Goal: Task Accomplishment & Management: Manage account settings

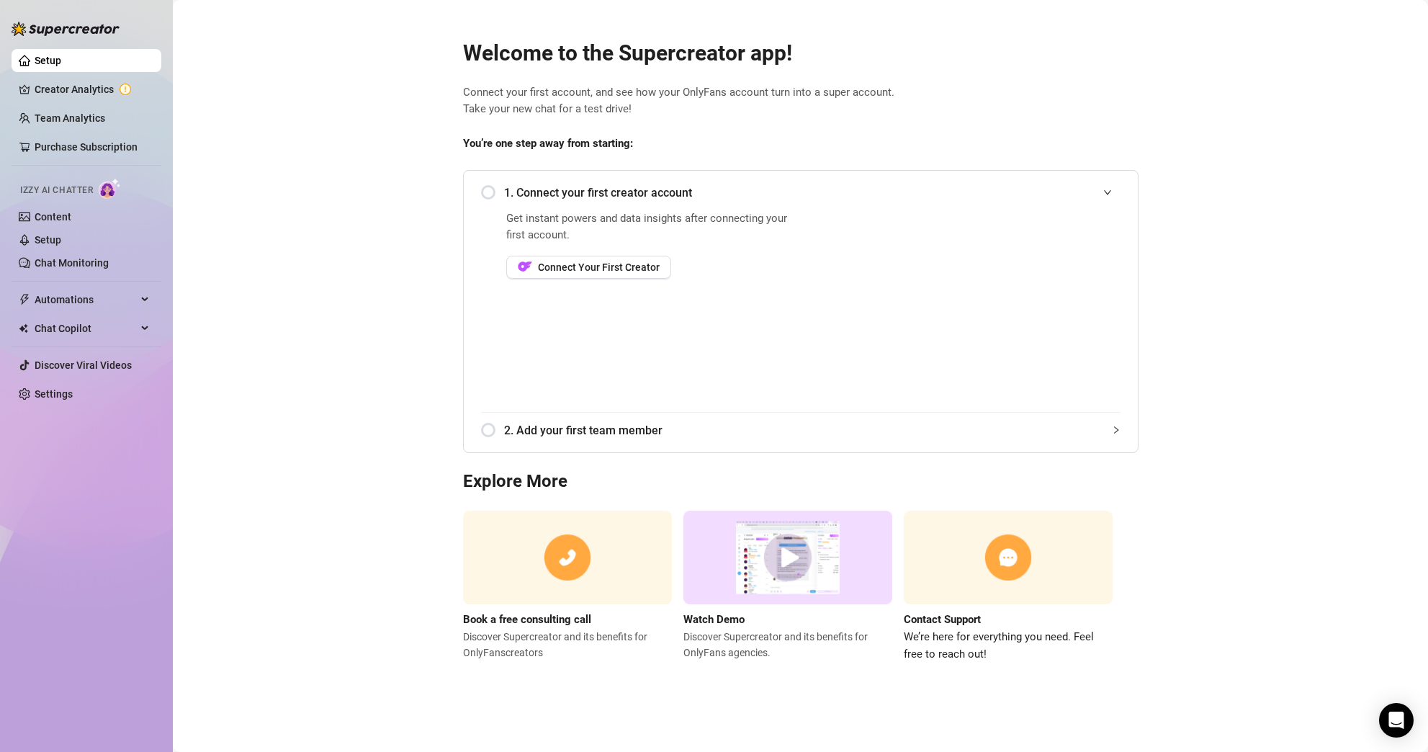
click at [488, 194] on div "1. Connect your first creator account" at bounding box center [801, 192] width 640 height 35
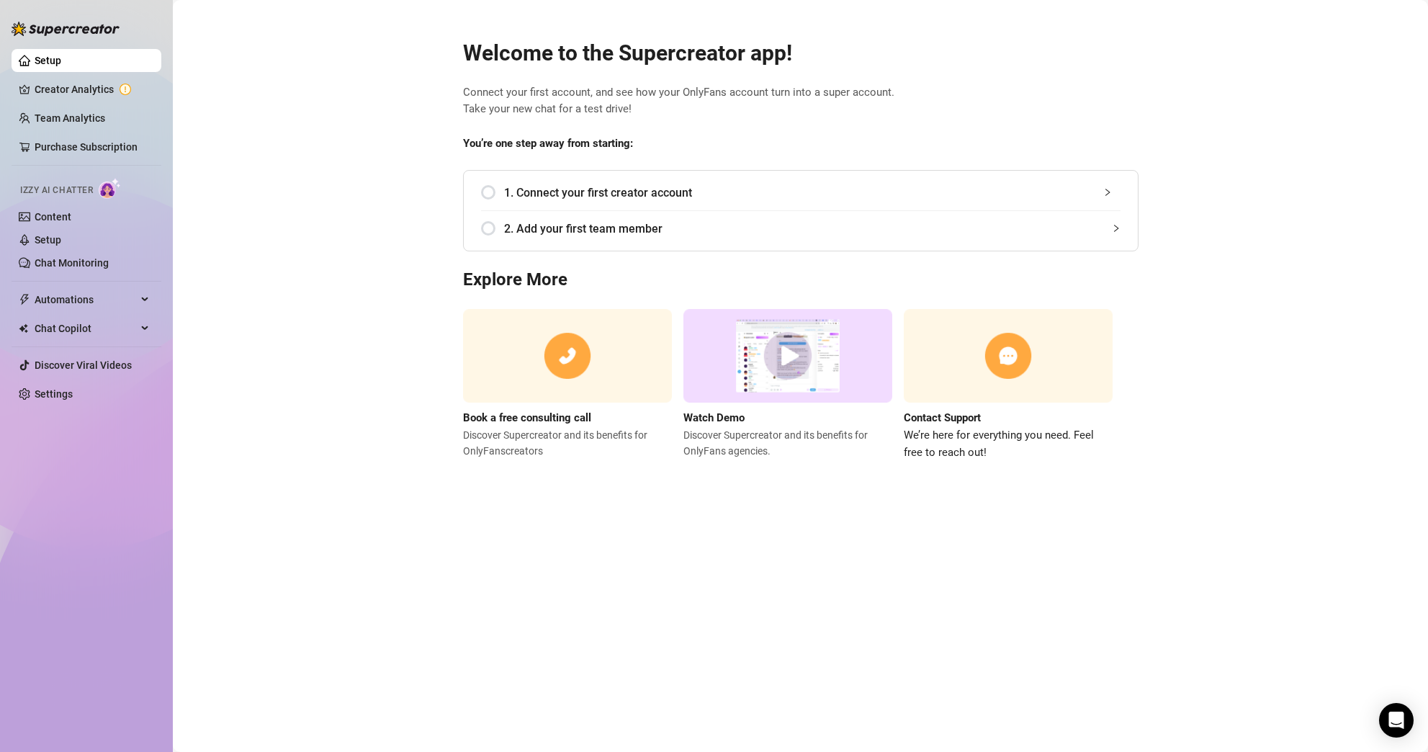
click at [550, 189] on span "1. Connect your first creator account" at bounding box center [812, 193] width 616 height 18
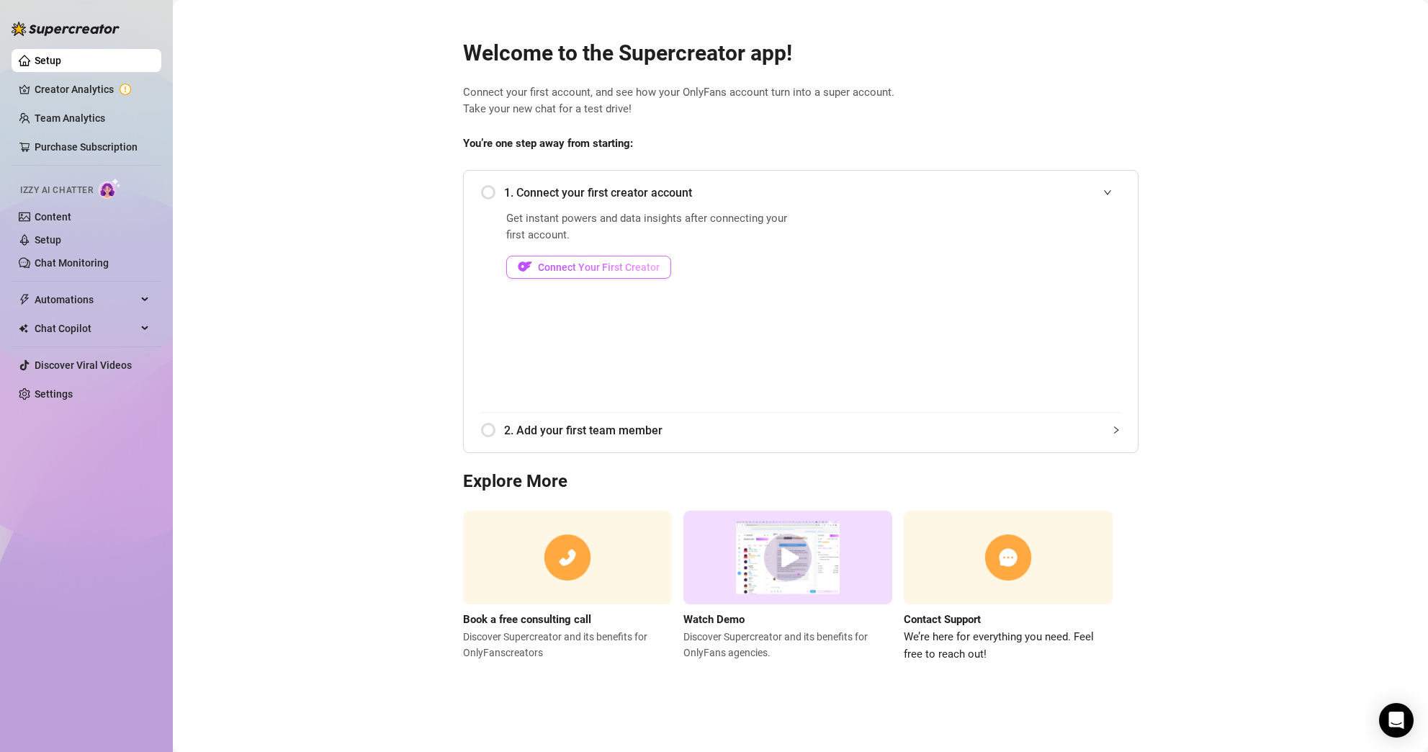
click at [634, 270] on span "Connect Your First Creator" at bounding box center [599, 267] width 122 height 12
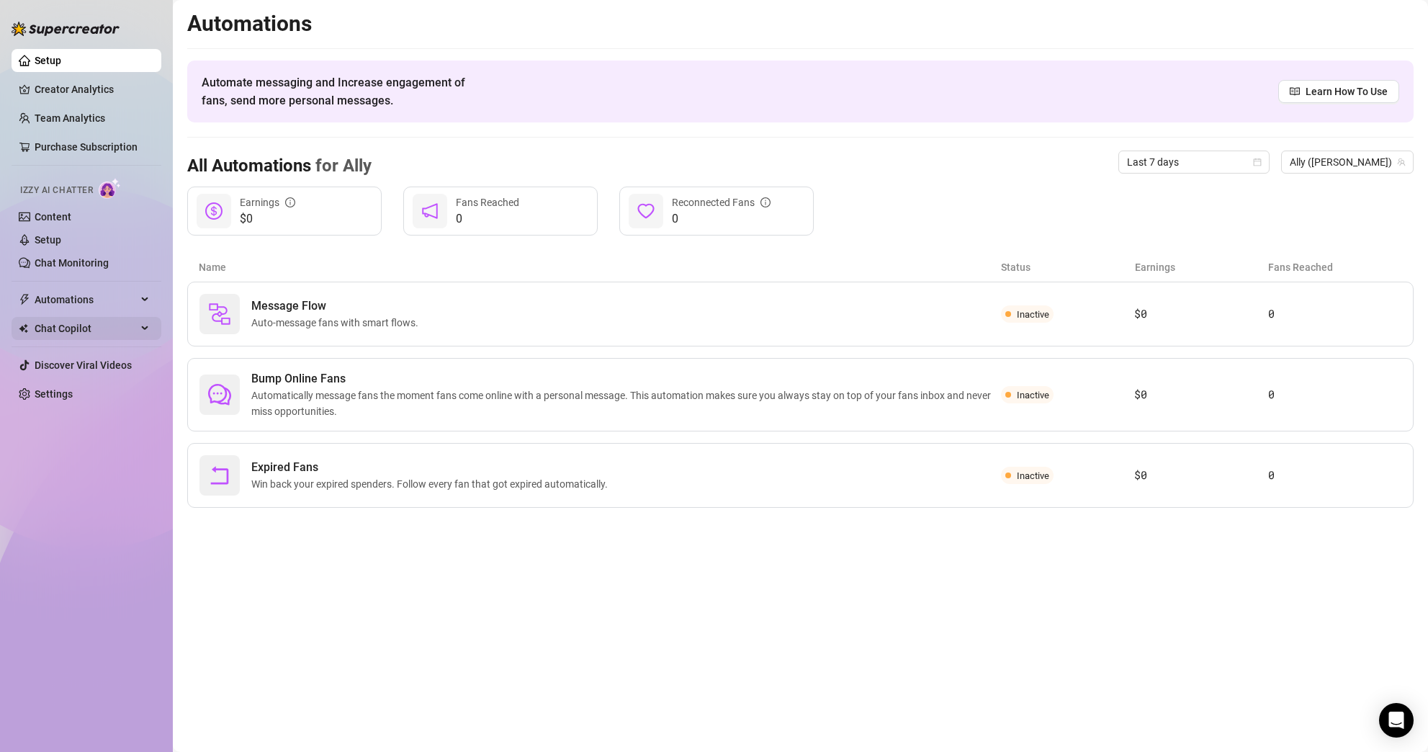
click at [93, 327] on span "Chat Copilot" at bounding box center [86, 328] width 102 height 23
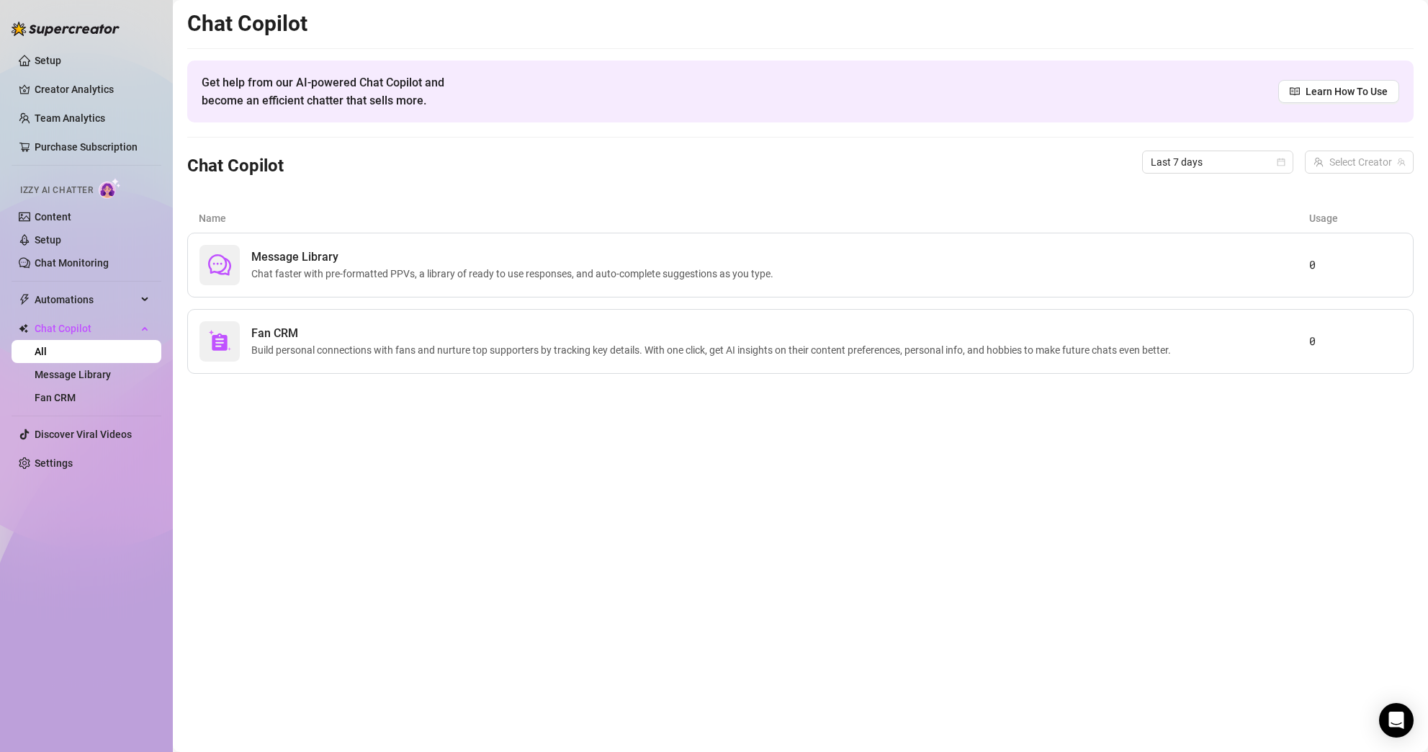
click at [96, 281] on li at bounding box center [87, 281] width 150 height 1
click at [97, 303] on span "Automations" at bounding box center [86, 299] width 102 height 23
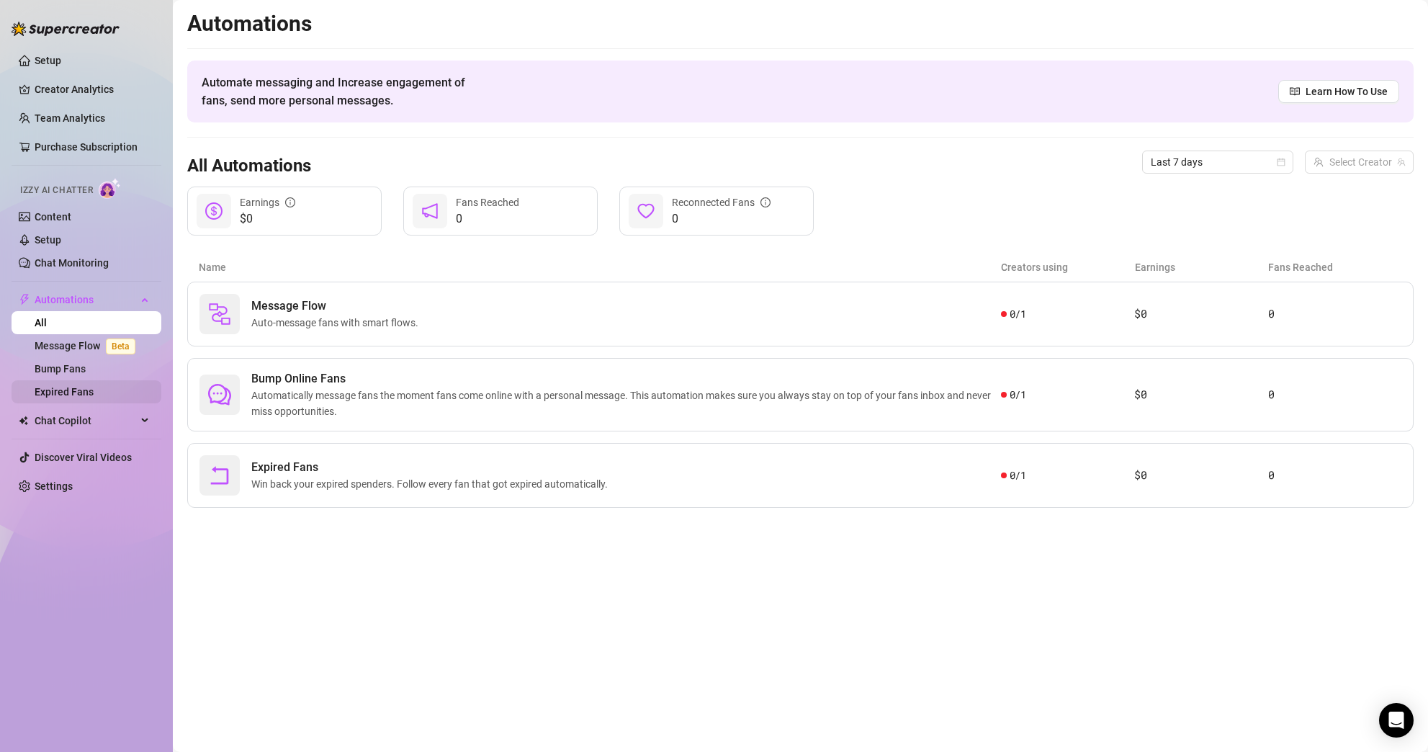
click at [94, 389] on link "Expired Fans" at bounding box center [64, 392] width 59 height 12
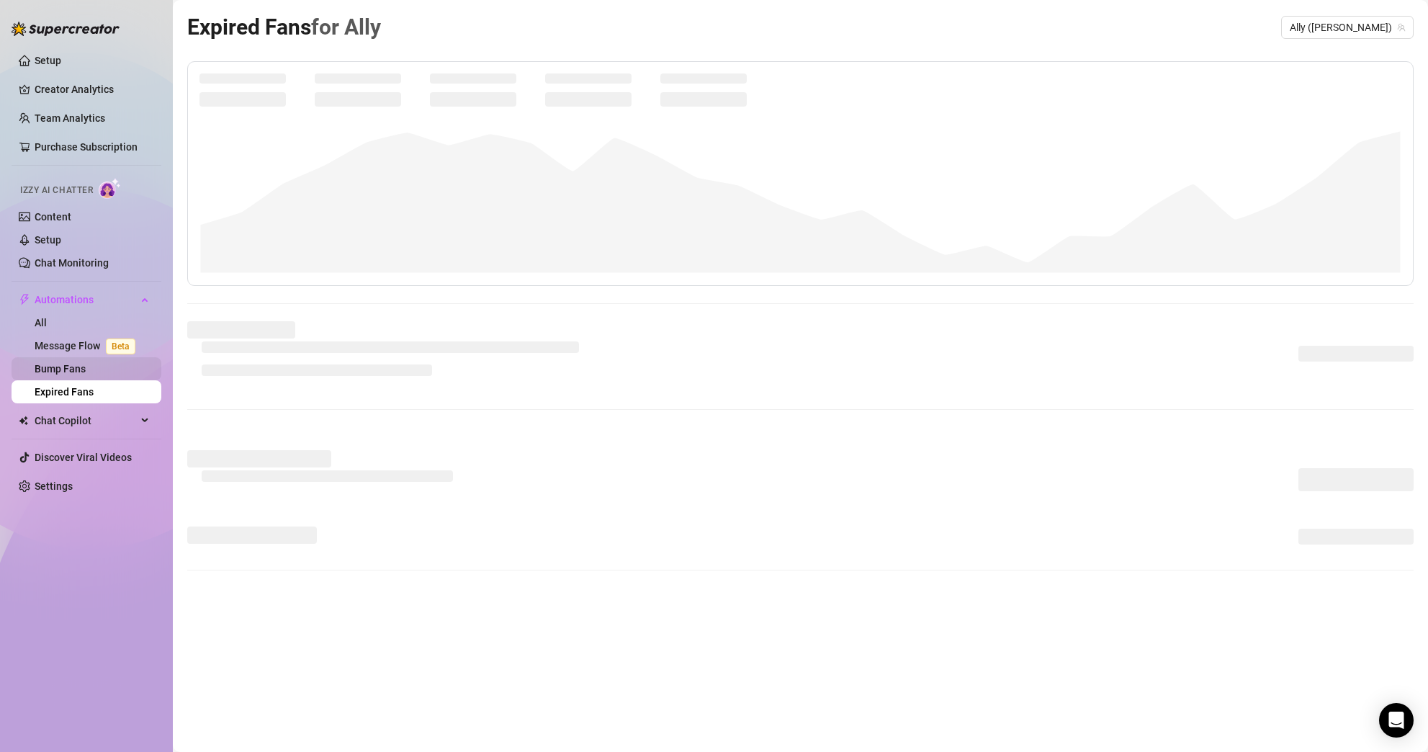
click at [86, 364] on link "Bump Fans" at bounding box center [60, 369] width 51 height 12
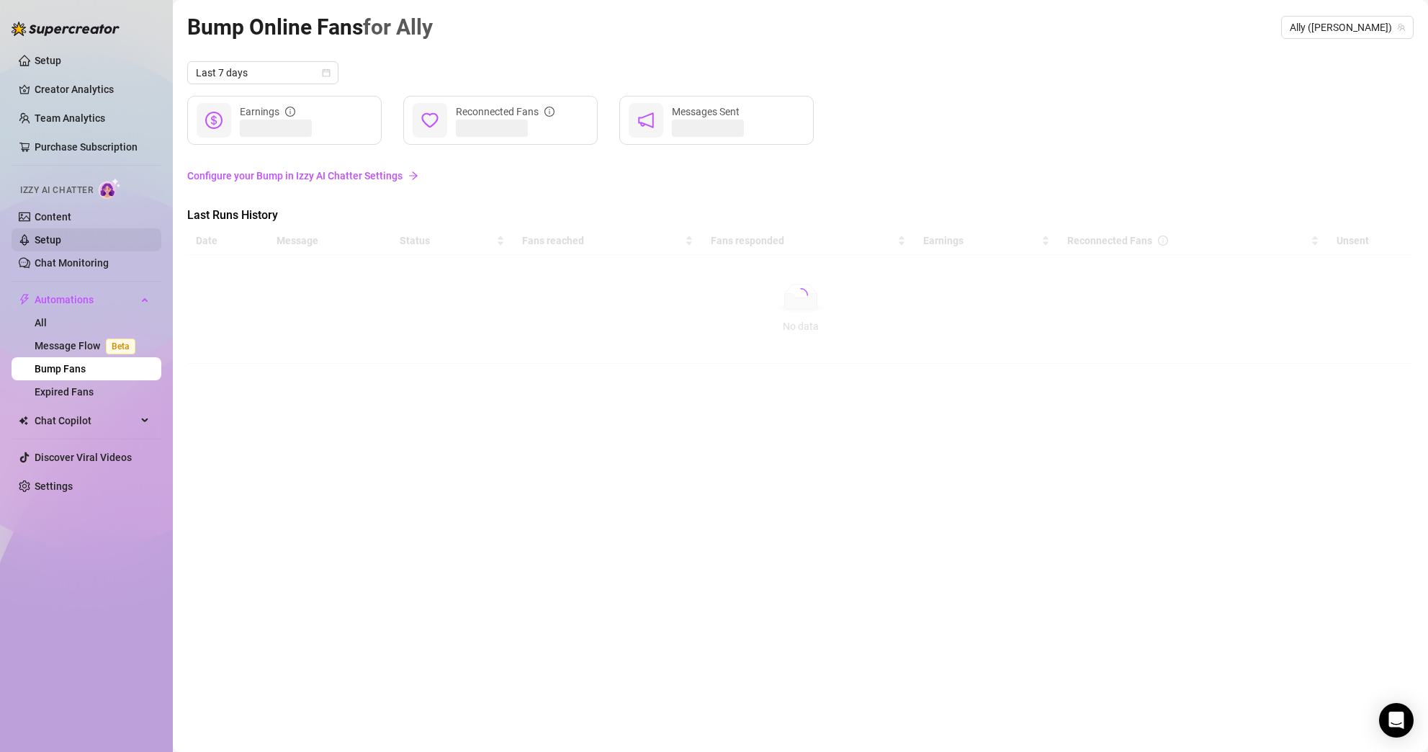
click at [61, 239] on link "Setup" at bounding box center [48, 240] width 27 height 12
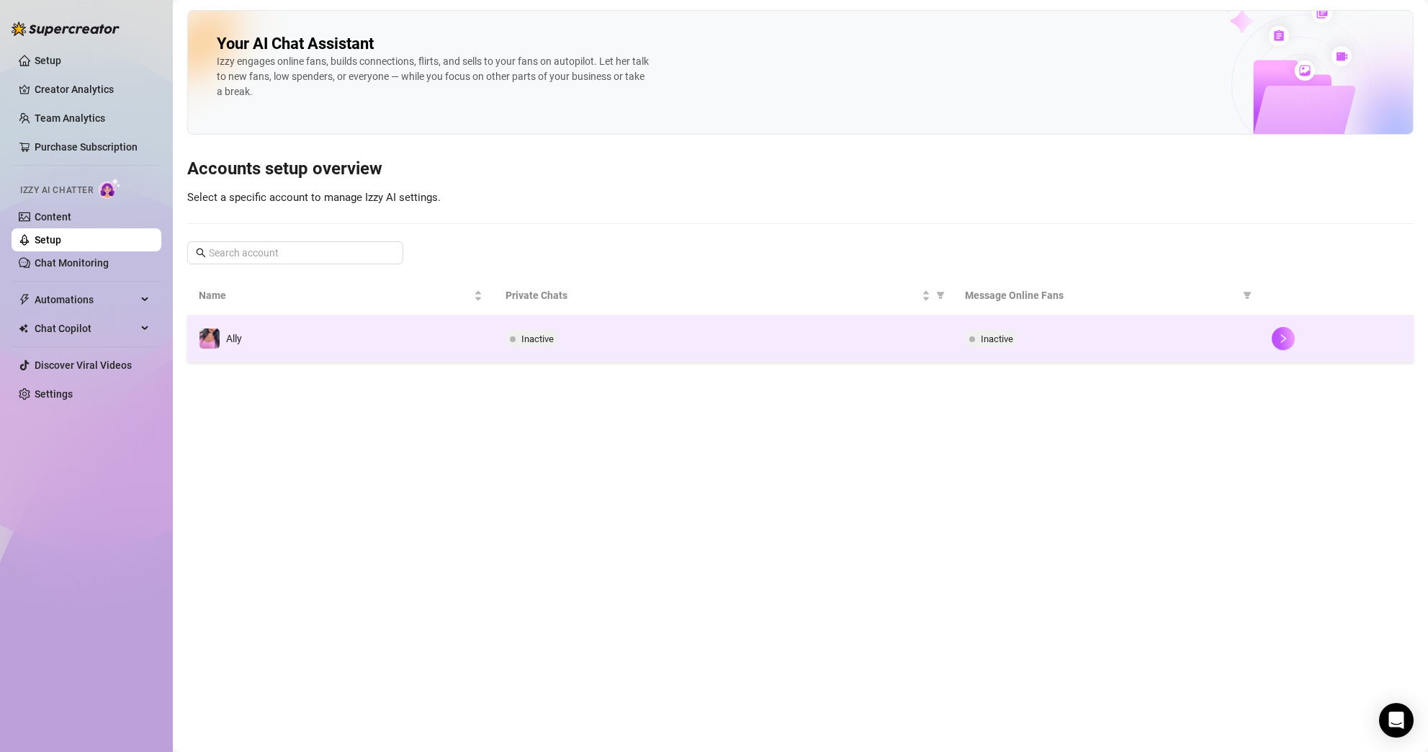
click at [326, 332] on td "Ally" at bounding box center [340, 338] width 307 height 47
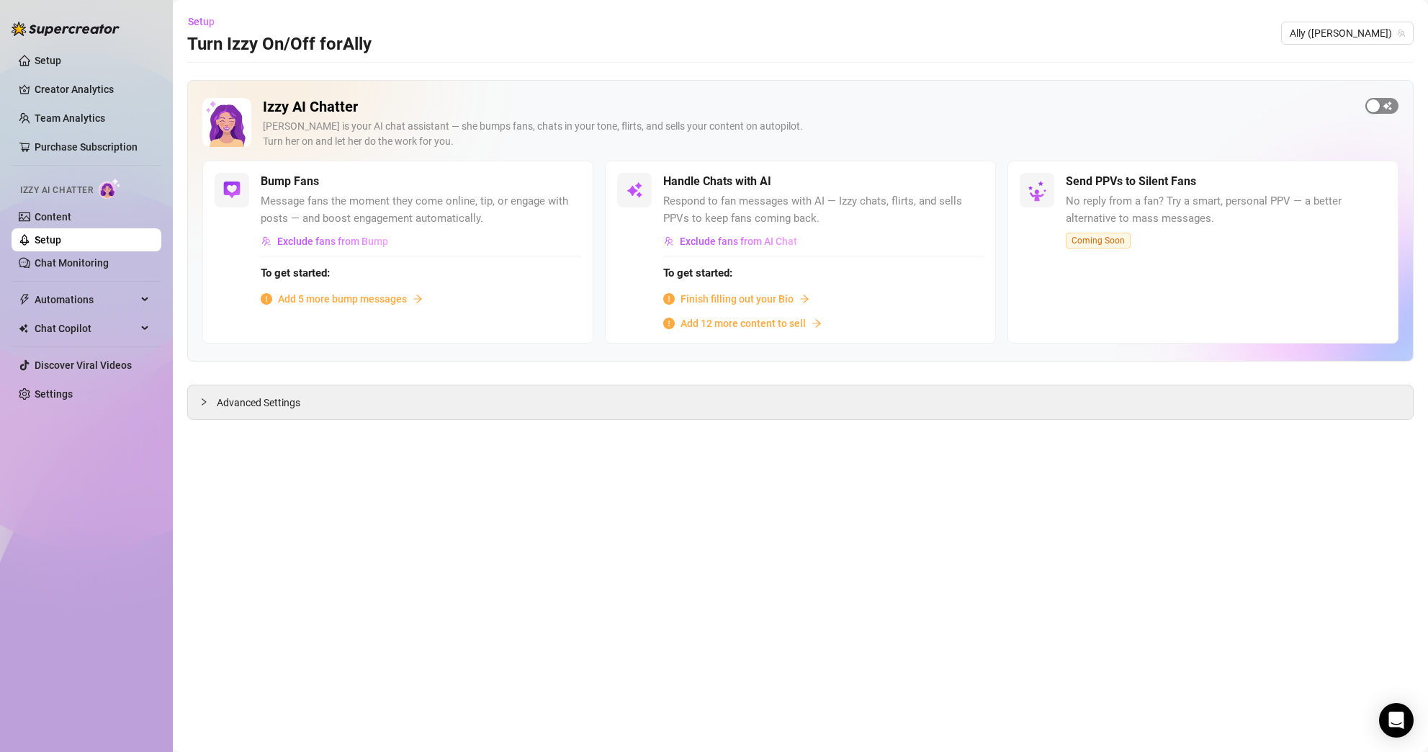
click at [1372, 109] on div "button" at bounding box center [1373, 105] width 13 height 13
click at [69, 221] on link "Content" at bounding box center [53, 217] width 37 height 12
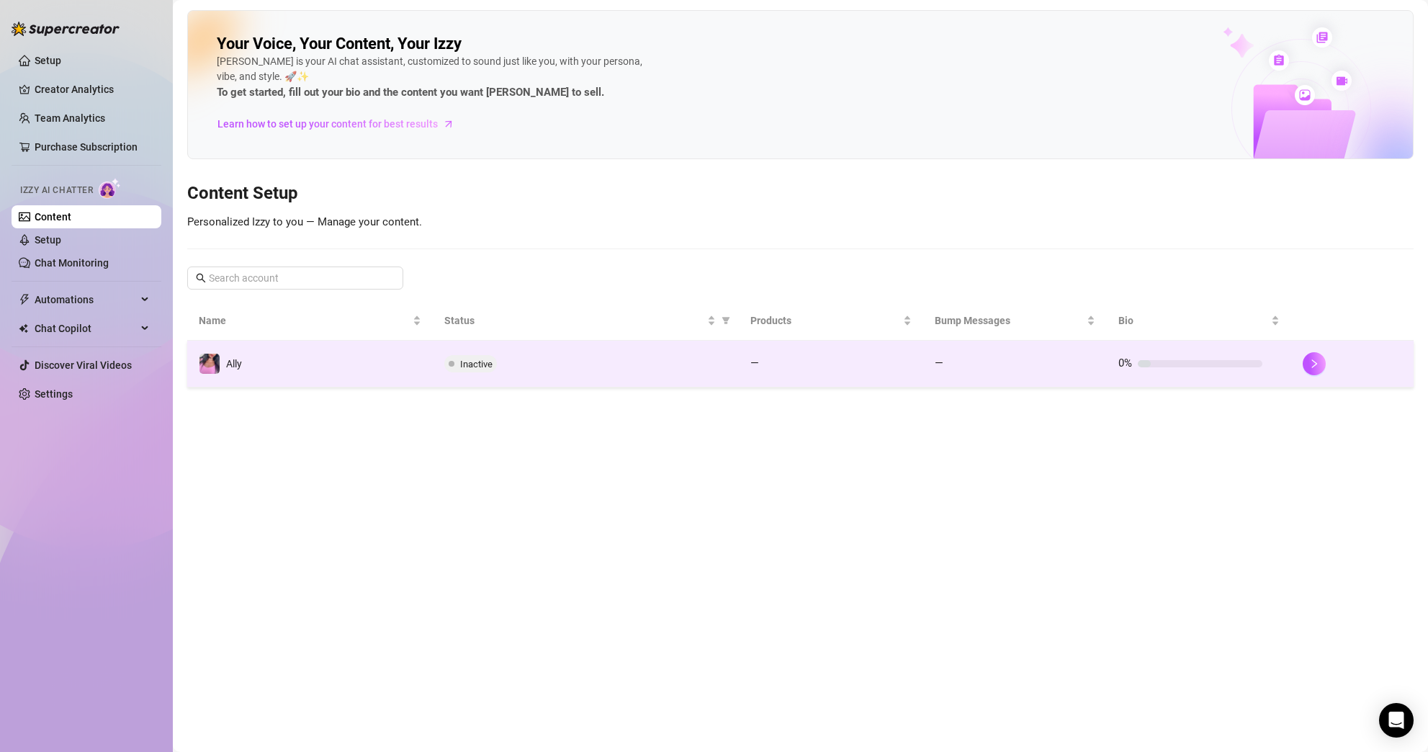
click at [469, 367] on span "Inactive" at bounding box center [476, 364] width 32 height 11
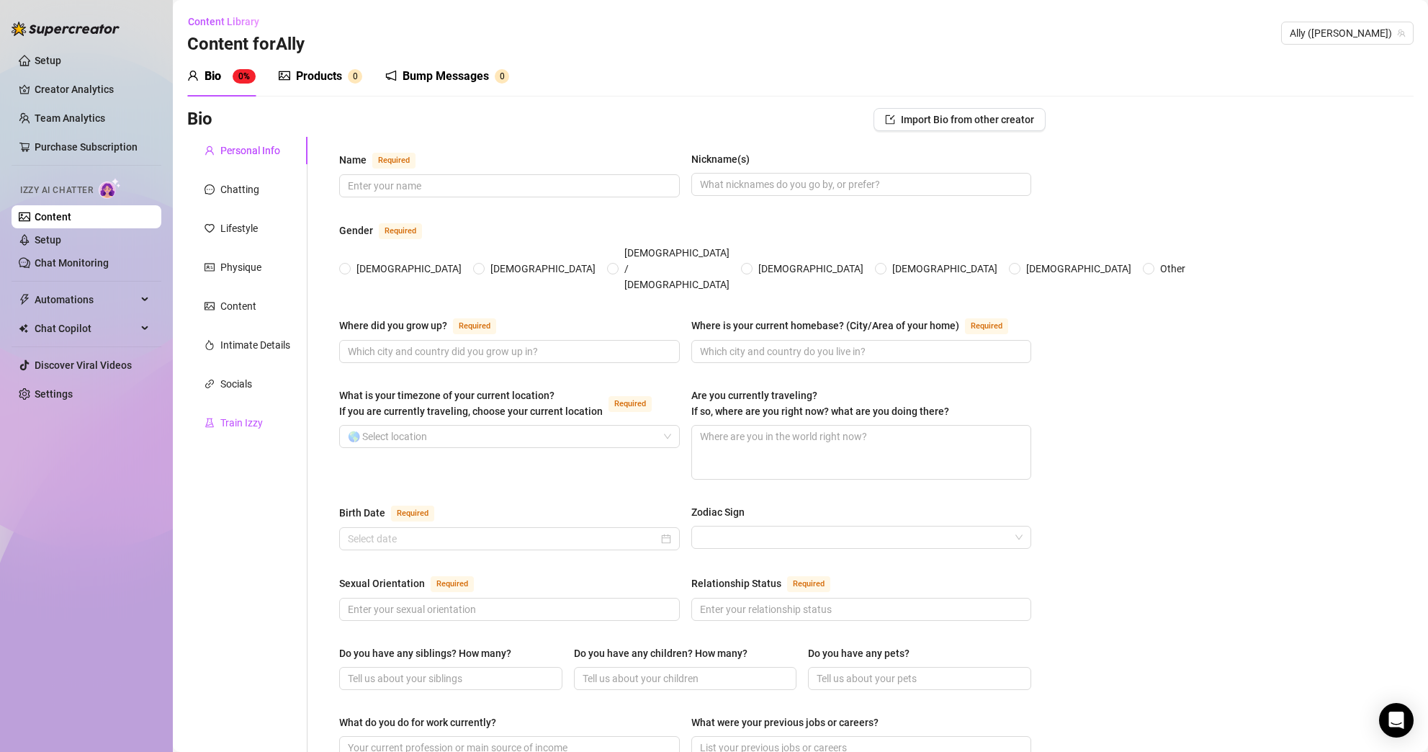
click at [254, 423] on div "Train Izzy" at bounding box center [241, 423] width 42 height 16
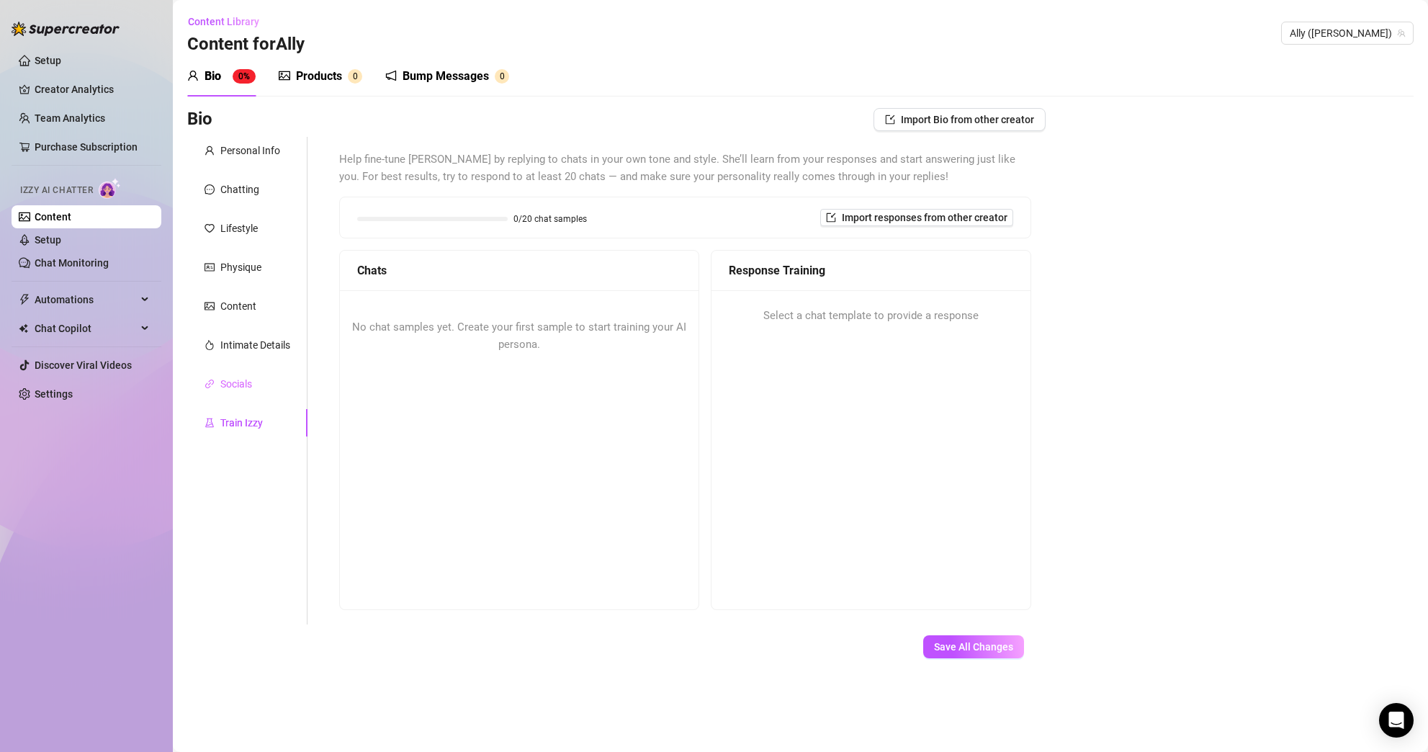
click at [254, 385] on div "Socials" at bounding box center [247, 383] width 120 height 27
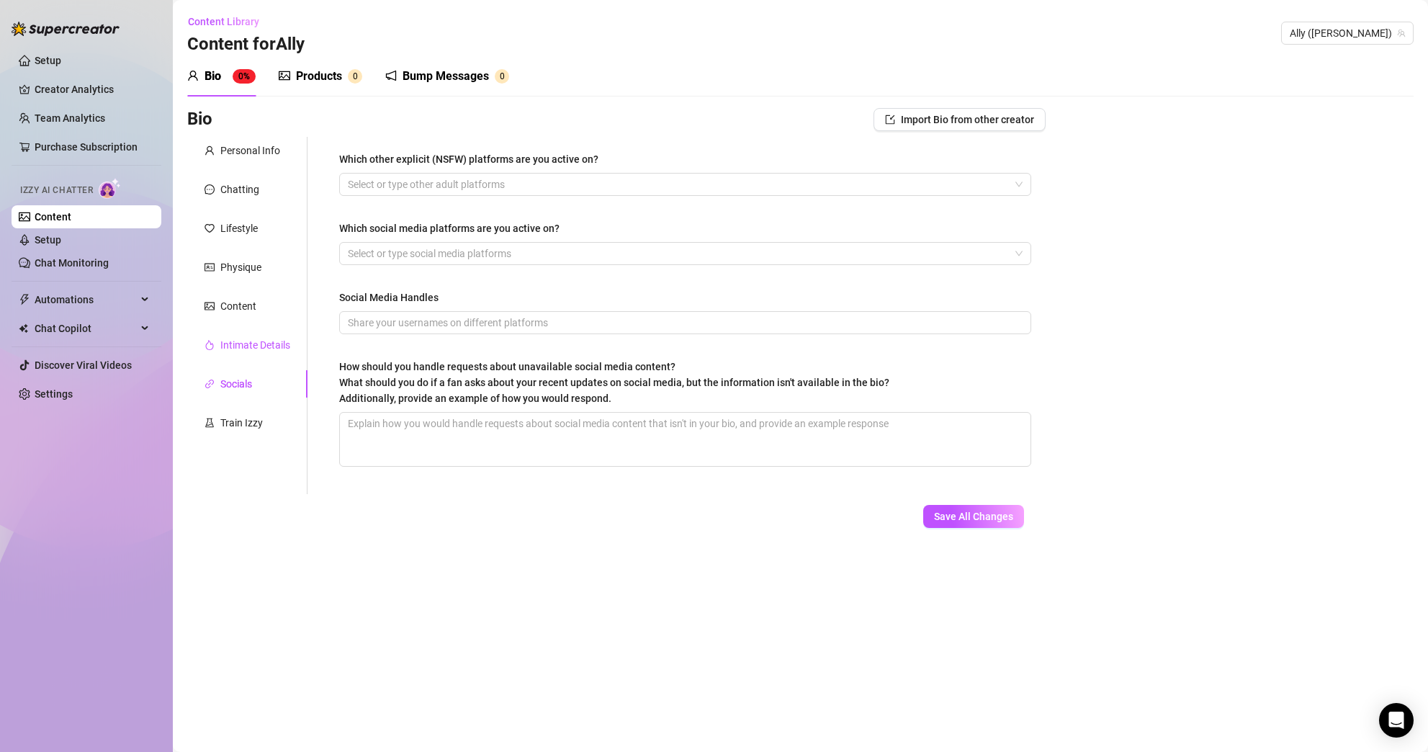
click at [247, 351] on div "Intimate Details" at bounding box center [255, 345] width 70 height 16
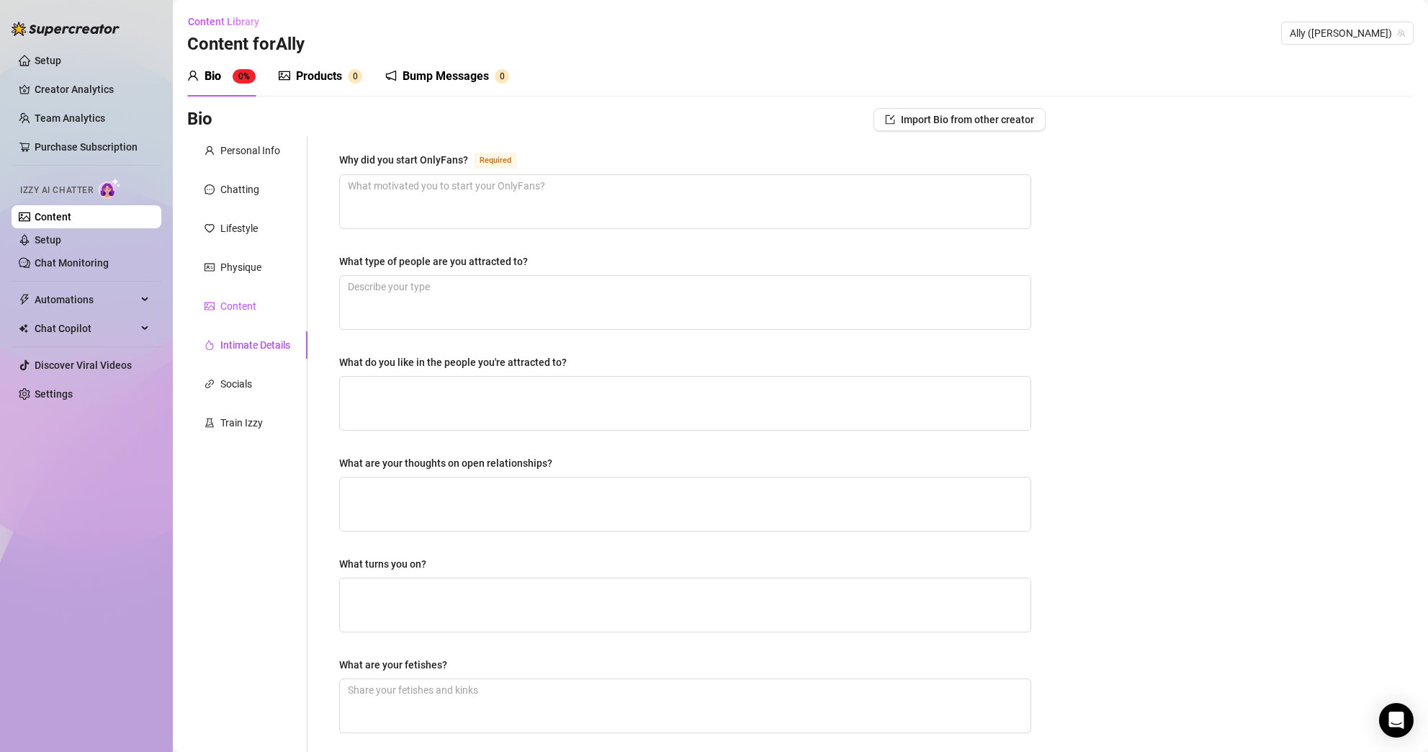
click at [251, 305] on div "Content" at bounding box center [238, 306] width 36 height 16
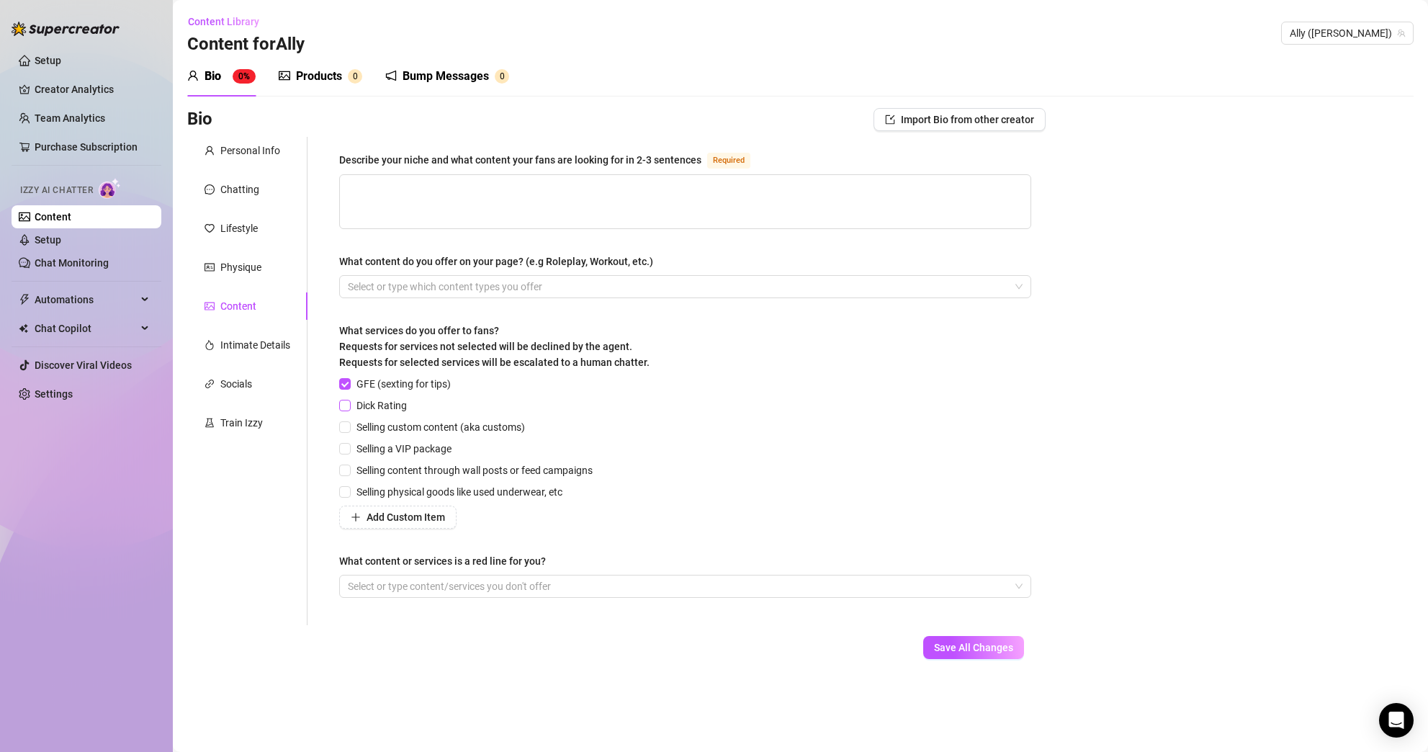
click at [342, 407] on input "Dick Rating" at bounding box center [344, 405] width 10 height 10
checkbox input "true"
click at [346, 426] on input "Selling custom content (aka customs)" at bounding box center [344, 426] width 10 height 10
checkbox input "true"
click at [348, 454] on label "Selling a VIP package" at bounding box center [398, 449] width 118 height 16
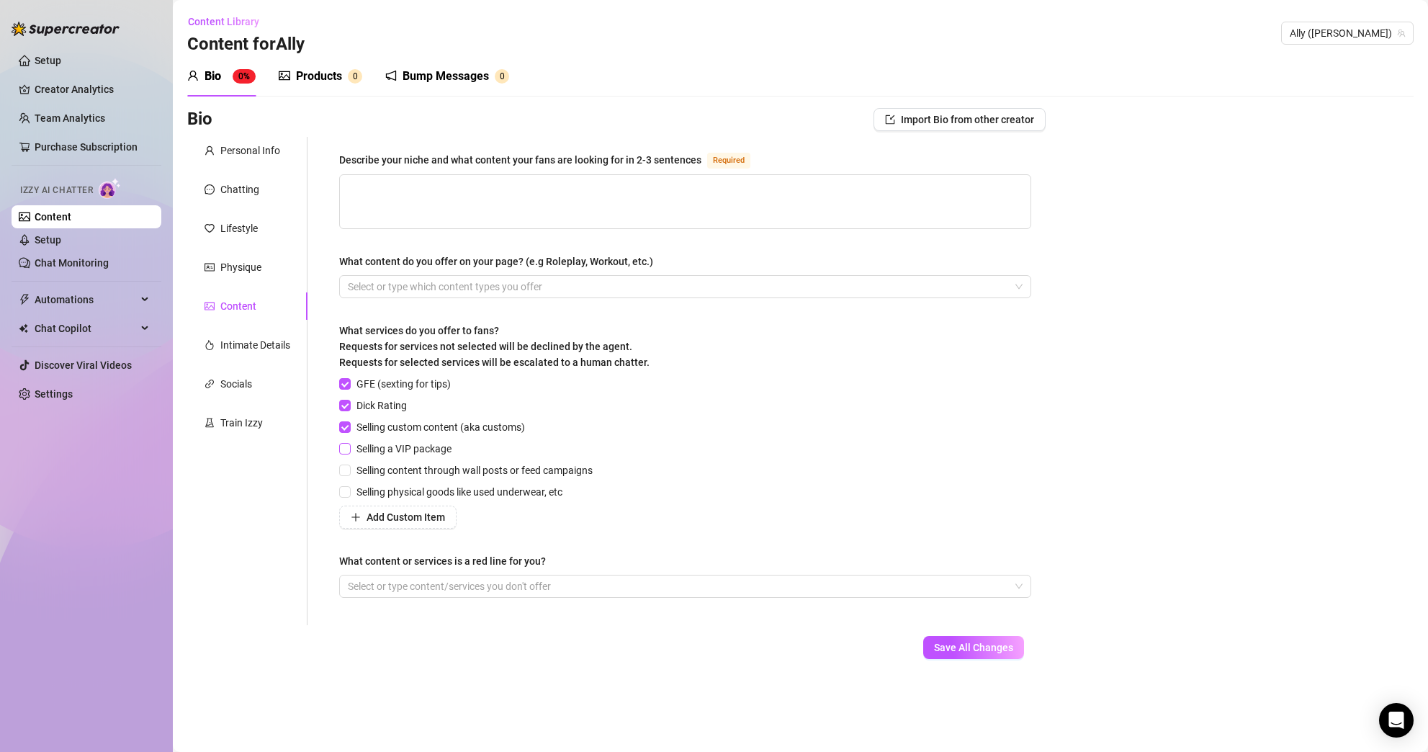
click at [348, 453] on input "Selling a VIP package" at bounding box center [344, 448] width 10 height 10
checkbox input "true"
click at [351, 477] on div "GFE (sexting for tips) Dick Rating Selling custom content (aka customs) Selling…" at bounding box center [468, 452] width 259 height 153
click at [348, 477] on div "GFE (sexting for tips) Dick Rating Selling custom content (aka customs) Selling…" at bounding box center [468, 452] width 259 height 153
click at [349, 488] on input "Selling physical goods like used underwear, etc" at bounding box center [344, 491] width 10 height 10
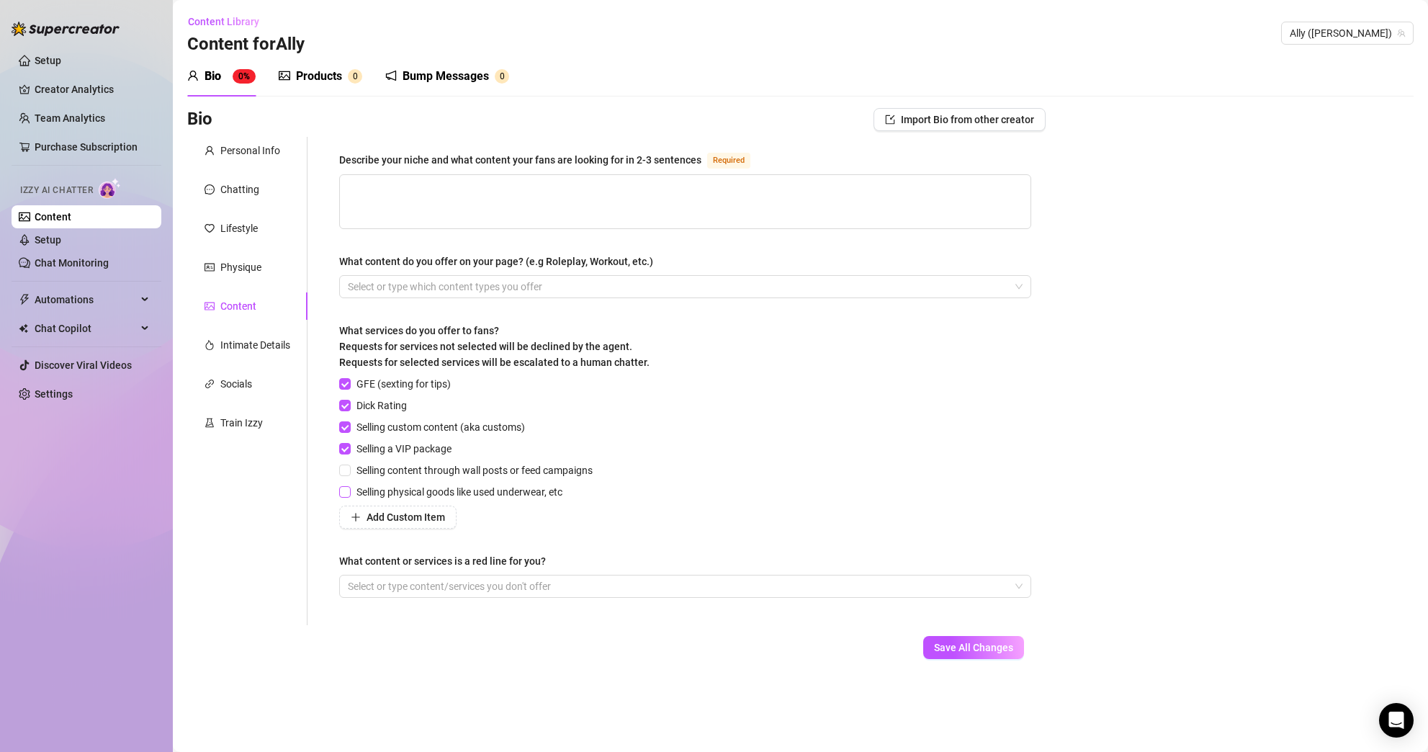
checkbox input "true"
click at [349, 467] on input "Selling content through wall posts or feed campaigns" at bounding box center [344, 470] width 10 height 10
checkbox input "true"
click at [508, 585] on div at bounding box center [677, 586] width 671 height 20
click at [493, 583] on div at bounding box center [677, 586] width 671 height 20
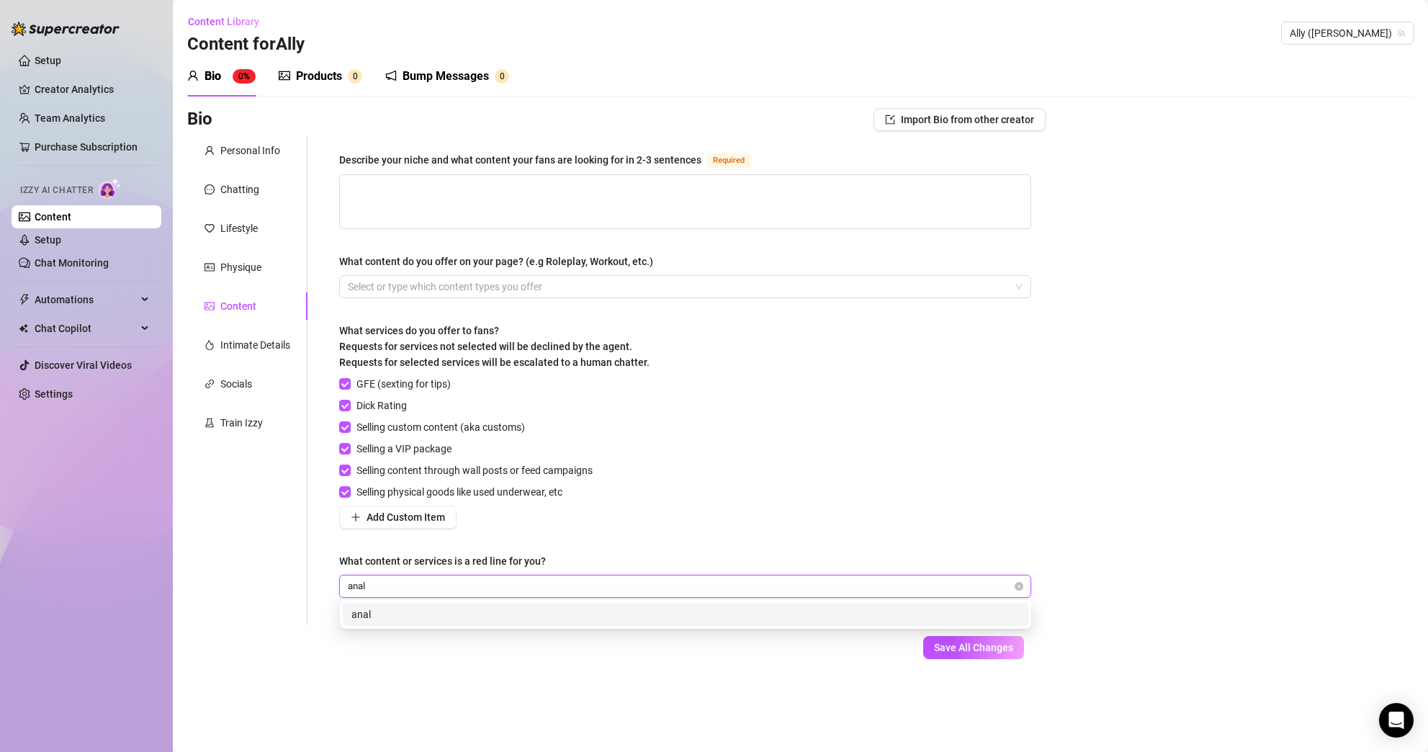
type input "anal"
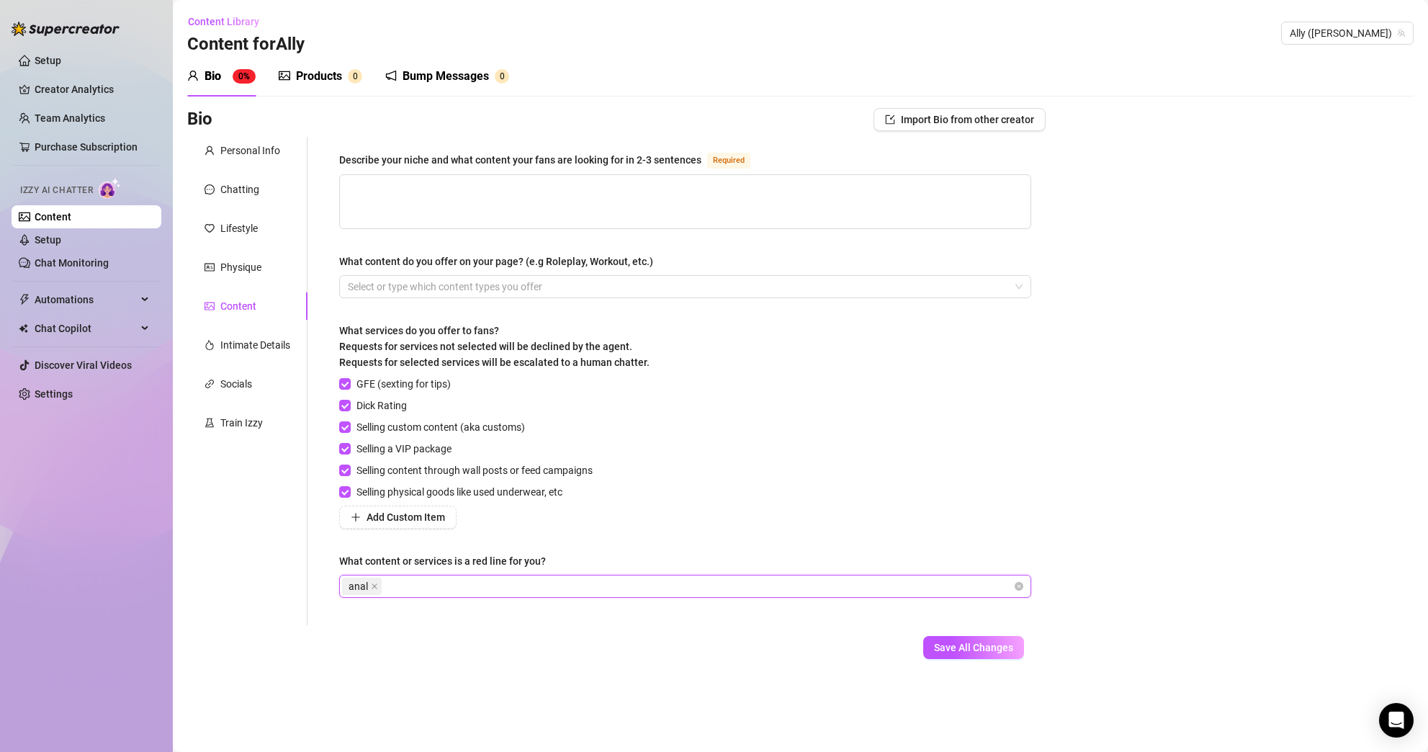
click at [623, 487] on div "GFE (sexting for tips) Dick Rating Selling custom content (aka customs) Selling…" at bounding box center [685, 452] width 692 height 153
click at [443, 292] on div at bounding box center [677, 287] width 671 height 20
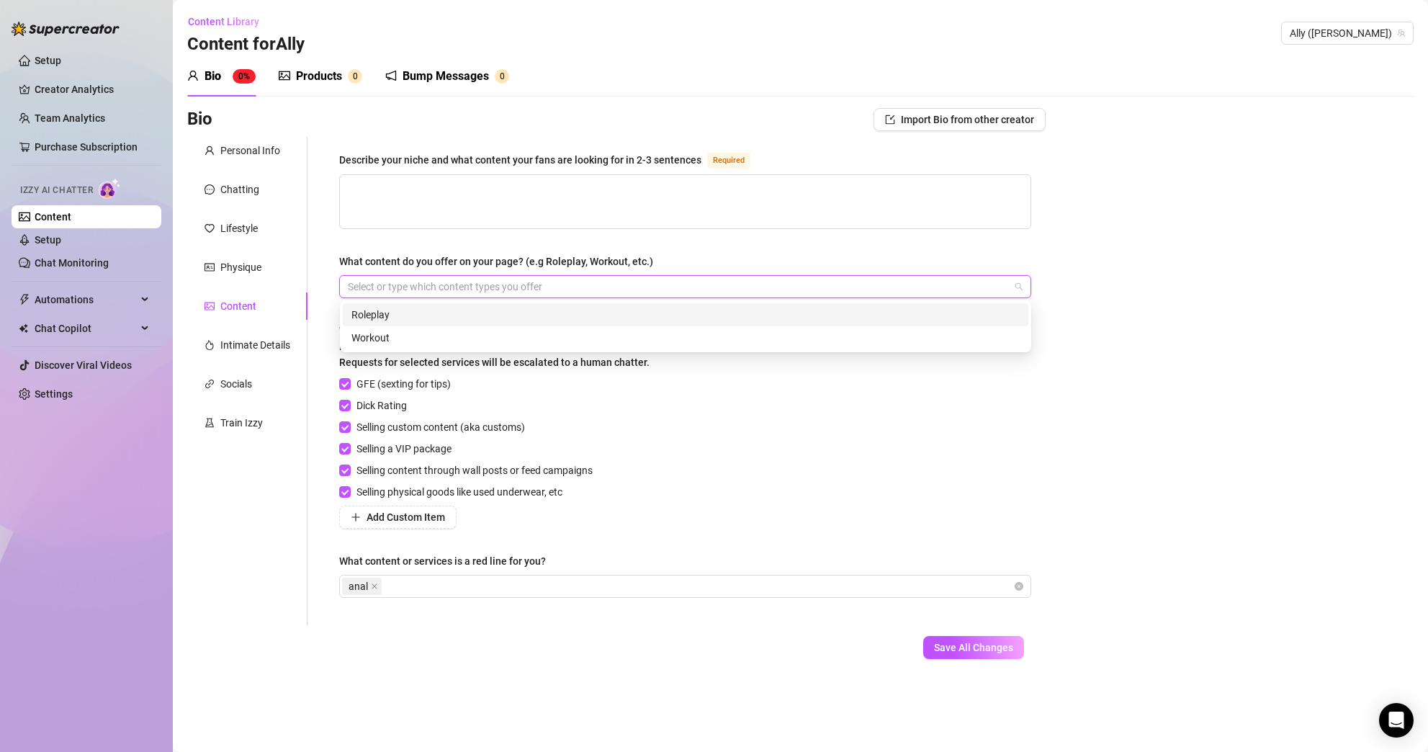
click at [436, 315] on div "Roleplay" at bounding box center [685, 315] width 668 height 16
click at [430, 336] on div "Workout" at bounding box center [685, 338] width 668 height 16
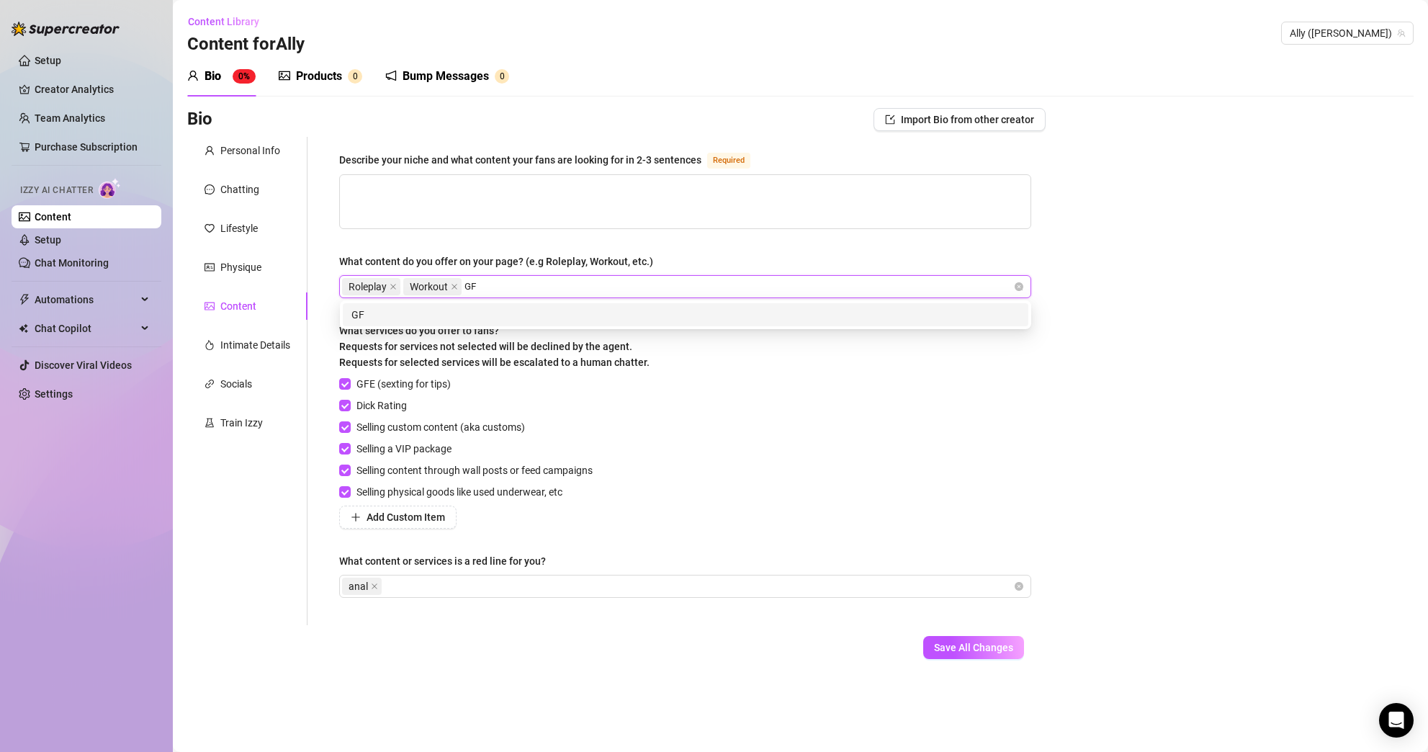
type input "GFE"
click at [483, 323] on div "GFE" at bounding box center [686, 314] width 686 height 23
type input "Fetish"
click at [477, 315] on div "Fetish" at bounding box center [685, 315] width 668 height 16
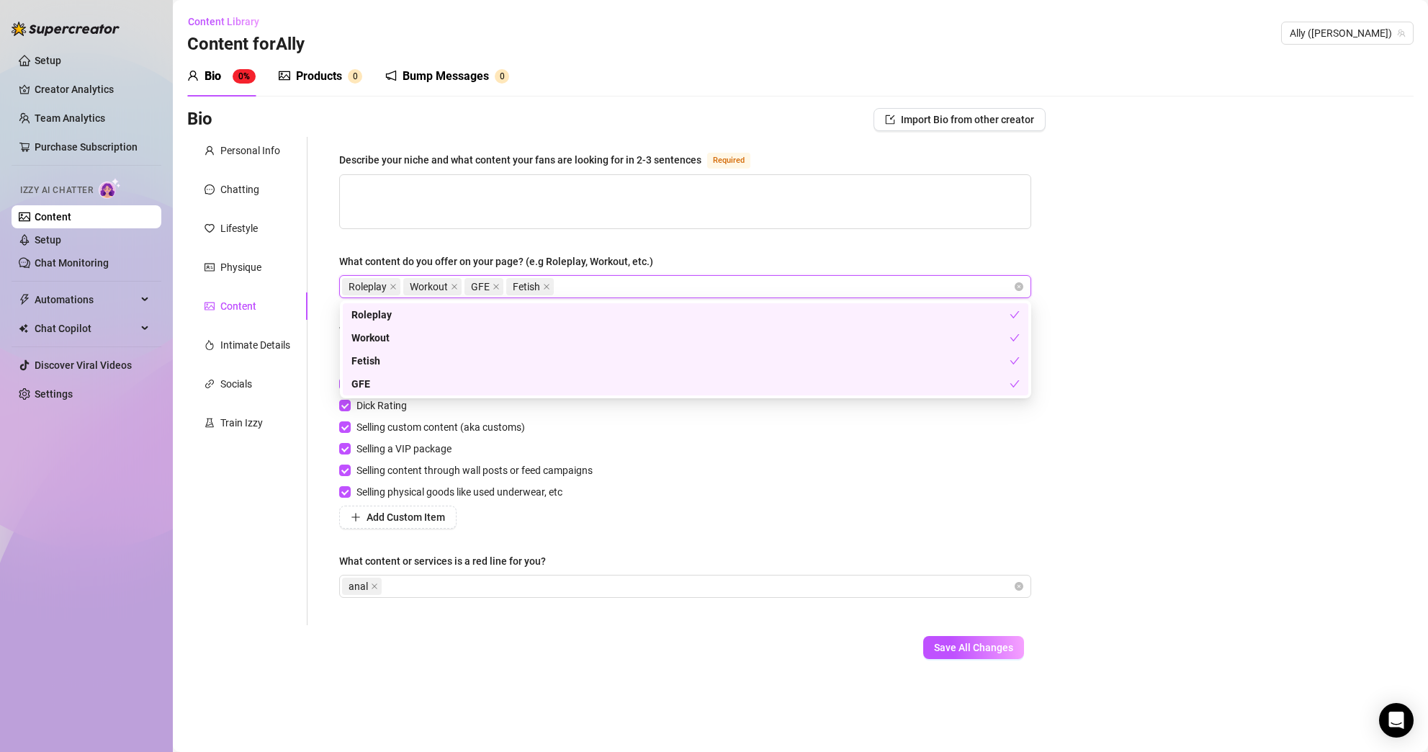
click at [1162, 290] on div "Bio Import Bio from other creator Personal Info Chatting Lifestyle Physique Con…" at bounding box center [800, 396] width 1226 height 576
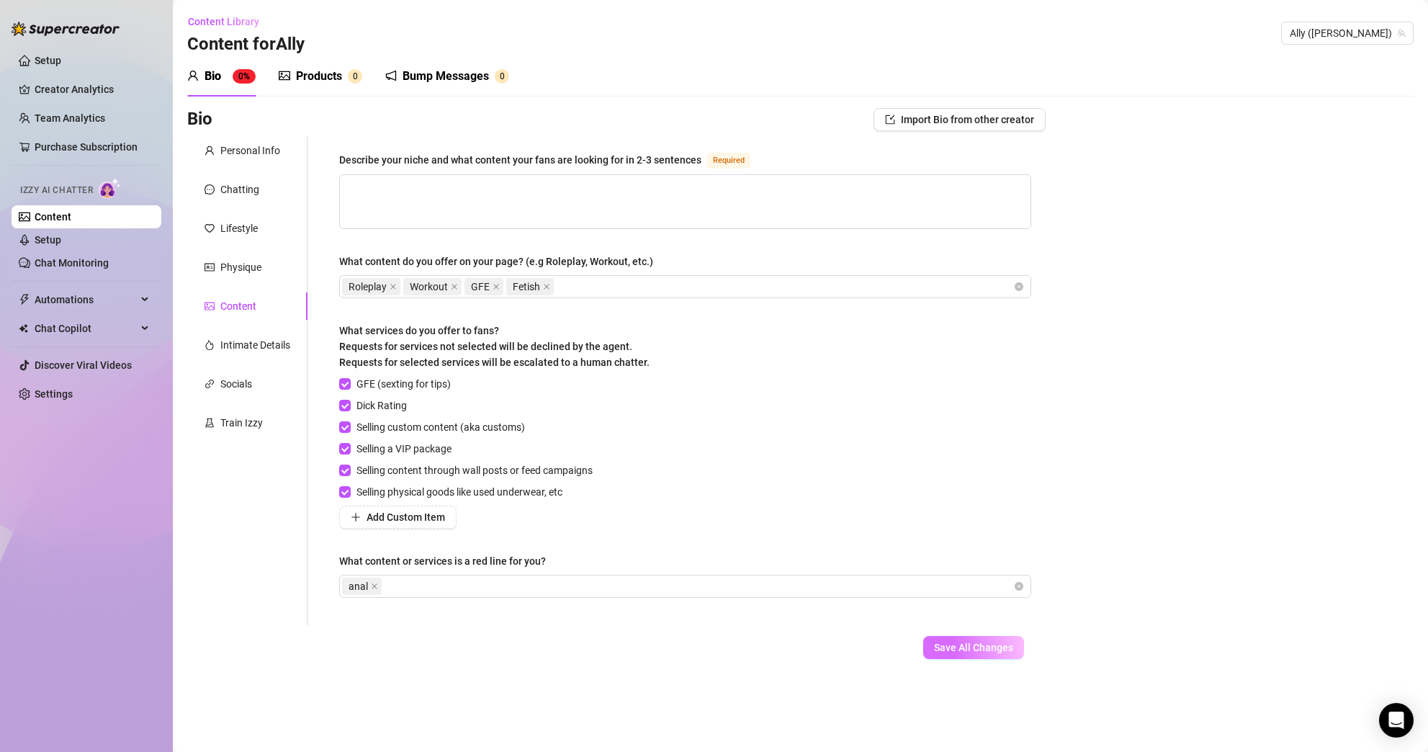
click at [977, 643] on span "Save All Changes" at bounding box center [973, 648] width 79 height 12
click at [269, 347] on div "Intimate Details" at bounding box center [255, 345] width 70 height 16
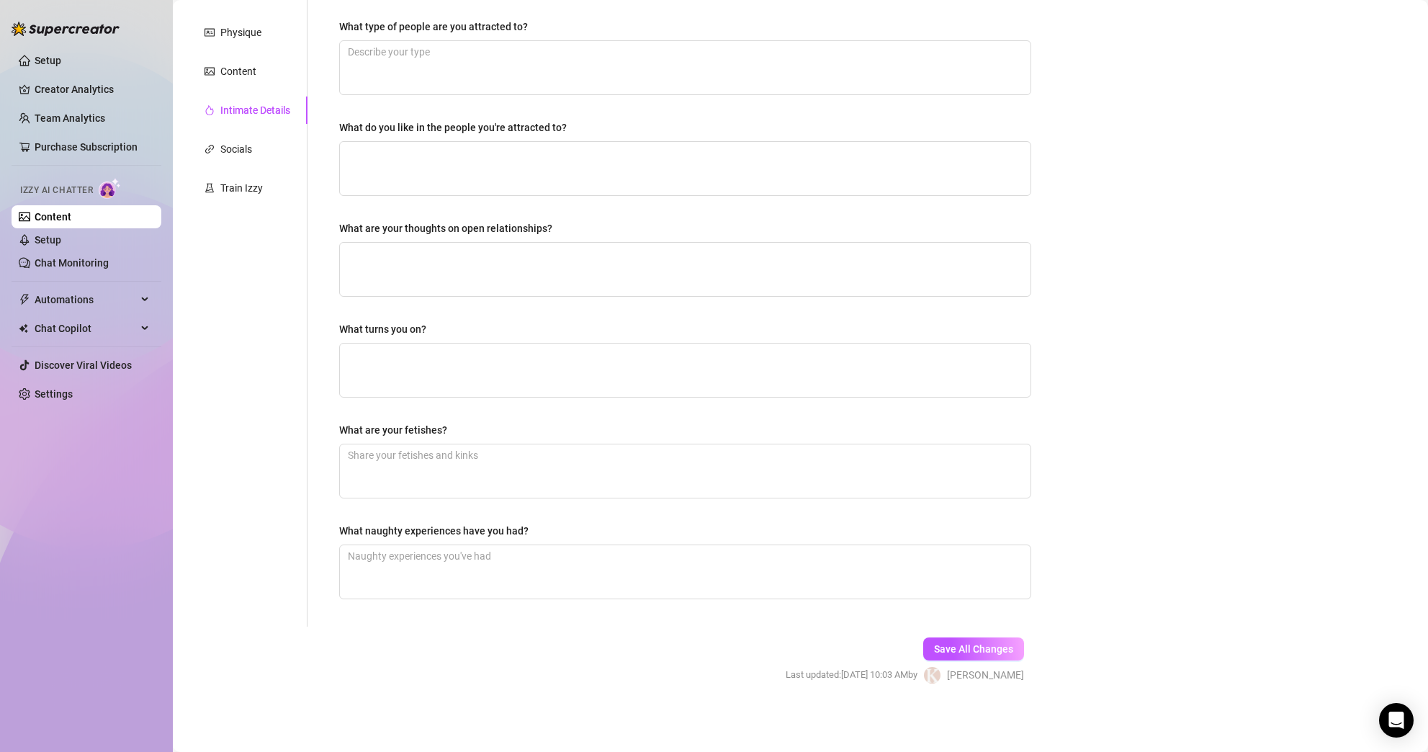
scroll to position [105, 0]
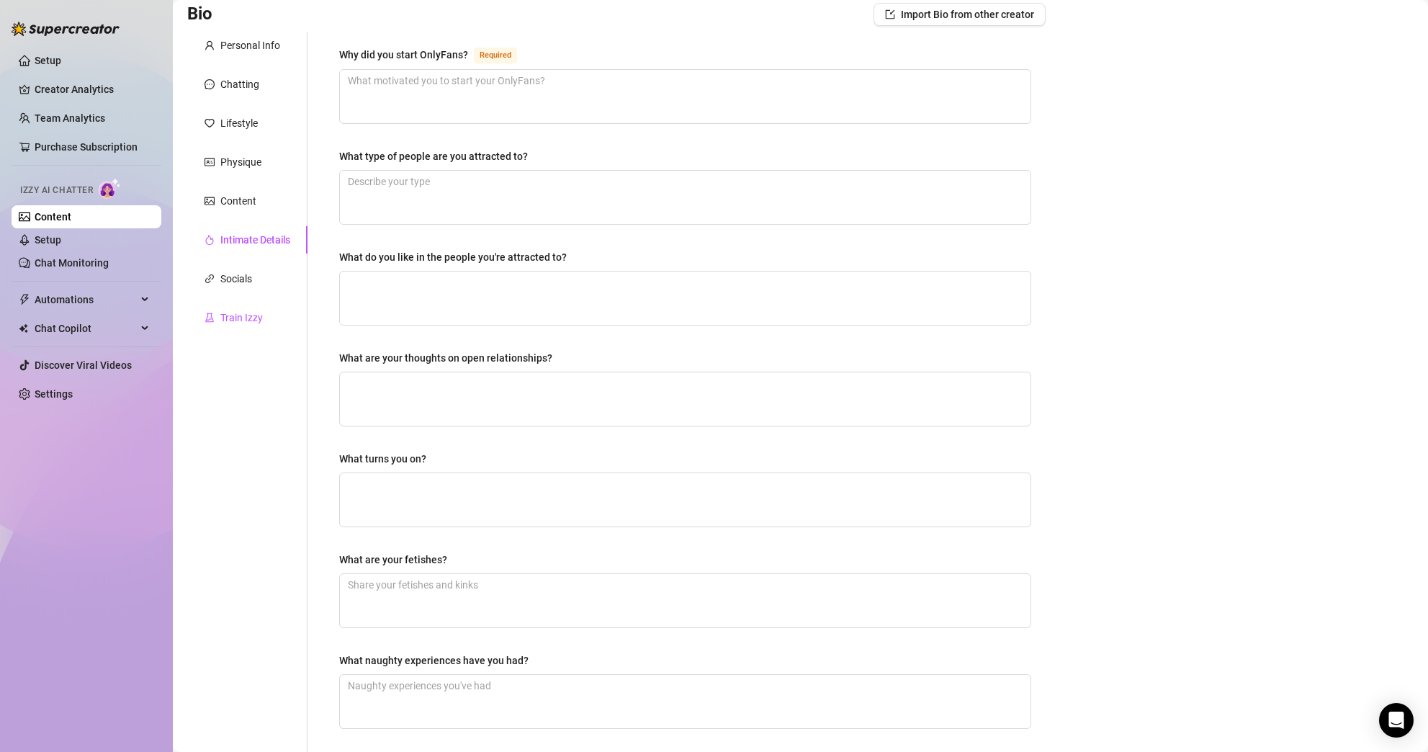
click at [261, 314] on div "Train Izzy" at bounding box center [241, 318] width 42 height 16
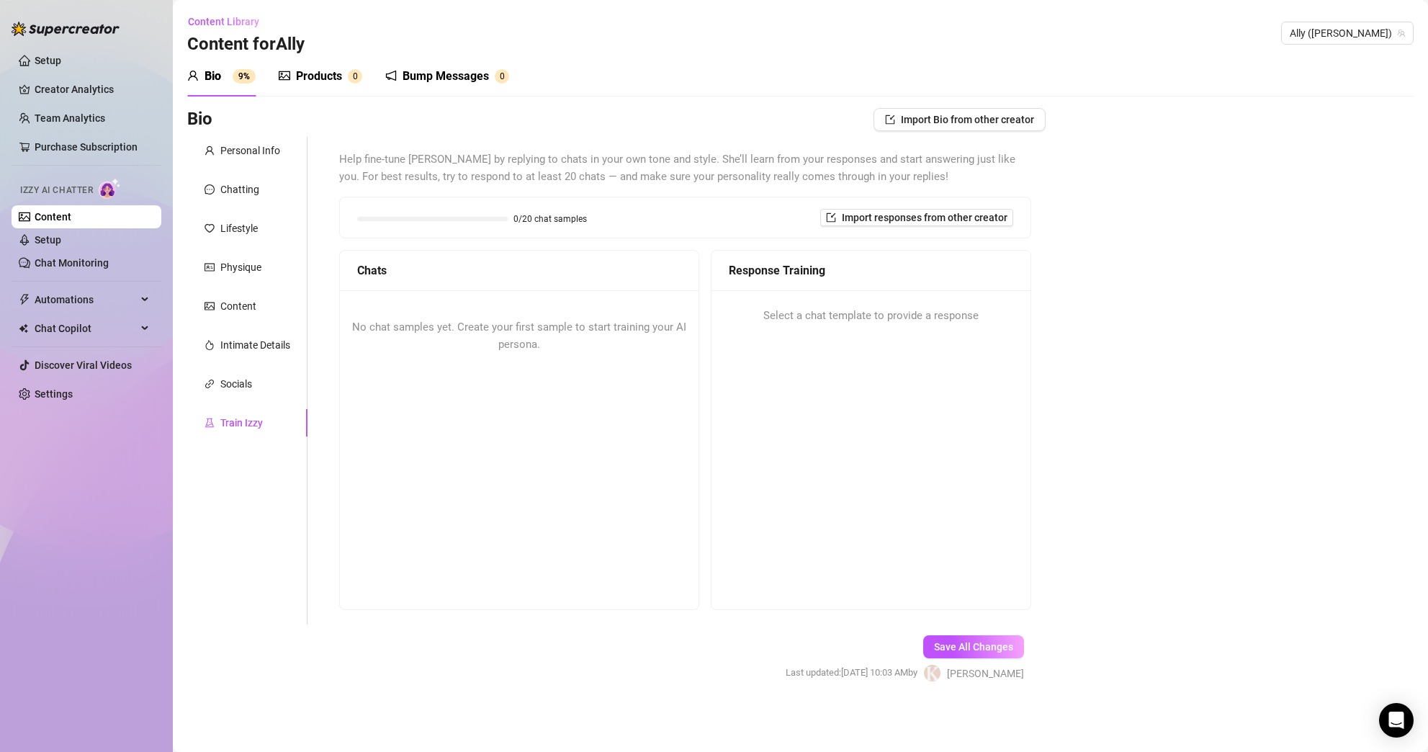
scroll to position [0, 0]
click at [241, 153] on div "Personal Info" at bounding box center [250, 151] width 60 height 16
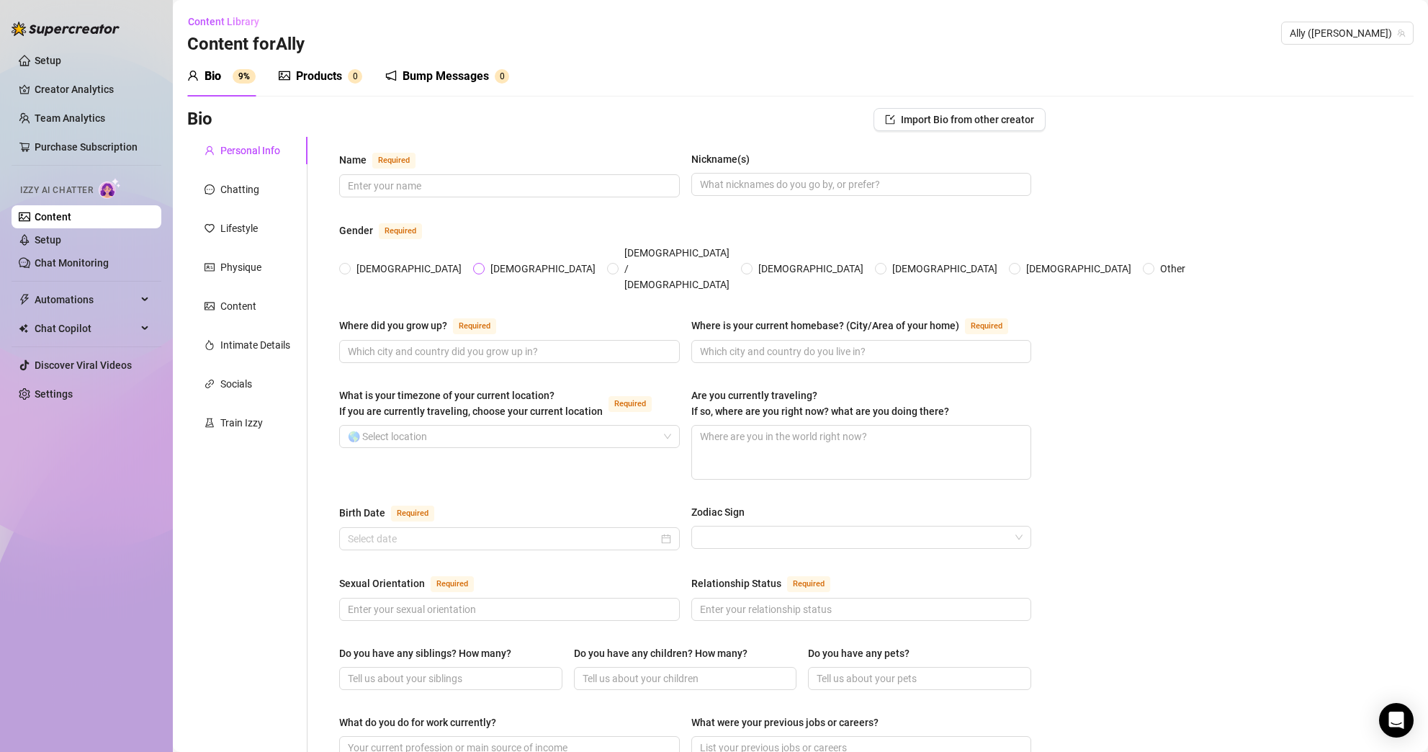
click at [477, 265] on input "[DEMOGRAPHIC_DATA]" at bounding box center [480, 269] width 6 height 9
radio input "true"
click at [352, 261] on span "[DEMOGRAPHIC_DATA]" at bounding box center [409, 269] width 117 height 16
click at [349, 265] on input "[DEMOGRAPHIC_DATA]" at bounding box center [346, 269] width 6 height 9
radio input "true"
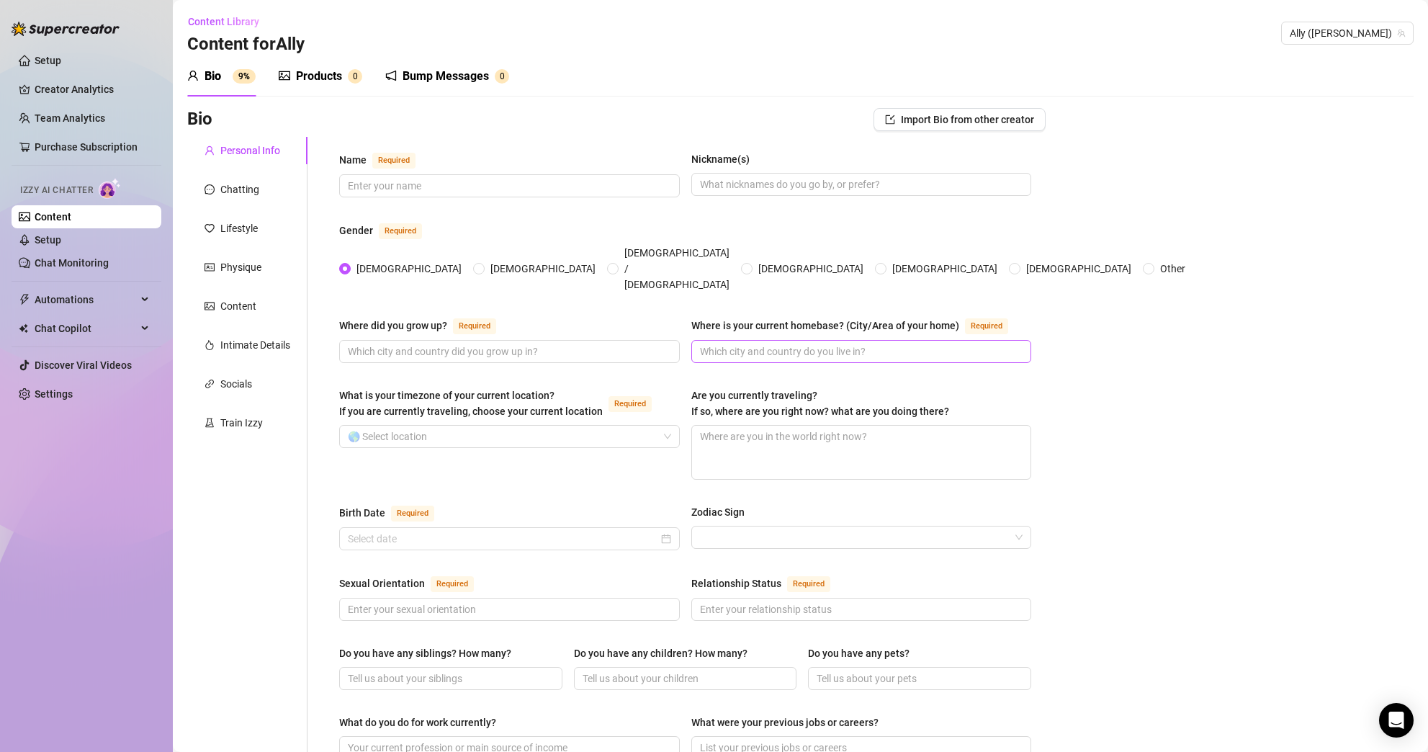
click at [951, 340] on span at bounding box center [861, 351] width 341 height 23
click at [946, 344] on input "Where is your current homebase? (City/Area of your home) Required" at bounding box center [860, 352] width 320 height 16
click at [575, 601] on input "Sexual Orientation Required" at bounding box center [508, 609] width 320 height 16
type input "D"
type input "Striaght"
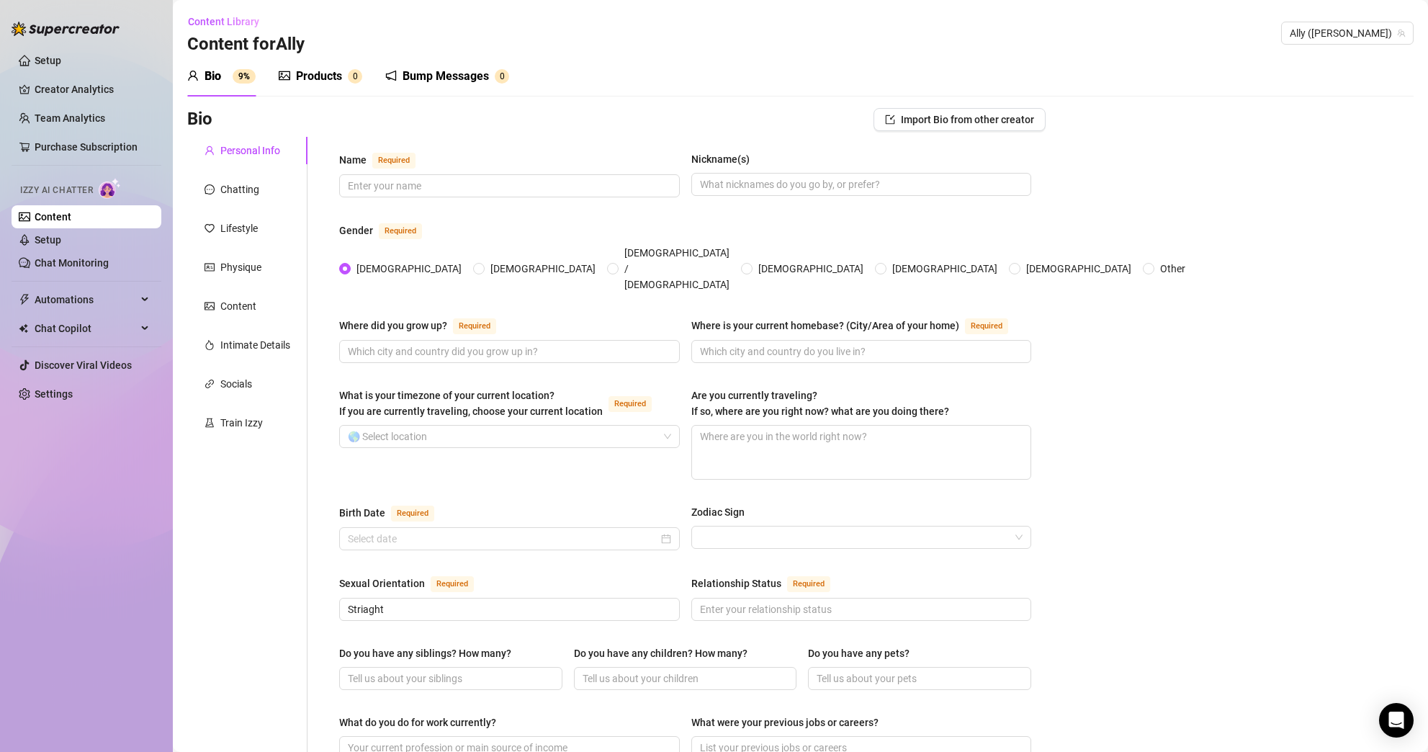
click at [1104, 586] on div "Bio Import Bio from other creator Personal Info Chatting Lifestyle Physique Con…" at bounding box center [800, 760] width 1226 height 1304
click at [953, 601] on input "Relationship Status Required" at bounding box center [860, 609] width 320 height 16
type input "Single"
click at [521, 671] on input "Do you have any siblings? How many?" at bounding box center [449, 679] width 203 height 16
click at [627, 671] on input "Do you have any children? How many?" at bounding box center [684, 679] width 203 height 16
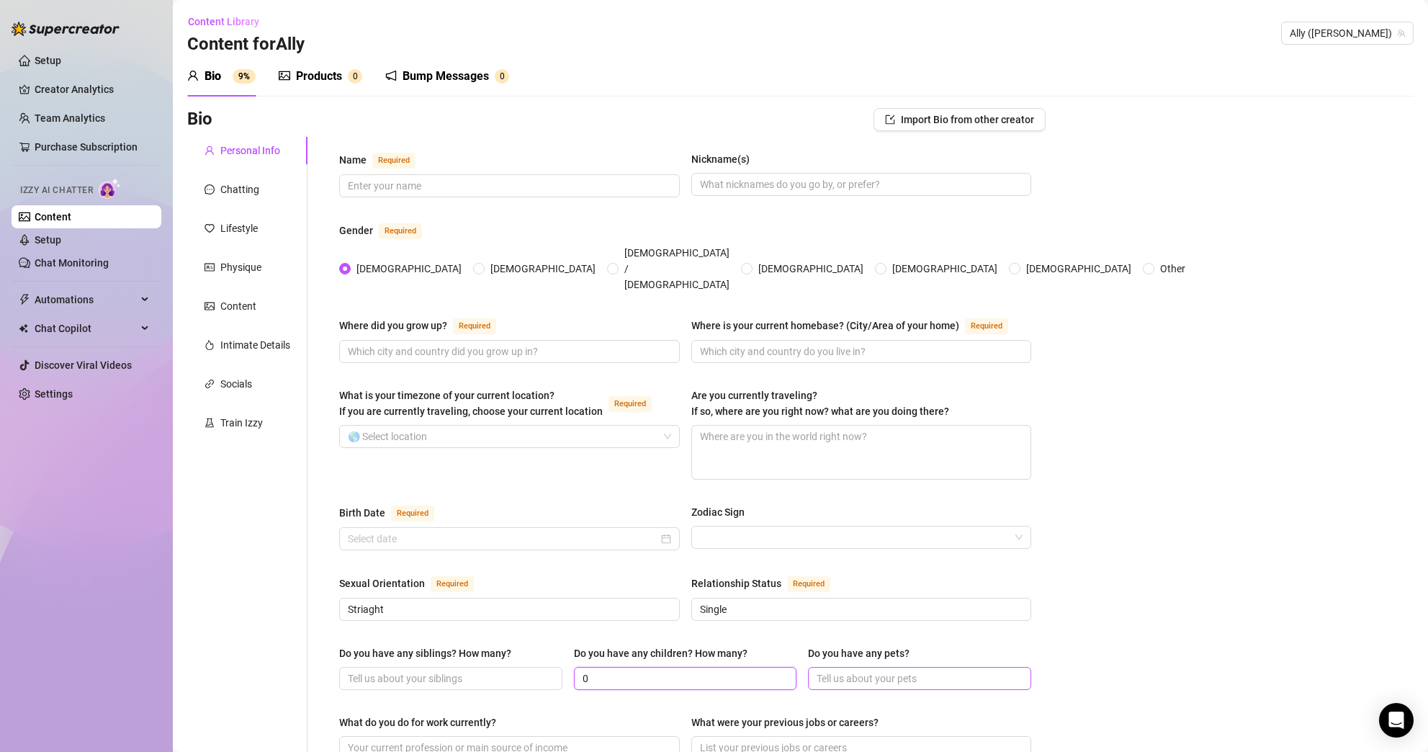
type input "0"
click at [890, 671] on input "Do you have any pets?" at bounding box center [918, 679] width 203 height 16
type input "none, I want a puppy"
click at [497, 671] on input "Do you have any siblings? How many?" at bounding box center [449, 679] width 203 height 16
click at [1089, 619] on div "Bio Import Bio from other creator Personal Info Chatting Lifestyle Physique Con…" at bounding box center [800, 760] width 1226 height 1304
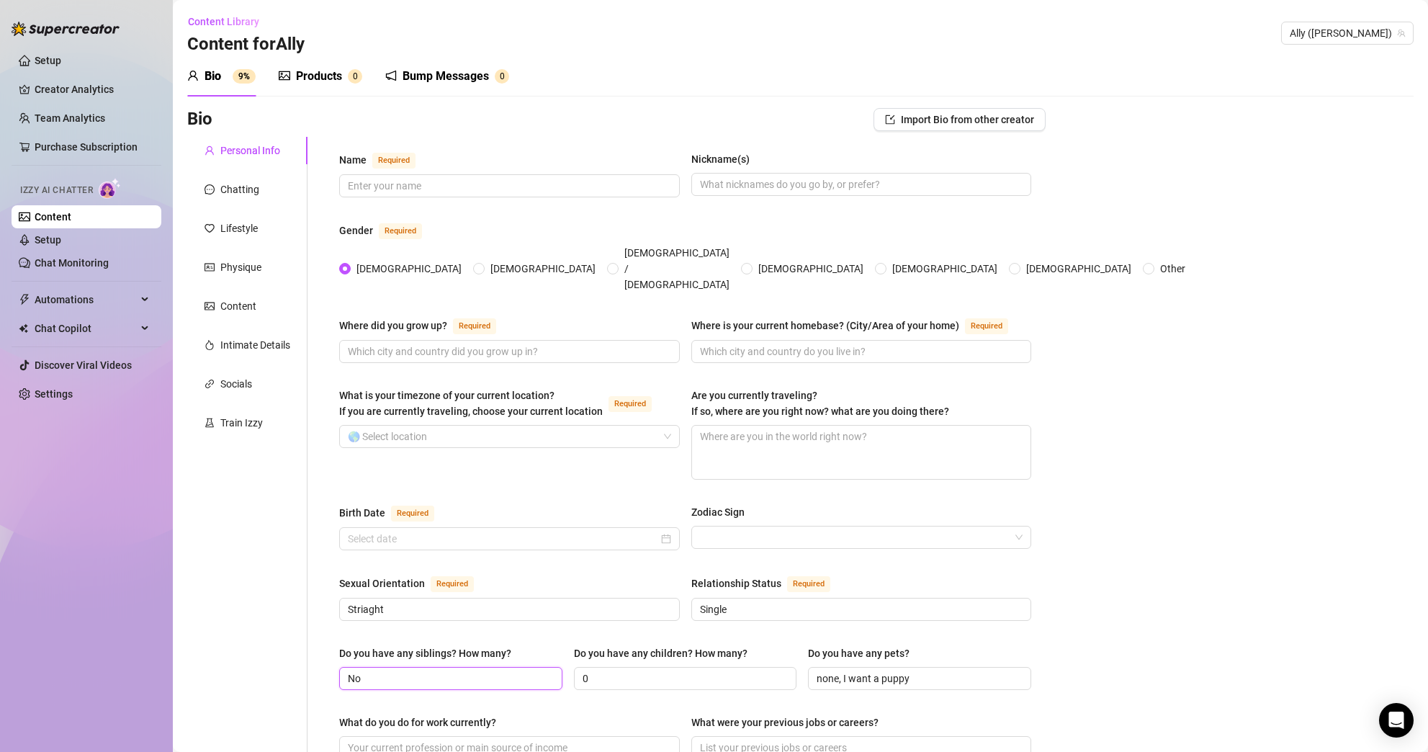
drag, startPoint x: 443, startPoint y: 650, endPoint x: 309, endPoint y: 649, distance: 134.0
click at [309, 649] on div "Name Required Nickname(s) Gender Required [DEMOGRAPHIC_DATA] [DEMOGRAPHIC_DATA]…" at bounding box center [677, 733] width 738 height 1193
type input "3"
click at [1038, 617] on div "Name Required Nickname(s) Gender Required [DEMOGRAPHIC_DATA] [DEMOGRAPHIC_DATA]…" at bounding box center [685, 733] width 721 height 1193
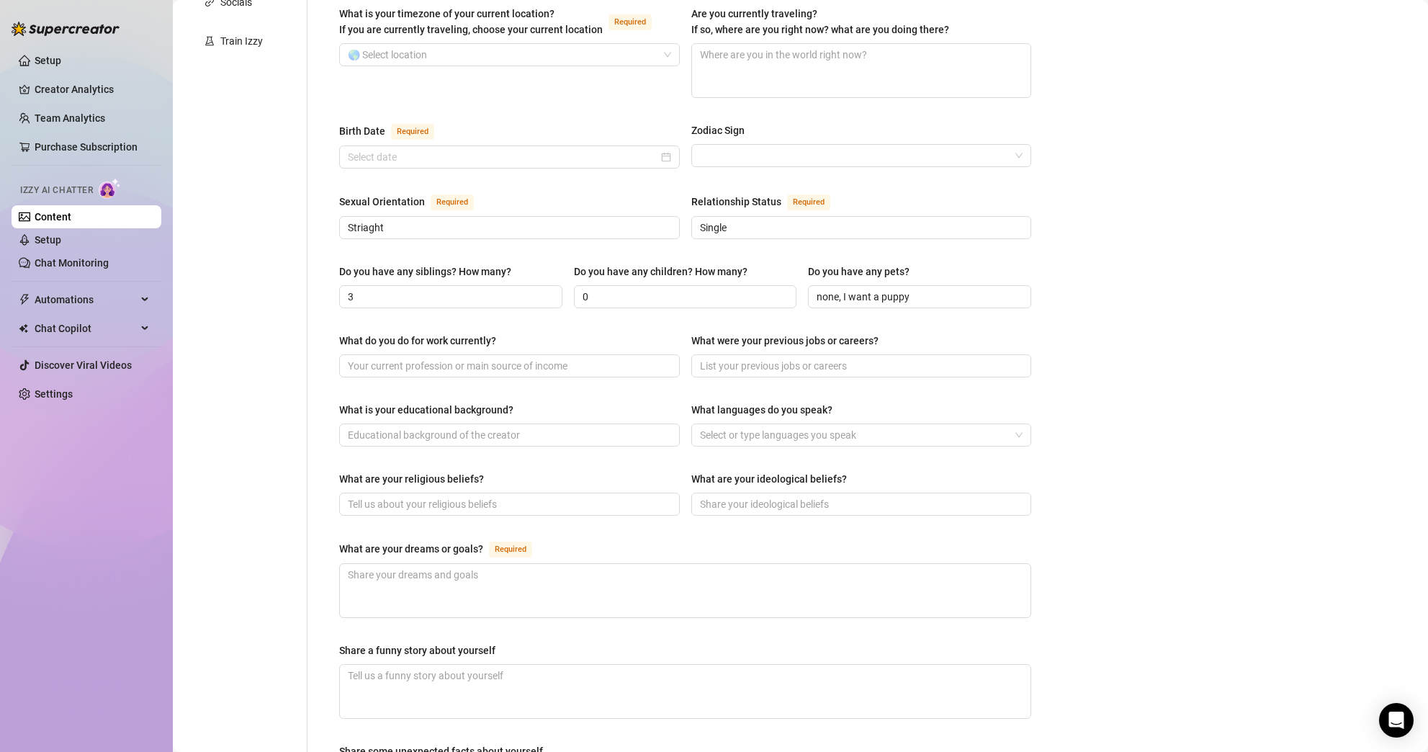
scroll to position [467, 0]
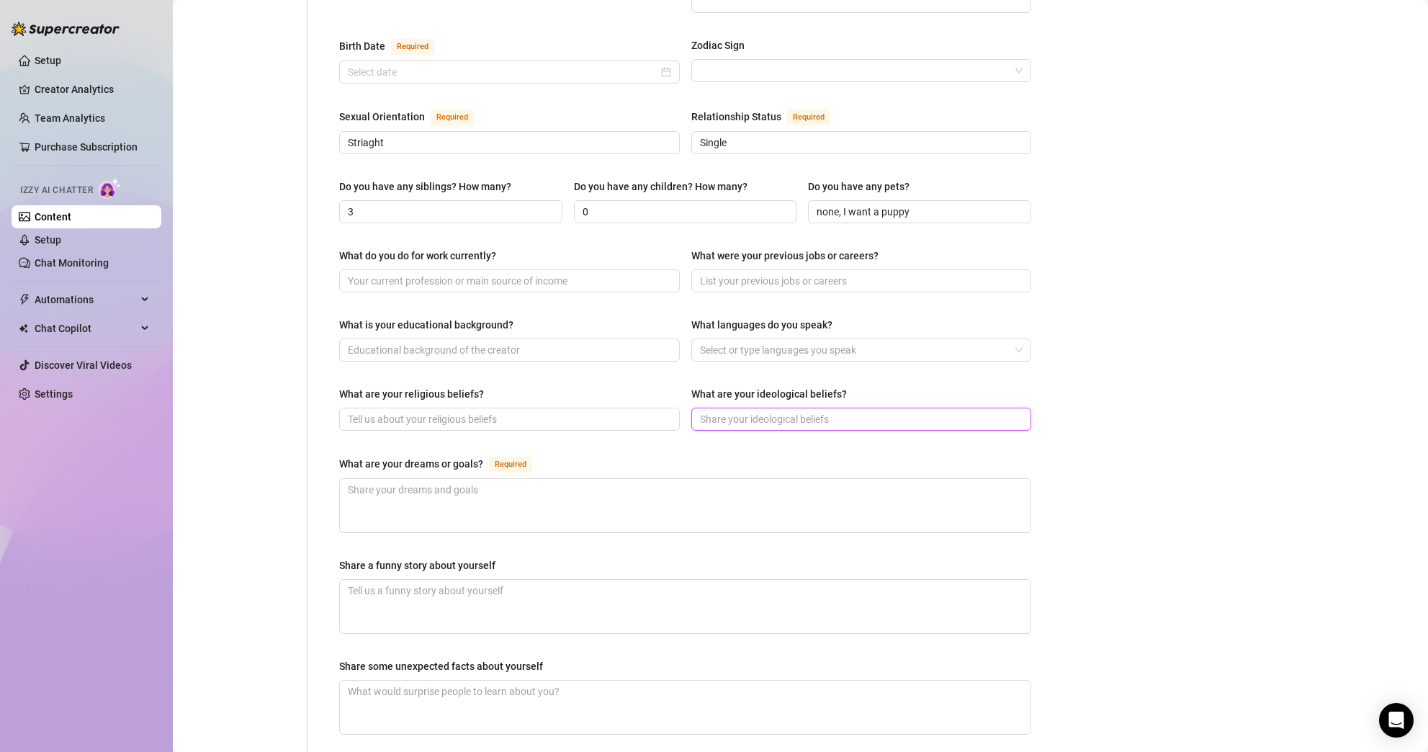
click at [877, 411] on input "What are your ideological beliefs?" at bounding box center [860, 419] width 320 height 16
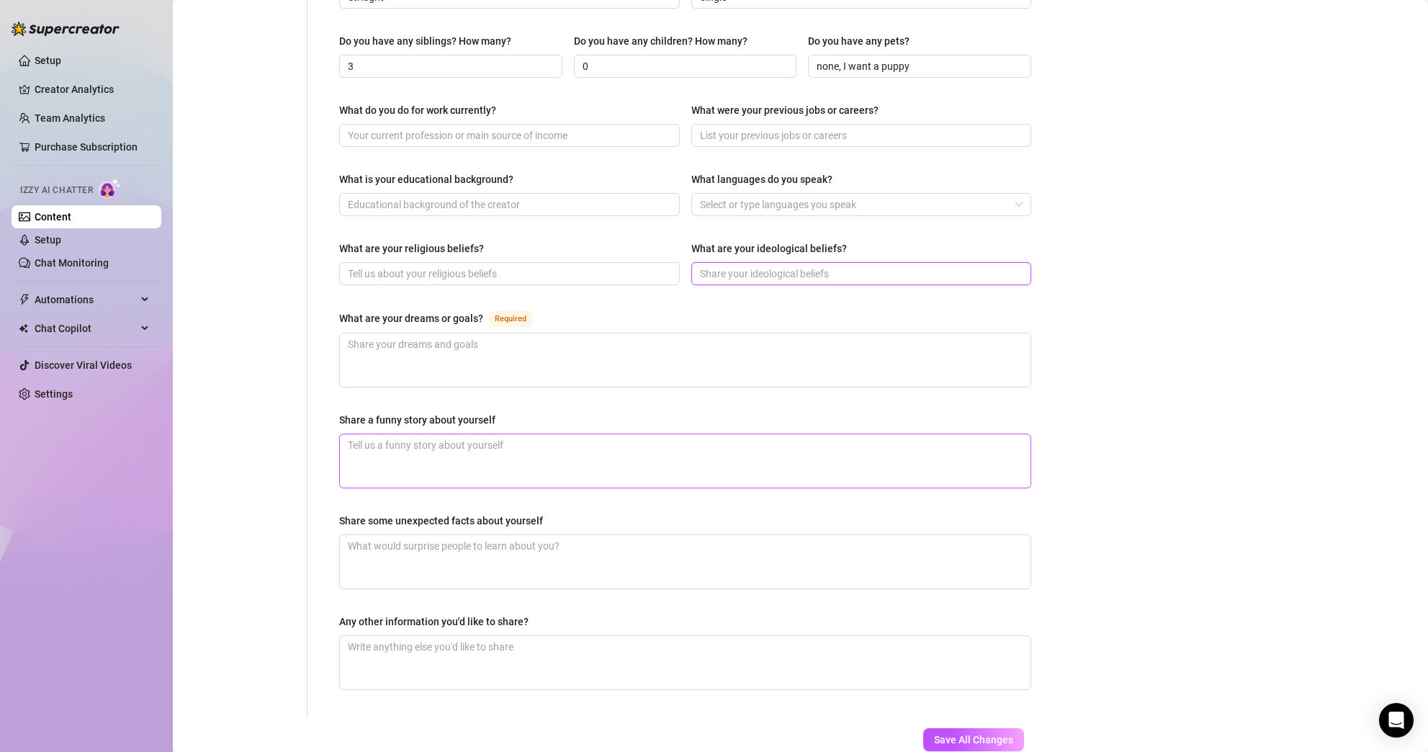
scroll to position [623, 0]
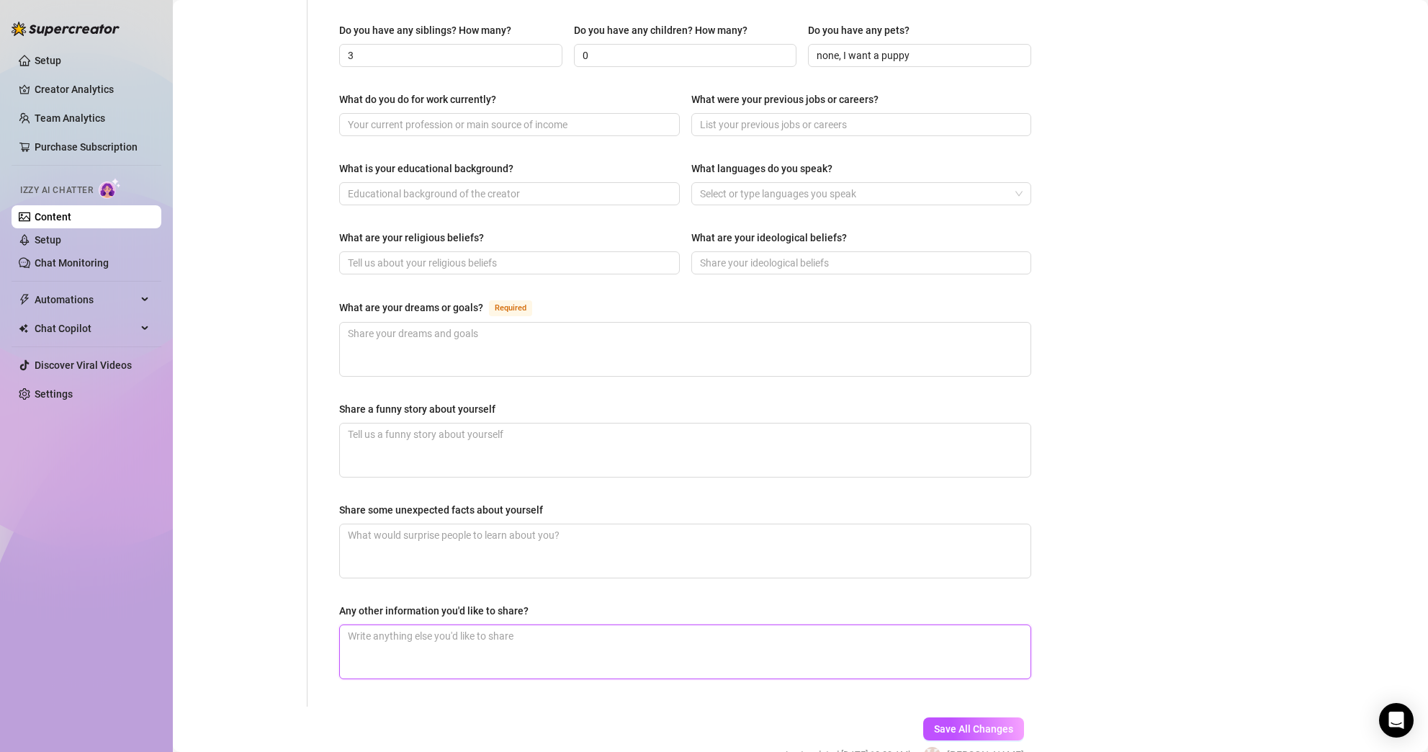
click at [828, 625] on textarea "Any other information you'd like to share?" at bounding box center [685, 651] width 691 height 53
type textarea "I"
type textarea "I a"
type textarea "I am"
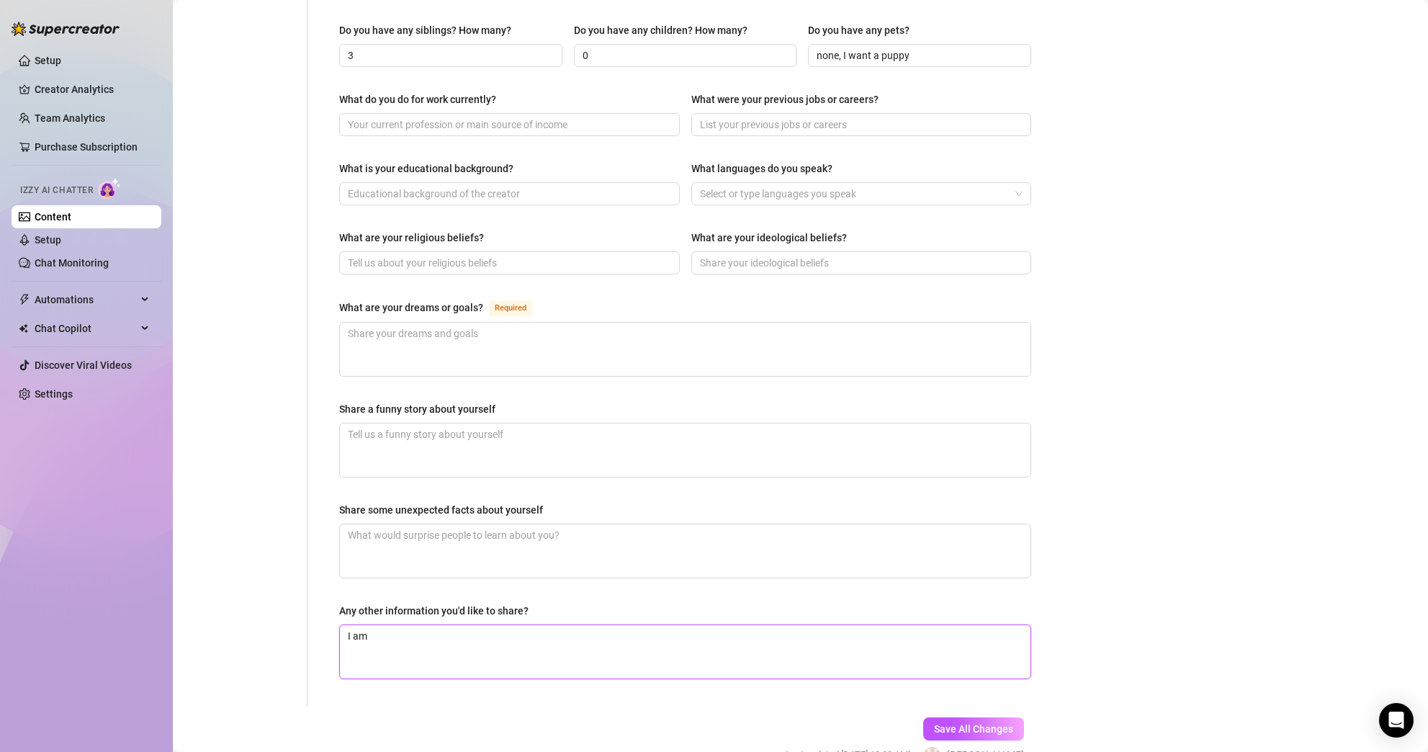
type textarea "I am"
type textarea "I am l"
type textarea "I am li"
type textarea "I am lik"
type textarea "I am like"
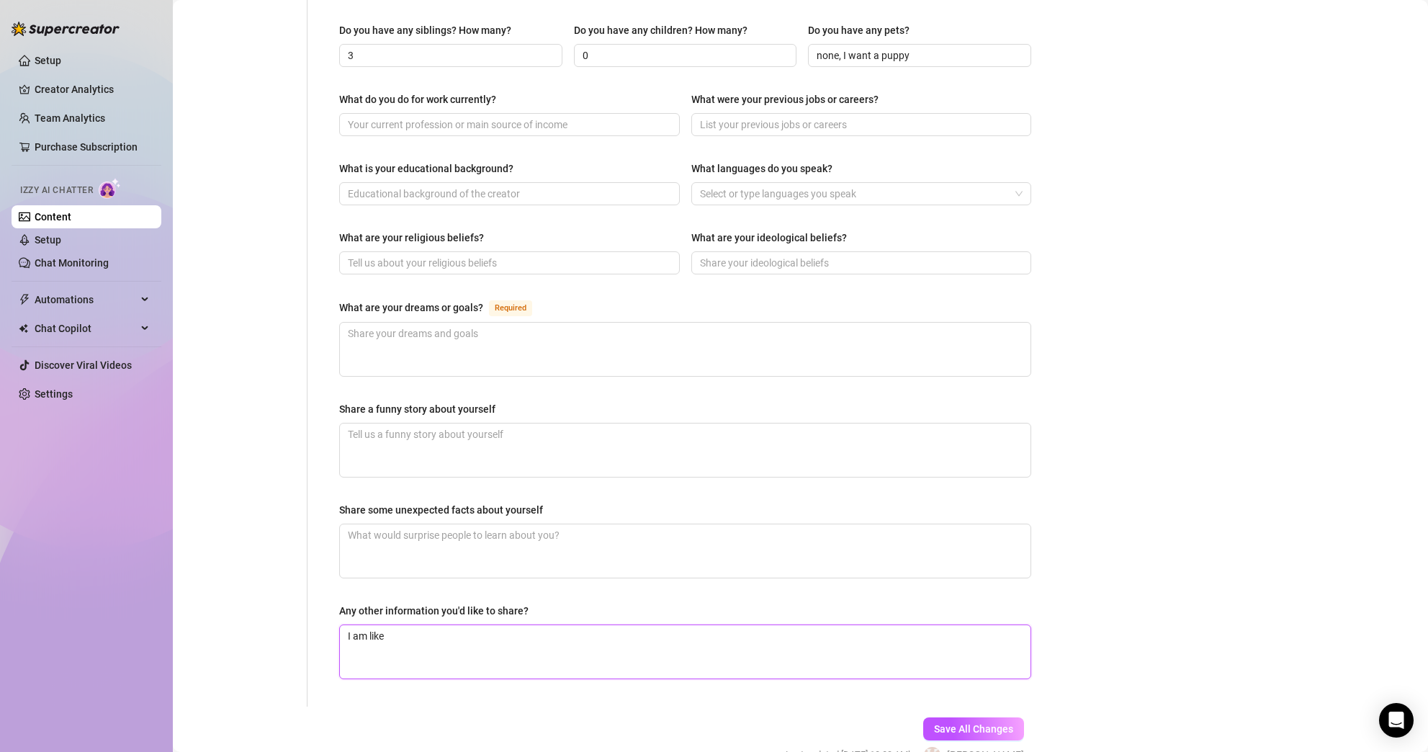
type textarea "I am like"
type textarea "I am like th"
type textarea "I am like the"
type textarea "I am like the g"
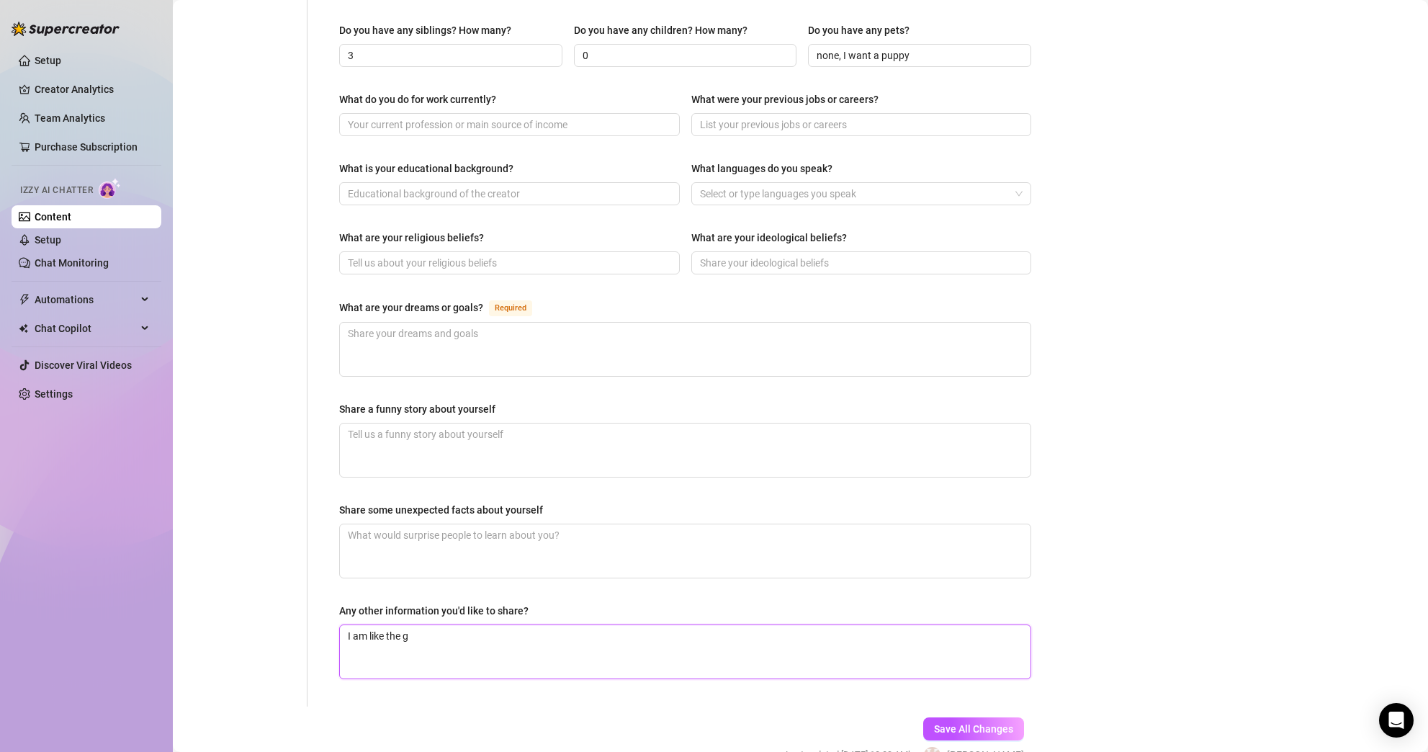
type textarea "I am like the go"
type textarea "I am like the got"
type textarea "I am like the got p"
type textarea "I am like the got pr"
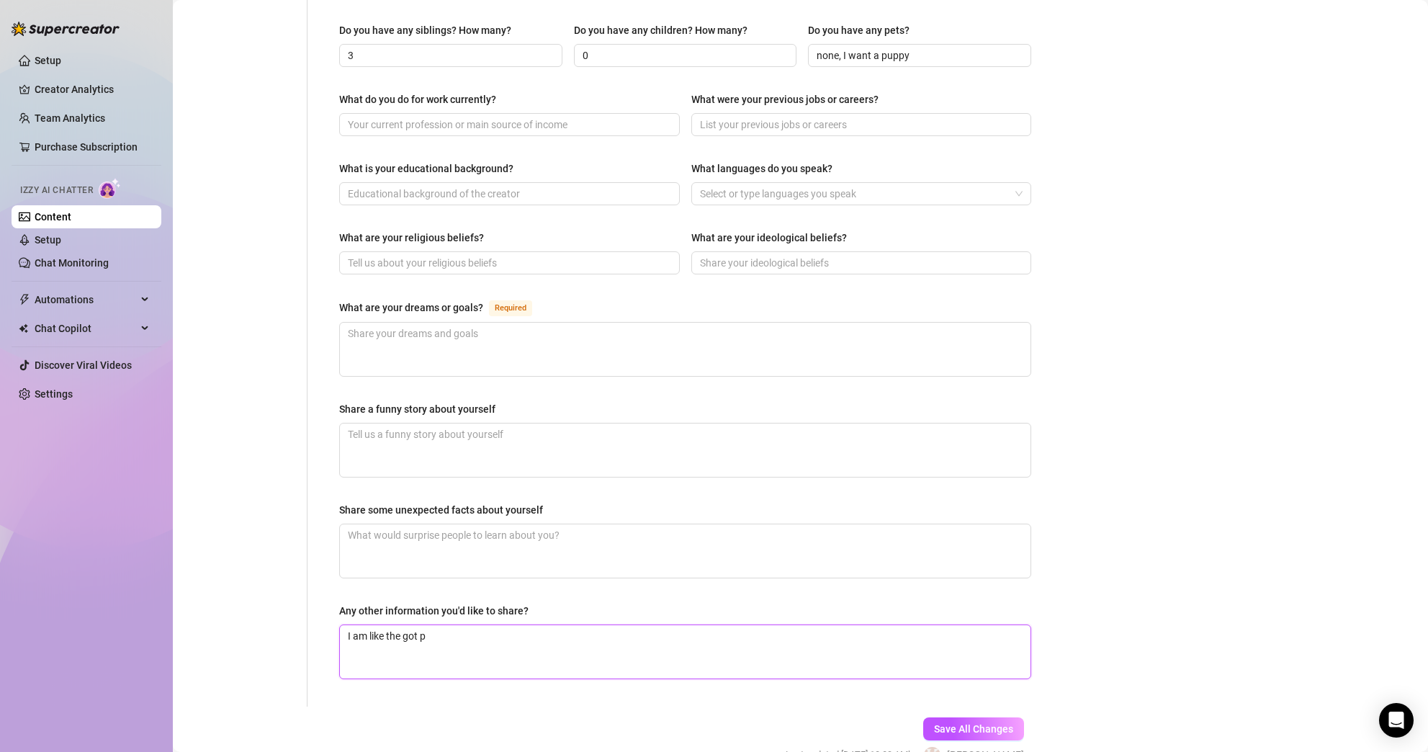
type textarea "I am like the got"
type textarea "I am like the go"
type textarea "I am like the g"
type textarea "I am like the"
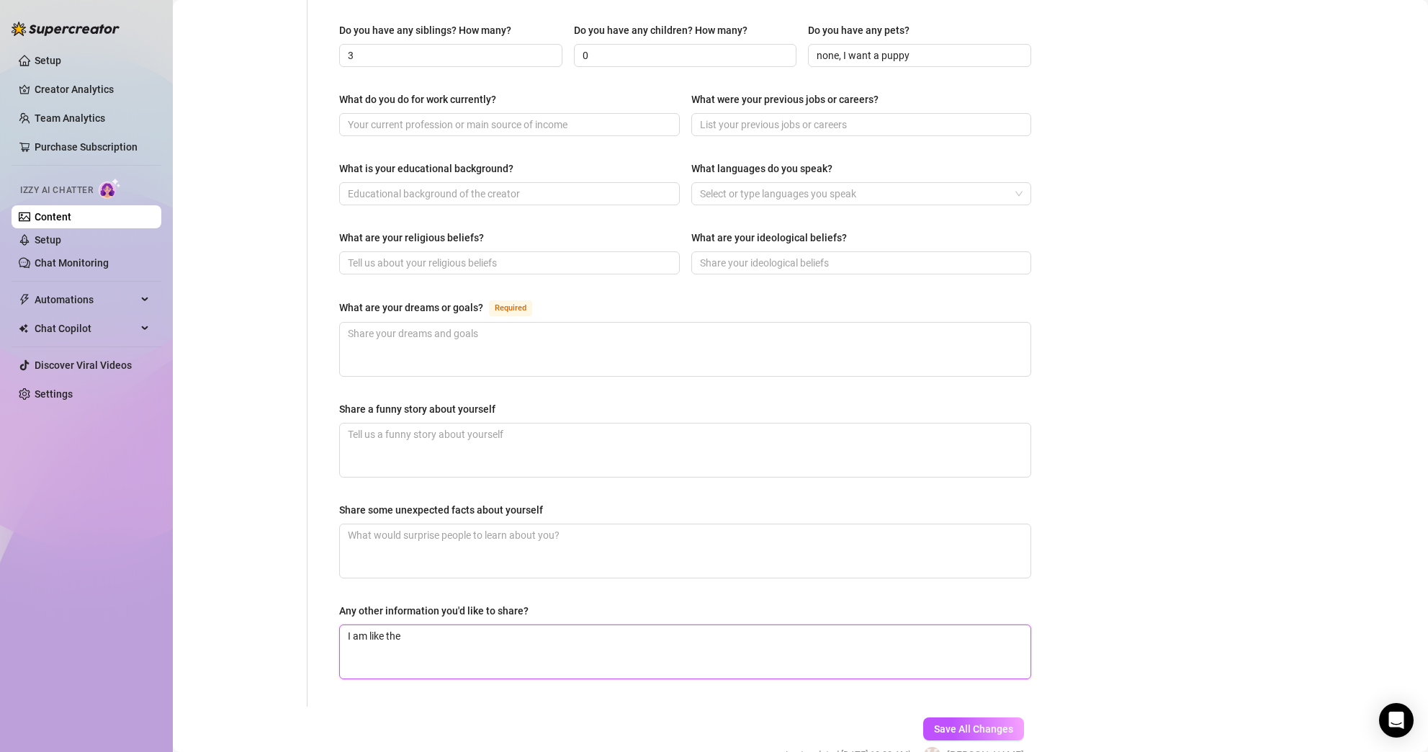
type textarea "I am like the p"
type textarea "I am like the pr"
type textarea "I am like the pre"
type textarea "I am like the pret"
type textarea "I am like the prett"
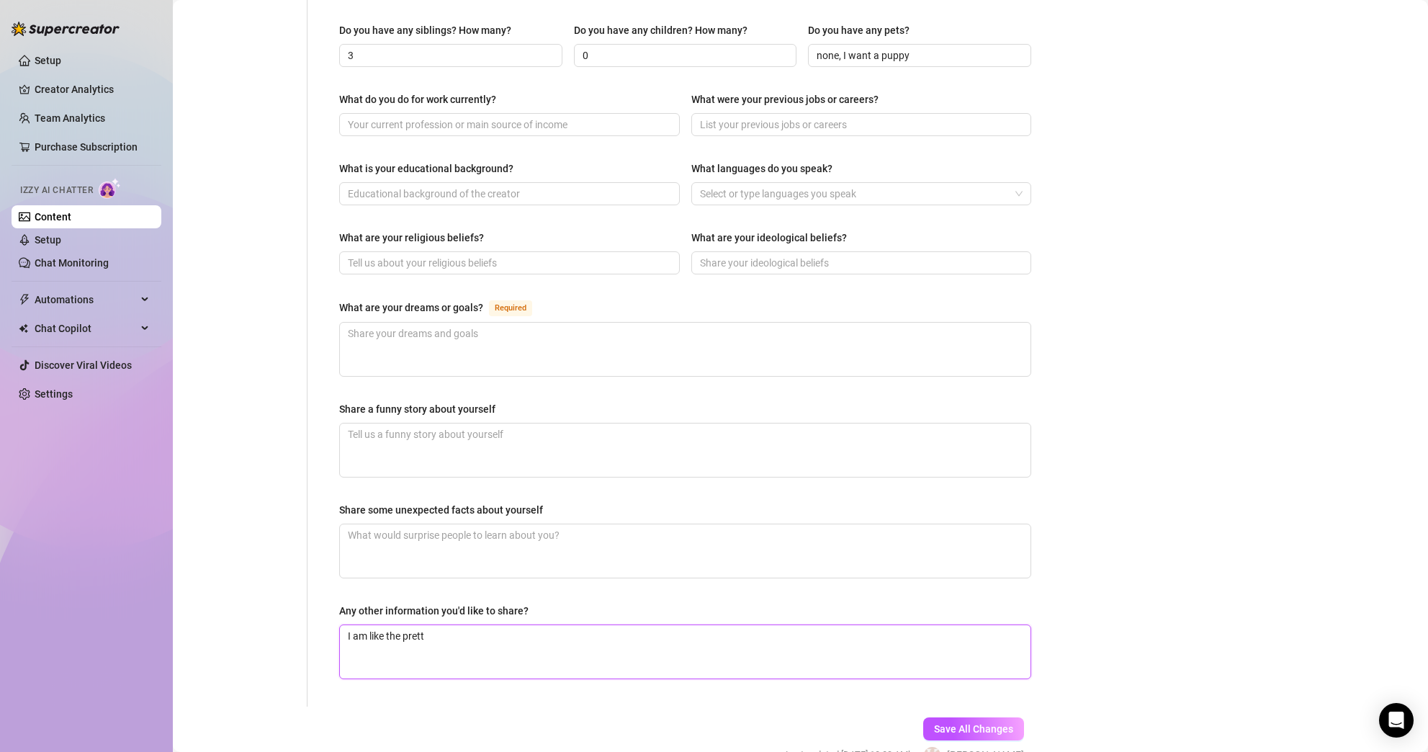
type textarea "I am like the pretty"
type textarea "I am like the pretty h"
type textarea "I am like the pretty ho"
type textarea "I am like the pretty hot"
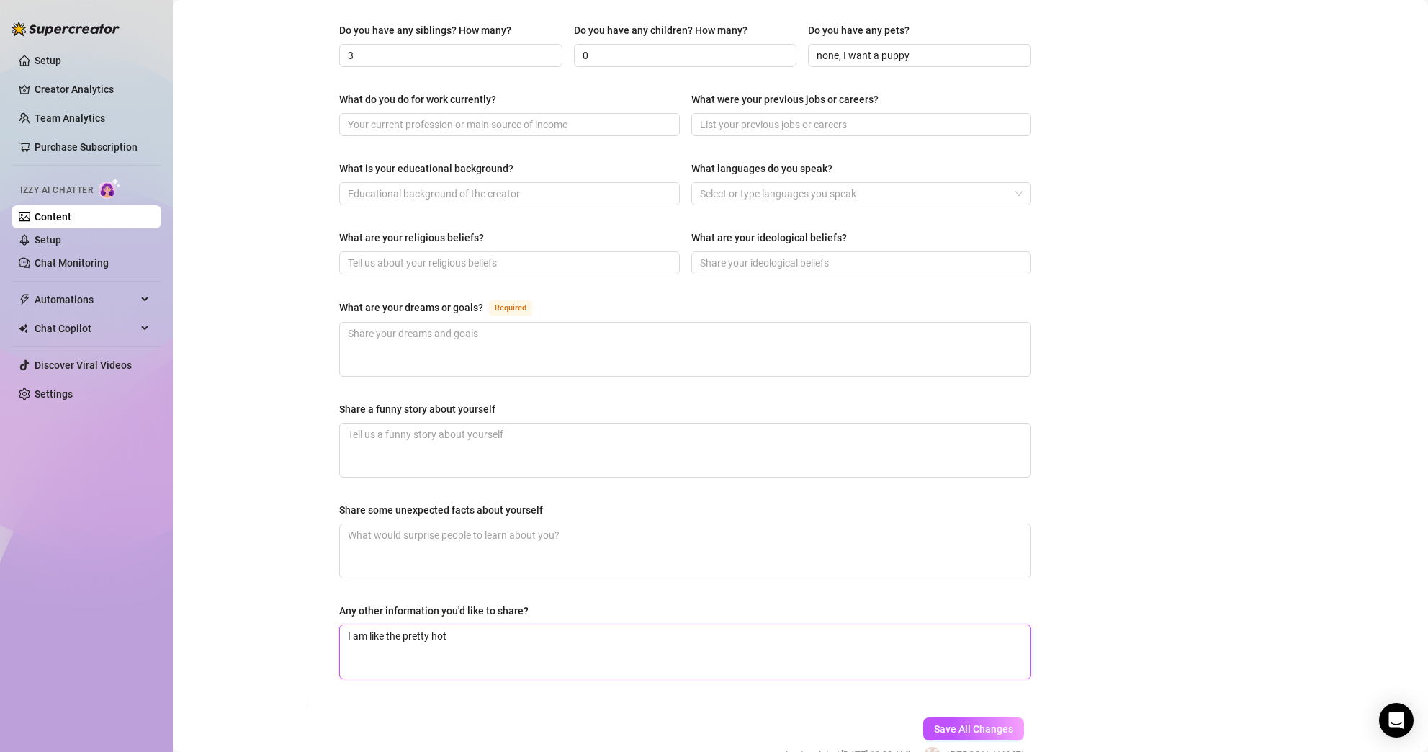
type textarea "I am like the pretty hot"
type textarea "I am like the pretty hot y"
type textarea "I am like the pretty hot yo"
type textarea "I am like the pretty hot you"
type textarea "I am like the pretty hot youn"
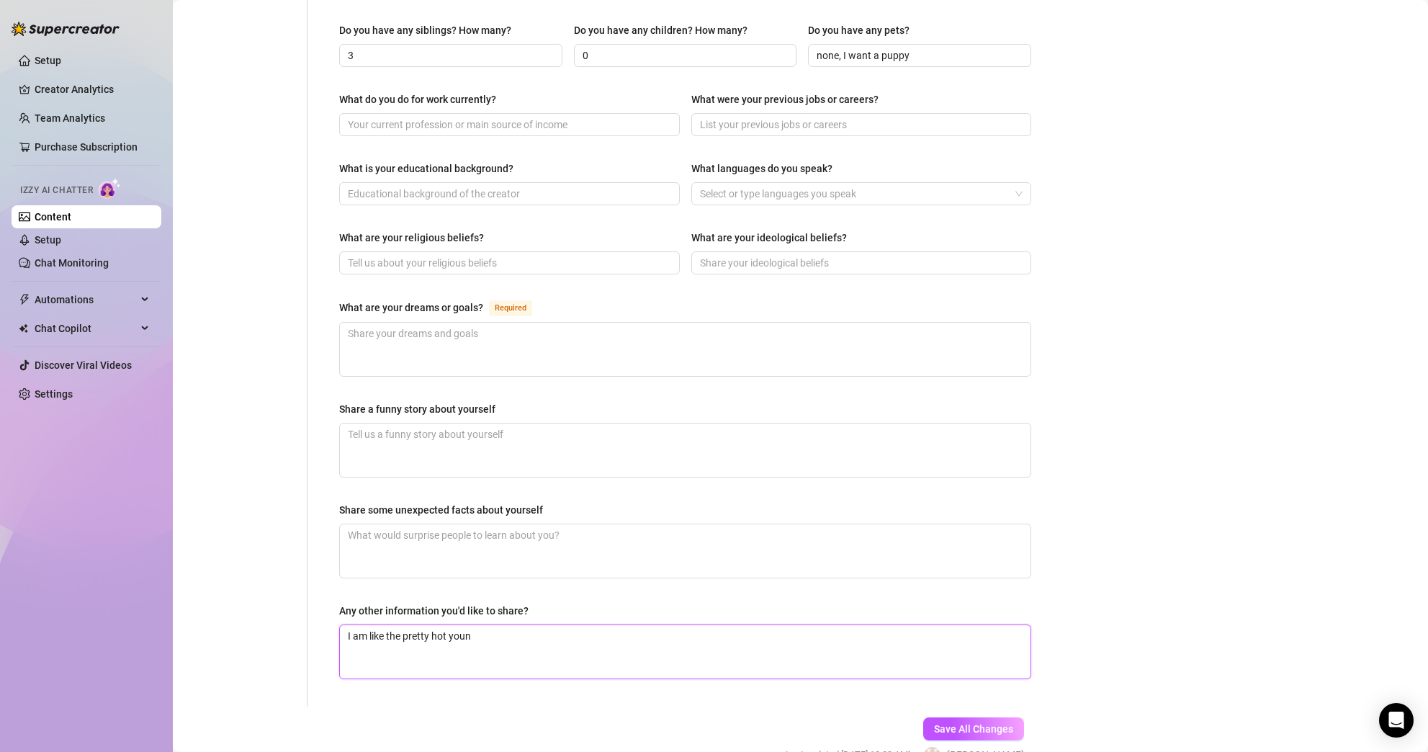
type textarea "I am like the pretty hot young"
type textarea "I am like the pretty hot young v"
type textarea "I am like the pretty hot young ve"
type textarea "I am like the pretty hot young ver"
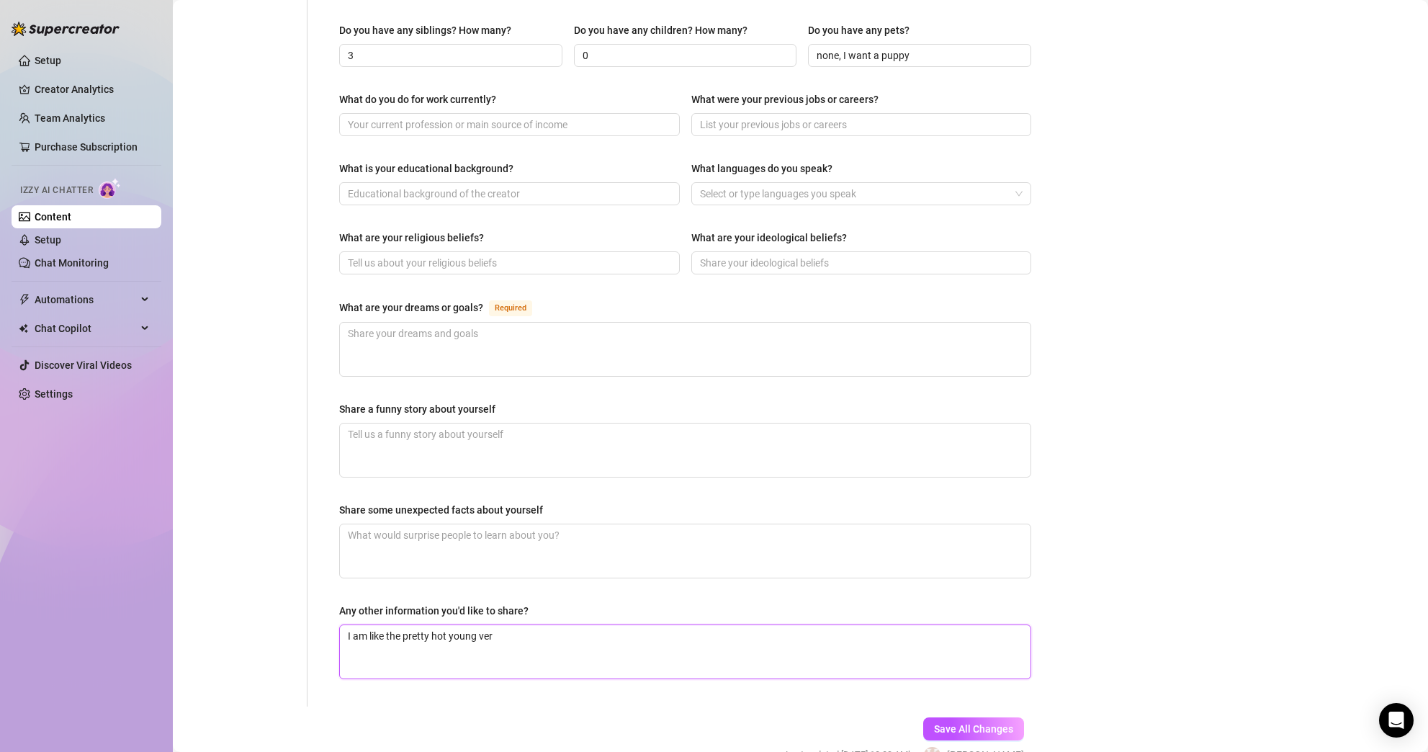
type textarea "I am like the pretty hot young veri"
type textarea "I am like the pretty hot young veris"
type textarea "I am like the pretty hot young veriso"
type textarea "I am like the pretty hot young [PERSON_NAME]"
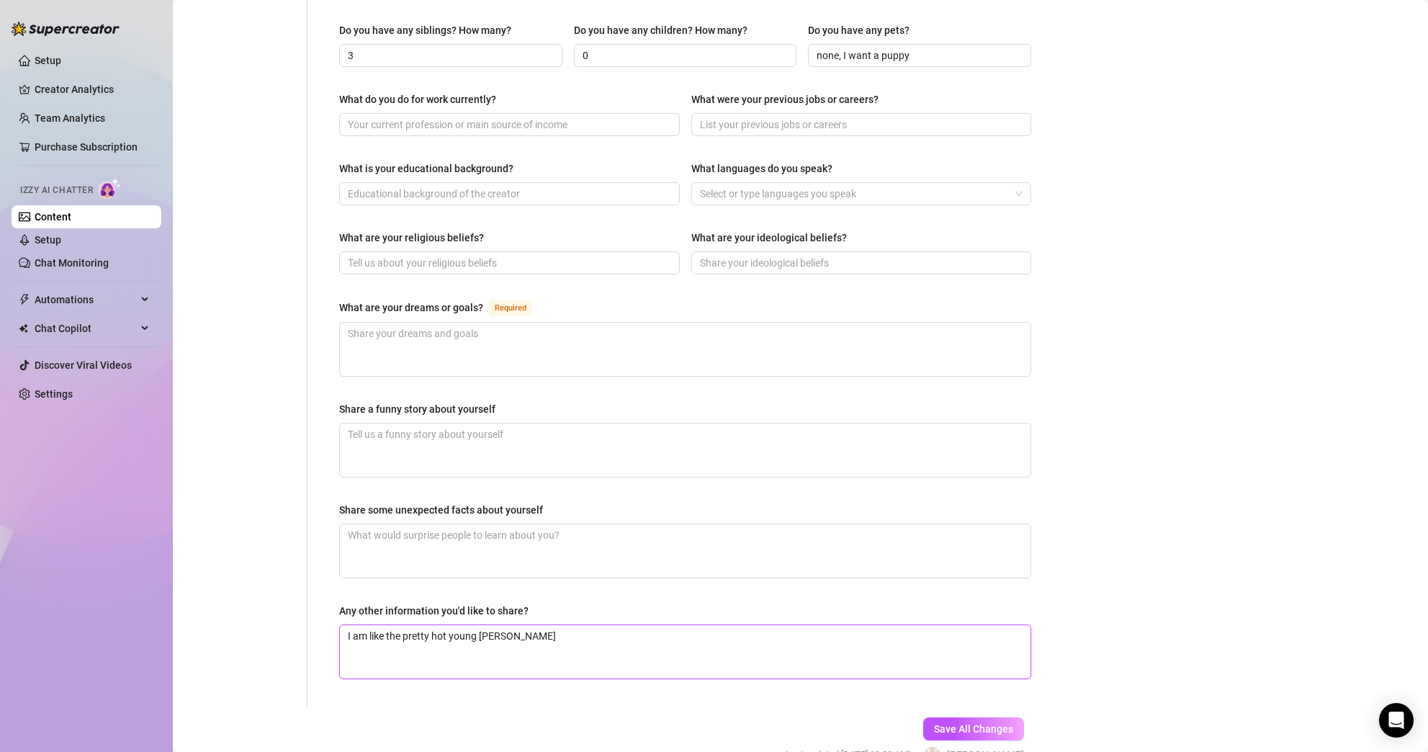
type textarea "I am like the pretty hot young verison o"
type textarea "I am like the pretty hot young [PERSON_NAME] of"
type textarea "I am like the pretty hot young [PERSON_NAME] of k"
type textarea "I am like the pretty hot young [PERSON_NAME] of ki"
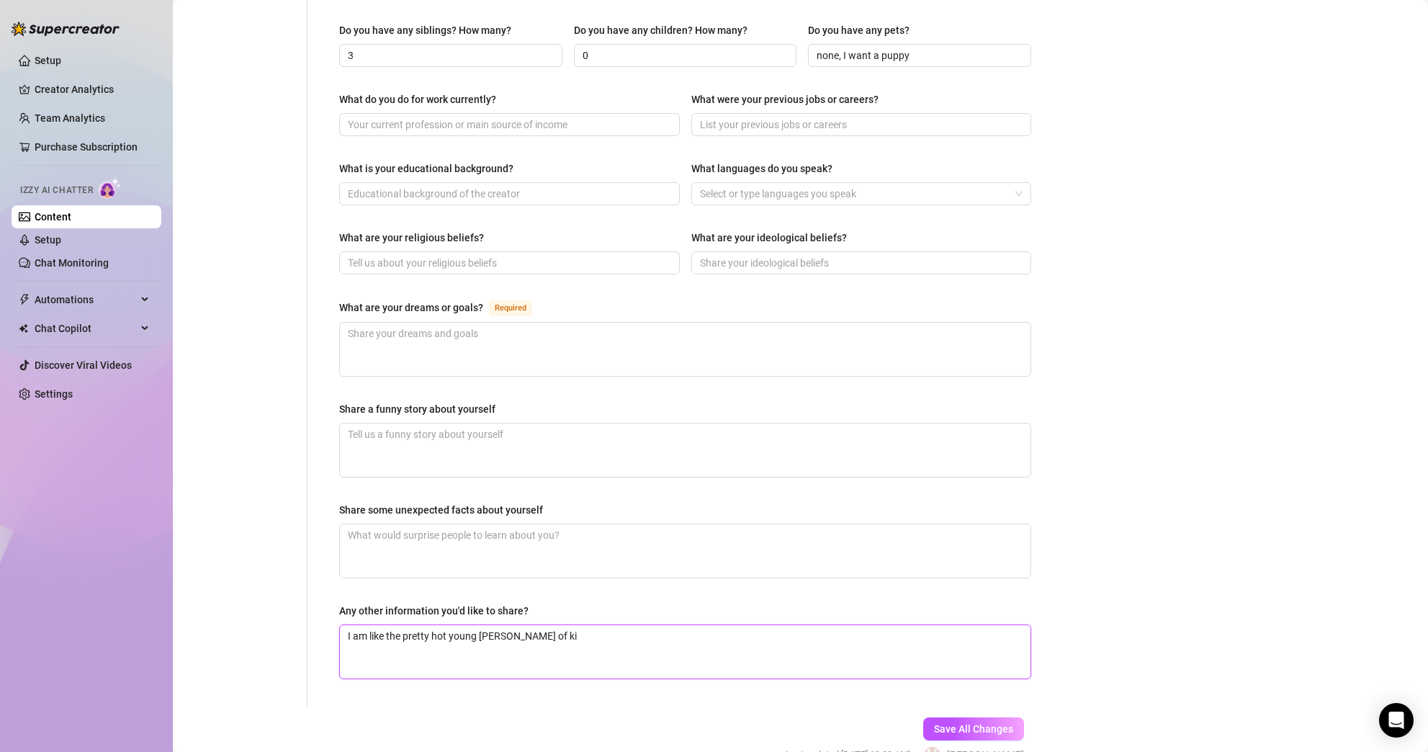
type textarea "I am like the pretty hot young verison of [PERSON_NAME]"
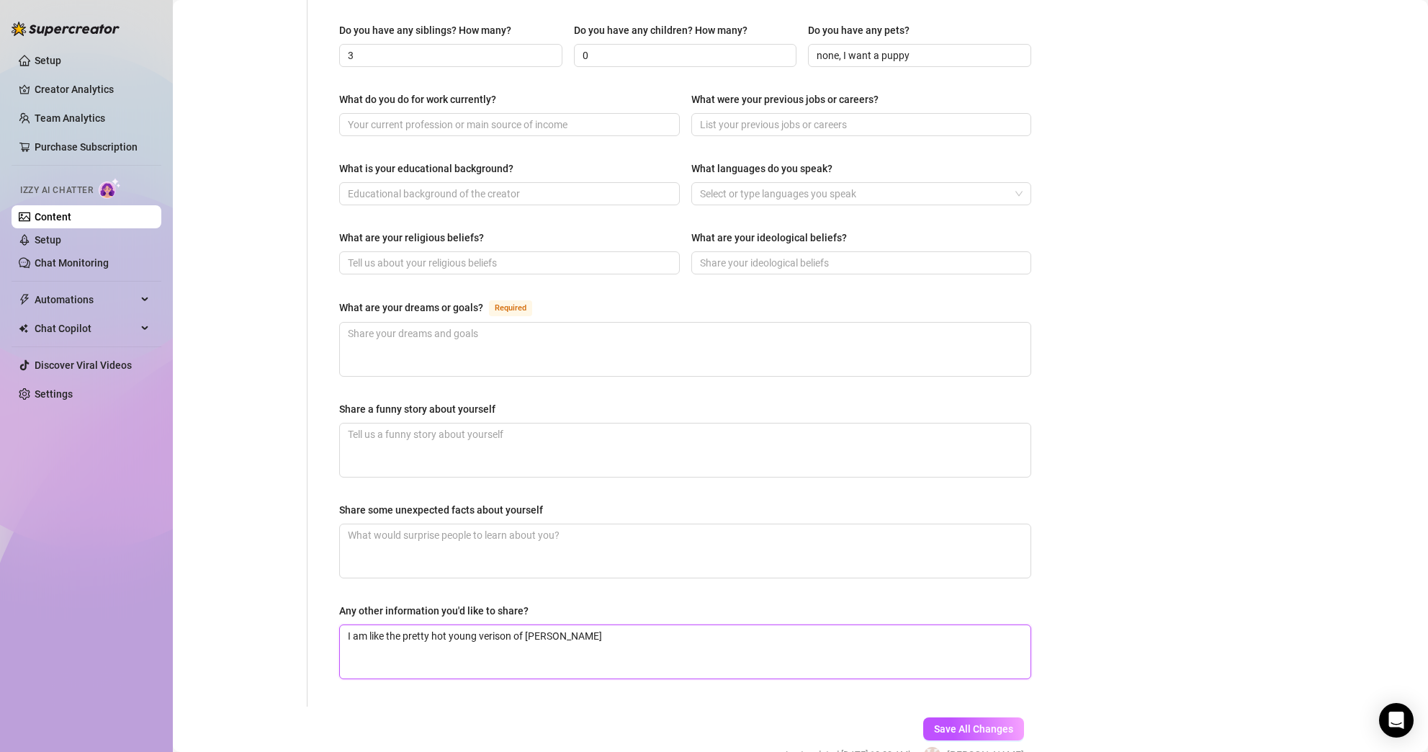
type textarea "I am like the pretty hot young verison of [PERSON_NAME]"
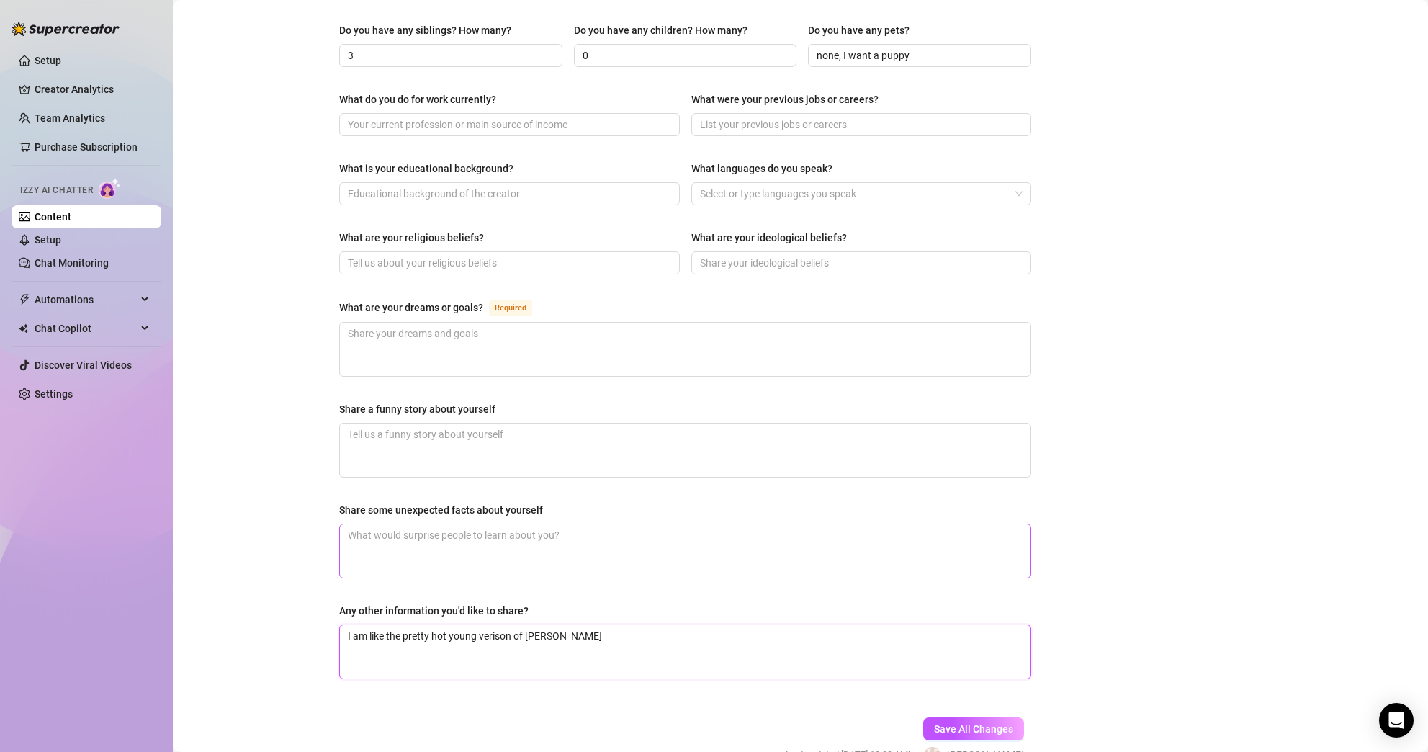
type textarea "I am like the pretty hot young verison of [PERSON_NAME]"
click at [812, 524] on textarea "Share some unexpected facts about yourself" at bounding box center [685, 550] width 691 height 53
type textarea "L"
type textarea "Lo"
type textarea "Lov"
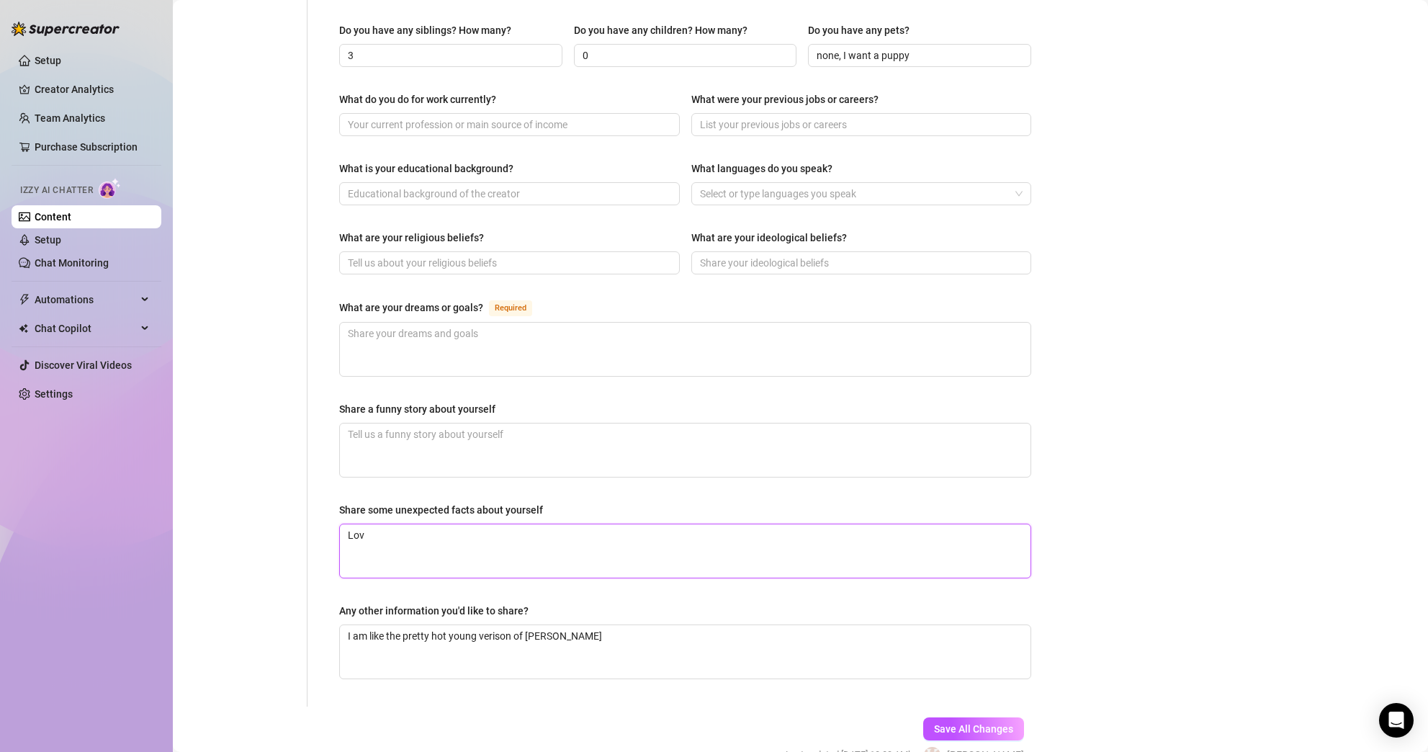
type textarea "Love"
type textarea "Love a"
type textarea "Love ar"
type textarea "Love art"
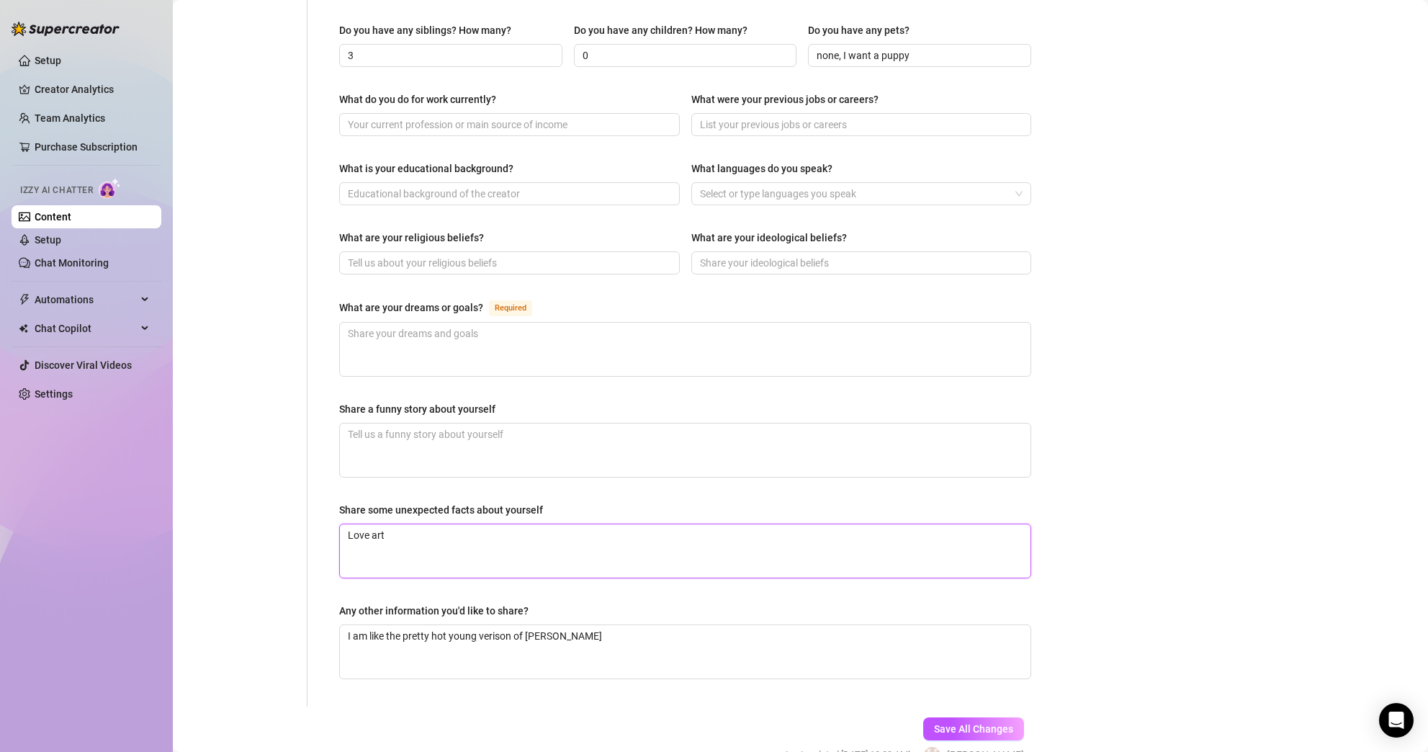
type textarea "Love art,"
type textarea "Love art, m"
type textarea "Love art, mu"
type textarea "Love art, mus"
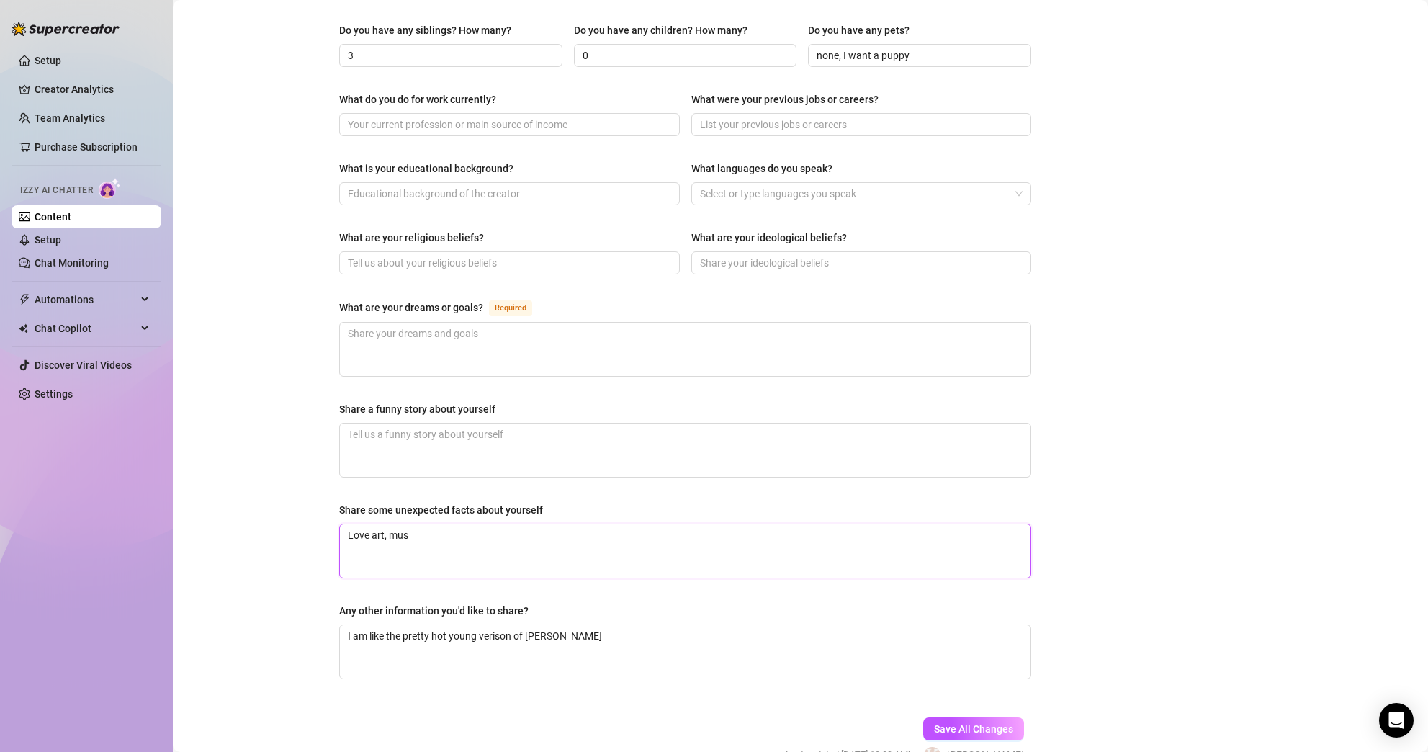
type textarea "Love art, musi"
type textarea "Love art, music"
type textarea "Love art, music,"
type textarea "Love art, music, r"
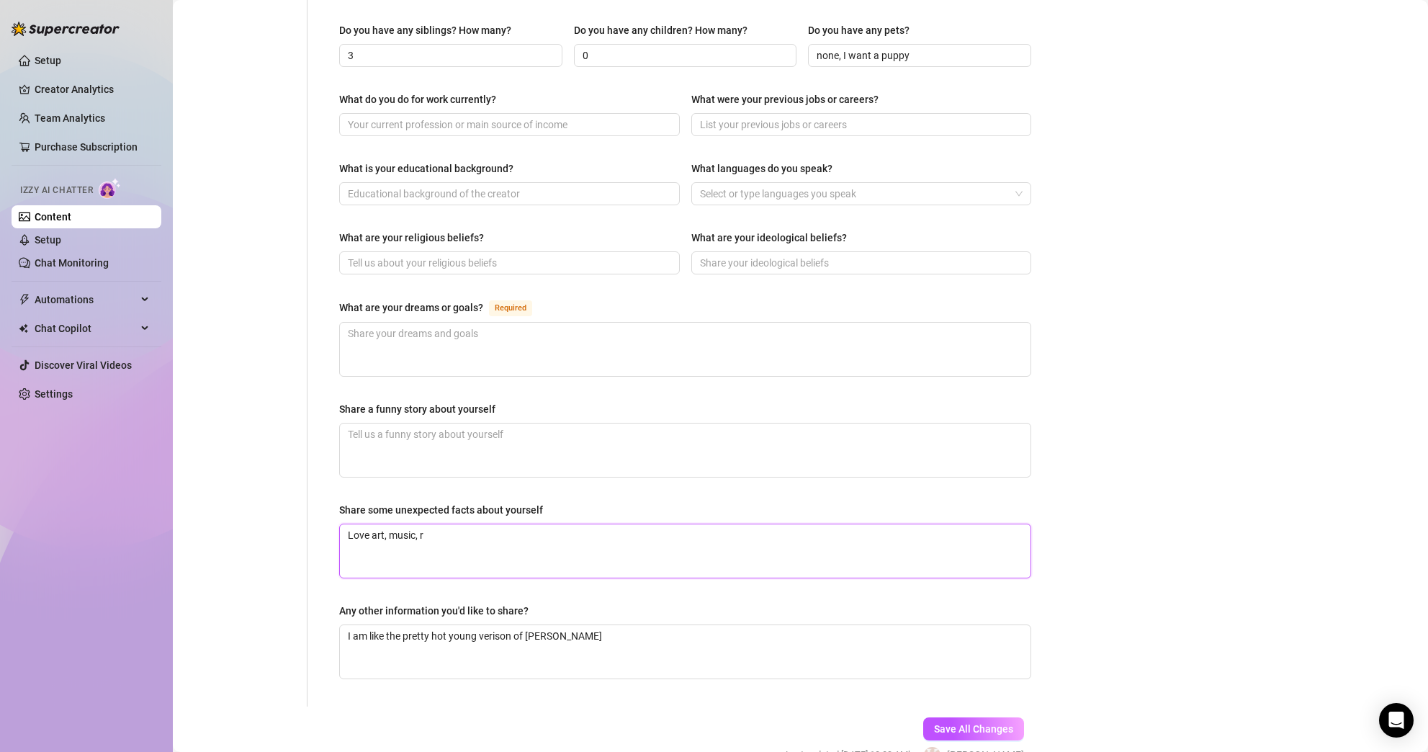
type textarea "Love art, music, re"
type textarea "Love art, music, rea"
type textarea "Love art, music, read"
type textarea "Love art, music, readi"
type textarea "Love art, music, readin"
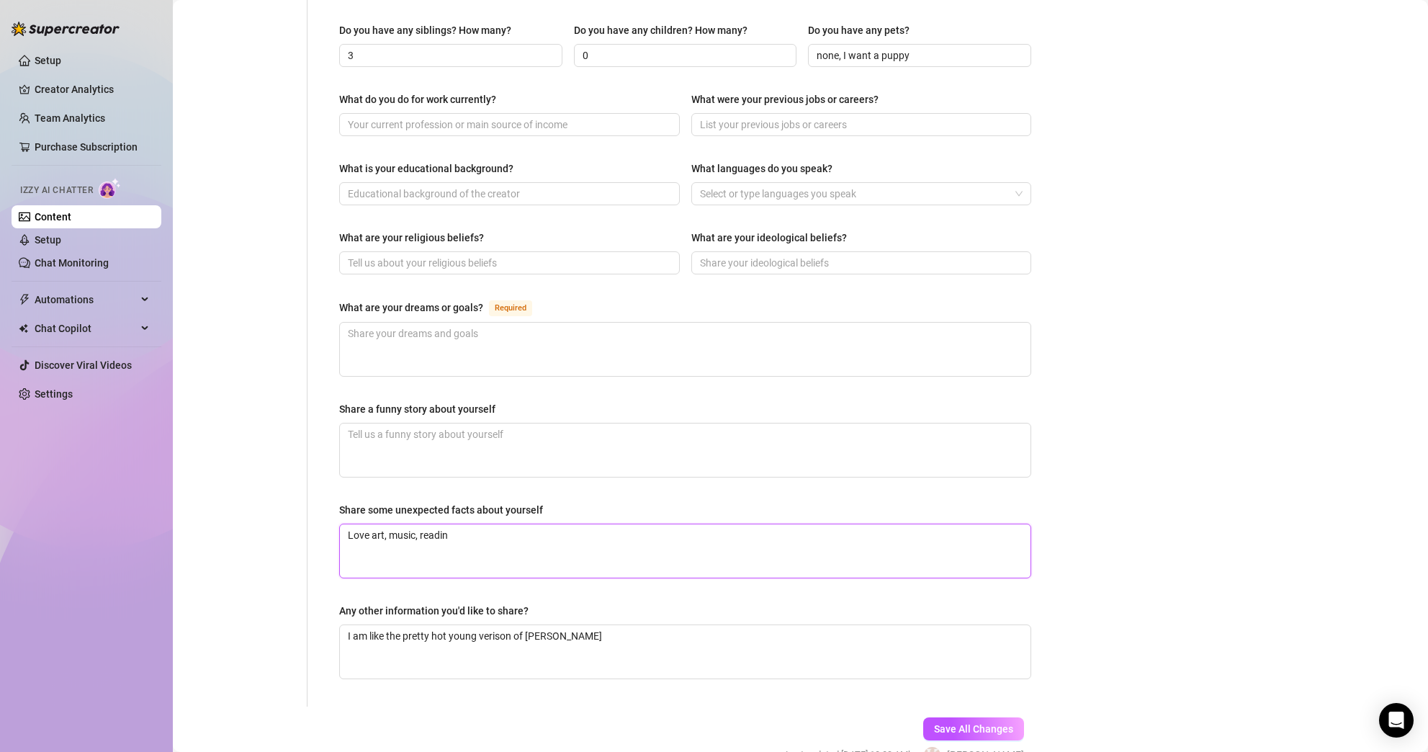
type textarea "Love art, music, reading"
type textarea "Love art, music, reading,"
click at [604, 323] on textarea "What are your dreams or goals? Required" at bounding box center [685, 349] width 691 height 53
click at [623, 255] on input "What are your religious beliefs?" at bounding box center [508, 263] width 320 height 16
click at [622, 255] on input "What are your religious beliefs?" at bounding box center [508, 263] width 320 height 16
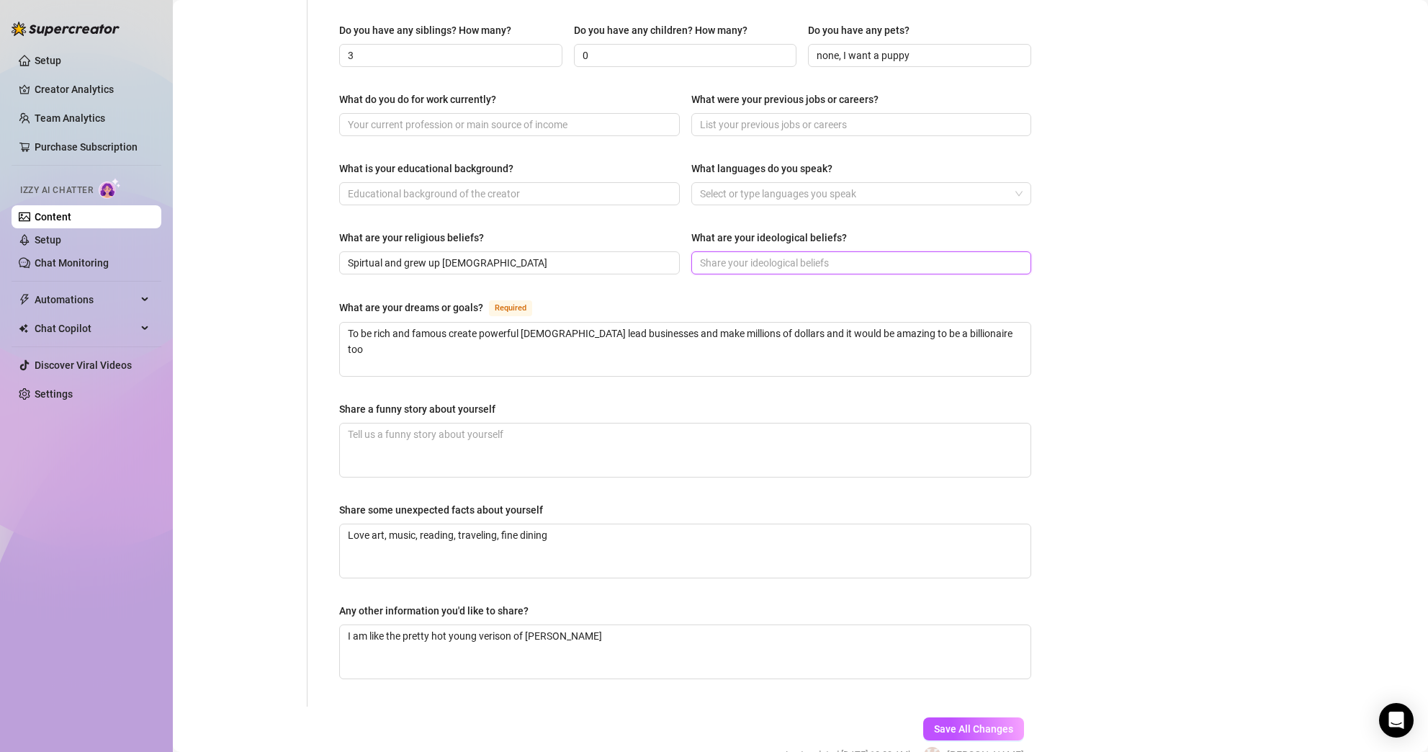
click at [823, 255] on input "What are your ideological beliefs?" at bounding box center [860, 263] width 320 height 16
click at [1126, 277] on div "Bio Import Bio from other creator Personal Info Chatting Lifestyle Physique Con…" at bounding box center [800, 137] width 1226 height 1304
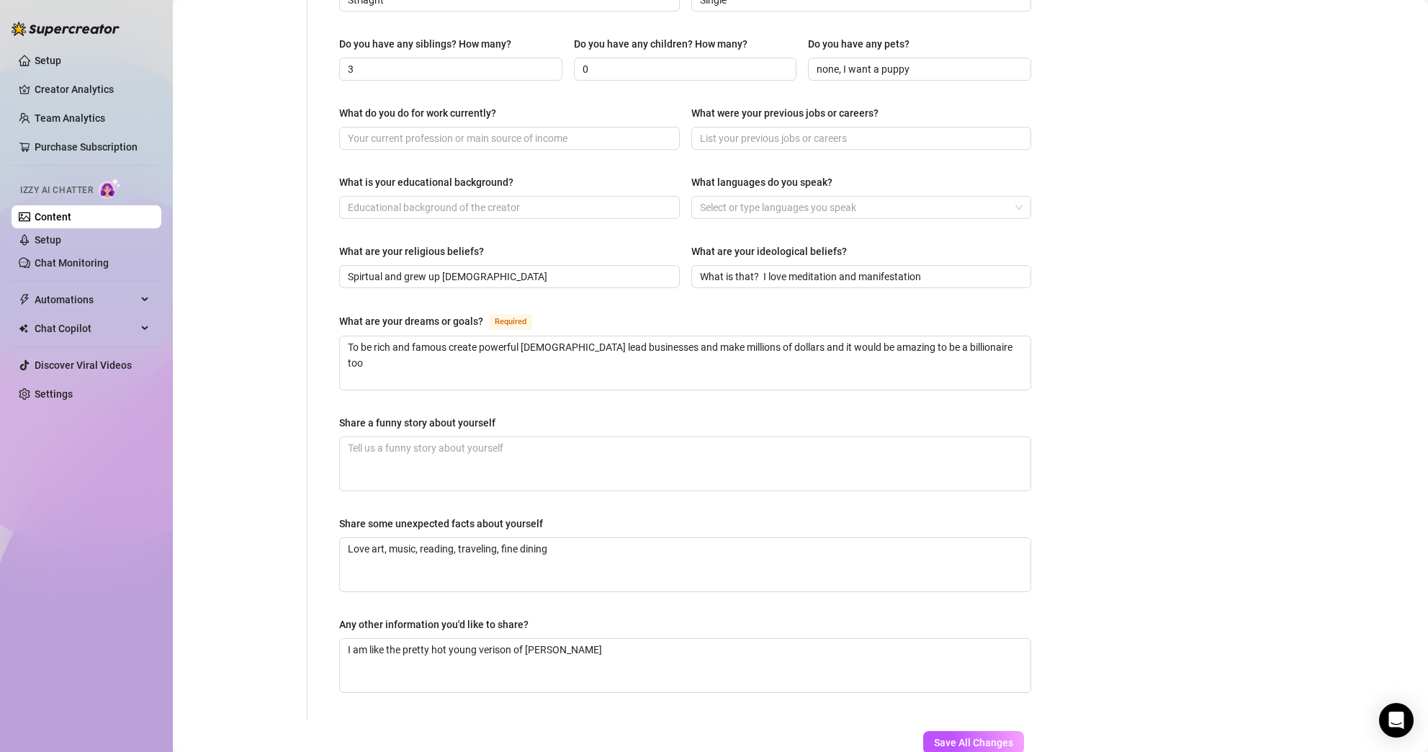
scroll to position [594, 0]
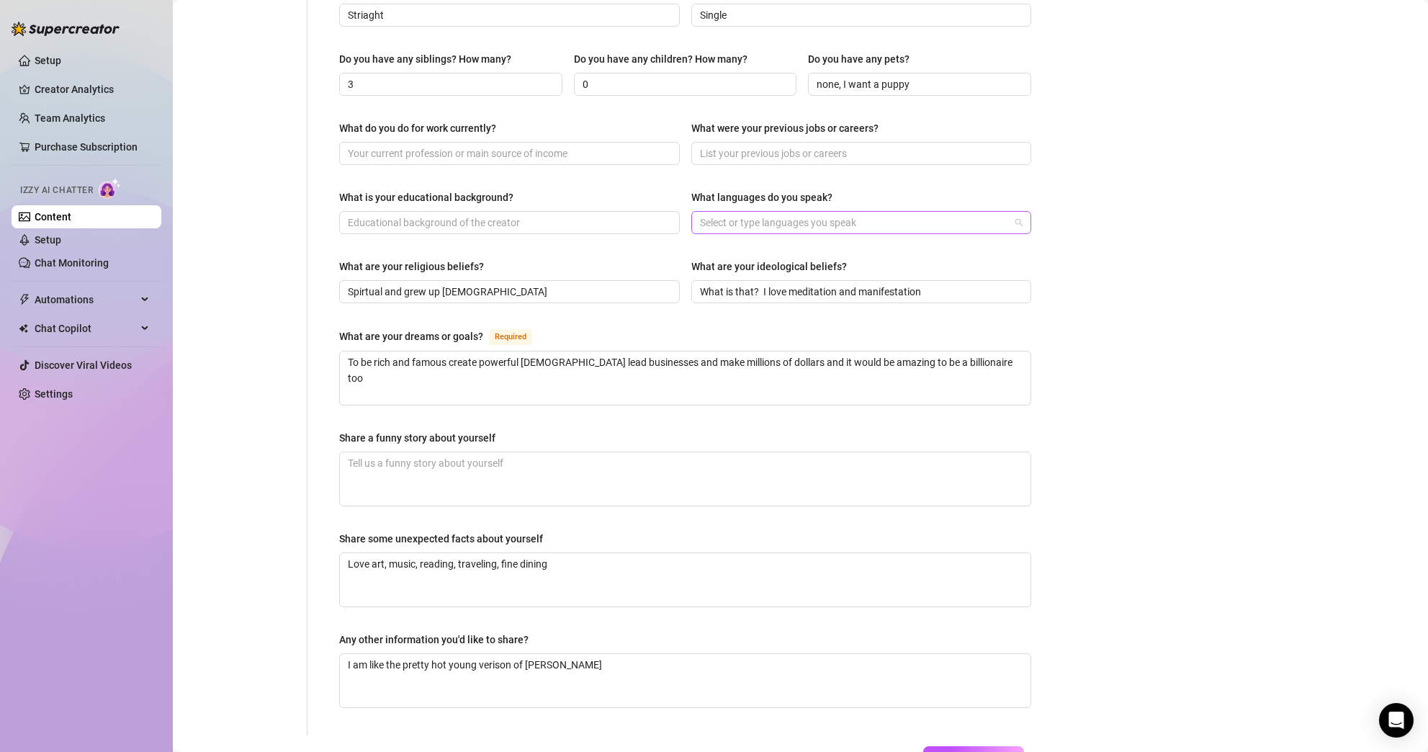
click at [838, 212] on div at bounding box center [854, 222] width 320 height 20
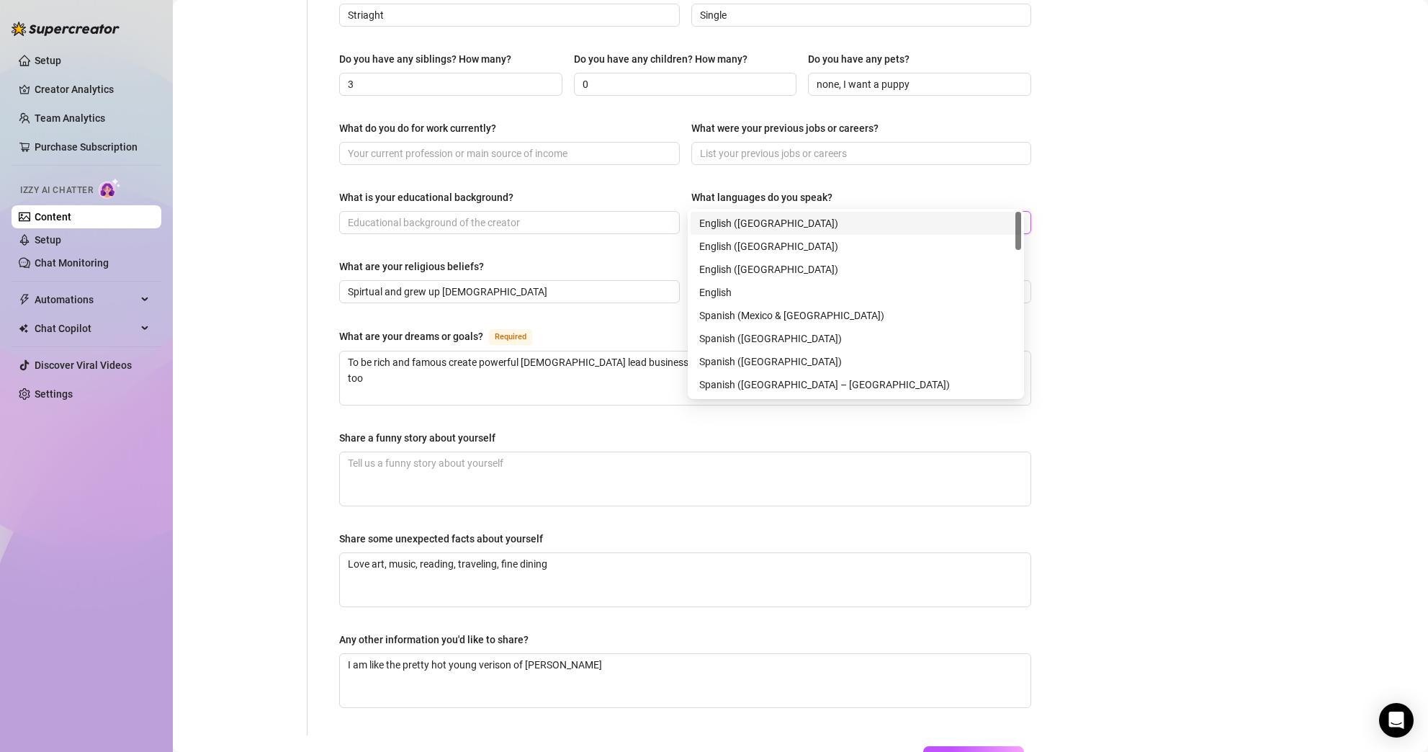
click at [801, 220] on div "English ([GEOGRAPHIC_DATA])" at bounding box center [855, 223] width 313 height 16
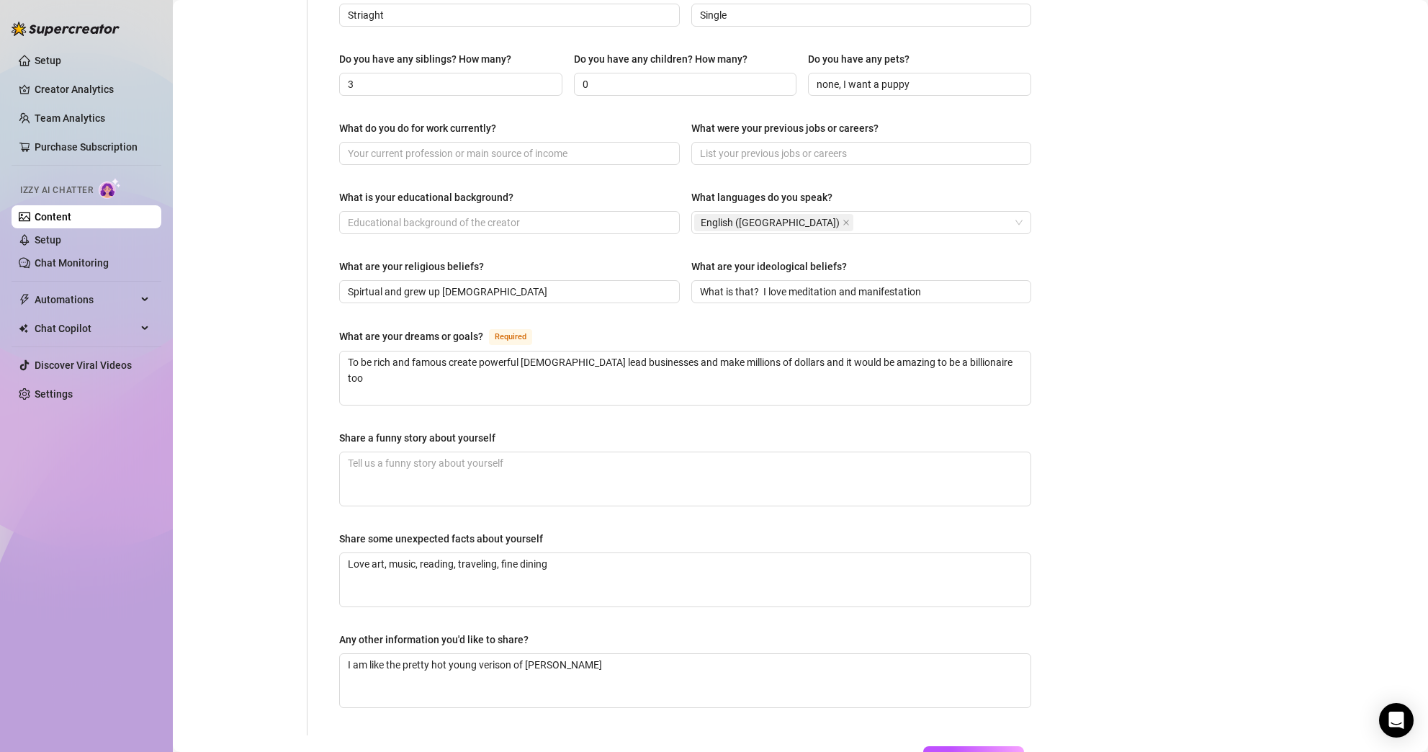
click at [1269, 337] on div "Bio Import Bio from other creator Personal Info Chatting Lifestyle Physique Con…" at bounding box center [800, 166] width 1226 height 1304
click at [535, 215] on input "What is your educational background?" at bounding box center [508, 223] width 320 height 16
click at [620, 145] on input "What do you do for work currently?" at bounding box center [508, 153] width 320 height 16
click at [856, 145] on input "What were your previous jobs or careers?" at bounding box center [860, 153] width 320 height 16
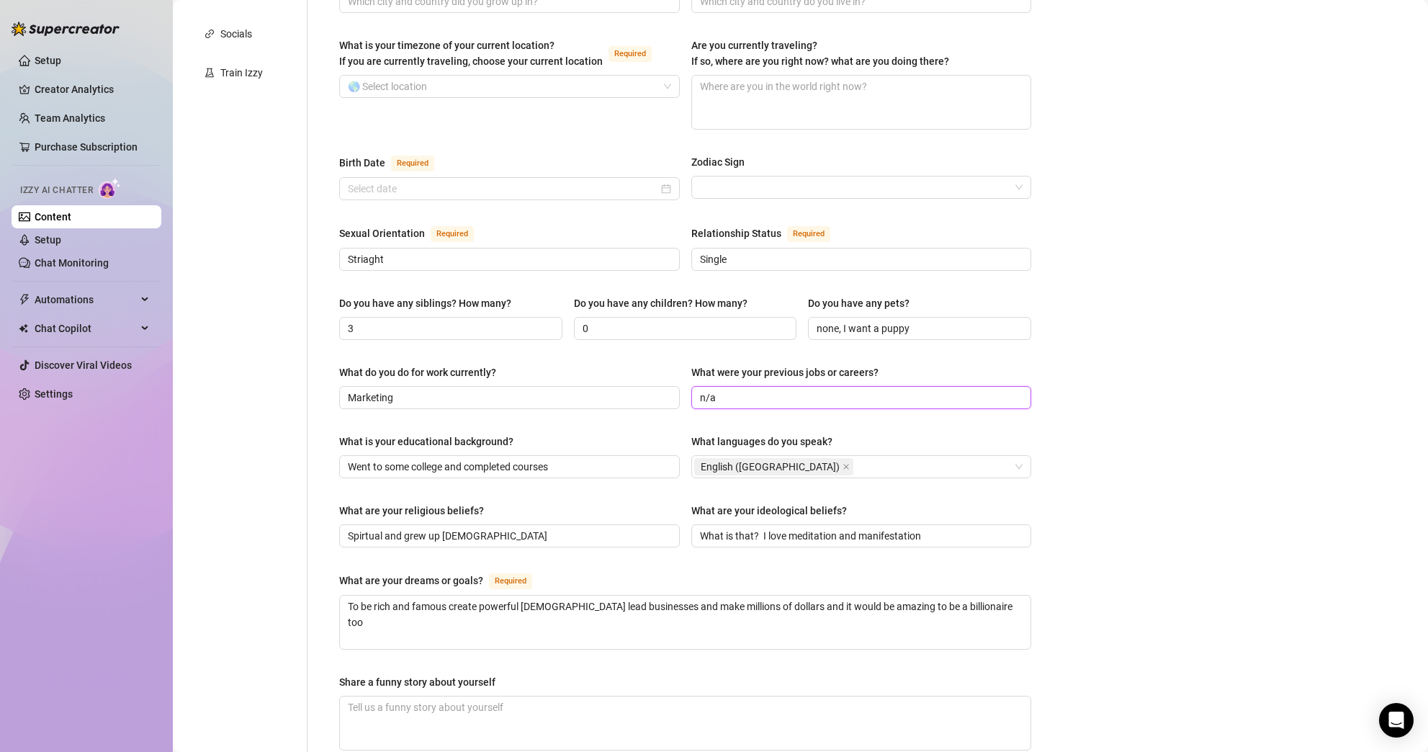
scroll to position [126, 0]
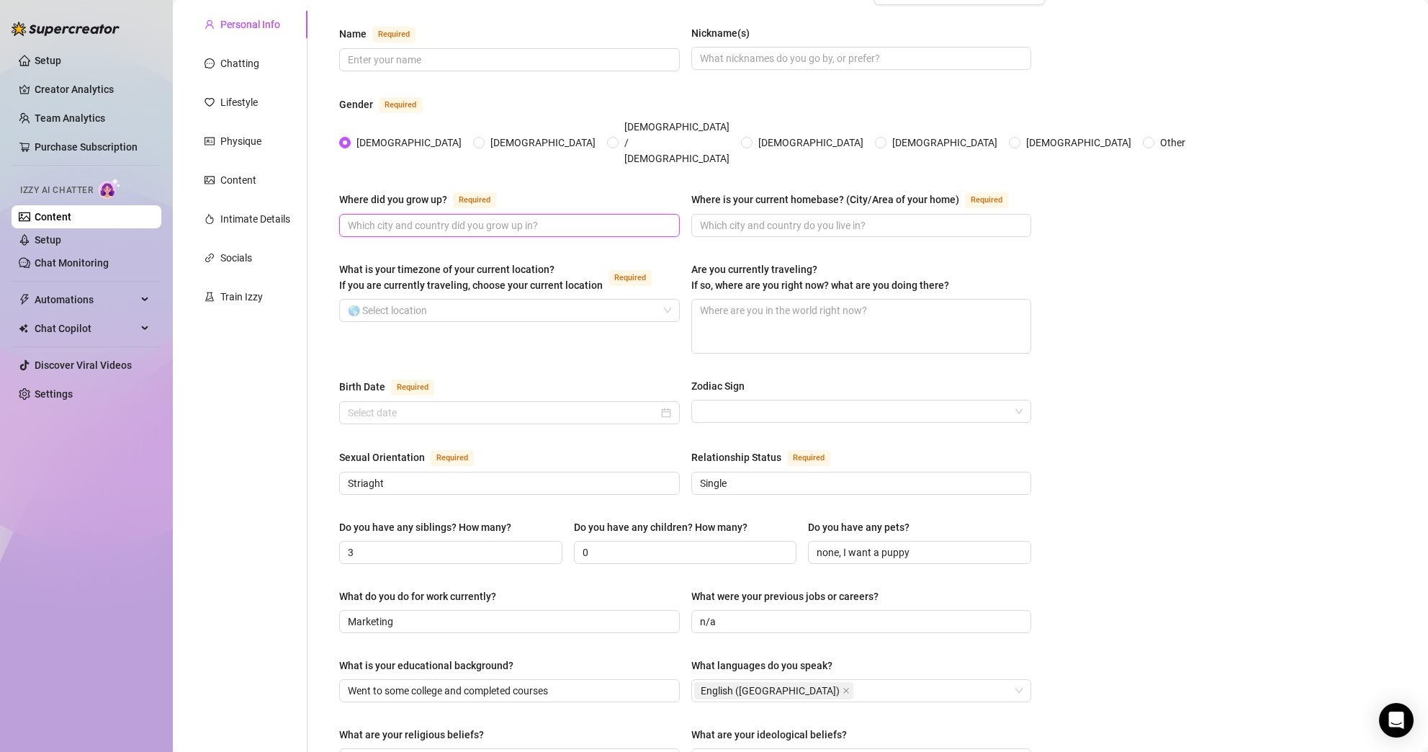
click at [599, 217] on input "Where did you grow up? Required" at bounding box center [508, 225] width 320 height 16
click at [598, 217] on input "Where did you grow up? Required" at bounding box center [508, 225] width 320 height 16
click at [575, 300] on input "What is your timezone of your current location? If you are currently traveling,…" at bounding box center [503, 311] width 310 height 22
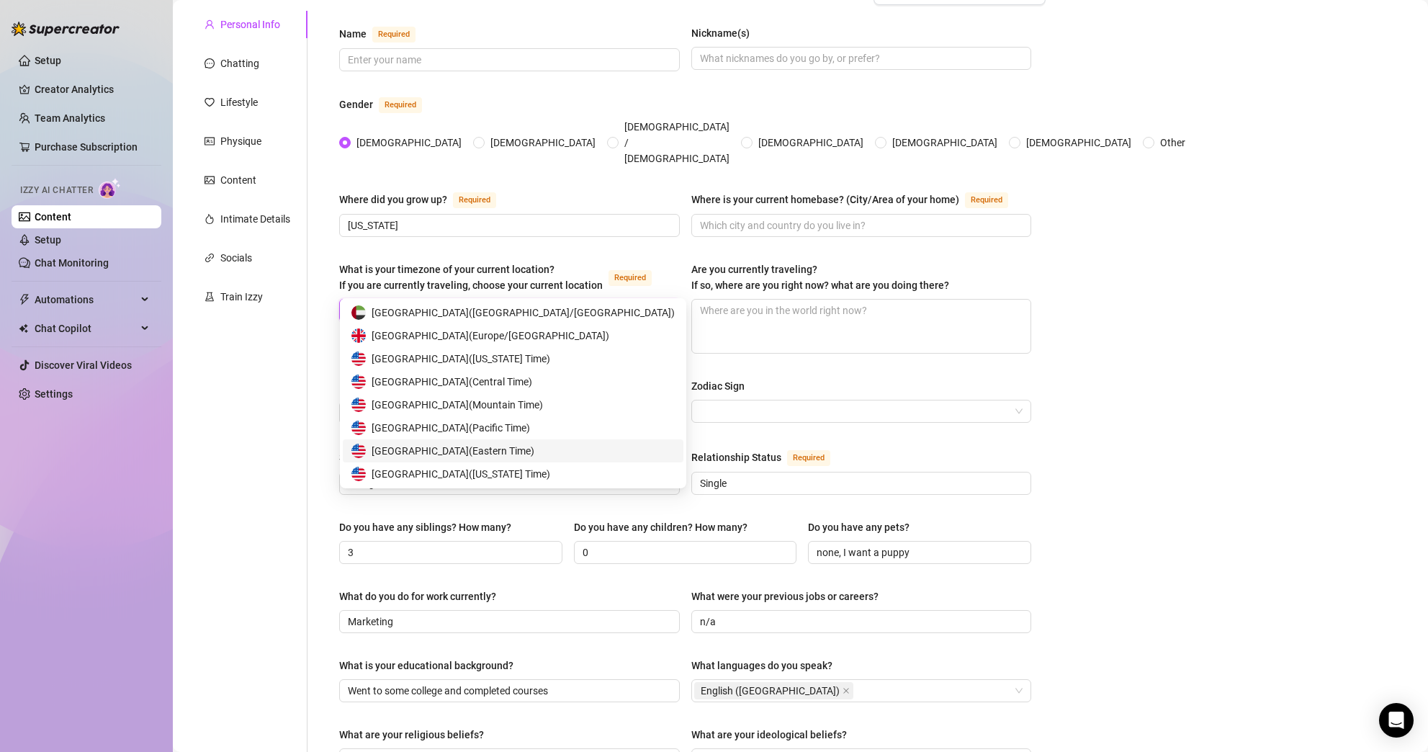
click at [534, 448] on span "United States of America ( Eastern Time )" at bounding box center [453, 451] width 163 height 16
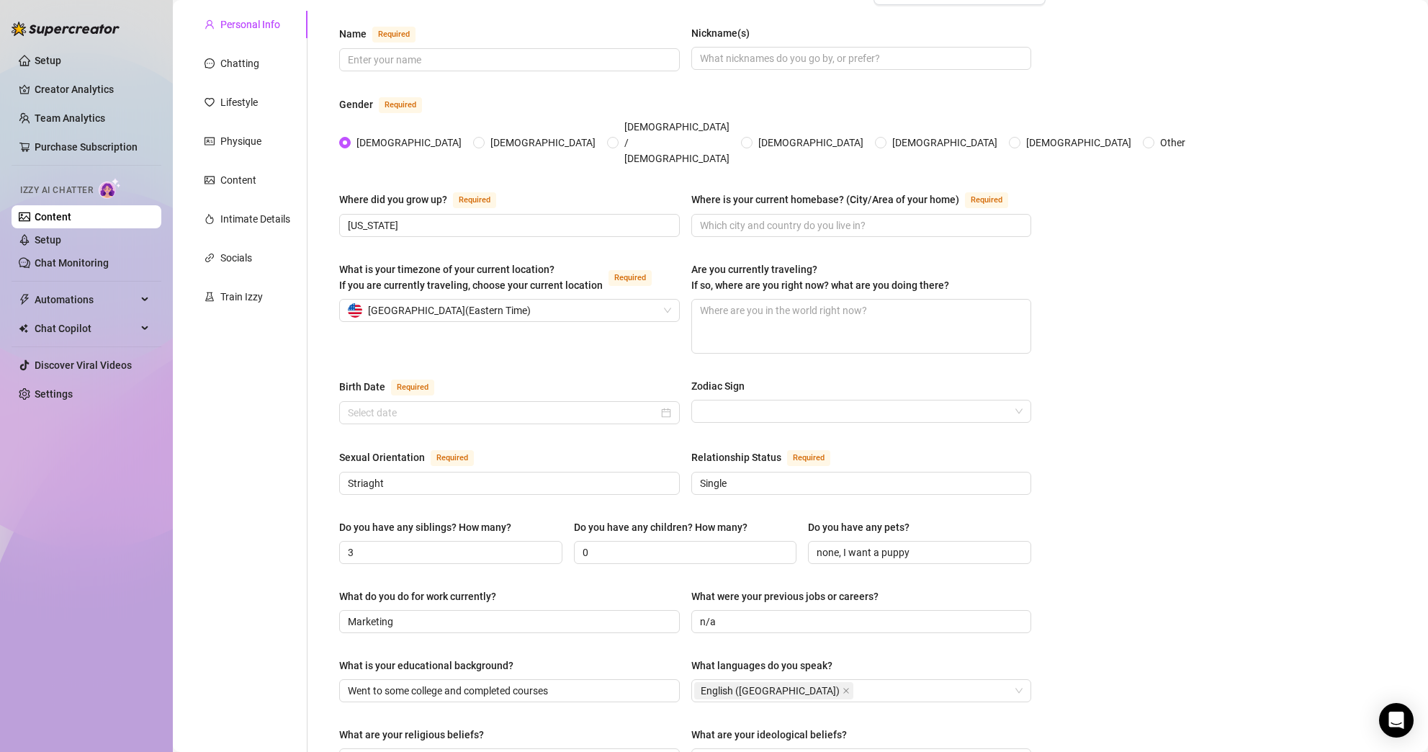
click at [1164, 321] on div "Bio Import Bio from other creator Personal Info Chatting Lifestyle Physique Con…" at bounding box center [800, 634] width 1226 height 1304
click at [926, 300] on textarea "Are you currently traveling? If so, where are you right now? what are you doing…" at bounding box center [861, 326] width 339 height 53
click at [1125, 283] on div "Bio Import Bio from other creator Personal Info Chatting Lifestyle Physique Con…" at bounding box center [800, 634] width 1226 height 1304
click at [944, 217] on input "Where is your current homebase? (City/Area of your home) Required" at bounding box center [860, 225] width 320 height 16
click at [1245, 230] on div "Bio Import Bio from other creator Personal Info Chatting Lifestyle Physique Con…" at bounding box center [800, 634] width 1226 height 1304
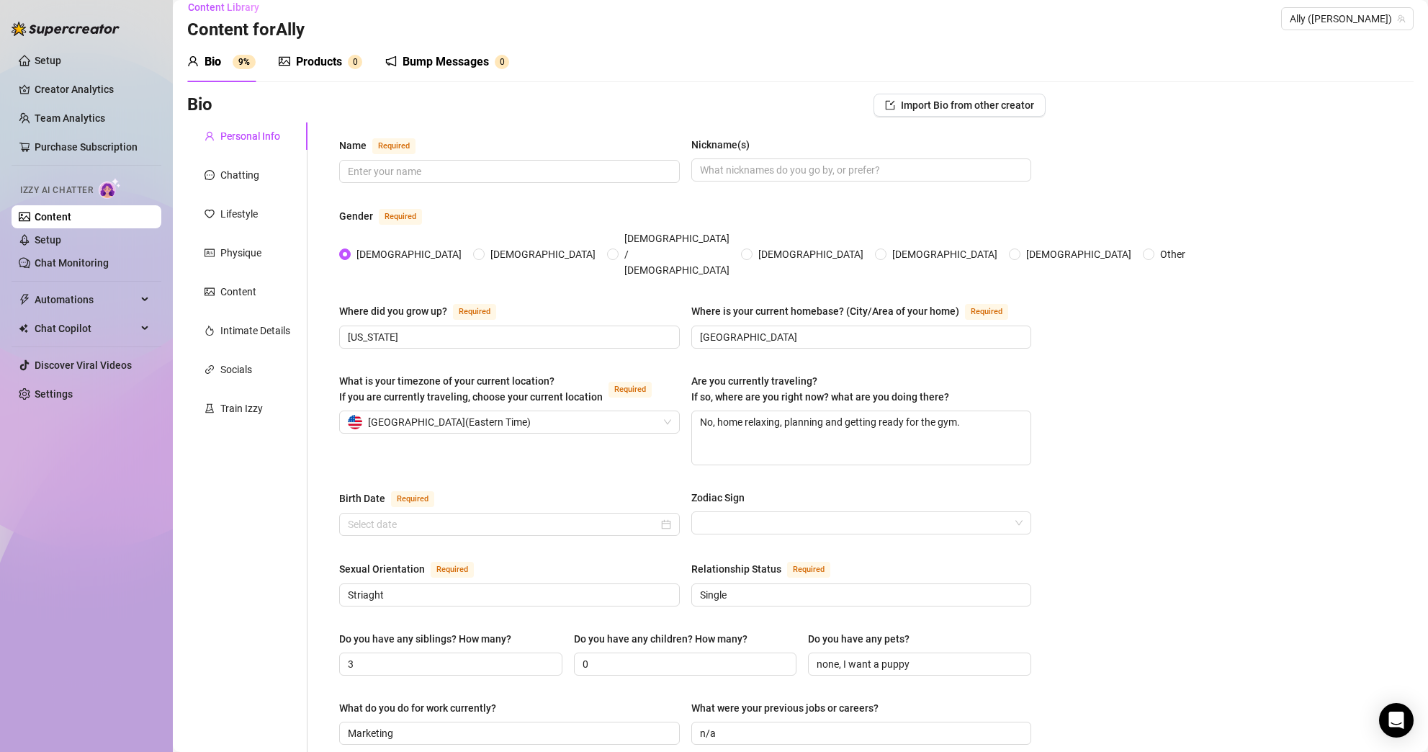
scroll to position [0, 0]
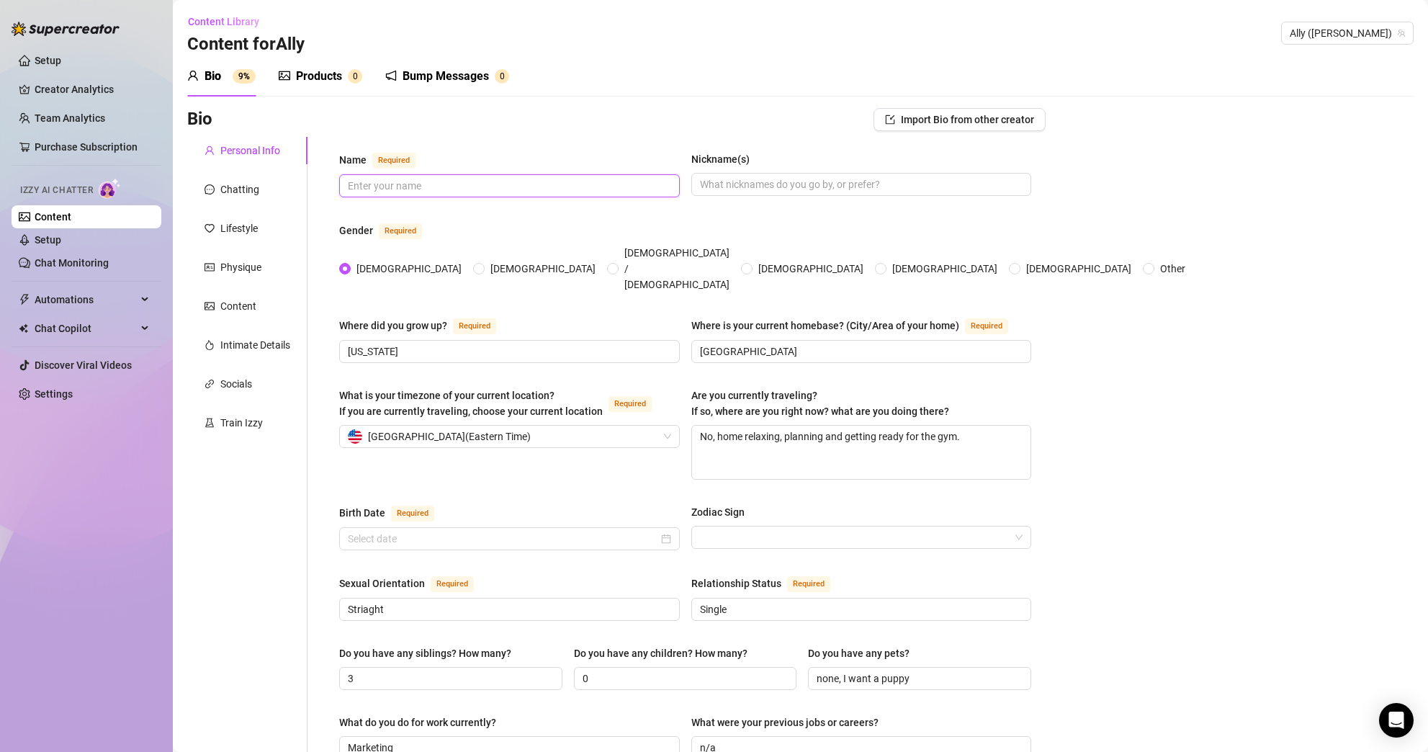
click at [563, 180] on input "Name Required" at bounding box center [508, 186] width 320 height 16
drag, startPoint x: 1044, startPoint y: 261, endPoint x: 1008, endPoint y: 246, distance: 39.3
click at [1044, 261] on div "Bio Import Bio from other creator Personal Info Chatting Lifestyle Physique Con…" at bounding box center [800, 760] width 1226 height 1304
click at [870, 174] on span at bounding box center [861, 184] width 341 height 23
click at [875, 187] on input "Nickname(s)" at bounding box center [860, 184] width 320 height 16
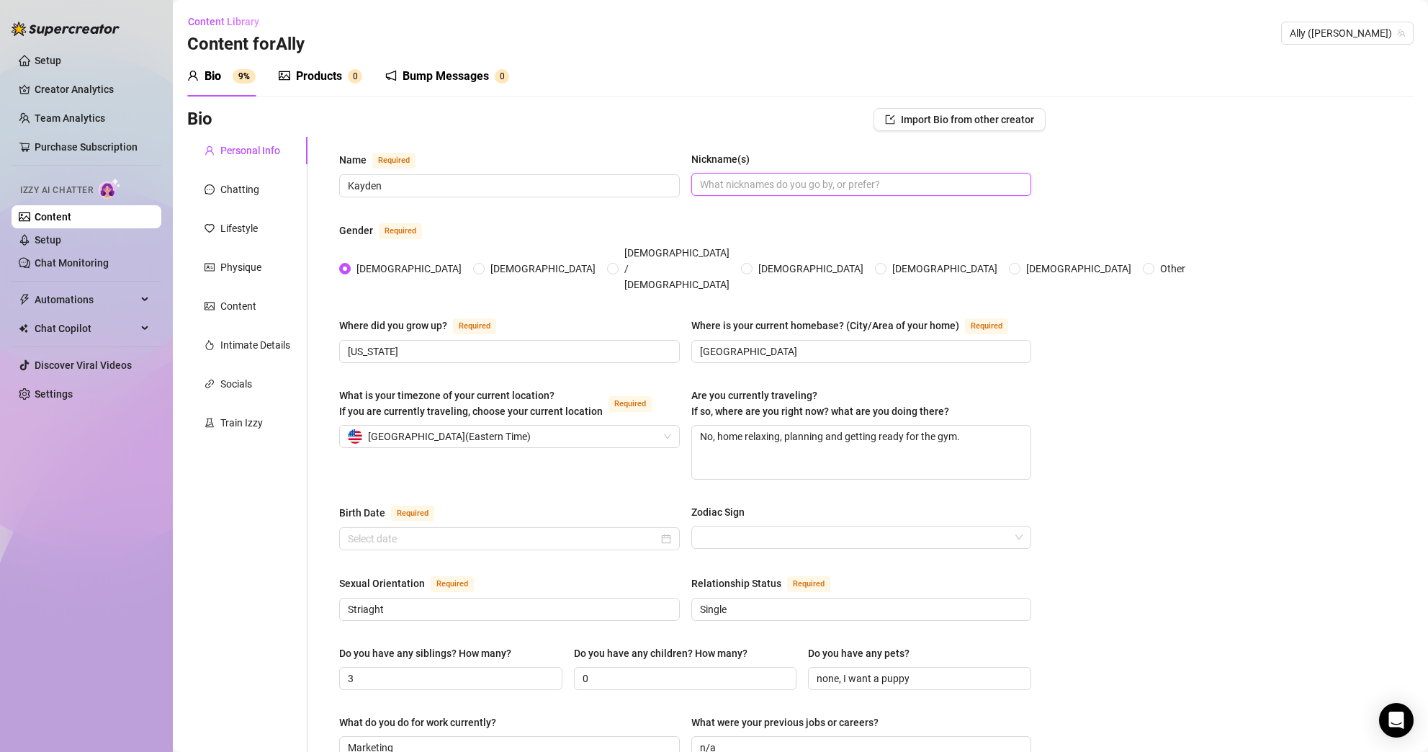
click at [881, 186] on input "Nickname(s)" at bounding box center [860, 184] width 320 height 16
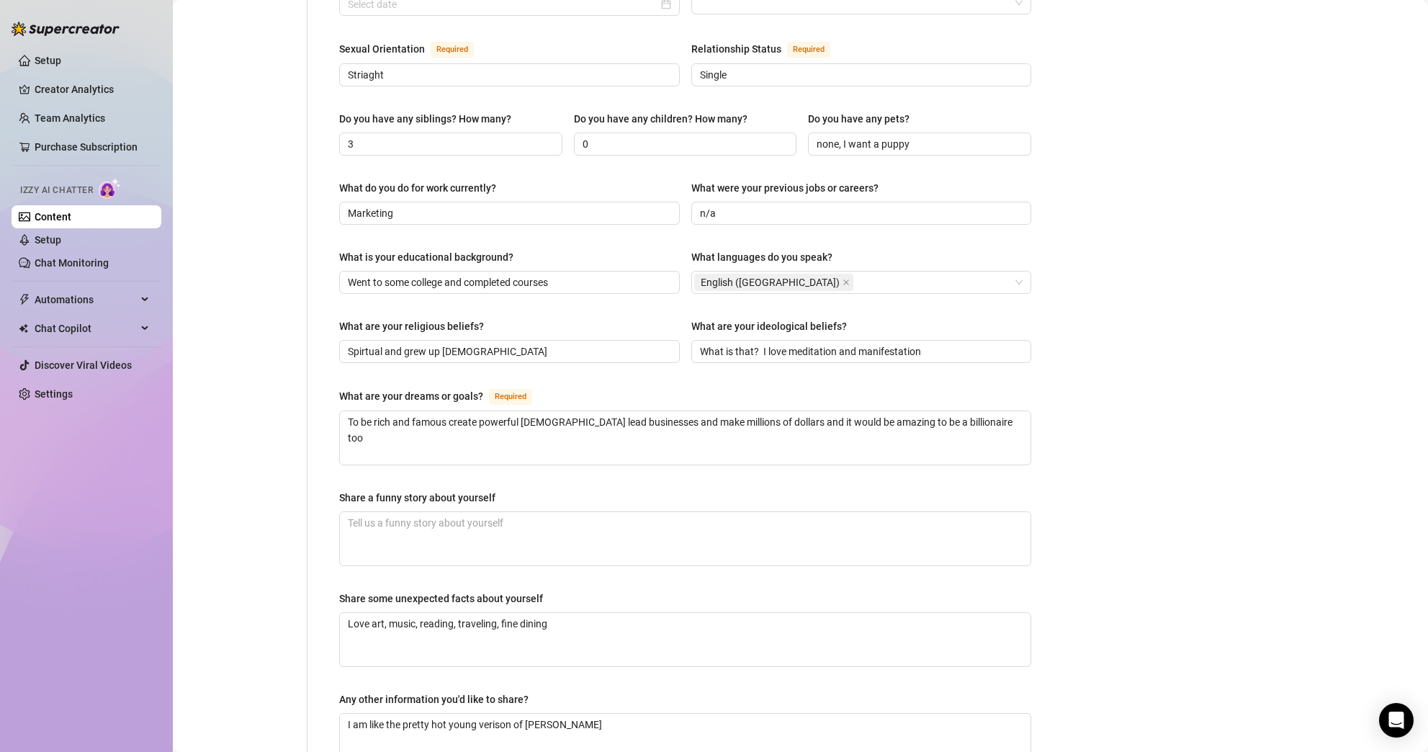
scroll to position [675, 0]
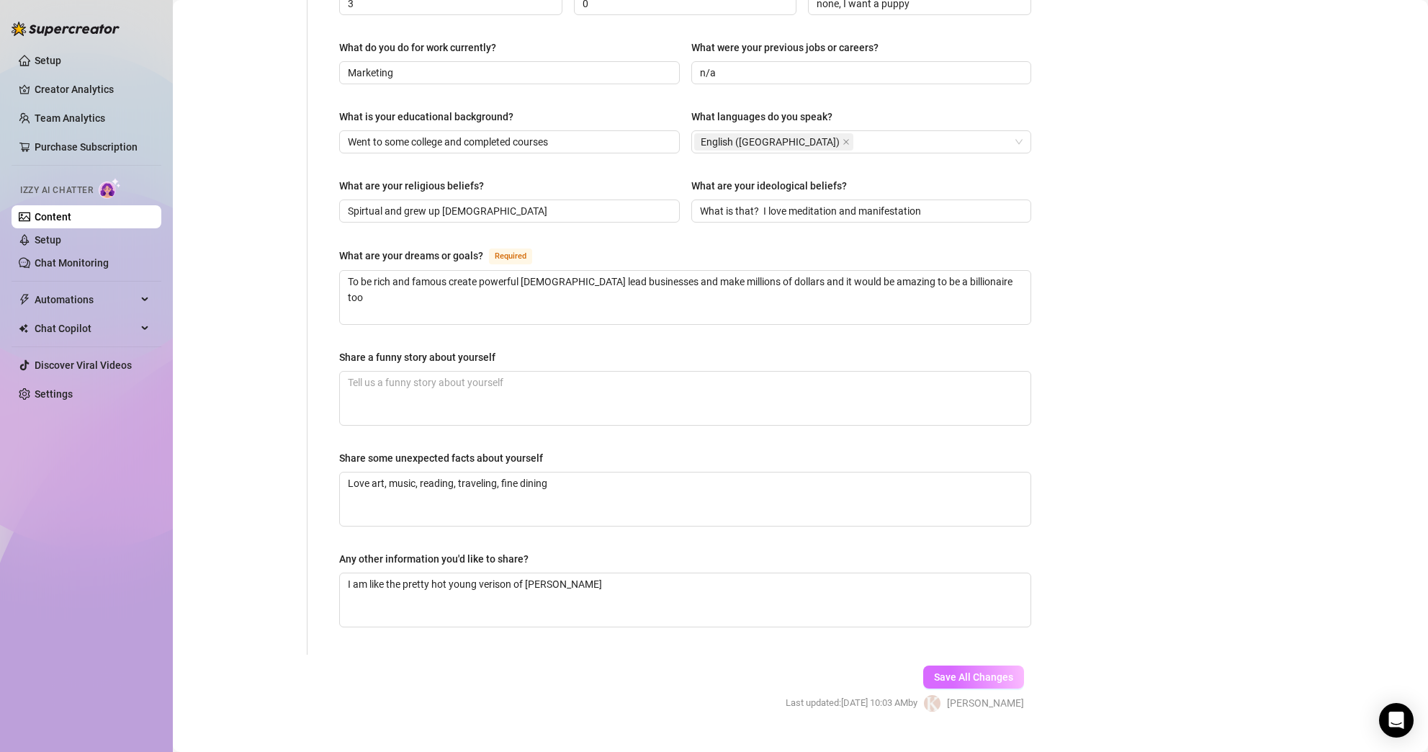
click at [975, 671] on span "Save All Changes" at bounding box center [973, 677] width 79 height 12
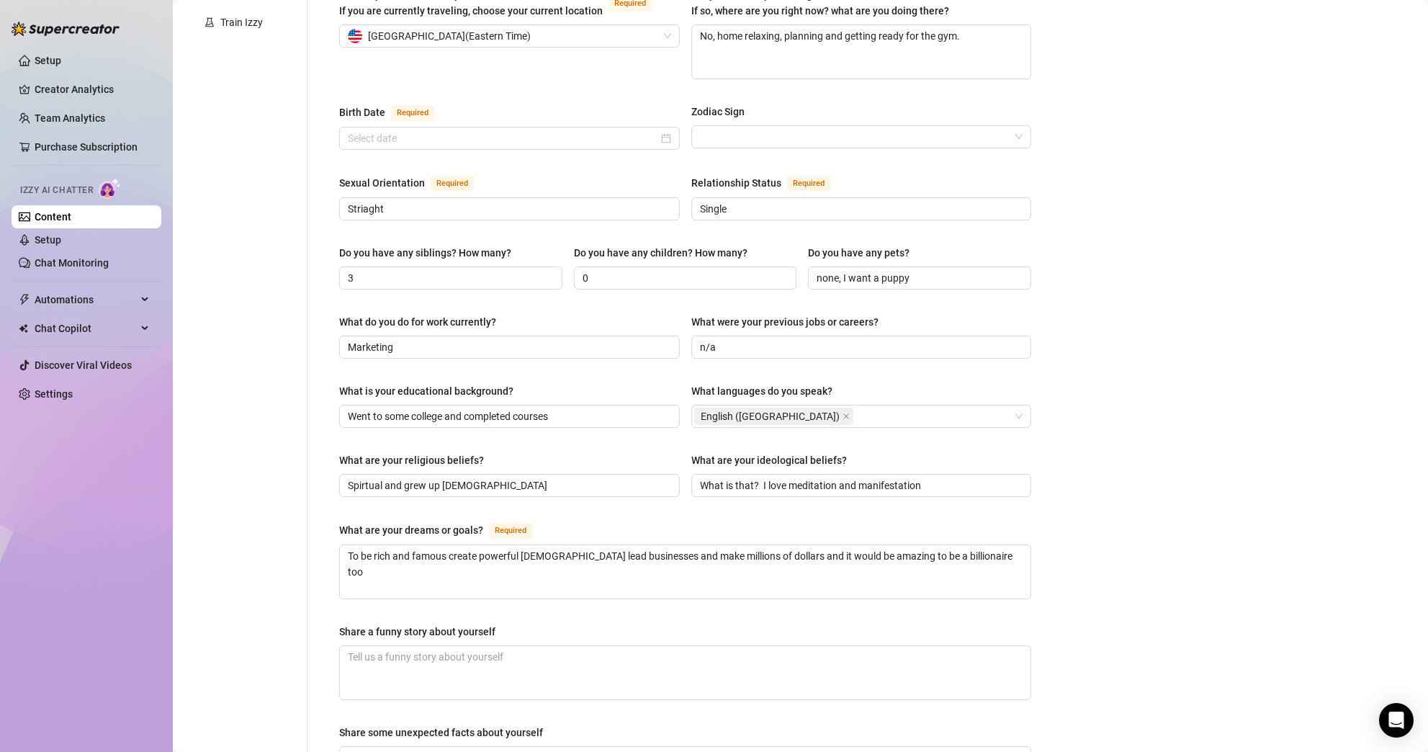
scroll to position [568, 0]
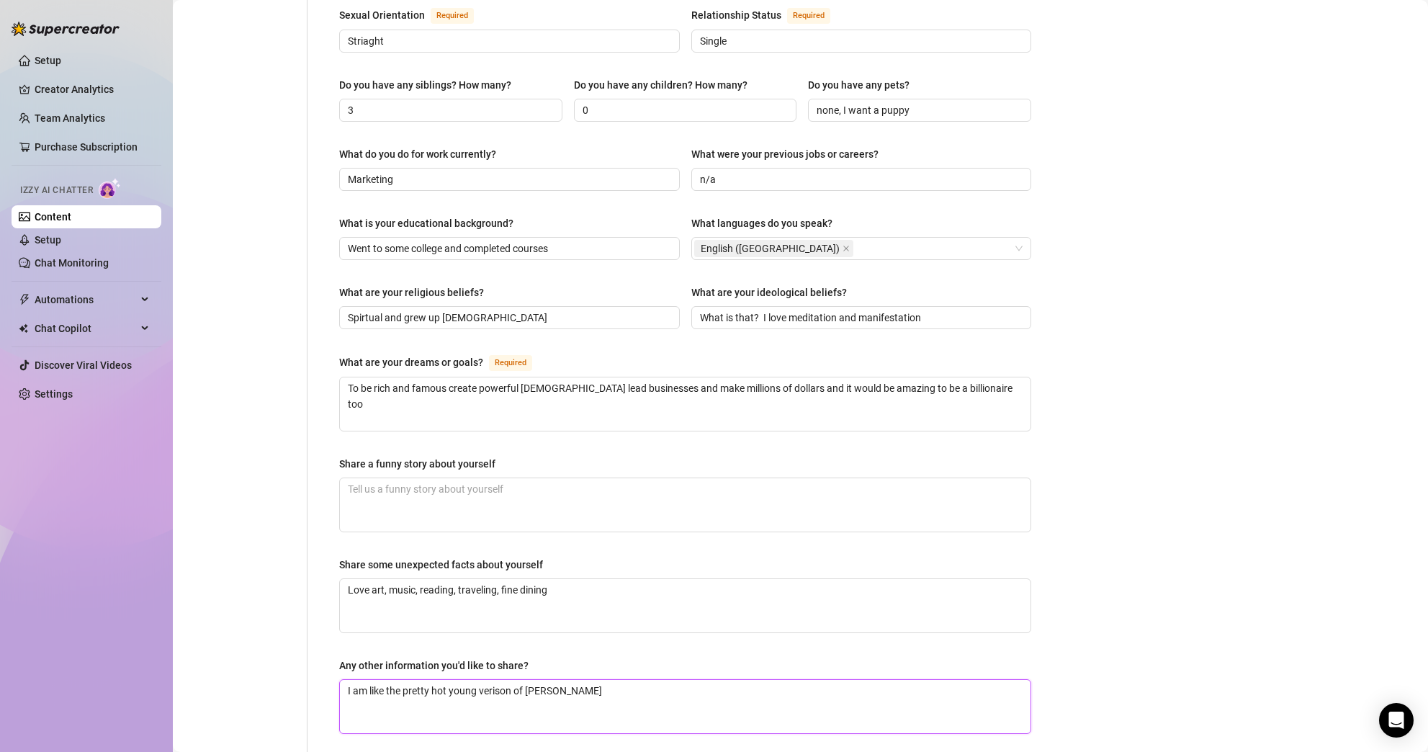
click at [473, 680] on textarea "I am like the pretty hot young verison of [PERSON_NAME]" at bounding box center [685, 706] width 691 height 53
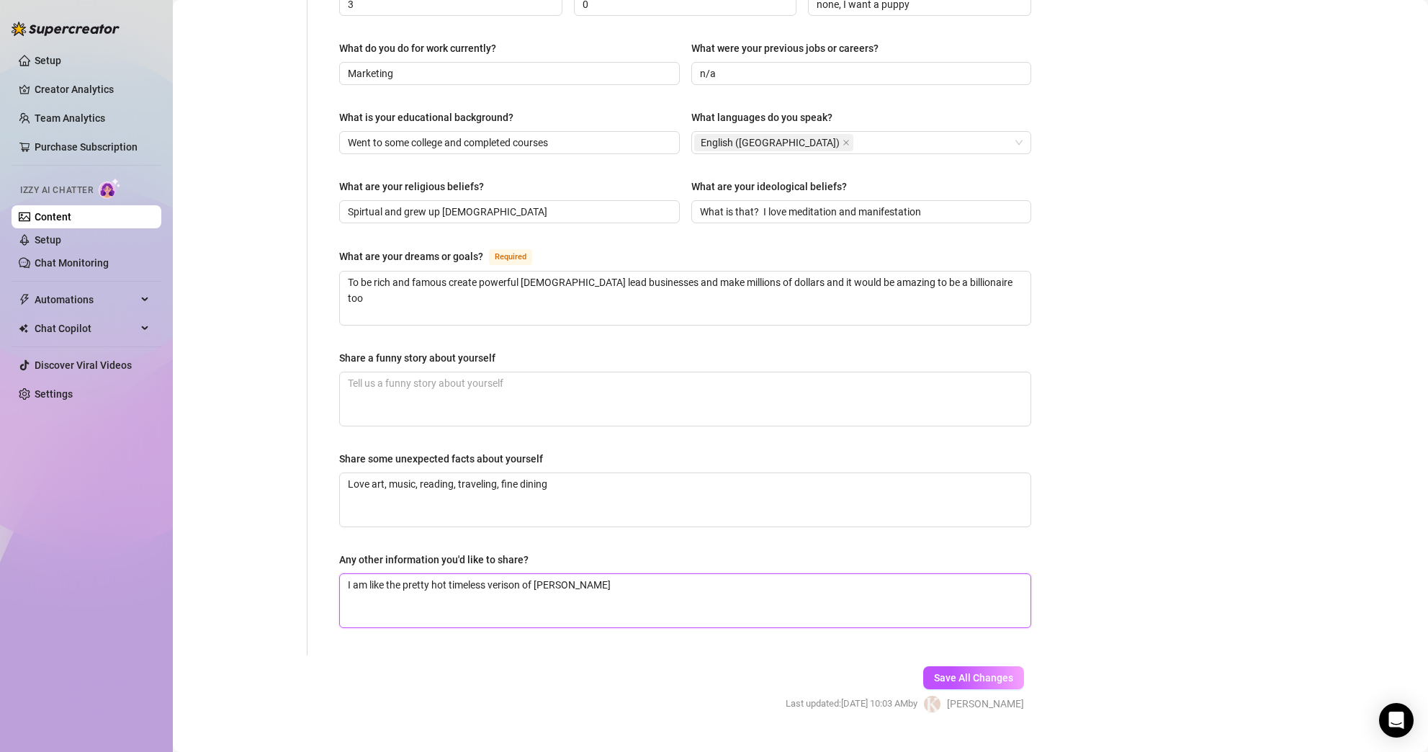
scroll to position [675, 0]
click at [996, 665] on button "Save All Changes" at bounding box center [973, 676] width 101 height 23
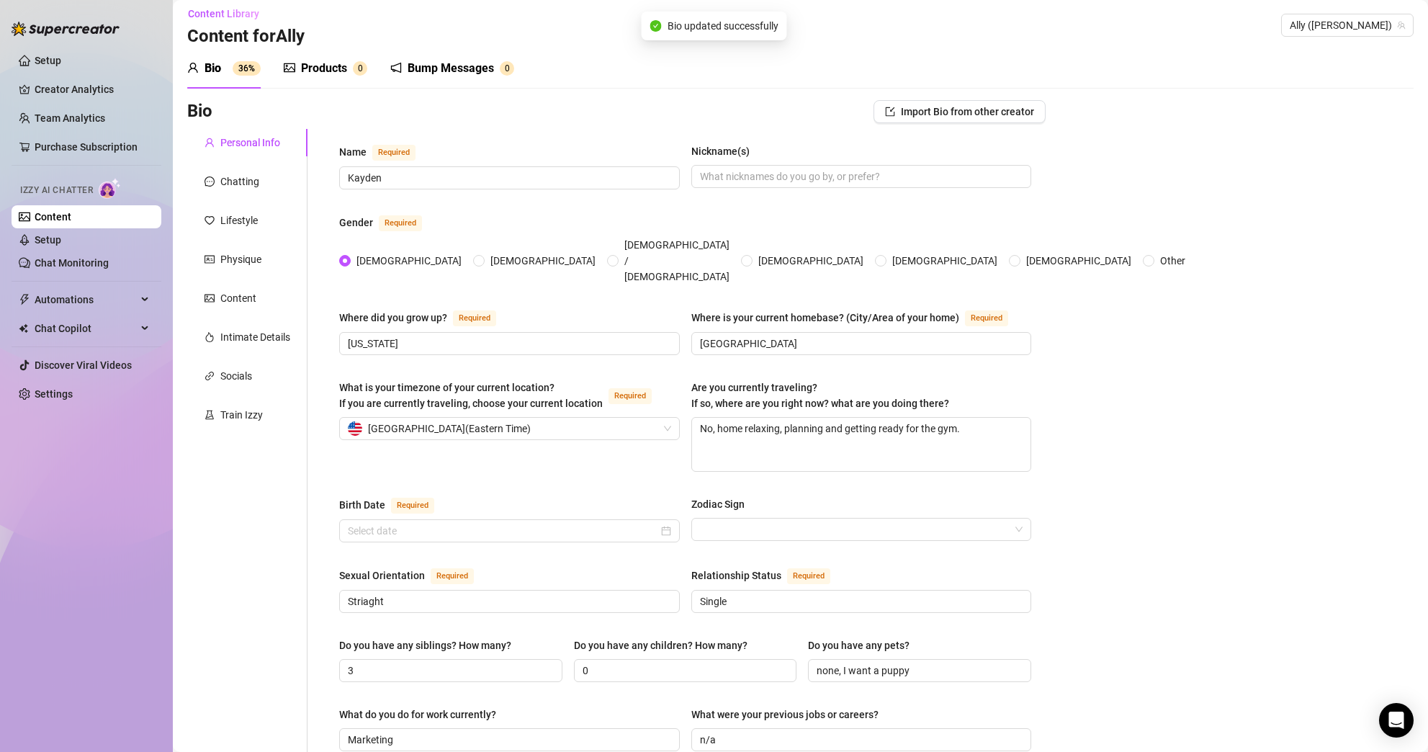
scroll to position [0, 0]
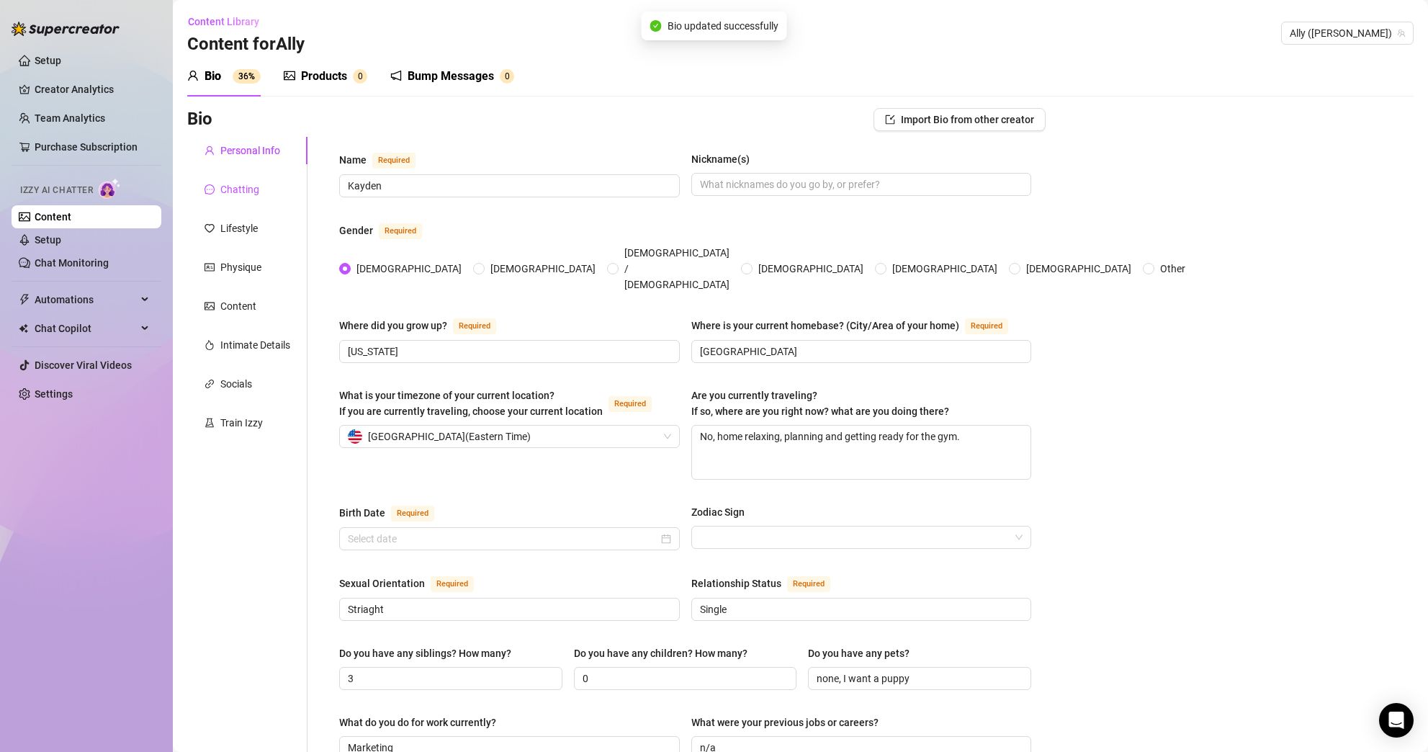
click at [236, 192] on div "Chatting" at bounding box center [239, 189] width 39 height 16
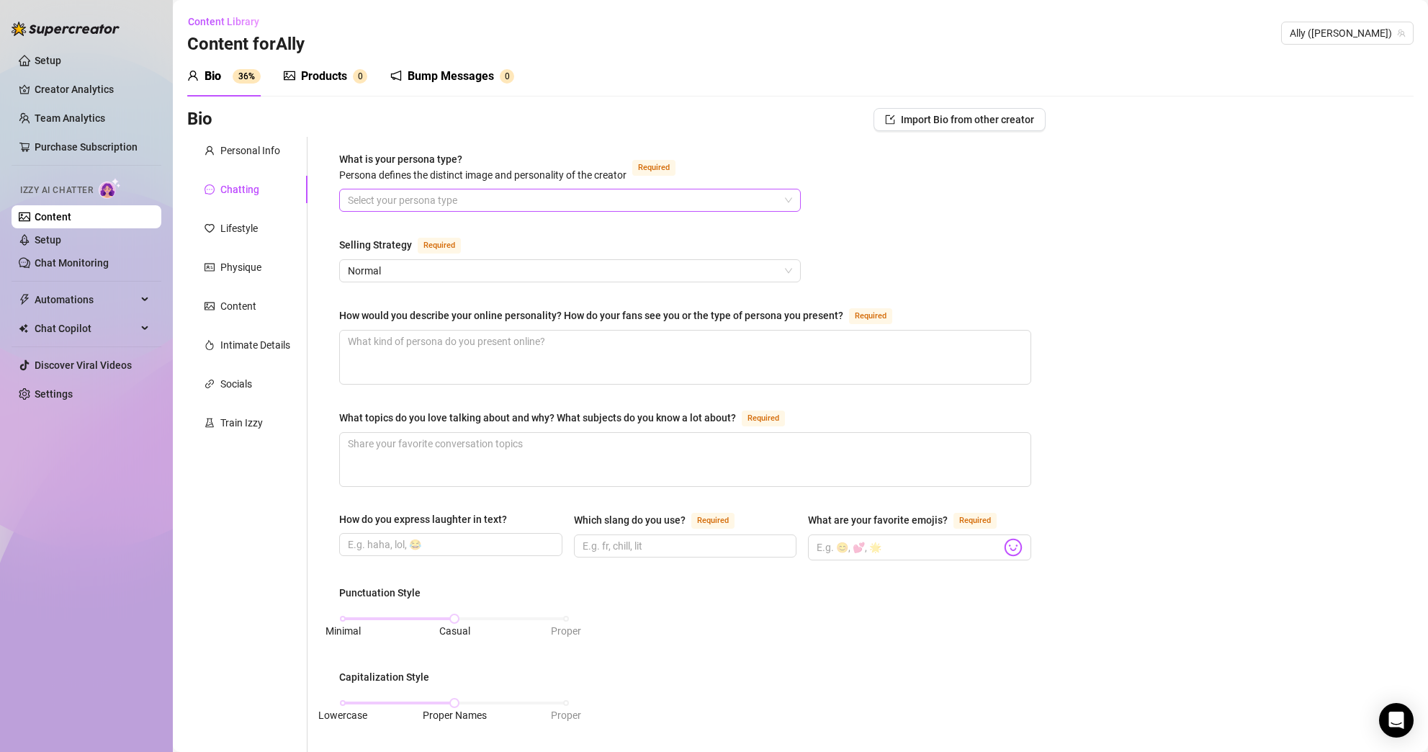
click at [576, 205] on input "What is your persona type? [PERSON_NAME] defines the distinct image and persona…" at bounding box center [563, 200] width 431 height 22
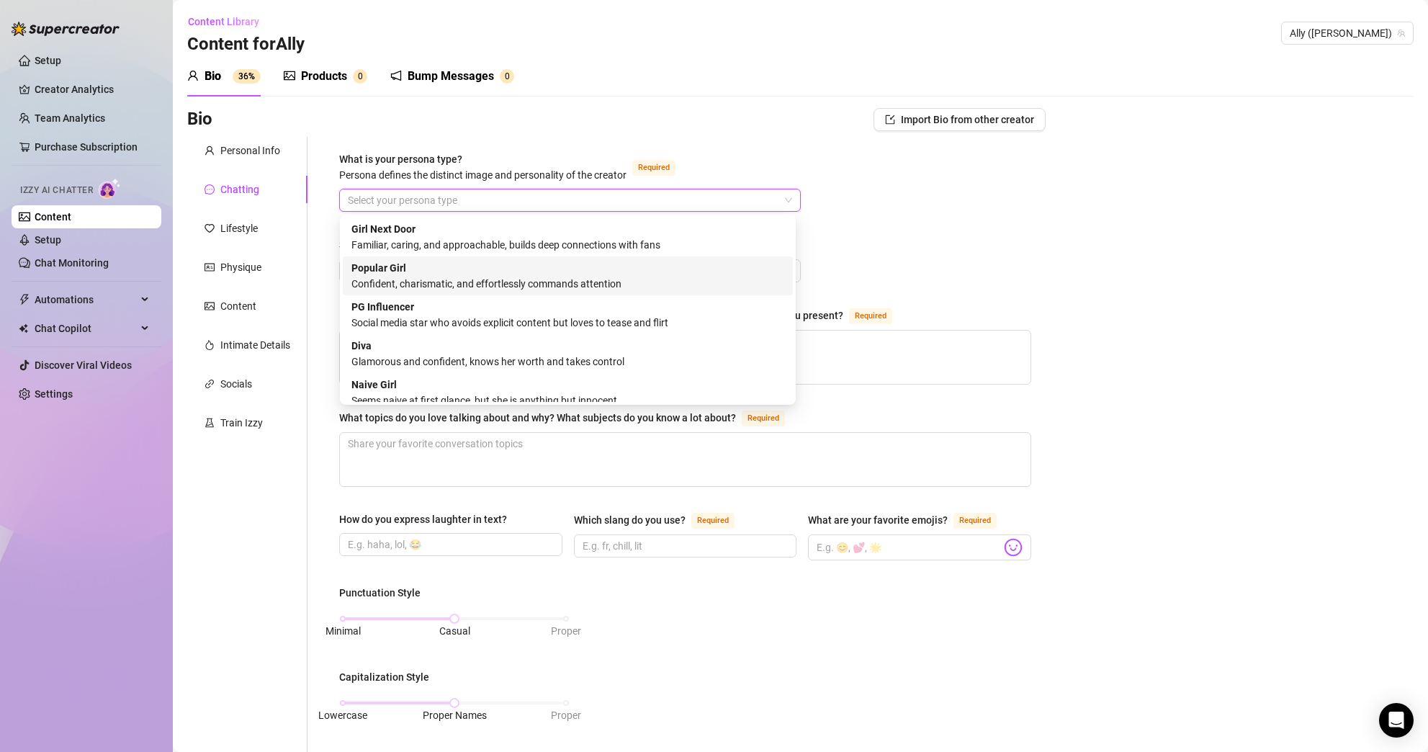
click at [691, 289] on div "Confident, charismatic, and effortlessly commands attention" at bounding box center [567, 284] width 433 height 16
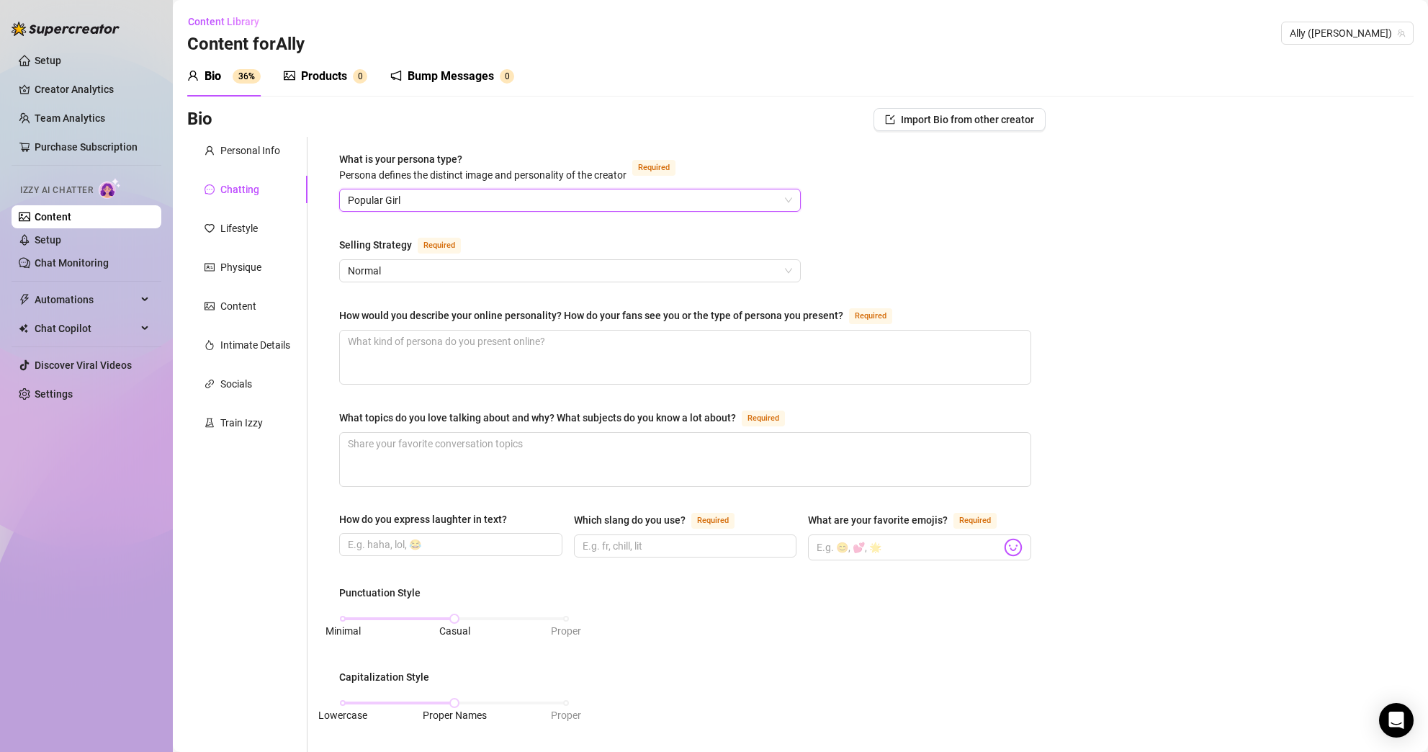
click at [911, 230] on div "What is your persona type? [PERSON_NAME] defines the distinct image and persona…" at bounding box center [685, 667] width 692 height 1032
click at [514, 544] on input "How do you express laughter in text?" at bounding box center [449, 545] width 203 height 16
click at [723, 540] on input "Which slang do you use? Required" at bounding box center [684, 546] width 203 height 16
click at [907, 545] on input "What are your favorite emojis? Required" at bounding box center [909, 547] width 184 height 19
click at [1010, 542] on img at bounding box center [1013, 547] width 19 height 19
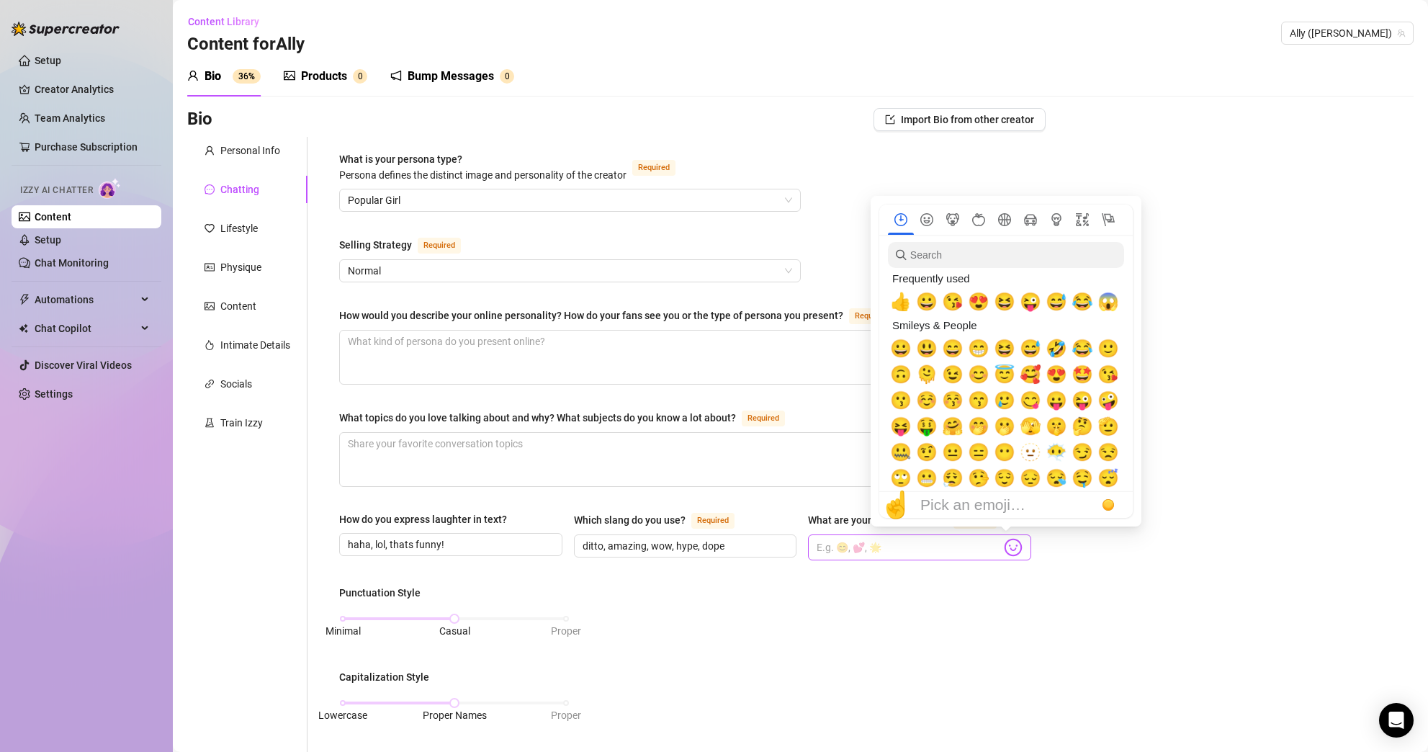
click at [1004, 551] on img at bounding box center [1013, 547] width 19 height 19
click at [1052, 373] on span "😍" at bounding box center [1057, 374] width 22 height 20
click at [1033, 375] on span "🥰" at bounding box center [1031, 374] width 22 height 20
click at [1087, 299] on span "😂" at bounding box center [1083, 302] width 22 height 20
click at [1109, 300] on span "😱" at bounding box center [1109, 302] width 22 height 20
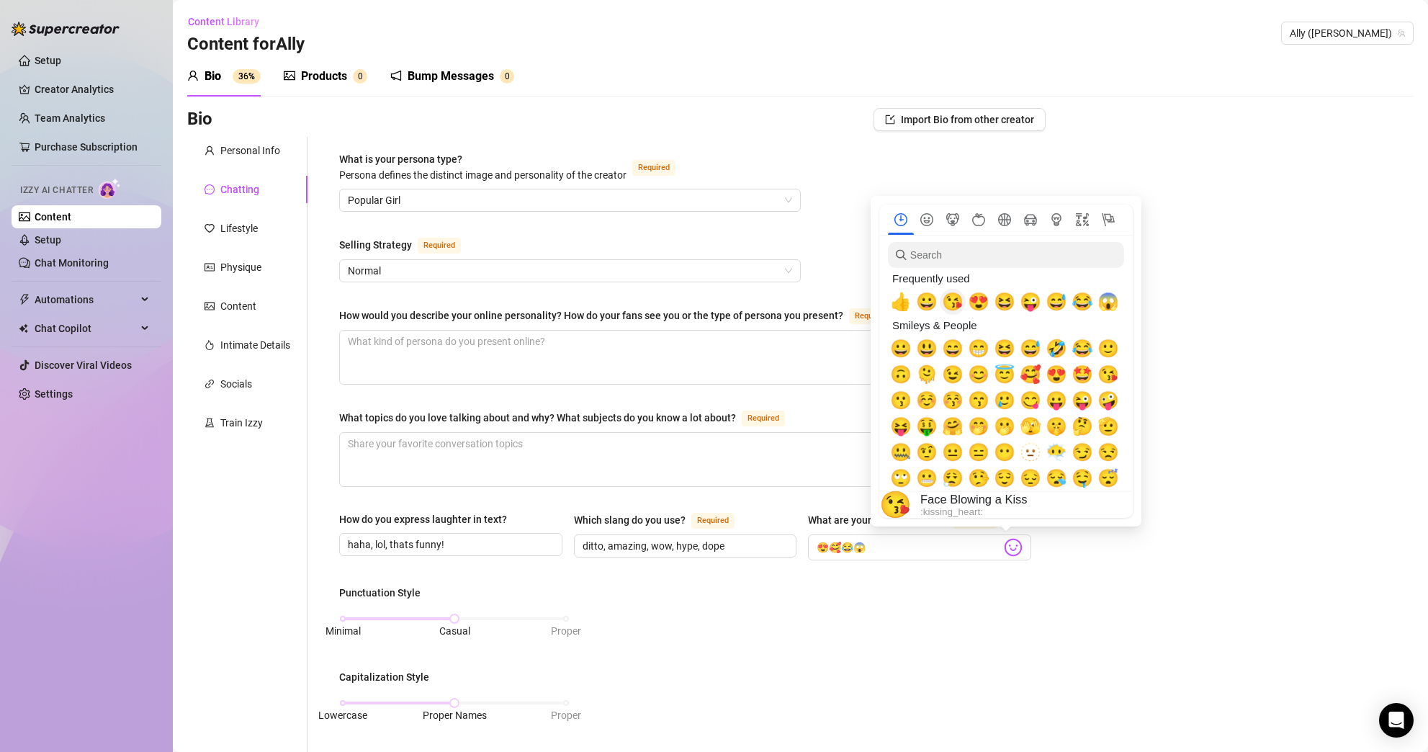
click at [956, 301] on span "😘" at bounding box center [953, 302] width 22 height 20
click at [1107, 402] on span "🤪" at bounding box center [1109, 400] width 22 height 20
click at [1073, 400] on div "😜" at bounding box center [1082, 400] width 26 height 26
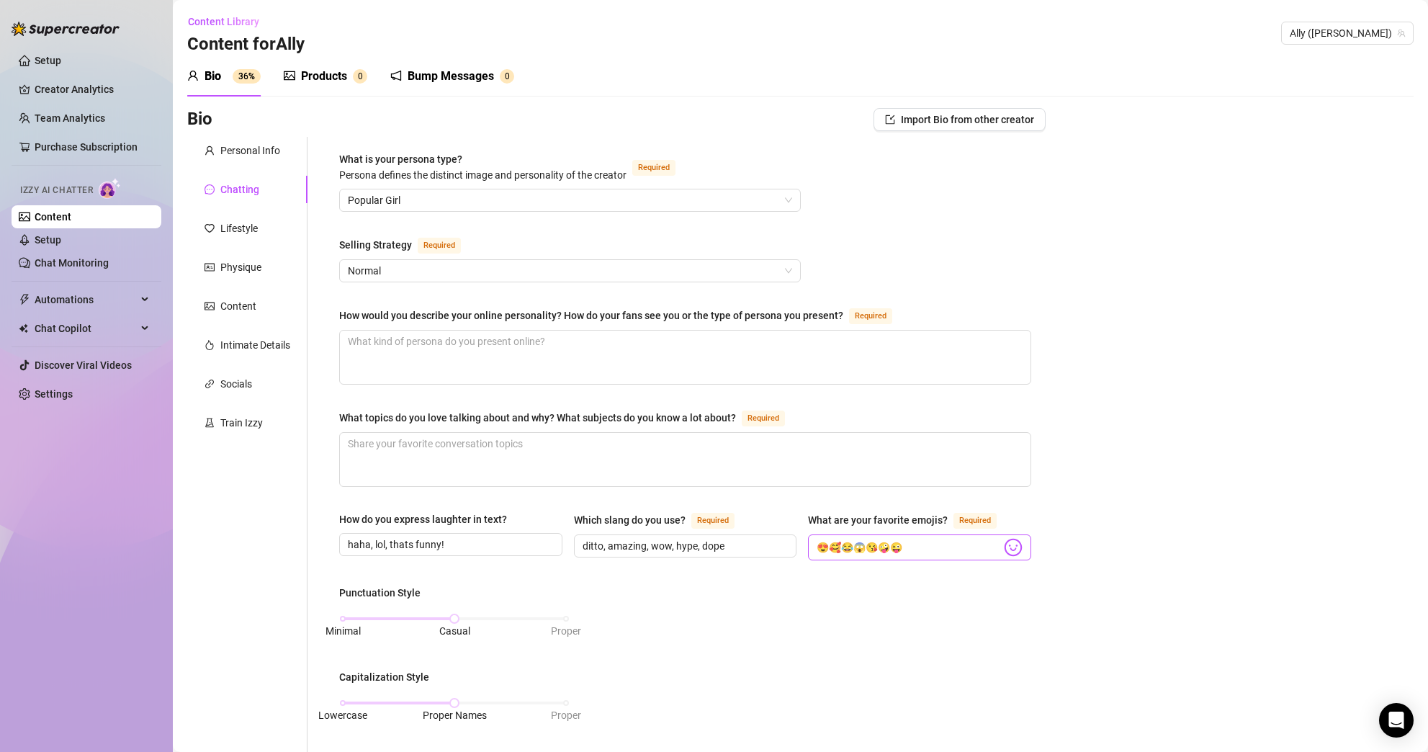
click at [1004, 542] on img at bounding box center [1013, 547] width 19 height 19
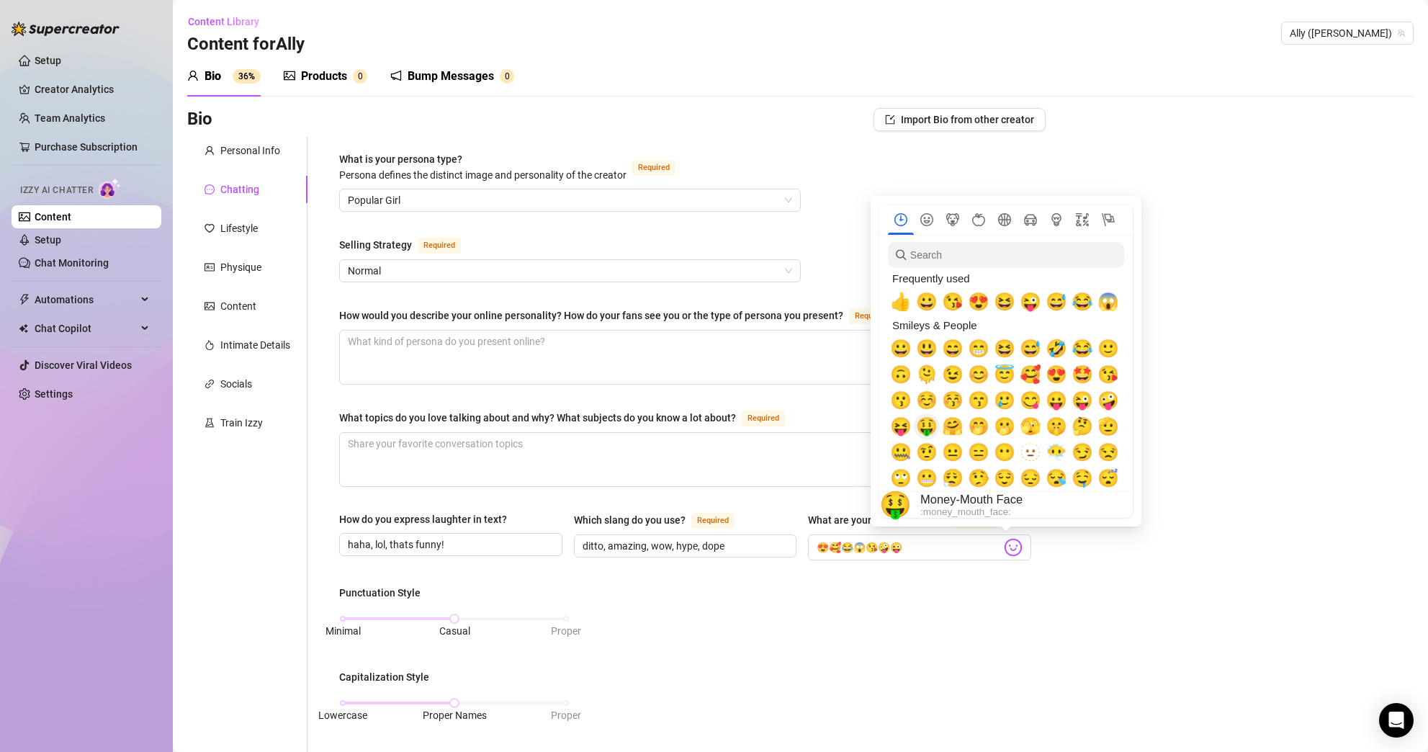
click at [931, 426] on span "🤑" at bounding box center [927, 426] width 22 height 20
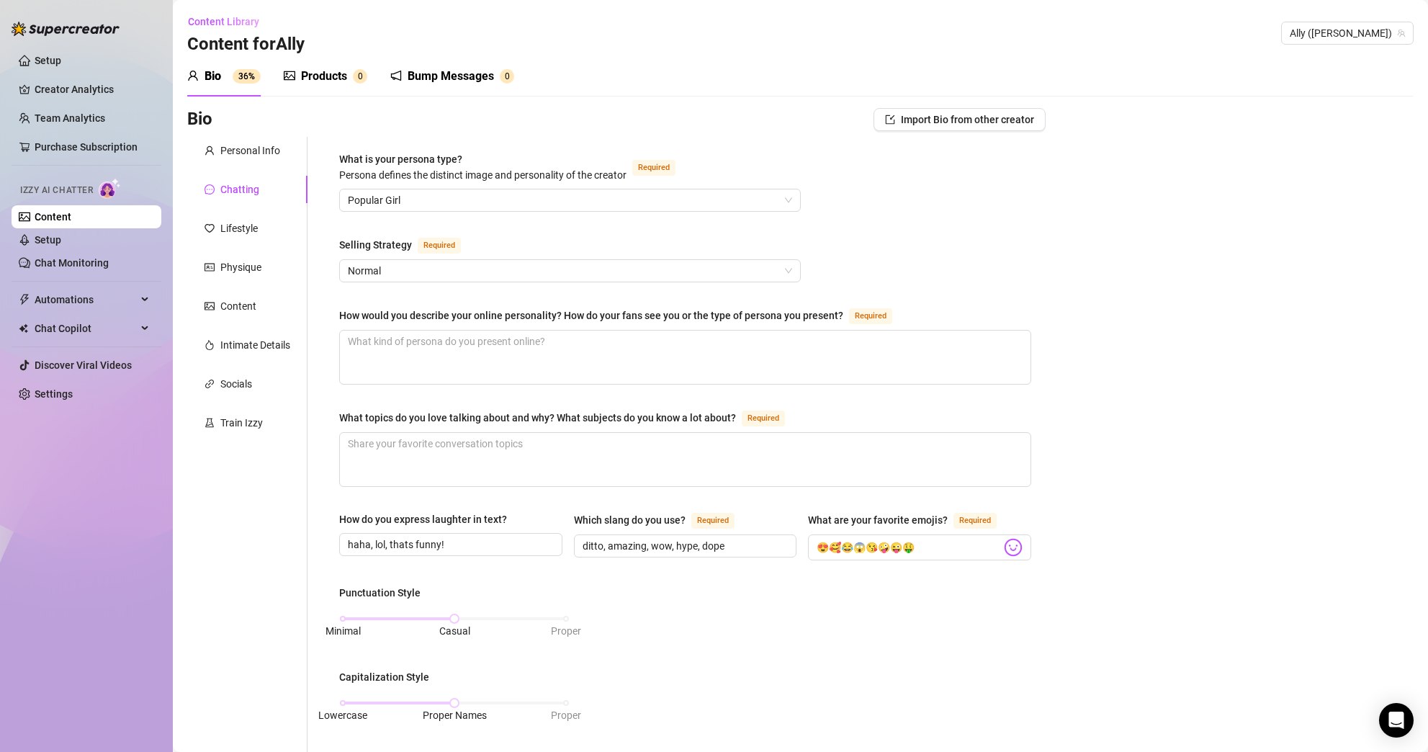
click at [983, 627] on div "Punctuation Style Minimal Casual Proper Capitalization Style Lowercase Proper N…" at bounding box center [685, 756] width 692 height 342
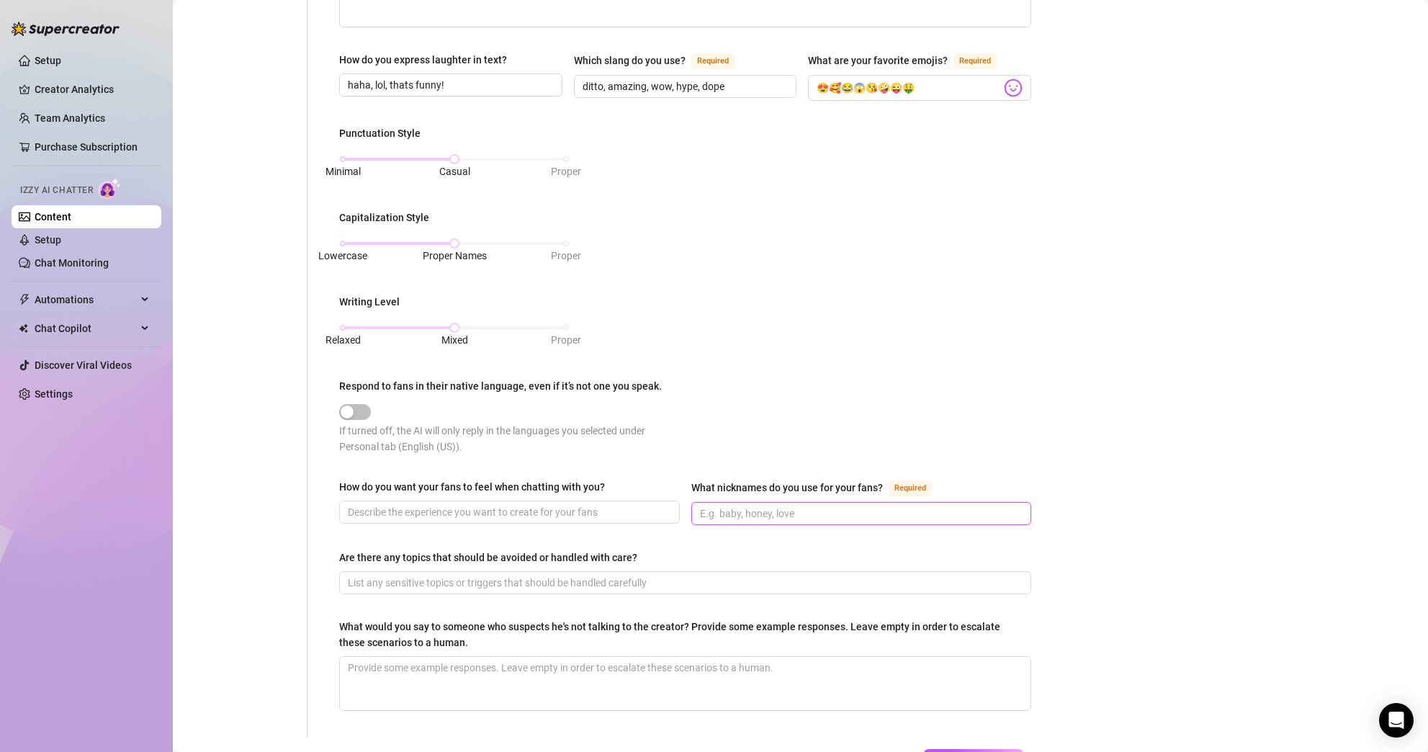
click at [808, 515] on input "What nicknames do you use for your fans? Required" at bounding box center [860, 514] width 320 height 16
click at [637, 586] on input "Are there any topics that should be avoided or handled with care?" at bounding box center [684, 583] width 672 height 16
click at [694, 693] on textarea "What would you say to someone who suspects he's not talking to the creator? Pro…" at bounding box center [685, 683] width 691 height 53
click at [671, 663] on textarea "Why, would you say that? I am only here for realness. If its not real I dont wa…" at bounding box center [685, 683] width 691 height 53
click at [862, 650] on div "What would you say to someone who suspects he's not talking to the creator? Pro…" at bounding box center [685, 637] width 692 height 37
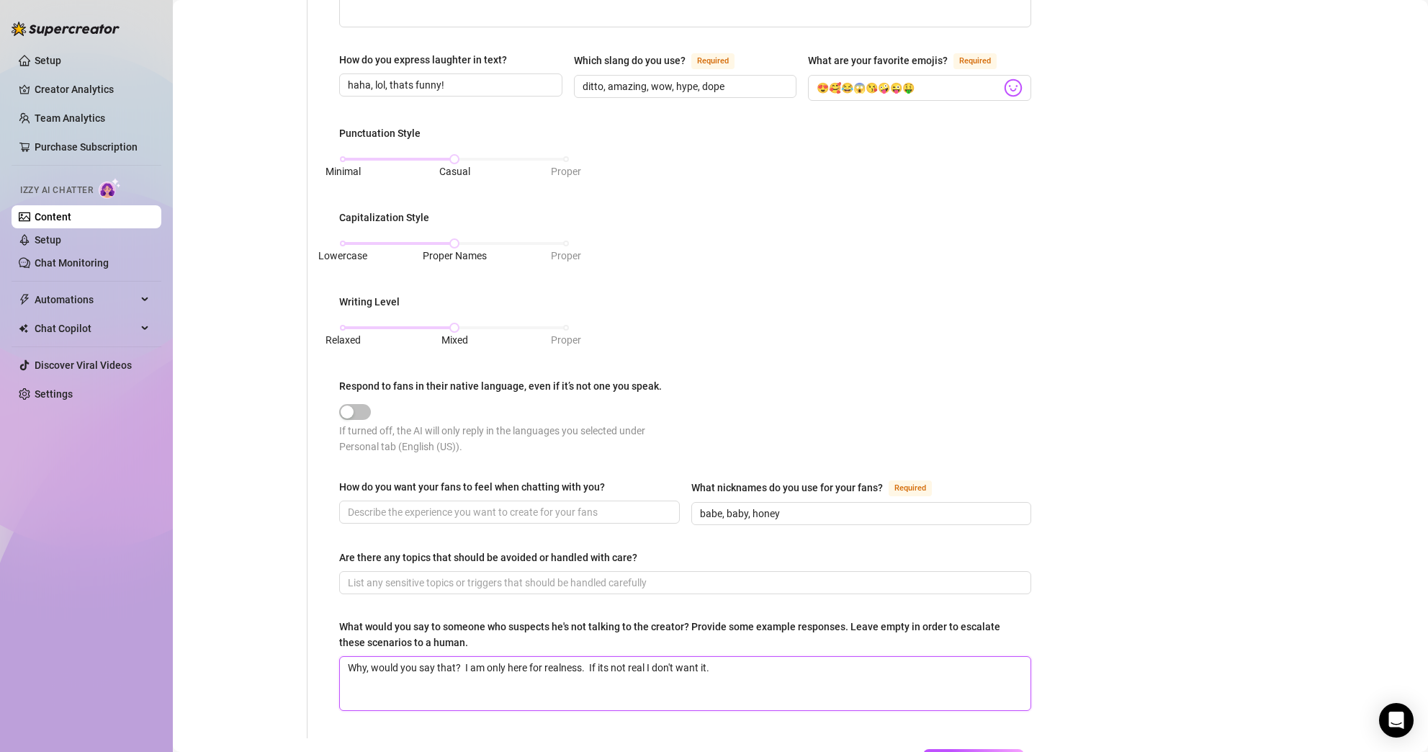
click at [866, 662] on textarea "Why, would you say that? I am only here for realness. If its not real I don't w…" at bounding box center [685, 683] width 691 height 53
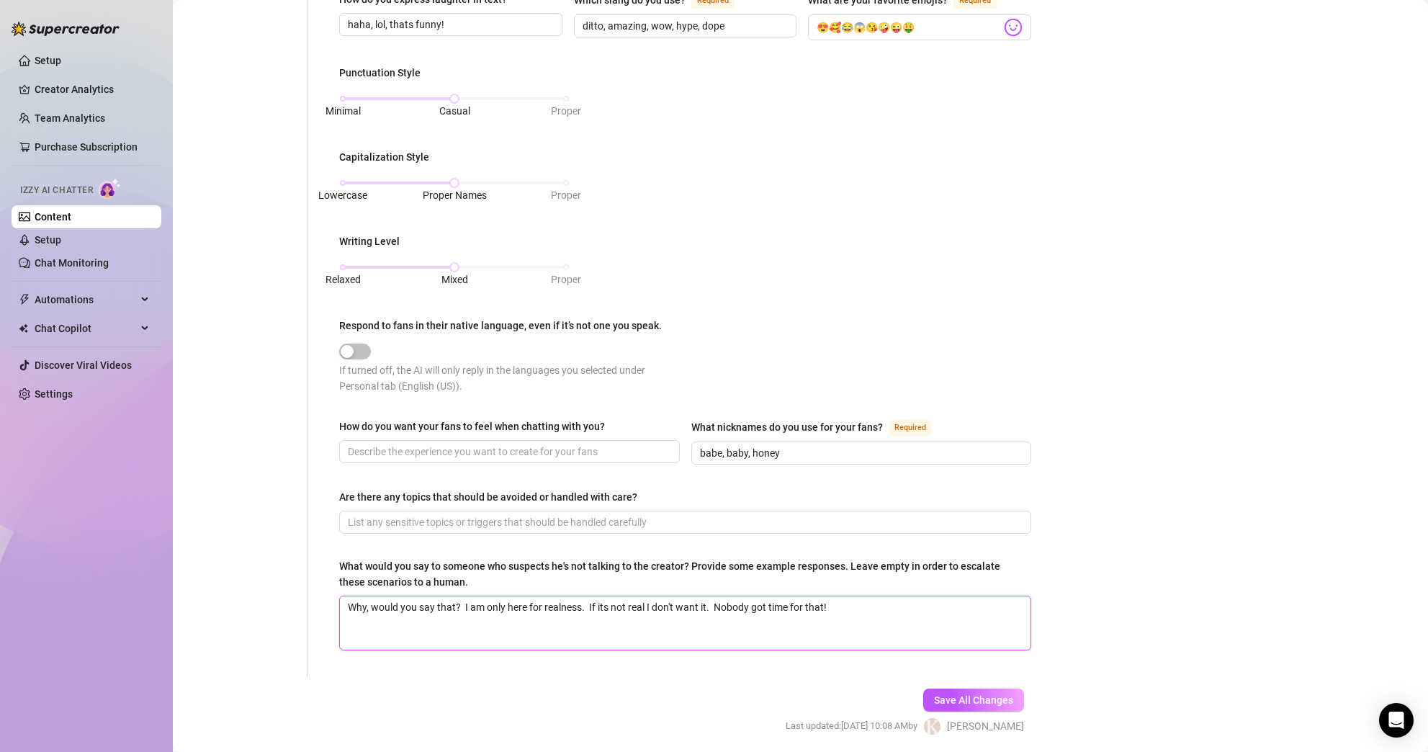
scroll to position [568, 0]
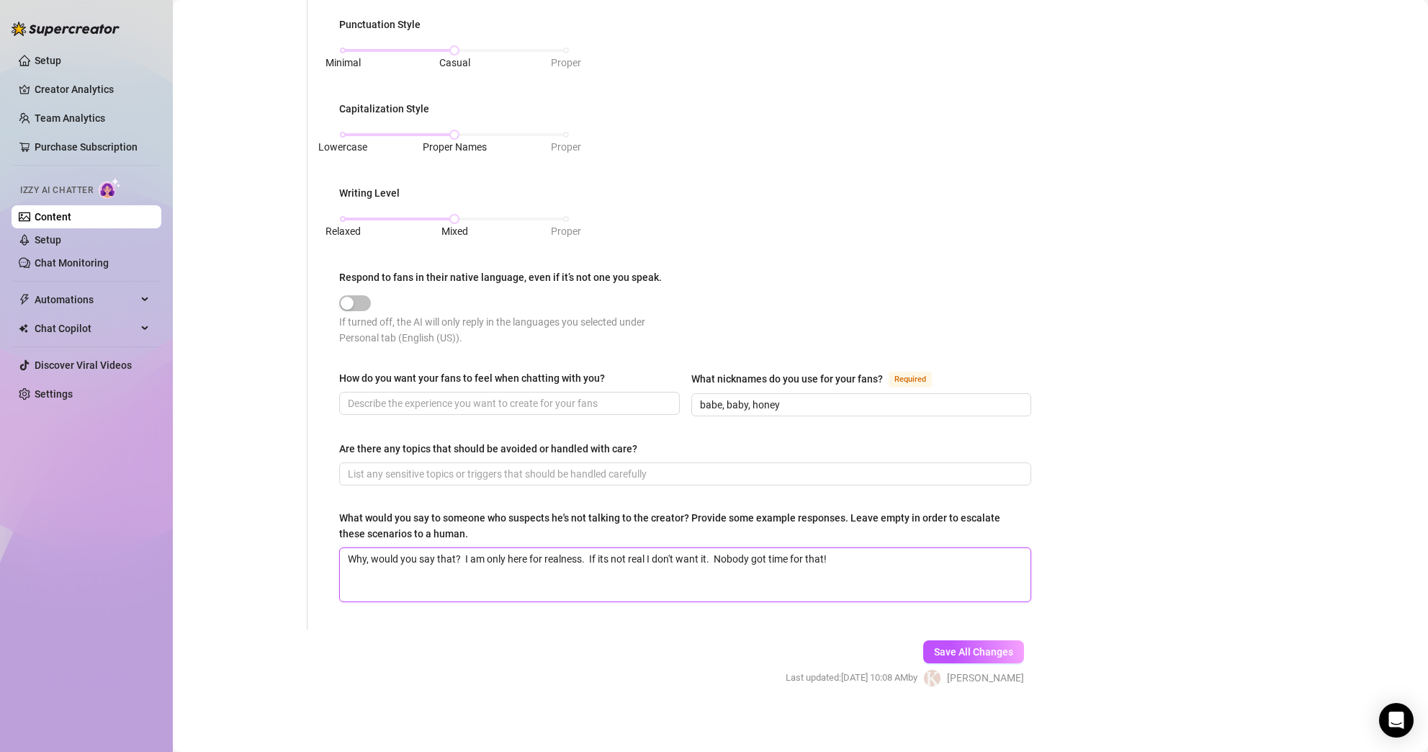
click at [958, 580] on textarea "Why, would you say that? I am only here for realness. If its not real I don't w…" at bounding box center [685, 574] width 691 height 53
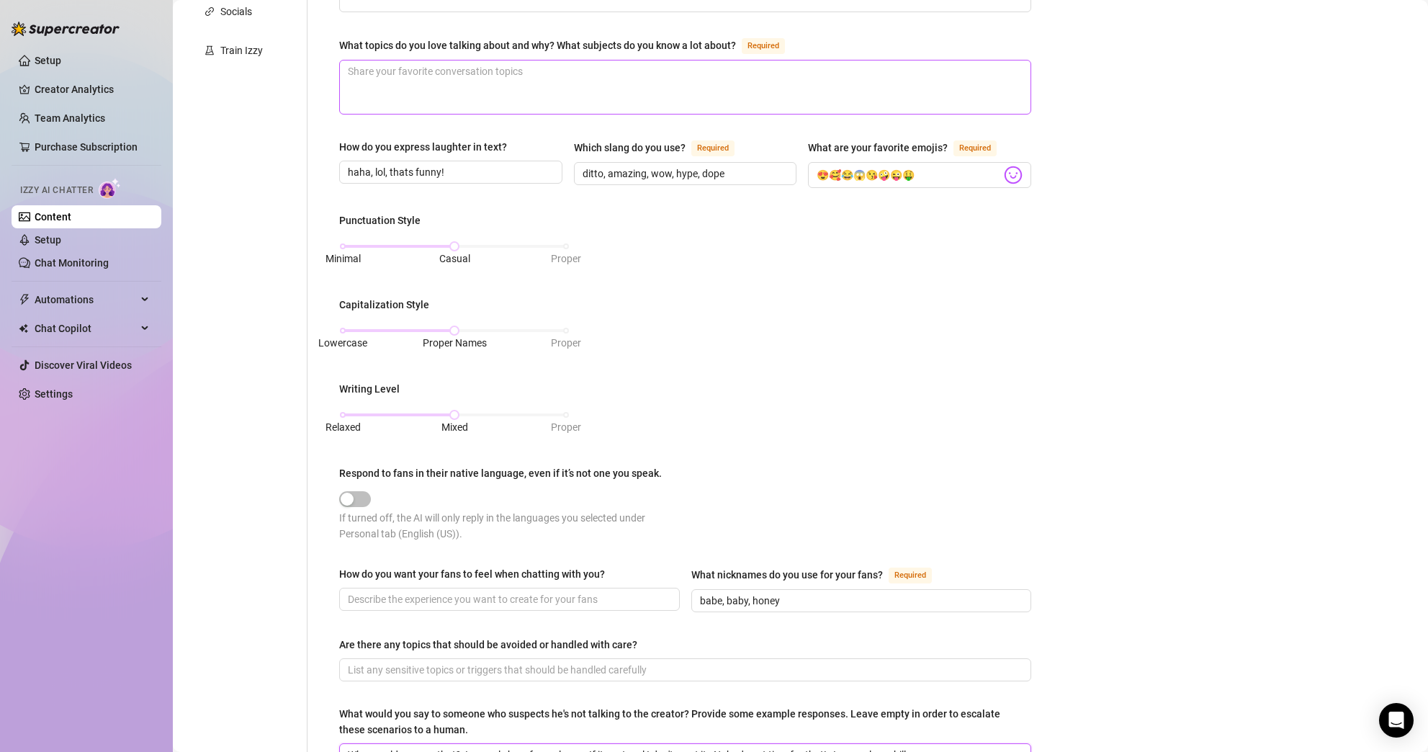
scroll to position [127, 0]
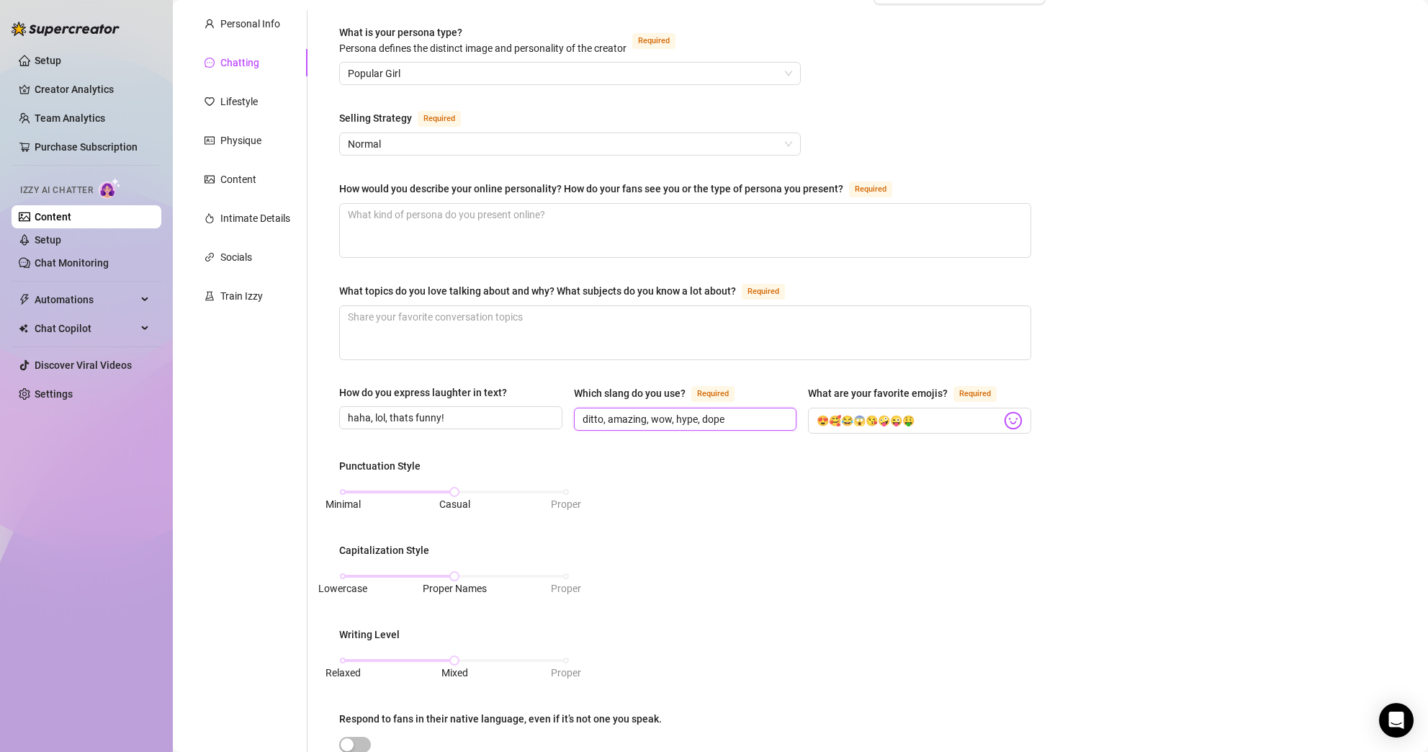
click at [777, 411] on input "ditto, amazing, wow, hype, dope" at bounding box center [684, 419] width 203 height 16
click at [729, 422] on input "ditto, amazing, wow, hype, dope" at bounding box center [684, 419] width 203 height 16
click at [840, 582] on div "Punctuation Style Minimal Casual Proper Capitalization Style Lowercase Proper N…" at bounding box center [685, 629] width 692 height 342
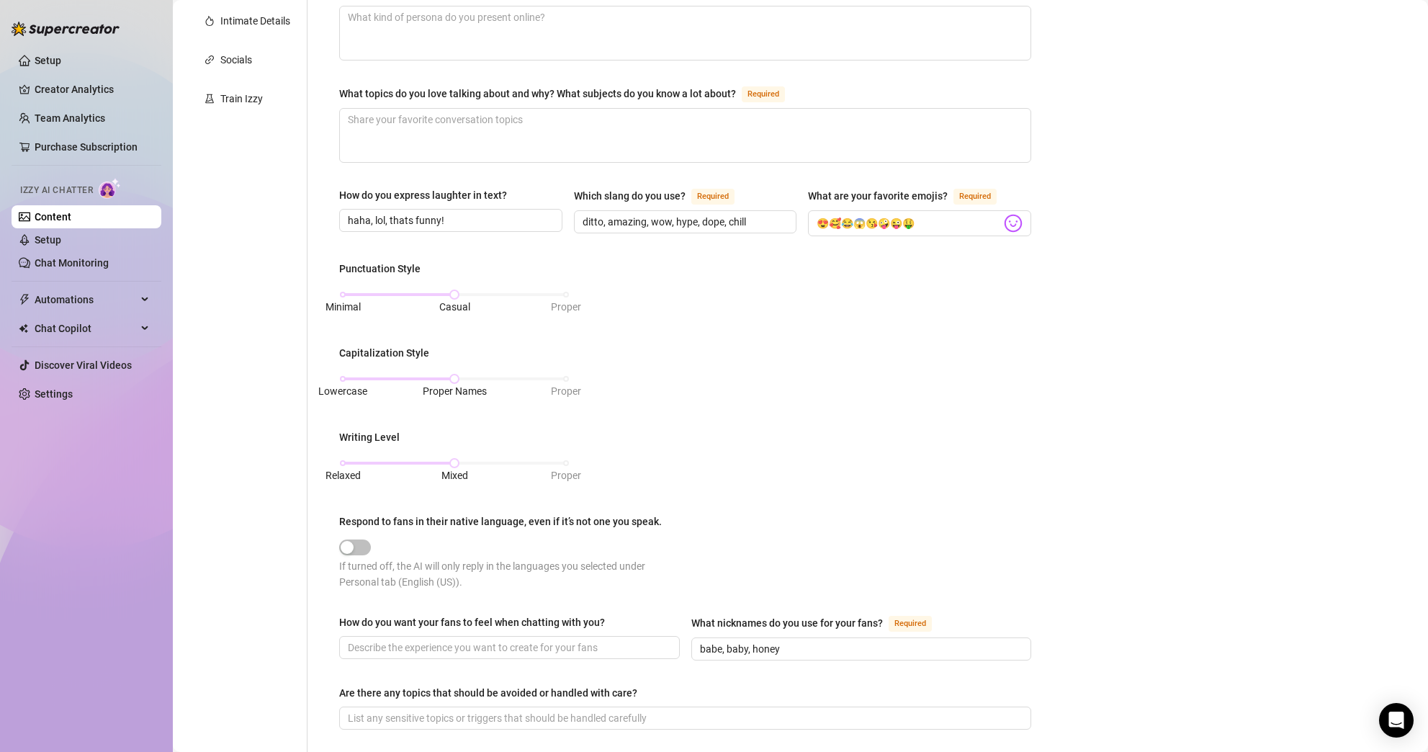
scroll to position [495, 0]
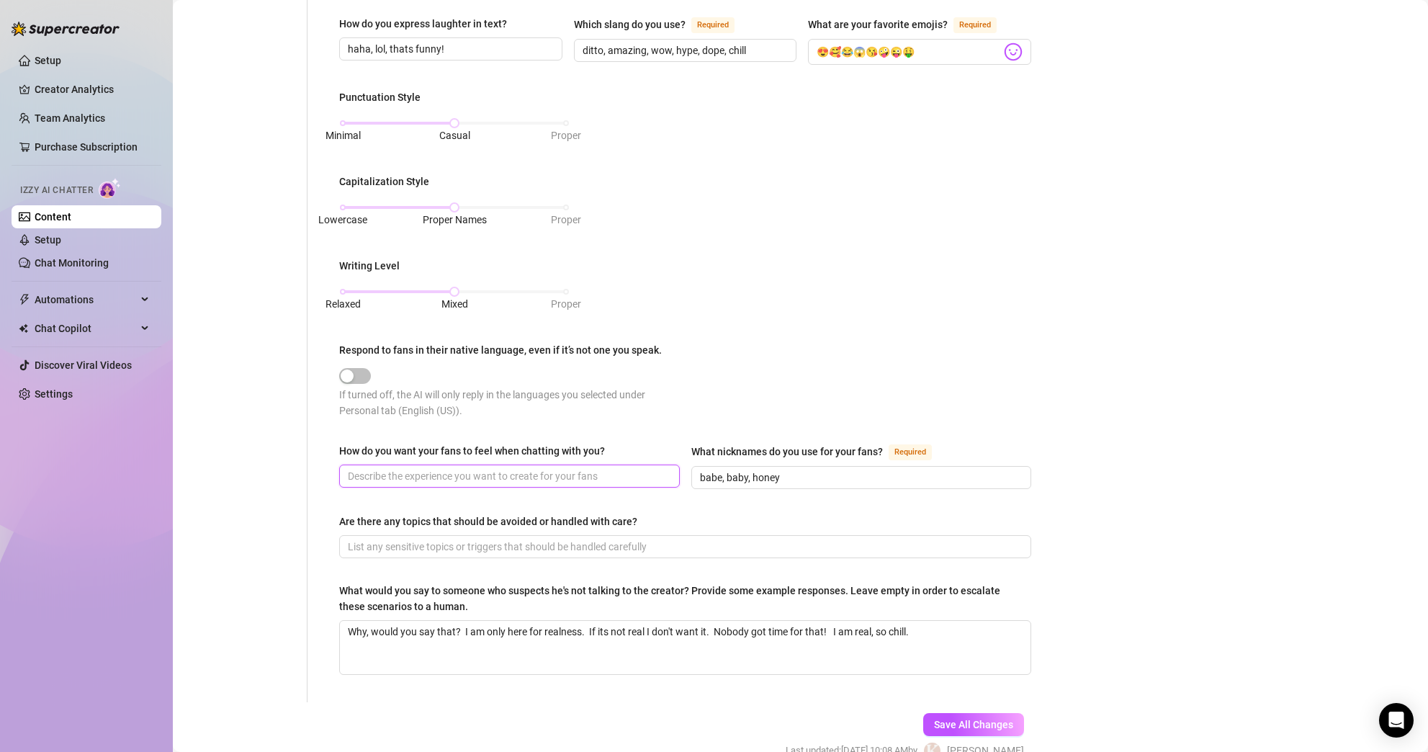
click at [605, 477] on input "How do you want your fans to feel when chatting with you?" at bounding box center [508, 476] width 320 height 16
click at [624, 473] on input "real, happy, horny, excited, playful." at bounding box center [508, 476] width 320 height 16
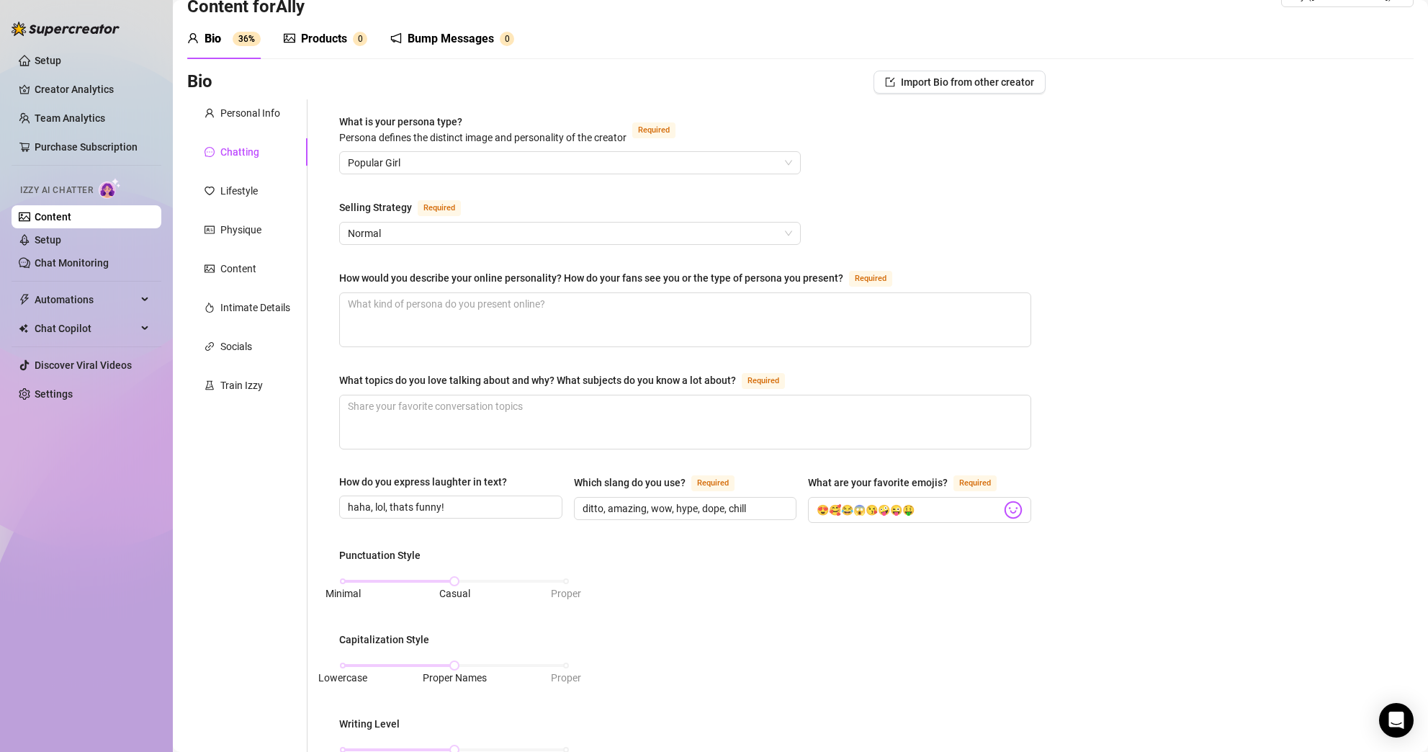
scroll to position [523, 0]
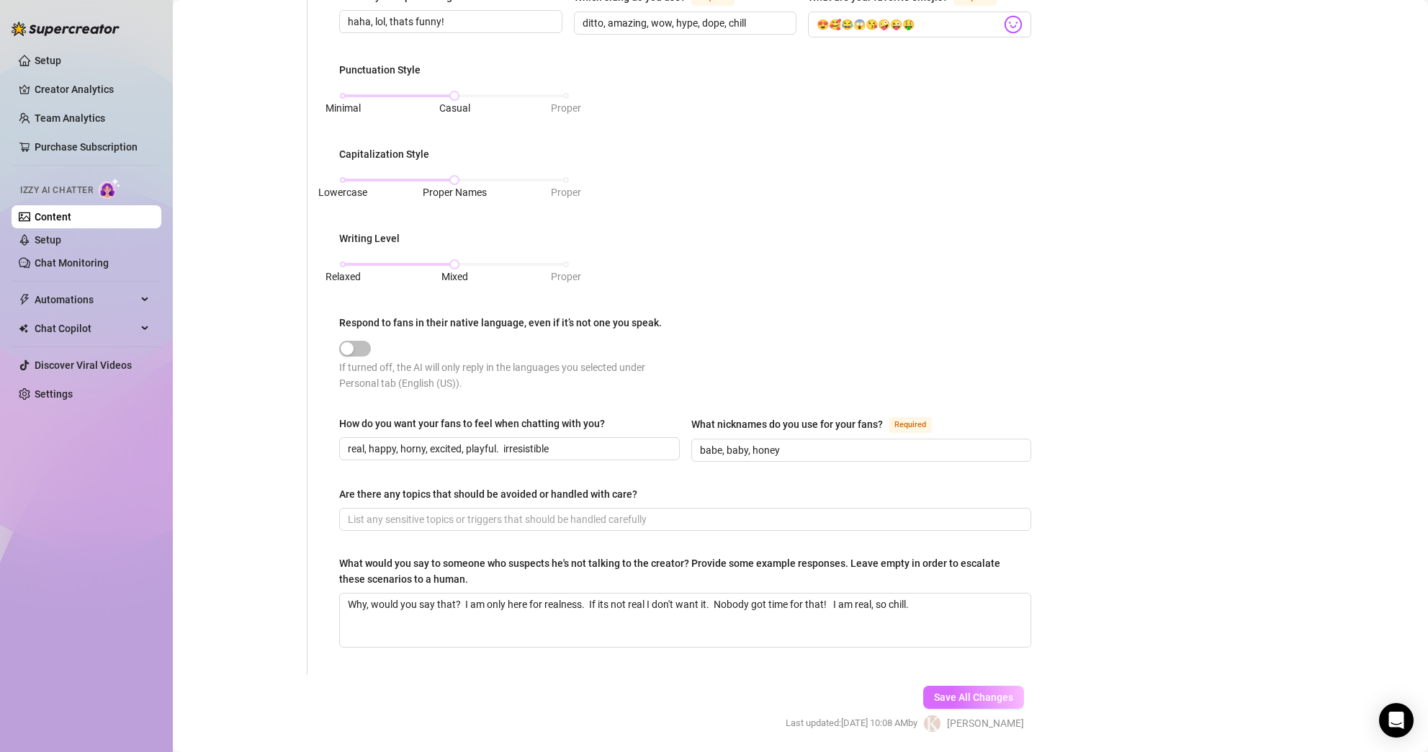
click at [976, 691] on span "Save All Changes" at bounding box center [973, 697] width 79 height 12
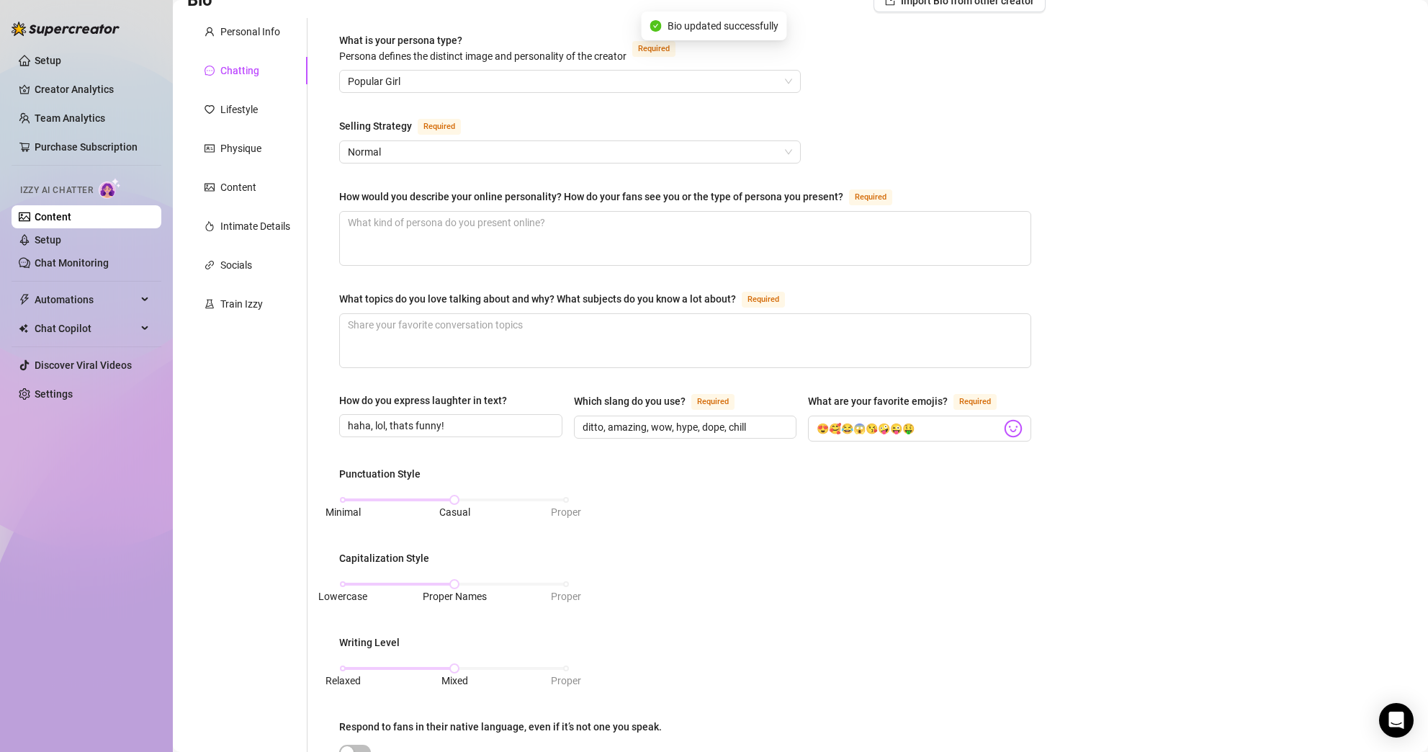
scroll to position [45, 0]
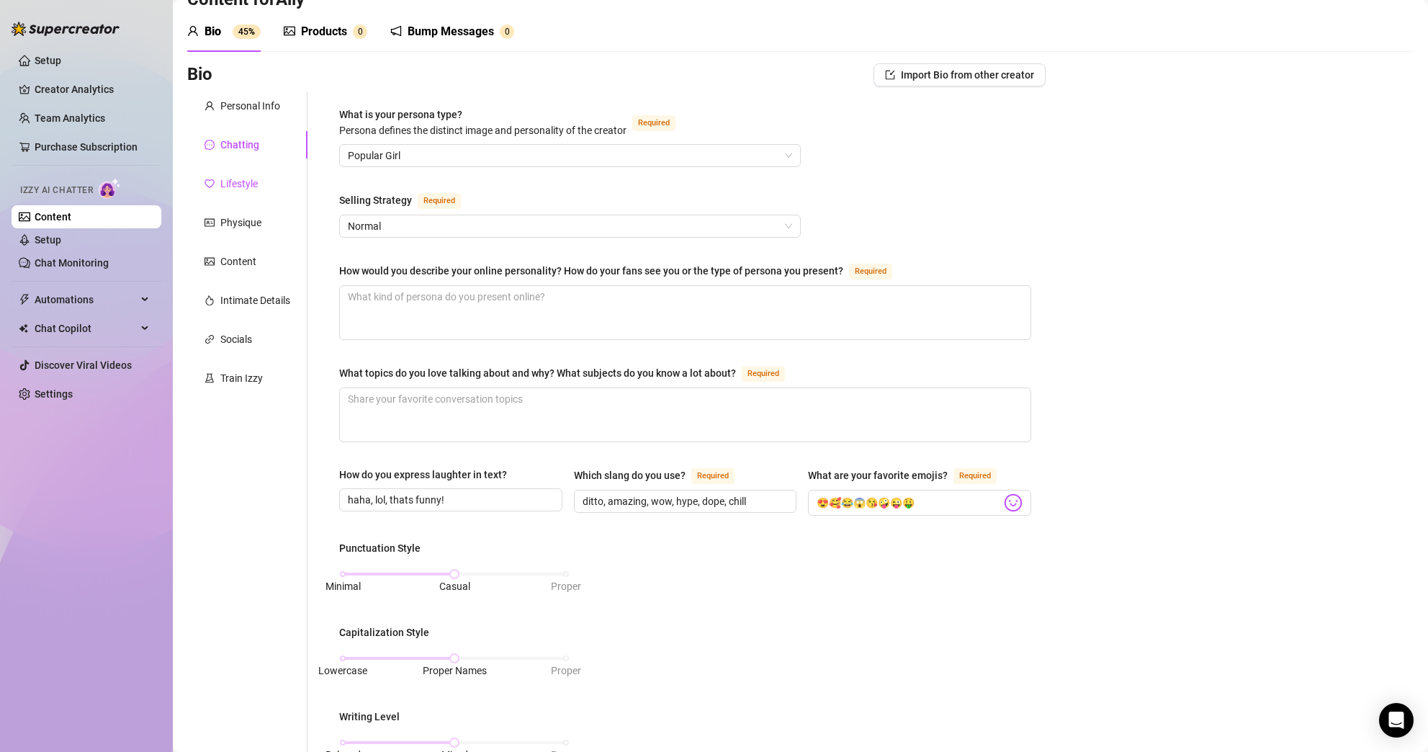
click at [226, 177] on div "Lifestyle" at bounding box center [238, 184] width 37 height 16
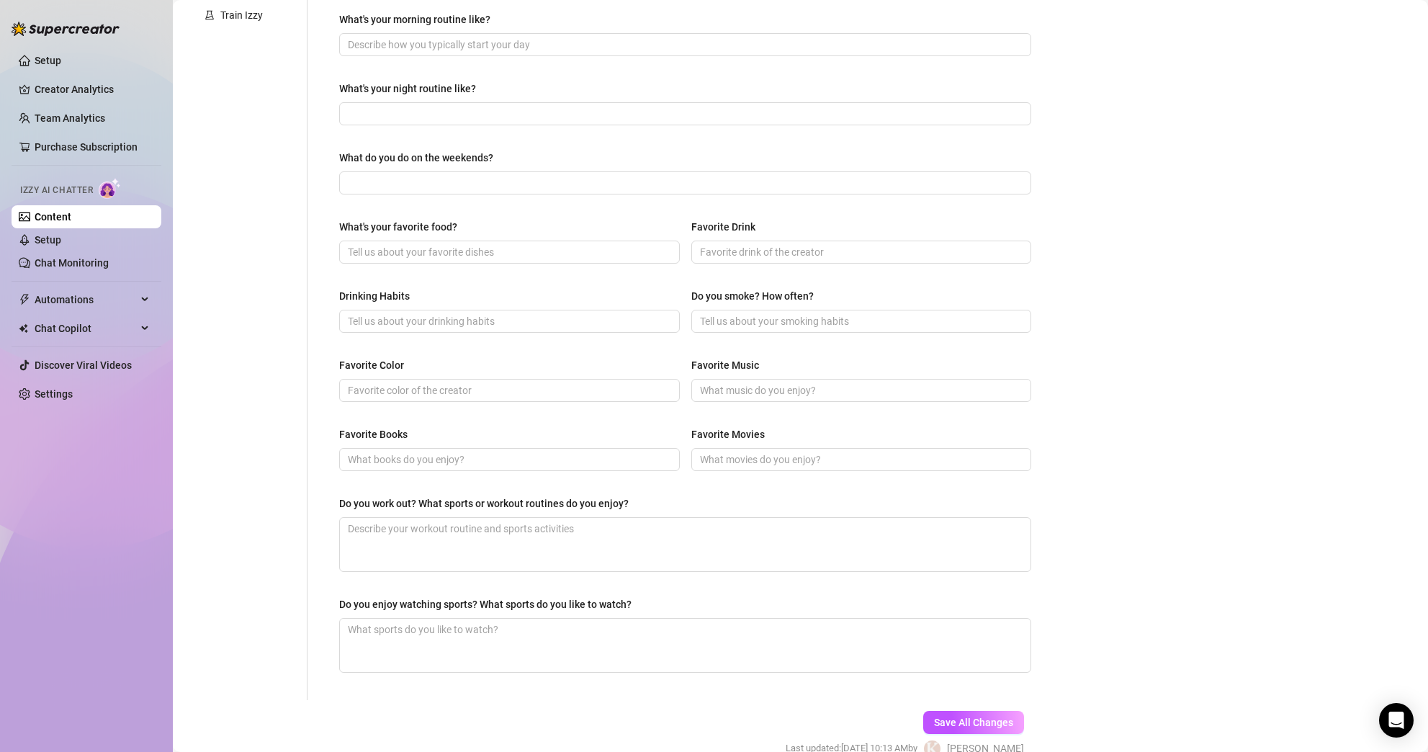
scroll to position [431, 0]
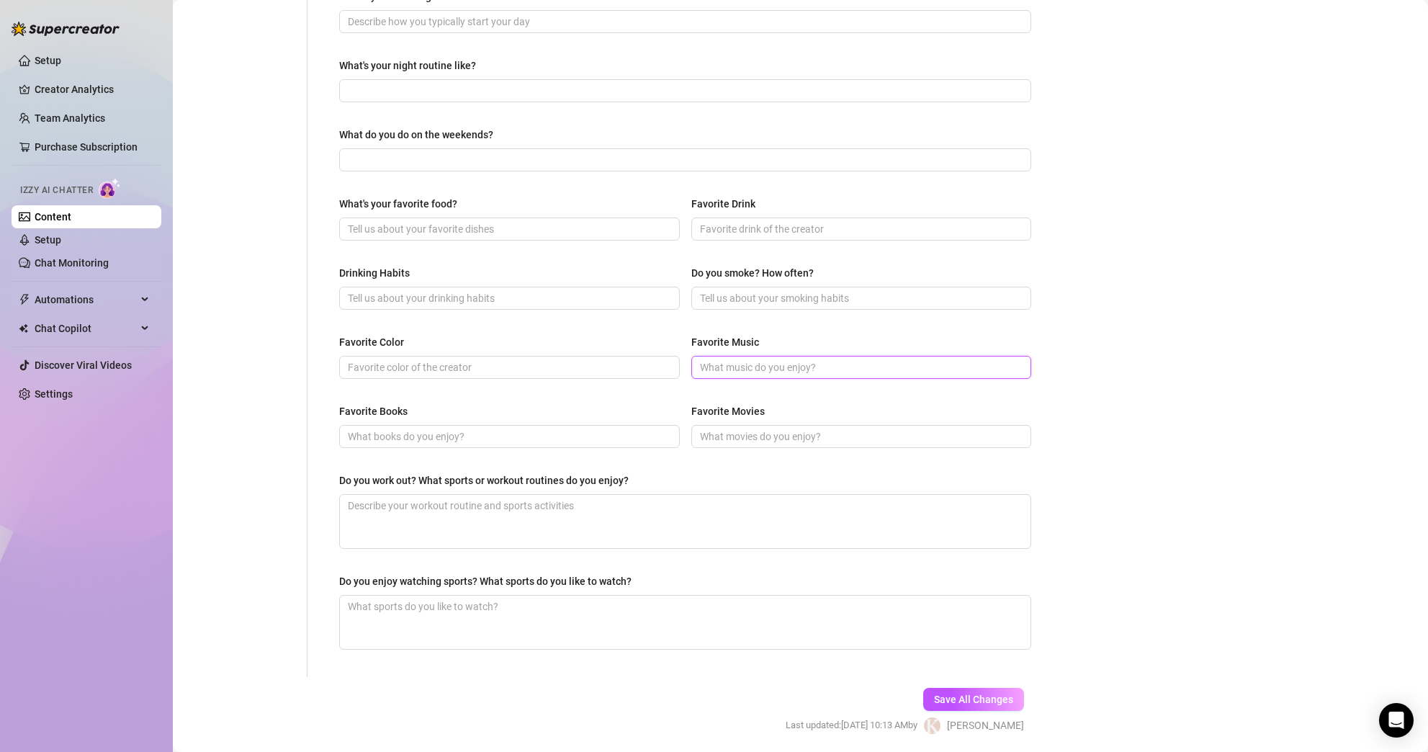
click at [799, 359] on input "Favorite Music" at bounding box center [860, 367] width 320 height 16
click at [863, 299] on input "Do you smoke? How often?" at bounding box center [860, 298] width 320 height 16
click at [887, 226] on input "Favorite Drink" at bounding box center [860, 229] width 320 height 16
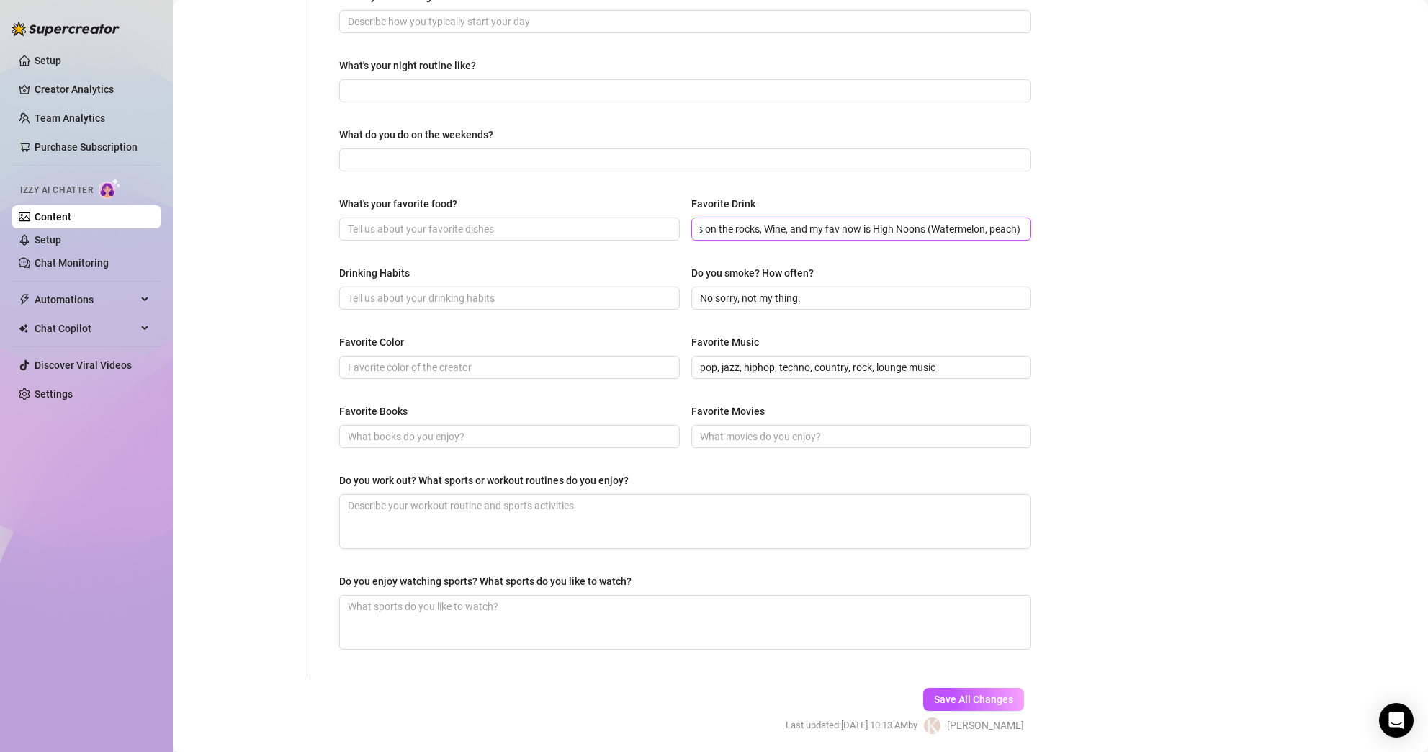
scroll to position [0, 38]
click at [711, 224] on input "Baiylies on the rocks, Wine, and my fav now is High Noons (Watermelon, peach)" at bounding box center [860, 229] width 320 height 16
click at [767, 233] on input "Bayliys on the rocks, Wine, and my fav now is High Noons (Watermelon, peach)" at bounding box center [860, 229] width 320 height 16
click at [1092, 282] on div "Bio Import Bio from other creator Personal Info Chatting Lifestyle Physique Con…" at bounding box center [800, 218] width 1226 height 1082
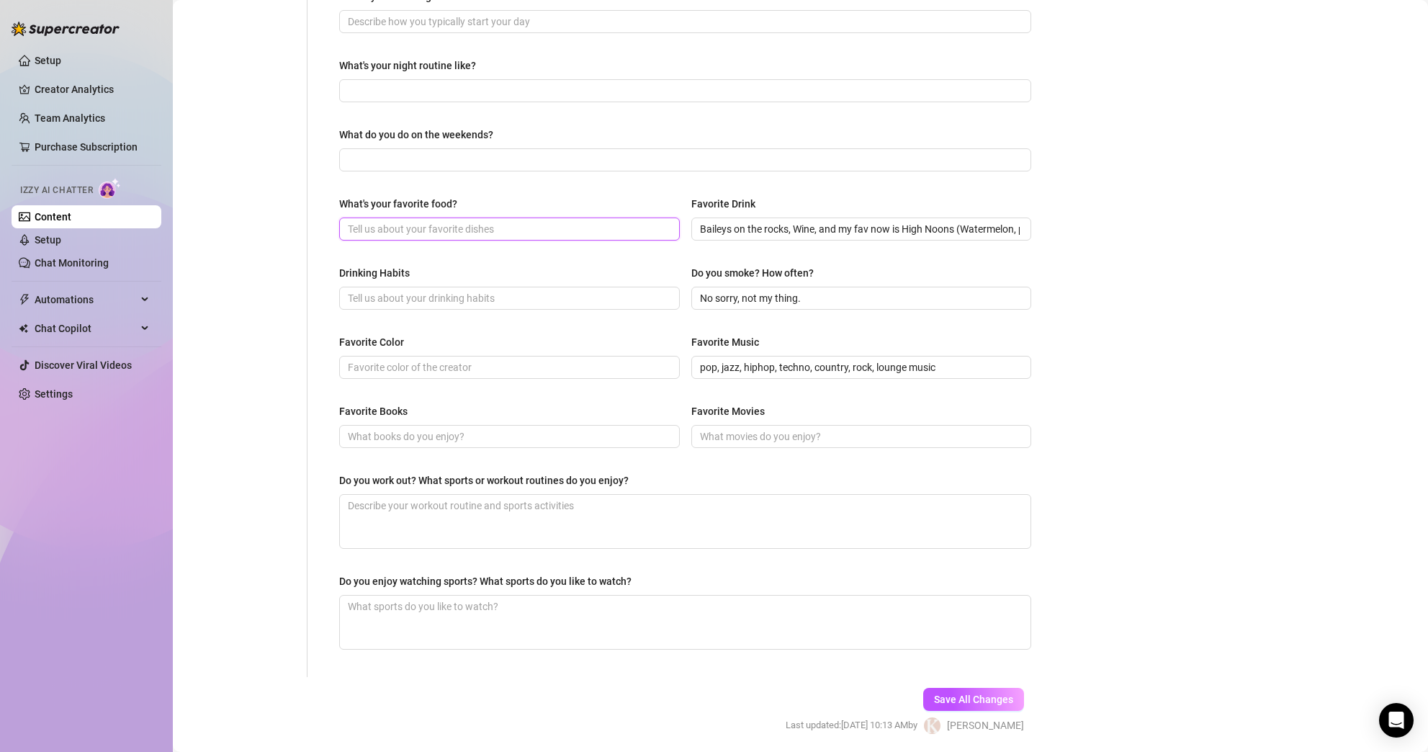
click at [528, 228] on input "What's your favorite food?" at bounding box center [508, 229] width 320 height 16
click at [514, 300] on input "Drinking Habits" at bounding box center [508, 298] width 320 height 16
click at [593, 365] on input "Favorite Color" at bounding box center [508, 367] width 320 height 16
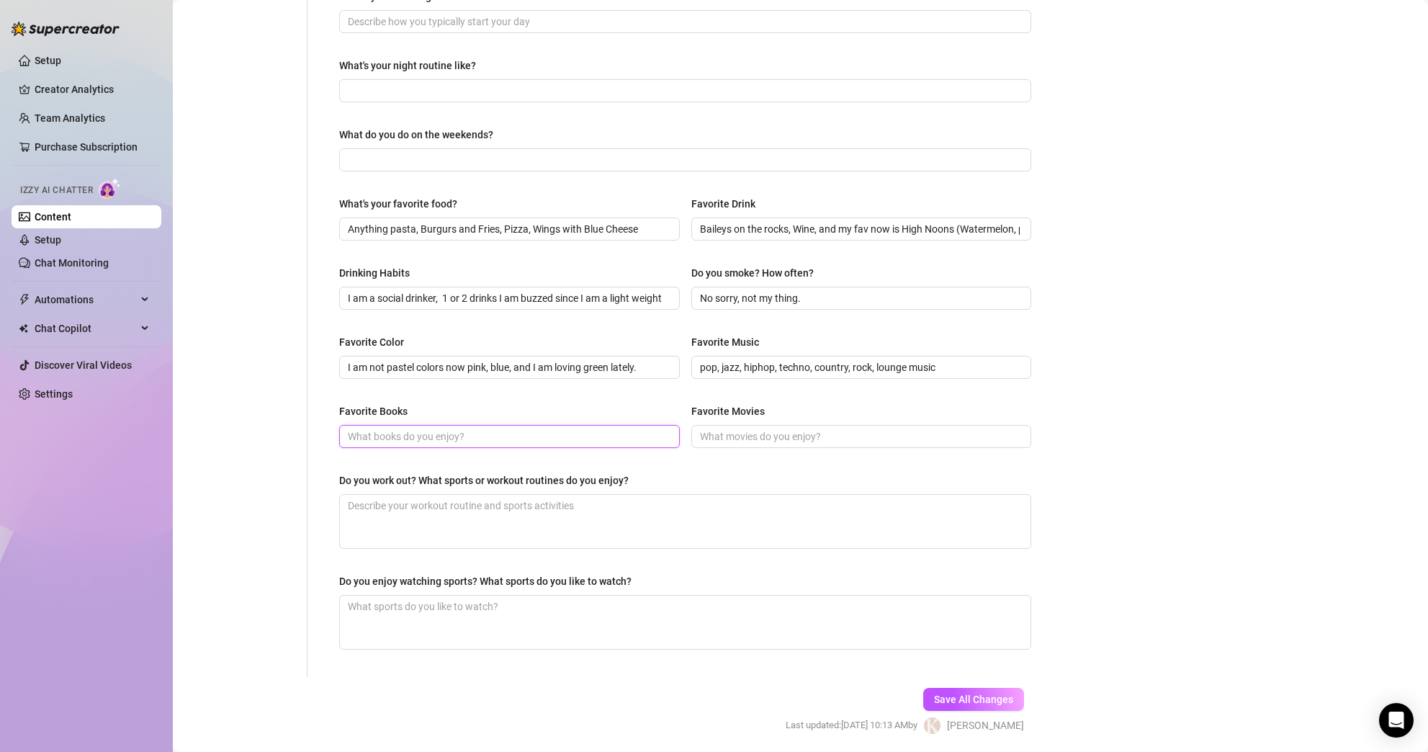
click at [638, 437] on input "Favorite Books" at bounding box center [508, 437] width 320 height 16
click at [603, 430] on input "Self help books I love them all and magazines fashion, home, EEnpreneaur" at bounding box center [508, 437] width 320 height 16
click at [611, 433] on input "Self help books I love them all and magazines fashion, home, EEnpreneaur" at bounding box center [508, 437] width 320 height 16
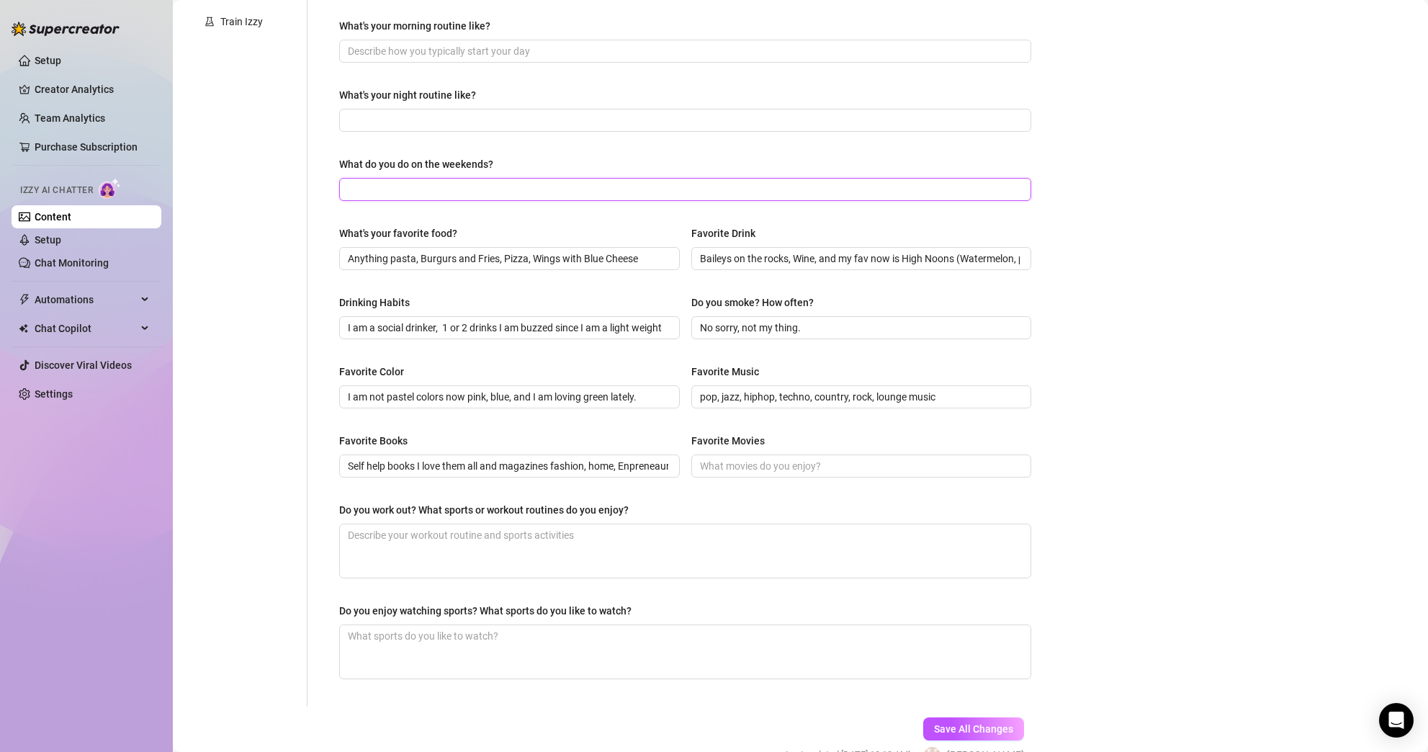
click at [485, 185] on input "What do you do on the weekends?" at bounding box center [684, 189] width 672 height 16
click at [547, 189] on input "Hot dates, restaurants, movies" at bounding box center [684, 189] width 672 height 16
click at [537, 120] on input "What's your night routine like?" at bounding box center [684, 120] width 672 height 16
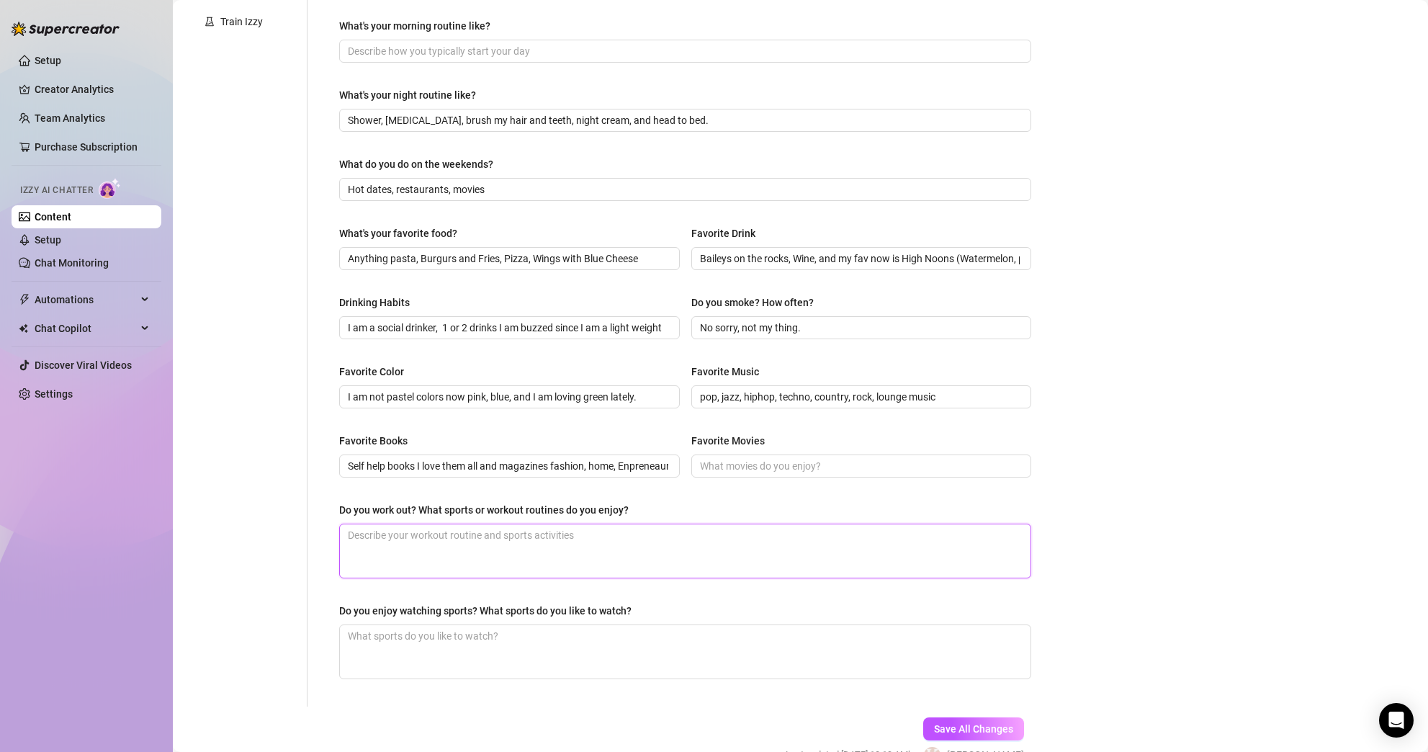
click at [673, 559] on textarea "Do you work out? What sports or workout routines do you enjoy?" at bounding box center [685, 550] width 691 height 53
click at [605, 667] on textarea "Do you enjoy watching sports? What sports do you like to watch?" at bounding box center [685, 651] width 691 height 53
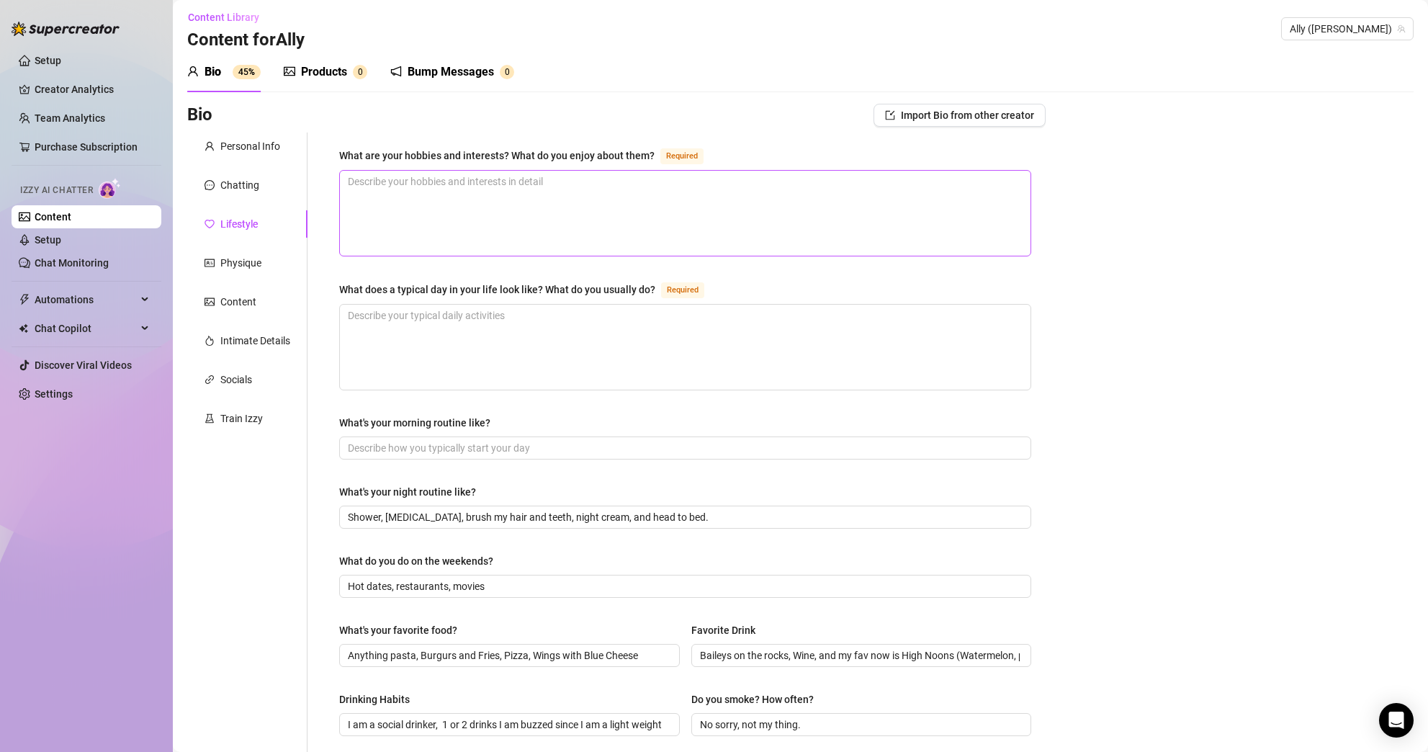
scroll to position [4, 0]
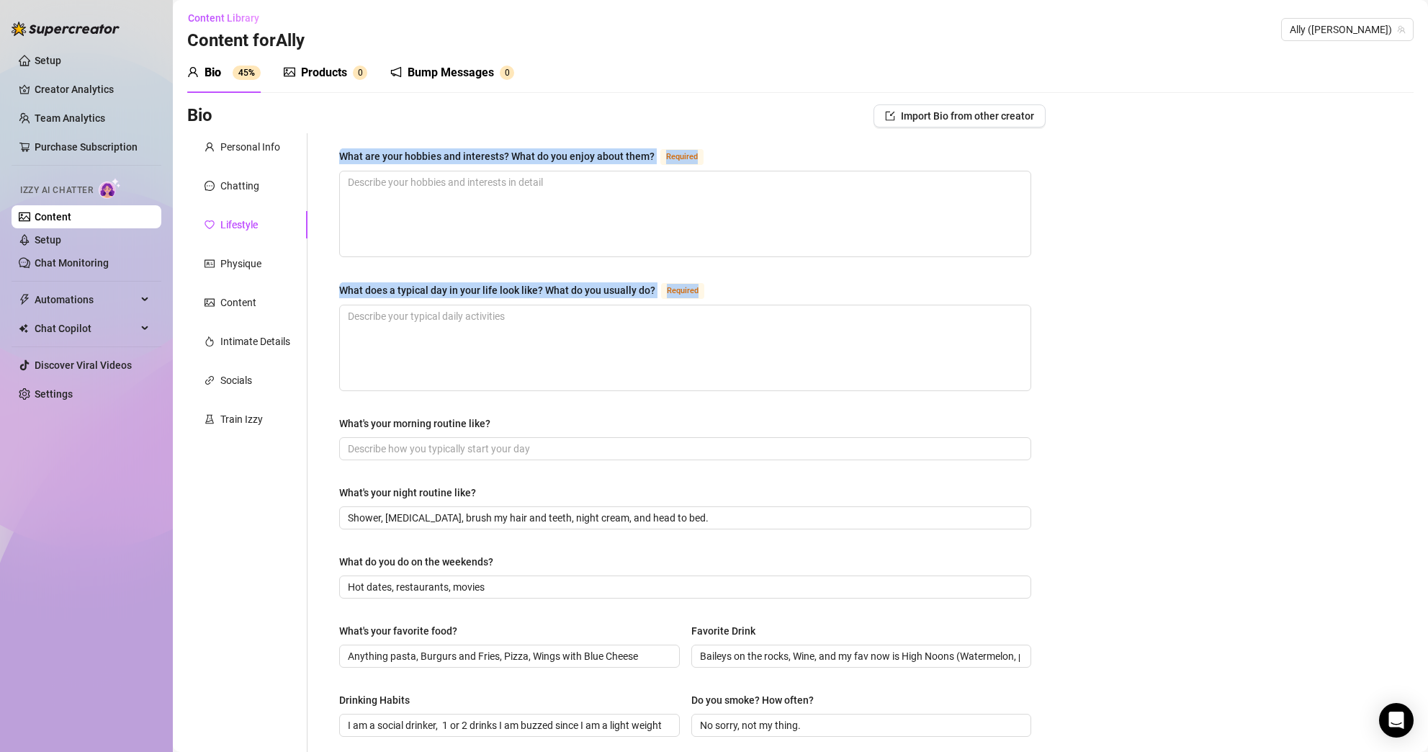
drag, startPoint x: 725, startPoint y: 288, endPoint x: 342, endPoint y: 155, distance: 405.0
click at [342, 155] on div "What are your hobbies and interests? What do you enjoy about them? Required Wha…" at bounding box center [685, 619] width 692 height 942
copy div "What are your hobbies and interests? What do you enjoy about them? Required Wha…"
click at [691, 209] on textarea "What are your hobbies and interests? What do you enjoy about them? Required" at bounding box center [685, 213] width 691 height 85
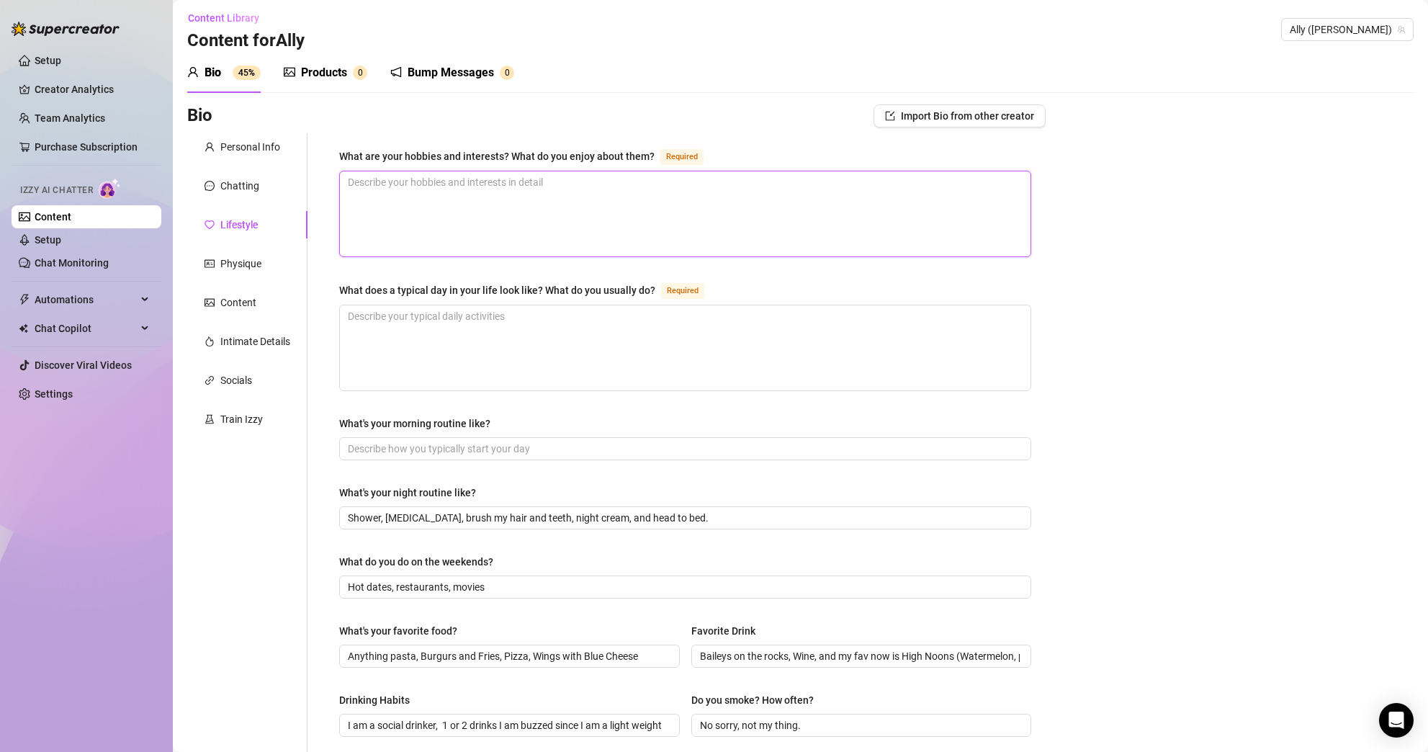
paste textarea "I’m passionate about fitness, fashion, and music. I love going to the gym—it ke…"
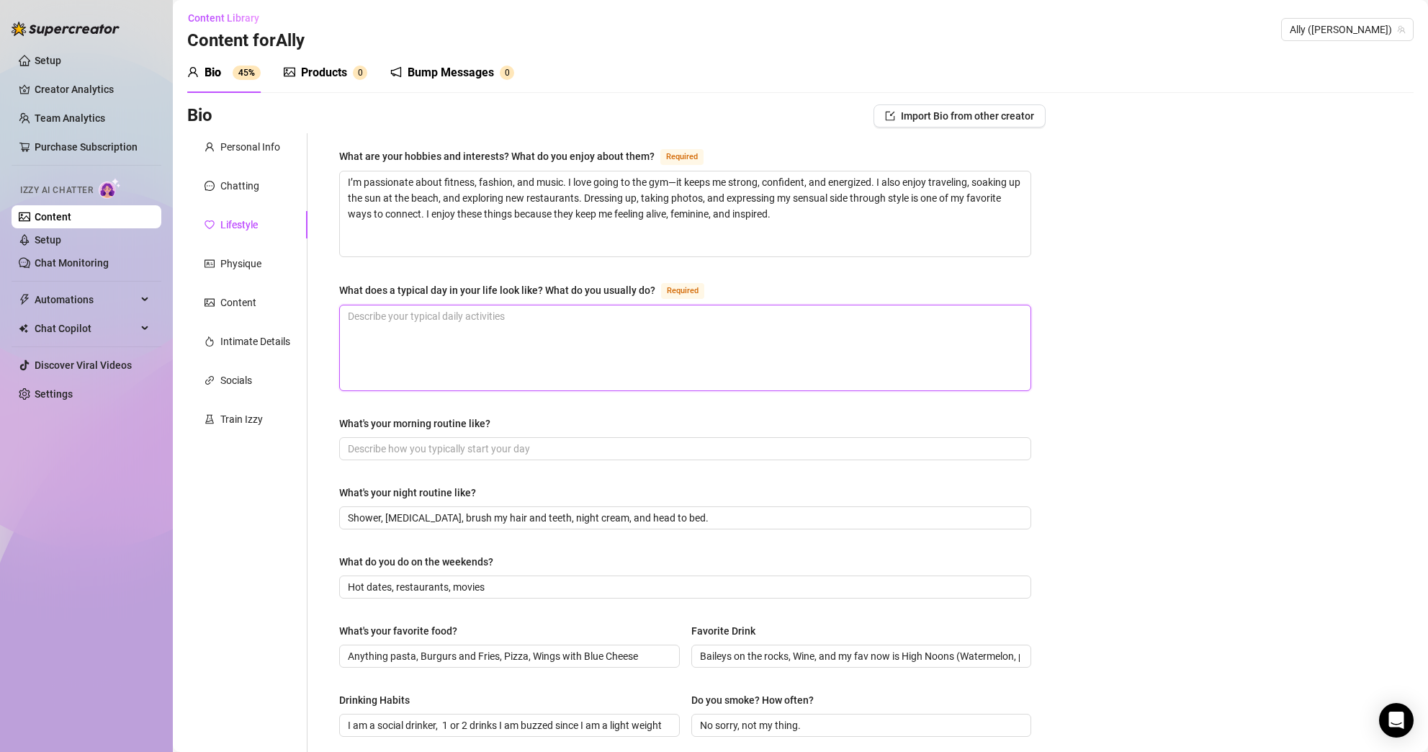
click at [758, 325] on textarea "What does a typical day in your life look like? What do you usually do? Required" at bounding box center [685, 347] width 691 height 85
click at [531, 366] on textarea "What does a typical day in your life look like? What do you usually do? Required" at bounding box center [685, 347] width 691 height 85
paste textarea "My day usually starts with a morning workout, followed by a little self-care—co…"
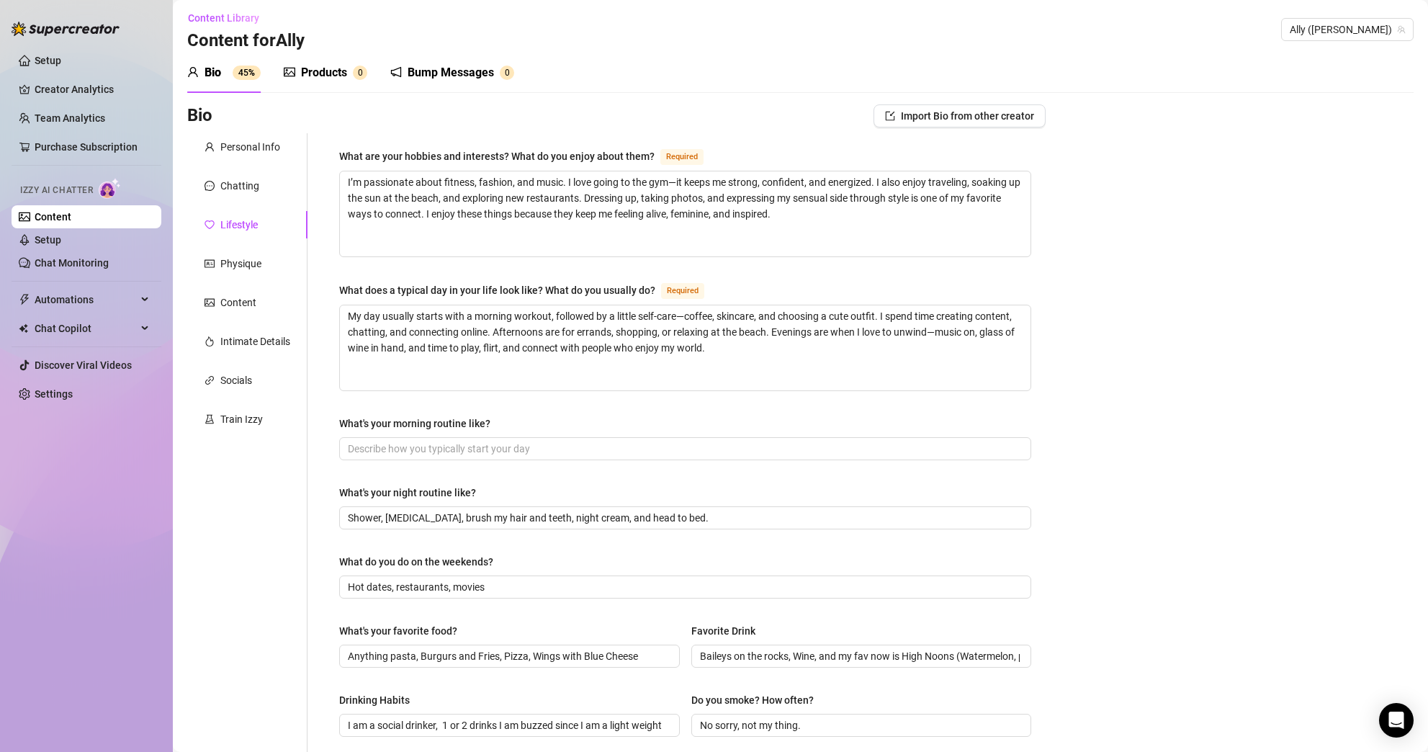
click at [1092, 403] on div "Bio Import Bio from other creator Personal Info Chatting Lifestyle Physique Con…" at bounding box center [800, 645] width 1226 height 1082
click at [344, 315] on textarea "My day usually starts with a morning workout, followed by a little self-care—co…" at bounding box center [685, 347] width 691 height 85
click at [351, 327] on textarea "My day usually starts with a morning workout, followed by a little self-care—co…" at bounding box center [685, 347] width 691 height 85
click at [1022, 485] on div "What's your night routine like?" at bounding box center [685, 496] width 692 height 22
drag, startPoint x: 578, startPoint y: 423, endPoint x: 340, endPoint y: 418, distance: 237.7
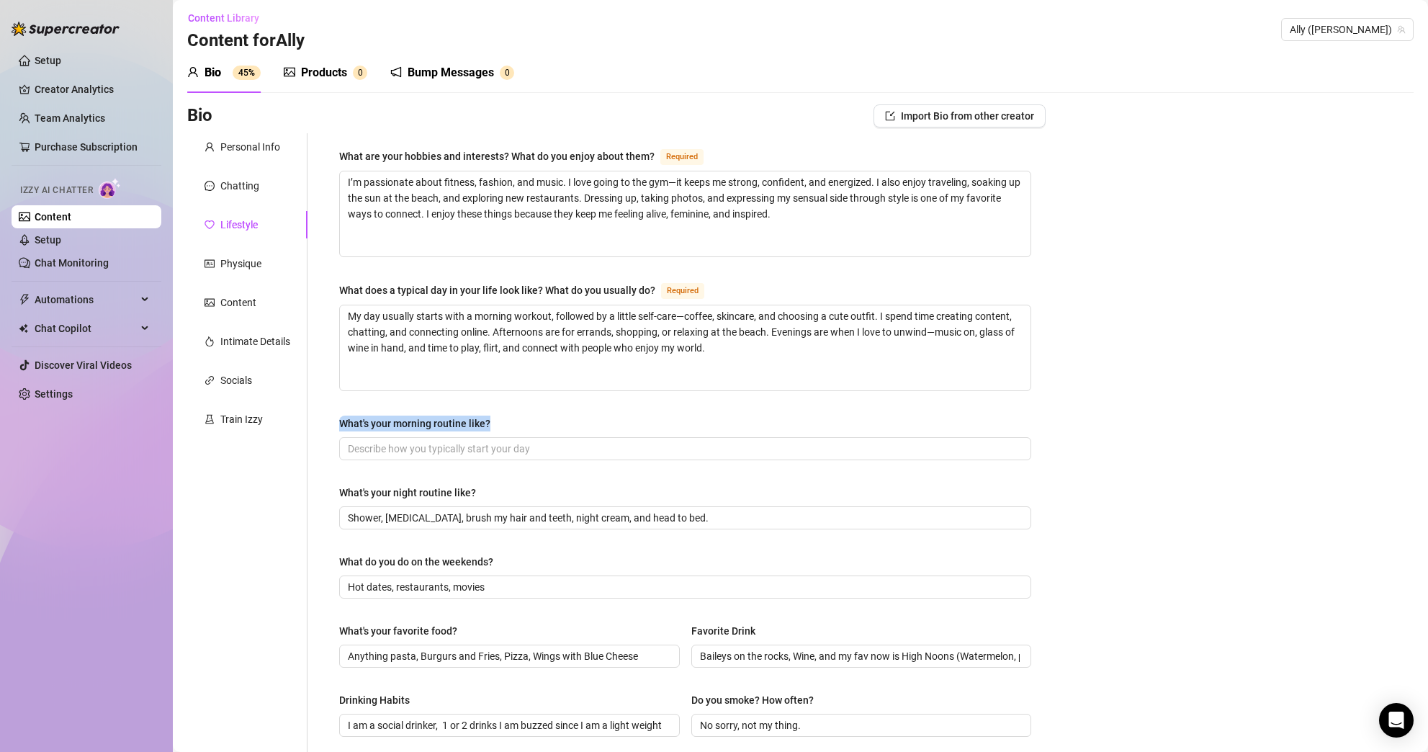
click at [340, 418] on div "What's your morning routine like?" at bounding box center [685, 427] width 692 height 22
copy div "What's your morning routine like?"
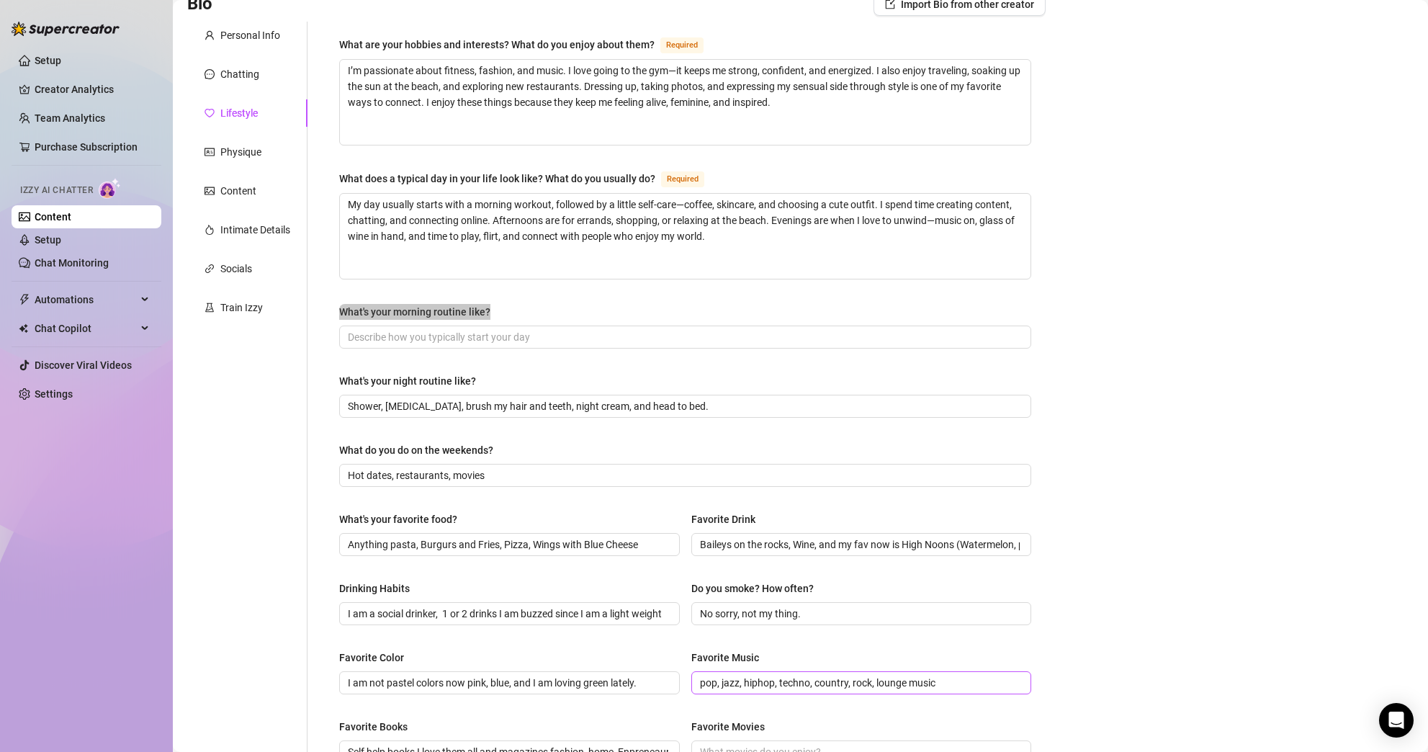
scroll to position [480, 0]
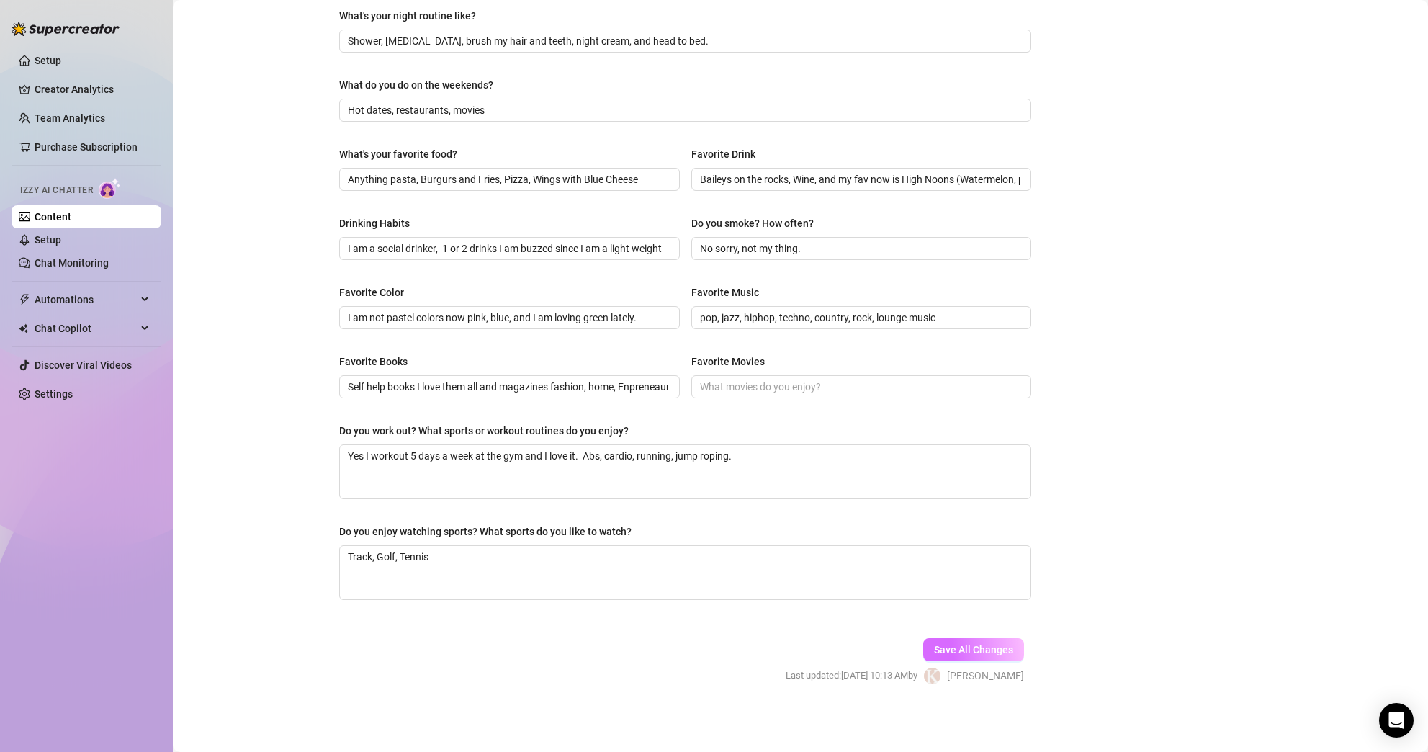
click at [986, 649] on span "Save All Changes" at bounding box center [973, 650] width 79 height 12
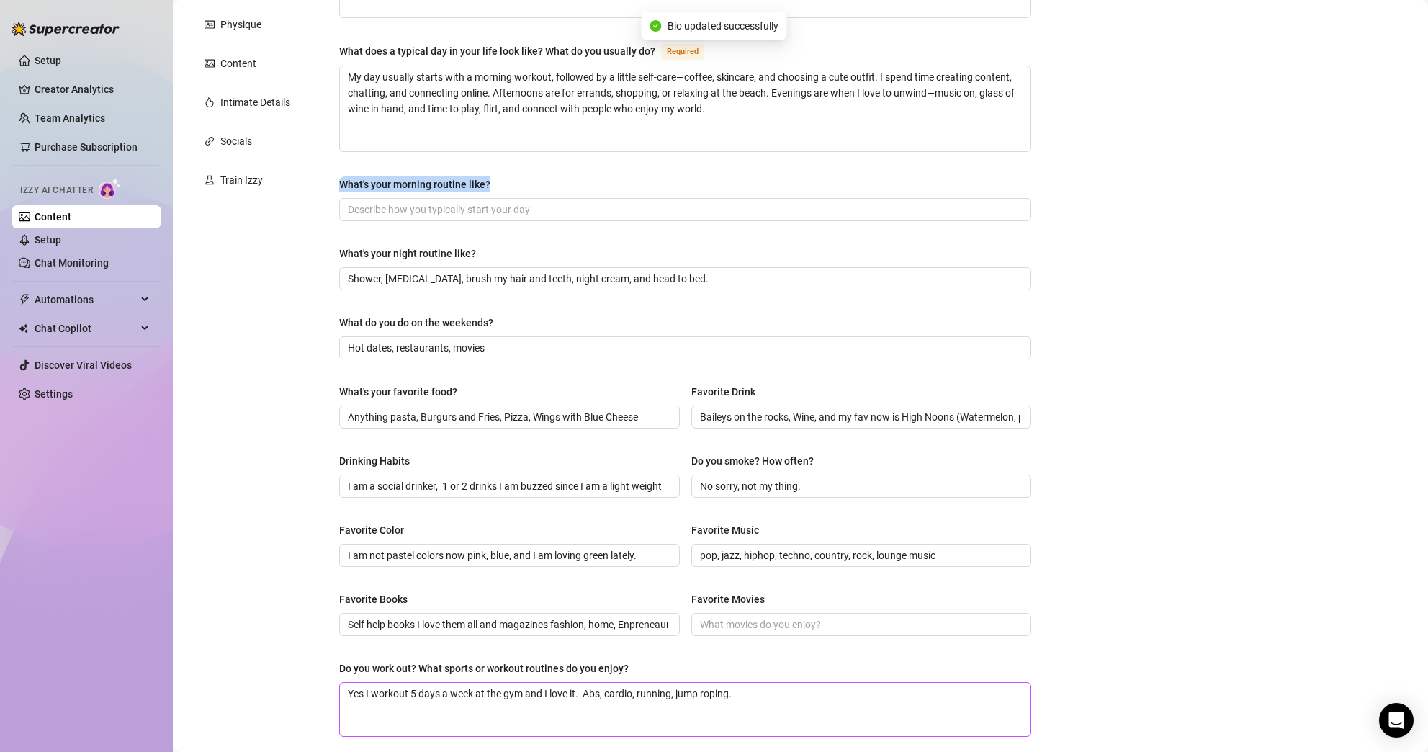
scroll to position [0, 0]
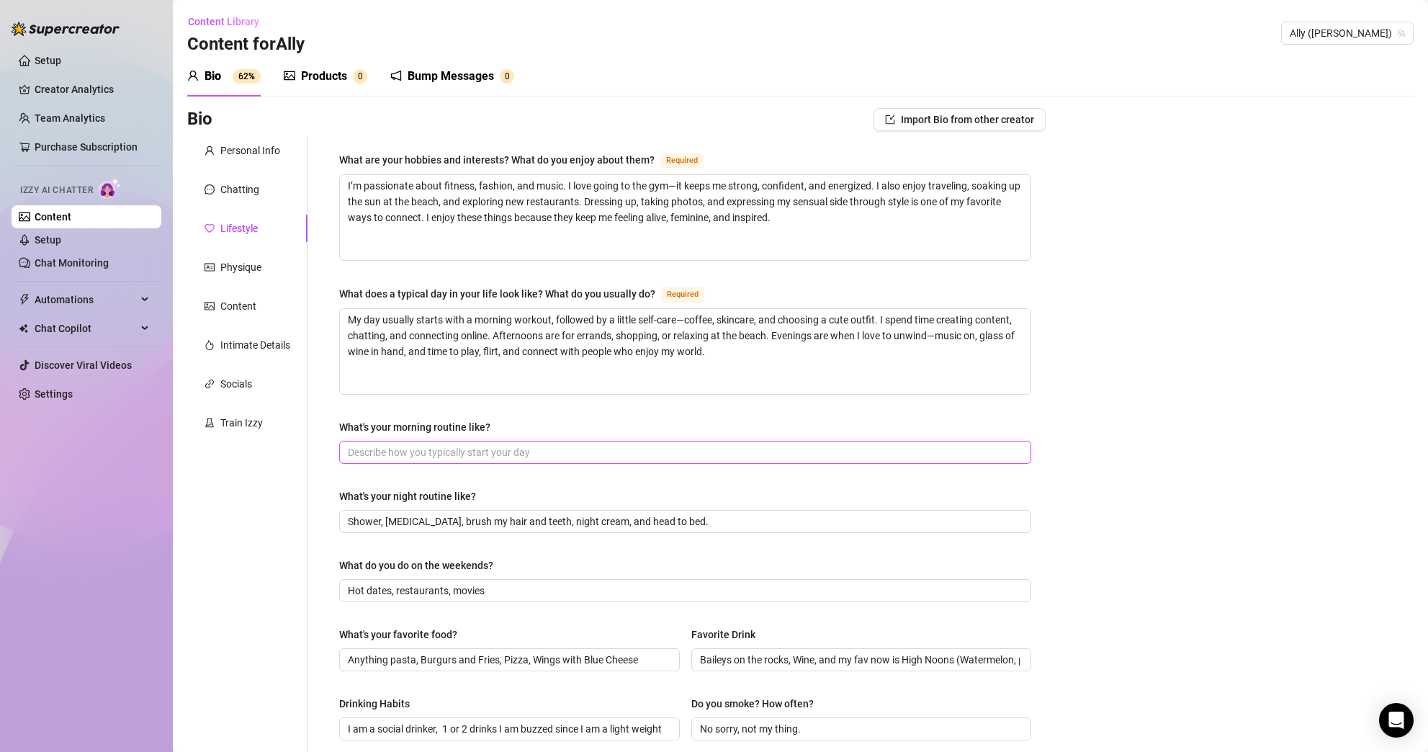
click at [547, 451] on input "What's your morning routine like?" at bounding box center [684, 452] width 672 height 16
paste input "My mornings start with a little self-care—I love waking up slowly, stretching i…"
drag, startPoint x: 894, startPoint y: 449, endPoint x: 1062, endPoint y: 463, distance: 168.4
click at [1062, 463] on div "Bio Import Bio from other creator Personal Info Chatting Lifestyle Physique Con…" at bounding box center [800, 649] width 1226 height 1082
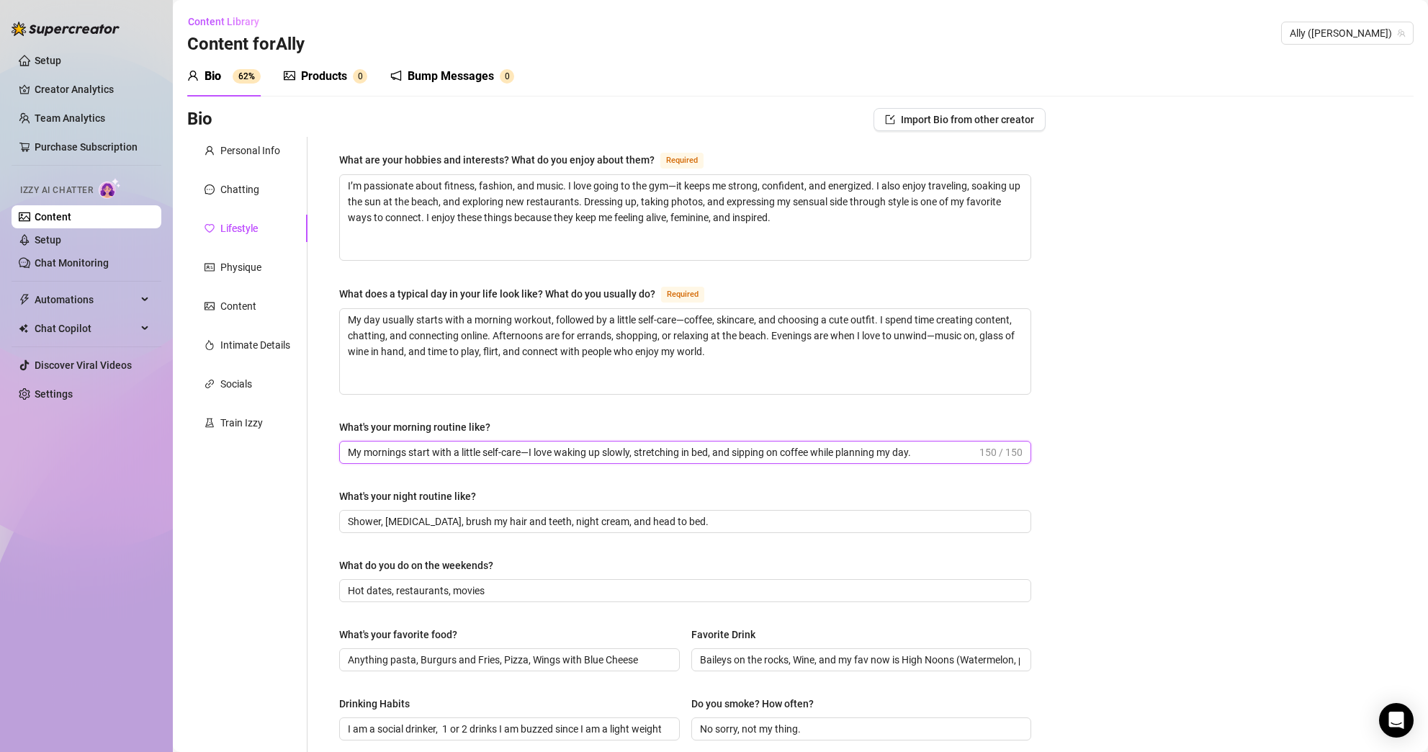
scroll to position [0, 0]
click at [1203, 476] on div "Bio Import Bio from other creator Personal Info Chatting Lifestyle Physique Con…" at bounding box center [800, 649] width 1226 height 1082
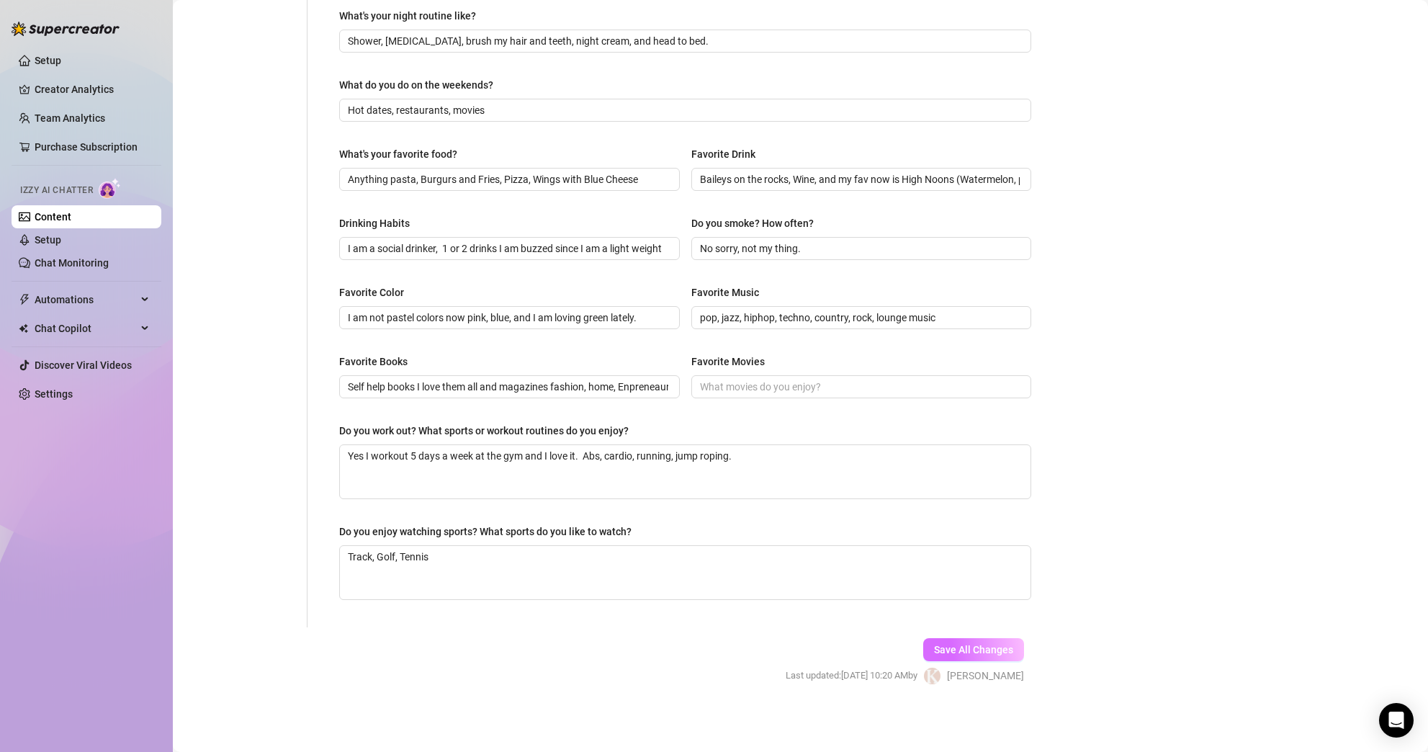
click at [1005, 640] on button "Save All Changes" at bounding box center [973, 649] width 101 height 23
drag, startPoint x: 677, startPoint y: 539, endPoint x: 399, endPoint y: 516, distance: 279.0
click at [399, 516] on div "What are your hobbies and interests? What do you enjoy about them? Required I’m…" at bounding box center [685, 142] width 692 height 942
copy div "Do you enjoy watching sports? What sports do you like to watch?"
click at [541, 593] on textarea "Track, Golf, Tennis" at bounding box center [685, 572] width 691 height 53
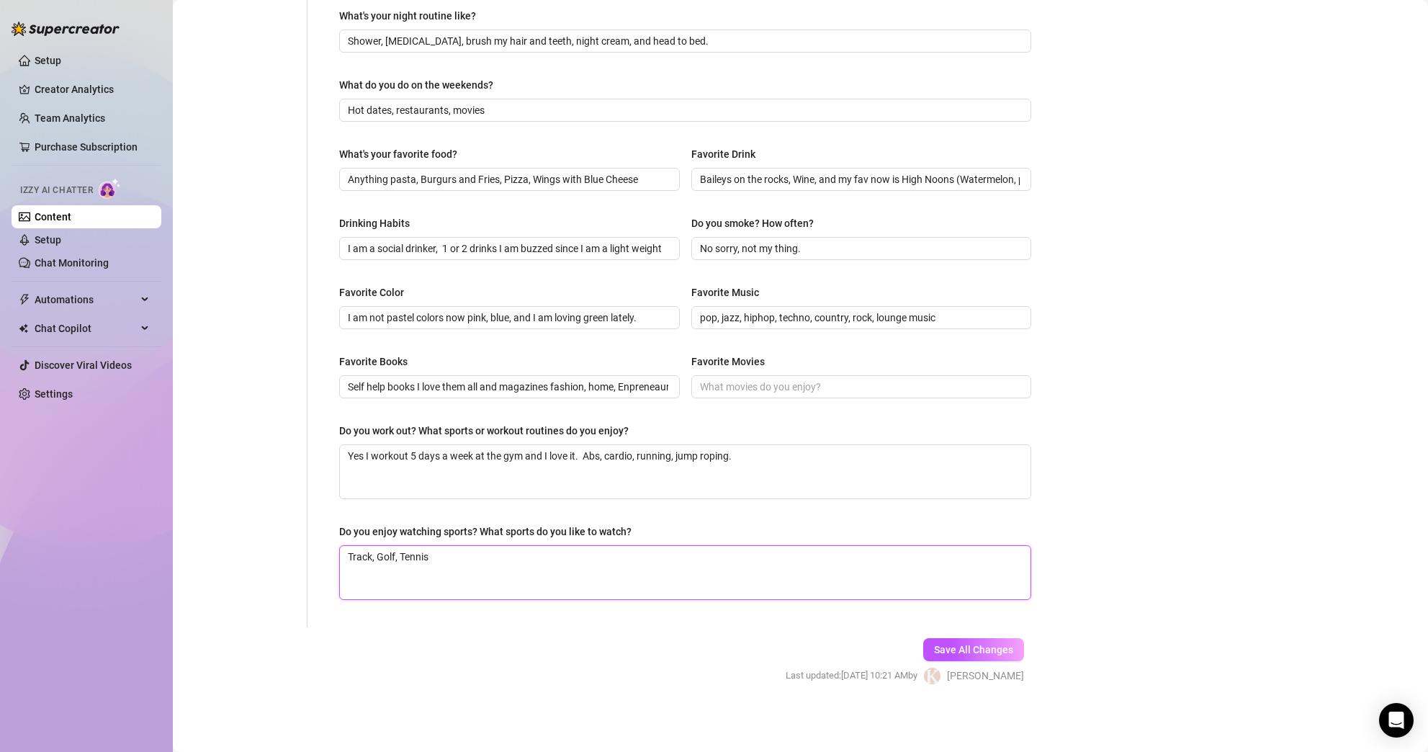
drag, startPoint x: 565, startPoint y: 575, endPoint x: 325, endPoint y: 556, distance: 240.6
click at [325, 556] on div "What are your hobbies and interests? What do you enjoy about them? Required I’m…" at bounding box center [685, 141] width 721 height 971
paste textarea "’m all about the elegance and excitement of sports like golf, tennis, and baske…"
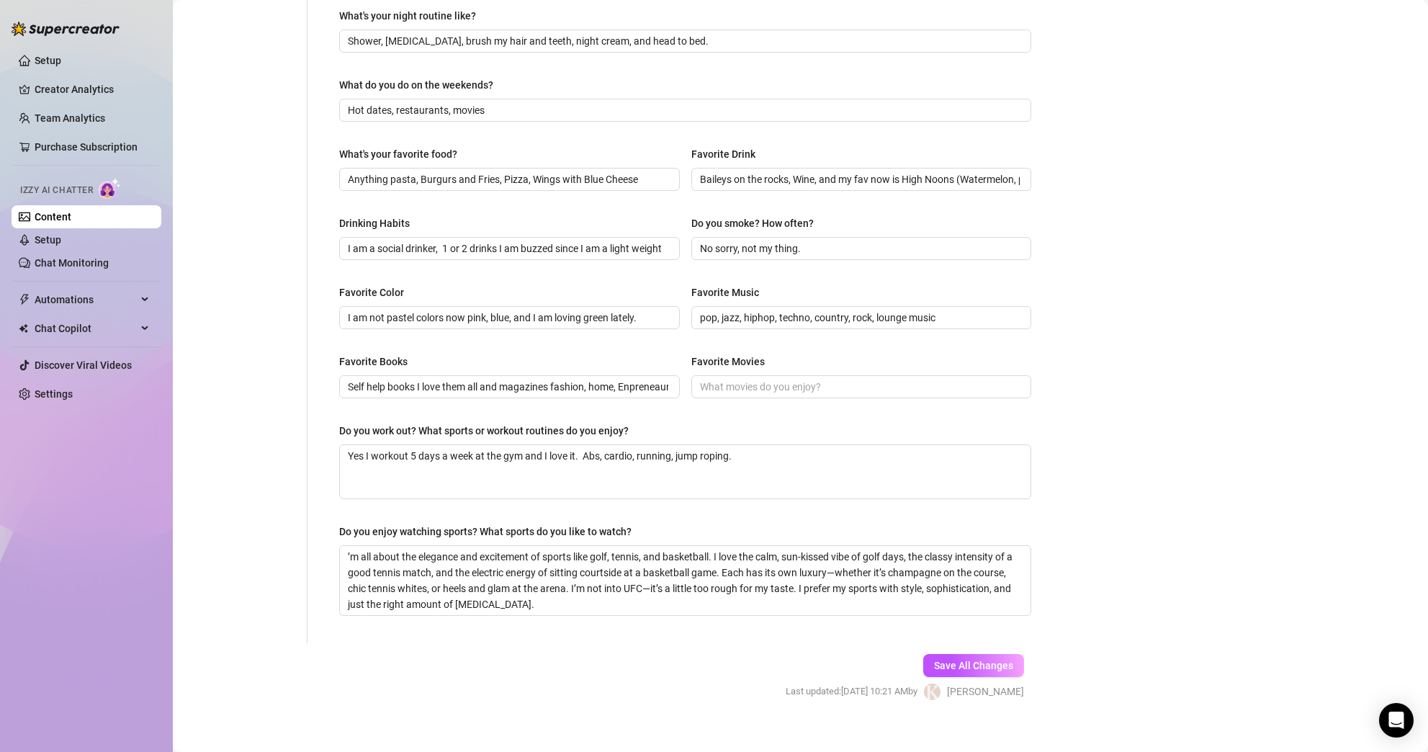
click at [609, 676] on form "Personal Info Chatting Lifestyle Physique Content Intimate Details Socials Trai…" at bounding box center [616, 190] width 858 height 1069
click at [349, 555] on textarea "’m all about the elegance and excitement of sports like golf, tennis, and baske…" at bounding box center [685, 580] width 691 height 69
click at [525, 678] on form "Personal Info Chatting Lifestyle Physique Content Intimate Details Socials Trai…" at bounding box center [616, 190] width 858 height 1069
drag, startPoint x: 798, startPoint y: 459, endPoint x: 333, endPoint y: 430, distance: 465.5
click at [333, 430] on div "What are your hobbies and interests? What do you enjoy about them? Required I’m…" at bounding box center [685, 149] width 721 height 987
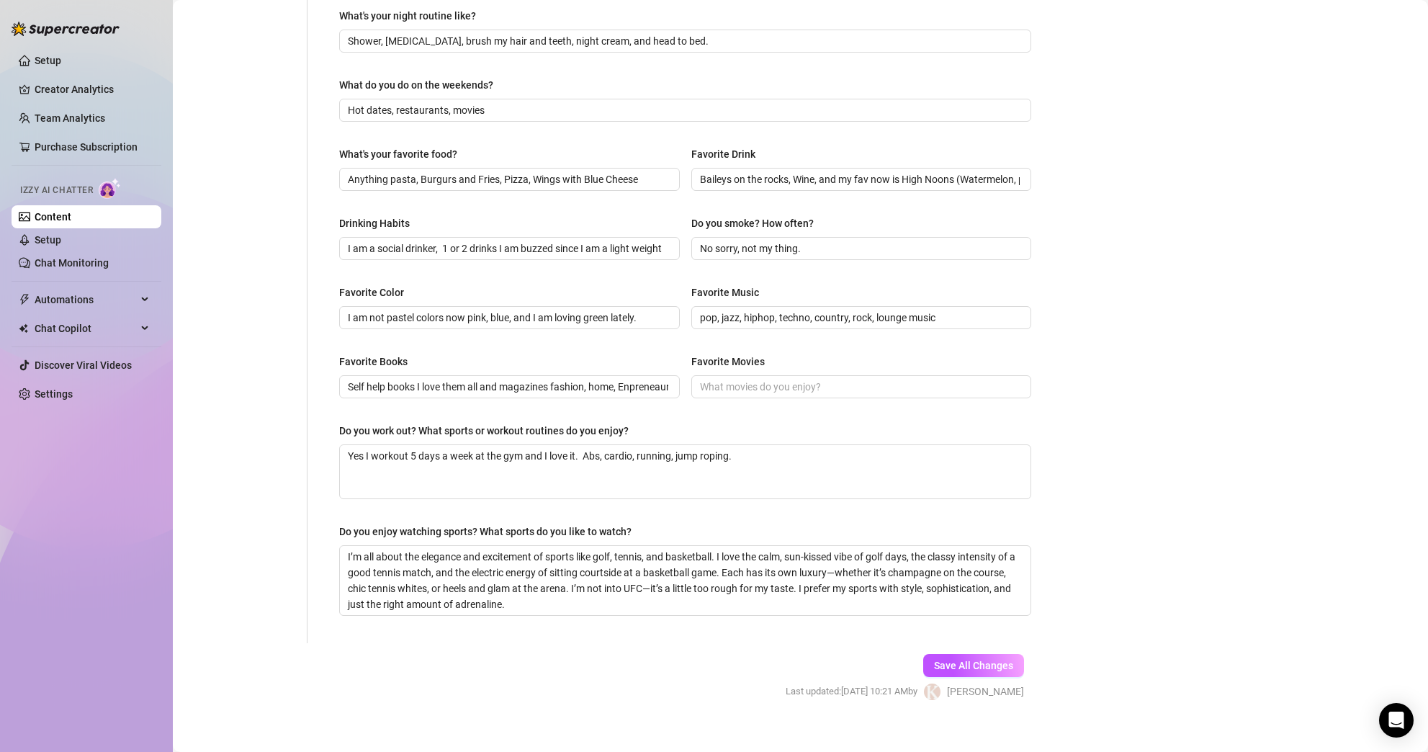
click at [337, 427] on div "What are your hobbies and interests? What do you enjoy about them? Required I’m…" at bounding box center [685, 149] width 721 height 987
drag, startPoint x: 337, startPoint y: 427, endPoint x: 700, endPoint y: 448, distance: 363.6
click at [700, 448] on div "What are your hobbies and interests? What do you enjoy about them? Required I’m…" at bounding box center [685, 149] width 721 height 987
copy div "Do you work out? What sports or workout routines do you enjoy?"
click at [871, 455] on textarea "Yes I workout 5 days a week at the gym and I love it. Abs, cardio, running, jum…" at bounding box center [685, 471] width 691 height 53
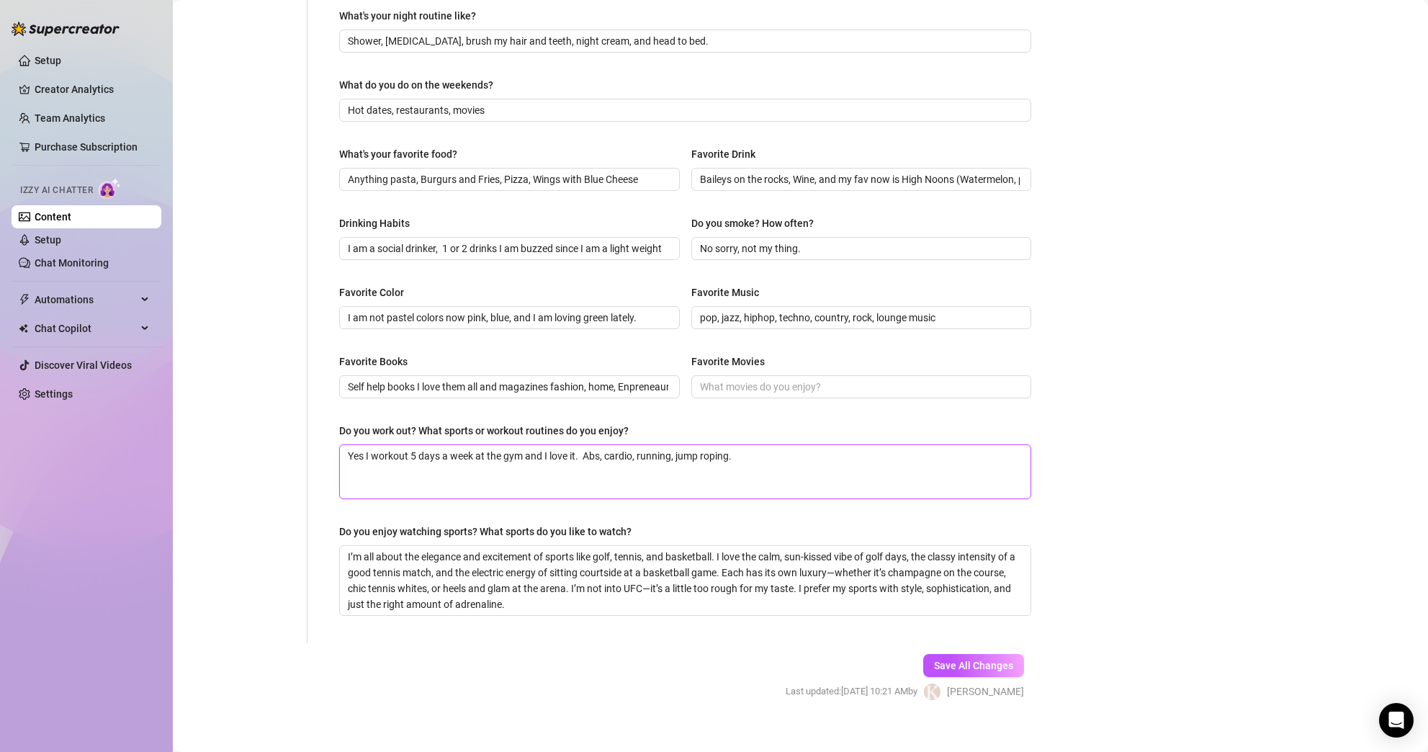
drag, startPoint x: 895, startPoint y: 460, endPoint x: 320, endPoint y: 429, distance: 575.6
click at [320, 429] on div "What are your hobbies and interests? What do you enjoy about them? Required I’m…" at bounding box center [677, 149] width 738 height 987
click at [400, 477] on textarea "Do you work out? What sports or workout routines do you enjoy?" at bounding box center [685, 471] width 691 height 53
paste textarea "Yes, I love working out—it keeps me confident, energized, and glowing. My favor…"
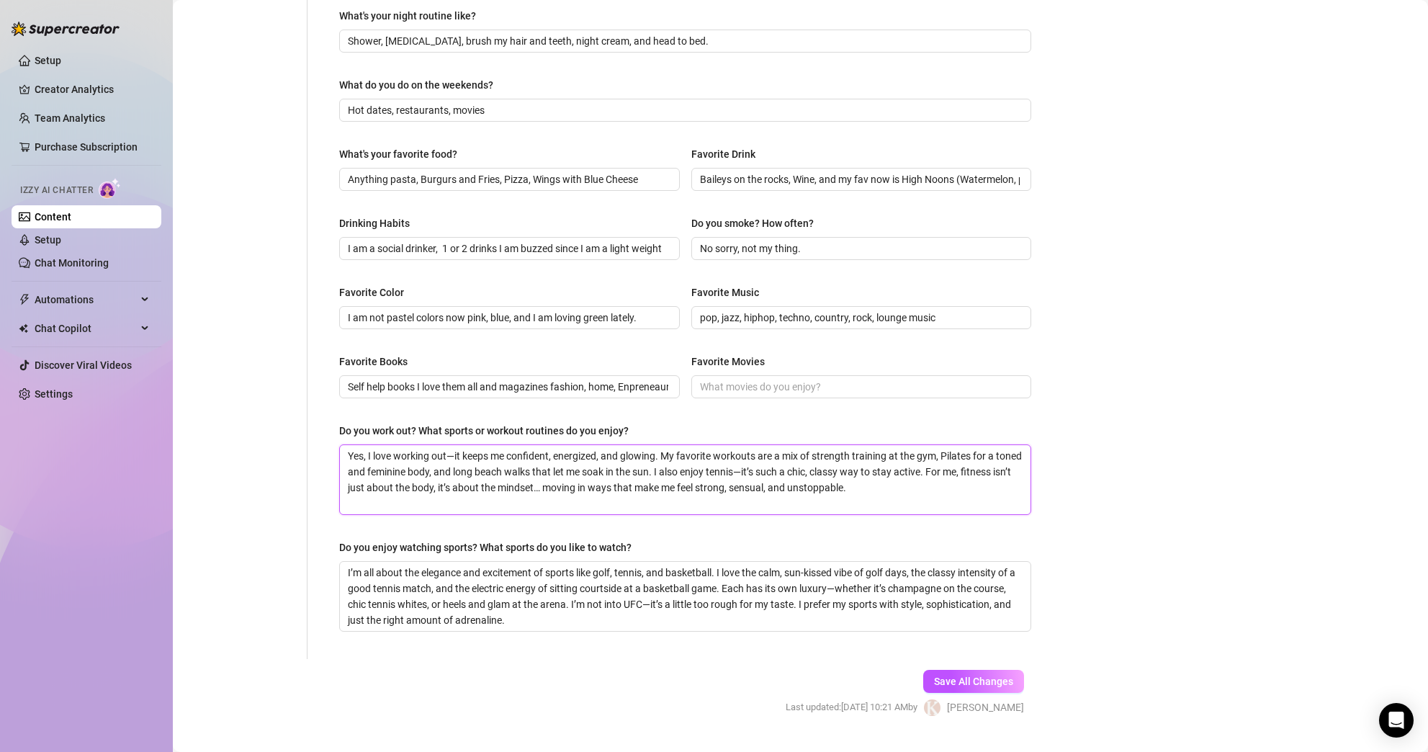
click at [347, 468] on textarea "Yes, I love working out—it keeps me confident, energized, and glowing. My favor…" at bounding box center [685, 479] width 691 height 69
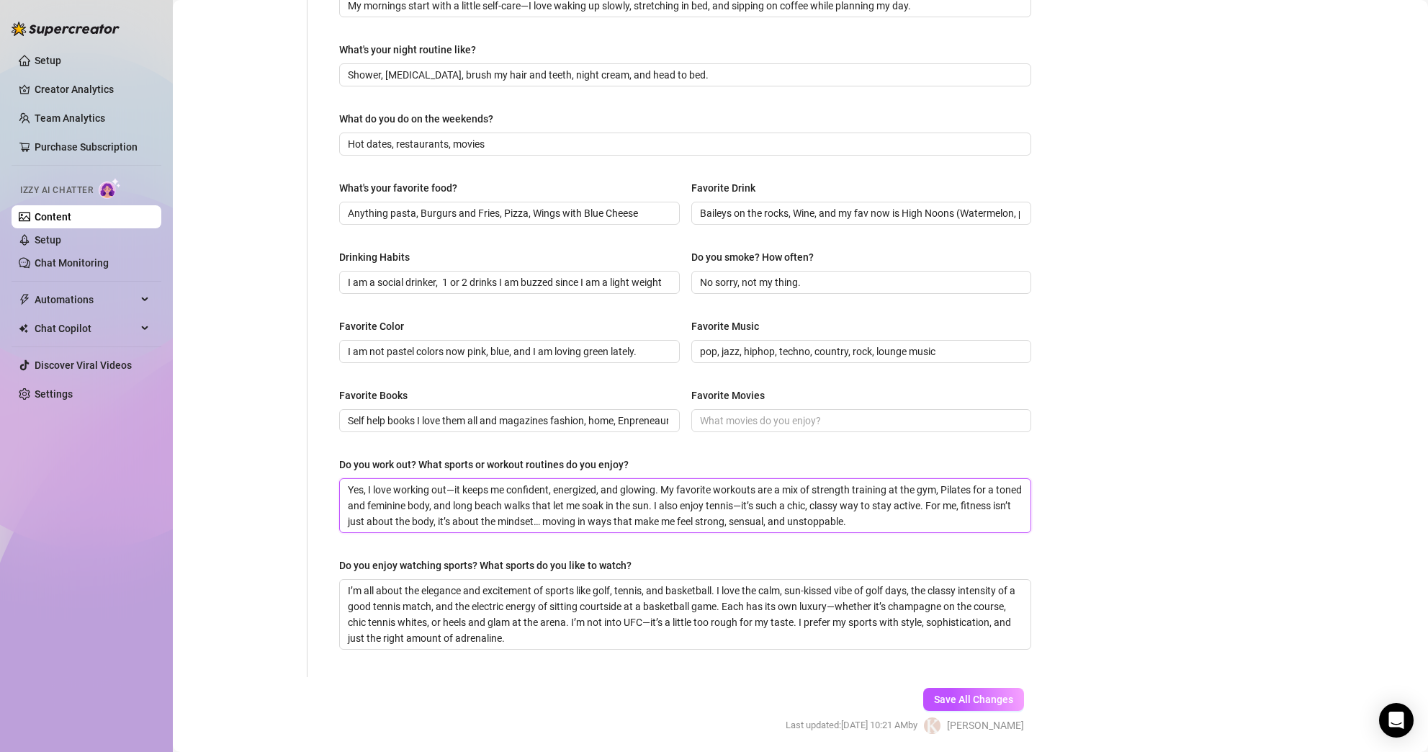
scroll to position [444, 0]
drag, startPoint x: 540, startPoint y: 118, endPoint x: 341, endPoint y: 116, distance: 198.8
click at [341, 116] on div "What do you do on the weekends?" at bounding box center [685, 124] width 692 height 22
copy div "What do you do on the weekends?"
click at [279, 400] on div "Personal Info Chatting Lifestyle Physique Content Intimate Details Socials Trai…" at bounding box center [247, 185] width 120 height 987
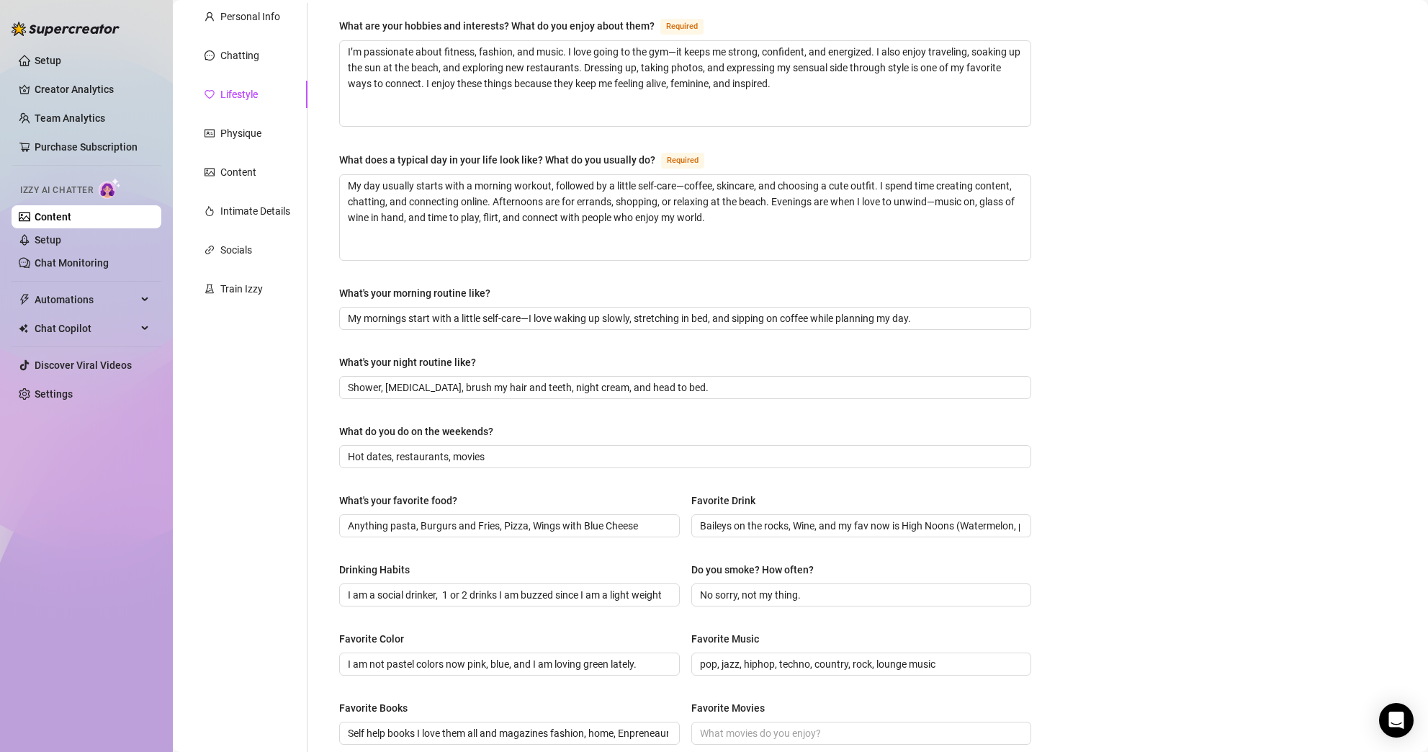
scroll to position [469, 0]
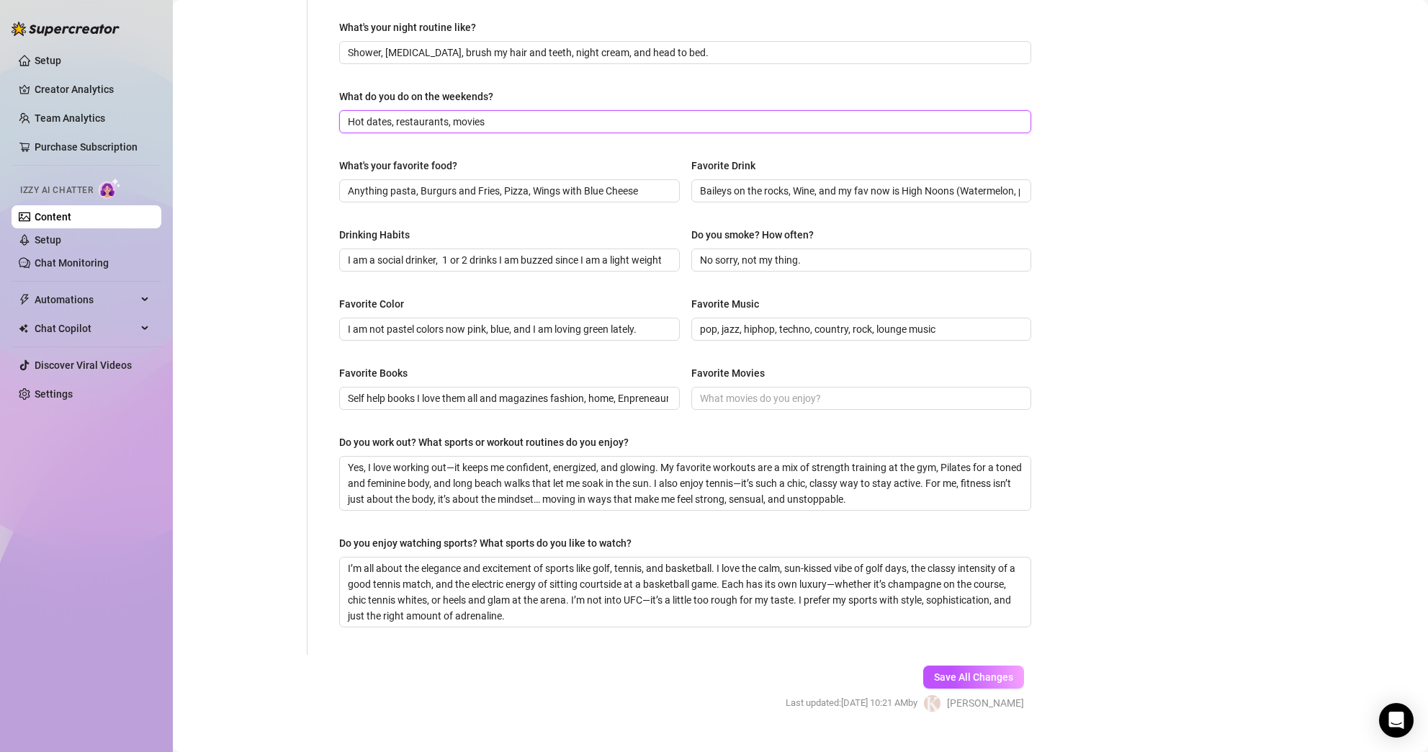
drag, startPoint x: 601, startPoint y: 118, endPoint x: 333, endPoint y: 118, distance: 267.2
click at [333, 118] on div "What are your hobbies and interests? What do you enjoy about them? Required I’m…" at bounding box center [685, 161] width 721 height 987
paste input "Weekends are my time to mix play with pleasure. I love starting the day with a …"
drag, startPoint x: 868, startPoint y: 122, endPoint x: 1219, endPoint y: 190, distance: 357.3
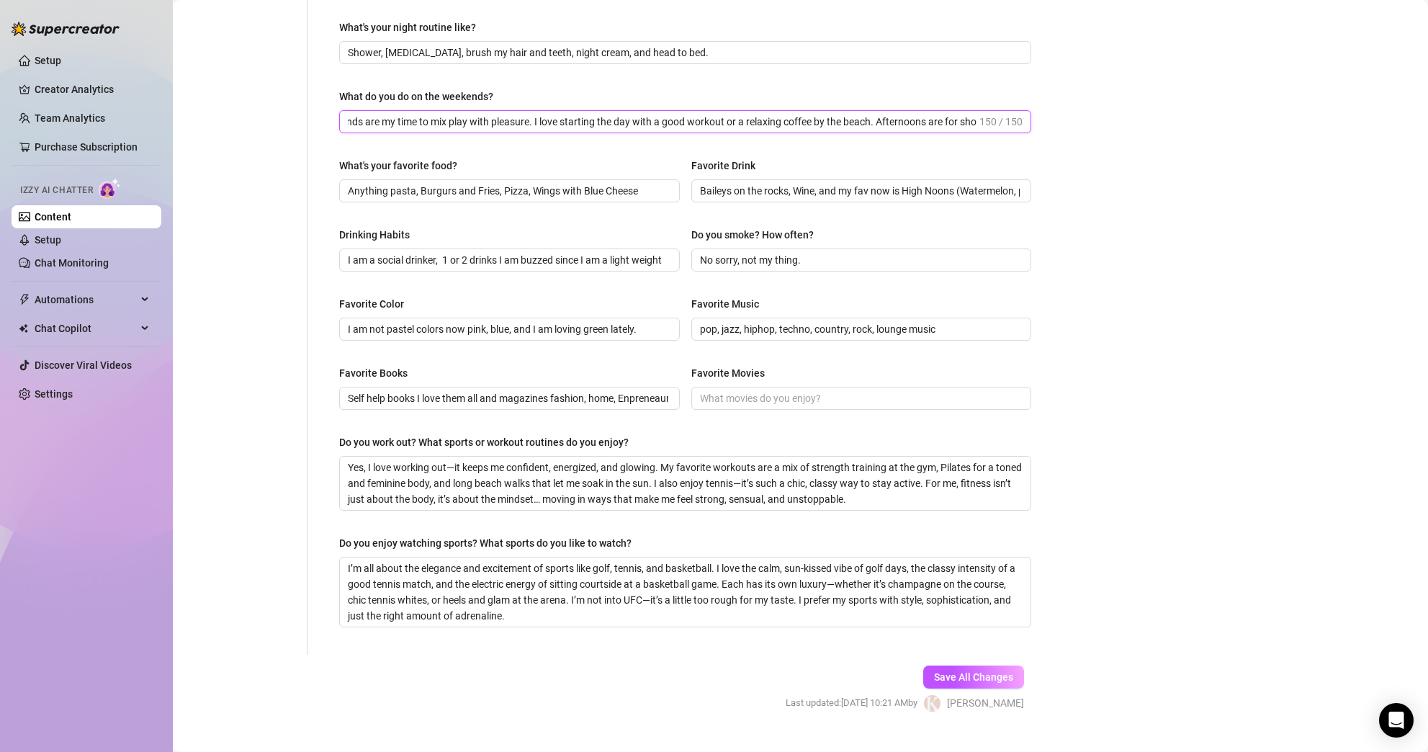
click at [1219, 190] on div "Bio Import Bio from other creator Personal Info Chatting Lifestyle Physique Con…" at bounding box center [800, 188] width 1226 height 1098
click at [955, 671] on span "Save All Changes" at bounding box center [973, 677] width 79 height 12
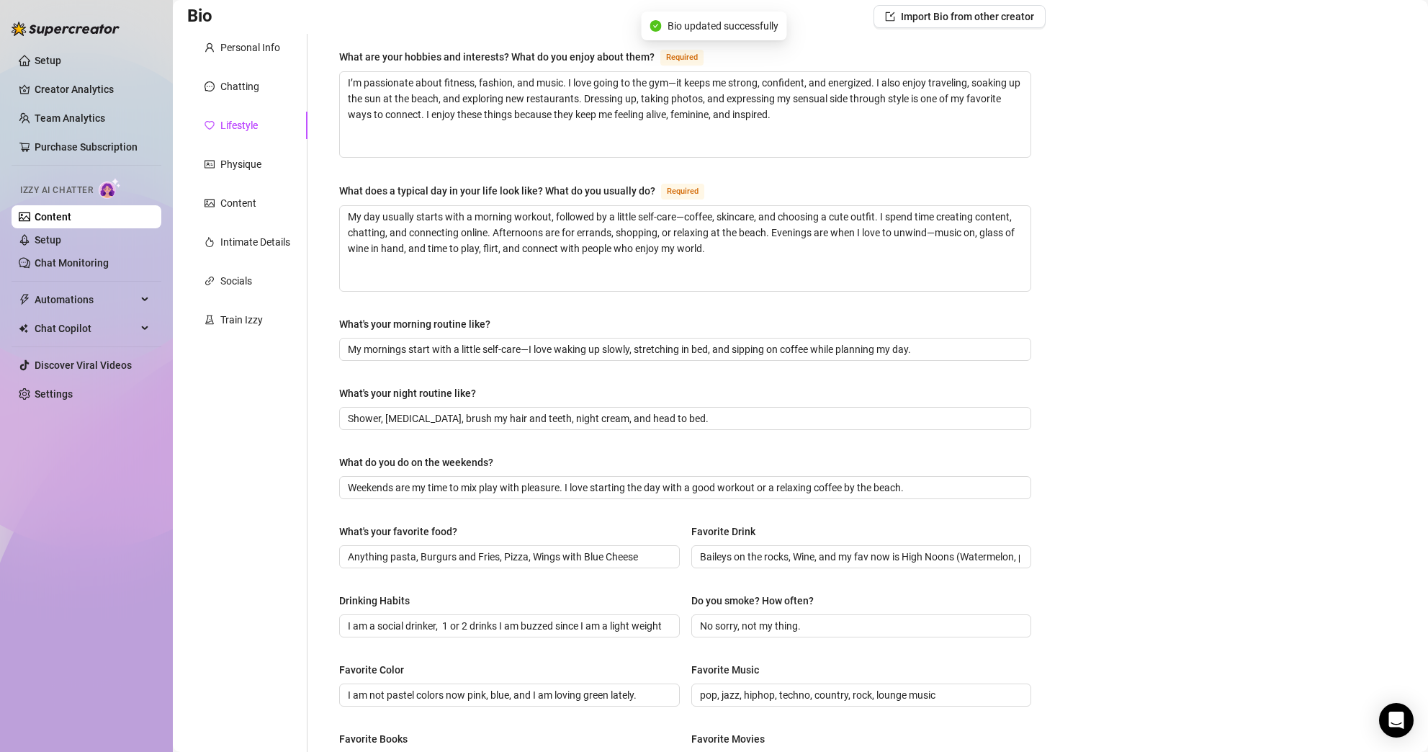
scroll to position [53, 0]
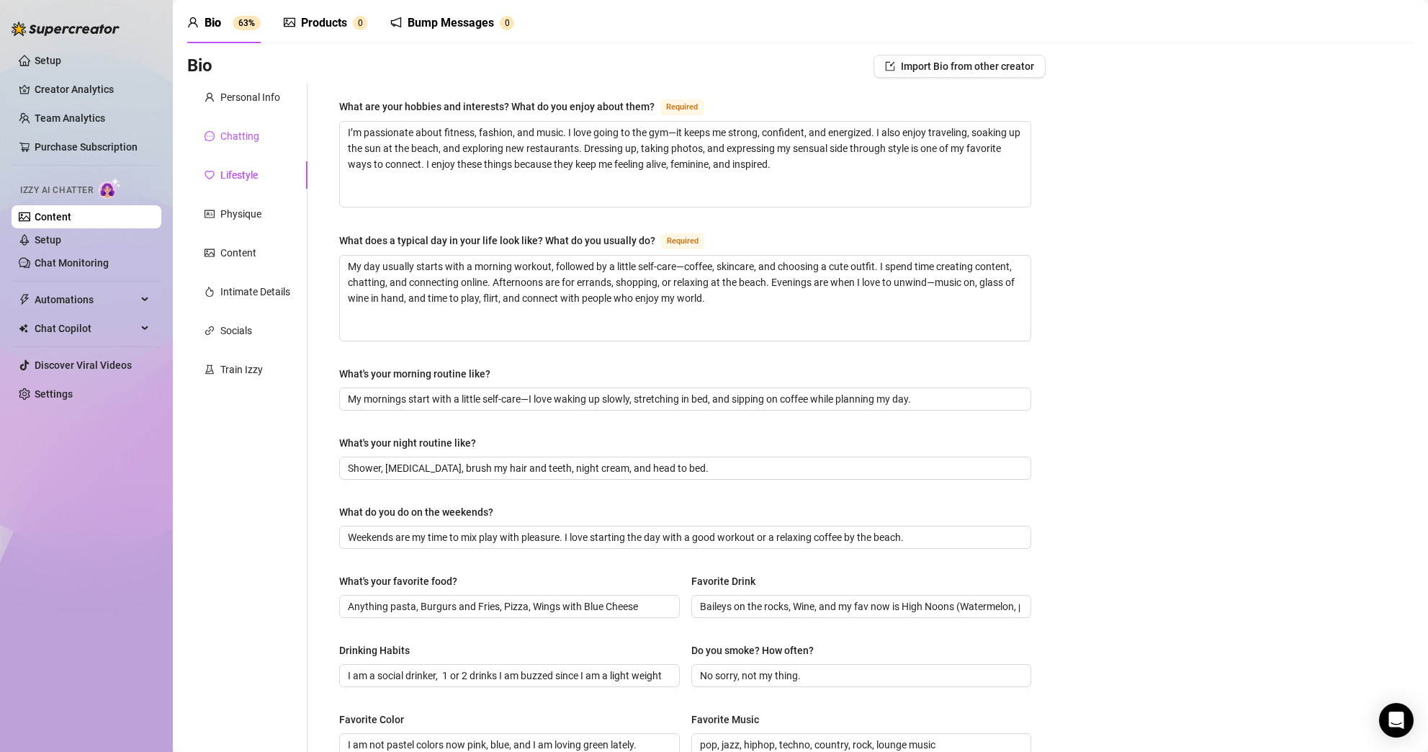
click at [246, 128] on div "Chatting" at bounding box center [239, 136] width 39 height 16
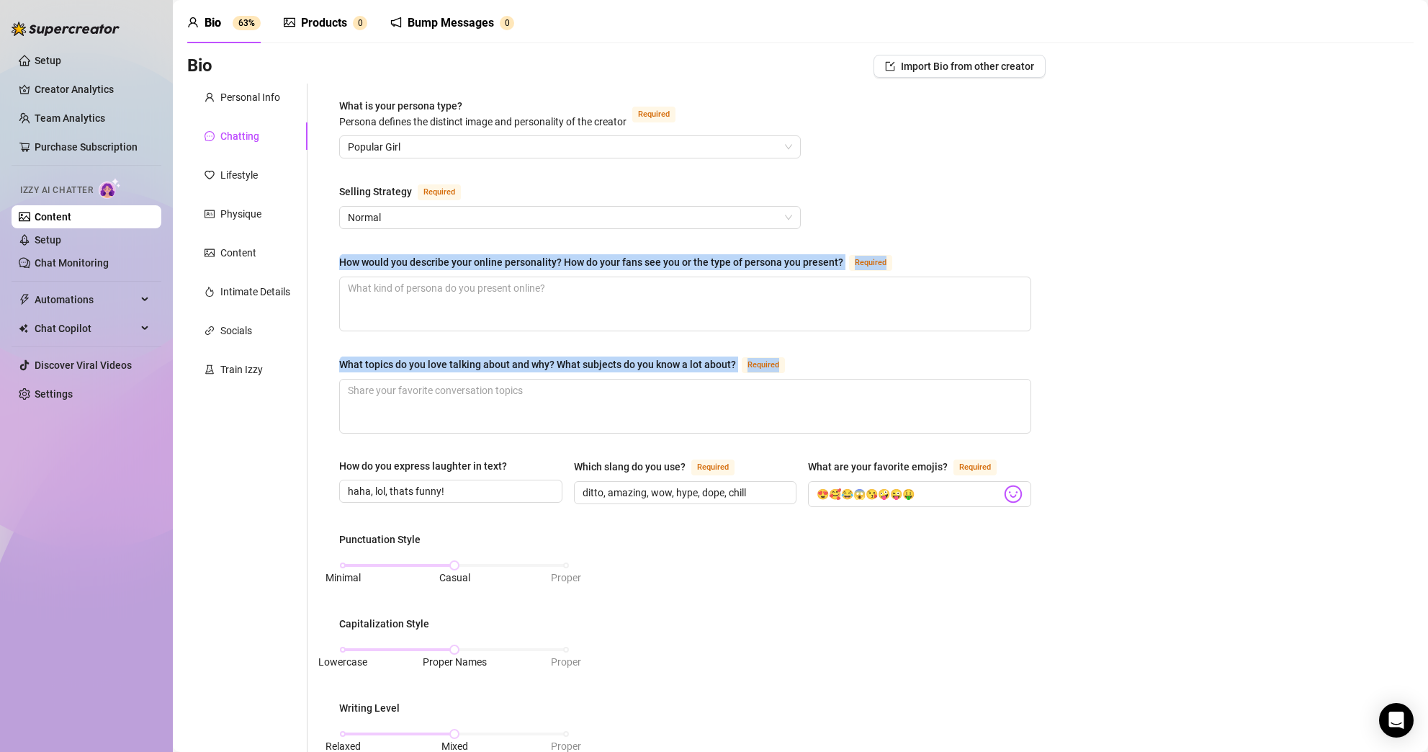
drag, startPoint x: 837, startPoint y: 365, endPoint x: 338, endPoint y: 259, distance: 509.6
click at [338, 259] on div "What is your persona type? [PERSON_NAME] defines the distinct image and persona…" at bounding box center [685, 614] width 721 height 1061
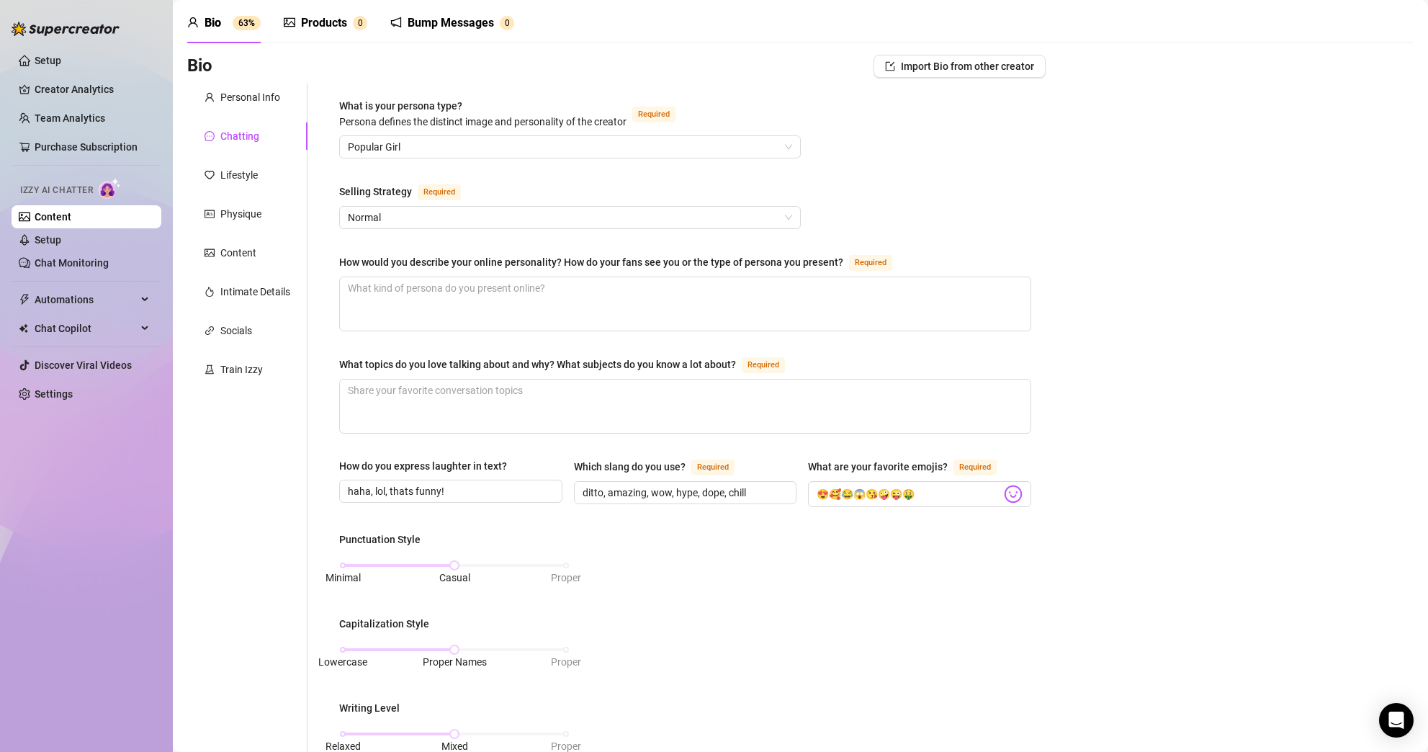
click at [348, 251] on div "What is your persona type? [PERSON_NAME] defines the distinct image and persona…" at bounding box center [685, 614] width 692 height 1032
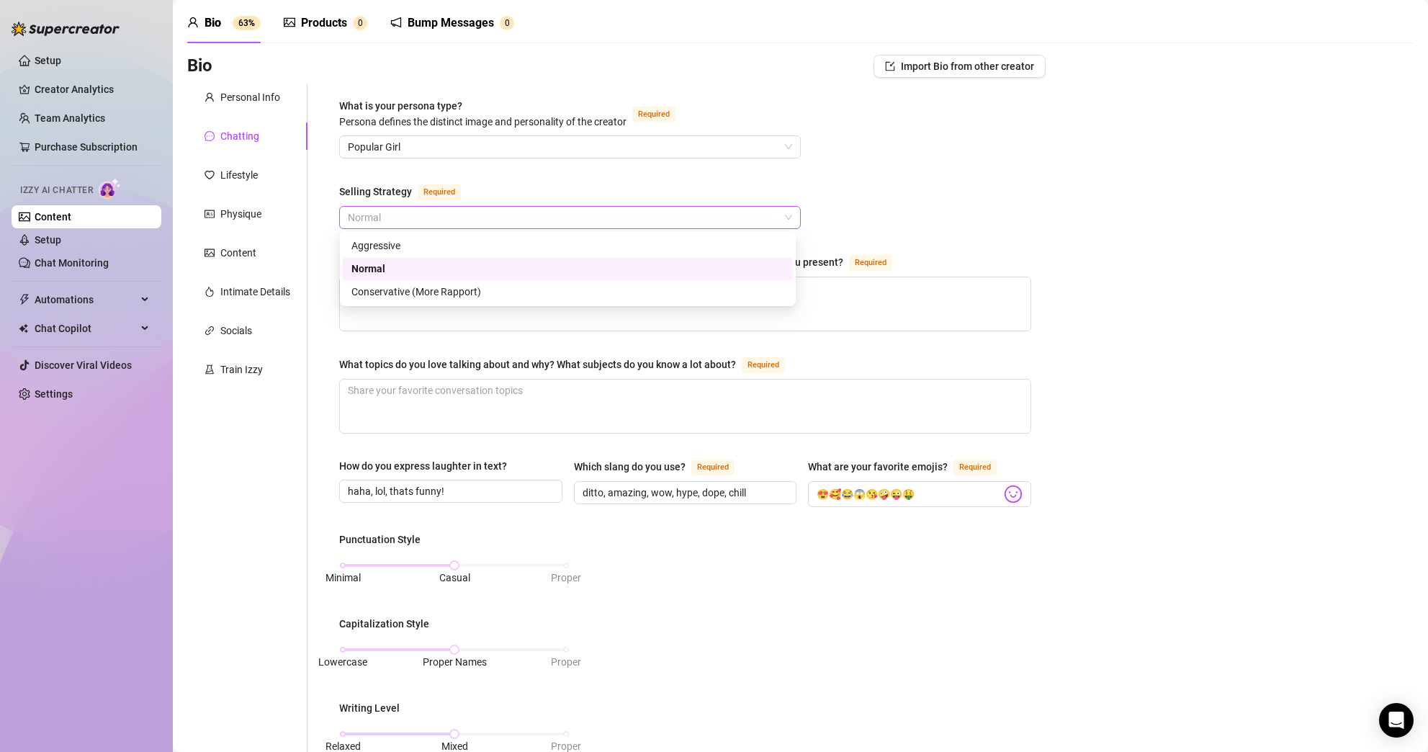
click at [405, 220] on span "Normal" at bounding box center [570, 218] width 444 height 22
click at [392, 274] on div "Normal" at bounding box center [567, 269] width 433 height 16
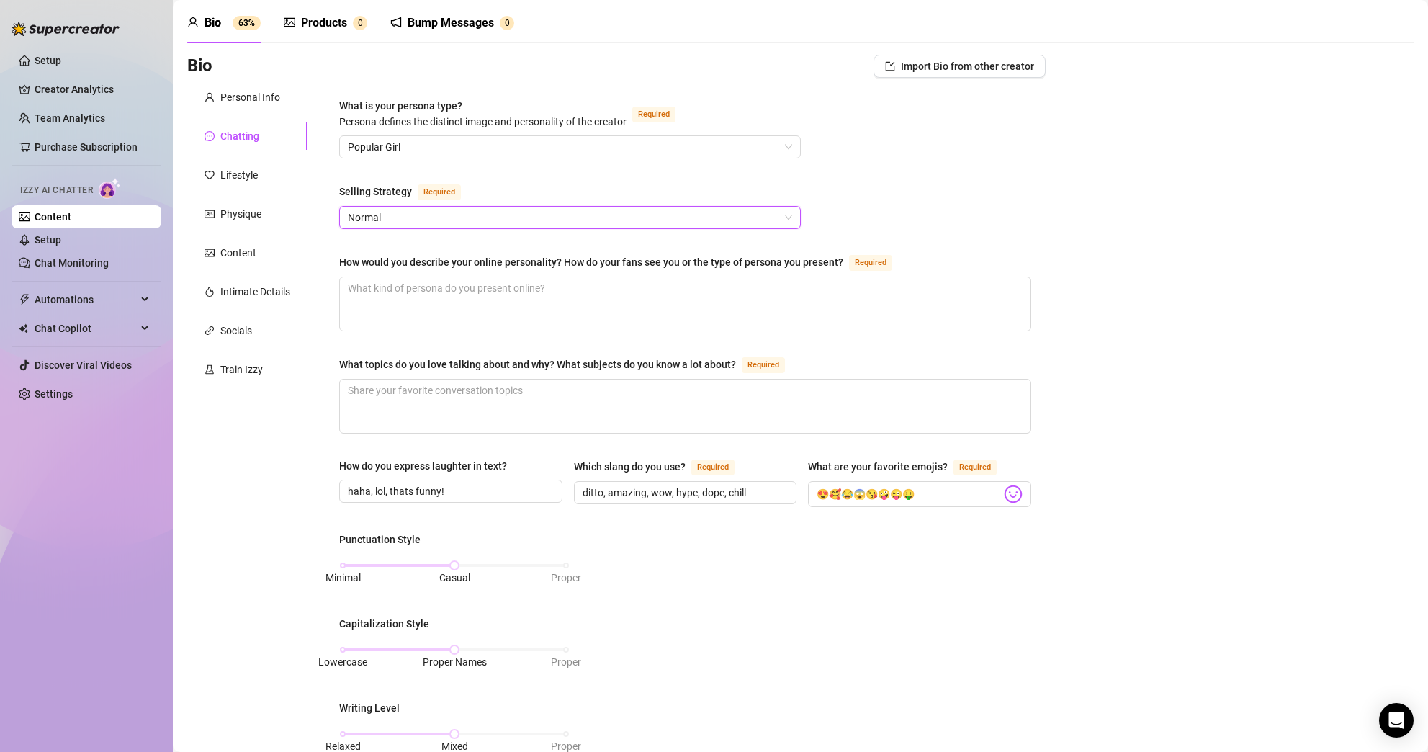
click at [418, 249] on div "What is your persona type? [PERSON_NAME] defines the distinct image and persona…" at bounding box center [685, 614] width 692 height 1032
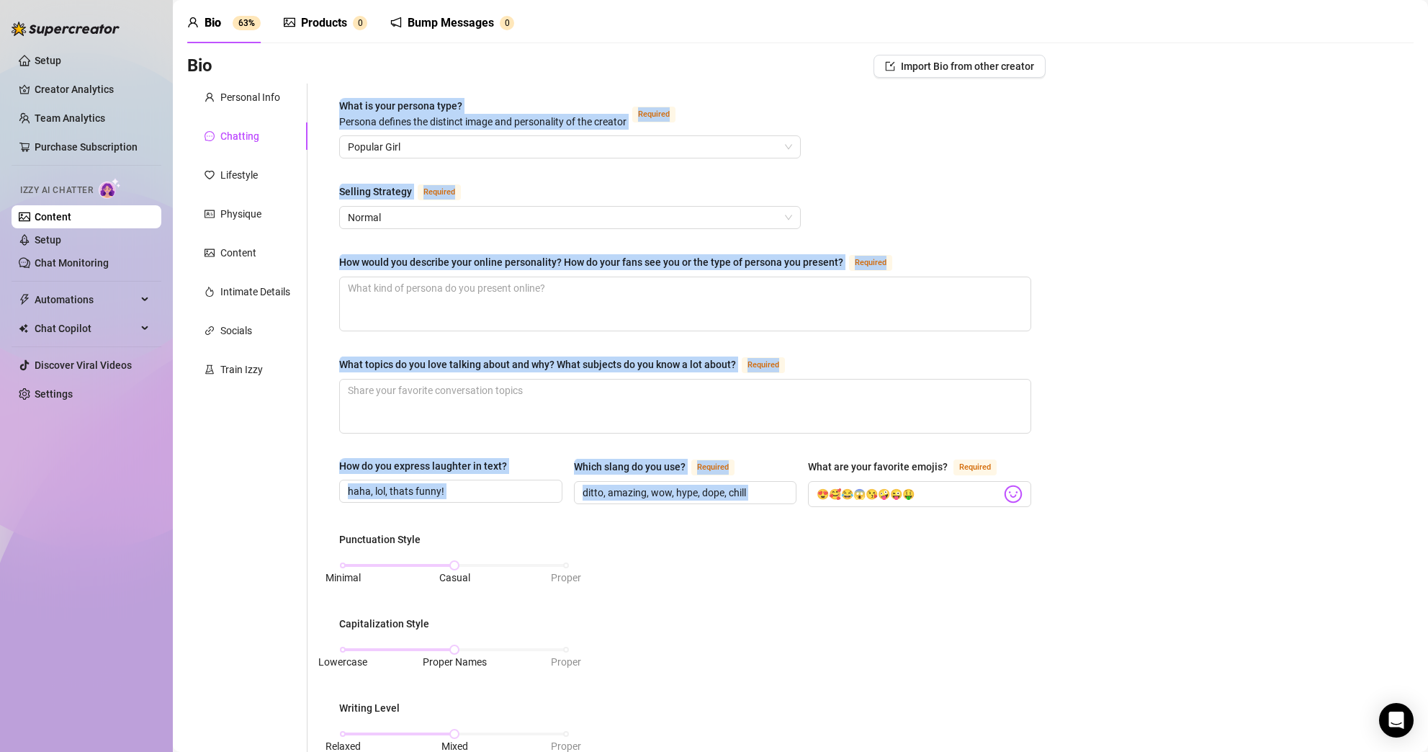
drag, startPoint x: 874, startPoint y: 447, endPoint x: 340, endPoint y: 98, distance: 638.4
click at [340, 98] on div "What is your persona type? [PERSON_NAME] defines the distinct image and persona…" at bounding box center [685, 614] width 692 height 1032
copy div "What is your persona type? [PERSON_NAME] defines the distinct image and persona…"
click at [453, 298] on textarea "How would you describe your online personality? How do your fans see you or the…" at bounding box center [685, 303] width 691 height 53
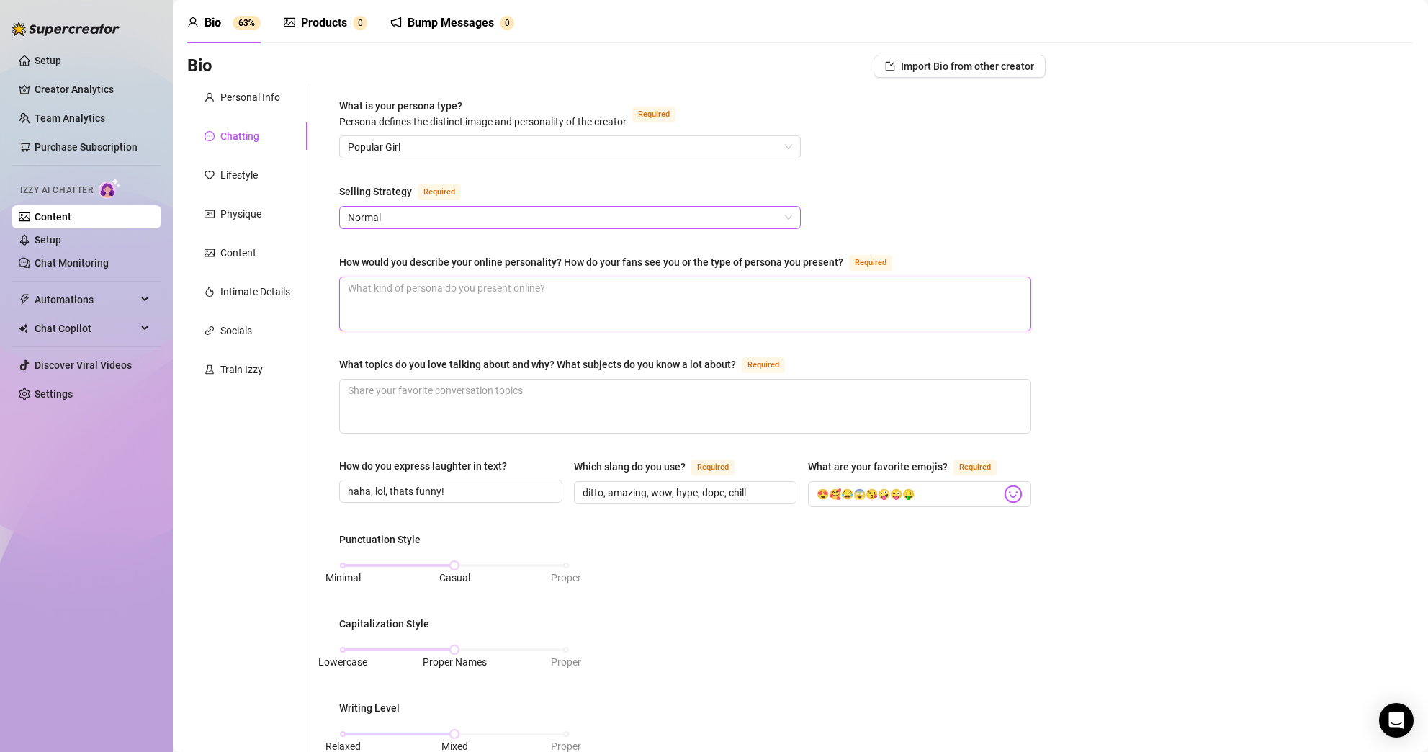
click at [773, 220] on span "Normal" at bounding box center [570, 218] width 444 height 22
click at [773, 218] on span "Normal" at bounding box center [570, 218] width 444 height 22
click at [1005, 225] on div "What is your persona type? [PERSON_NAME] defines the distinct image and persona…" at bounding box center [685, 614] width 692 height 1032
click at [441, 304] on textarea "How would you describe your online personality? How do your fans see you or the…" at bounding box center [685, 303] width 691 height 53
paste textarea "Fans see me as confident yet approachable—the dream girl who’s both glamorous a…"
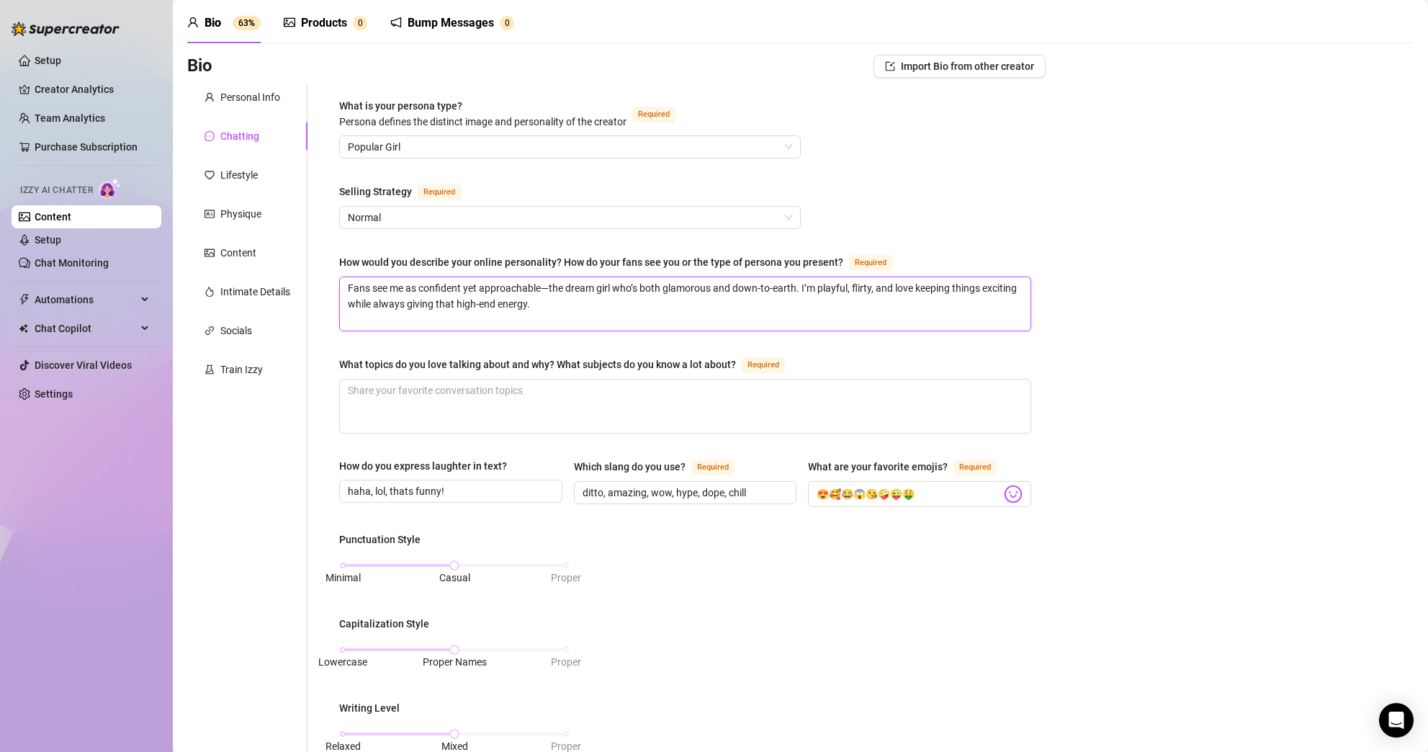
click at [350, 295] on textarea "Fans see me as confident yet approachable—the dream girl who’s both glamorous a…" at bounding box center [685, 303] width 691 height 53
click at [677, 308] on textarea "Fans see me as confident yet approachable—the dream girl who’s both glamorous a…" at bounding box center [685, 303] width 691 height 53
paste textarea "I’m the luxury girlfriend experience—classy, playful, and confident. I mix eleg…"
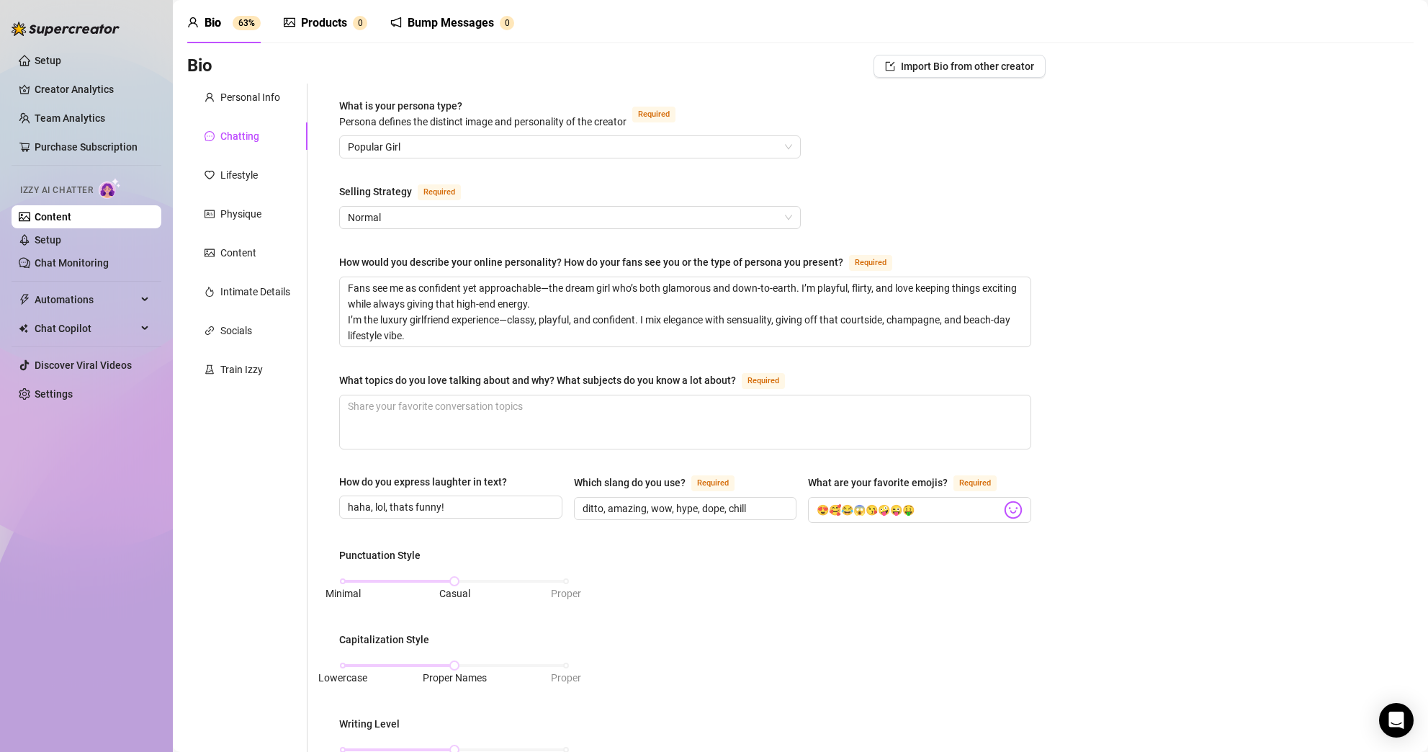
click at [1087, 449] on div "Bio Import Bio from other creator Personal Info Chatting Lifestyle Physique Con…" at bounding box center [800, 649] width 1226 height 1188
click at [349, 318] on textarea "Fans see me as confident yet approachable—the dream girl who’s both glamorous a…" at bounding box center [685, 311] width 691 height 69
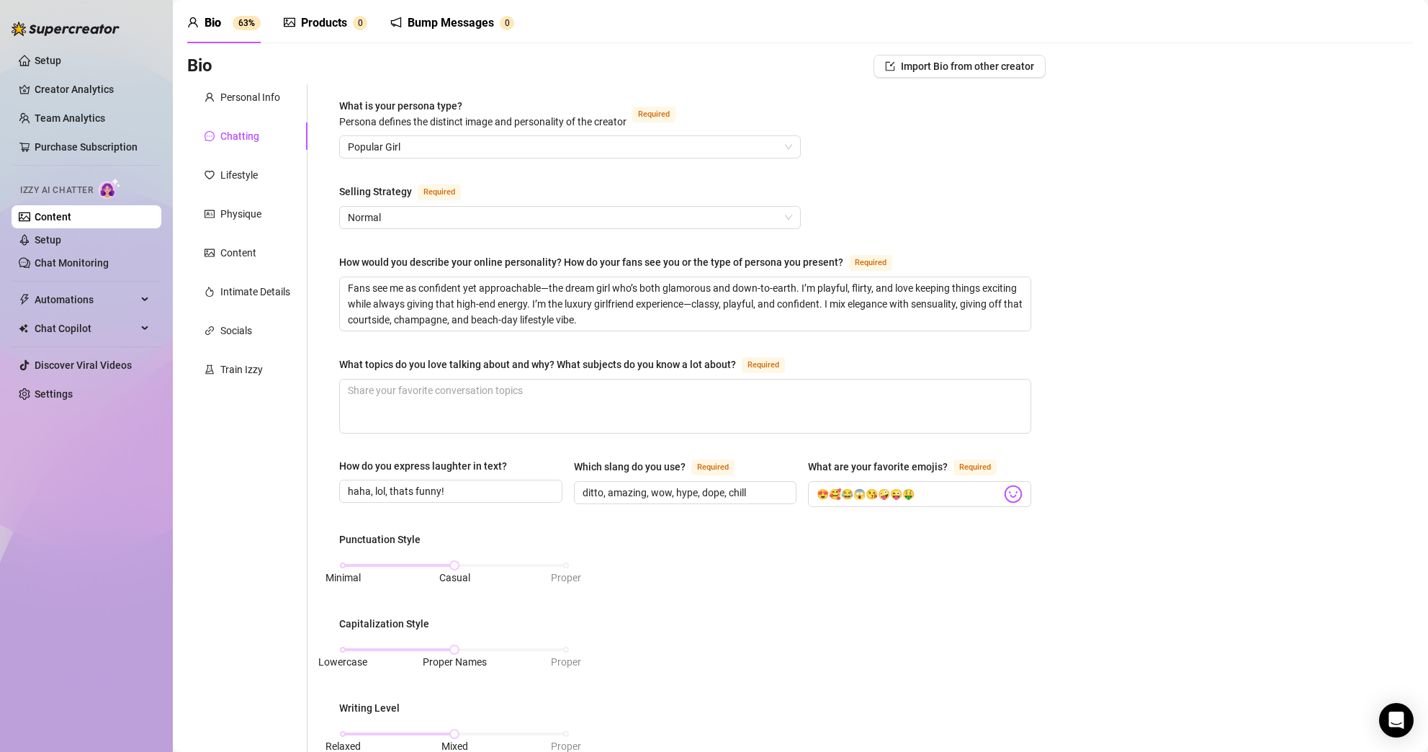
click at [1154, 403] on div "Bio Import Bio from other creator Personal Info Chatting Lifestyle Physique Con…" at bounding box center [800, 641] width 1226 height 1172
click at [488, 380] on textarea "What topics do you love talking about and why? What subjects do you know a lot …" at bounding box center [685, 406] width 691 height 53
paste textarea "I love talking about fitness, fashion, luxury travel, and lifestyle because the…"
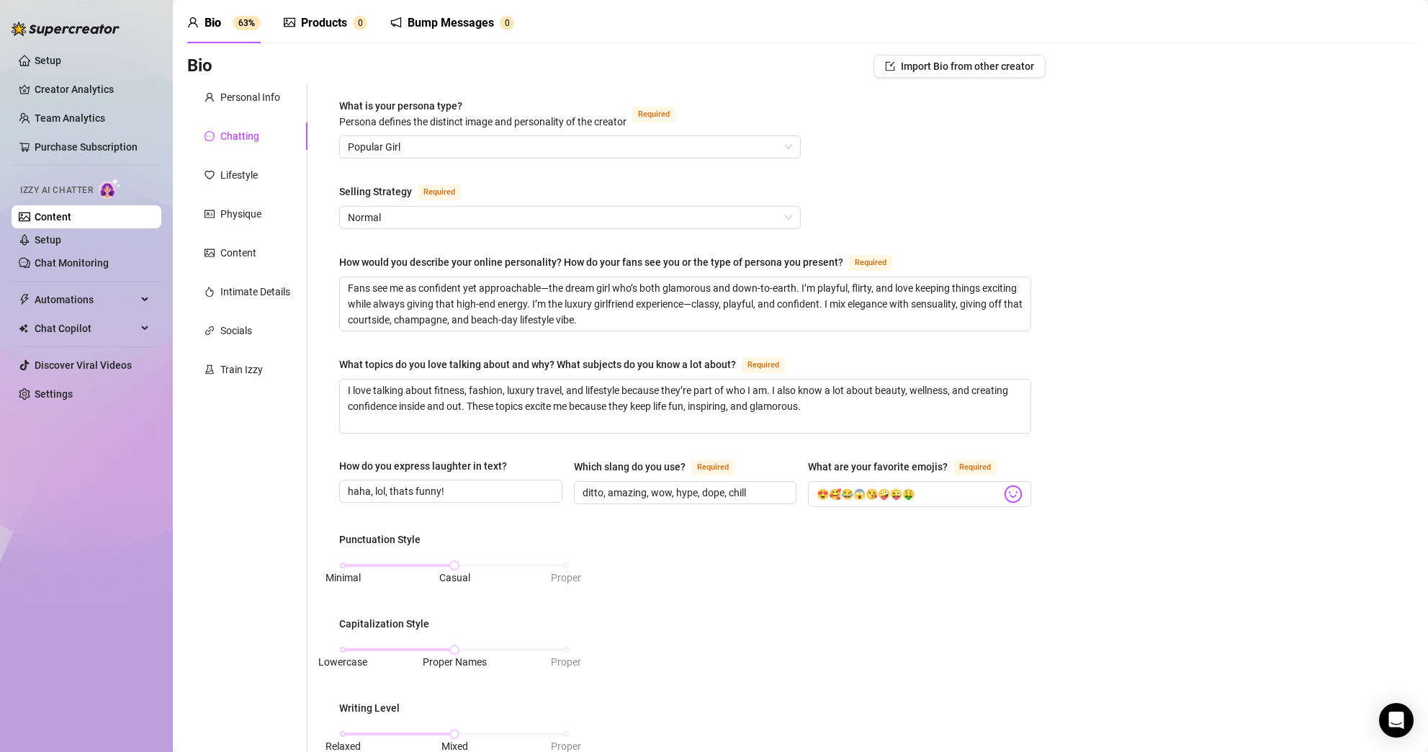
click at [1121, 481] on div "Bio Import Bio from other creator Personal Info Chatting Lifestyle Physique Con…" at bounding box center [800, 641] width 1226 height 1172
click at [349, 400] on textarea "I love talking about fitness, fashion, luxury travel, and lifestyle because the…" at bounding box center [685, 406] width 691 height 53
click at [1170, 499] on div "Bio Import Bio from other creator Personal Info Chatting Lifestyle Physique Con…" at bounding box center [800, 641] width 1226 height 1172
drag, startPoint x: 771, startPoint y: 491, endPoint x: 551, endPoint y: 491, distance: 220.4
click at [551, 491] on div "How do you express laughter in text? haha, lol, thats funny! Which slang do you…" at bounding box center [685, 489] width 692 height 62
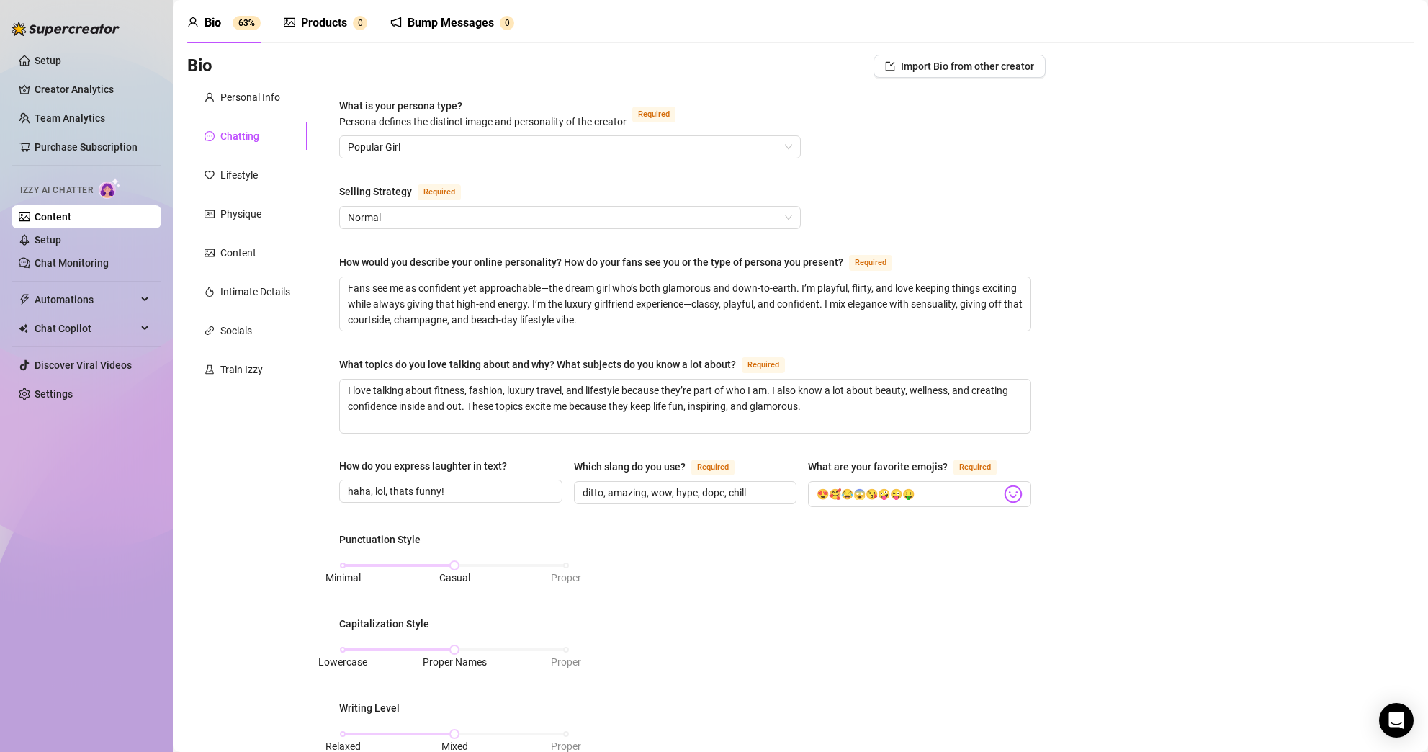
click at [757, 545] on div "Punctuation Style Minimal Casual Proper Capitalization Style Lowercase Proper N…" at bounding box center [685, 703] width 692 height 342
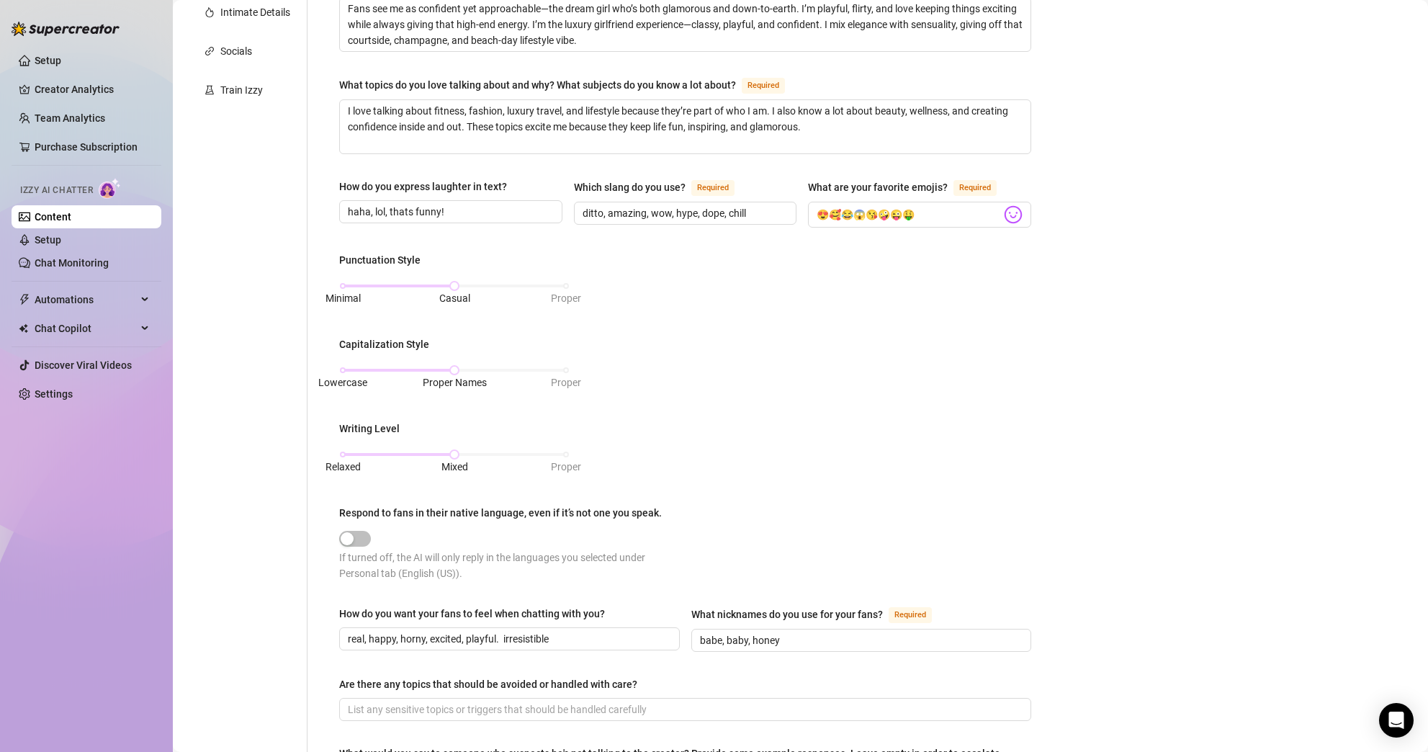
scroll to position [568, 0]
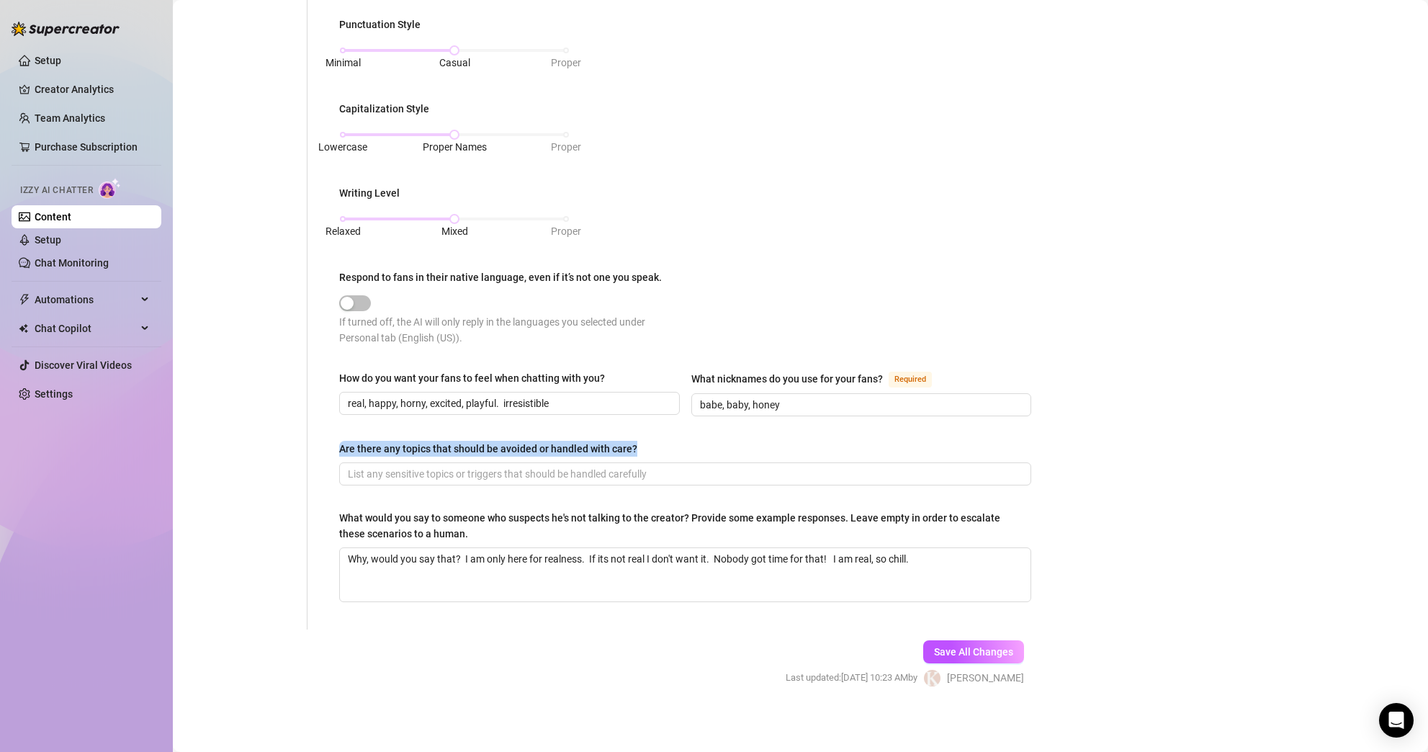
drag, startPoint x: 686, startPoint y: 450, endPoint x: 339, endPoint y: 444, distance: 346.5
click at [339, 444] on div "Are there any topics that should be avoided or handled with care?" at bounding box center [685, 452] width 692 height 22
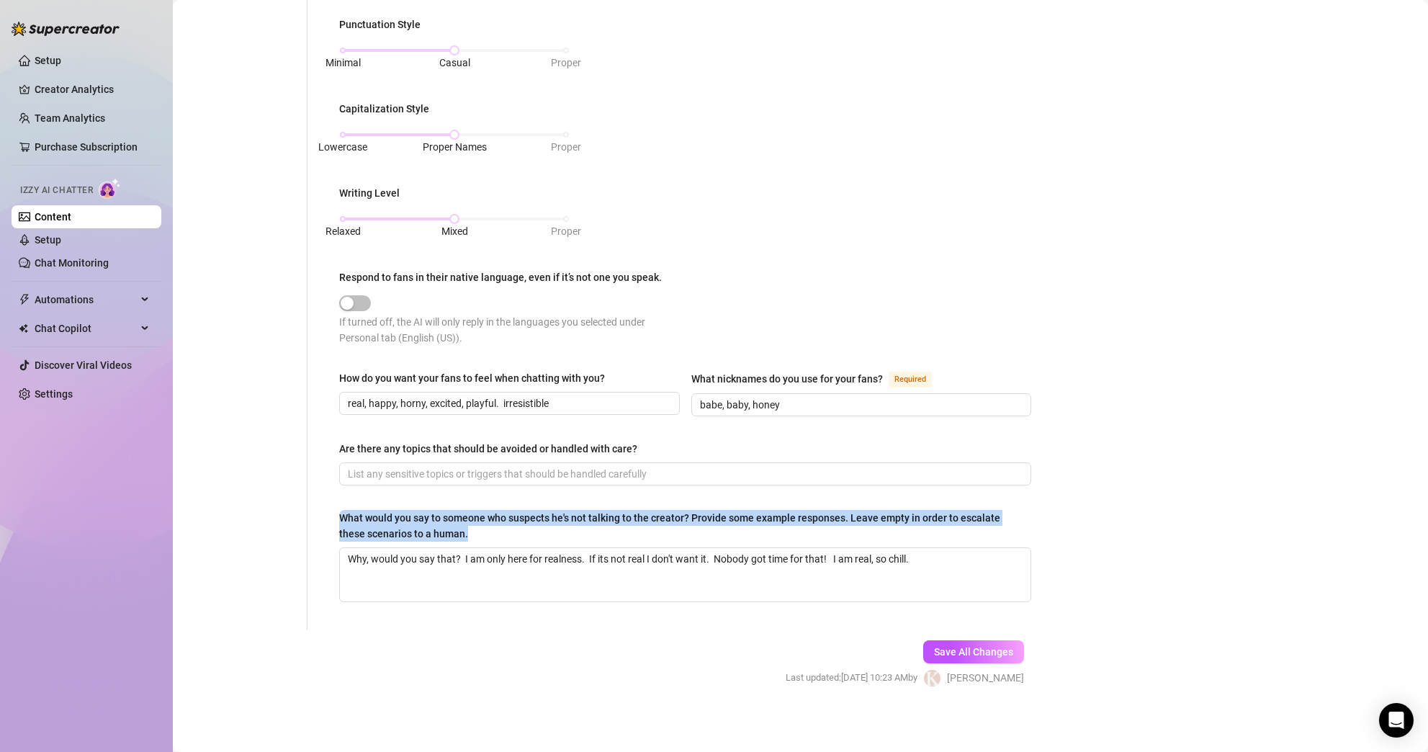
drag, startPoint x: 485, startPoint y: 534, endPoint x: 361, endPoint y: 483, distance: 135.0
click at [361, 483] on div "What is your persona type? [PERSON_NAME] defines the distinct image and persona…" at bounding box center [685, 99] width 692 height 1032
click at [375, 501] on div "What is your persona type? [PERSON_NAME] defines the distinct image and persona…" at bounding box center [685, 99] width 692 height 1032
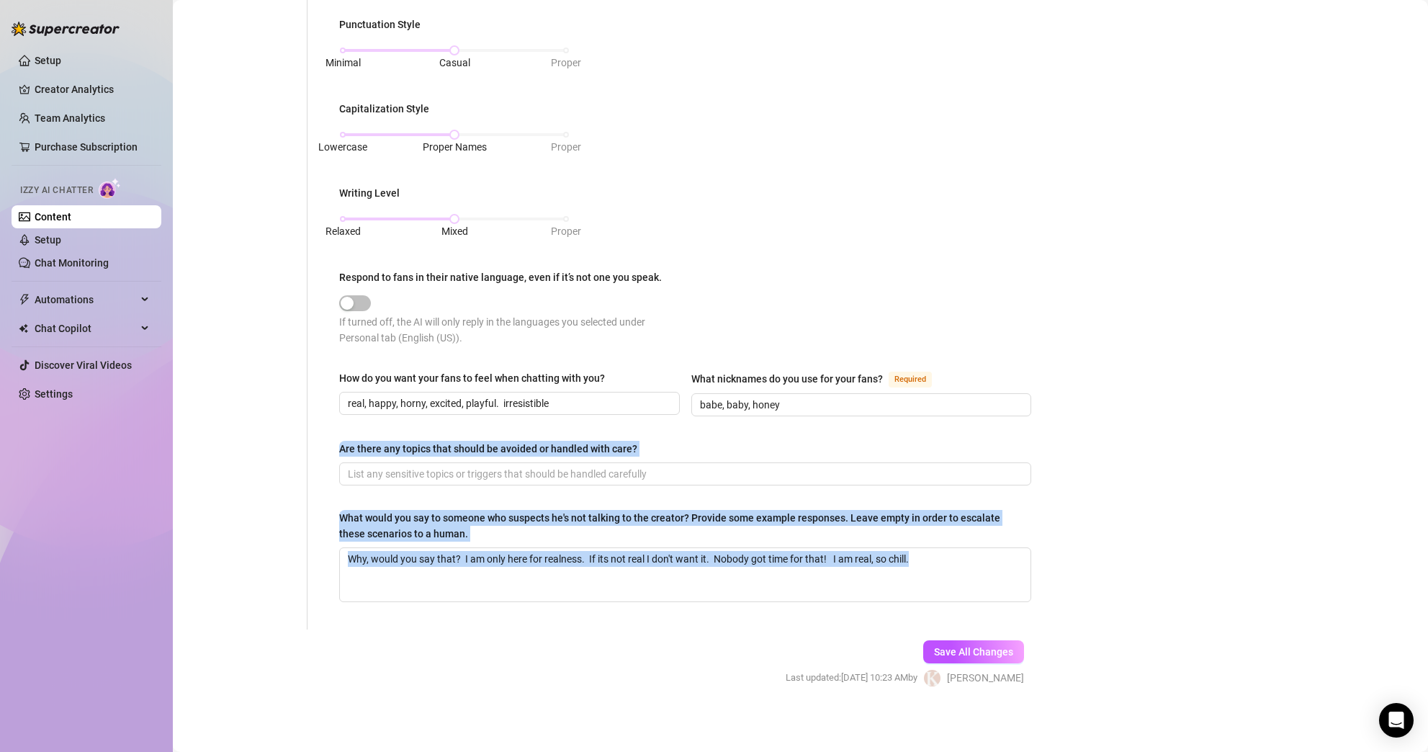
drag, startPoint x: 570, startPoint y: 608, endPoint x: 342, endPoint y: 447, distance: 279.5
click at [342, 447] on div "What is your persona type? [PERSON_NAME] defines the distinct image and persona…" at bounding box center [685, 99] width 692 height 1032
copy div "Are there any topics that should be avoided or handled with care? What would yo…"
click at [536, 472] on input "Are there any topics that should be avoided or handled with care?" at bounding box center [684, 474] width 672 height 16
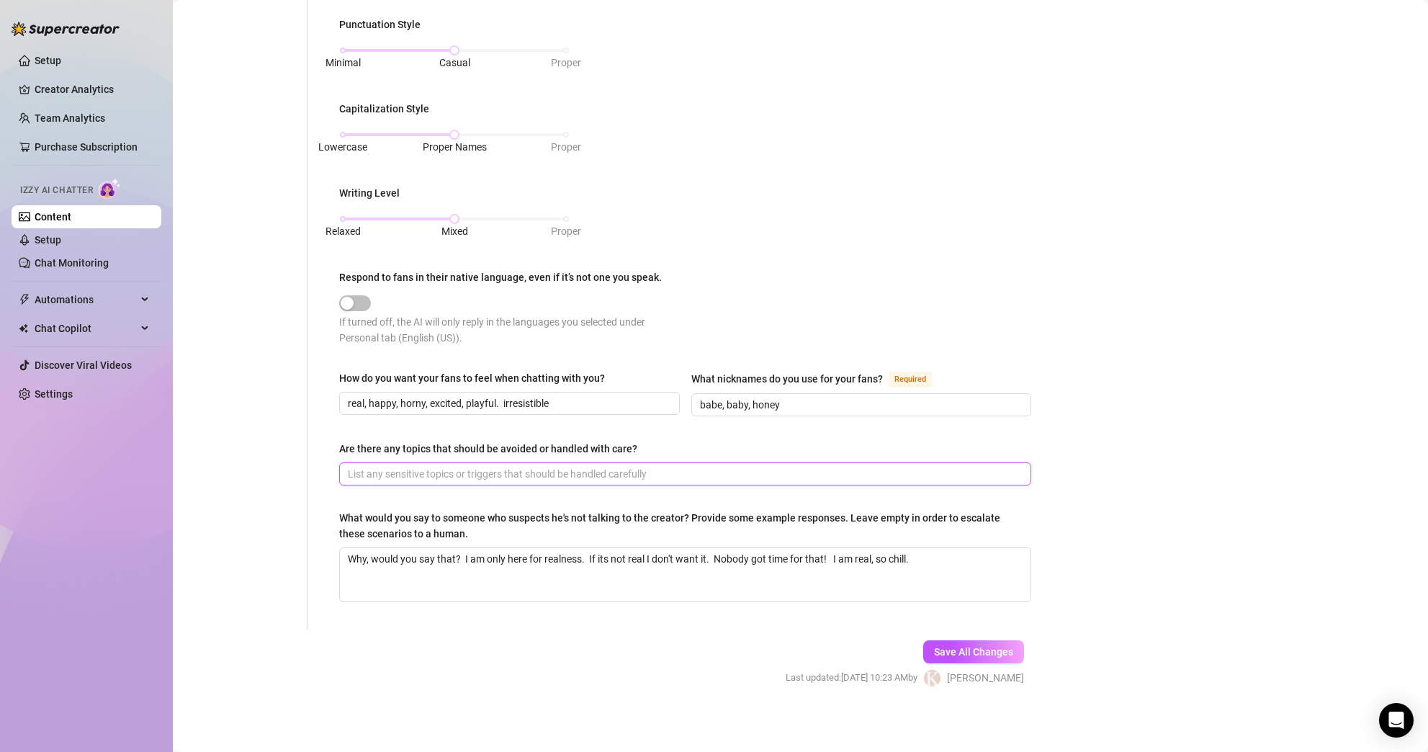
paste input "I prefer to keep conversations fun, flirty, and positive. I avoid heavy negativ…"
click at [1124, 514] on div "Bio Import Bio from other creator Personal Info Chatting Lifestyle Physique Con…" at bounding box center [800, 126] width 1226 height 1172
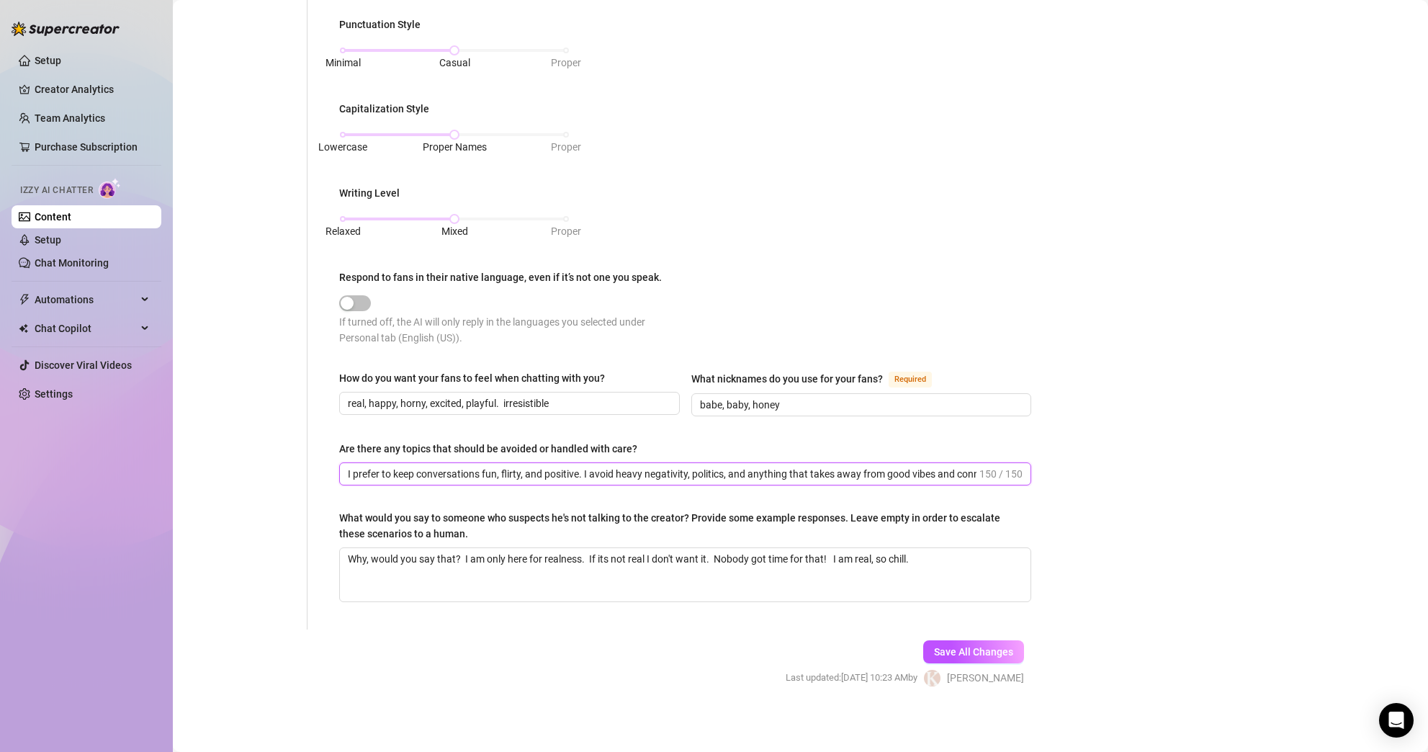
drag, startPoint x: 399, startPoint y: 471, endPoint x: 306, endPoint y: 472, distance: 92.9
click at [306, 472] on div "Personal Info Chatting Lifestyle Physique Content Intimate Details Socials Trai…" at bounding box center [616, 99] width 858 height 1061
click at [537, 471] on input "I prefer to keep conversations fun, flirty, and positive. I avoid heavy negativ…" at bounding box center [662, 474] width 629 height 16
drag, startPoint x: 418, startPoint y: 470, endPoint x: 310, endPoint y: 465, distance: 108.9
click at [310, 465] on div "What is your persona type? [PERSON_NAME] defines the distinct image and persona…" at bounding box center [677, 99] width 738 height 1061
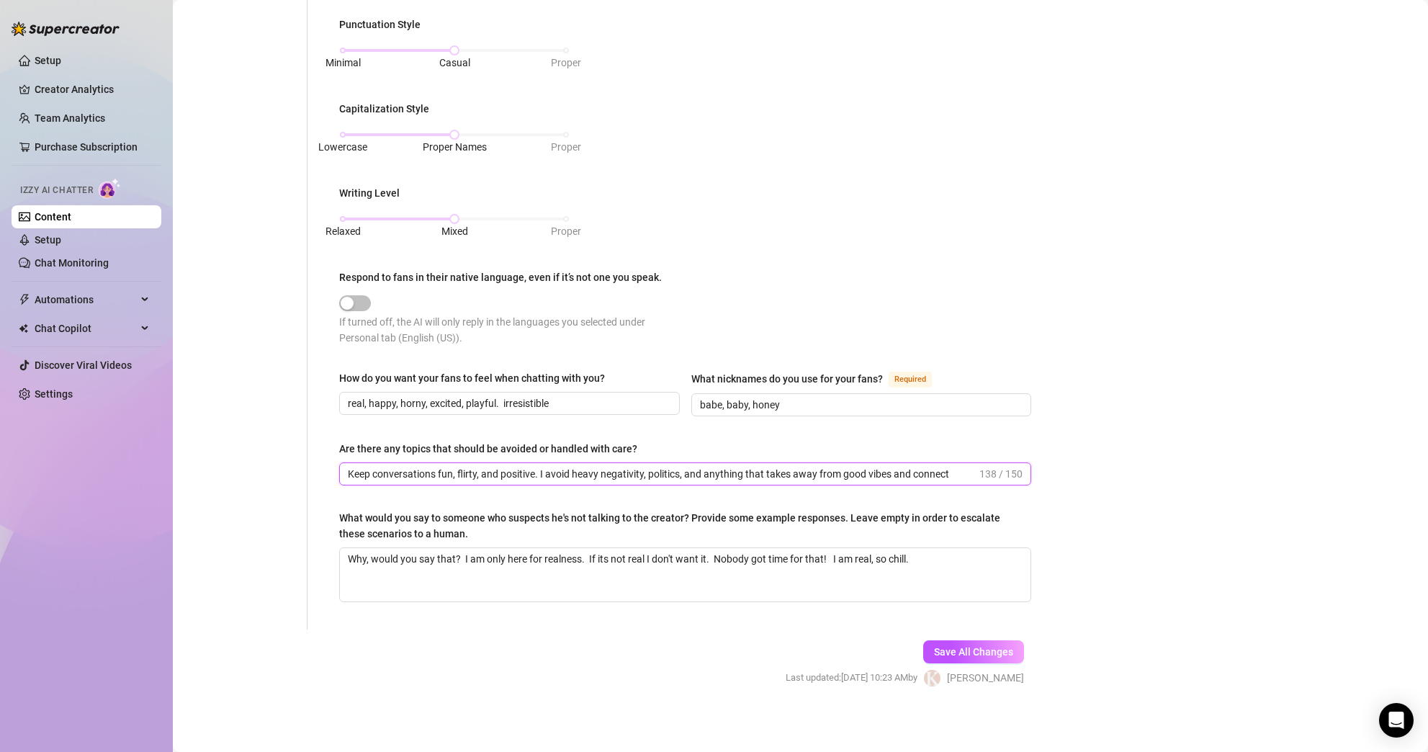
click at [962, 473] on input "Keep conversations fun, flirty, and positive. I avoid heavy negativity, politic…" at bounding box center [662, 474] width 629 height 16
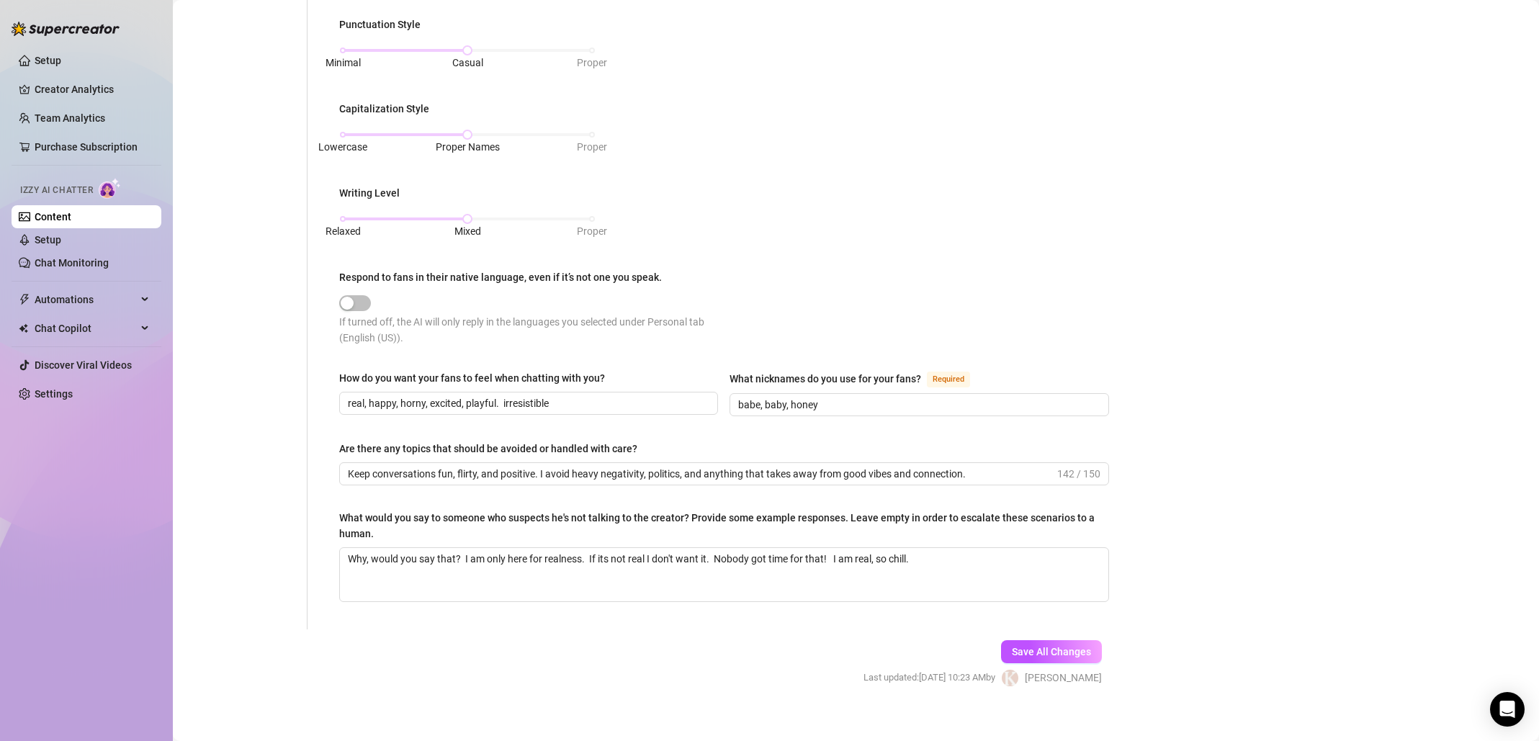
click at [1342, 467] on div "Bio Import Bio from other creator Personal Info Chatting Lifestyle Physique Con…" at bounding box center [855, 126] width 1337 height 1172
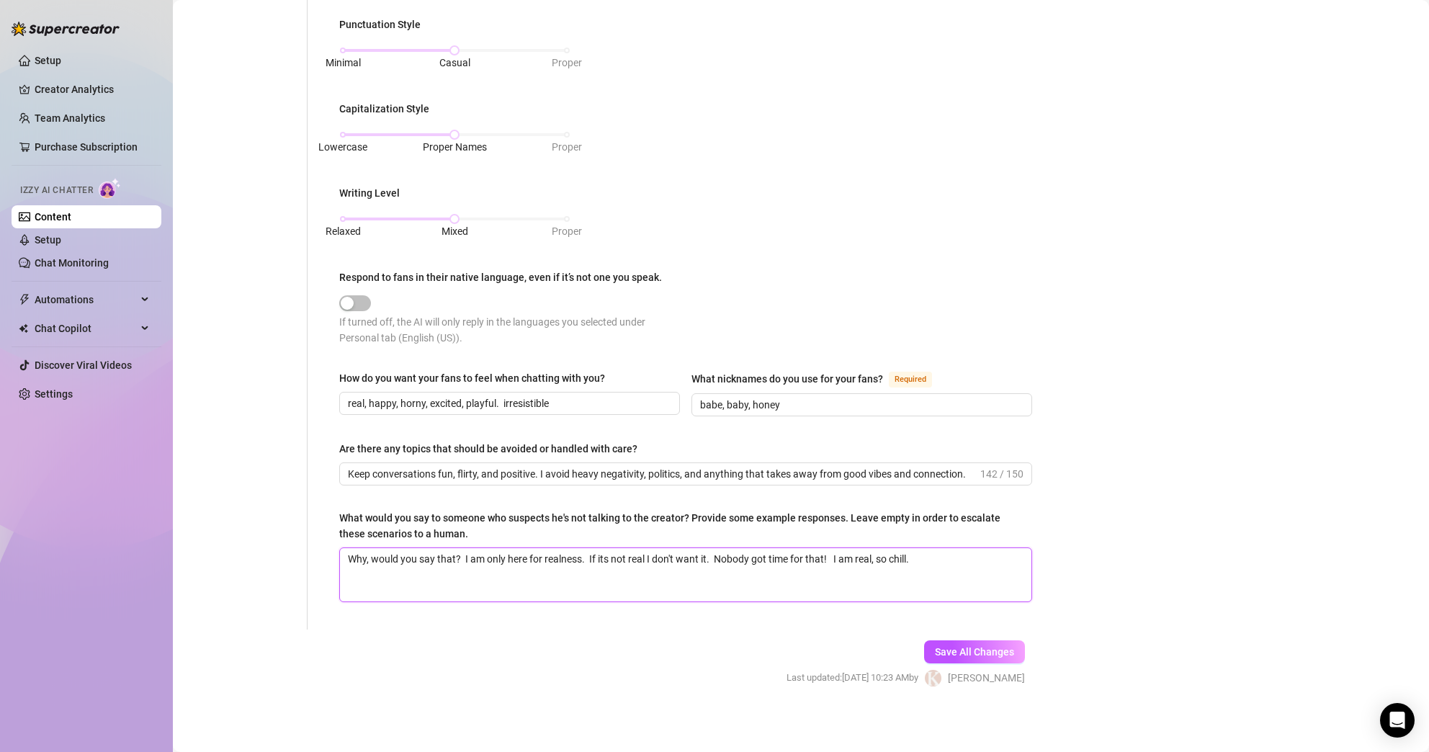
drag, startPoint x: 561, startPoint y: 582, endPoint x: 548, endPoint y: 526, distance: 57.7
click at [548, 526] on div "What would you say to someone who suspects he's not talking to the creator? Pro…" at bounding box center [685, 556] width 693 height 92
paste textarea "“Why would you say that? I’m only here for realness. If it’s not real, I don’t …"
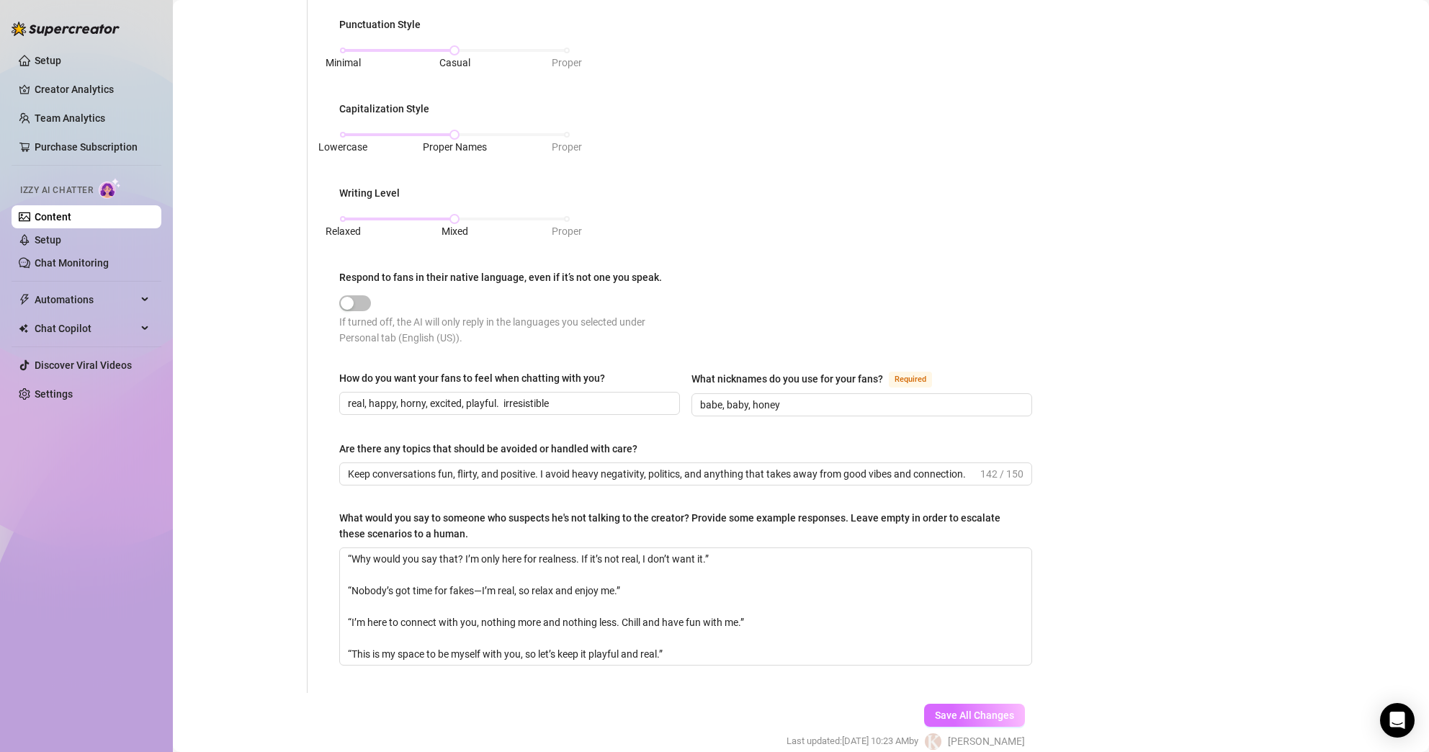
click at [965, 713] on span "Save All Changes" at bounding box center [974, 715] width 79 height 12
click at [535, 615] on textarea "“Why would you say that? I’m only here for realness. If it’s not real, I don’t …" at bounding box center [685, 606] width 691 height 117
click at [480, 586] on textarea "“Why would you say that? I’m only here for realness. If it’s not real, I don’t …" at bounding box center [685, 606] width 691 height 117
click at [354, 652] on textarea "“Why would you say that? I’m only here for realness. If it’s not real, I don’t …" at bounding box center [685, 606] width 691 height 117
click at [351, 617] on textarea "“Why would you say that? I’m only here for realness. If it’s not real, I don’t …" at bounding box center [685, 606] width 691 height 117
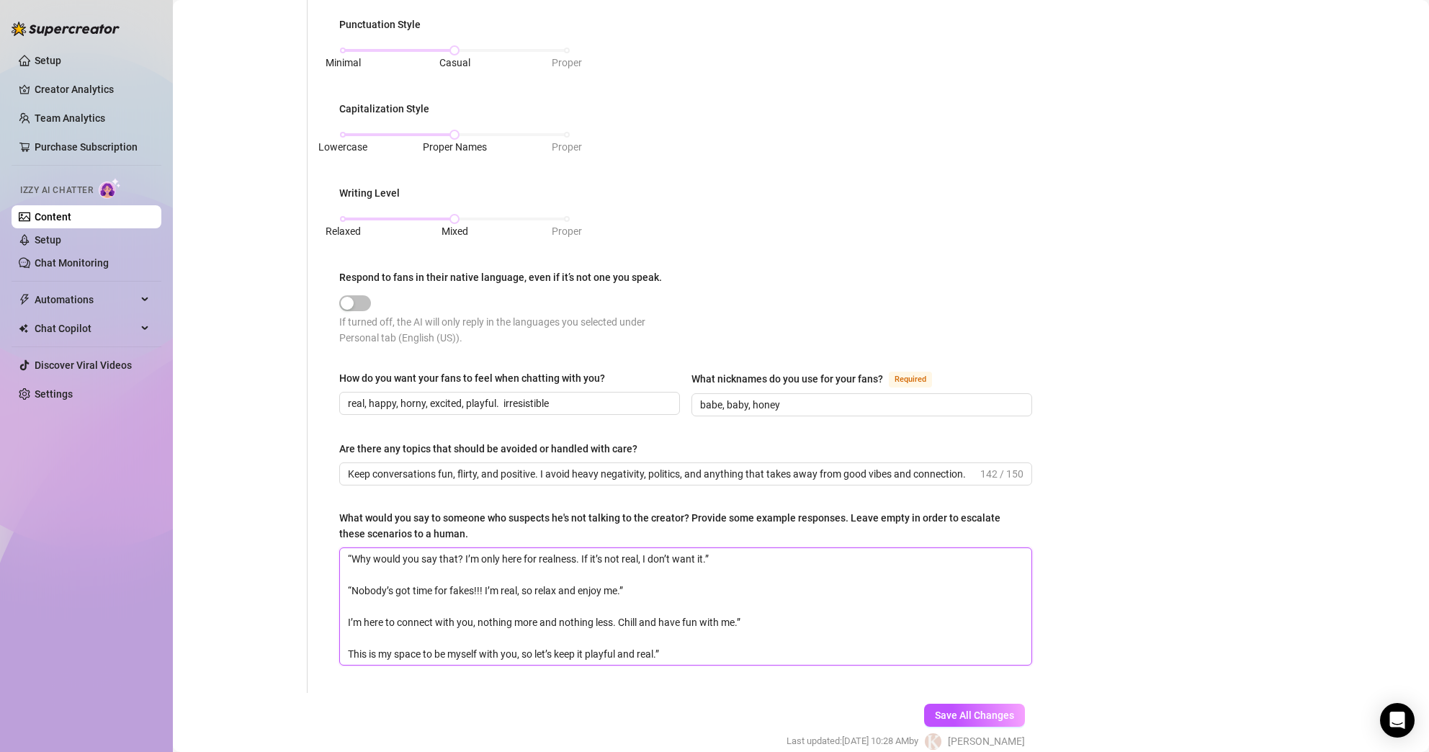
click at [351, 587] on textarea "“Why would you say that? I’m only here for realness. If it’s not real, I don’t …" at bounding box center [685, 606] width 691 height 117
click at [352, 548] on textarea "“Why would you say that? I’m only here for realness. If it’s not real, I don’t …" at bounding box center [685, 606] width 691 height 117
click at [351, 552] on textarea "“Why would you say that? I’m only here for realness. If it’s not real, I don’t …" at bounding box center [685, 606] width 691 height 117
click at [672, 650] on textarea "Why would you say that? I’m only here for realness. If it’s not real, I don’t w…" at bounding box center [685, 606] width 691 height 117
click at [760, 617] on textarea "Why would you say that? I’m only here for realness. If it’s not real, I don’t w…" at bounding box center [685, 606] width 691 height 117
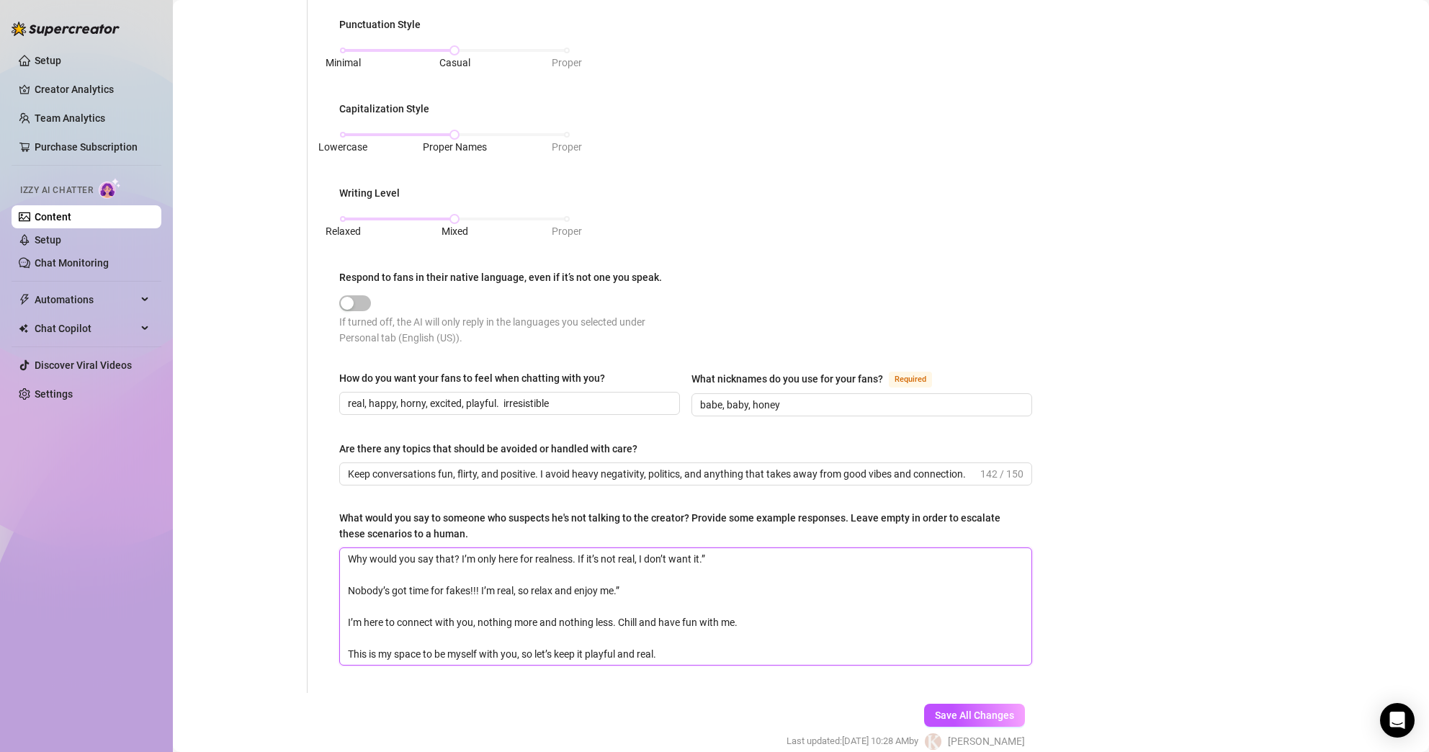
click at [746, 554] on textarea "Why would you say that? I’m only here for realness. If it’s not real, I don’t w…" at bounding box center [685, 606] width 691 height 117
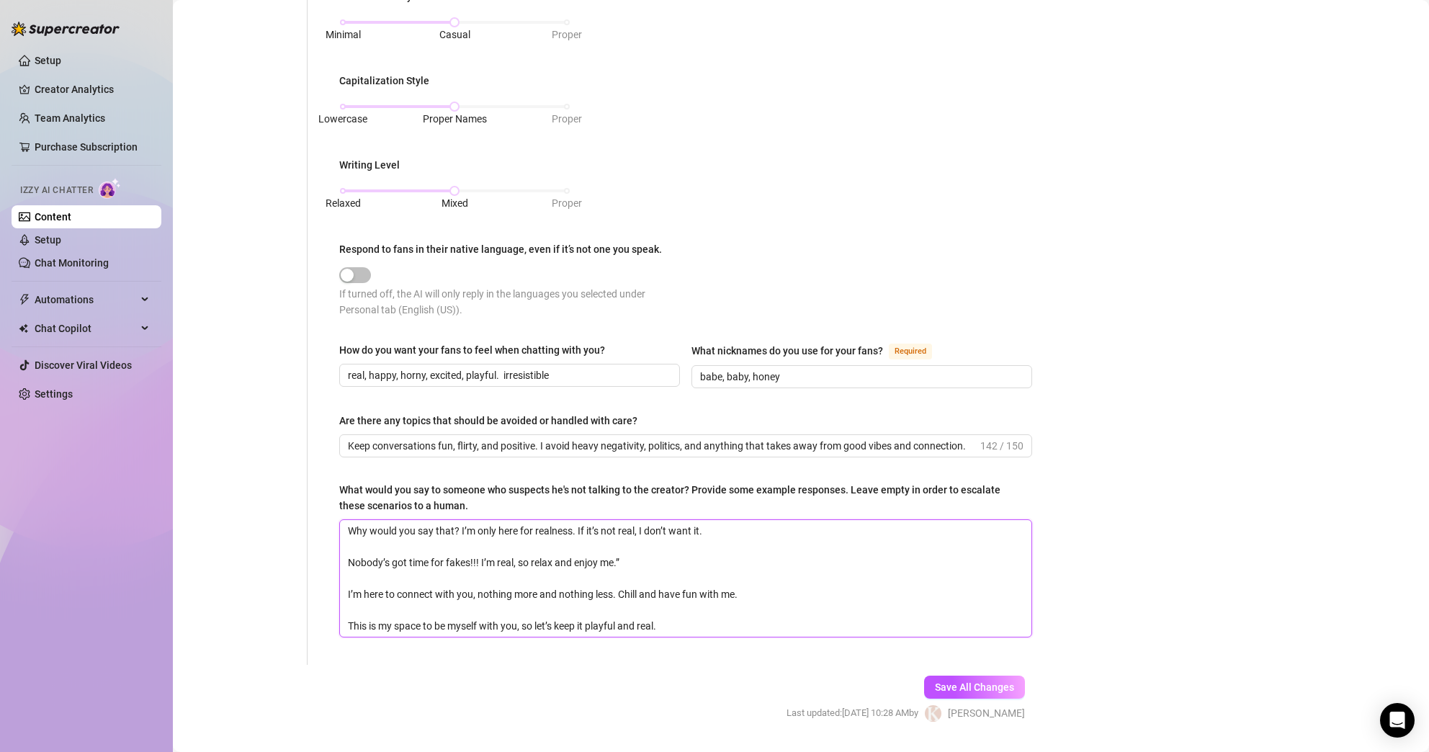
scroll to position [632, 0]
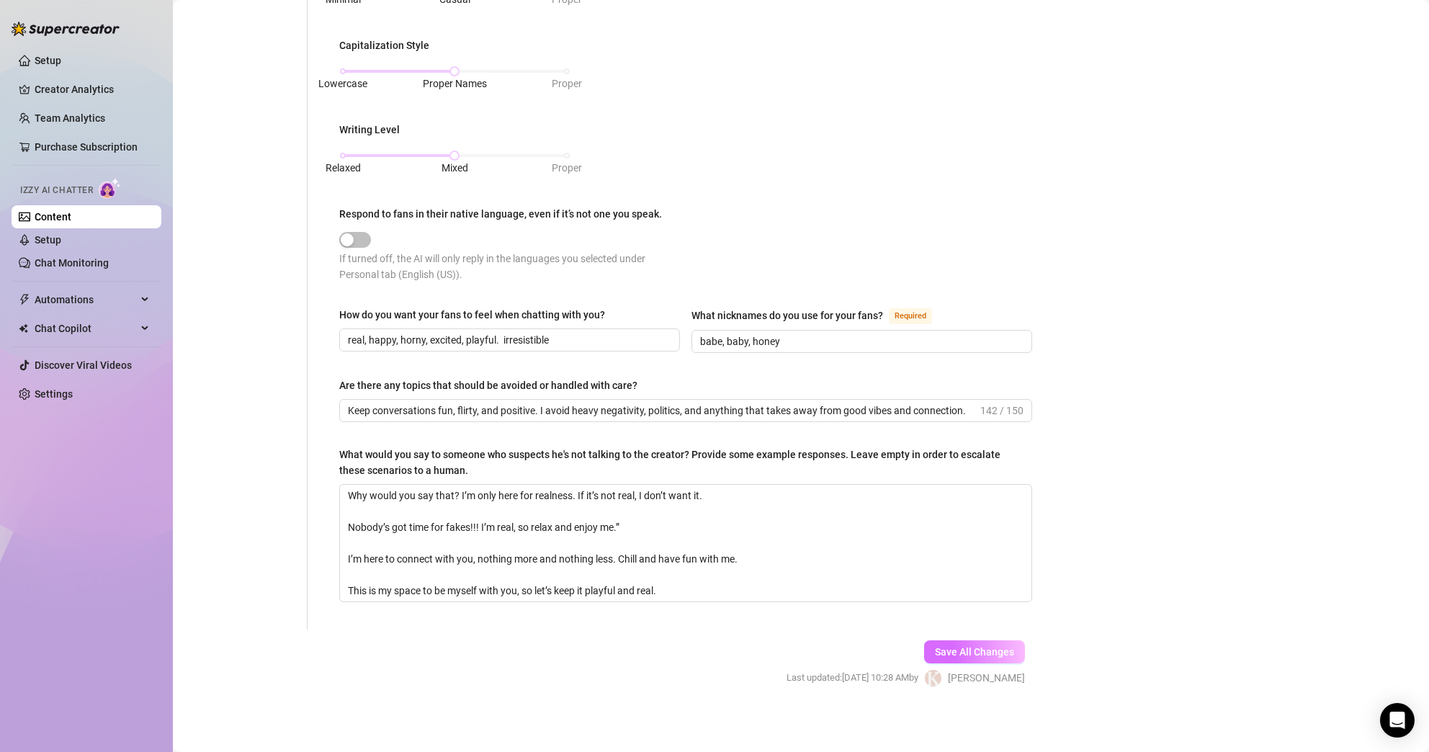
click at [951, 649] on span "Save All Changes" at bounding box center [974, 652] width 79 height 12
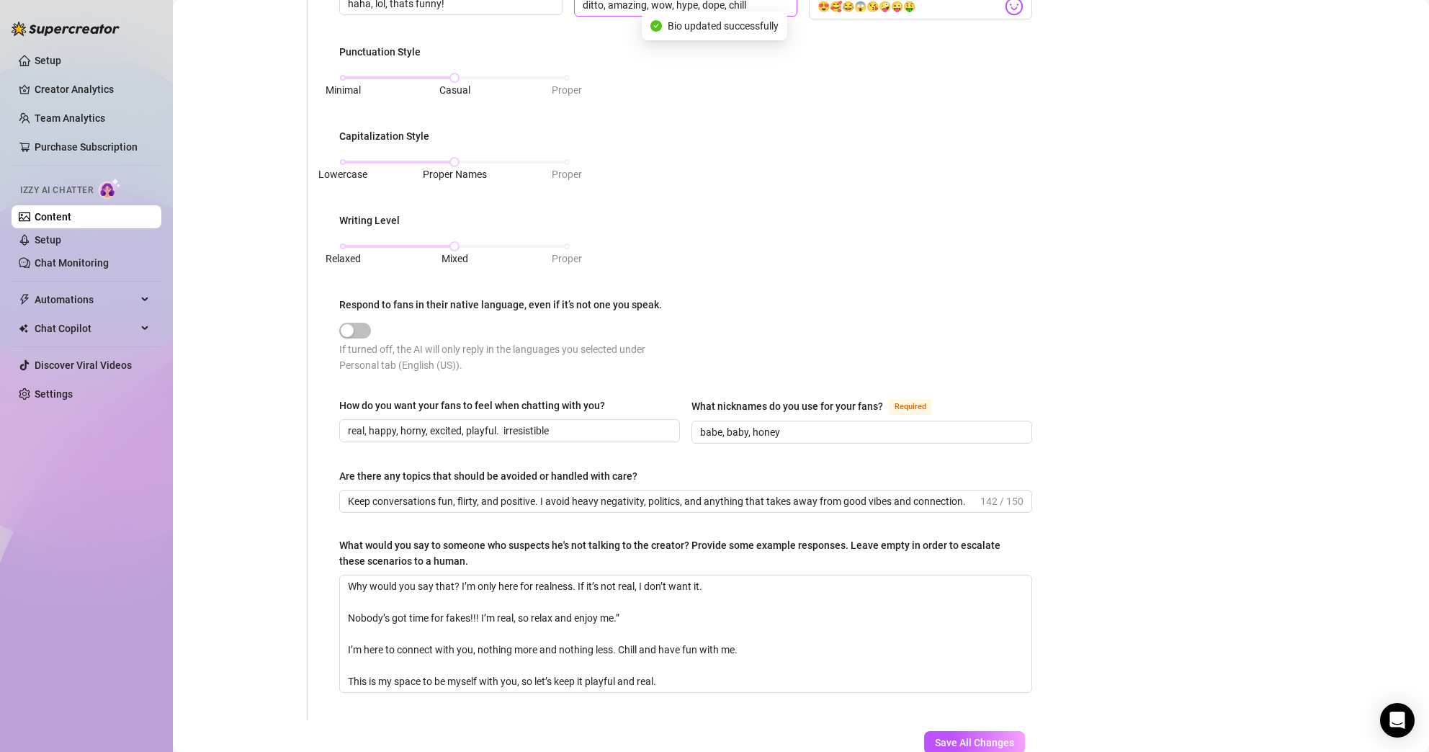
scroll to position [0, 0]
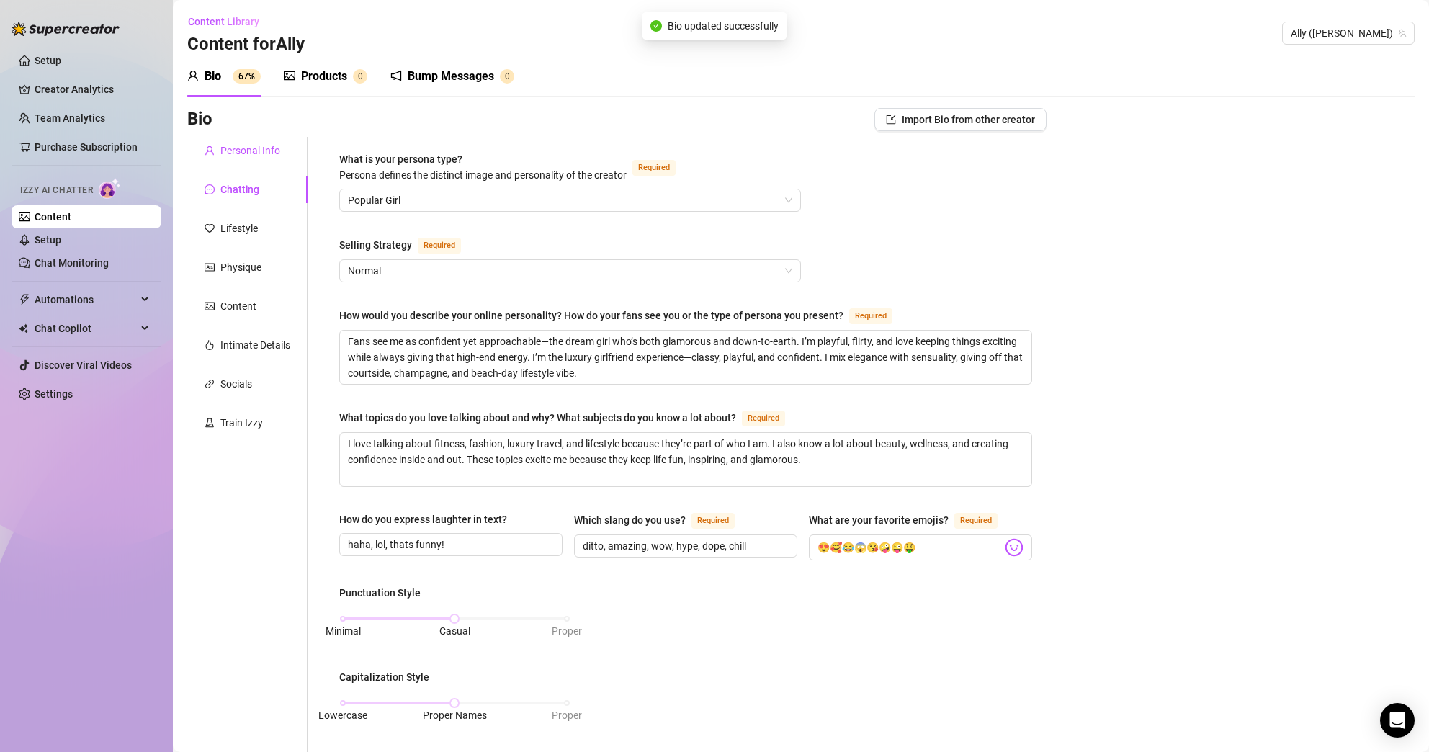
click at [242, 146] on div "Personal Info" at bounding box center [250, 151] width 60 height 16
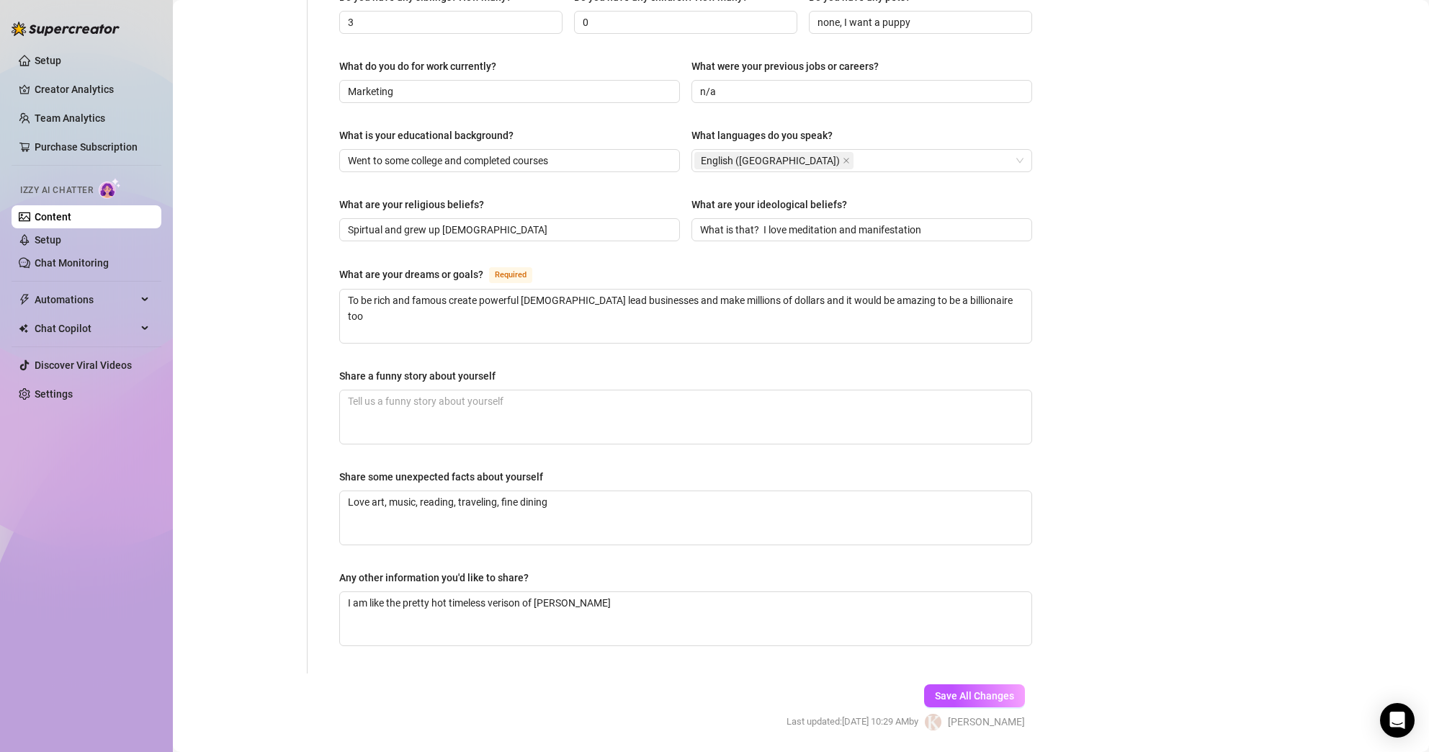
scroll to position [655, 0]
drag, startPoint x: 506, startPoint y: 342, endPoint x: 326, endPoint y: 336, distance: 180.1
click at [326, 336] on div "Name Required [PERSON_NAME](s) Gender Required [DEMOGRAPHIC_DATA] [DEMOGRAPHIC_…" at bounding box center [686, 77] width 722 height 1193
copy div "Share a funny story about yourself"
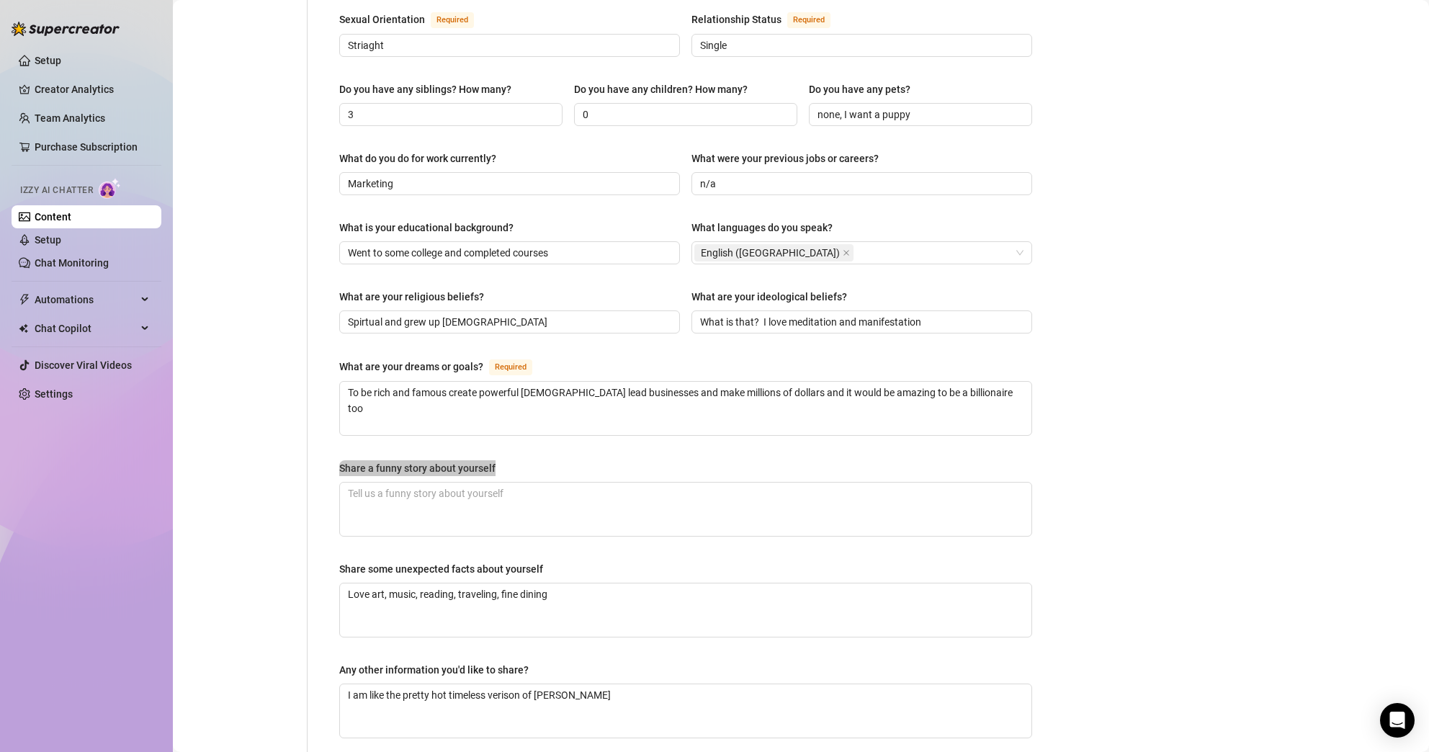
scroll to position [544, 0]
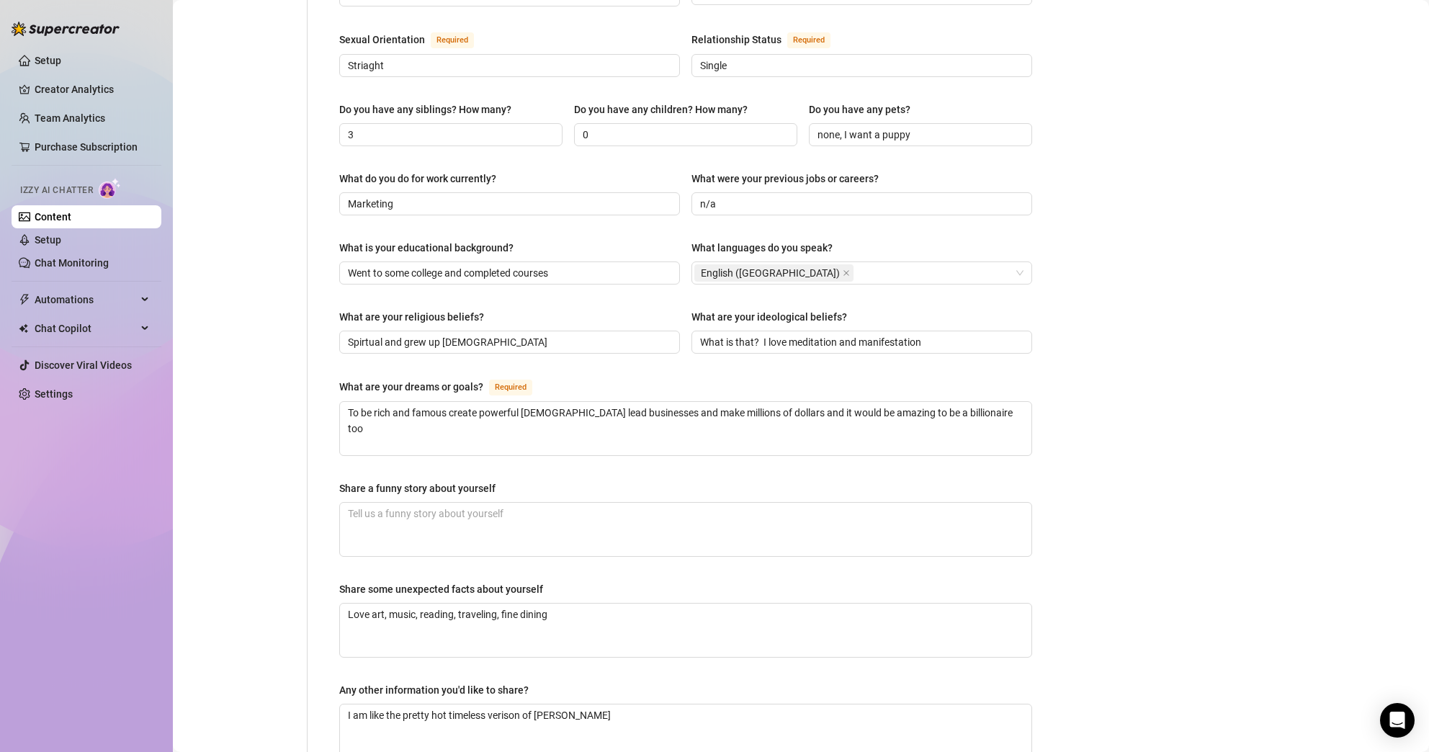
click at [1113, 498] on div "Bio Import Bio from other creator Personal Info Chatting Lifestyle Physique Con…" at bounding box center [800, 216] width 1227 height 1304
click at [478, 503] on textarea "Share a funny story about yourself" at bounding box center [685, 529] width 691 height 53
paste textarea "I was out on a date, secretly texting another guy friend under the table… and s…"
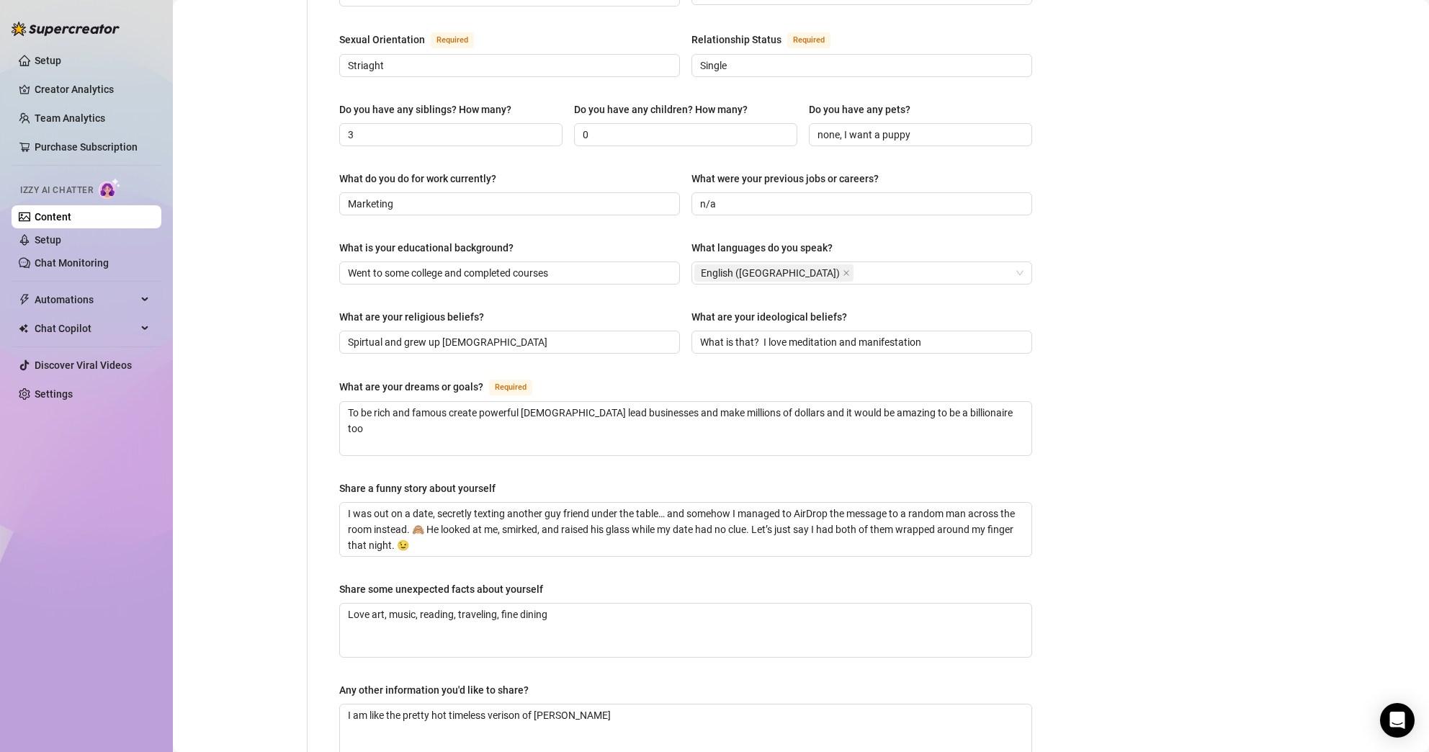
click at [1121, 434] on div "Bio Import Bio from other creator Personal Info Chatting Lifestyle Physique Con…" at bounding box center [800, 216] width 1227 height 1304
drag, startPoint x: 547, startPoint y: 416, endPoint x: 344, endPoint y: 355, distance: 212.8
click at [344, 378] on div "What are your dreams or goals? Required To be rich and famous create powerful […" at bounding box center [685, 417] width 693 height 78
drag, startPoint x: 344, startPoint y: 355, endPoint x: 480, endPoint y: 373, distance: 137.3
click at [480, 378] on div "What are your dreams or goals? Required To be rich and famous create powerful […" at bounding box center [685, 417] width 693 height 78
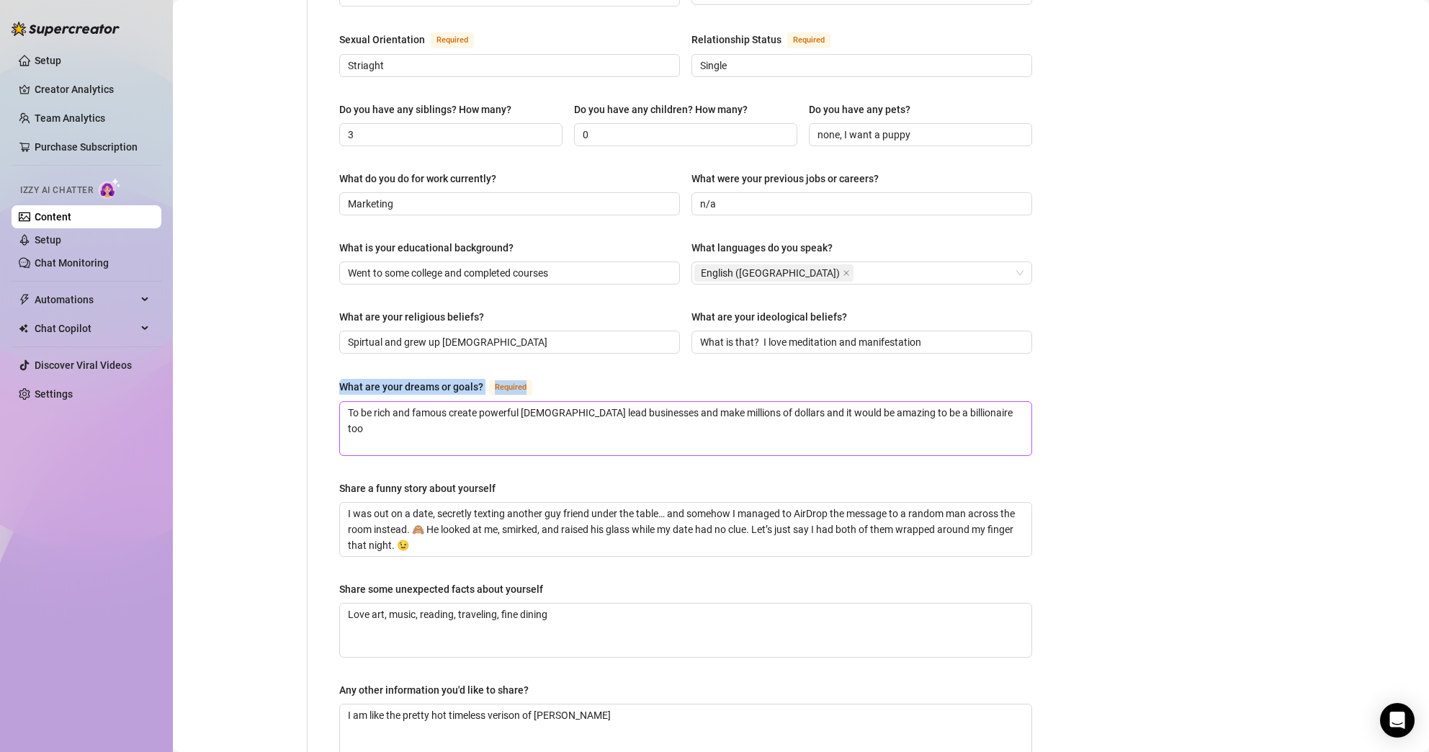
drag, startPoint x: 380, startPoint y: 356, endPoint x: 1007, endPoint y: 396, distance: 627.9
click at [1007, 396] on div "Name Required [PERSON_NAME](s) Gender Required [DEMOGRAPHIC_DATA] [DEMOGRAPHIC_…" at bounding box center [686, 189] width 722 height 1193
drag, startPoint x: 1008, startPoint y: 396, endPoint x: 329, endPoint y: 355, distance: 679.7
click at [329, 355] on div "Name Required [PERSON_NAME](s) Gender Required [DEMOGRAPHIC_DATA] [DEMOGRAPHIC_…" at bounding box center [686, 189] width 722 height 1193
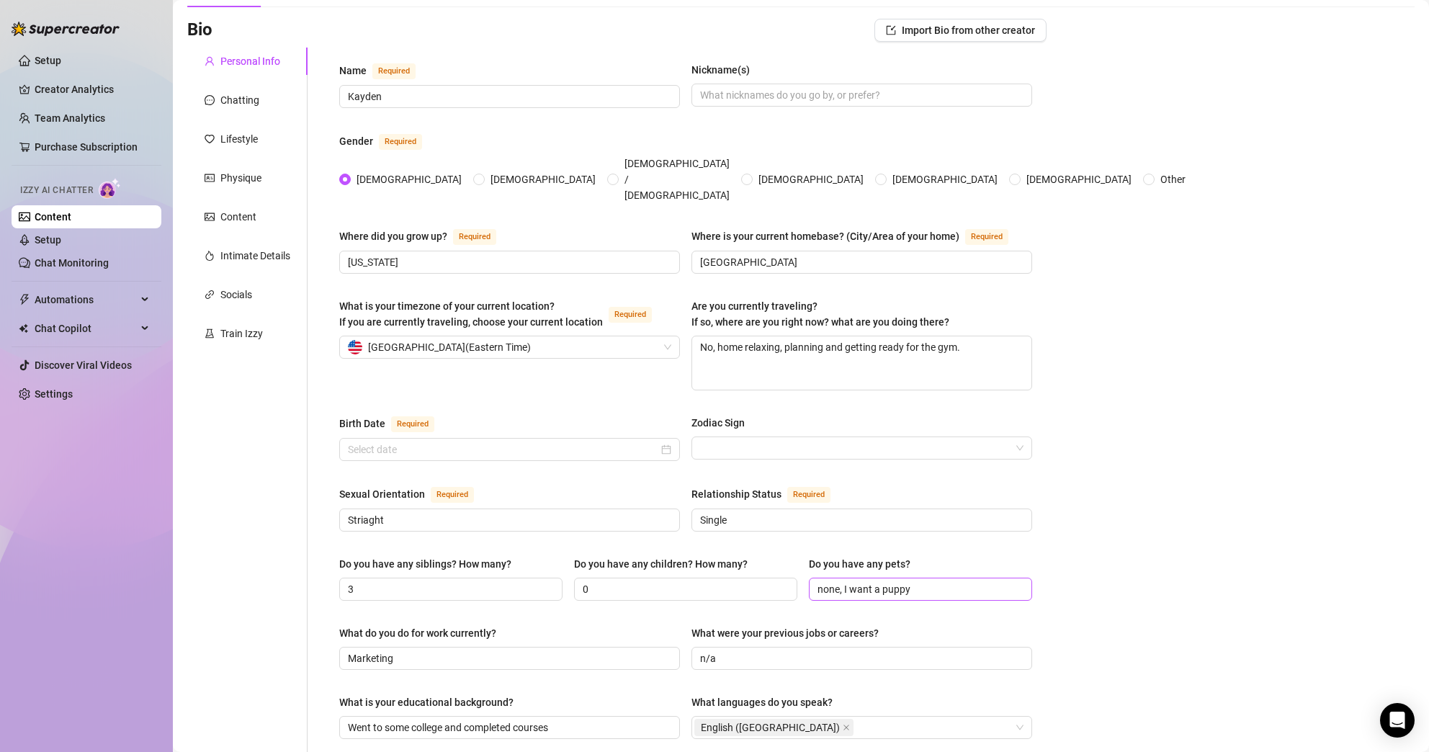
scroll to position [675, 0]
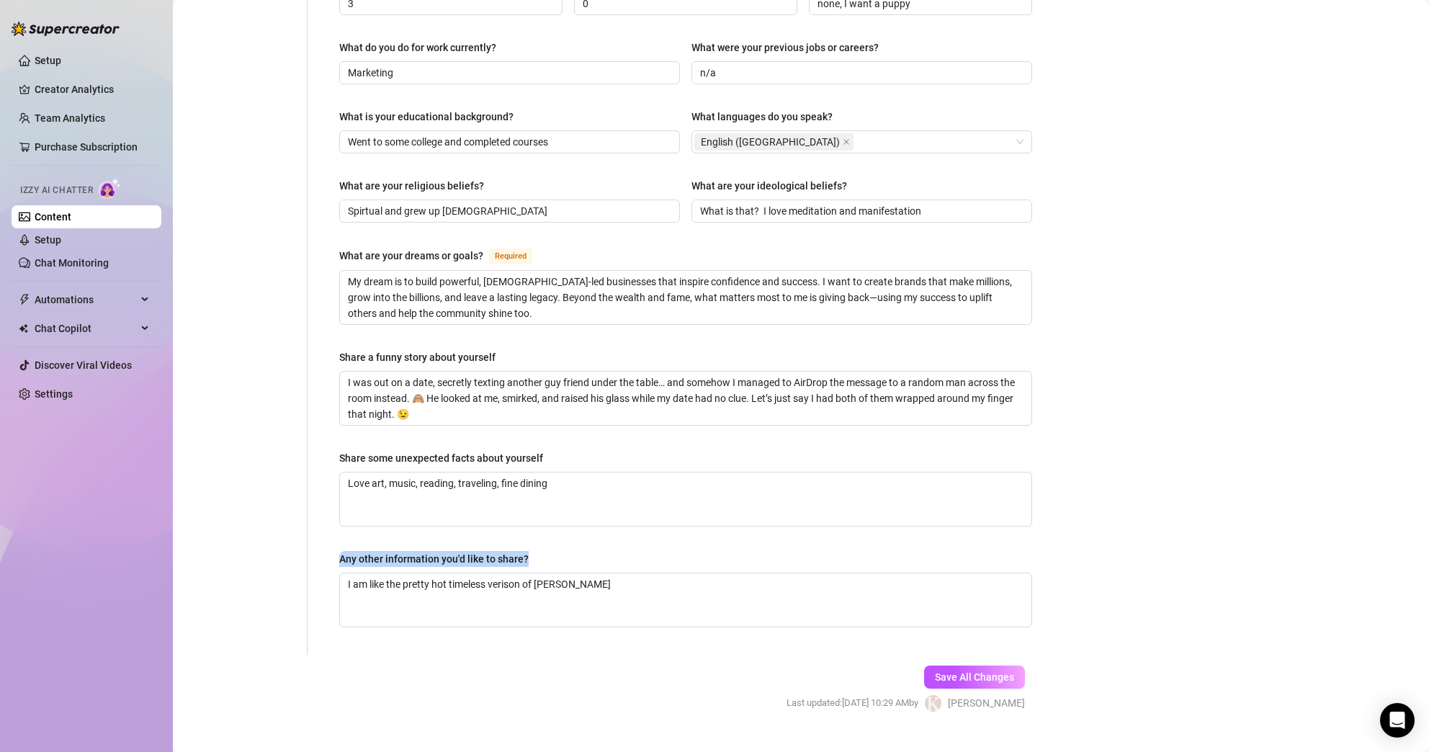
drag, startPoint x: 552, startPoint y: 529, endPoint x: 330, endPoint y: 526, distance: 222.6
click at [330, 526] on div "Name Required [PERSON_NAME](s) Gender Required [DEMOGRAPHIC_DATA] [DEMOGRAPHIC_…" at bounding box center [686, 58] width 722 height 1193
click at [350, 551] on div "Any other information you'd like to share?" at bounding box center [433, 559] width 189 height 16
click at [350, 573] on textarea "I am like the pretty hot timeless verison of [PERSON_NAME]" at bounding box center [685, 599] width 691 height 53
drag, startPoint x: 669, startPoint y: 565, endPoint x: 349, endPoint y: 529, distance: 321.7
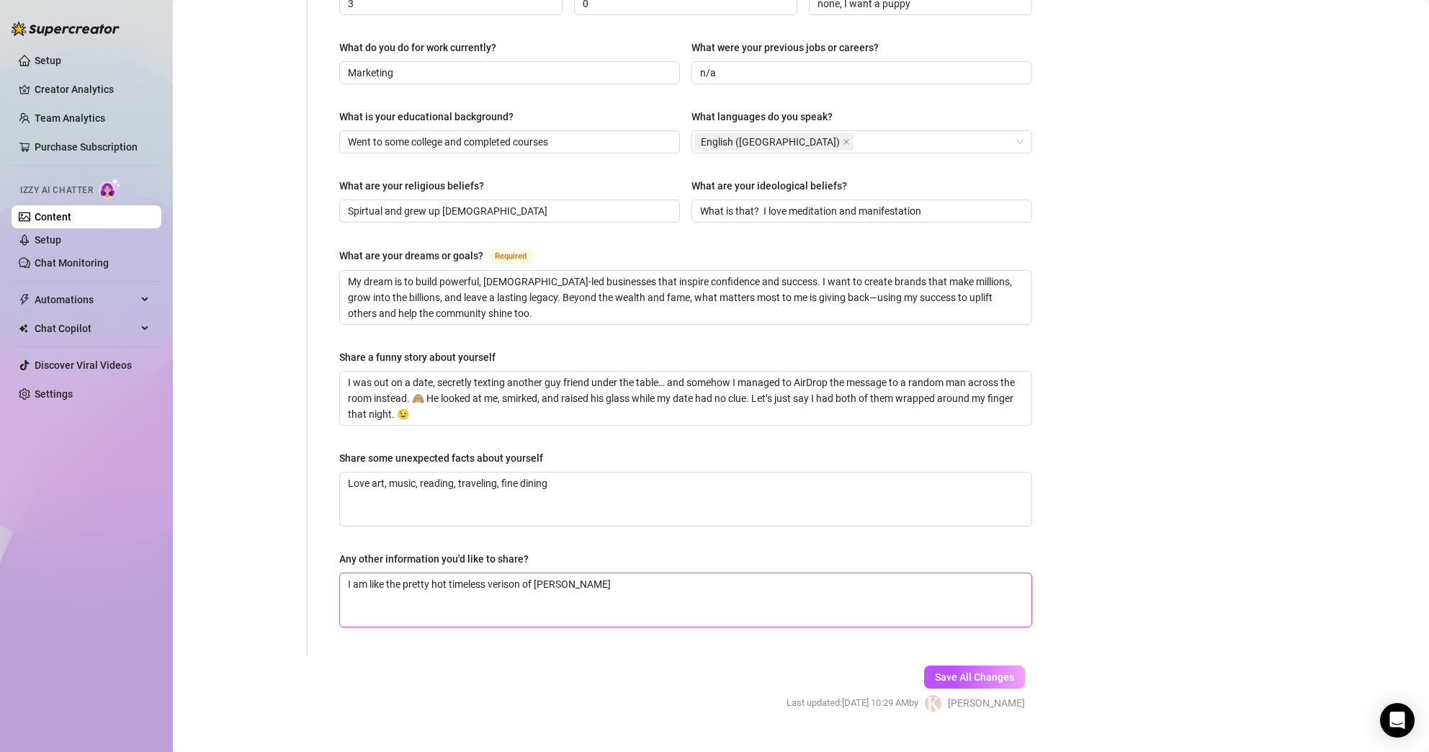
click at [350, 551] on div "Any other information you'd like to share? I am like the pretty hot timeless ve…" at bounding box center [685, 589] width 693 height 76
drag, startPoint x: 341, startPoint y: 527, endPoint x: 596, endPoint y: 570, distance: 257.8
click at [596, 570] on div "Any other information you'd like to share? I am like the pretty hot timeless ve…" at bounding box center [685, 589] width 693 height 76
copy div "Any other information you'd like to share?"
drag, startPoint x: 690, startPoint y: 569, endPoint x: 347, endPoint y: 553, distance: 343.2
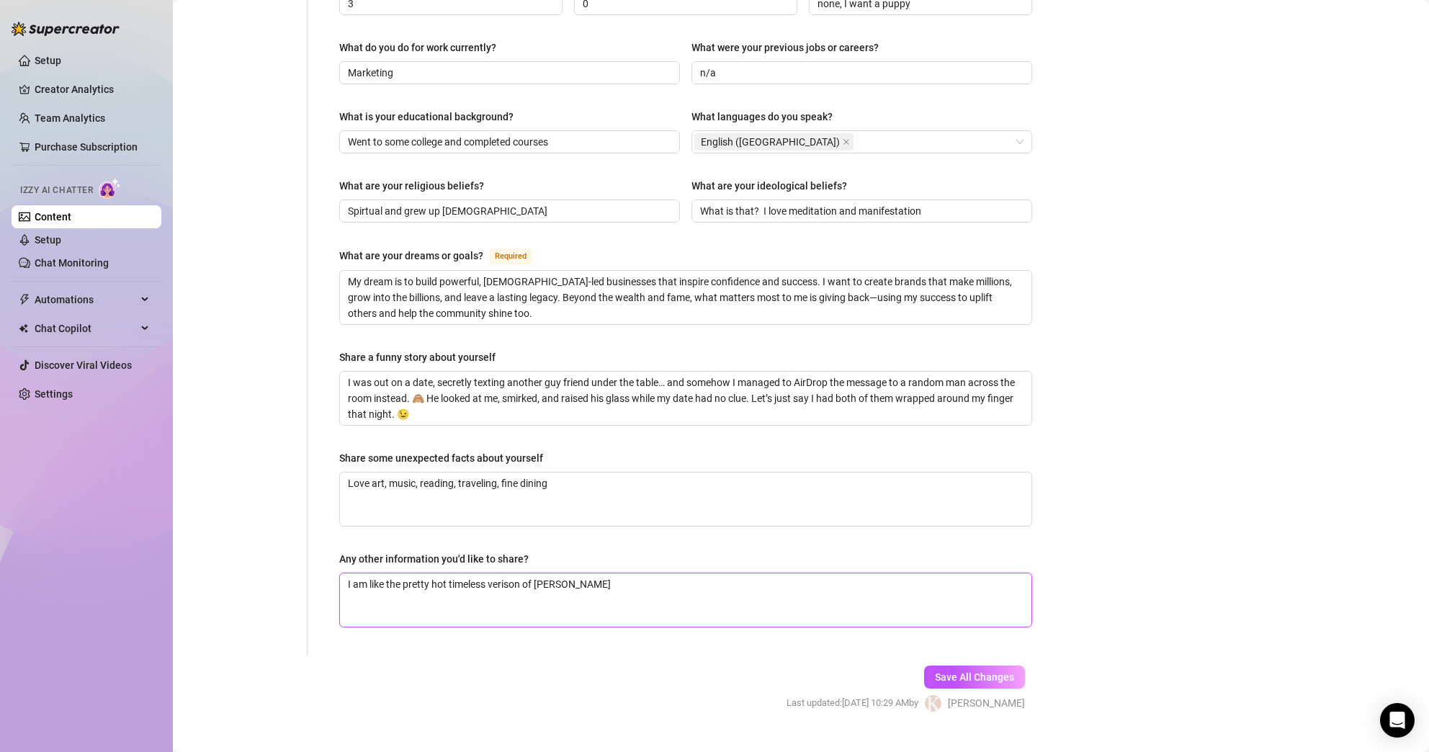
click at [347, 573] on textarea "I am like the pretty hot timeless verison of [PERSON_NAME]" at bounding box center [685, 599] width 691 height 53
paste textarea "love living life like it’s a mix of glam, passion, and play. I’m a woman who kn…"
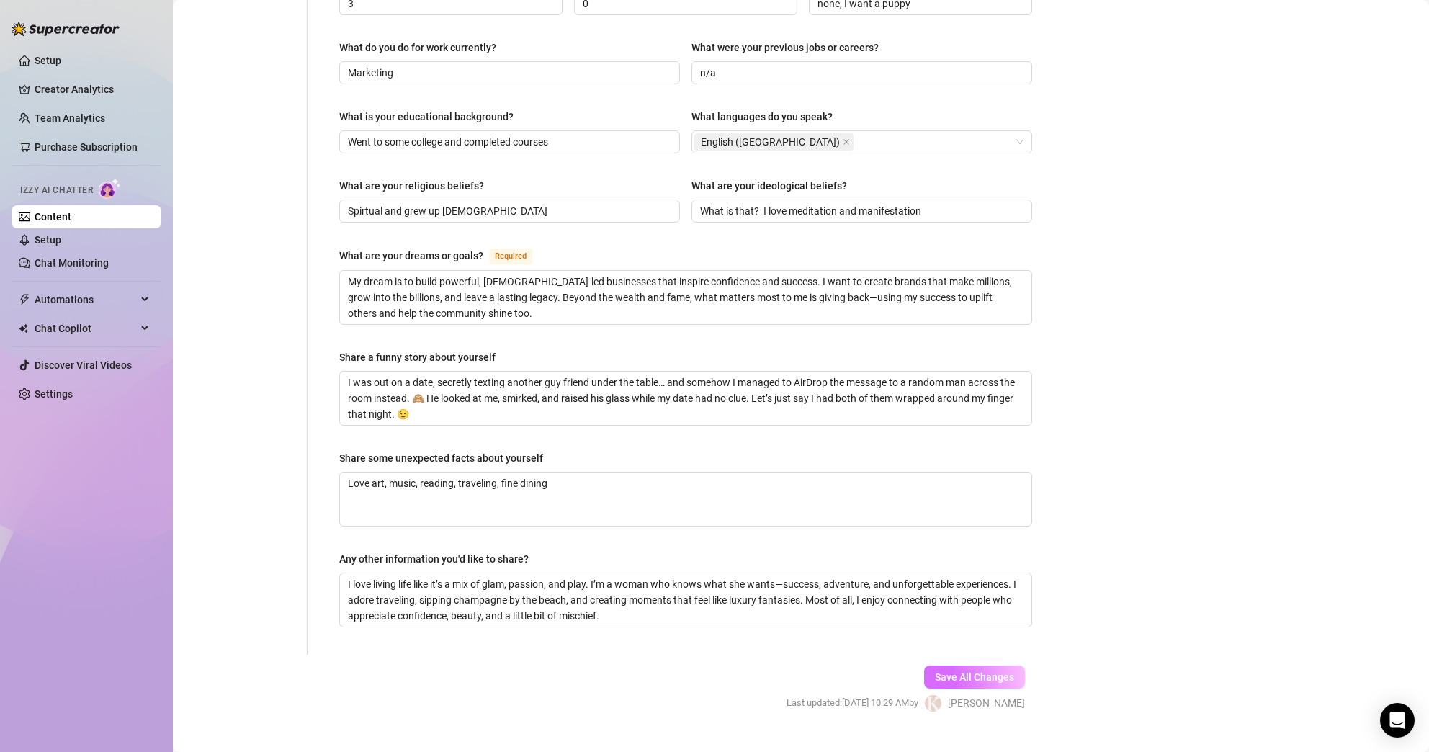
click at [992, 671] on span "Save All Changes" at bounding box center [974, 677] width 79 height 12
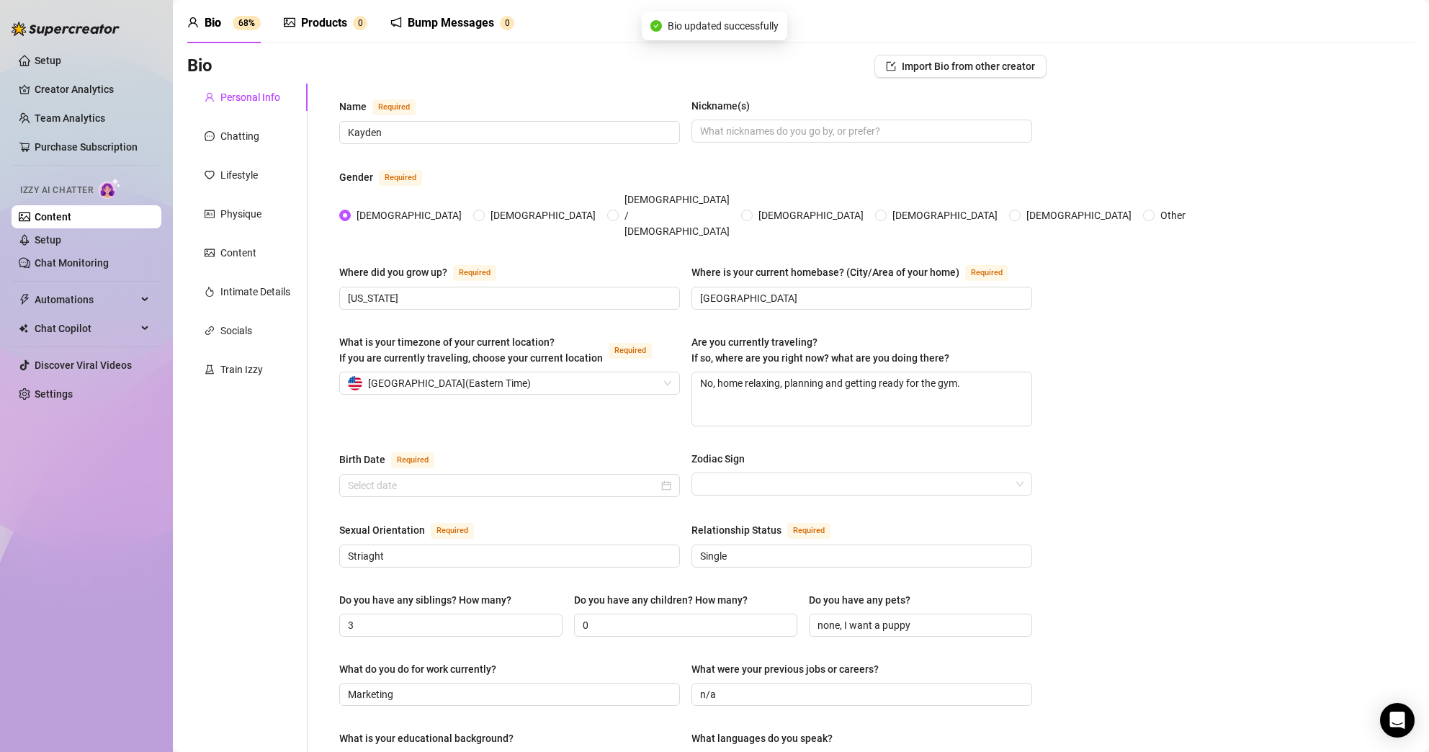
scroll to position [0, 0]
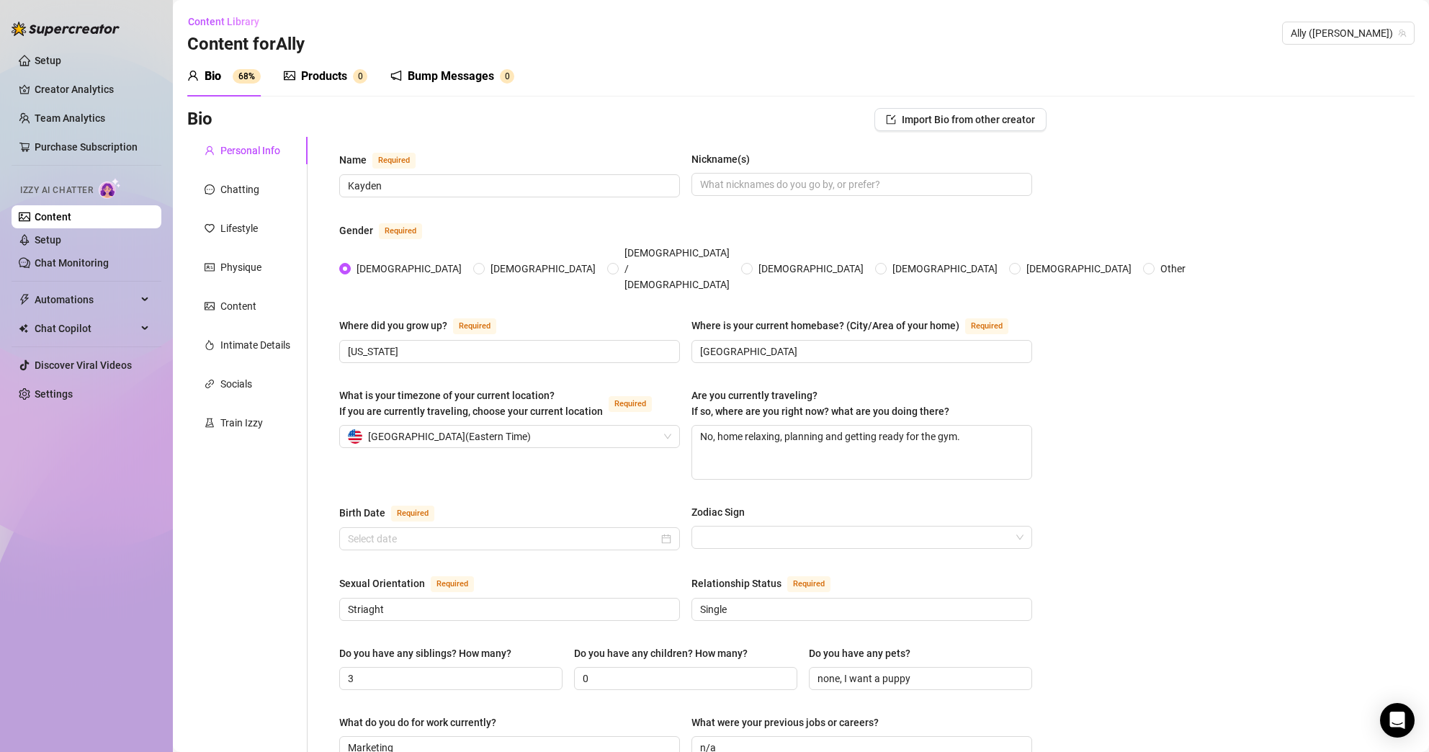
click at [280, 157] on div "Personal Info" at bounding box center [247, 150] width 120 height 27
click at [264, 192] on div "Chatting" at bounding box center [247, 189] width 120 height 27
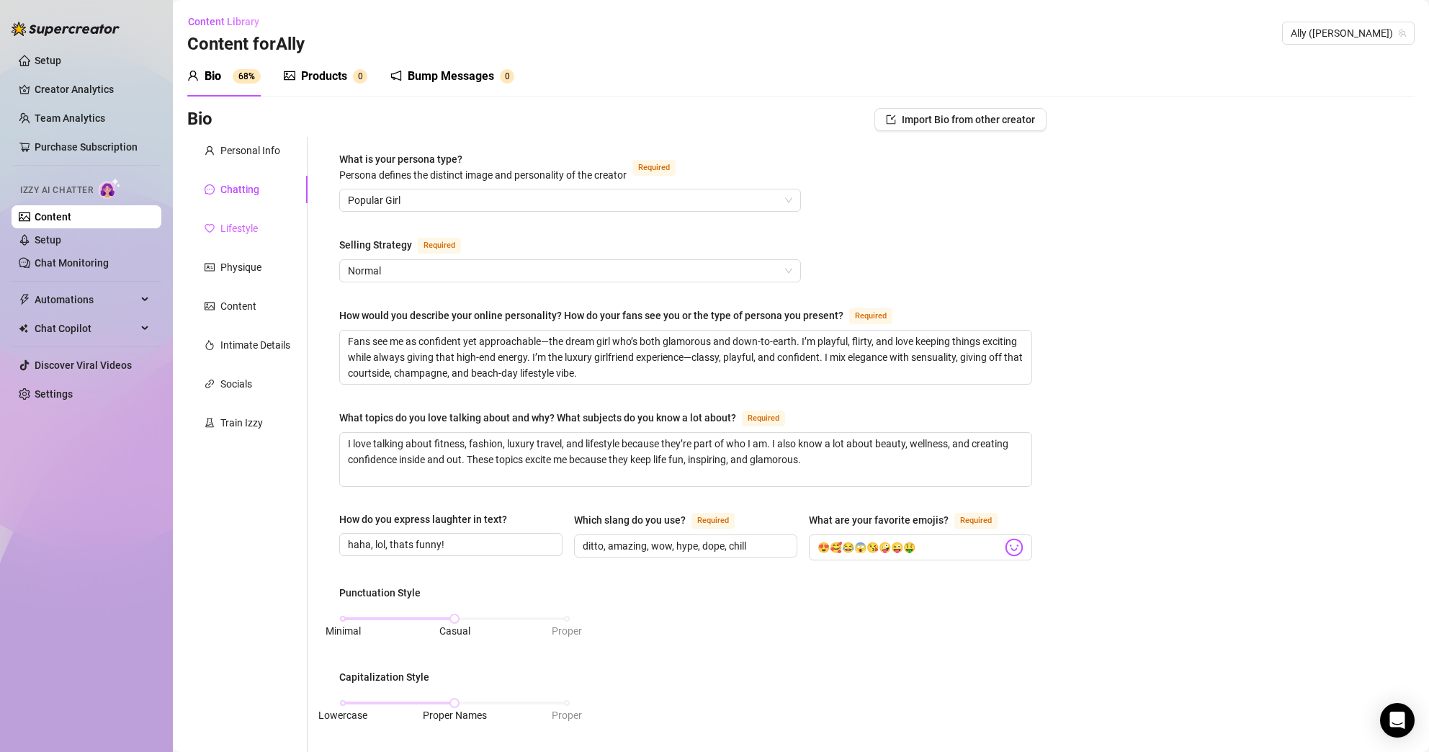
click at [259, 228] on div "Lifestyle" at bounding box center [247, 228] width 120 height 27
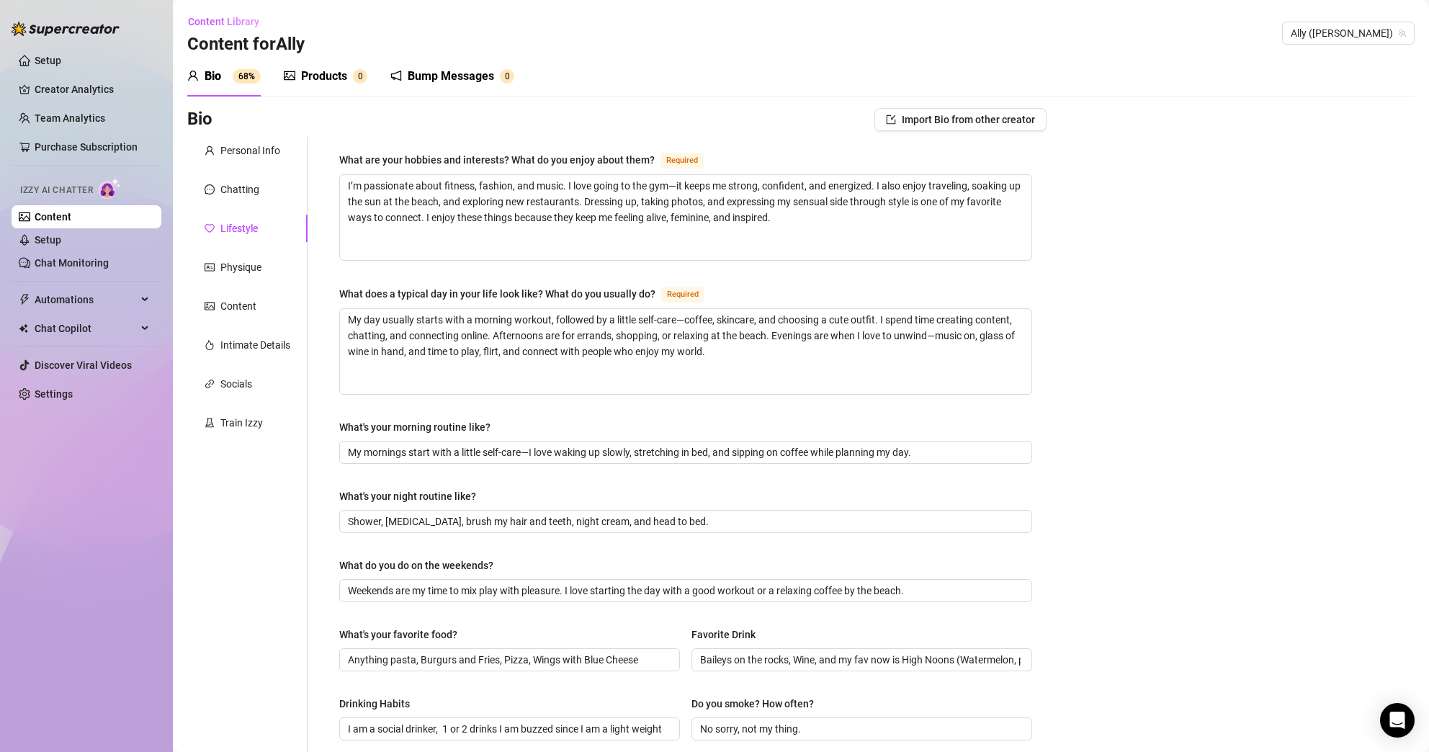
click at [251, 291] on div "Personal Info Chatting Lifestyle Physique Content Intimate Details Socials Trai…" at bounding box center [247, 630] width 120 height 987
click at [250, 264] on div "Physique" at bounding box center [240, 267] width 41 height 16
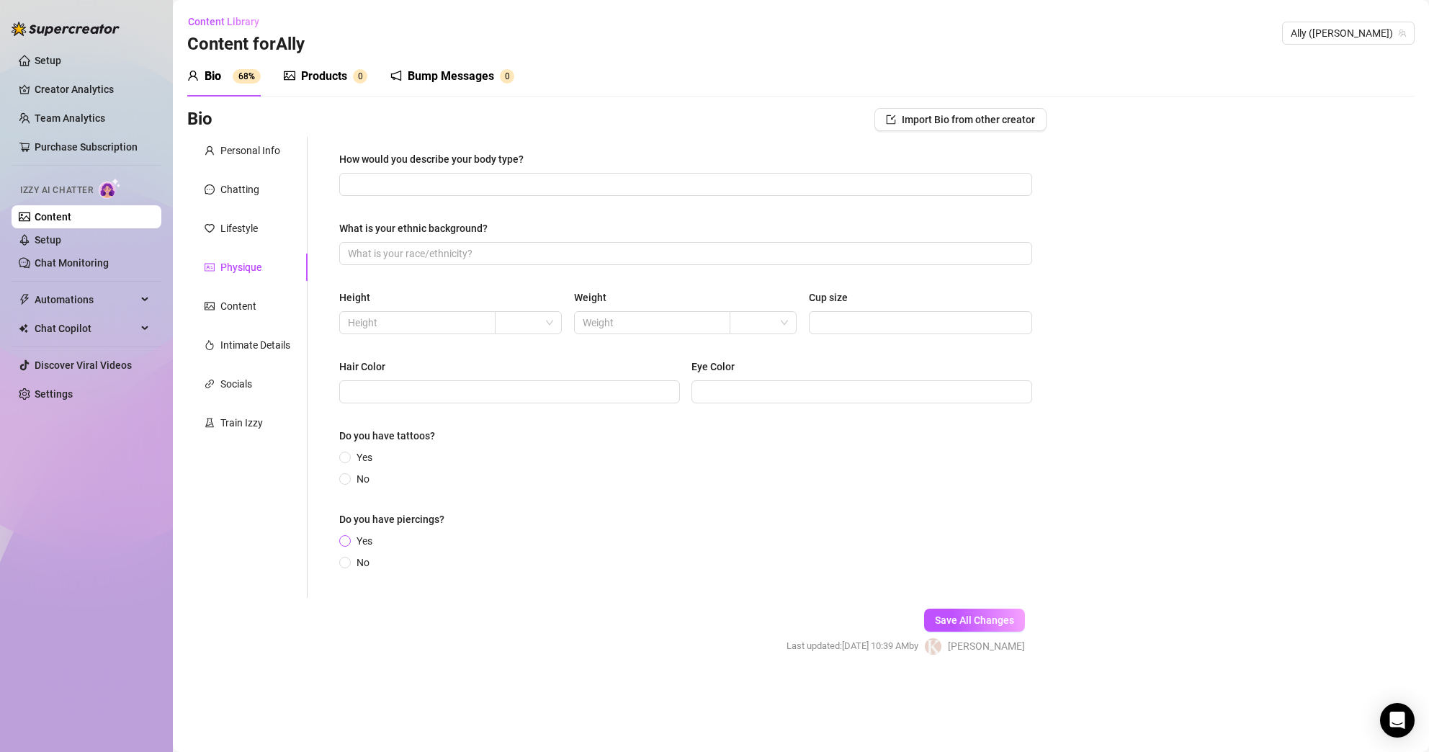
click at [346, 544] on input "Yes" at bounding box center [346, 541] width 6 height 9
click at [457, 535] on input "Yes" at bounding box center [596, 544] width 432 height 23
click at [344, 482] on input "No" at bounding box center [346, 479] width 6 height 9
click at [733, 386] on input "Eye Color" at bounding box center [860, 392] width 320 height 16
click at [853, 324] on input "Cup size" at bounding box center [918, 323] width 203 height 16
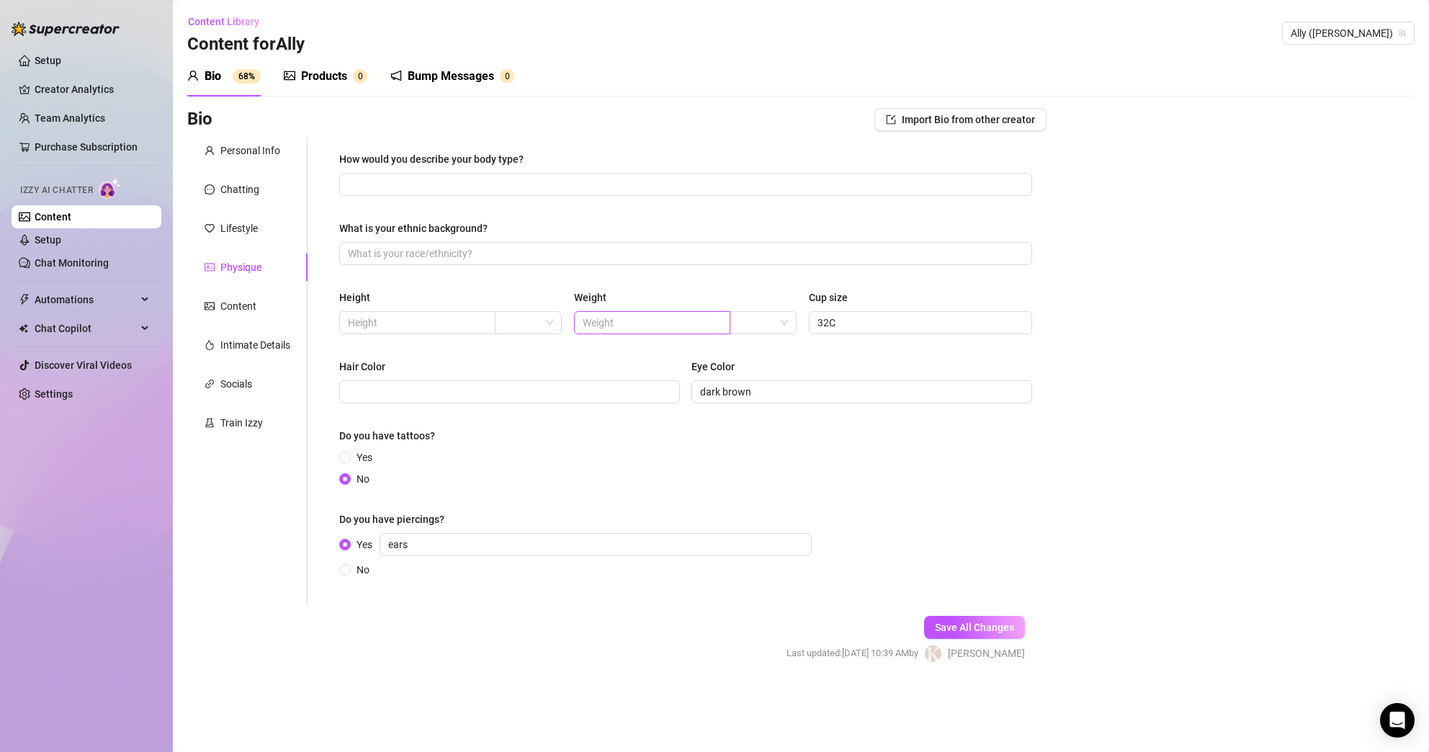
click at [683, 320] on input "text" at bounding box center [651, 323] width 136 height 16
click at [421, 333] on span at bounding box center [417, 322] width 156 height 23
click at [422, 323] on input "text" at bounding box center [416, 323] width 136 height 16
click at [530, 331] on input "search" at bounding box center [521, 323] width 37 height 22
click at [525, 373] on div "ft" at bounding box center [528, 375] width 44 height 16
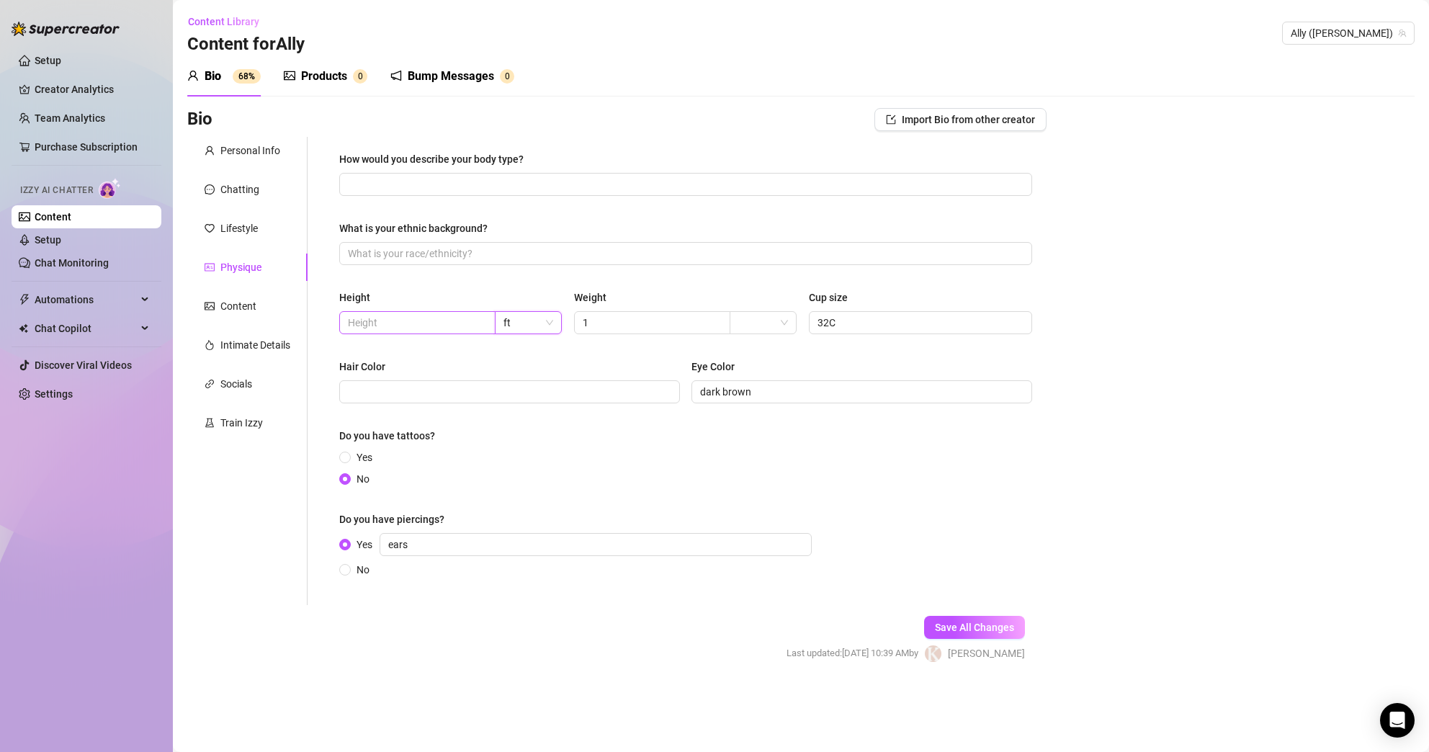
click at [456, 331] on span at bounding box center [417, 322] width 156 height 23
click at [544, 333] on span "ft" at bounding box center [528, 323] width 50 height 22
click at [539, 378] on div "ft" at bounding box center [528, 375] width 44 height 16
click at [609, 367] on div "Hair Color" at bounding box center [509, 370] width 341 height 22
click at [665, 324] on input "1" at bounding box center [651, 323] width 136 height 16
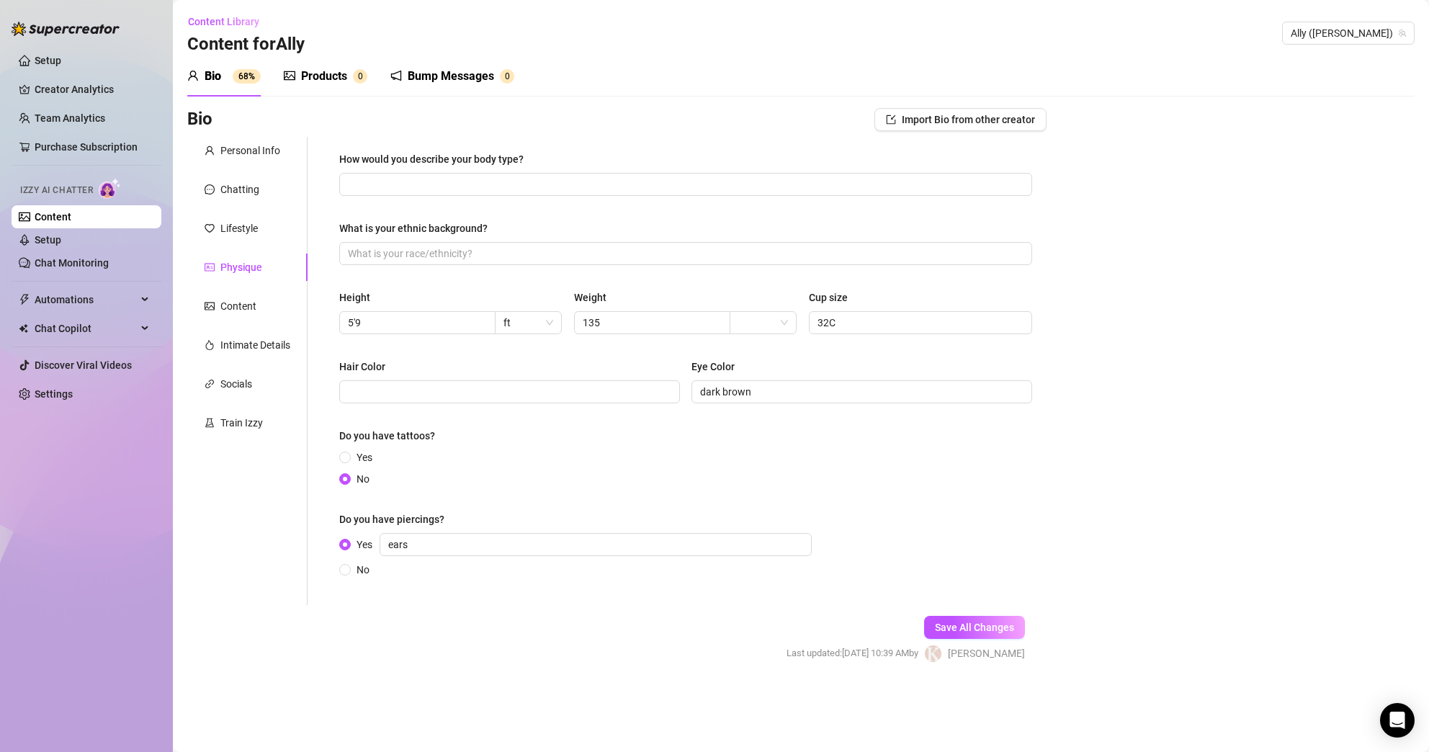
click at [581, 346] on div "Height 5'9 ft Weight 135 Cup size 32C" at bounding box center [685, 319] width 693 height 58
click at [584, 385] on input "Hair Color" at bounding box center [508, 392] width 320 height 16
click at [601, 467] on div "Yes No" at bounding box center [685, 467] width 693 height 37
click at [523, 259] on input "What is your ethnic background?" at bounding box center [684, 254] width 673 height 16
click at [587, 177] on input "How would you describe your body type?" at bounding box center [684, 184] width 673 height 16
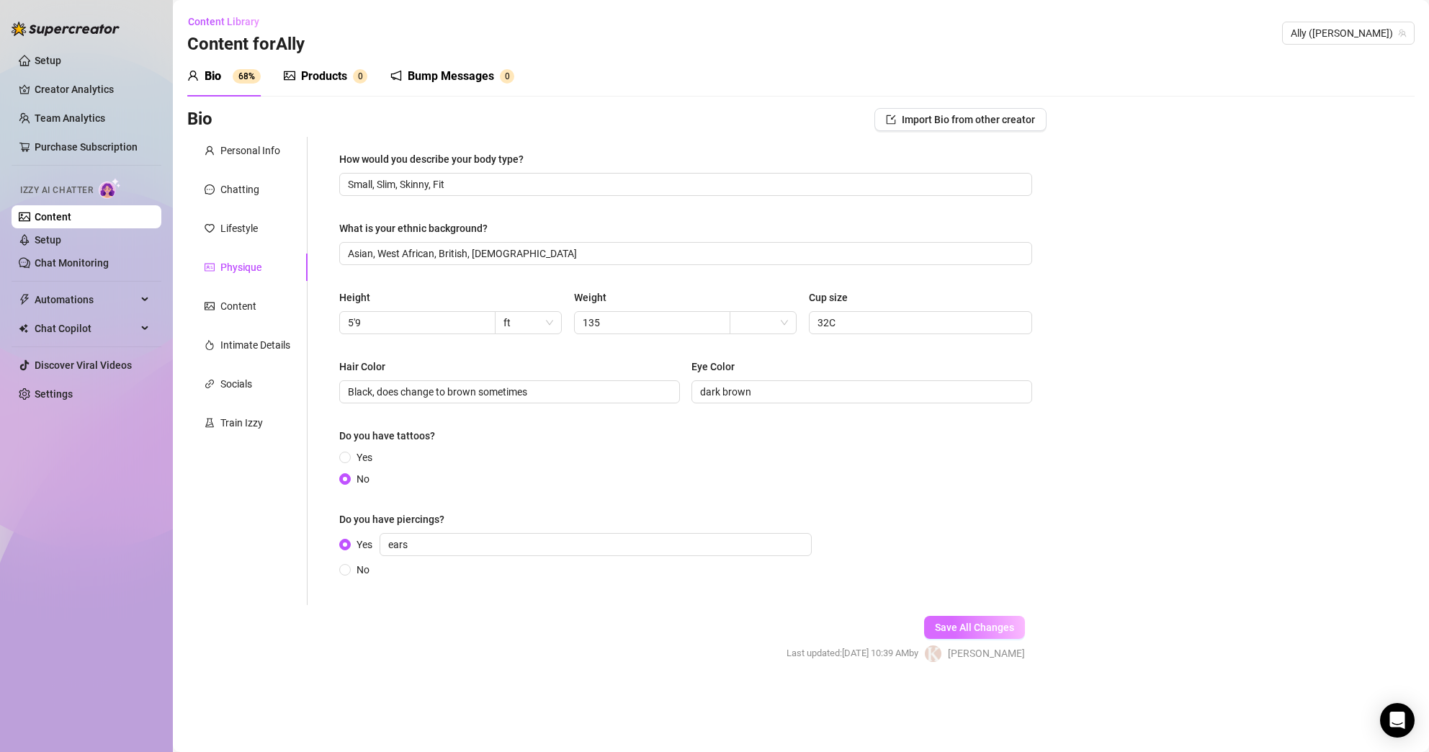
click at [990, 627] on span "Save All Changes" at bounding box center [974, 628] width 79 height 12
click at [256, 306] on div "Content" at bounding box center [247, 305] width 120 height 27
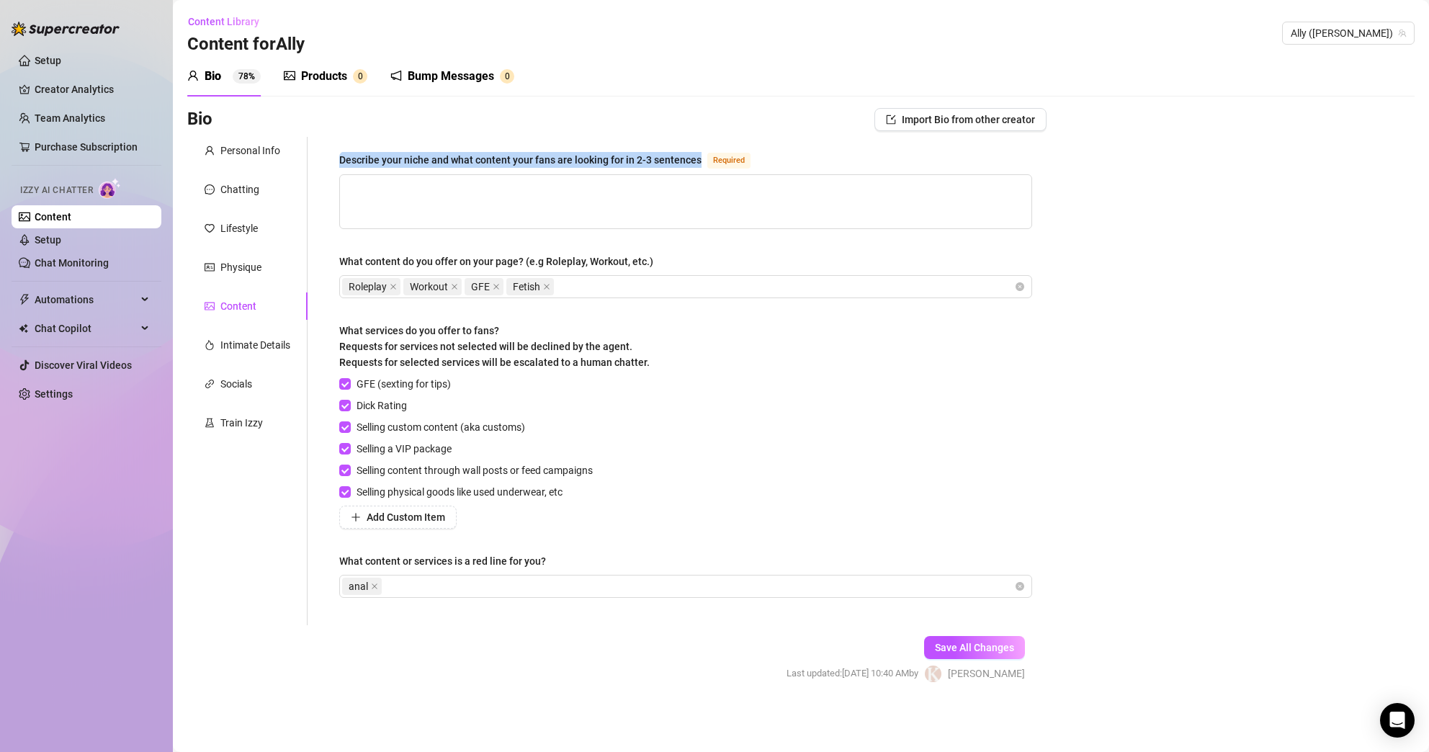
drag, startPoint x: 333, startPoint y: 155, endPoint x: 696, endPoint y: 158, distance: 363.0
click at [696, 158] on div "Describe your niche and what content your fans are looking for in 2-3 sentences…" at bounding box center [686, 381] width 722 height 488
copy div "Describe your niche and what content your fans are looking for in 2-3 sentences"
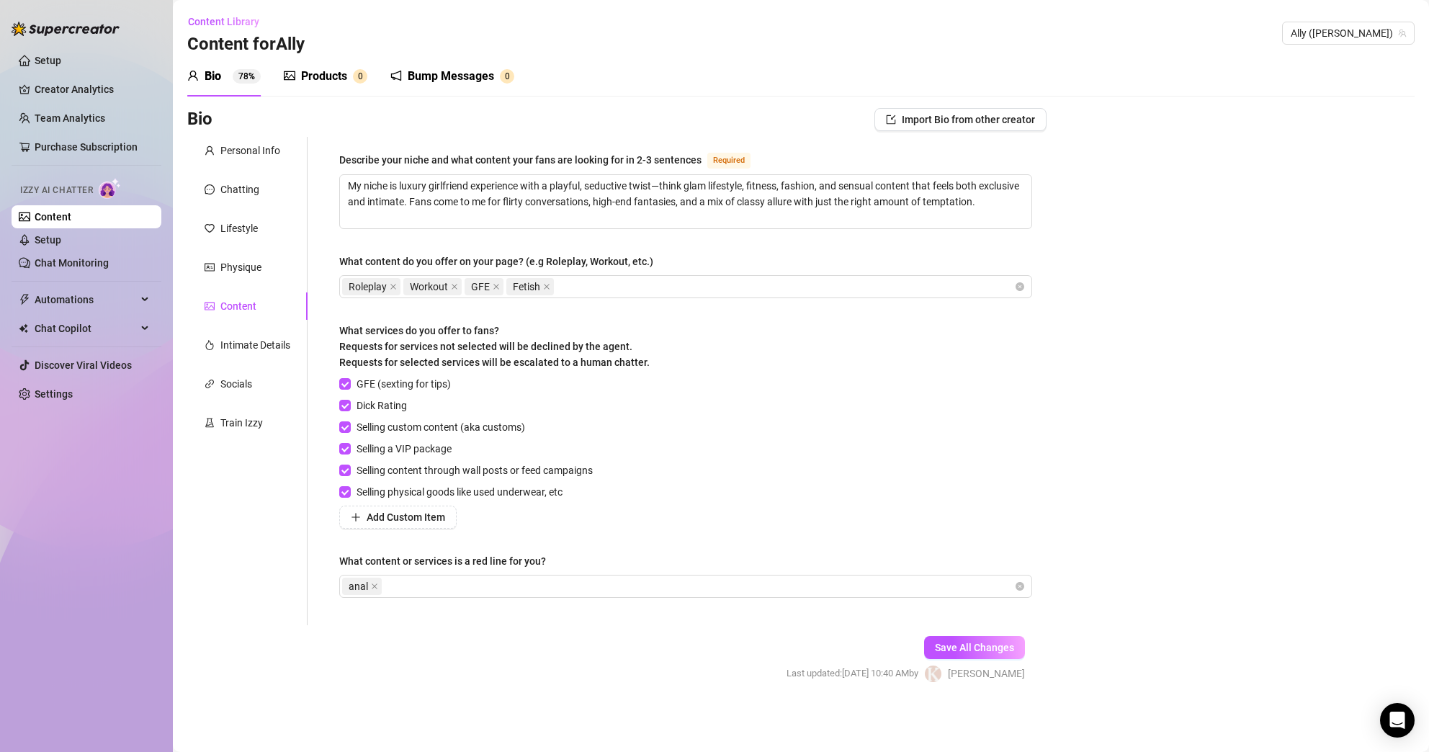
click at [878, 474] on div "GFE (sexting for tips) Dick Rating Selling custom content (aka customs) Selling…" at bounding box center [685, 452] width 693 height 153
click at [967, 647] on span "Save All Changes" at bounding box center [974, 648] width 79 height 12
click at [274, 345] on div "Intimate Details" at bounding box center [255, 345] width 70 height 16
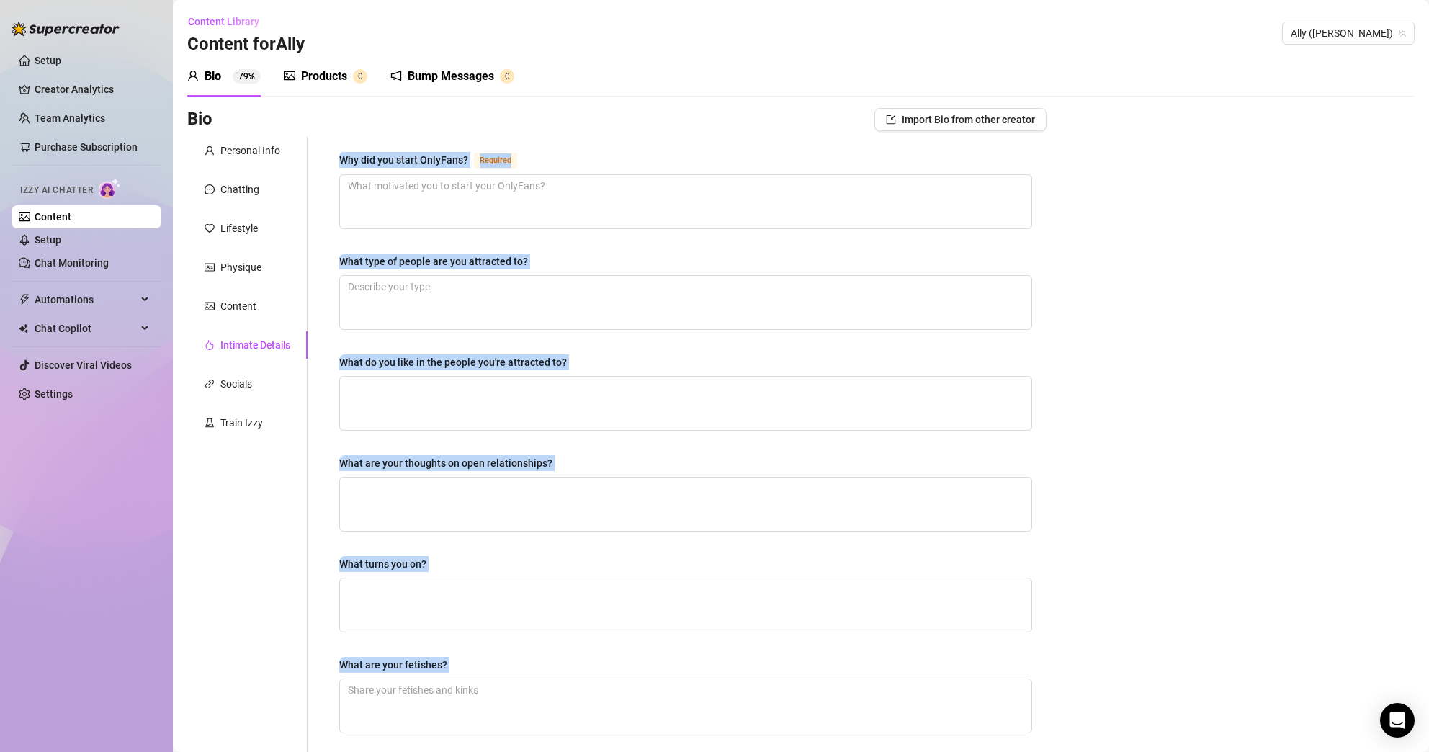
drag, startPoint x: 532, startPoint y: 549, endPoint x: 342, endPoint y: 154, distance: 437.8
click at [342, 154] on div "Why did you start OnlyFans? Required What type of people are you attracted to? …" at bounding box center [685, 499] width 693 height 696
click at [457, 214] on textarea "Why did you start OnlyFans? Required" at bounding box center [685, 201] width 691 height 53
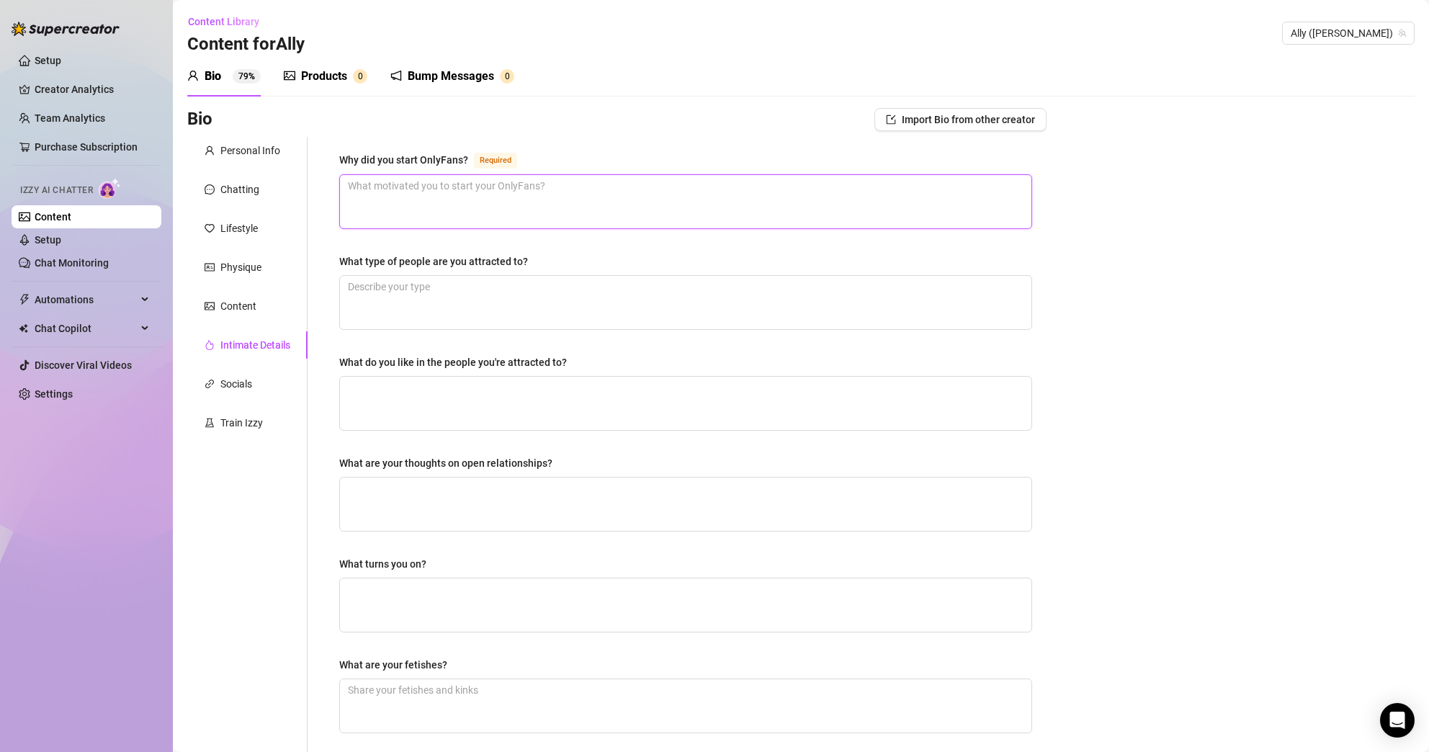
paste textarea "I started OnlyFans because I love expressing my sensual side in a fun, glamorou…"
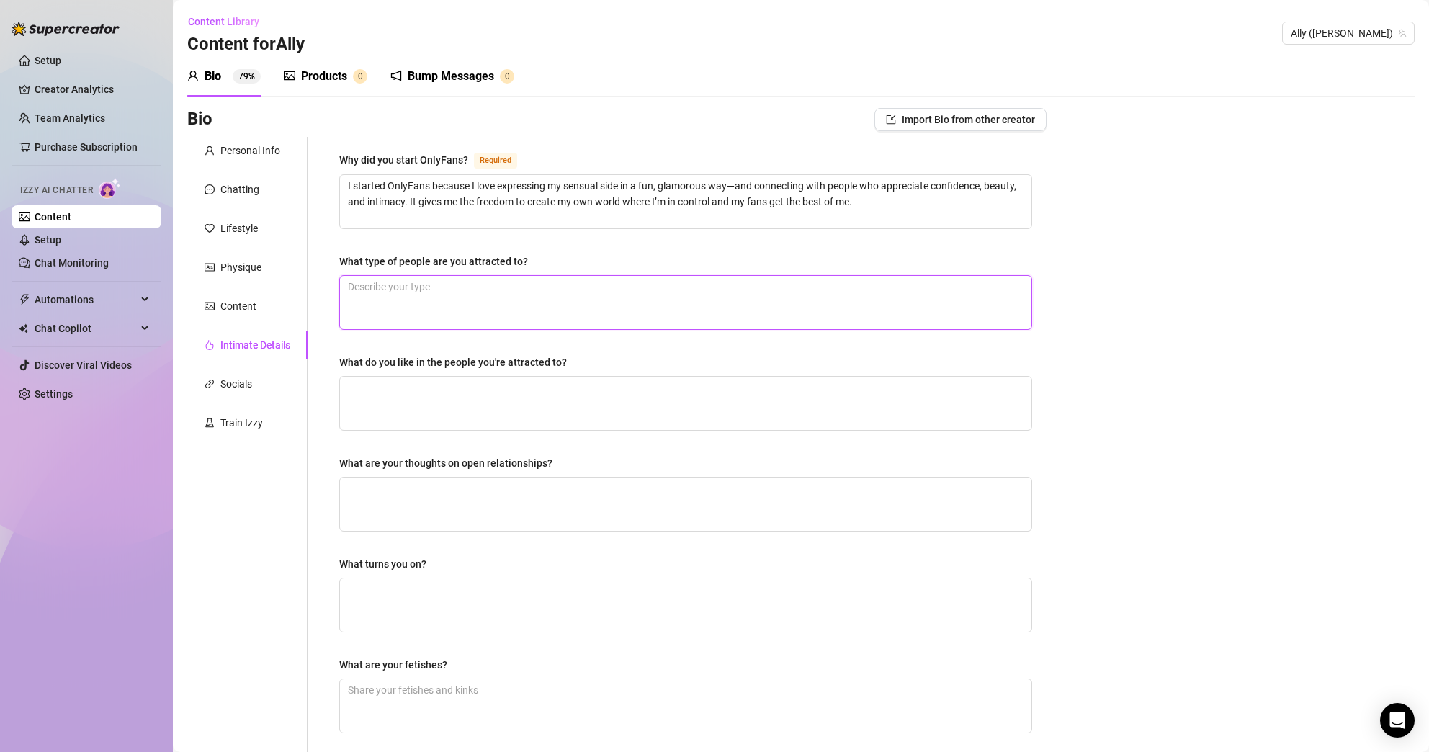
click at [493, 287] on textarea "What type of people are you attracted to?" at bounding box center [685, 302] width 691 height 53
paste textarea "I’m attracted to confident, ambitious men who know what they want—and aren’t af…"
click at [535, 391] on textarea "What do you like in the people you're attracted to?" at bounding box center [685, 403] width 691 height 53
click at [447, 398] on textarea "What do you like in the people you're attracted to?" at bounding box center [685, 403] width 691 height 53
paste textarea "love generosity, great conversation, a sense of humor, and someone who can make…"
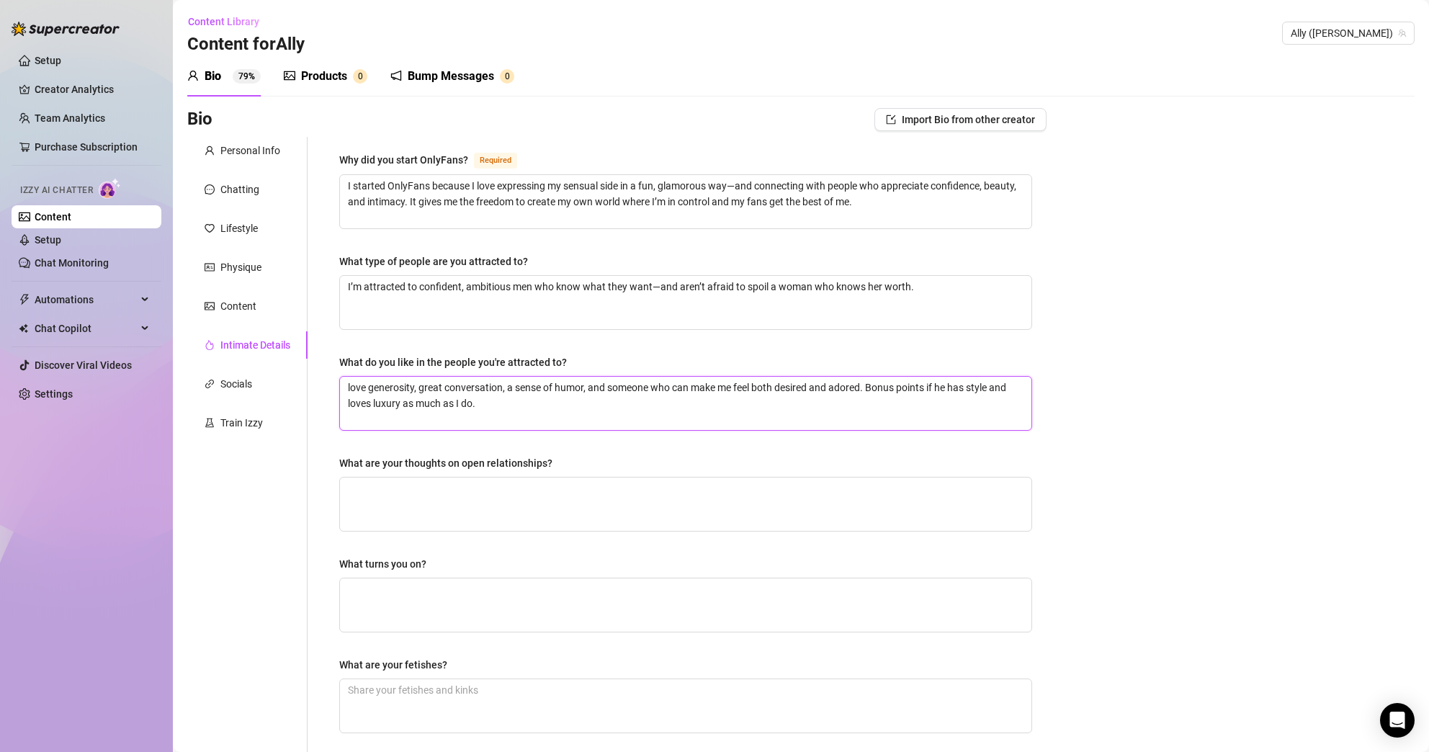
click at [350, 384] on textarea "love generosity, great conversation, a sense of humor, and someone who can make…" at bounding box center [685, 403] width 691 height 53
click at [371, 509] on textarea "What are your thoughts on open relationships?" at bounding box center [685, 503] width 691 height 53
paste textarea "I believe connections can be unique and personal—sometimes that means one-on-on…"
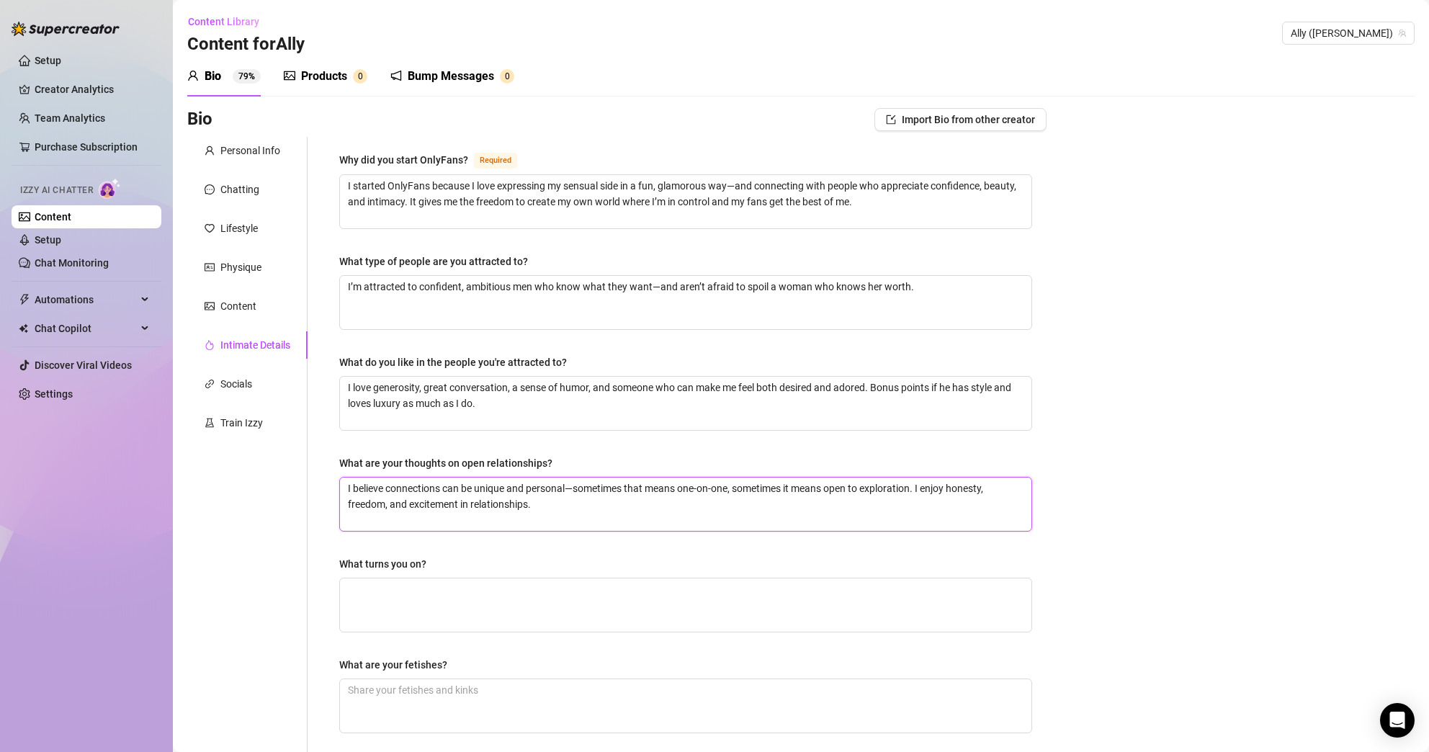
click at [491, 518] on textarea "I believe connections can be unique and personal—sometimes that means one-on-on…" at bounding box center [685, 503] width 691 height 53
click at [519, 526] on textarea "I believe connections can be unique and personal—sometimes that means one-on-on…" at bounding box center [685, 503] width 691 height 53
click at [574, 487] on textarea "I believe connections can be unique and personal—sometimes that means one-on-on…" at bounding box center [685, 503] width 691 height 53
click at [658, 288] on textarea "I’m attracted to confident, ambitious men who know what they want—and aren’t af…" at bounding box center [685, 302] width 691 height 53
click at [1085, 575] on div "Bio Import Bio from other creator Personal Info Chatting Lifestyle Physique Con…" at bounding box center [800, 526] width 1227 height 836
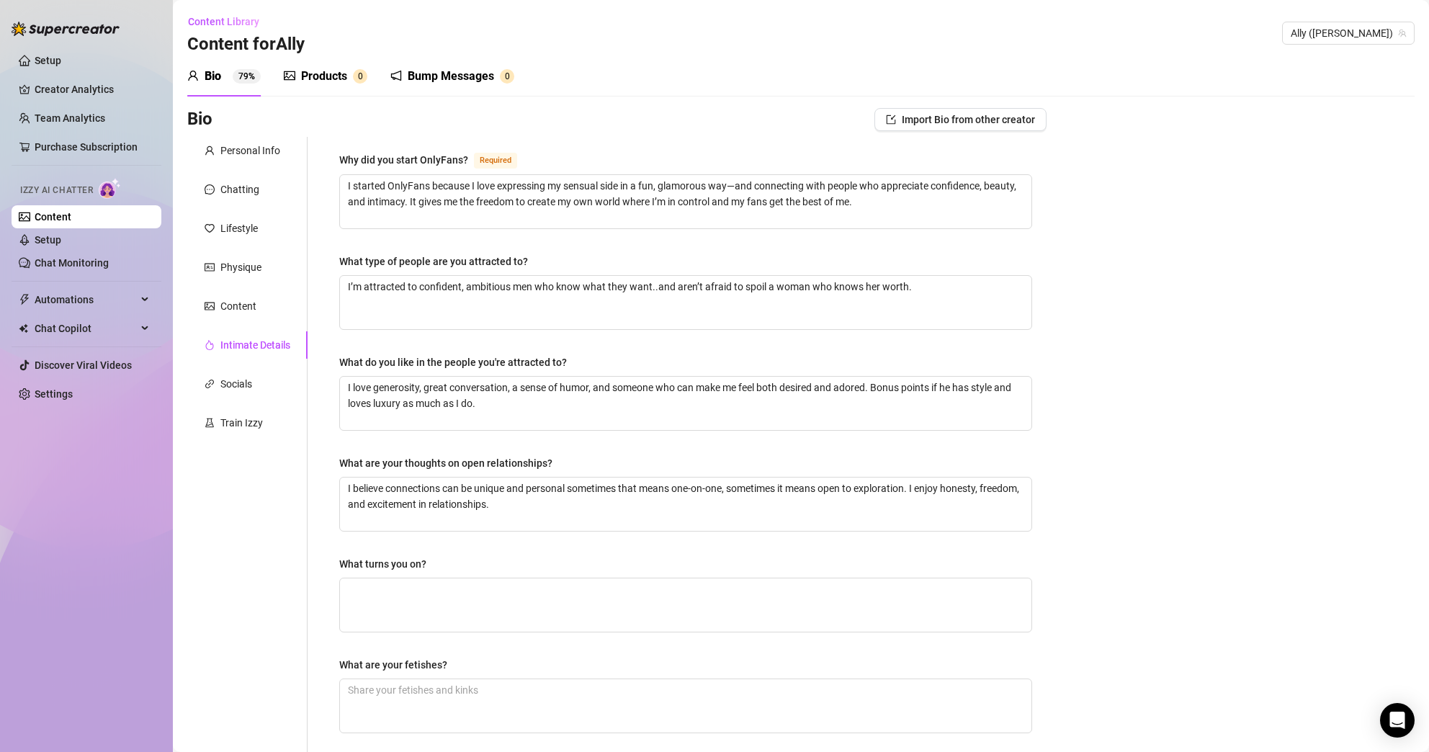
scroll to position [117, 0]
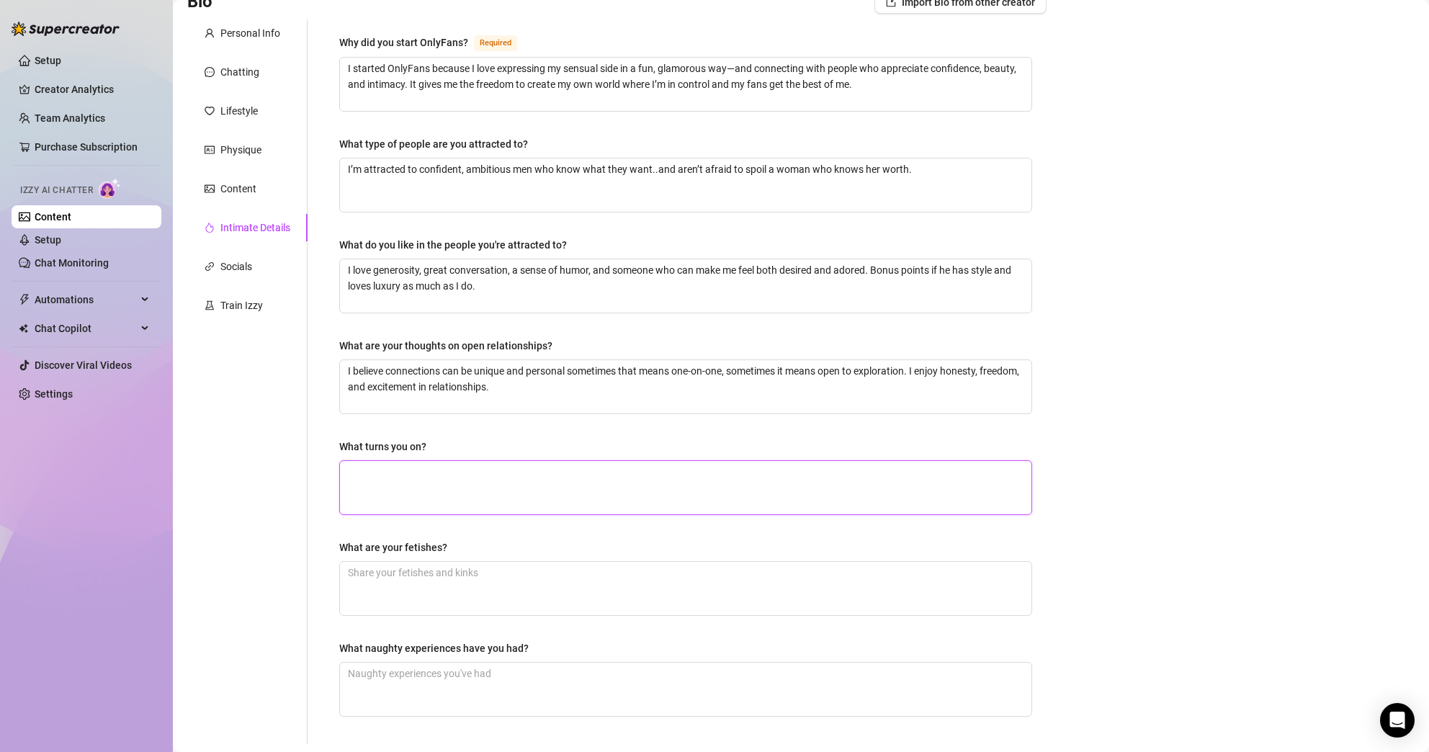
click at [538, 498] on textarea "What turns you on?" at bounding box center [685, 487] width 691 height 53
paste textarea "Confidence, power, and playful teasing. I love when someone takes charge but al…"
click at [788, 535] on div "Why did you start OnlyFans? Required I started OnlyFans because I love expressi…" at bounding box center [685, 382] width 693 height 696
click at [442, 582] on textarea "What are your fetishes?" at bounding box center [685, 588] width 691 height 53
paste textarea "Luxury lingerie, teasing control, playful roleplay, and being spoiled—because n…"
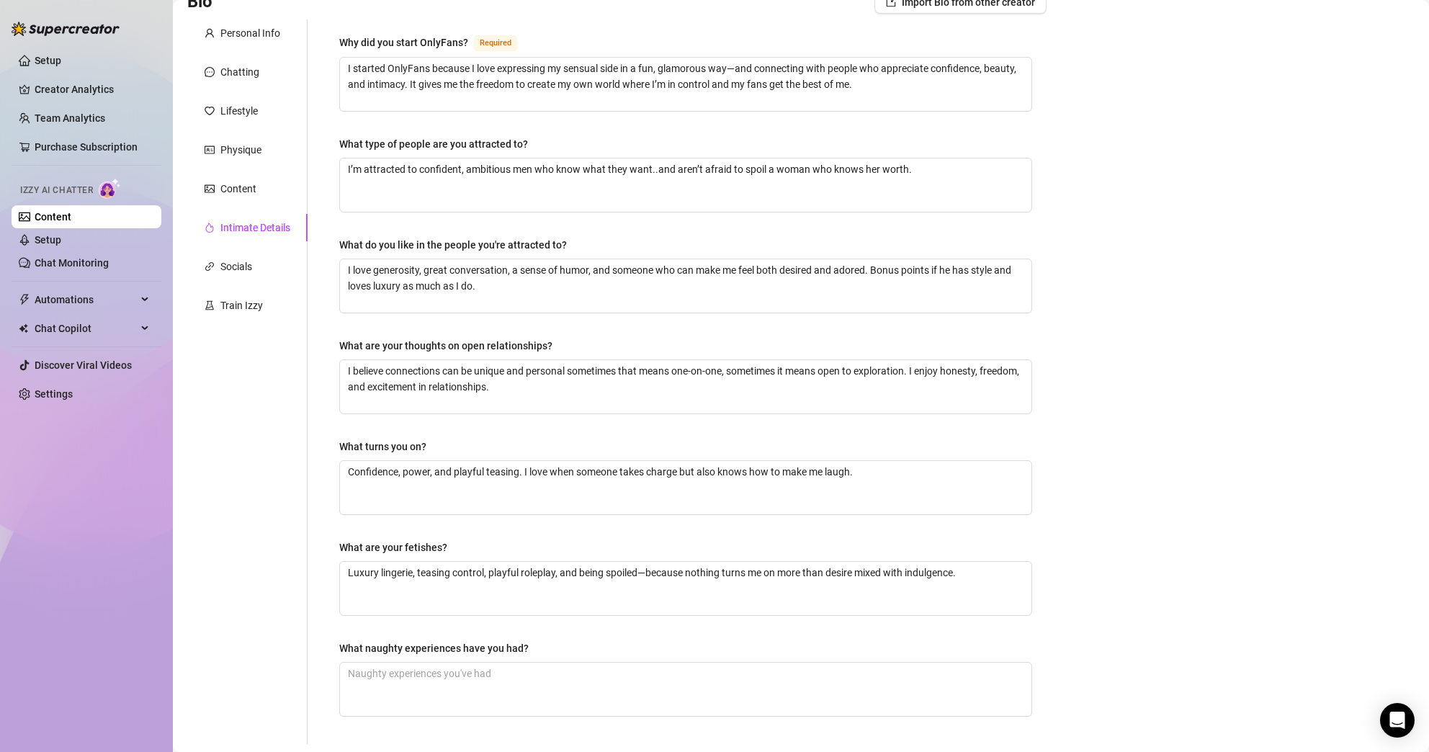
click at [701, 651] on div "What naughty experiences have you had?" at bounding box center [685, 651] width 693 height 22
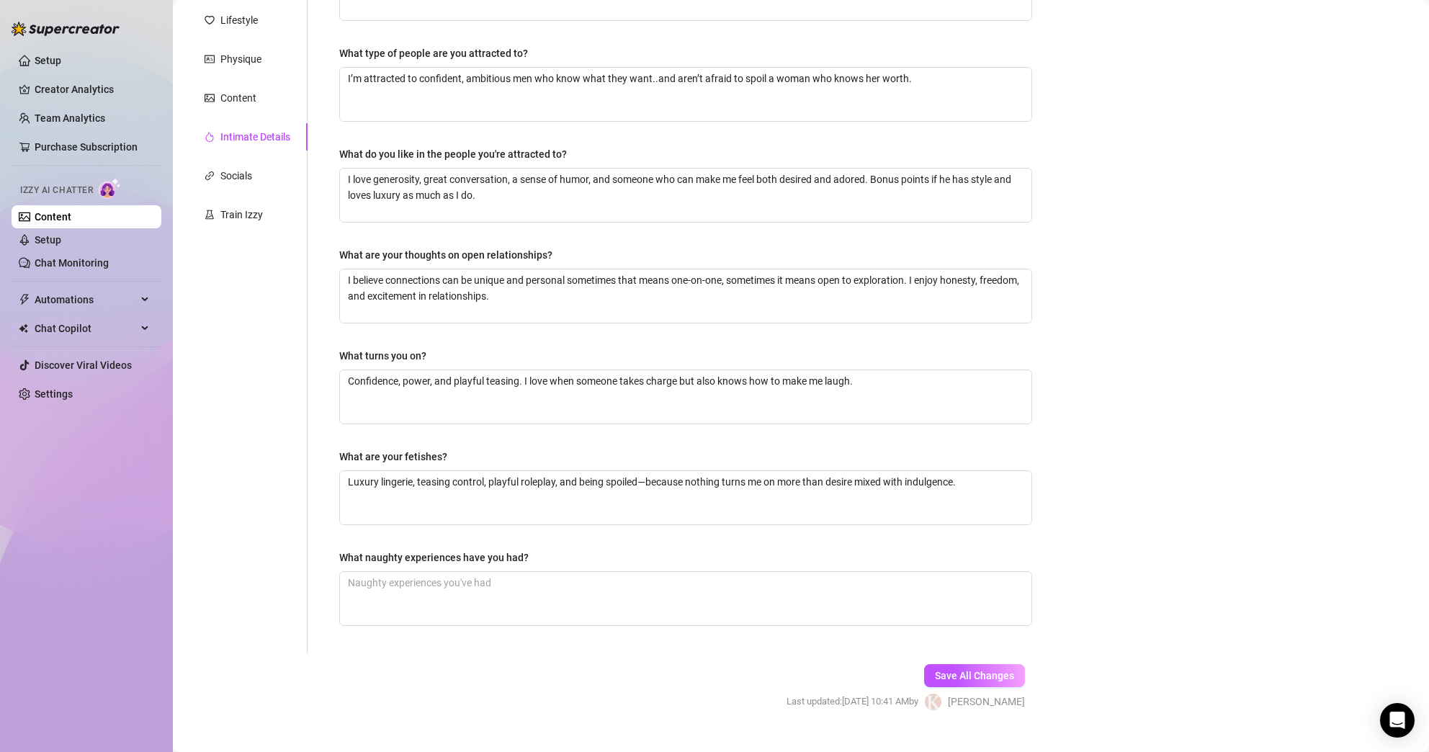
scroll to position [235, 0]
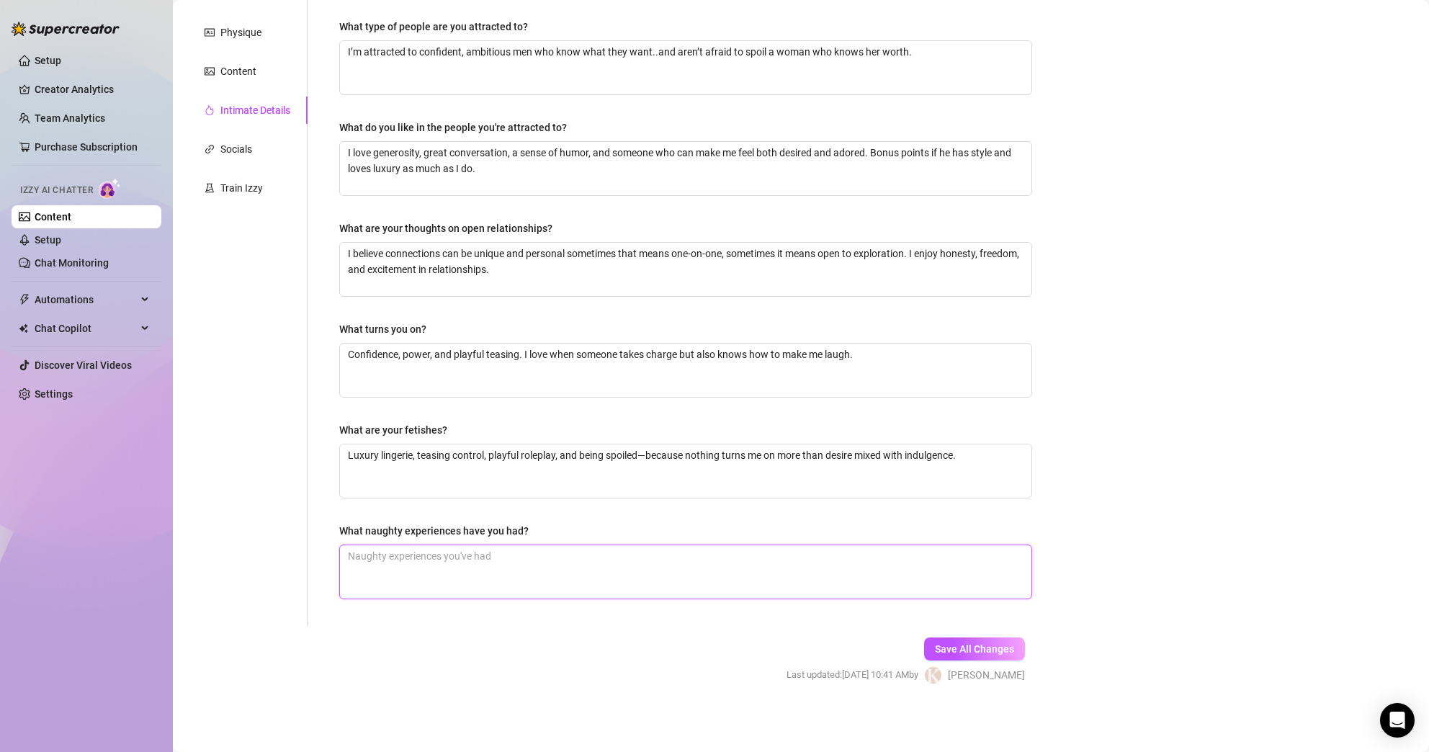
click at [413, 567] on textarea "What naughty experiences have you had?" at bounding box center [685, 571] width 691 height 53
paste textarea "One of my naughtiest experiences was sneaking off during a glamorous party to h…"
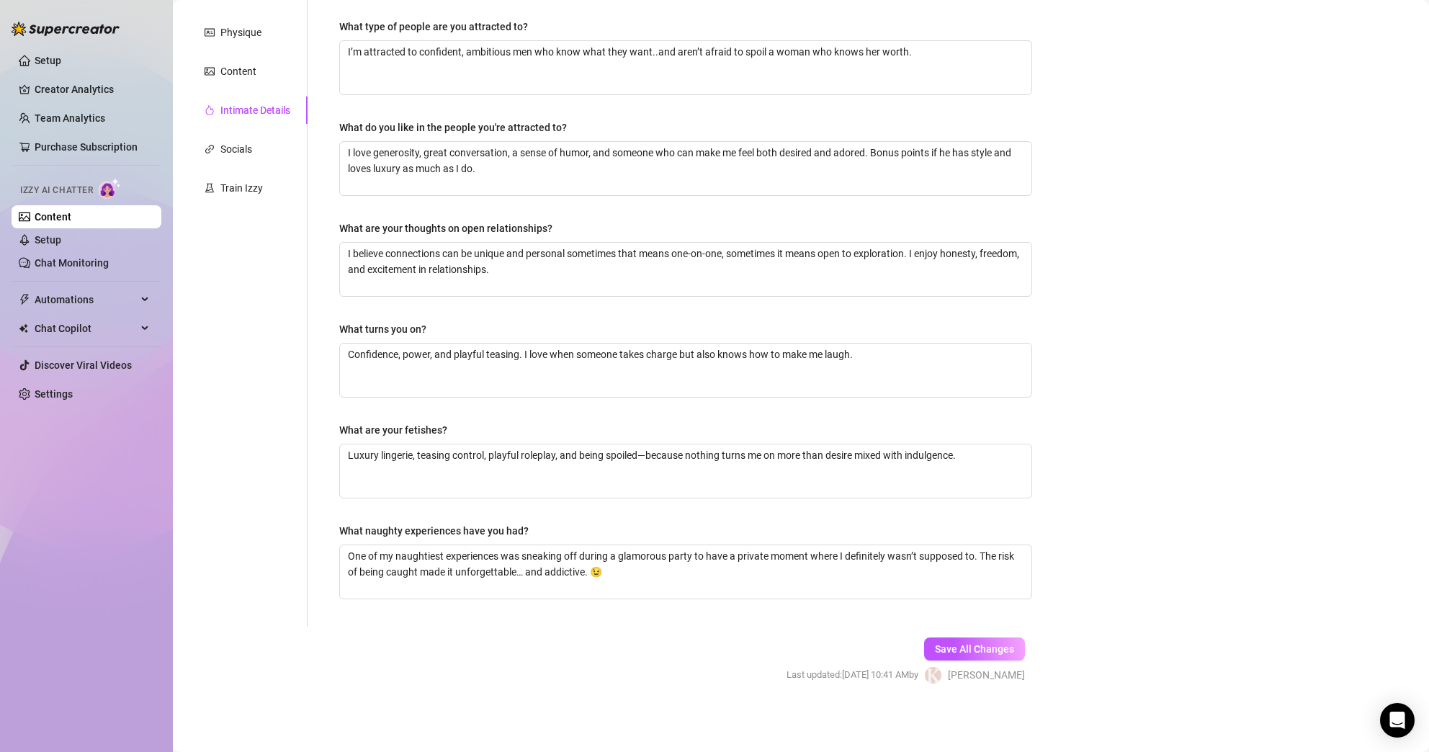
click at [577, 634] on form "Personal Info Chatting Lifestyle Physique Content Intimate Details Socials Trai…" at bounding box center [616, 305] width 859 height 807
click at [967, 648] on span "Save All Changes" at bounding box center [974, 649] width 79 height 12
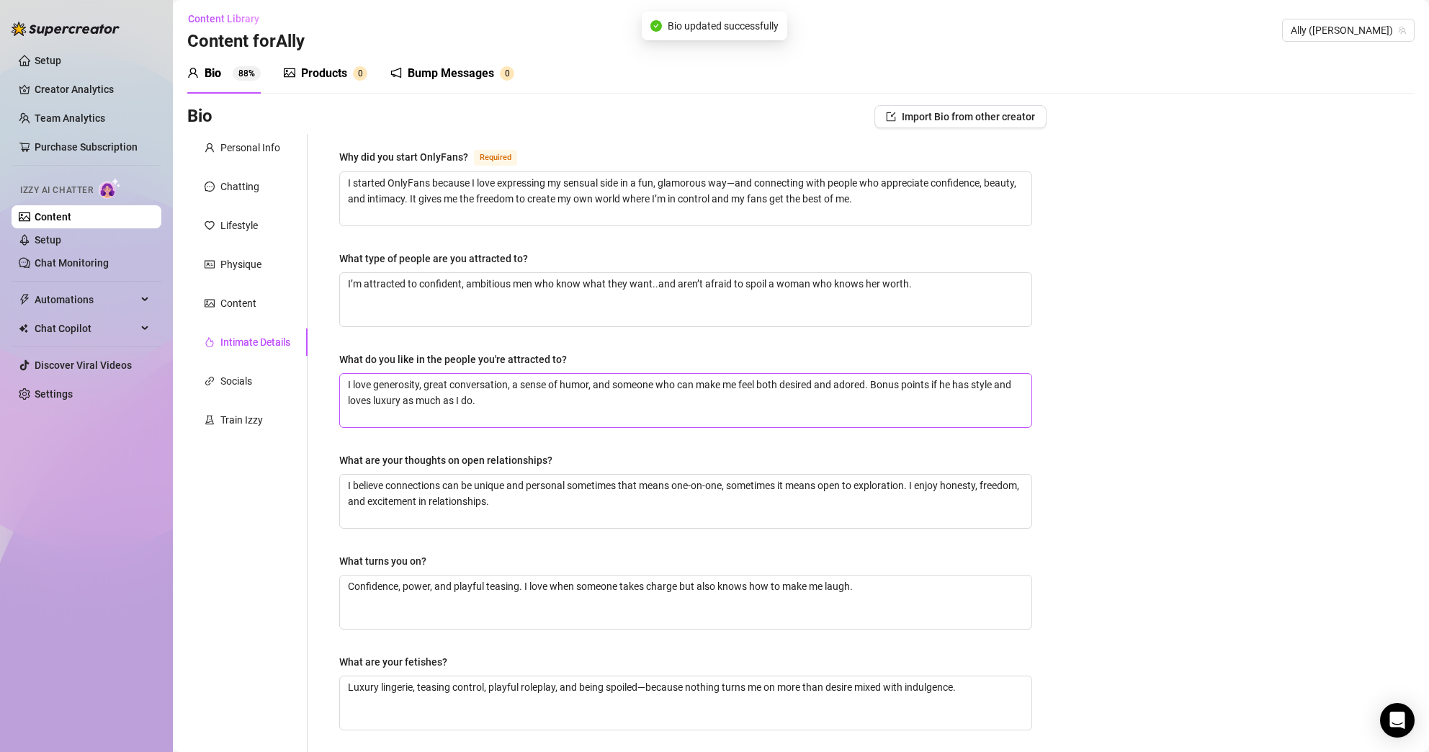
scroll to position [0, 0]
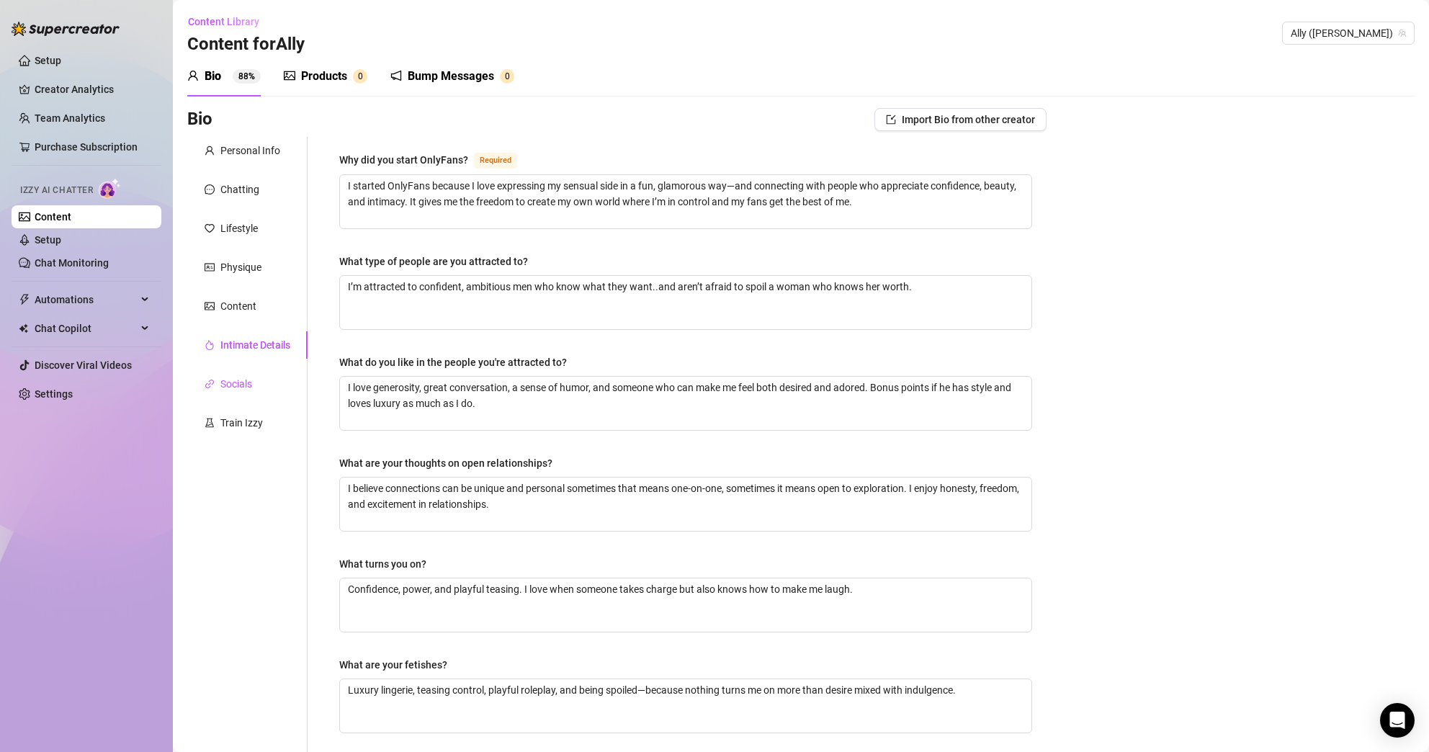
click at [251, 382] on div "Socials" at bounding box center [236, 384] width 32 height 16
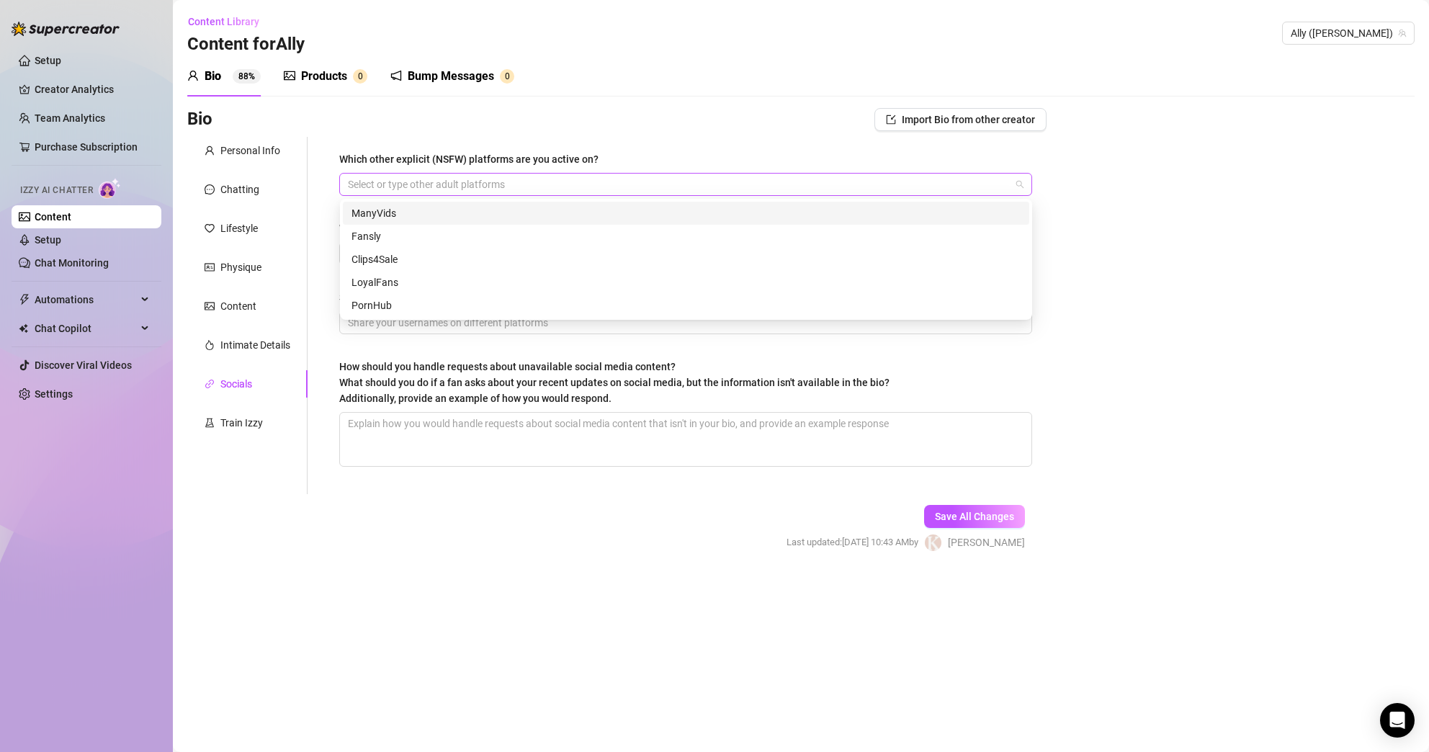
click at [941, 185] on div at bounding box center [678, 184] width 672 height 20
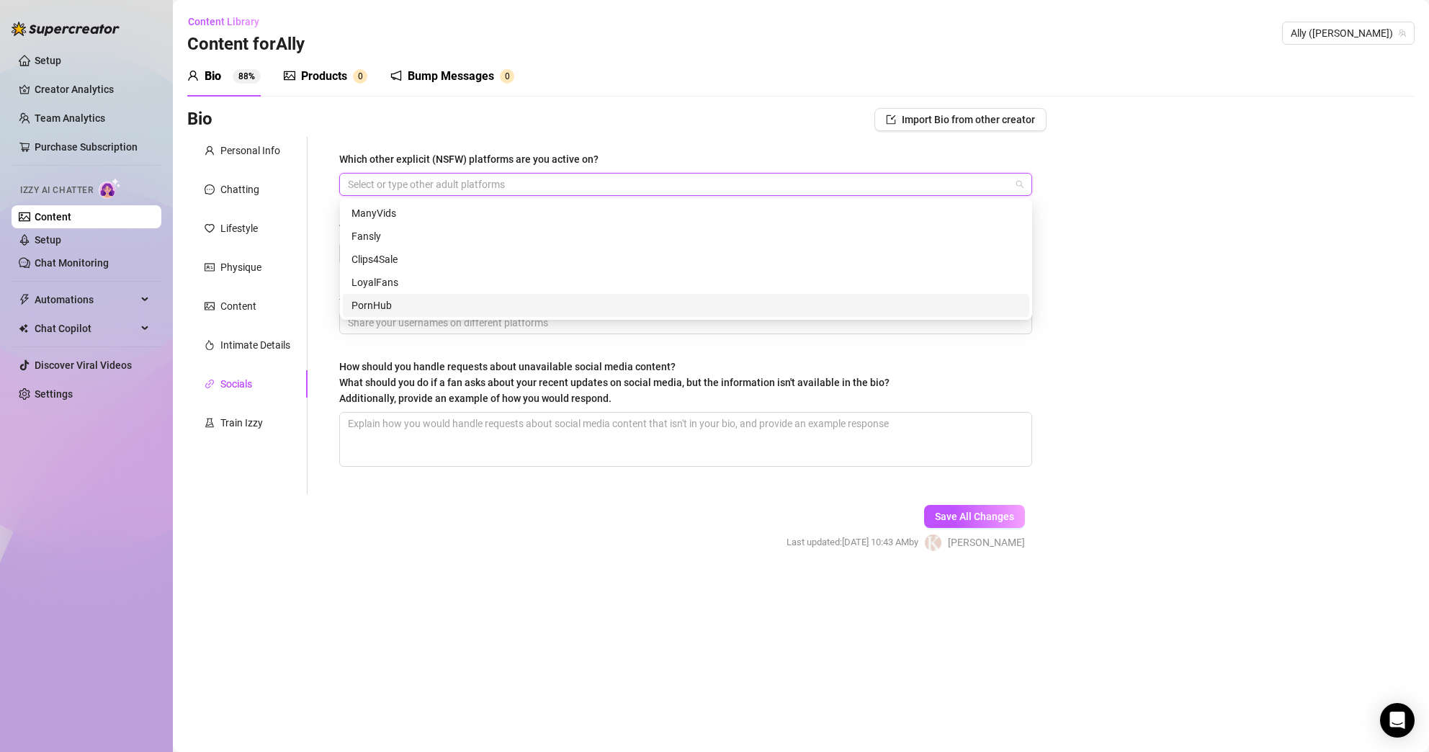
click at [1108, 300] on div "Bio Import Bio from other creator Personal Info Chatting Lifestyle Physique Con…" at bounding box center [800, 342] width 1227 height 469
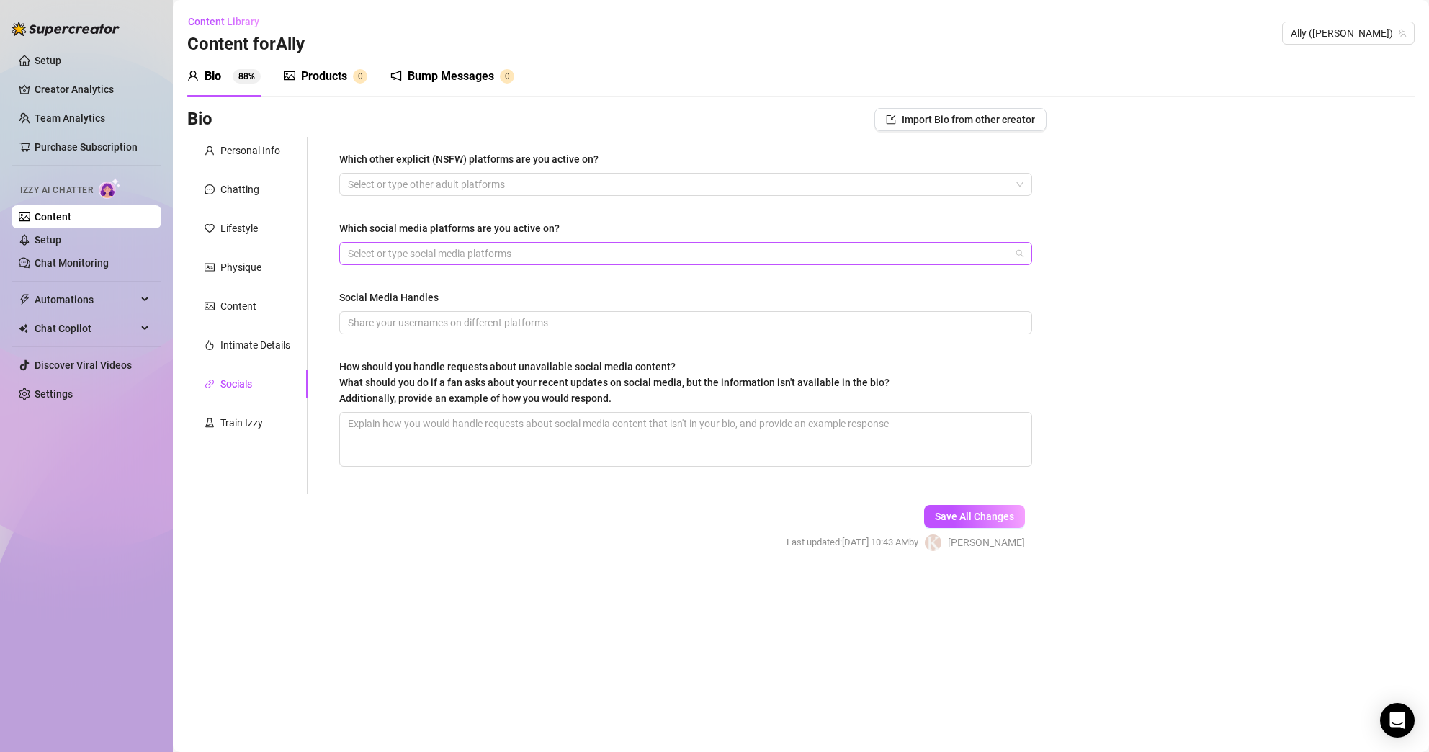
click at [765, 254] on div at bounding box center [678, 253] width 672 height 20
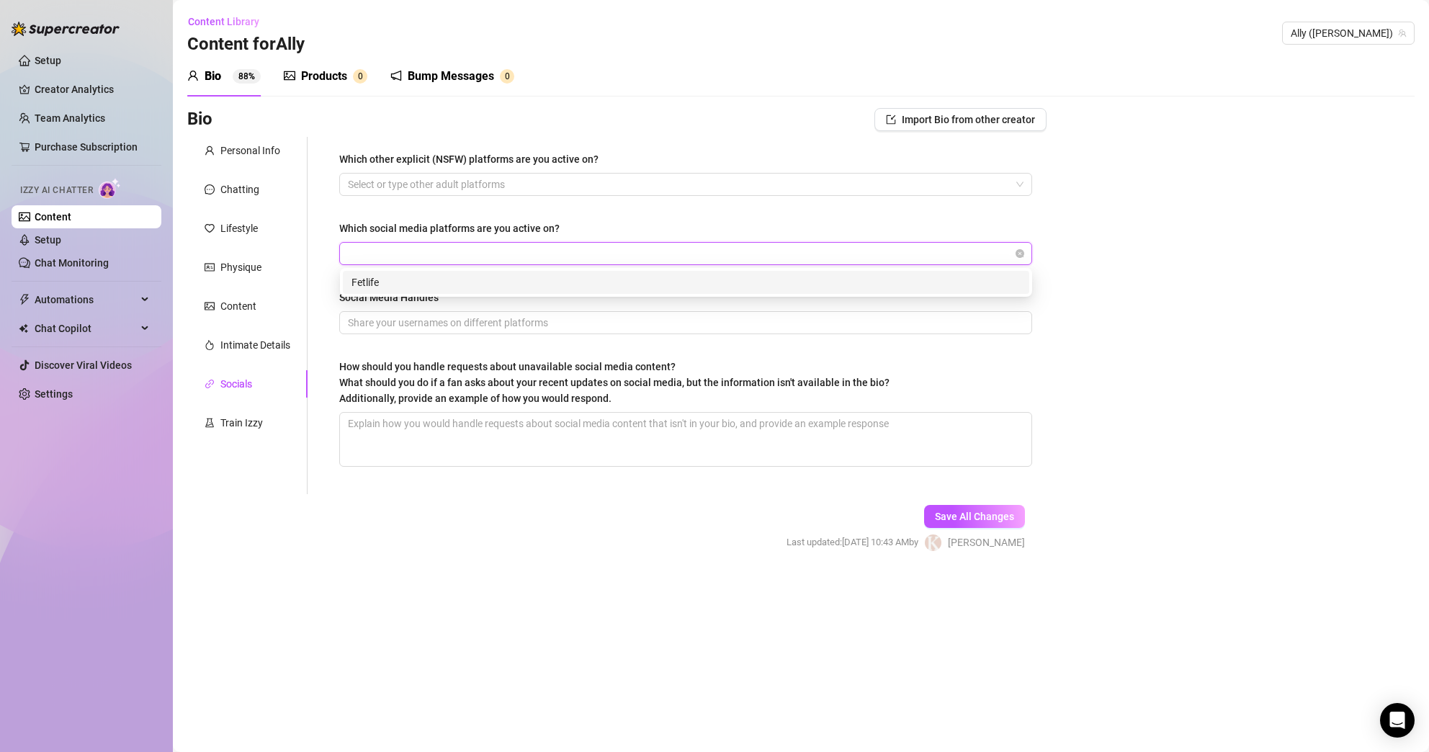
click at [1303, 266] on div "Bio Import Bio from other creator Personal Info Chatting Lifestyle Physique Con…" at bounding box center [800, 342] width 1227 height 469
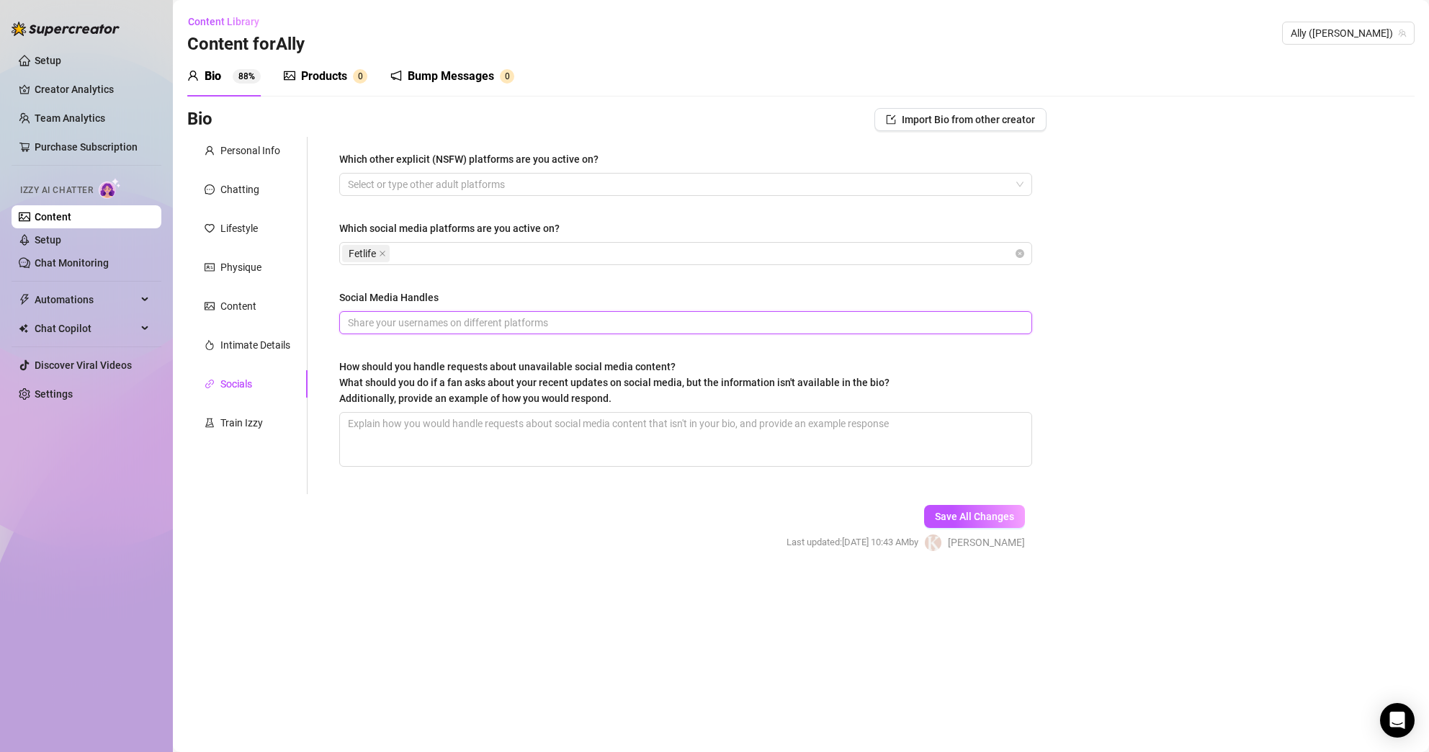
click at [824, 318] on input "Social Media Handles" at bounding box center [684, 323] width 673 height 16
click at [1145, 397] on div "Bio Import Bio from other creator Personal Info Chatting Lifestyle Physique Con…" at bounding box center [800, 342] width 1227 height 469
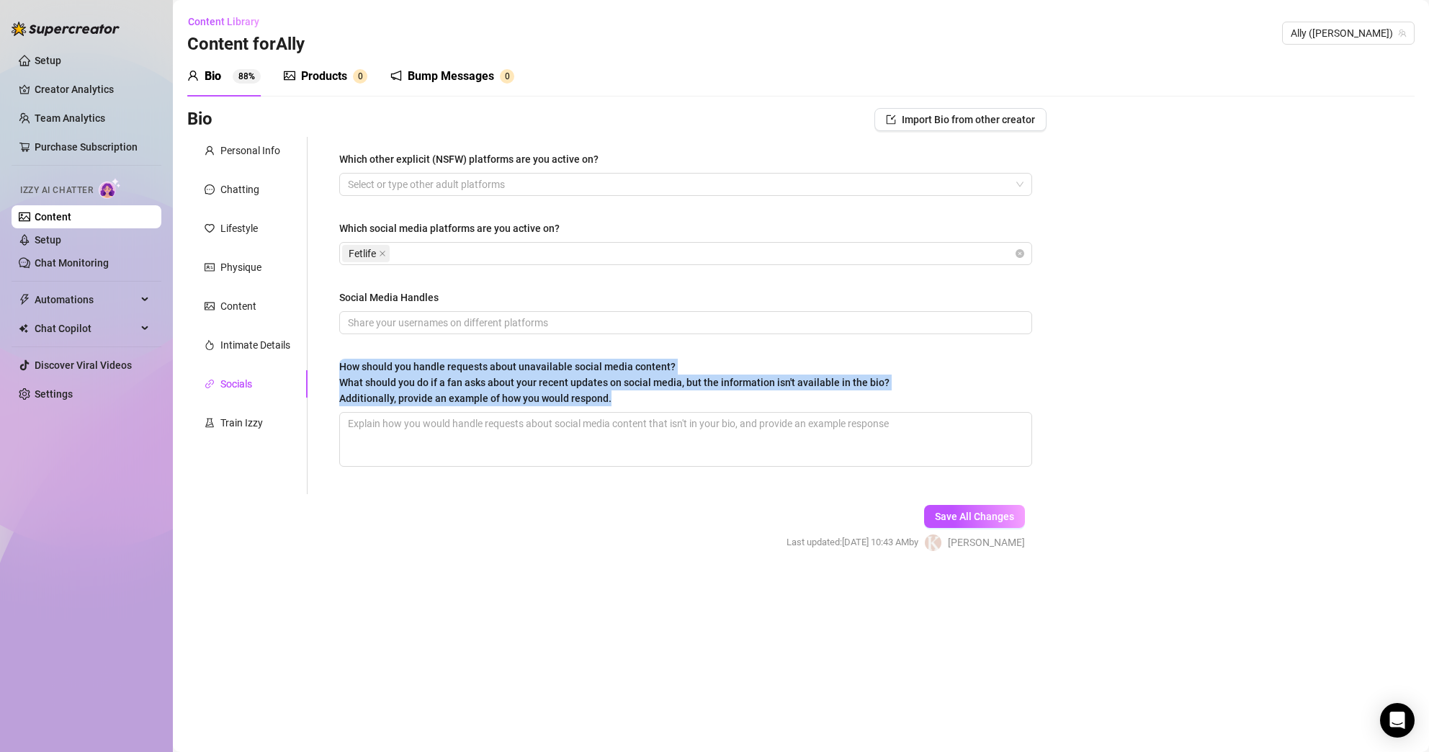
drag, startPoint x: 619, startPoint y: 402, endPoint x: 338, endPoint y: 369, distance: 282.1
click at [338, 369] on div "Which other explicit (NSFW) platforms are you active on? Select or type other a…" at bounding box center [686, 315] width 722 height 357
click at [413, 447] on textarea "How should you handle requests about unavailable social media content? What sho…" at bounding box center [685, 439] width 691 height 53
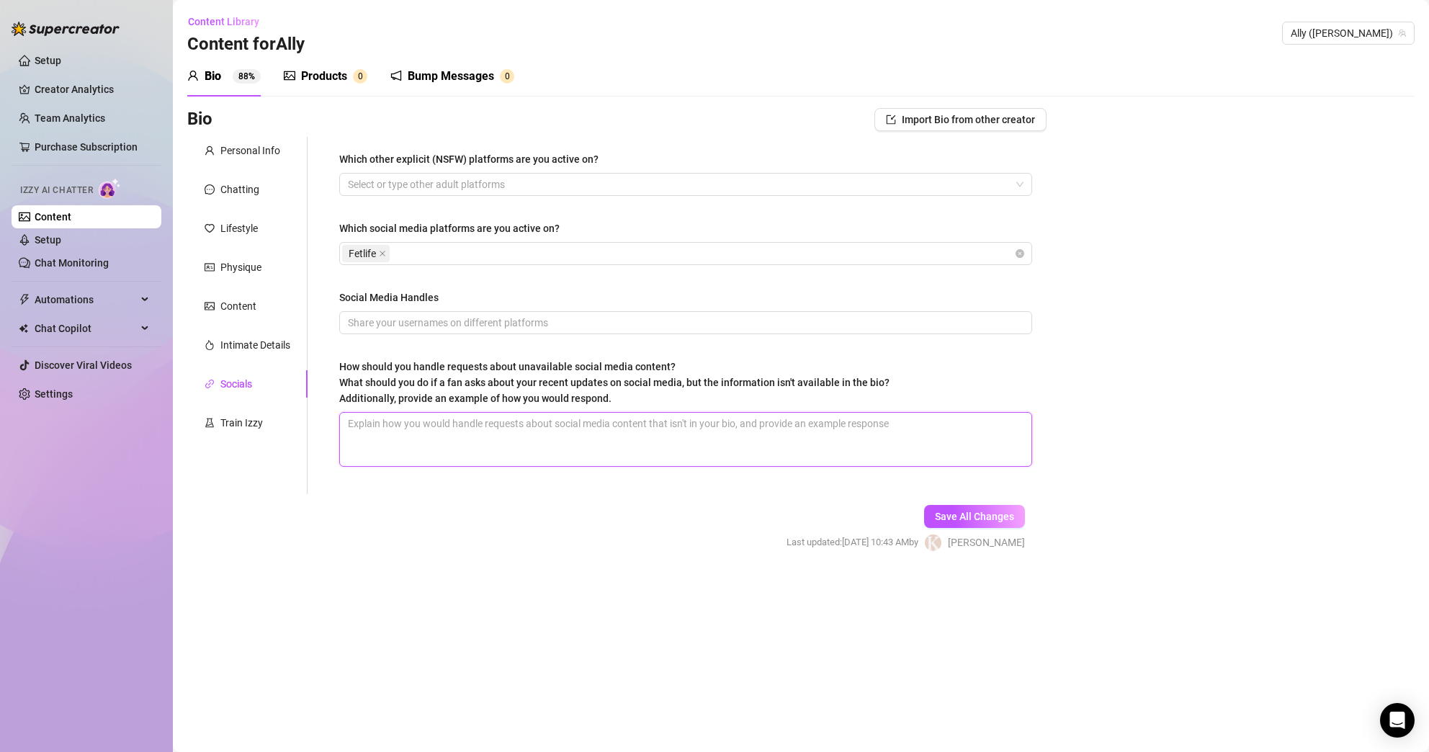
paste textarea "Oh, you’re curious about that? My bio only gives a little teaser… the real upda…"
click at [629, 441] on textarea "Oh, you’re curious about that? My bio only gives a little teaser… the real upda…" at bounding box center [685, 439] width 691 height 53
paste textarea "Stay playful and light—don’t promise something you can’t deliver. Instead, teas…"
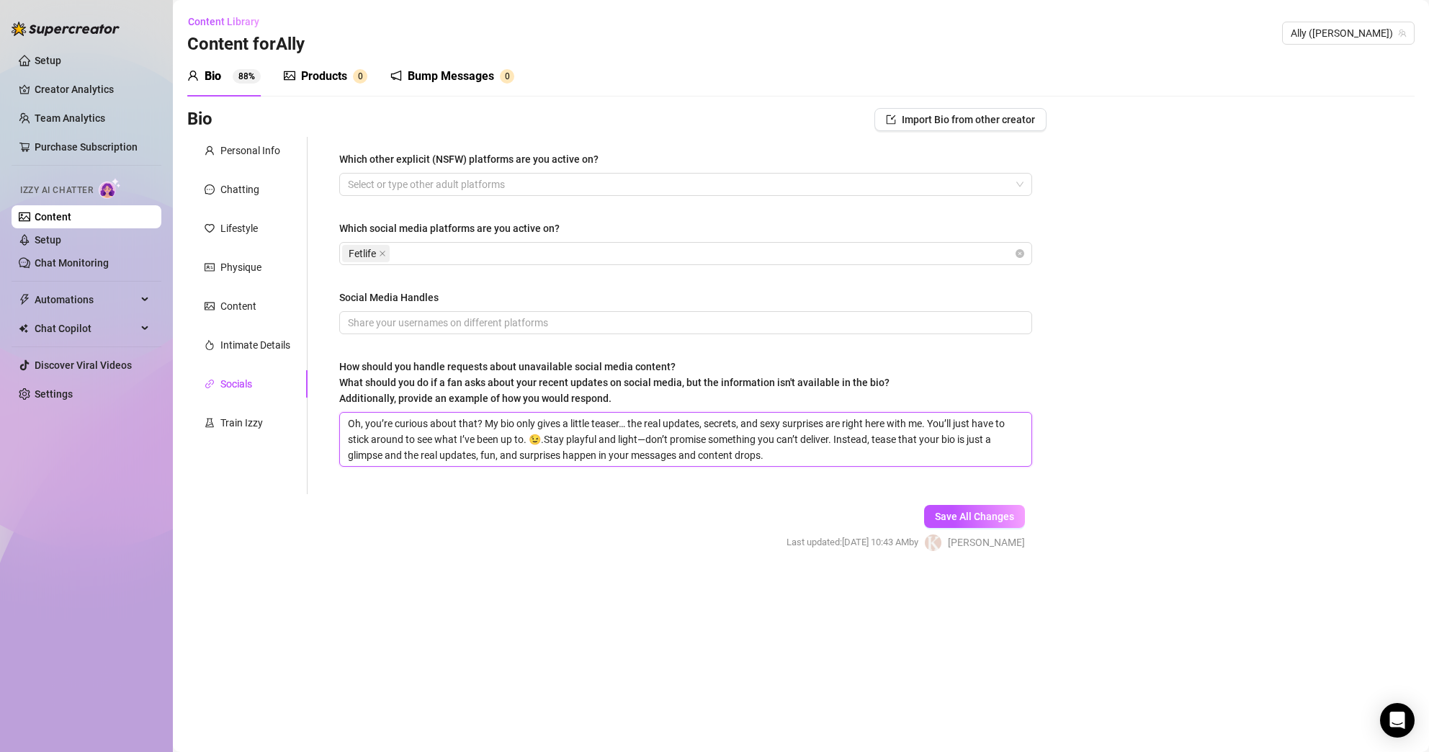
click at [544, 440] on textarea "Oh, you’re curious about that? My bio only gives a little teaser… the real upda…" at bounding box center [685, 439] width 691 height 53
drag, startPoint x: 818, startPoint y: 457, endPoint x: 336, endPoint y: 420, distance: 483.2
click at [336, 420] on div "Which other explicit (NSFW) platforms are you active on? Select or type other a…" at bounding box center [686, 315] width 722 height 357
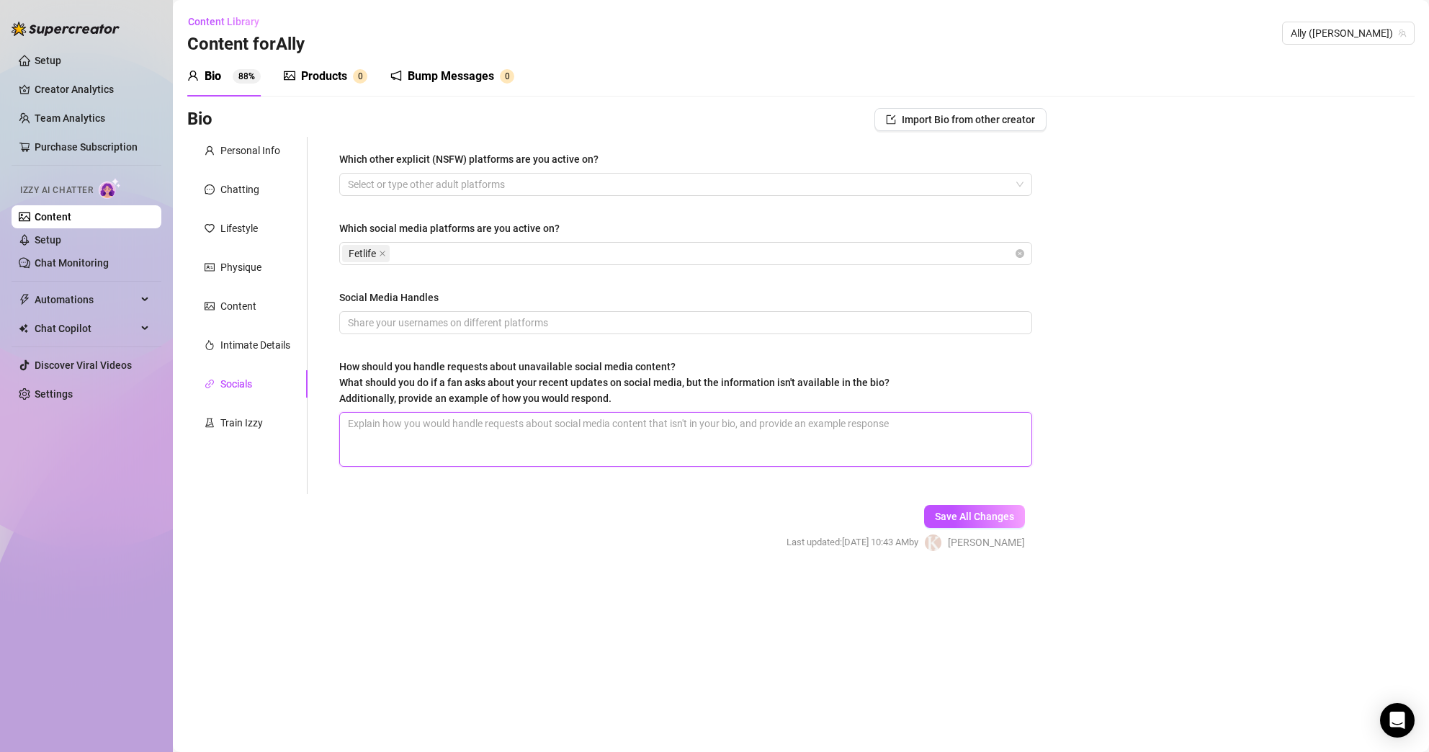
click at [415, 429] on textarea "How should you handle requests about unavailable social media content? What sho…" at bounding box center [685, 439] width 691 height 53
paste textarea "“Curious, huh? My bio’s just a little teaser… the real fun, secrets, and sexy s…"
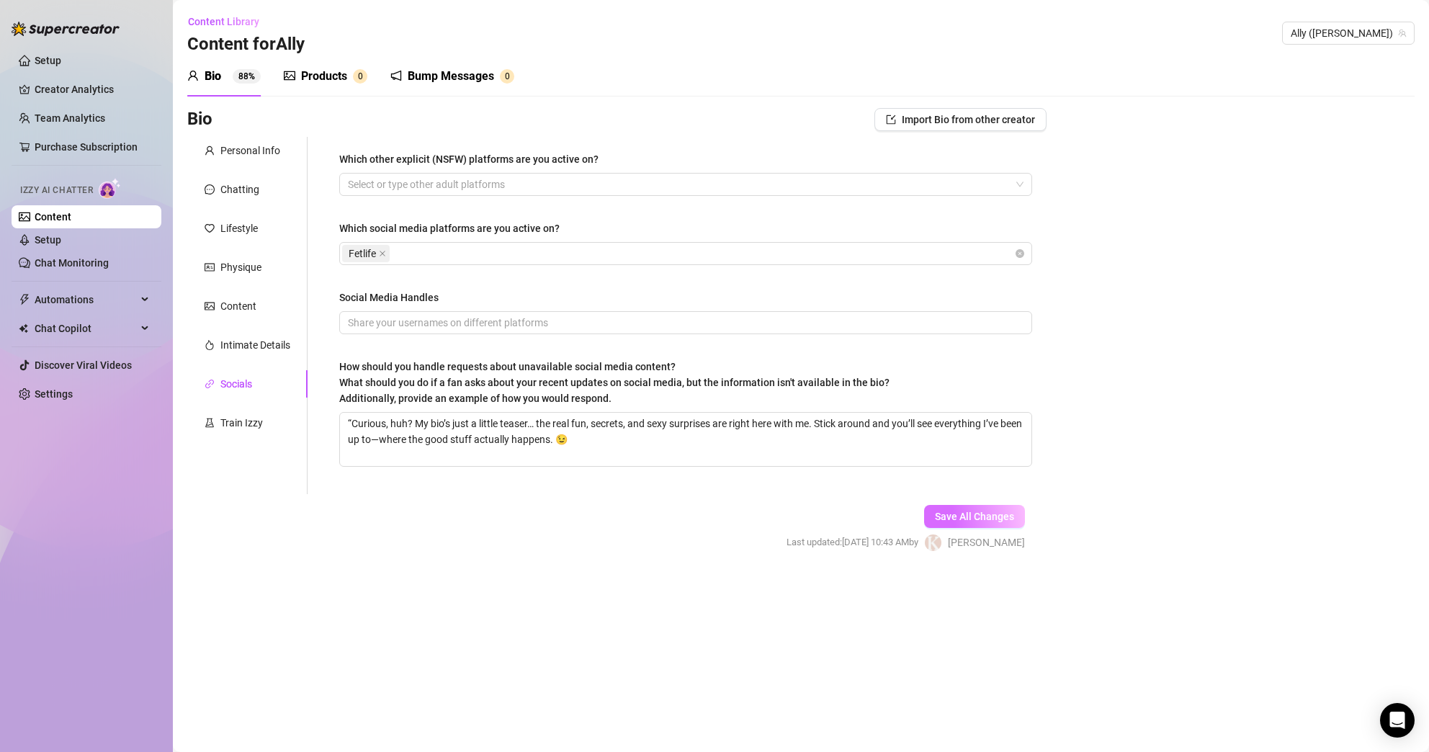
click at [999, 517] on span "Save All Changes" at bounding box center [974, 517] width 79 height 12
click at [995, 520] on span "Save All Changes" at bounding box center [974, 517] width 79 height 12
click at [275, 465] on div "Personal Info Chatting Lifestyle Physique Content Intimate Details Socials Trai…" at bounding box center [247, 315] width 120 height 357
click at [236, 419] on div "Train Izzy" at bounding box center [241, 423] width 42 height 16
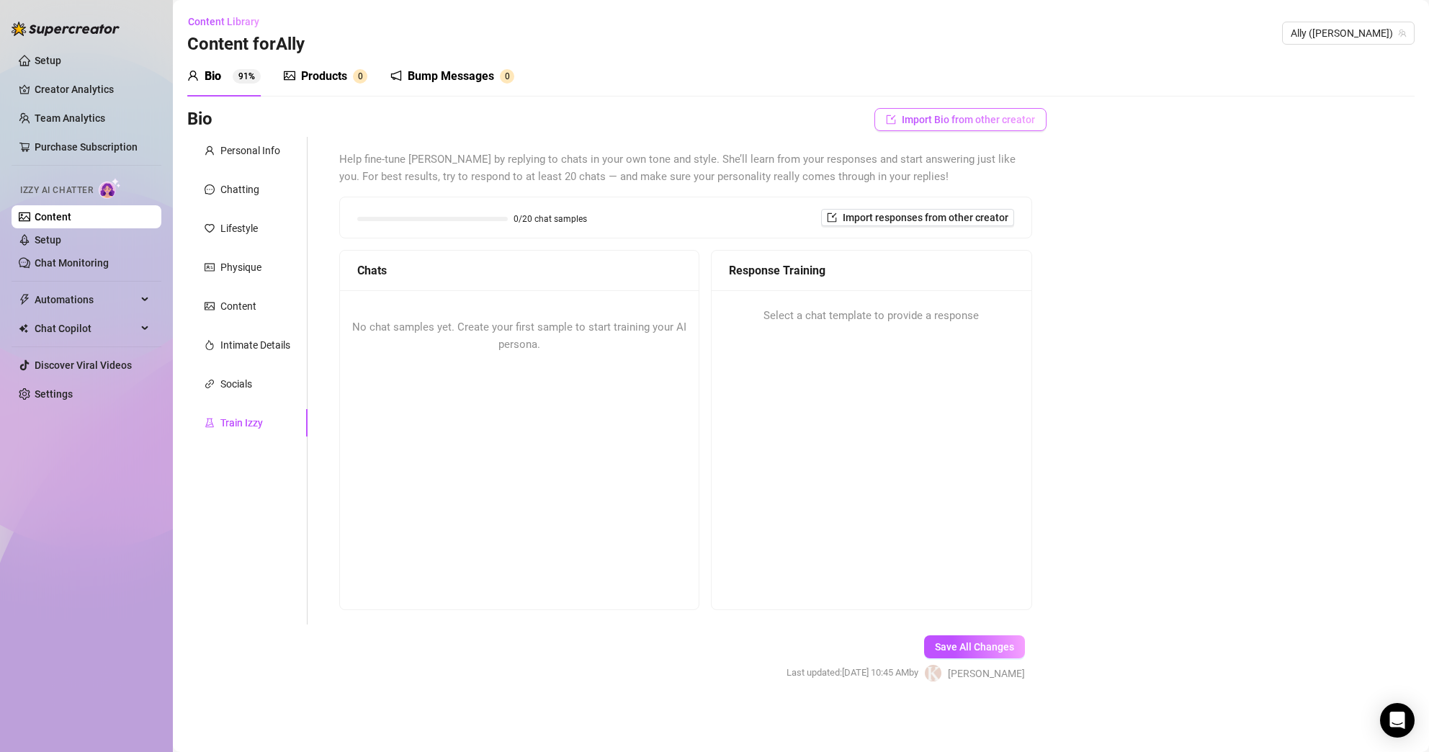
click at [1003, 121] on span "Import Bio from other creator" at bounding box center [968, 120] width 133 height 12
click at [986, 159] on input "search" at bounding box center [954, 160] width 114 height 22
click at [969, 195] on span "( allydash )" at bounding box center [967, 189] width 45 height 16
click at [1028, 189] on button "Import" at bounding box center [1012, 185] width 40 height 17
click at [980, 220] on span "Import responses from other creator" at bounding box center [926, 218] width 166 height 12
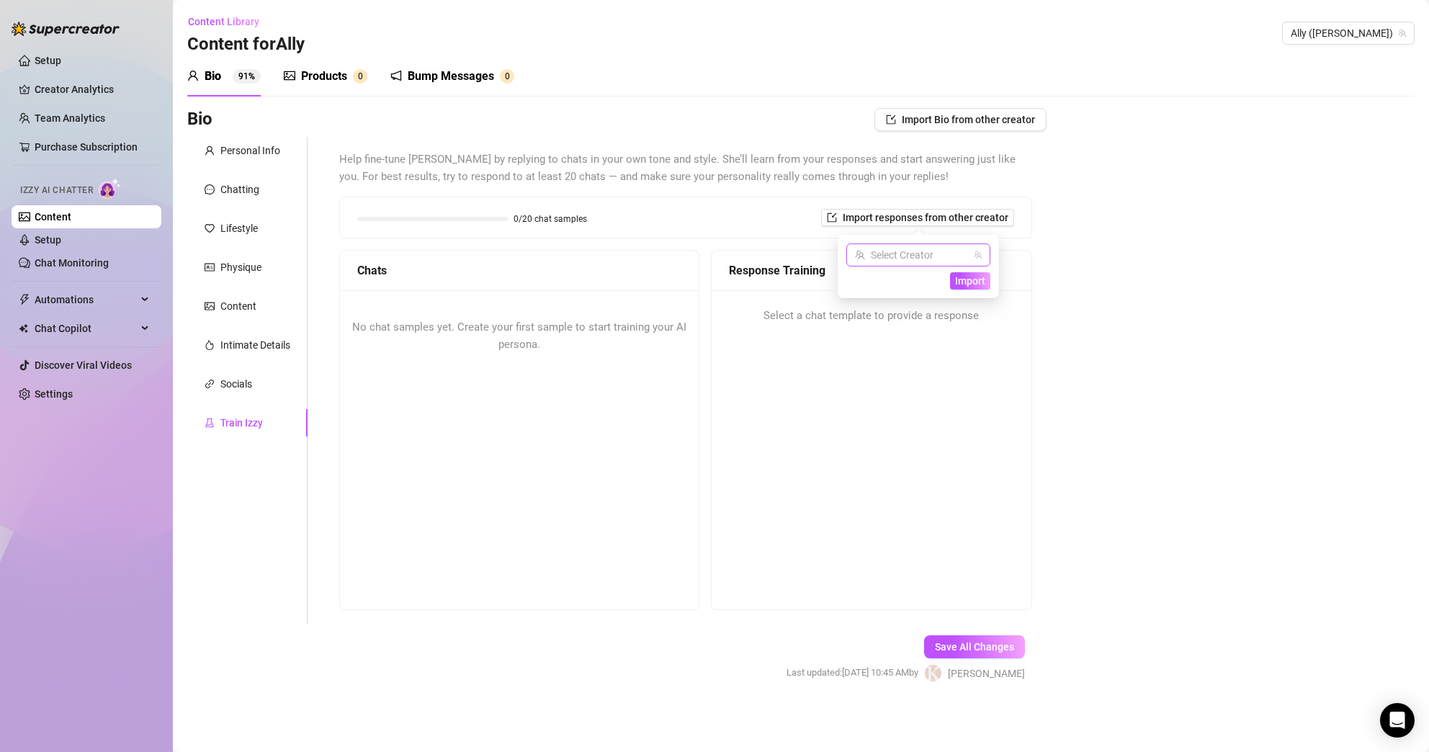
click at [956, 250] on input "search" at bounding box center [912, 255] width 114 height 22
click at [911, 284] on span "( allydash )" at bounding box center [924, 285] width 45 height 16
click at [974, 281] on span "Import" at bounding box center [970, 281] width 30 height 12
click at [969, 279] on span "Import" at bounding box center [970, 281] width 30 height 12
click at [967, 282] on span "Import" at bounding box center [970, 281] width 30 height 12
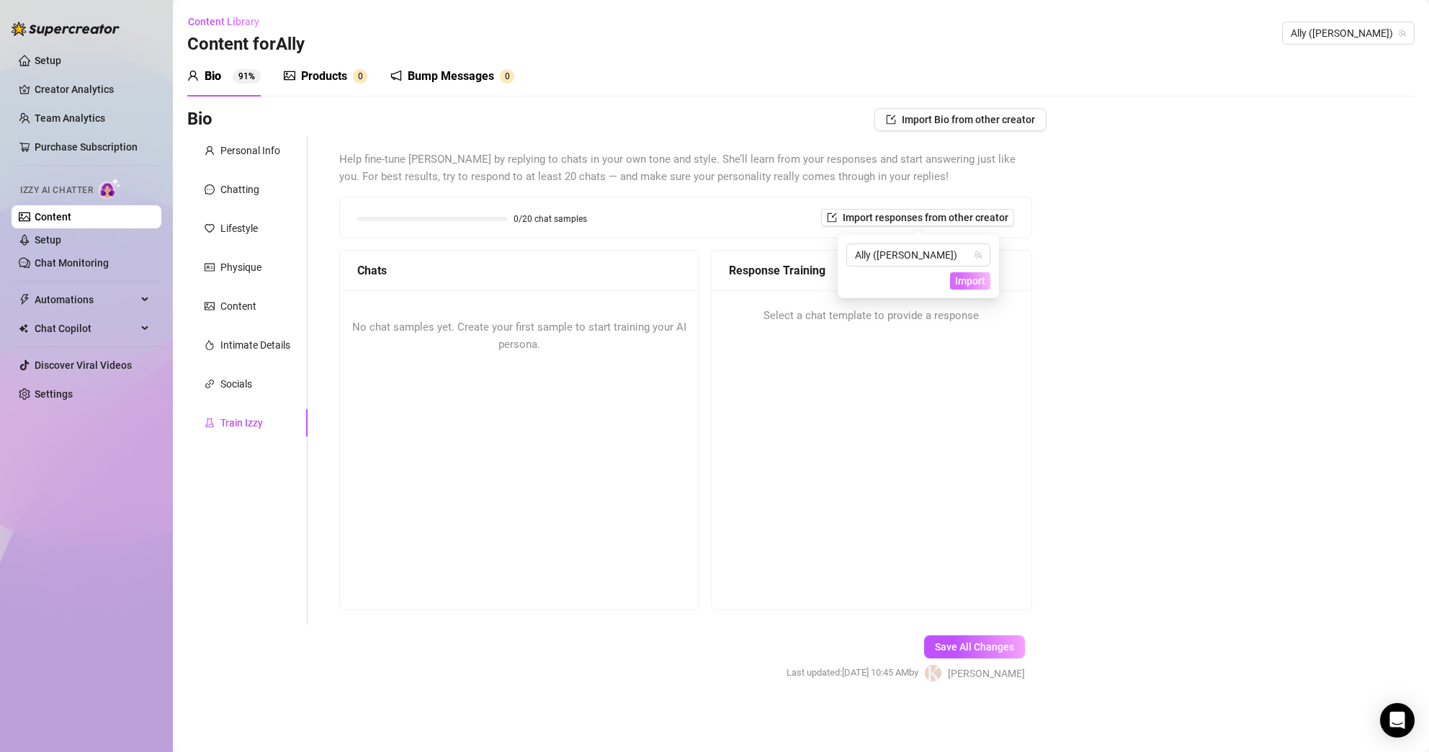
click at [967, 282] on span "Import" at bounding box center [970, 281] width 30 height 12
click at [1075, 261] on div "Bio Import Bio from other creator Personal Info Chatting Lifestyle Physique Con…" at bounding box center [800, 407] width 1227 height 599
click at [949, 220] on span "Import responses from other creator" at bounding box center [926, 218] width 166 height 12
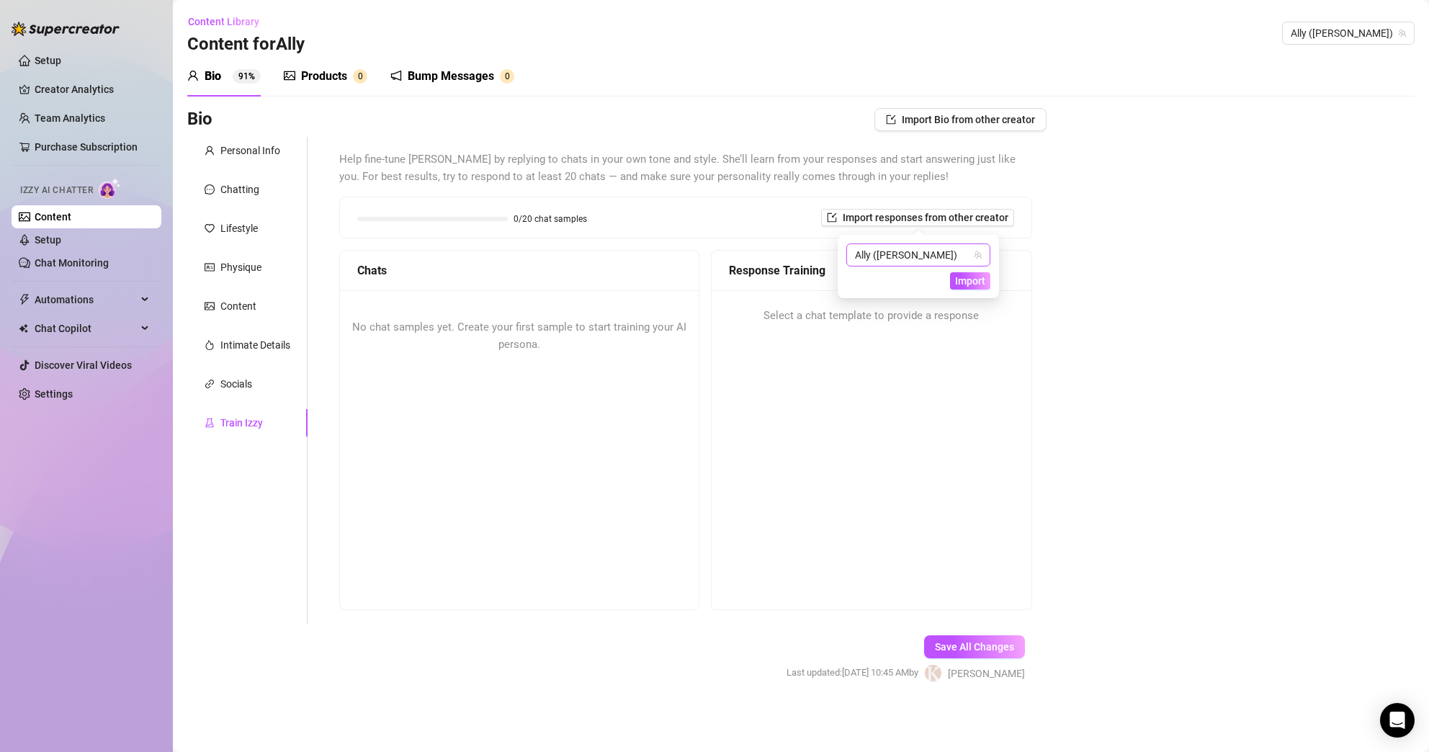
click at [896, 246] on span "Ally ([PERSON_NAME])" at bounding box center [918, 255] width 127 height 22
click at [919, 286] on span "( allydash )" at bounding box center [924, 285] width 45 height 16
click at [967, 286] on span "Import" at bounding box center [970, 281] width 30 height 12
click at [980, 283] on span "Import" at bounding box center [970, 281] width 30 height 12
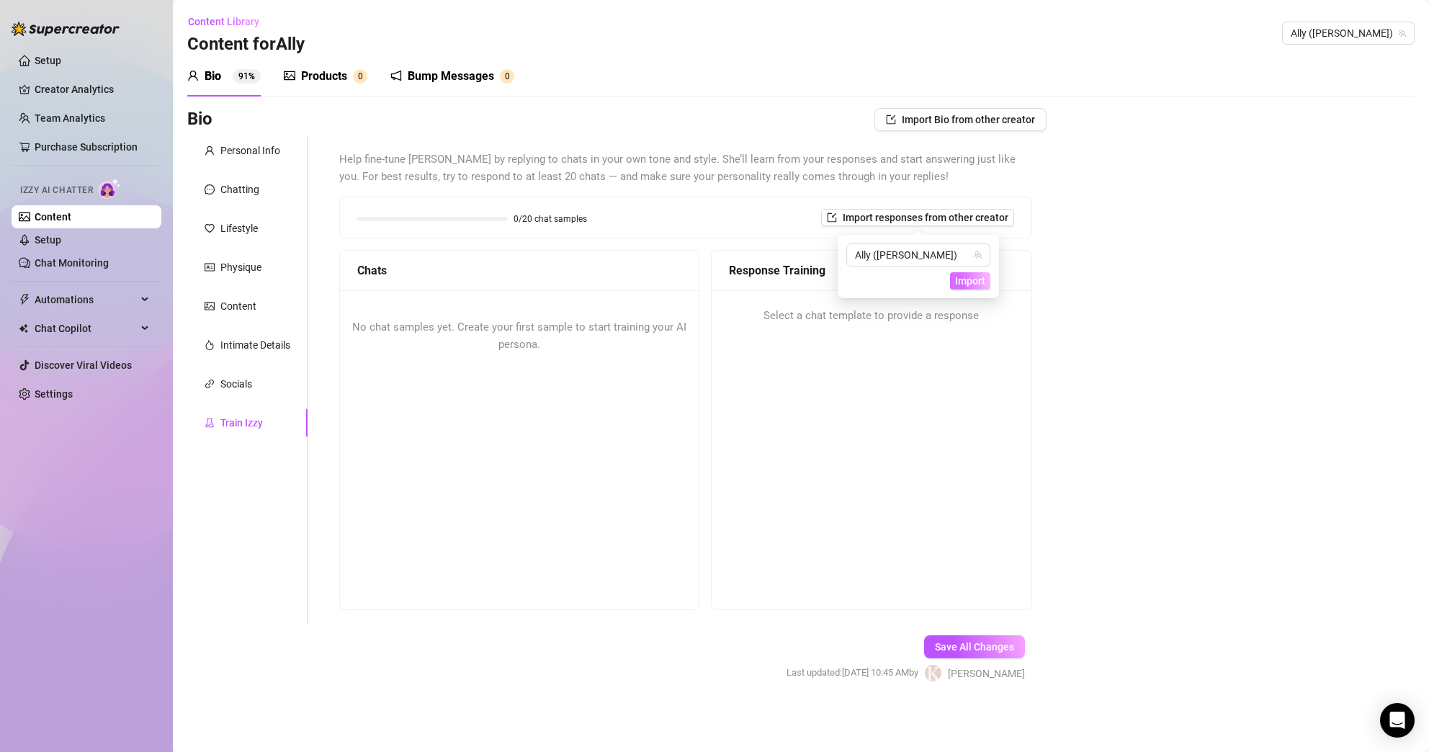
click at [980, 283] on span "Import" at bounding box center [970, 281] width 30 height 12
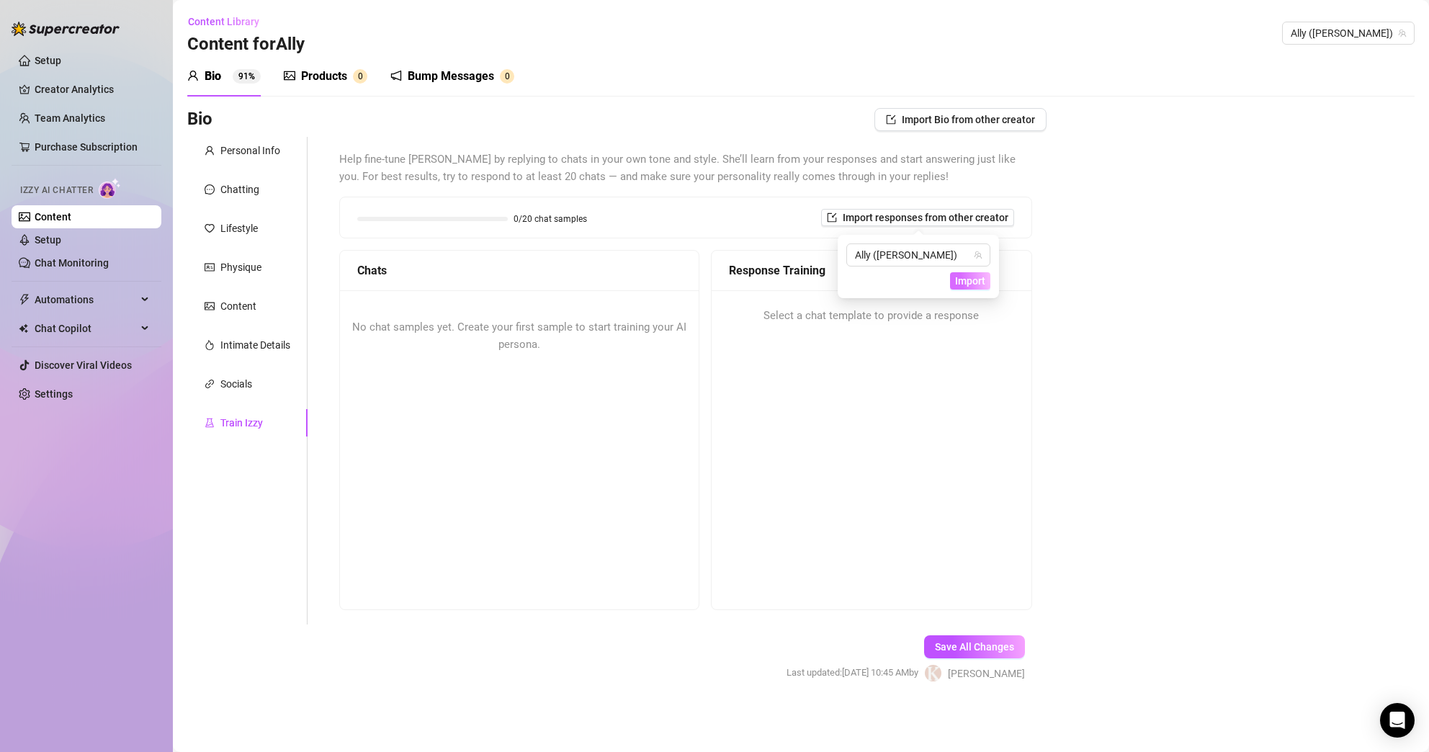
click at [980, 283] on span "Import" at bounding box center [970, 281] width 30 height 12
click at [1041, 253] on div "Help fine-tune [PERSON_NAME] by replying to chats in your own tone and style. S…" at bounding box center [686, 381] width 722 height 488
click at [1012, 114] on span "Import Bio from other creator" at bounding box center [968, 120] width 133 height 12
click at [1027, 192] on button "Import" at bounding box center [1012, 185] width 40 height 17
click at [1017, 184] on span "Help fine-tune [PERSON_NAME] by replying to chats in your own tone and style. S…" at bounding box center [685, 168] width 693 height 34
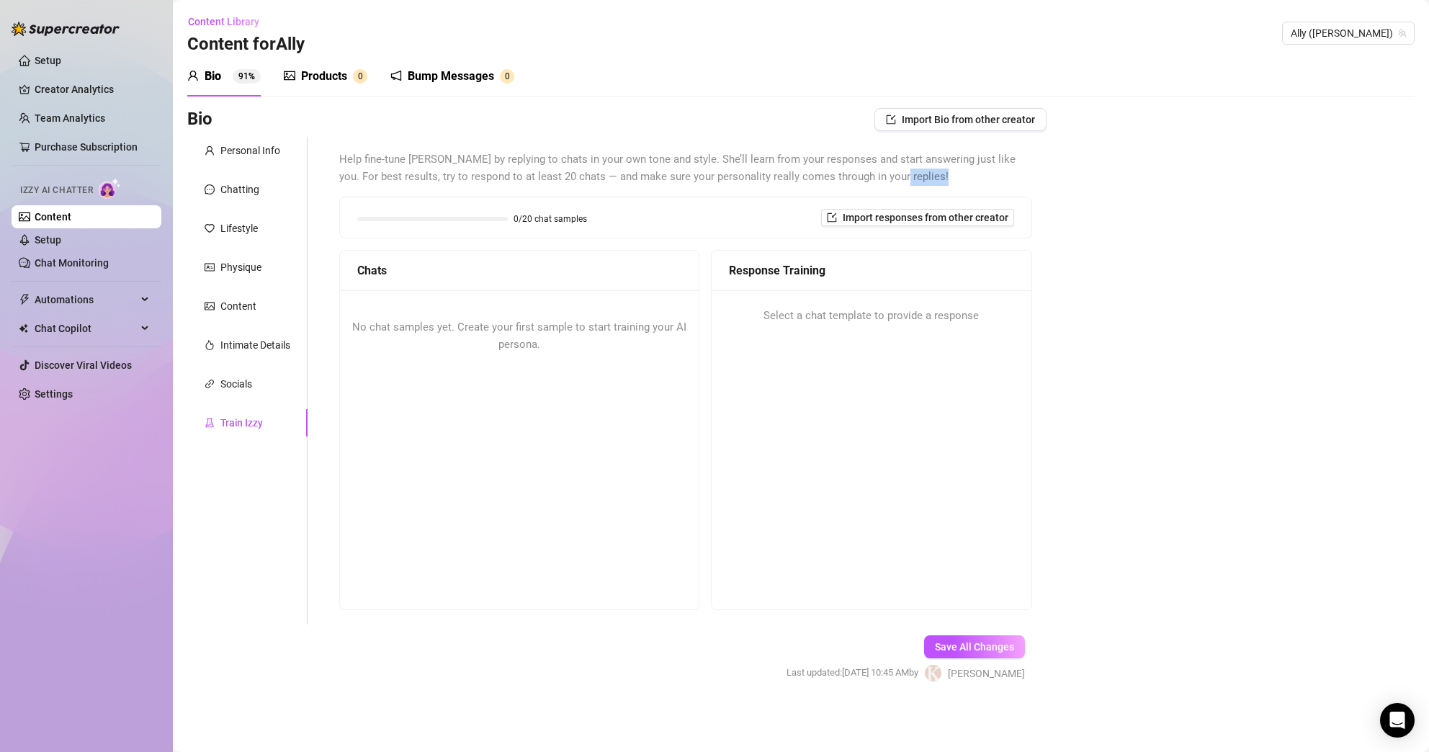
click at [1017, 184] on span "Help fine-tune [PERSON_NAME] by replying to chats in your own tone and style. S…" at bounding box center [685, 168] width 693 height 34
click at [1082, 195] on div "Bio Import Bio from other creator Personal Info Chatting Lifestyle Physique Con…" at bounding box center [800, 407] width 1227 height 599
click at [927, 647] on button "Save All Changes" at bounding box center [974, 646] width 101 height 23
drag, startPoint x: 1201, startPoint y: 183, endPoint x: 1289, endPoint y: 127, distance: 103.9
click at [61, 246] on link "Setup" at bounding box center [48, 240] width 27 height 12
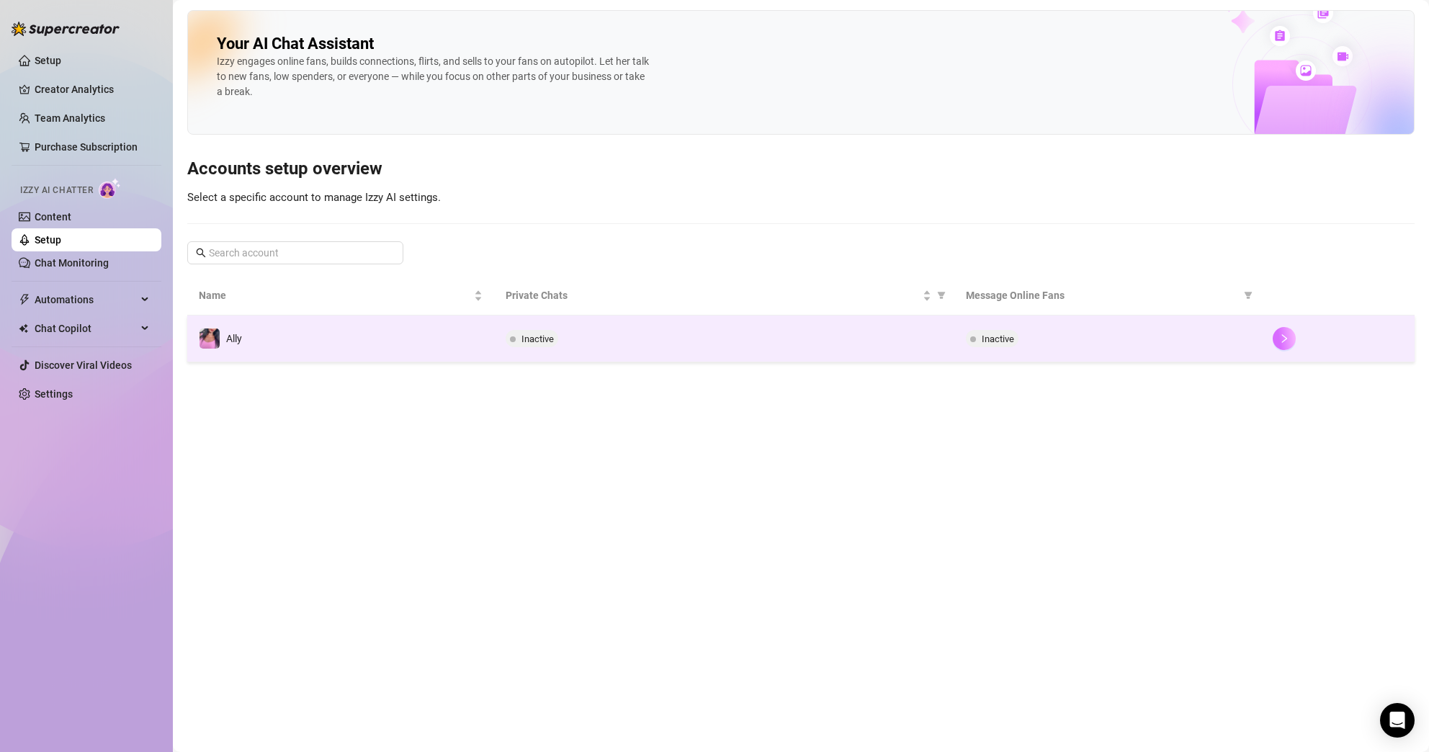
click at [1286, 340] on icon "right" at bounding box center [1284, 338] width 10 height 10
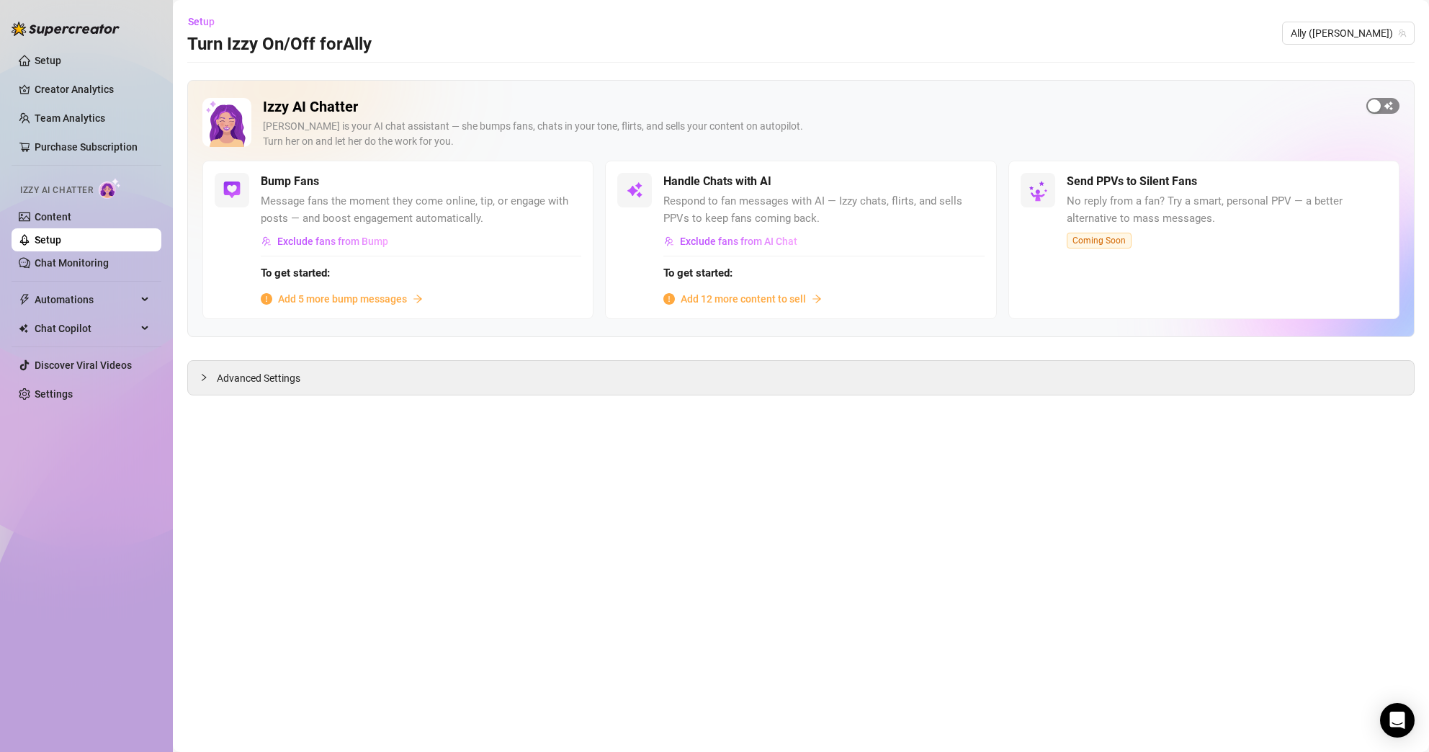
click at [1388, 103] on span "button" at bounding box center [1382, 106] width 33 height 16
click at [560, 184] on div "button" at bounding box center [557, 181] width 13 height 13
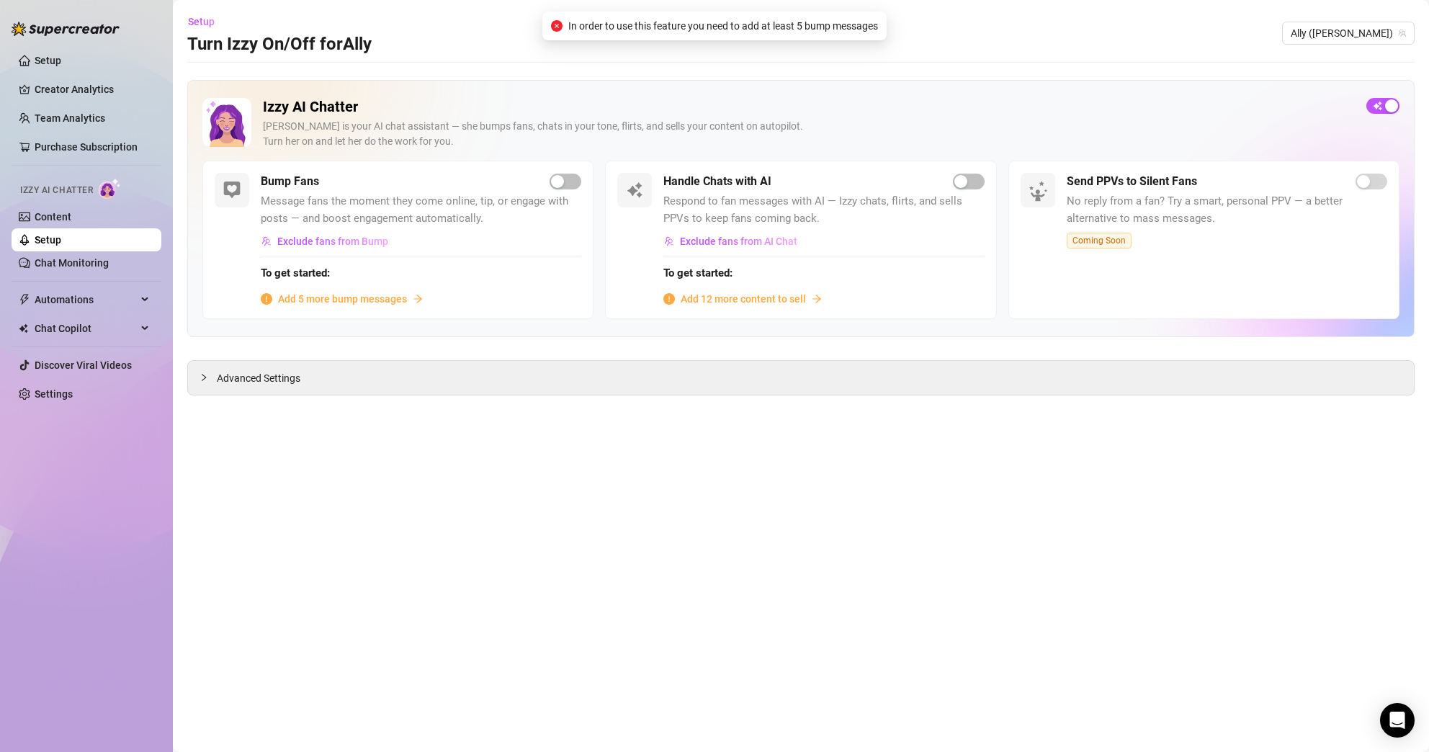
click at [513, 327] on div "Izzy AI Chatter [PERSON_NAME] is your AI chat assistant — she bumps fans, chats…" at bounding box center [800, 208] width 1227 height 257
click at [377, 302] on span "Add 5 more bump messages" at bounding box center [342, 299] width 129 height 16
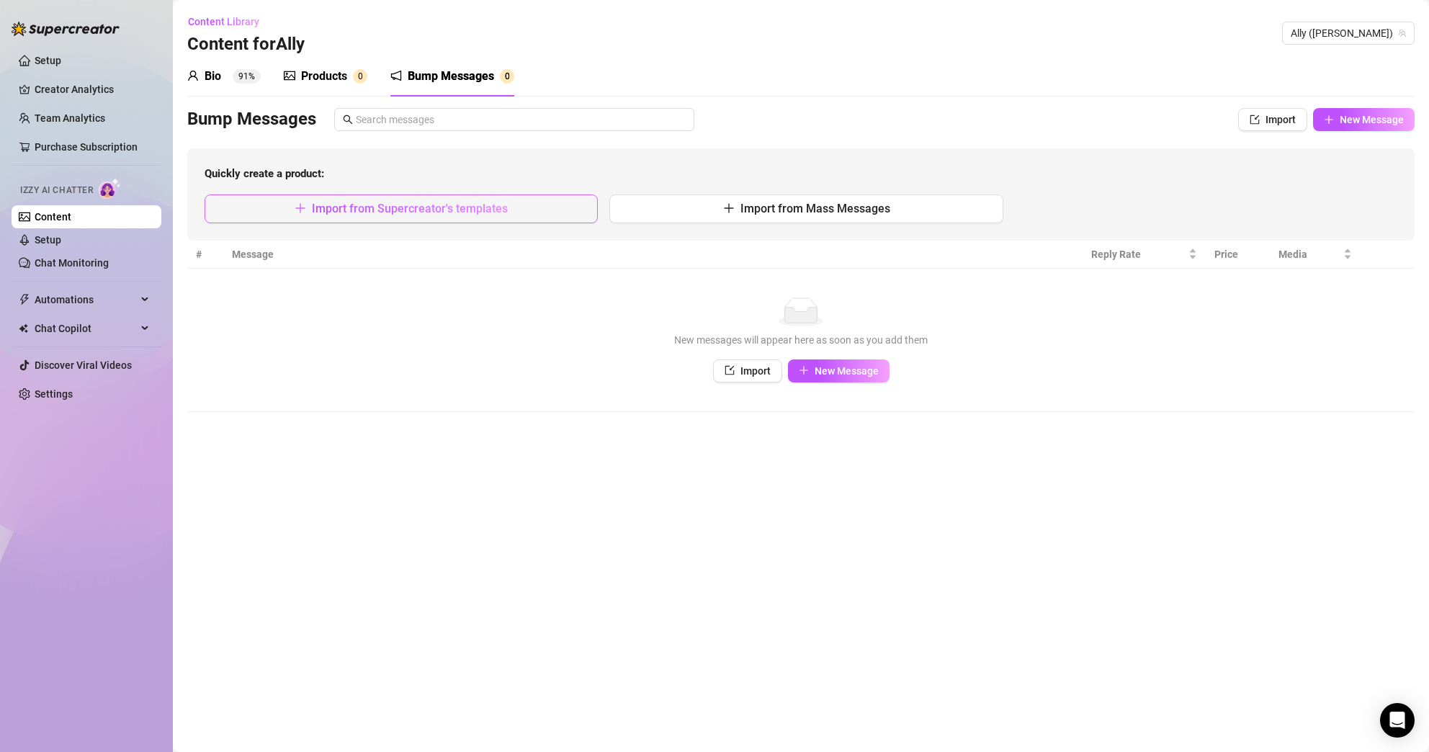
click at [463, 207] on span "Import from Supercreator's templates" at bounding box center [410, 209] width 196 height 14
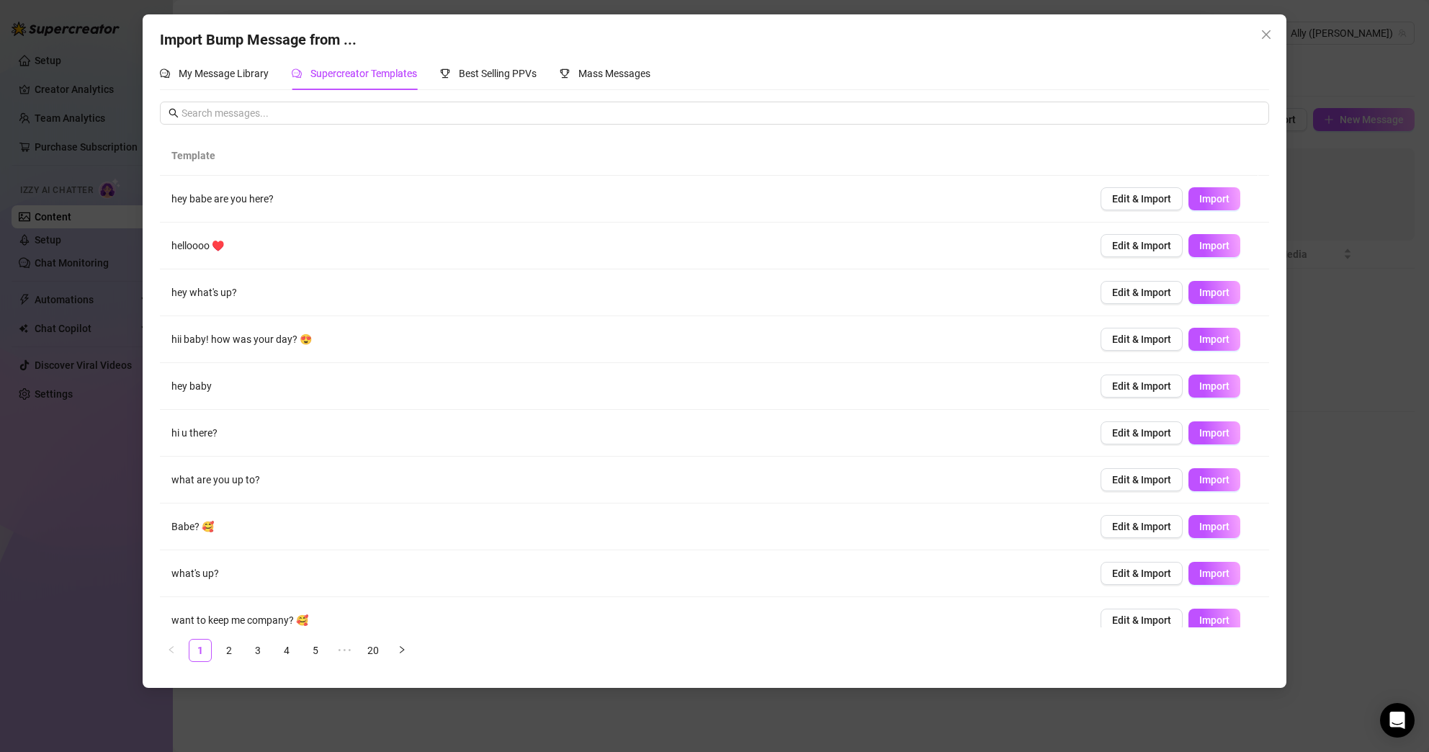
scroll to position [17, 0]
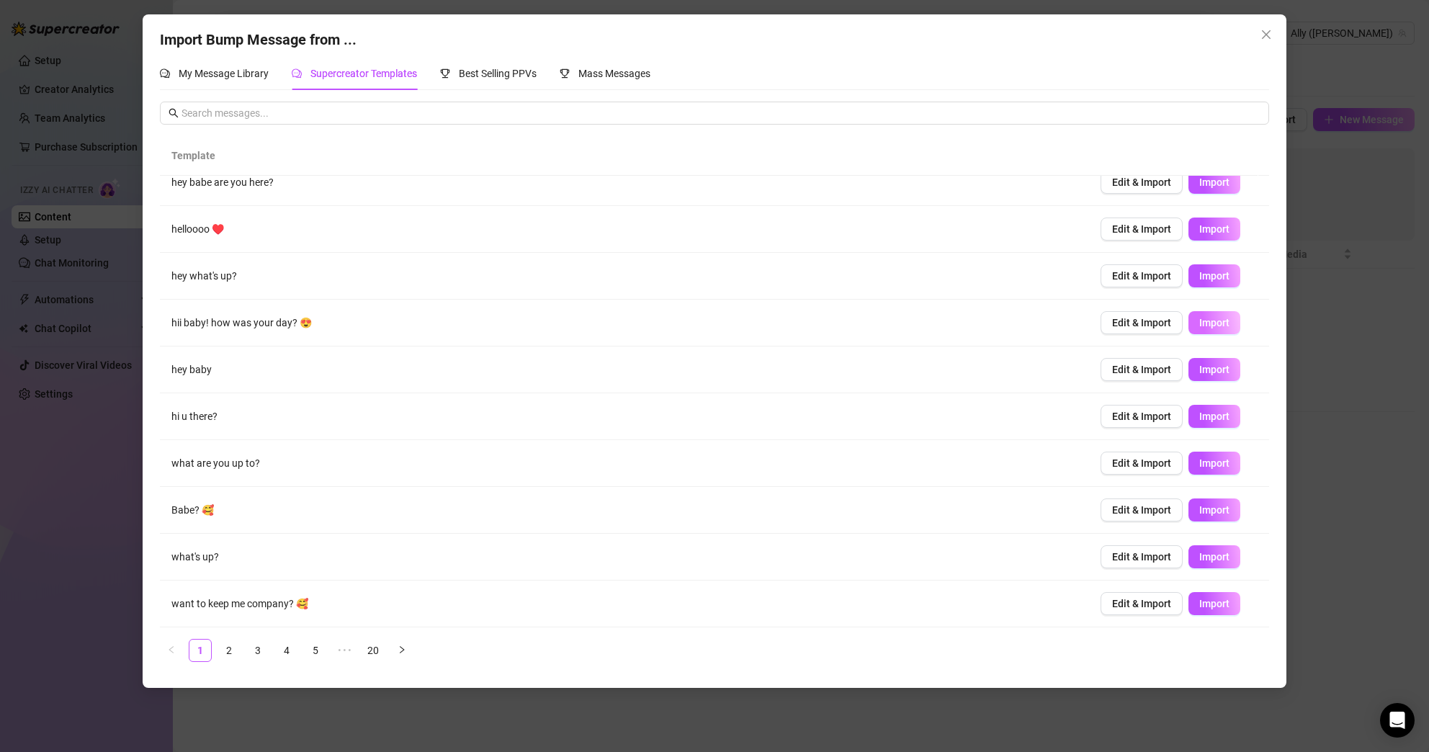
click at [1212, 328] on span "Import" at bounding box center [1214, 323] width 30 height 12
click at [1199, 603] on span "Import" at bounding box center [1214, 604] width 30 height 12
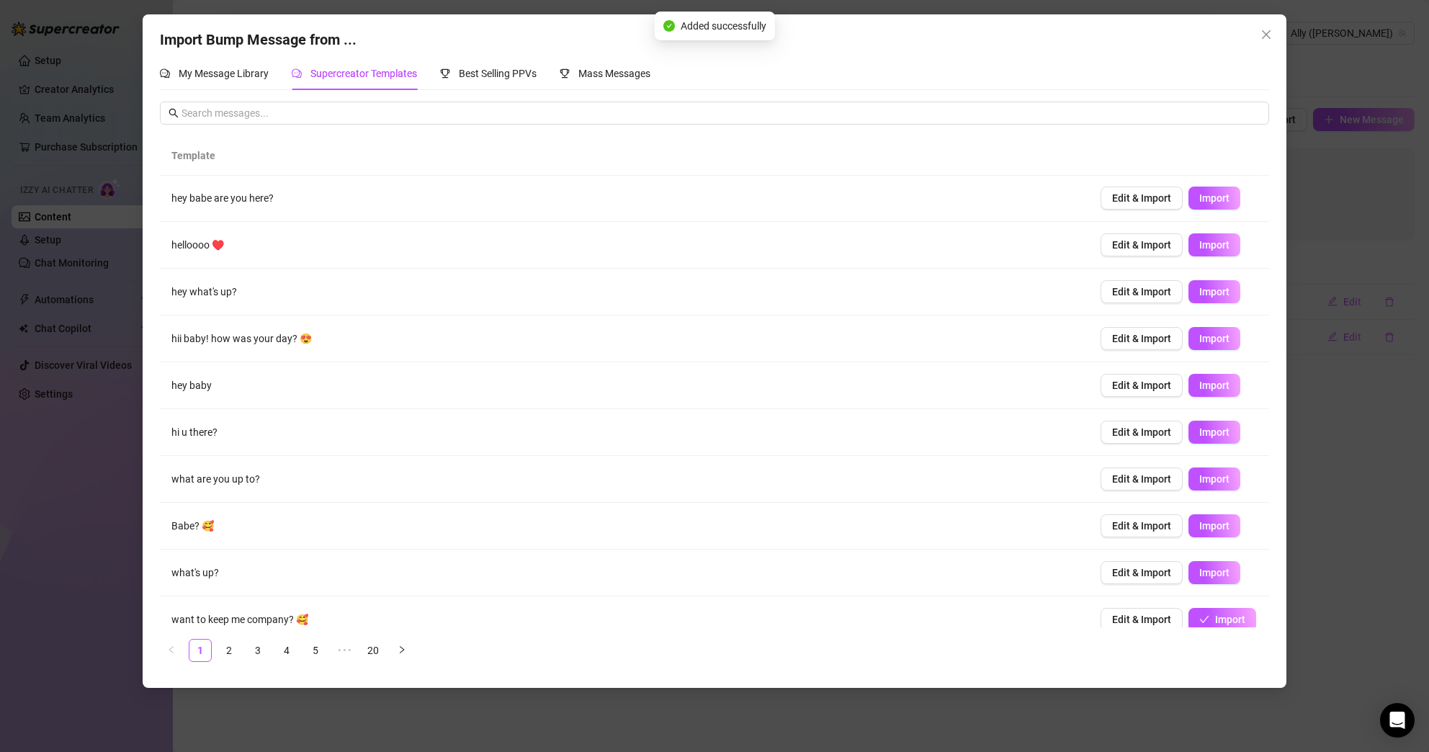
scroll to position [0, 0]
click at [1224, 253] on button "Import" at bounding box center [1214, 245] width 52 height 23
click at [1218, 202] on button "Import" at bounding box center [1214, 198] width 52 height 23
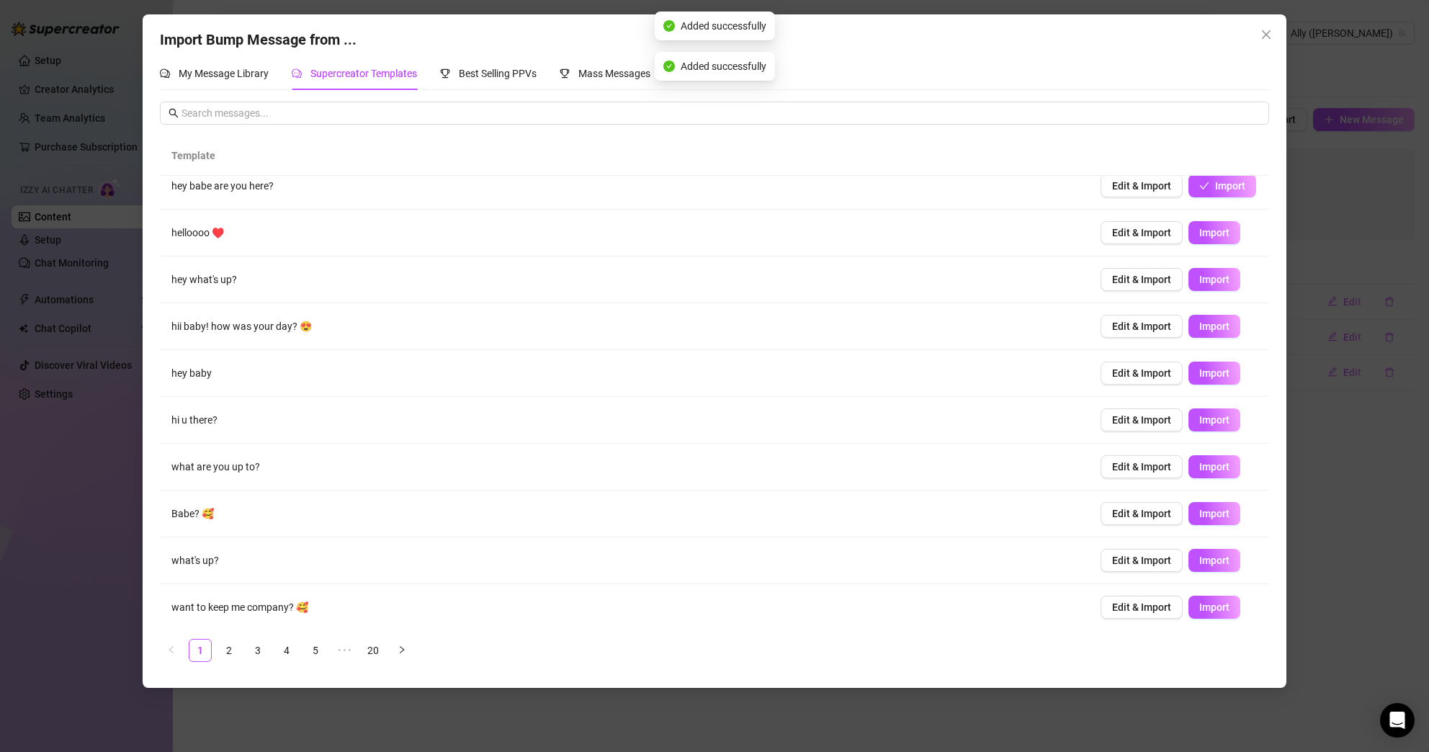
scroll to position [17, 0]
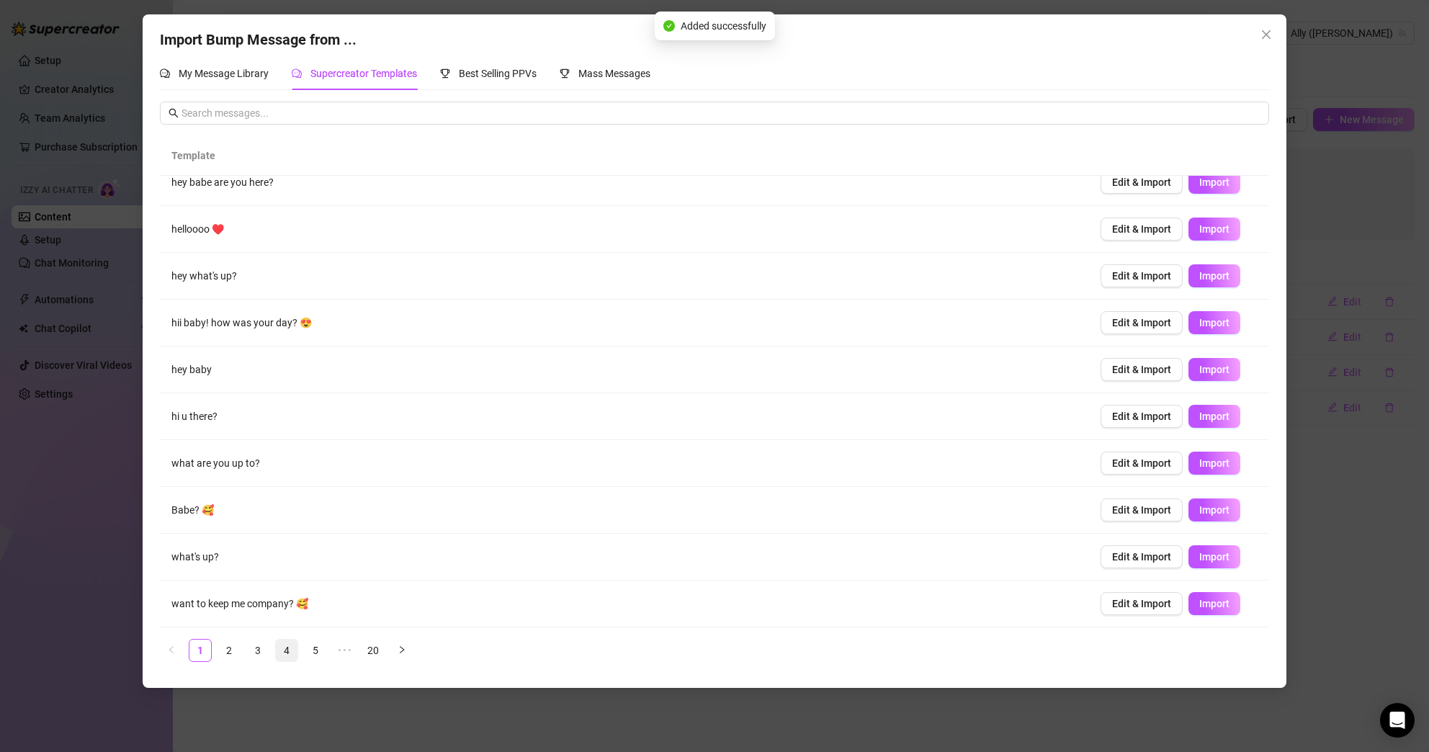
click at [291, 650] on link "4" at bounding box center [287, 651] width 22 height 22
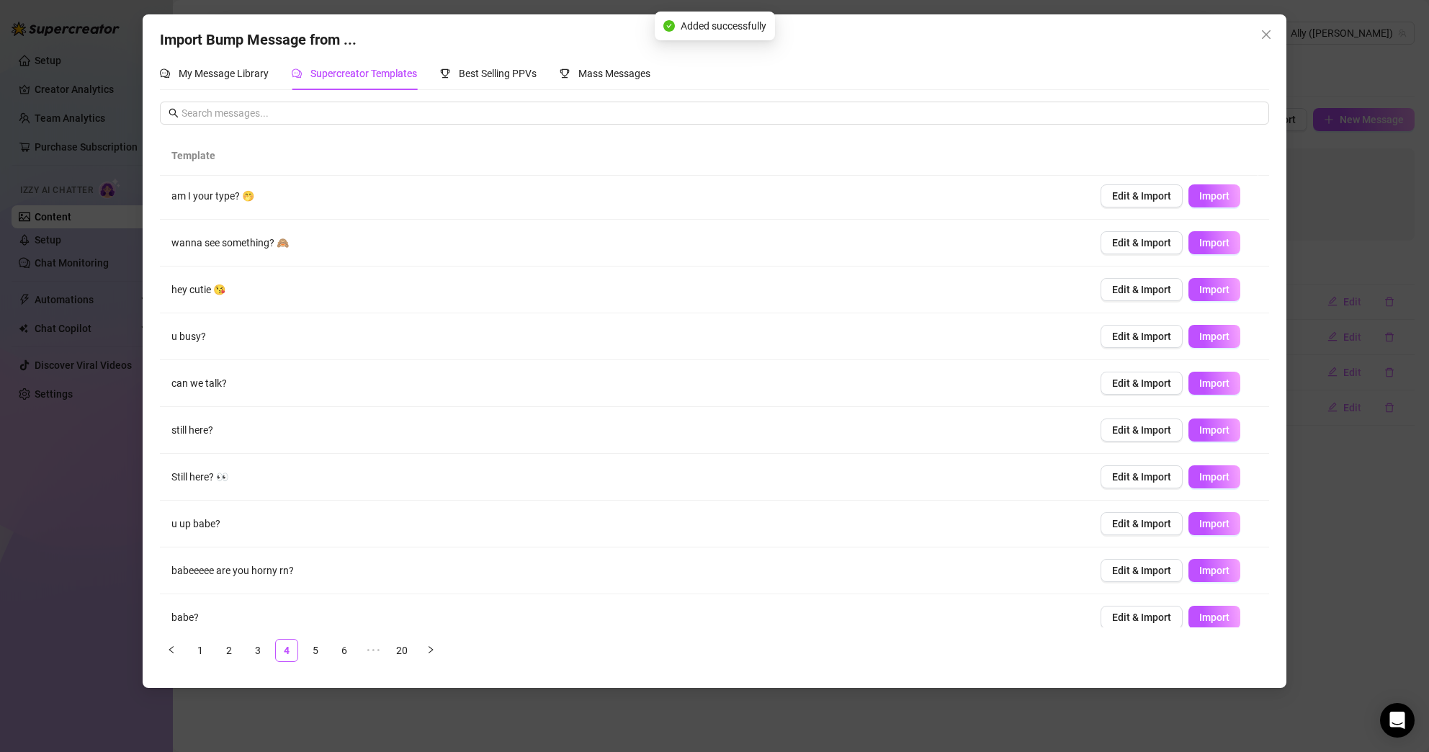
scroll to position [0, 0]
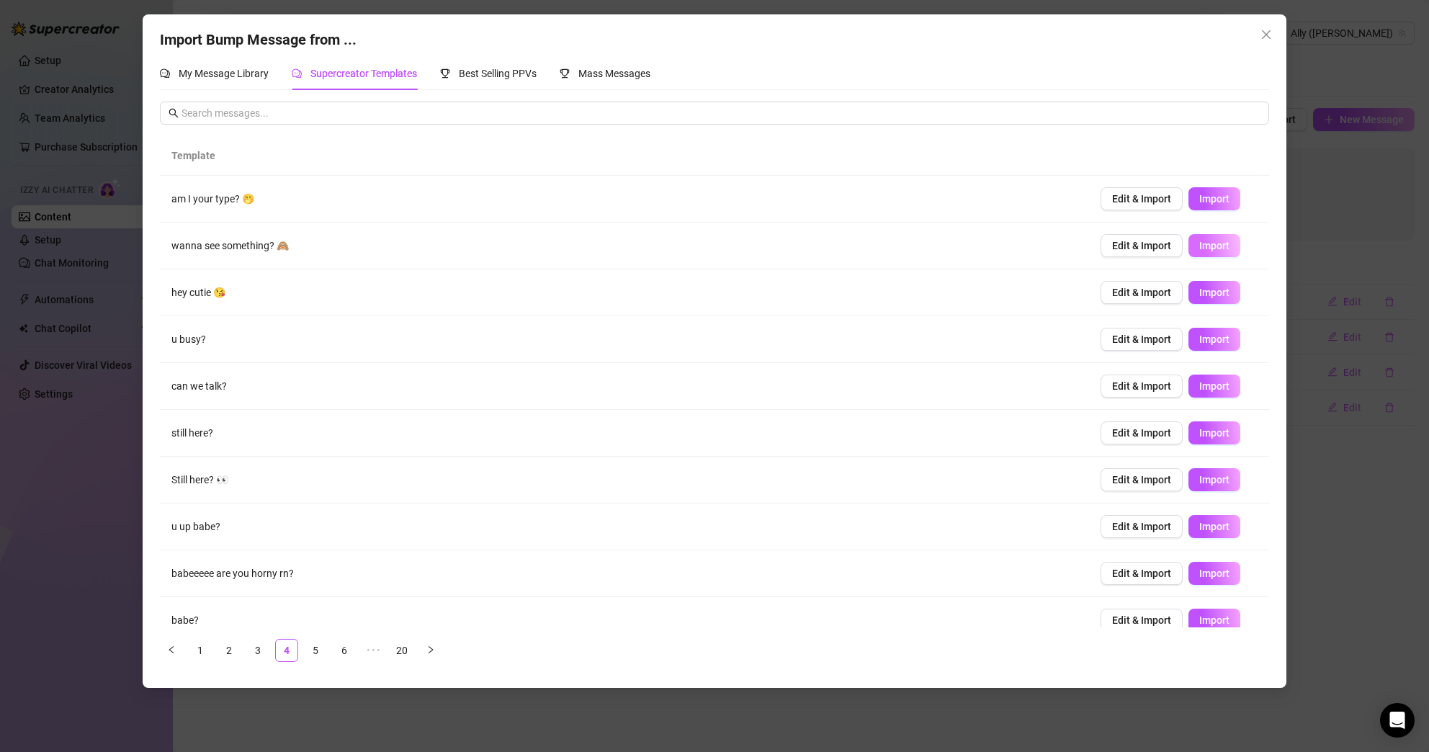
click at [1219, 249] on button "Import" at bounding box center [1214, 245] width 52 height 23
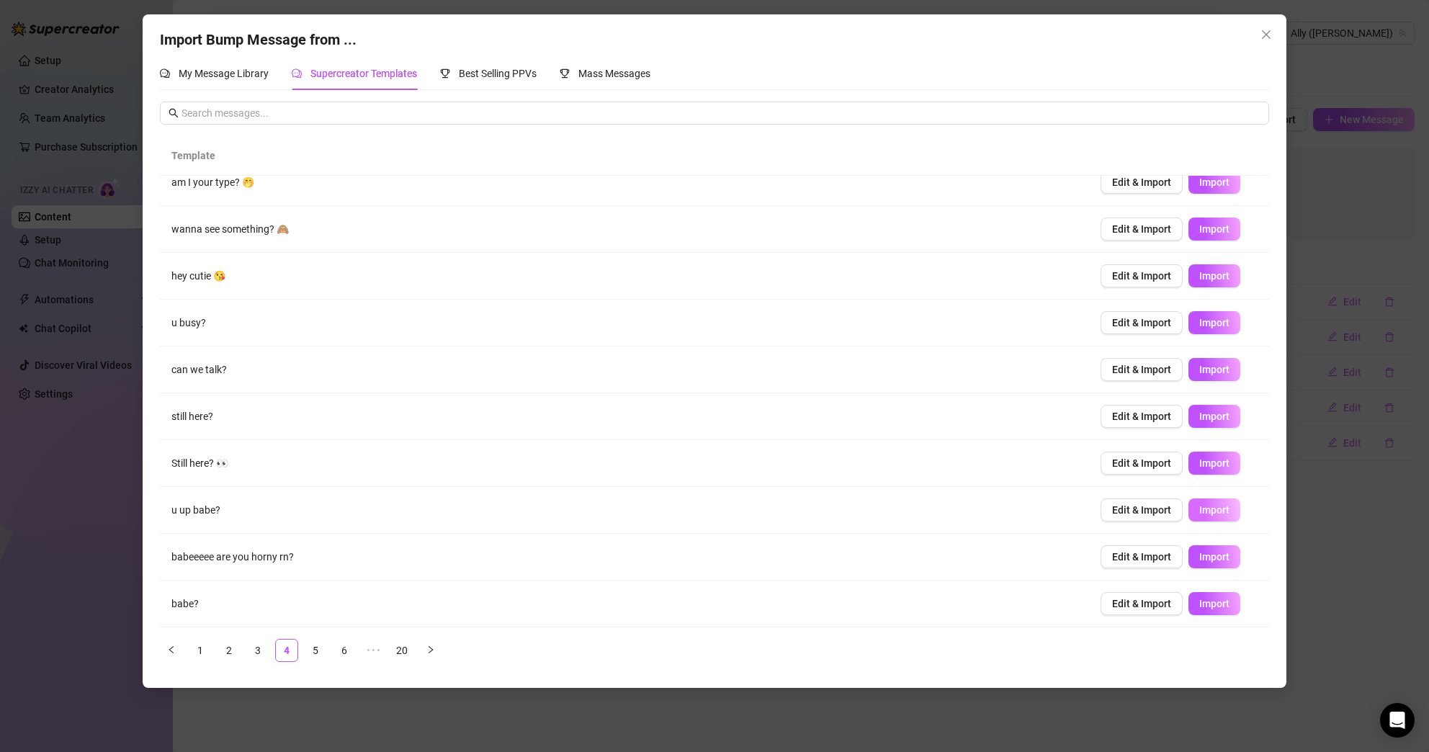
click at [1206, 508] on span "Import" at bounding box center [1214, 510] width 30 height 12
click at [393, 643] on link "20" at bounding box center [402, 651] width 22 height 22
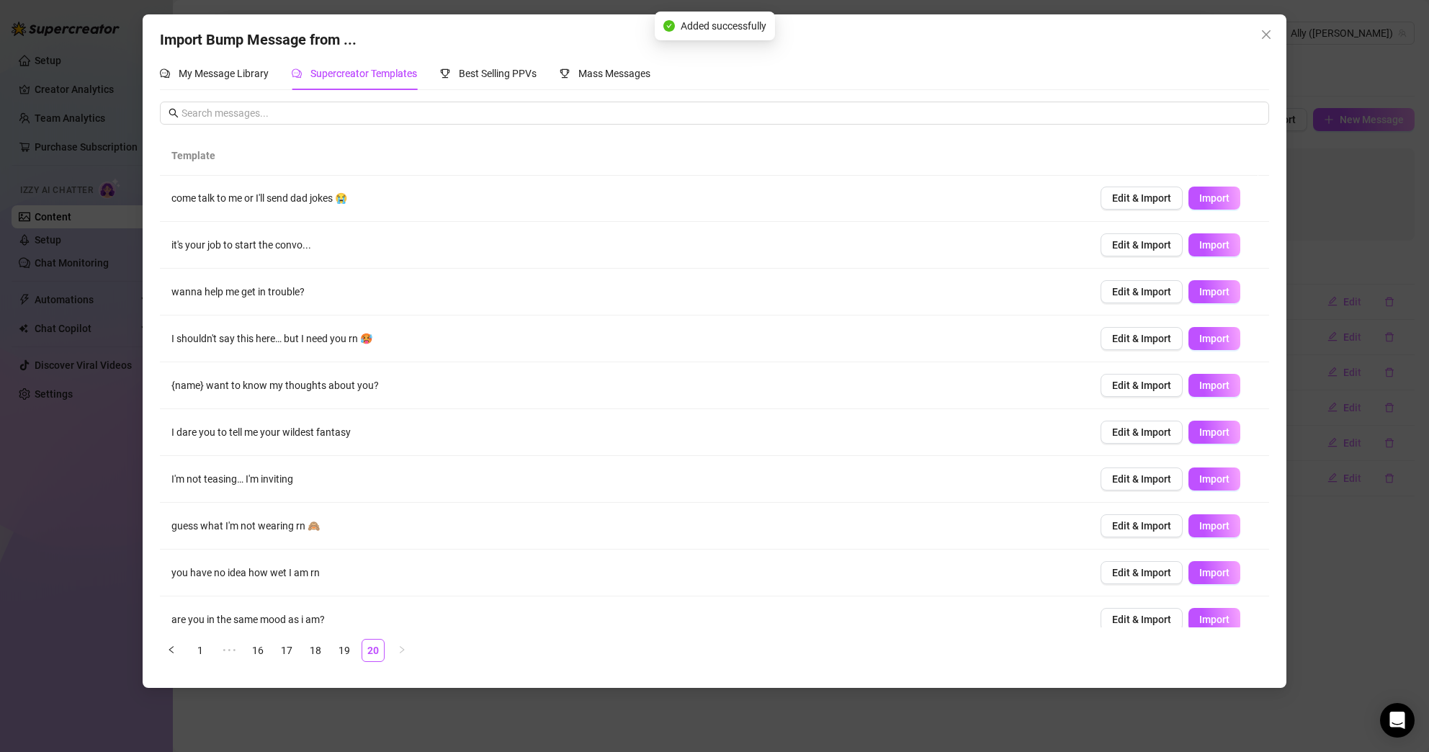
scroll to position [0, 0]
click at [1203, 434] on span "Import" at bounding box center [1214, 433] width 30 height 12
click at [1199, 530] on span "Import" at bounding box center [1214, 527] width 30 height 12
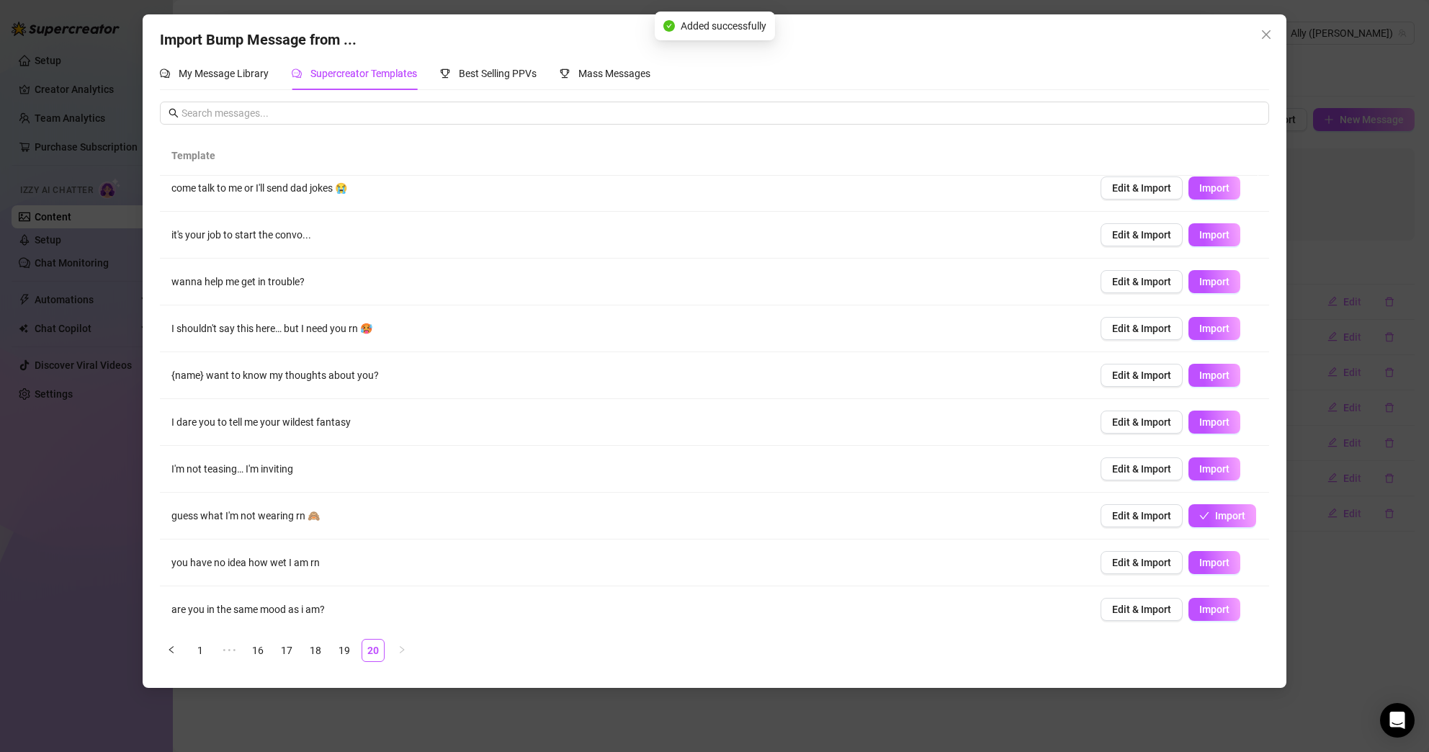
scroll to position [17, 0]
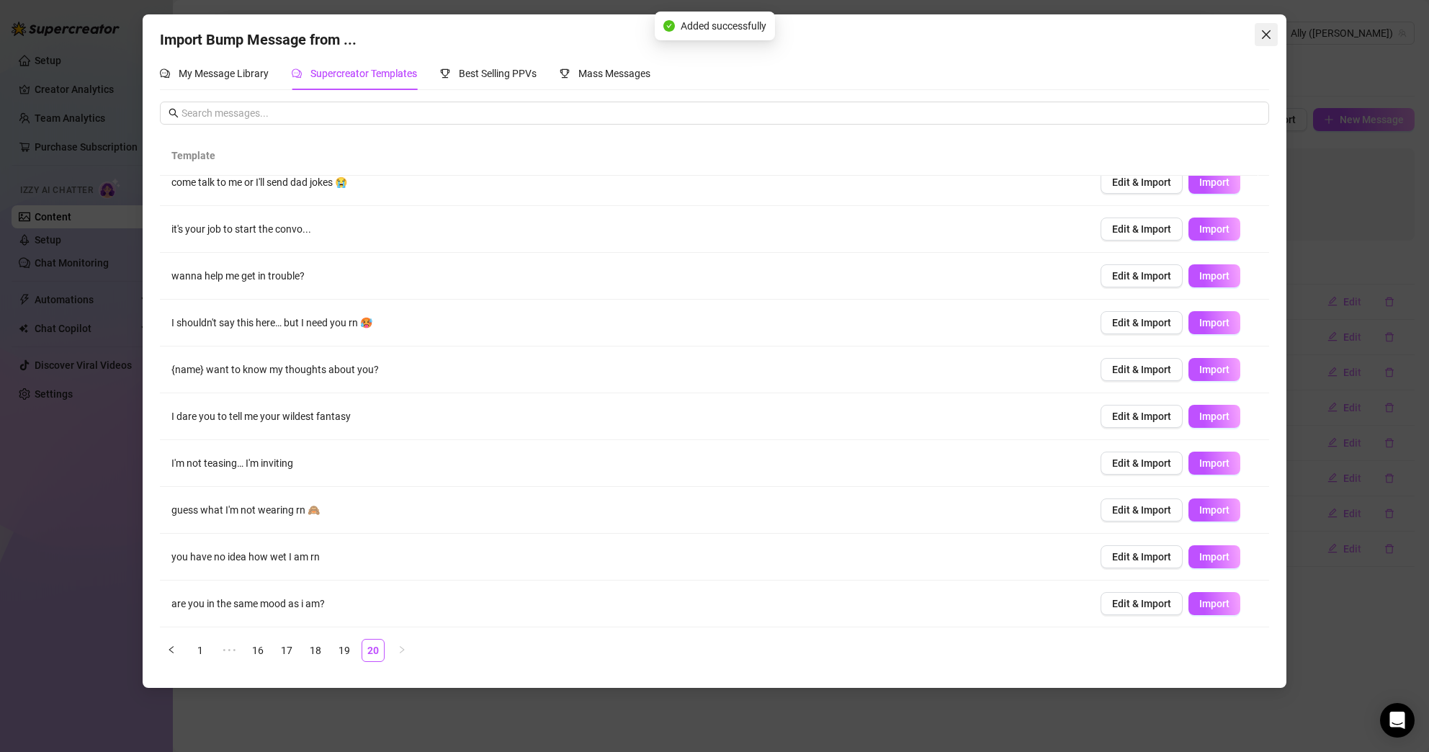
click at [1268, 29] on icon "close" at bounding box center [1266, 35] width 12 height 12
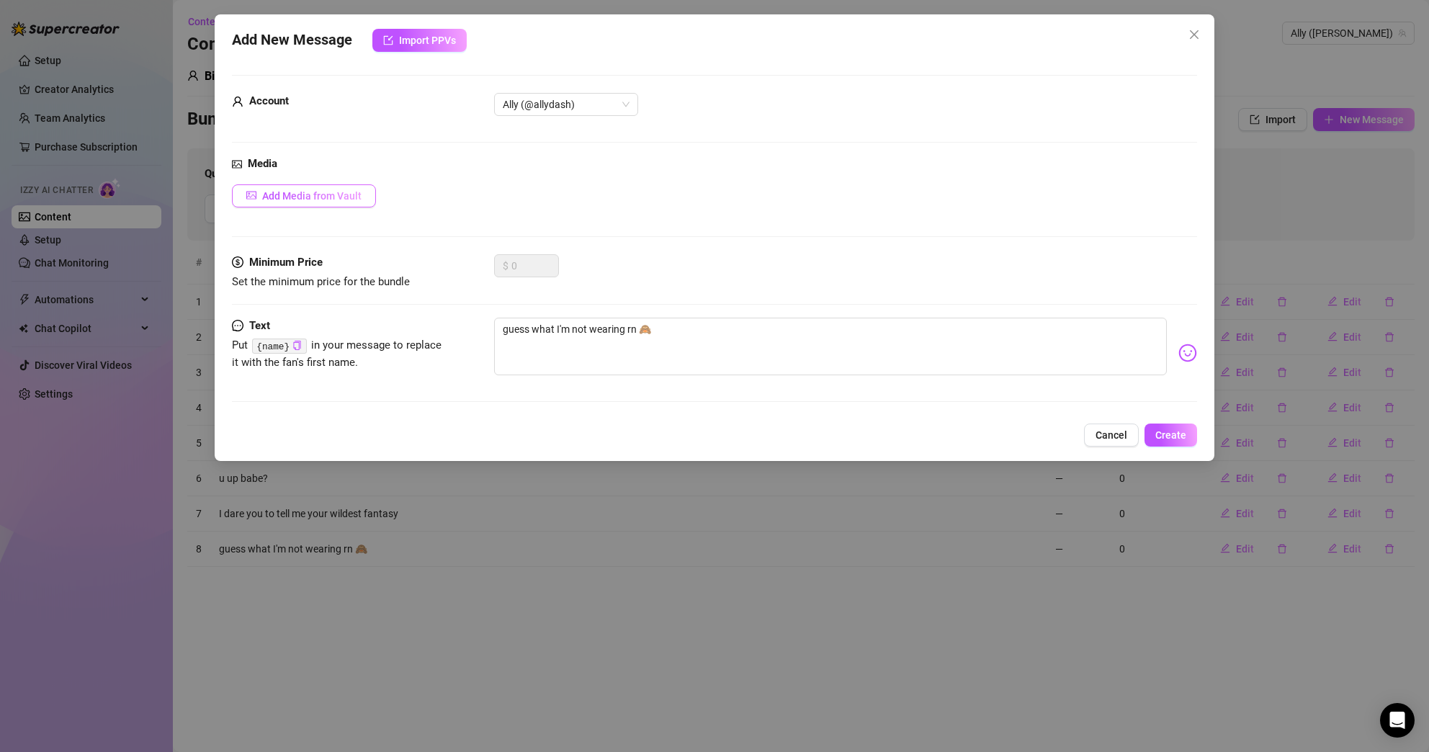
click at [344, 196] on span "Add Media from Vault" at bounding box center [311, 196] width 99 height 12
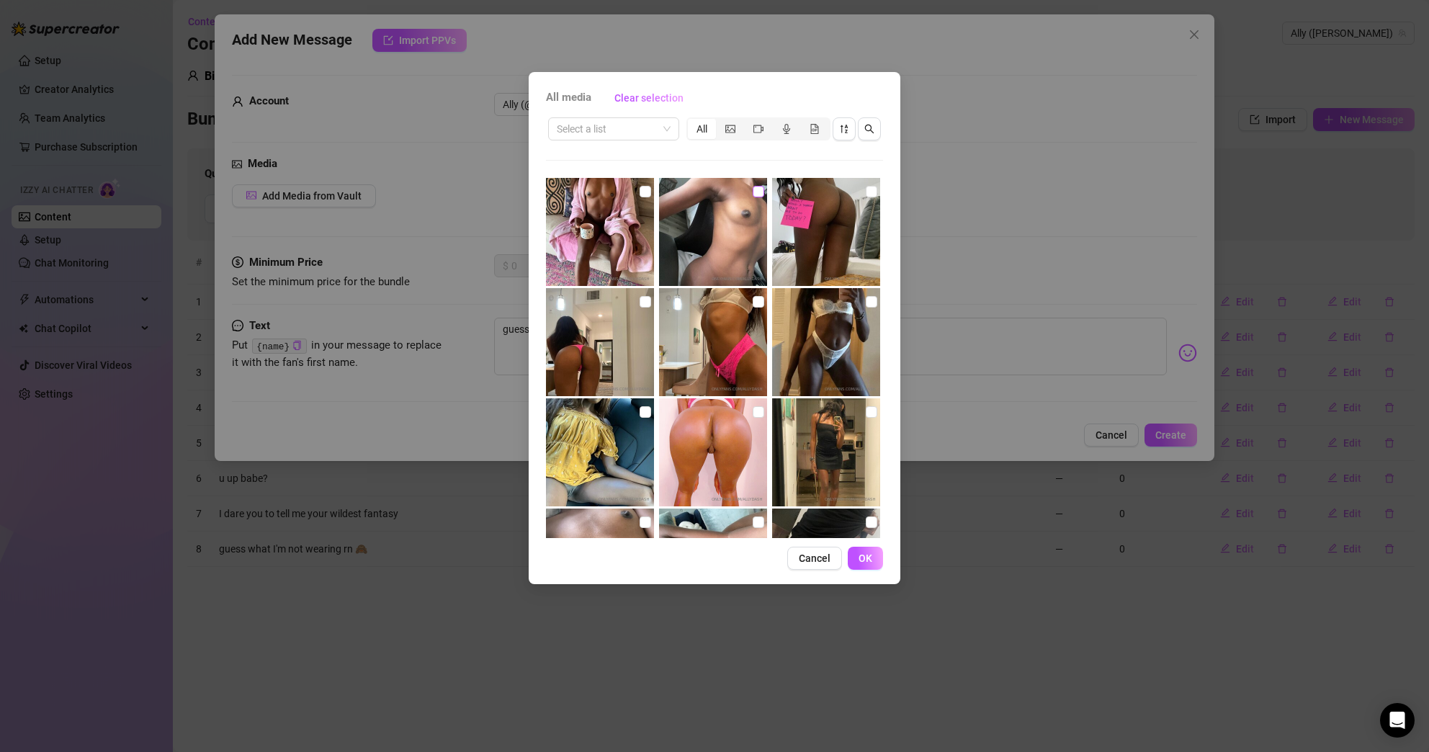
click at [755, 196] on input "checkbox" at bounding box center [759, 192] width 12 height 12
click at [866, 560] on span "OK" at bounding box center [865, 558] width 14 height 12
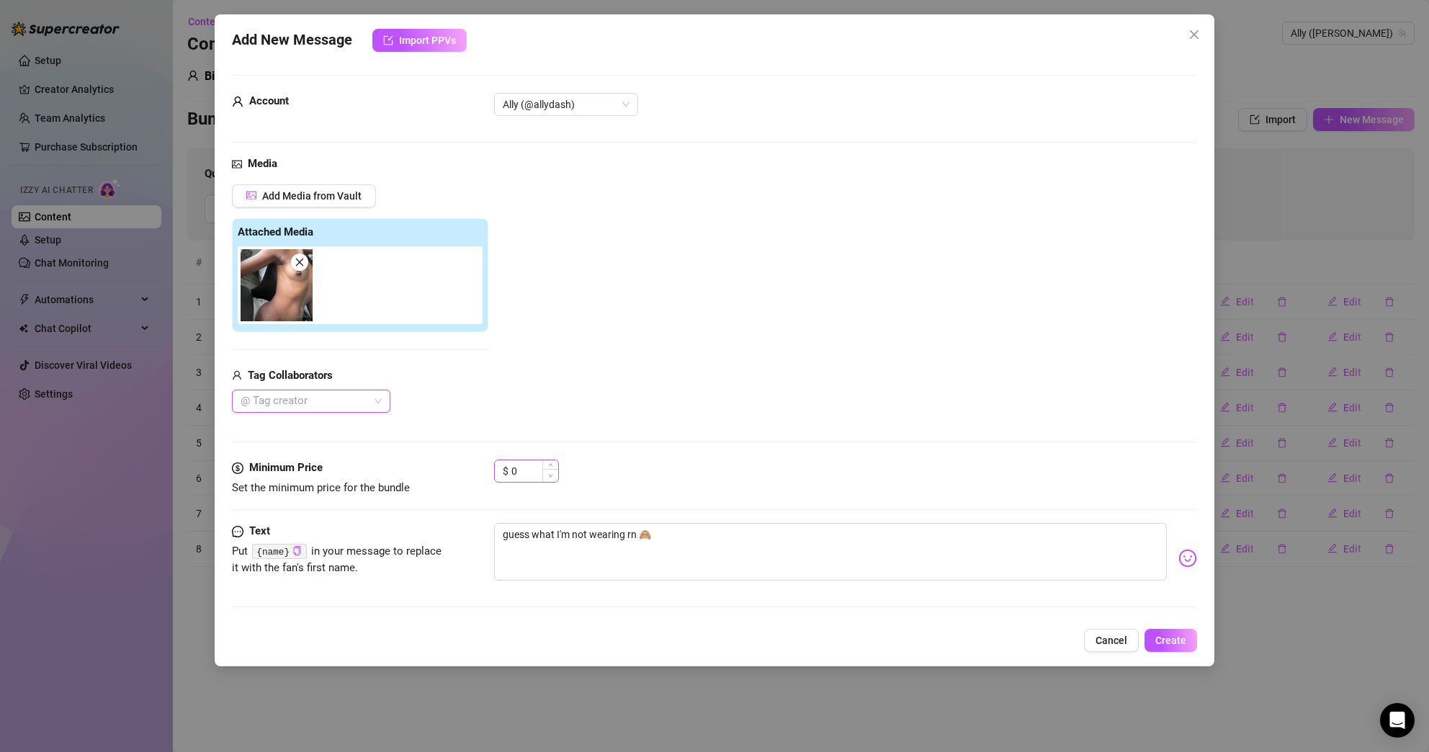
click at [555, 475] on span "Decrease Value" at bounding box center [550, 475] width 16 height 13
drag, startPoint x: 533, startPoint y: 472, endPoint x: 502, endPoint y: 472, distance: 31.0
click at [502, 472] on div "$ 0" at bounding box center [526, 470] width 65 height 23
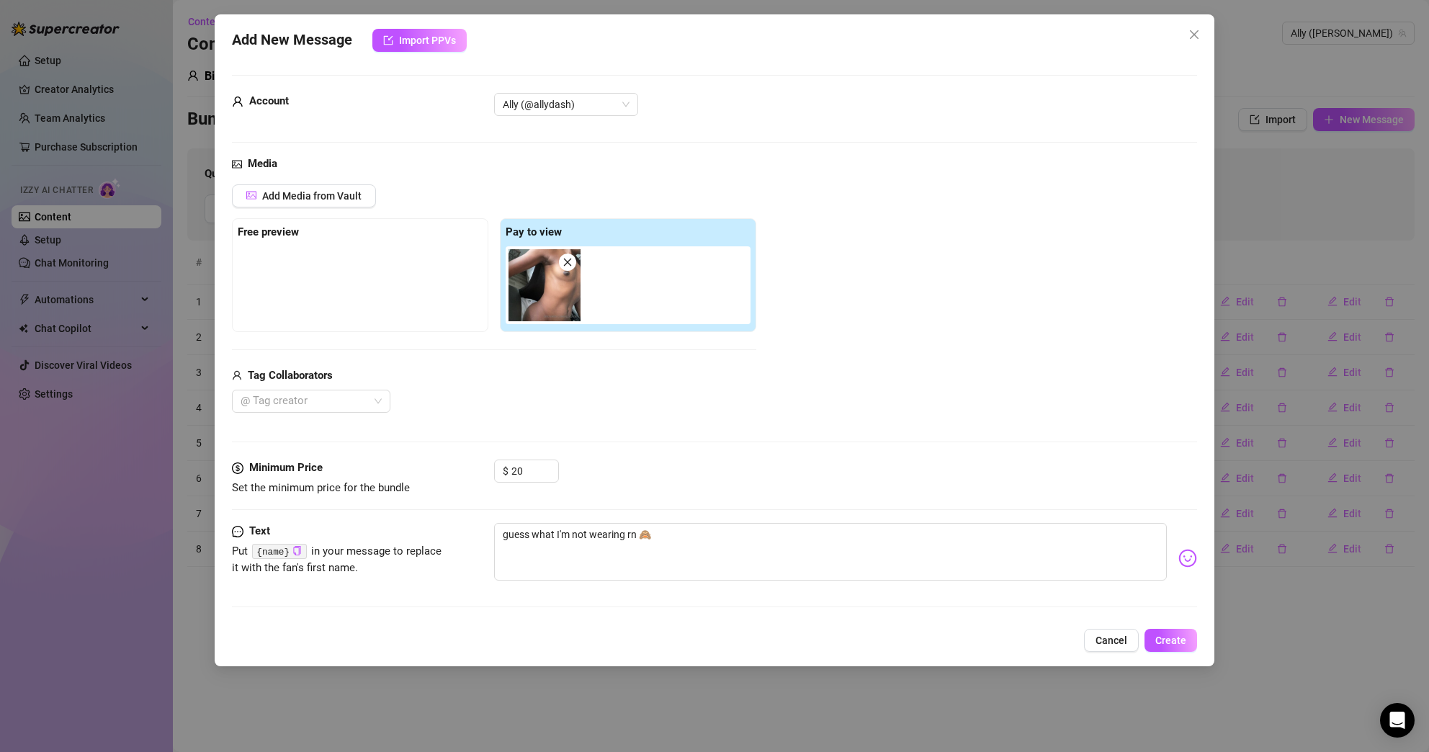
click at [791, 473] on div "$ 20" at bounding box center [846, 477] width 704 height 36
click at [264, 295] on div at bounding box center [360, 282] width 245 height 72
click at [324, 197] on span "Add Media from Vault" at bounding box center [311, 196] width 99 height 12
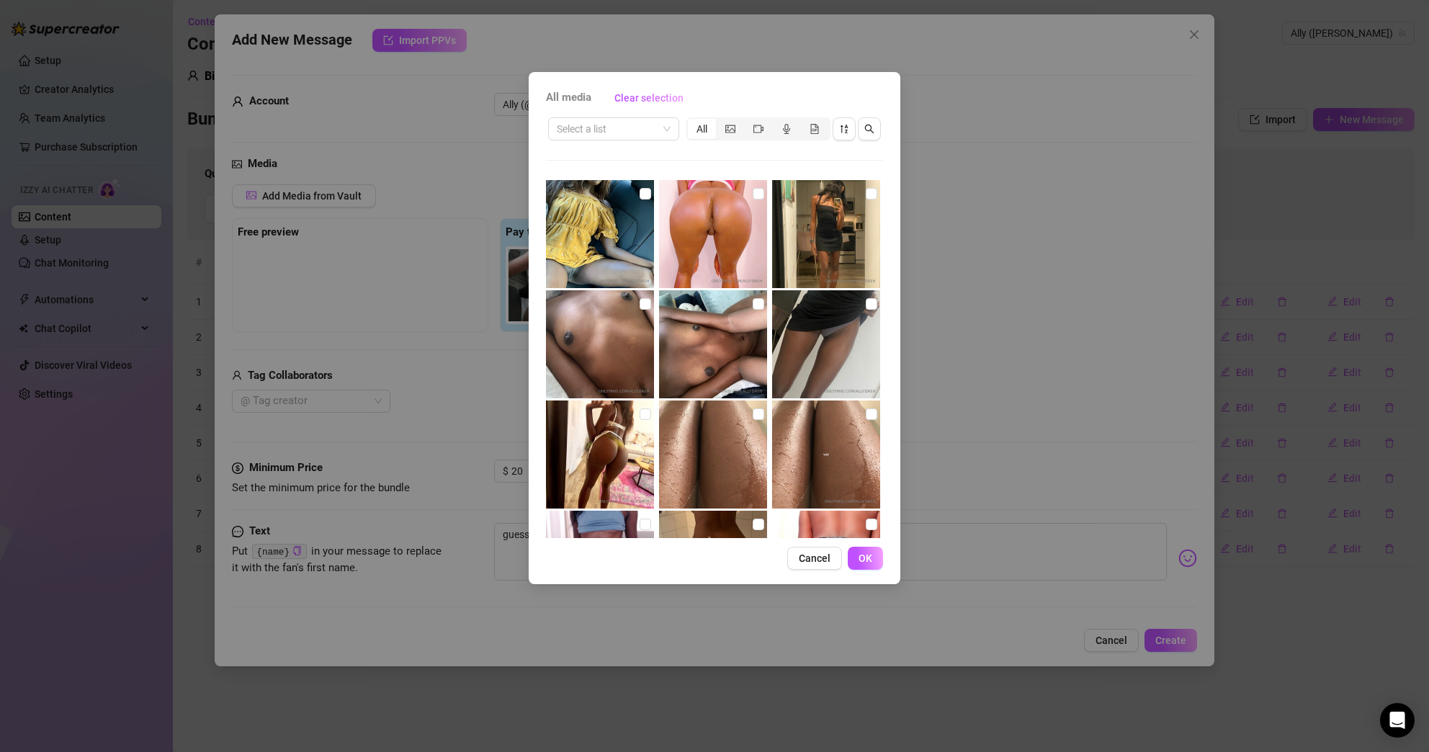
scroll to position [189, 0]
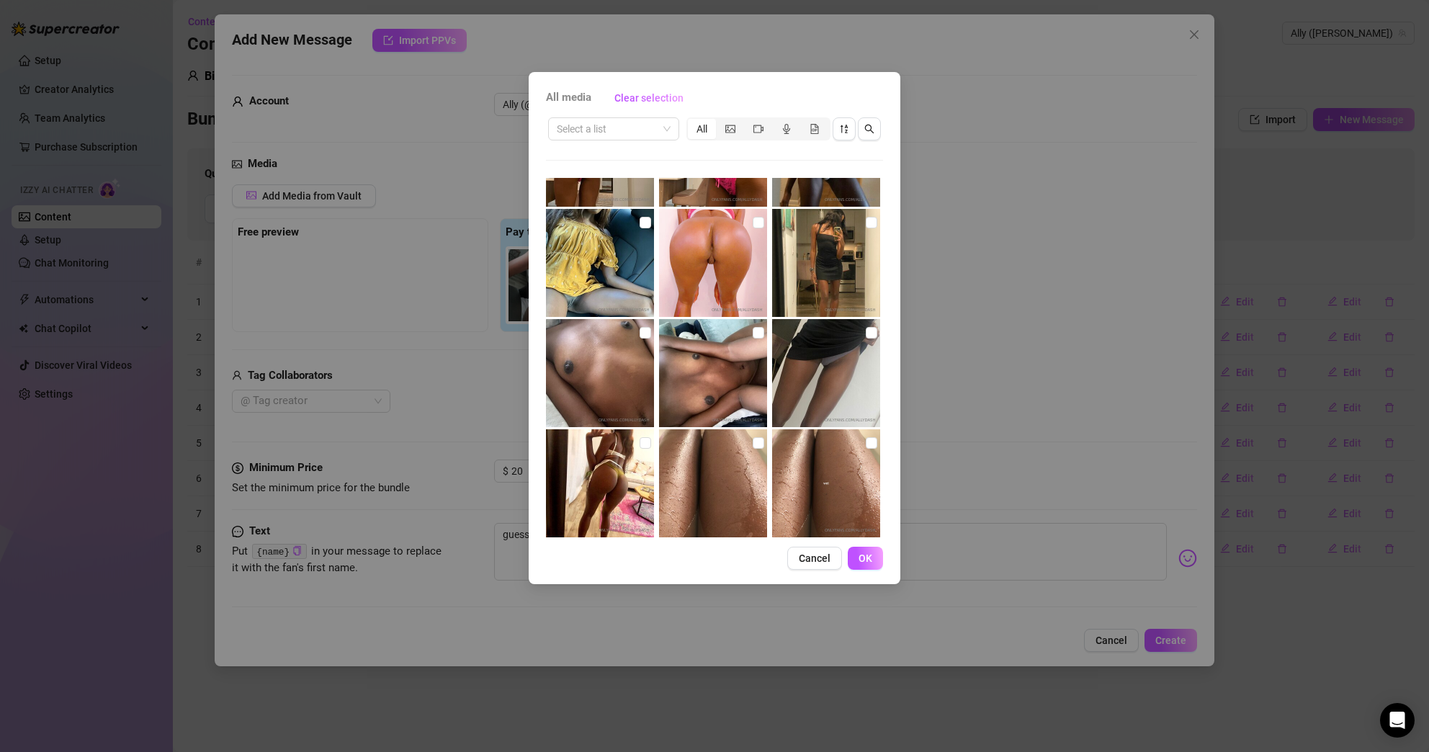
click at [762, 228] on img at bounding box center [713, 263] width 108 height 108
click at [753, 221] on input "checkbox" at bounding box center [759, 223] width 12 height 12
click at [875, 561] on button "OK" at bounding box center [865, 558] width 35 height 23
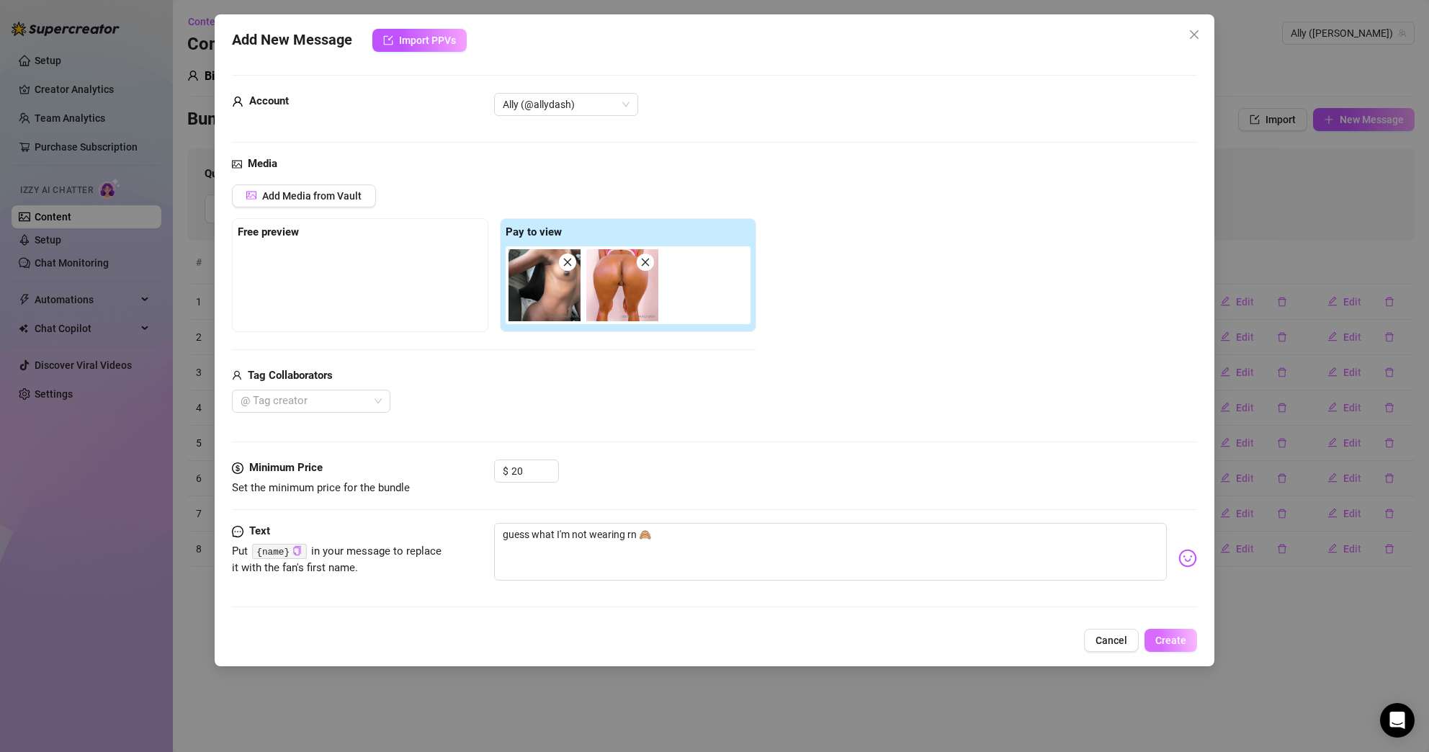
click at [1174, 637] on span "Create" at bounding box center [1170, 640] width 31 height 12
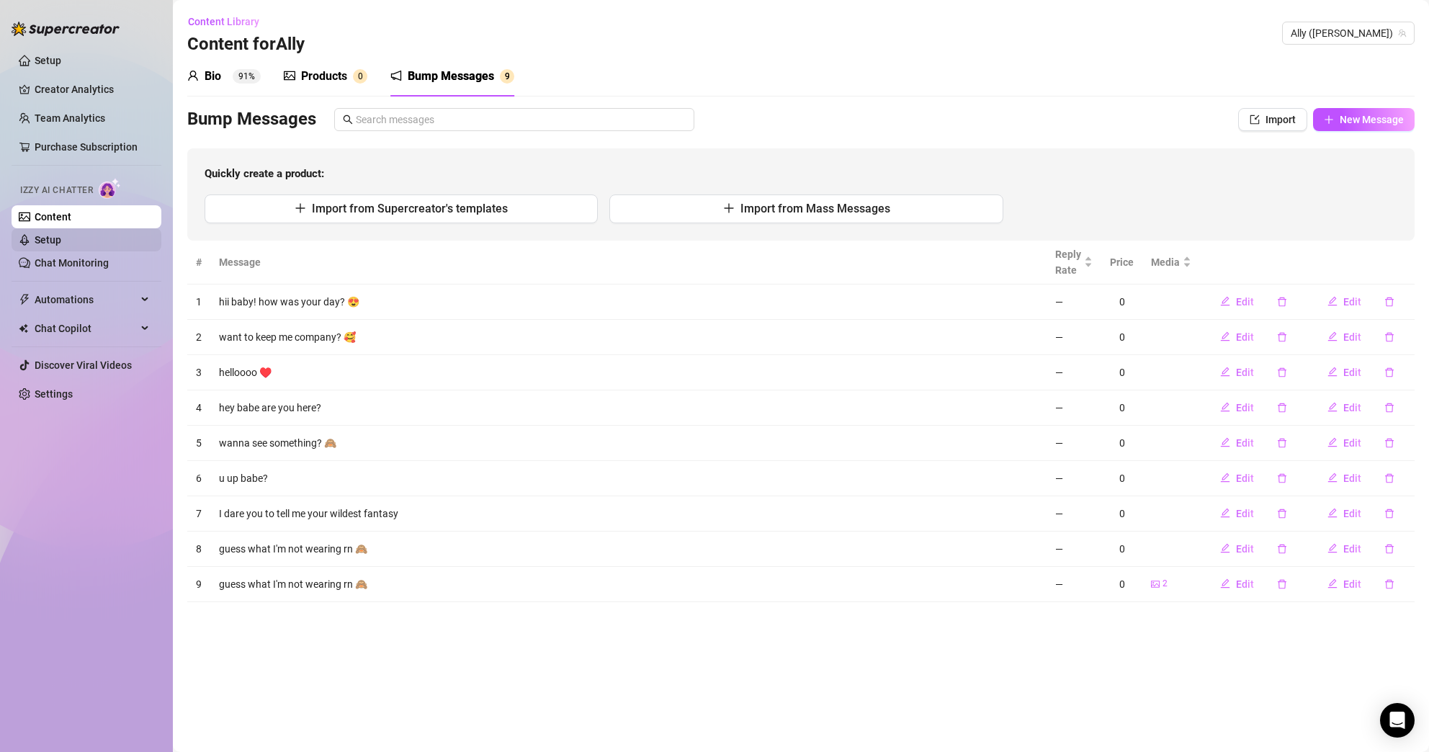
click at [61, 243] on link "Setup" at bounding box center [48, 240] width 27 height 12
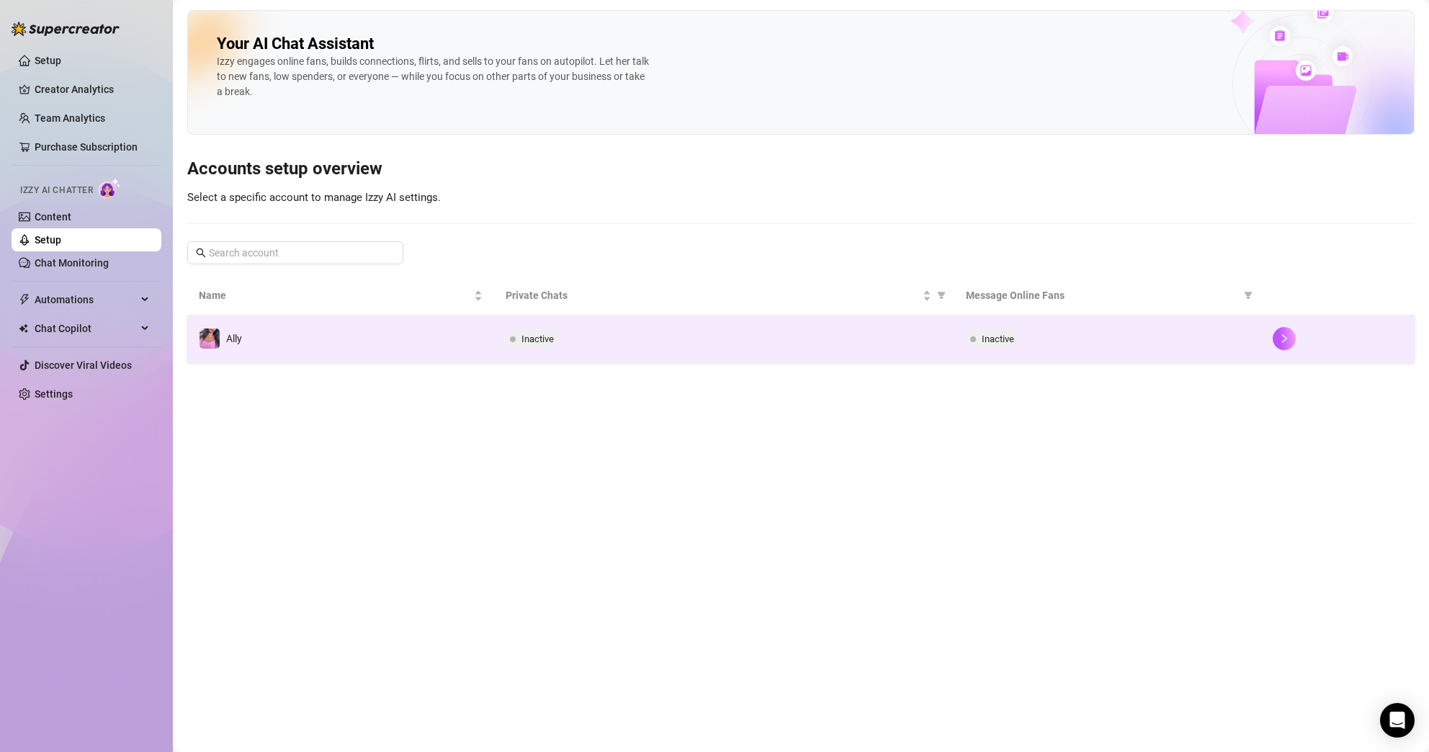
click at [519, 341] on span "Inactive" at bounding box center [532, 338] width 53 height 17
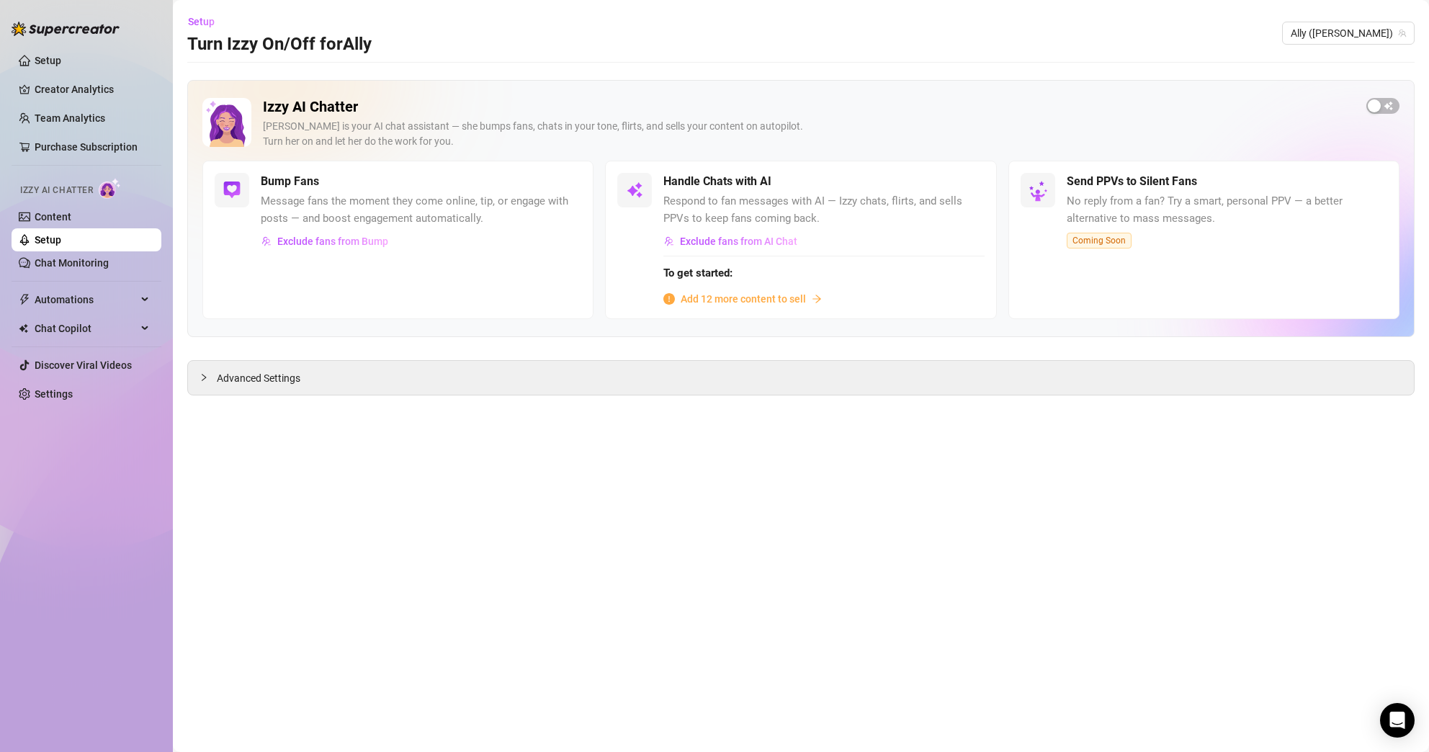
click at [808, 296] on div "Add 12 more content to sell" at bounding box center [823, 299] width 320 height 16
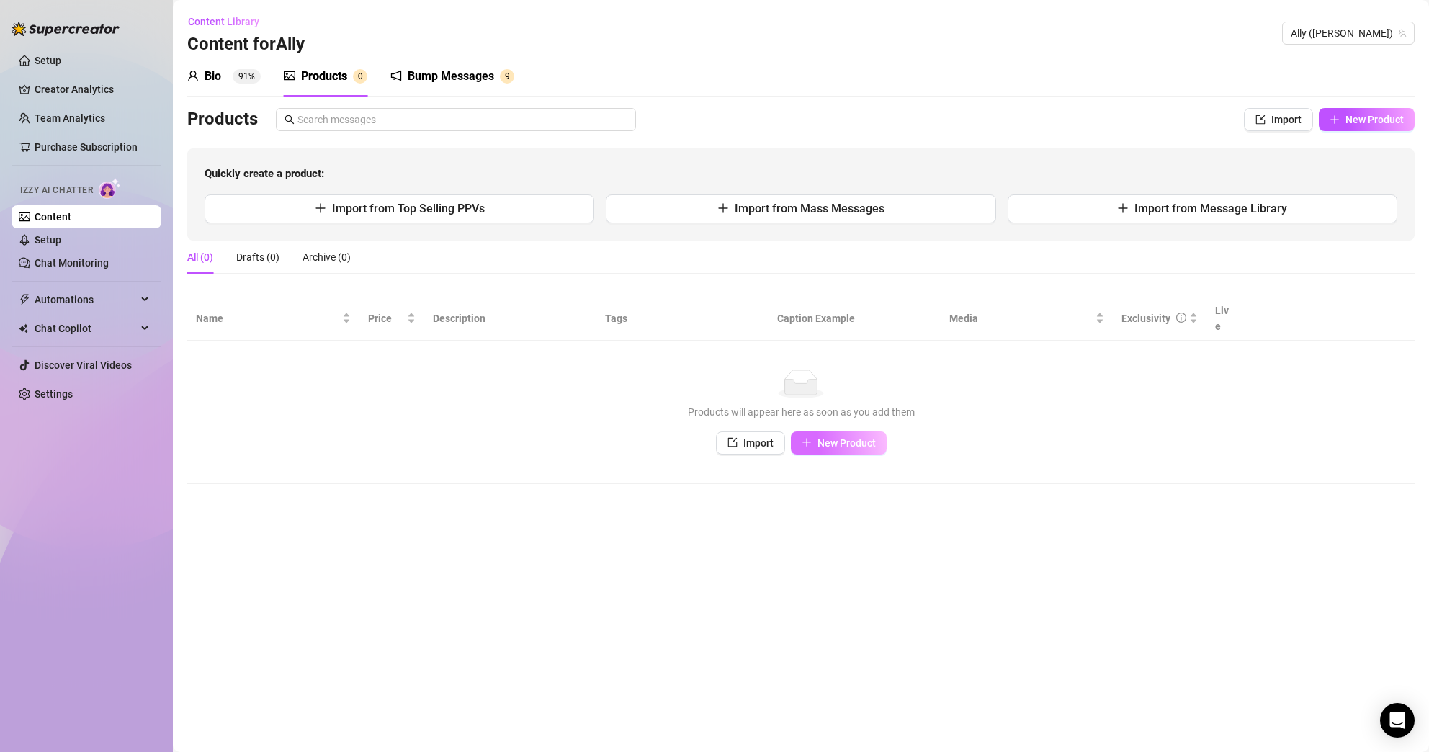
click at [829, 436] on button "New Product" at bounding box center [839, 442] width 96 height 23
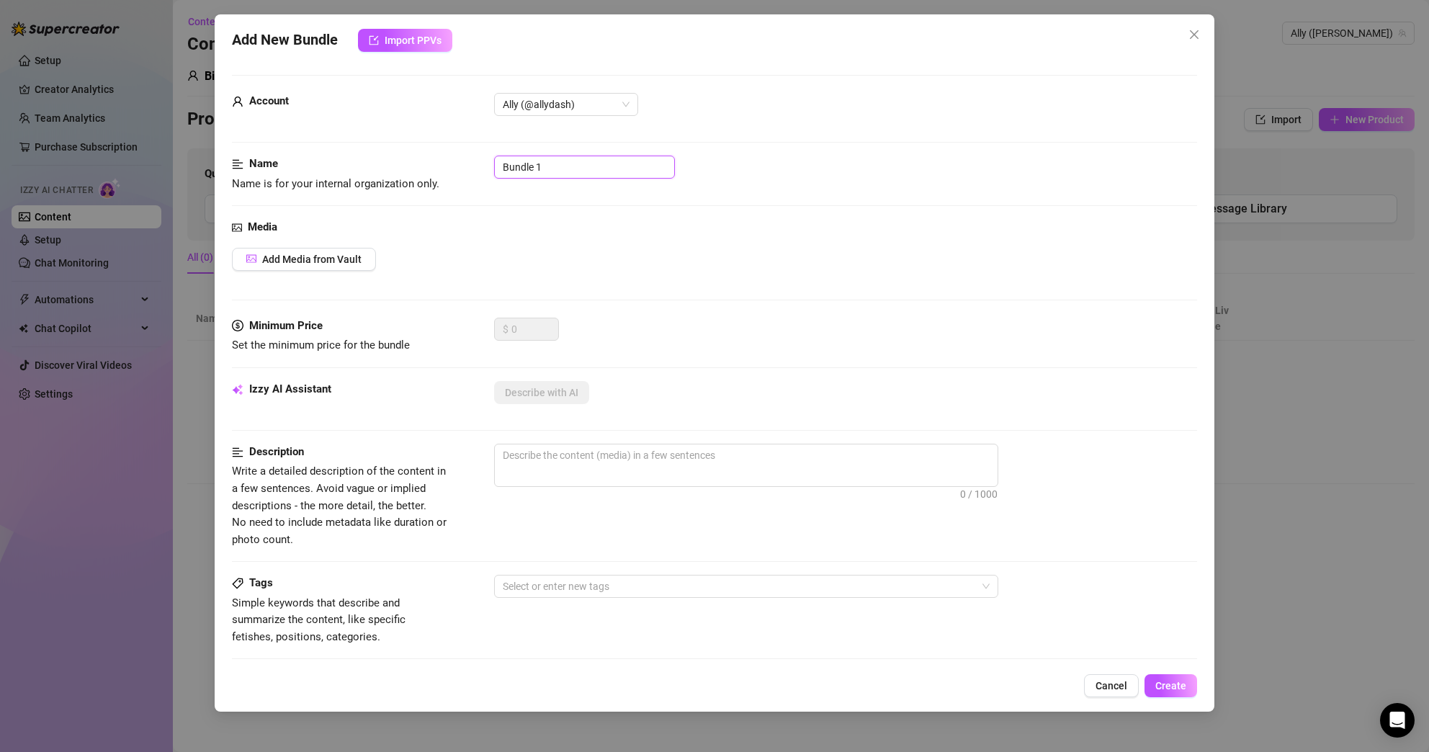
click at [503, 165] on input "Bundle 1" at bounding box center [584, 167] width 181 height 23
click at [647, 254] on div "Add Media from Vault" at bounding box center [715, 259] width 966 height 23
click at [359, 263] on span "Add Media from Vault" at bounding box center [311, 260] width 99 height 12
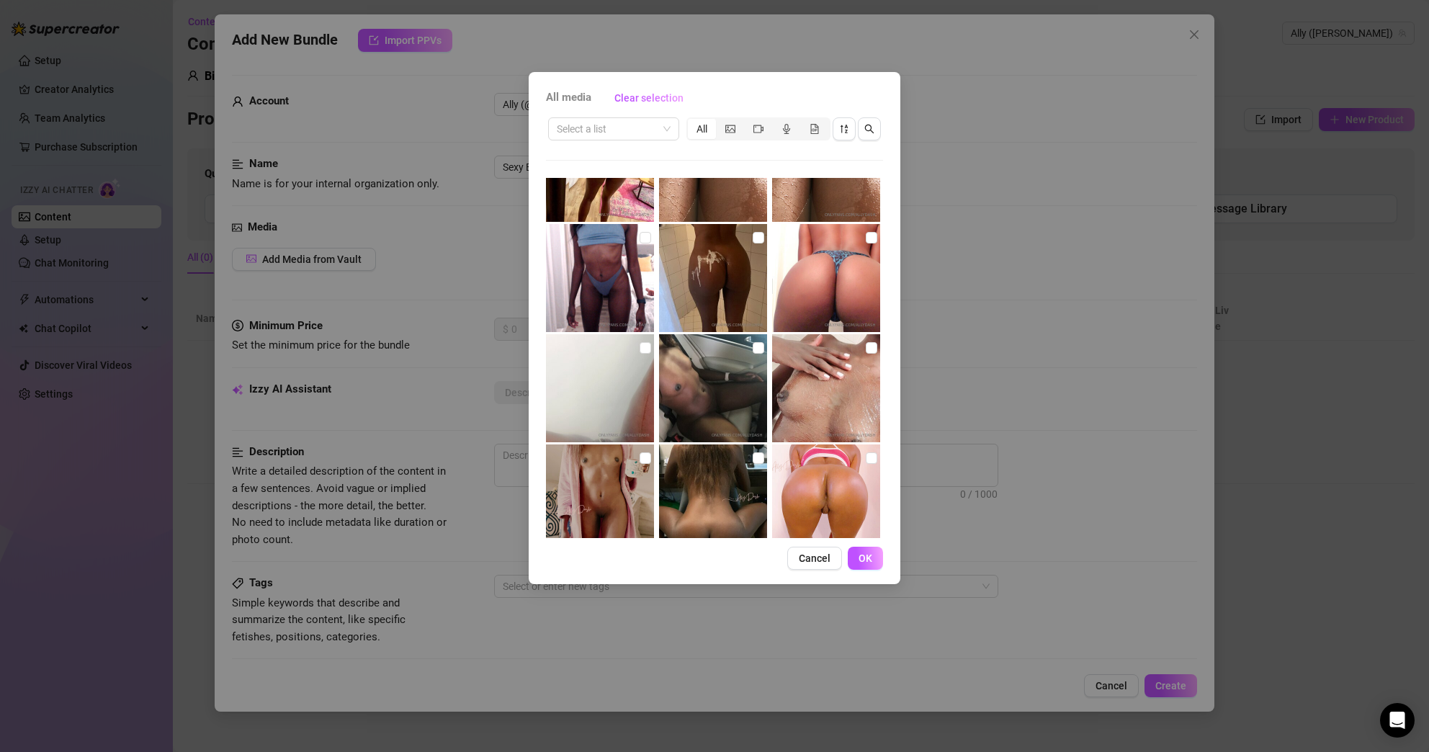
scroll to position [499, 0]
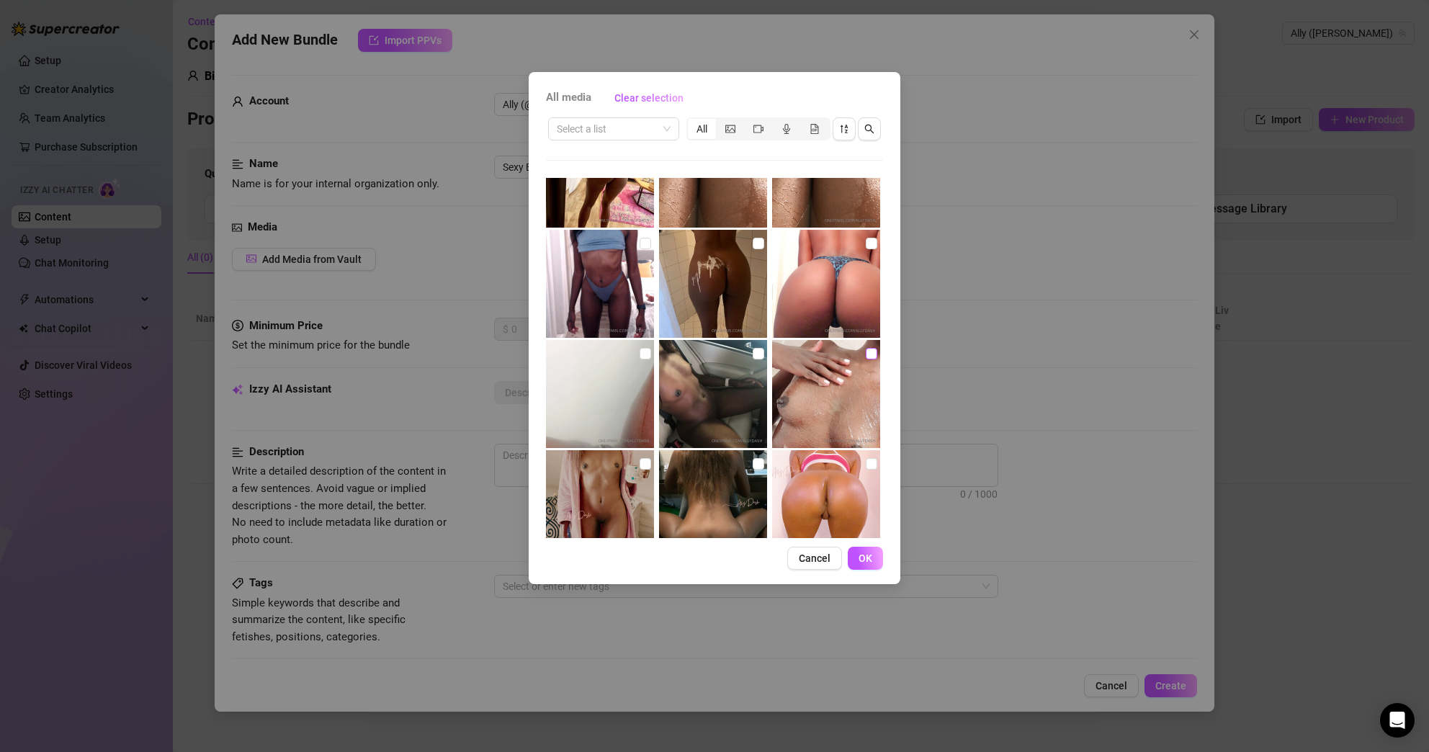
click at [866, 350] on input "checkbox" at bounding box center [872, 354] width 12 height 12
click at [753, 349] on input "checkbox" at bounding box center [759, 354] width 12 height 12
click at [745, 247] on img at bounding box center [713, 284] width 108 height 108
drag, startPoint x: 871, startPoint y: 245, endPoint x: 861, endPoint y: 248, distance: 10.5
click at [871, 245] on img at bounding box center [826, 284] width 108 height 108
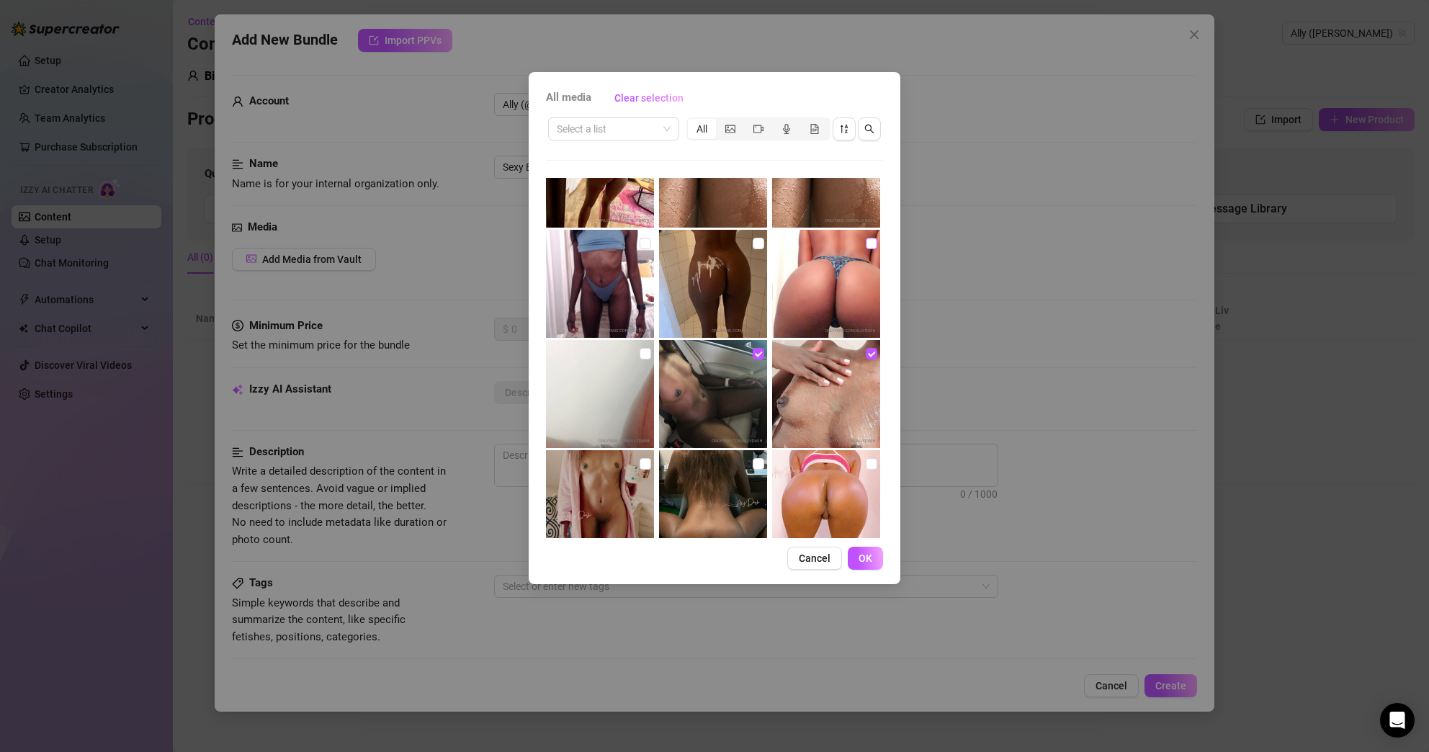
click at [866, 248] on input "checkbox" at bounding box center [872, 244] width 12 height 12
click at [753, 243] on input "checkbox" at bounding box center [759, 244] width 12 height 12
click at [857, 557] on button "OK" at bounding box center [865, 558] width 35 height 23
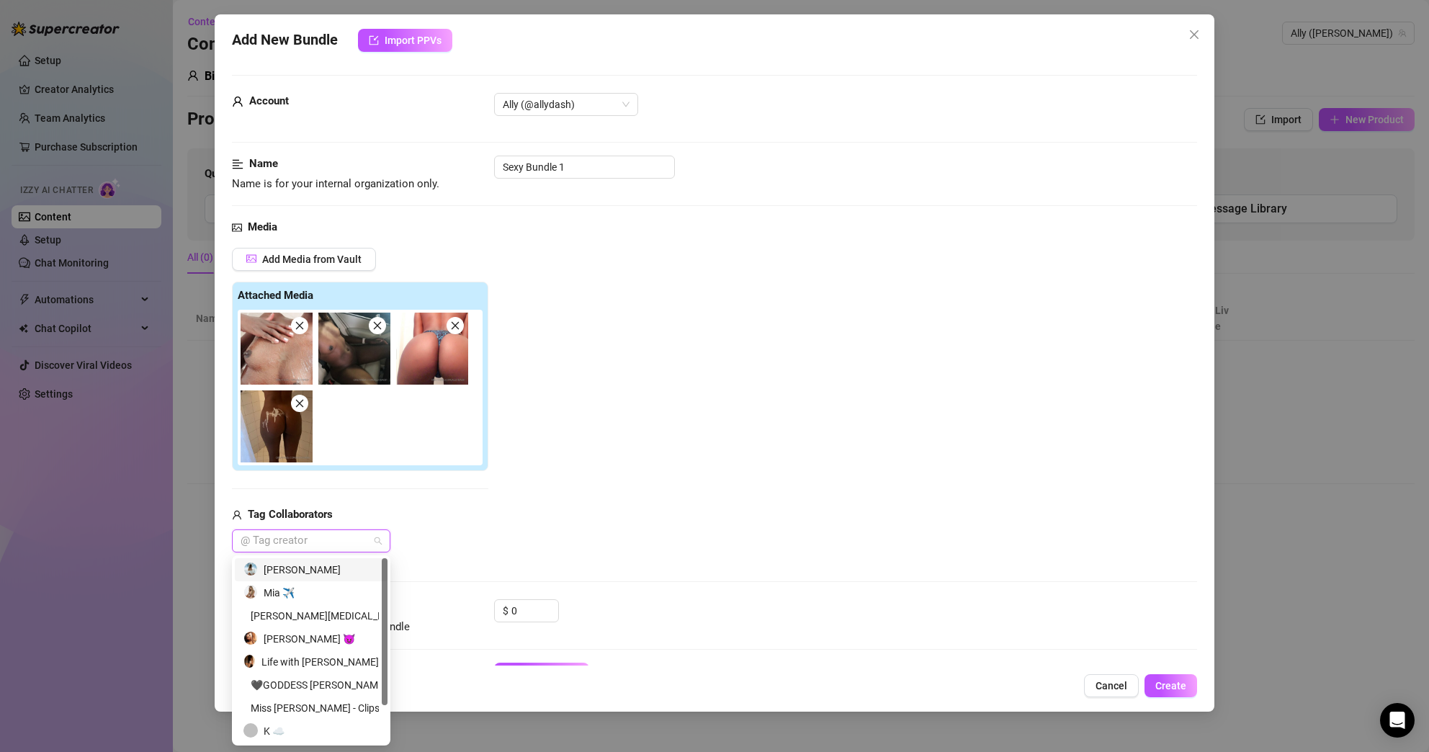
click at [480, 508] on div "Tag Collaborators" at bounding box center [360, 514] width 256 height 17
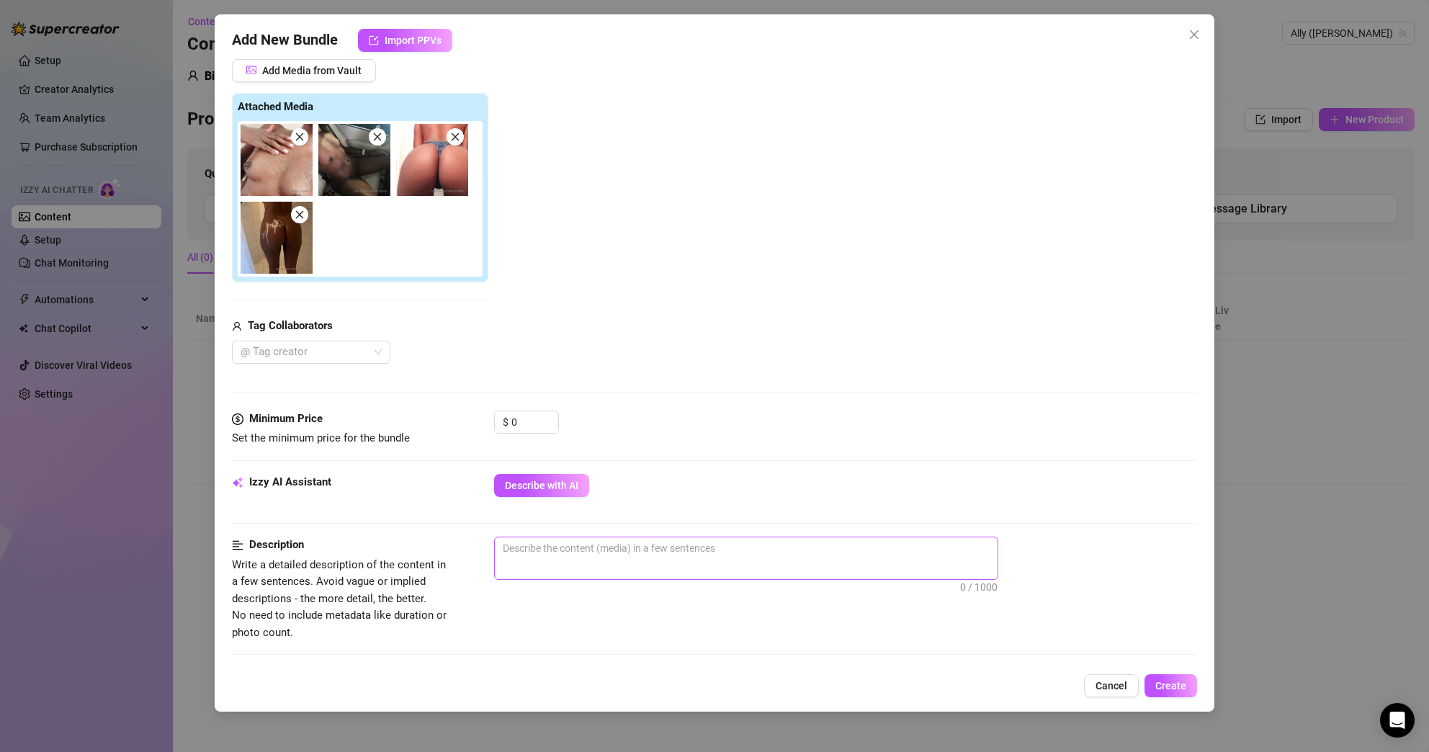
scroll to position [222, 0]
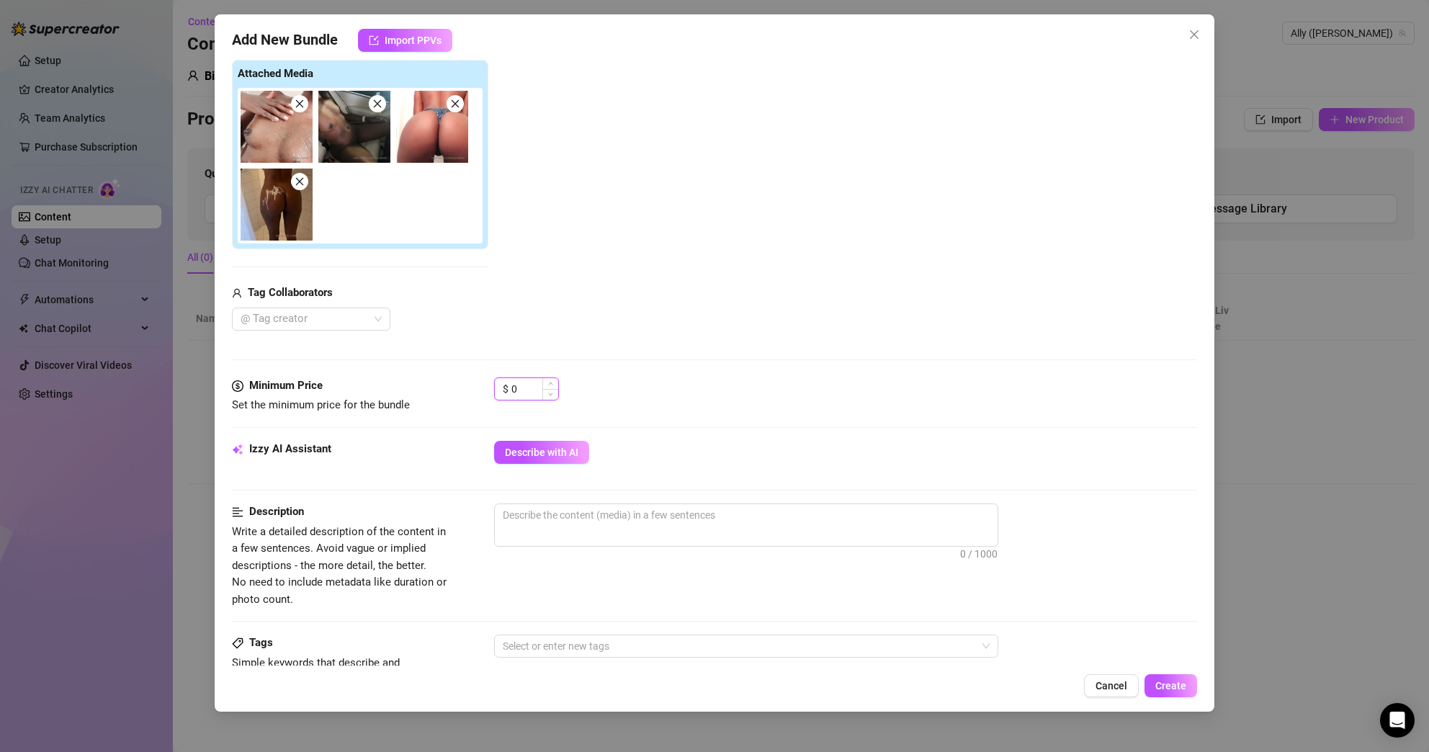
click at [538, 390] on input "0" at bounding box center [534, 389] width 47 height 22
drag, startPoint x: 538, startPoint y: 390, endPoint x: 493, endPoint y: 389, distance: 44.7
click at [494, 389] on div "$ 0" at bounding box center [526, 388] width 65 height 23
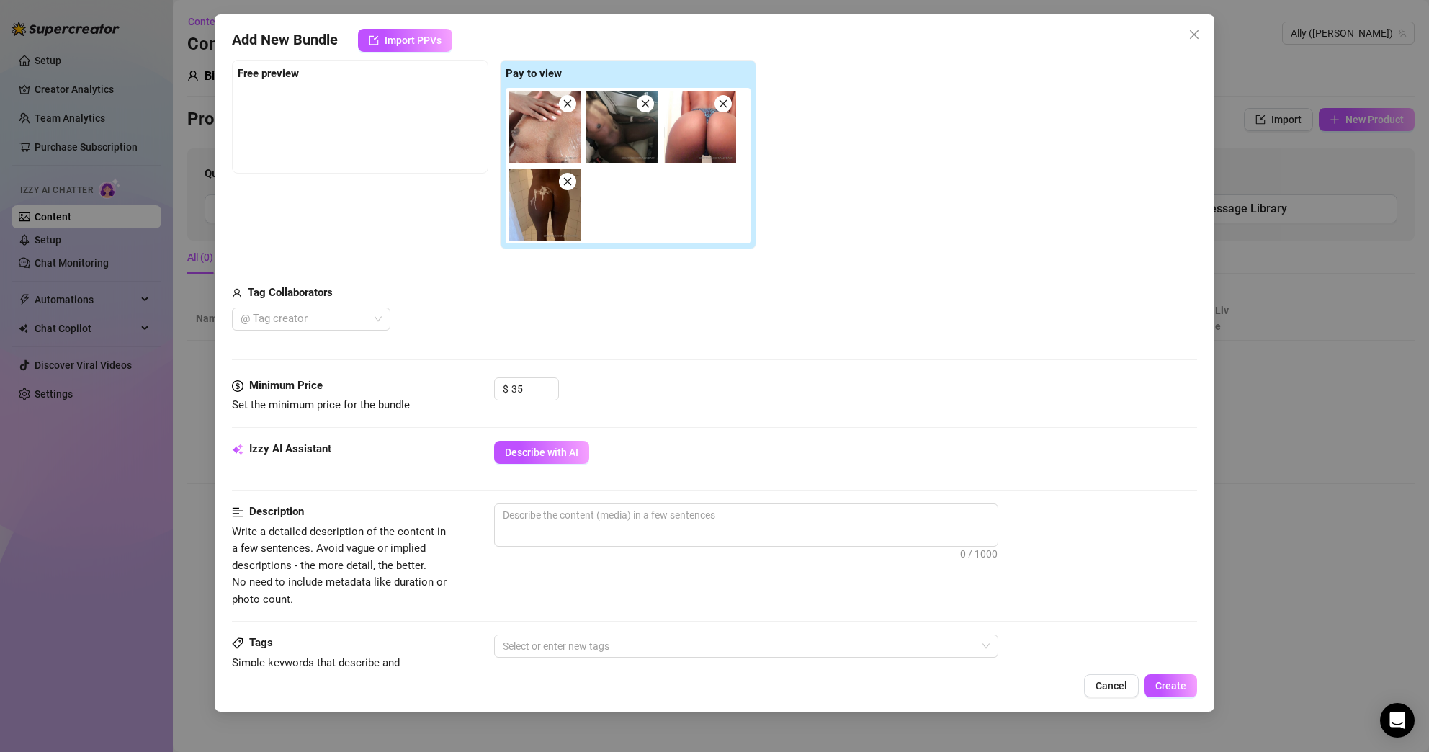
click at [686, 386] on div "$ 35" at bounding box center [846, 395] width 704 height 36
click at [570, 454] on span "Describe with AI" at bounding box center [541, 453] width 73 height 12
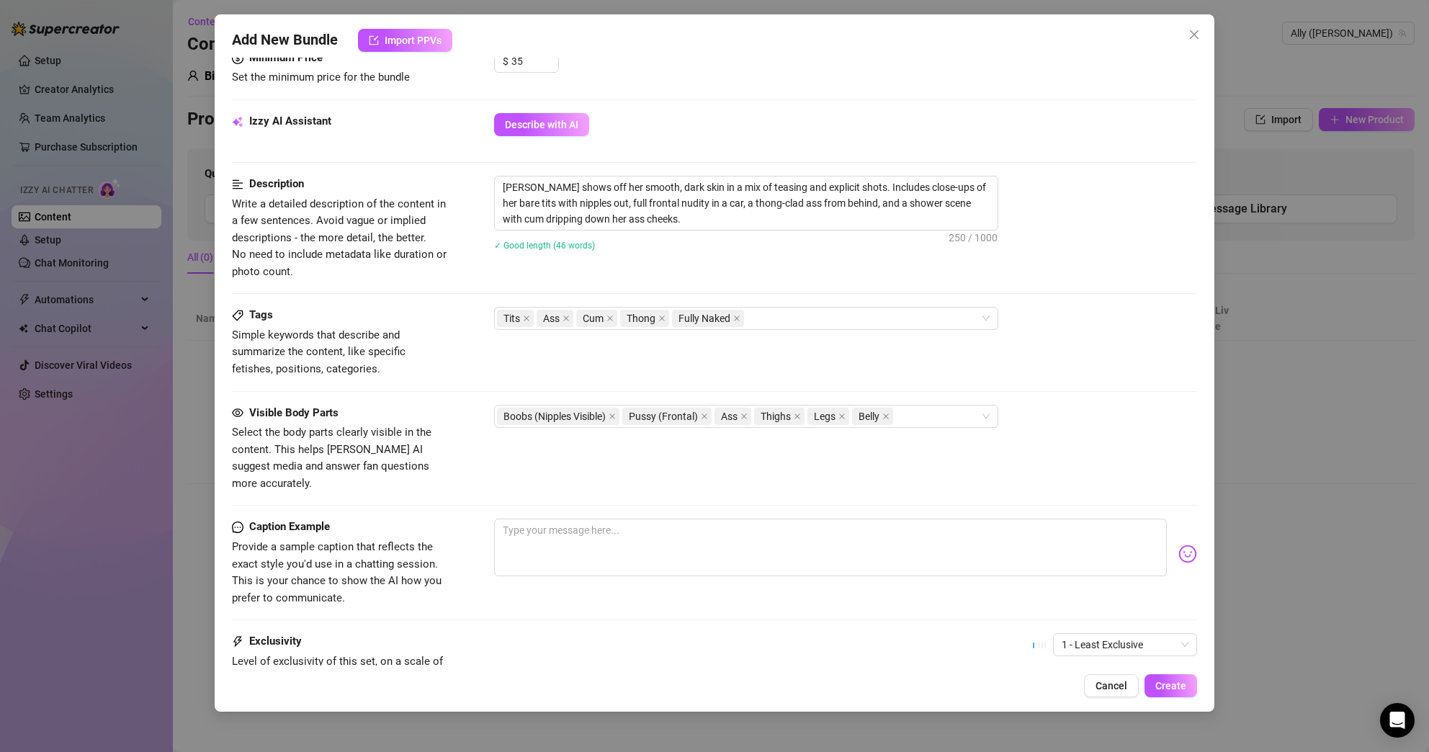
scroll to position [678, 0]
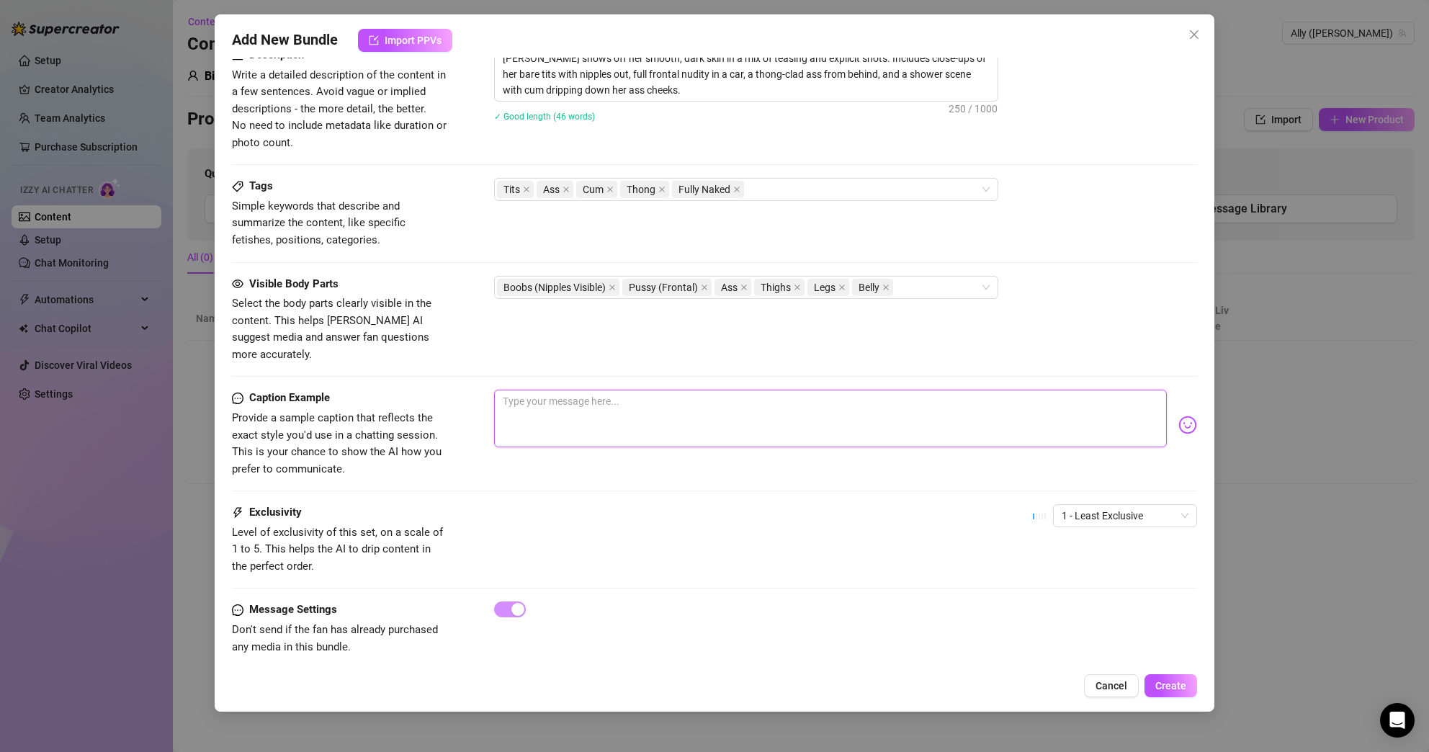
click at [726, 395] on textarea at bounding box center [830, 419] width 673 height 58
click at [722, 394] on textarea at bounding box center [830, 419] width 673 height 58
click at [721, 460] on div "Caption Example Provide a sample caption that reflects the exact style you'd us…" at bounding box center [715, 447] width 966 height 115
click at [707, 407] on textarea at bounding box center [830, 419] width 673 height 58
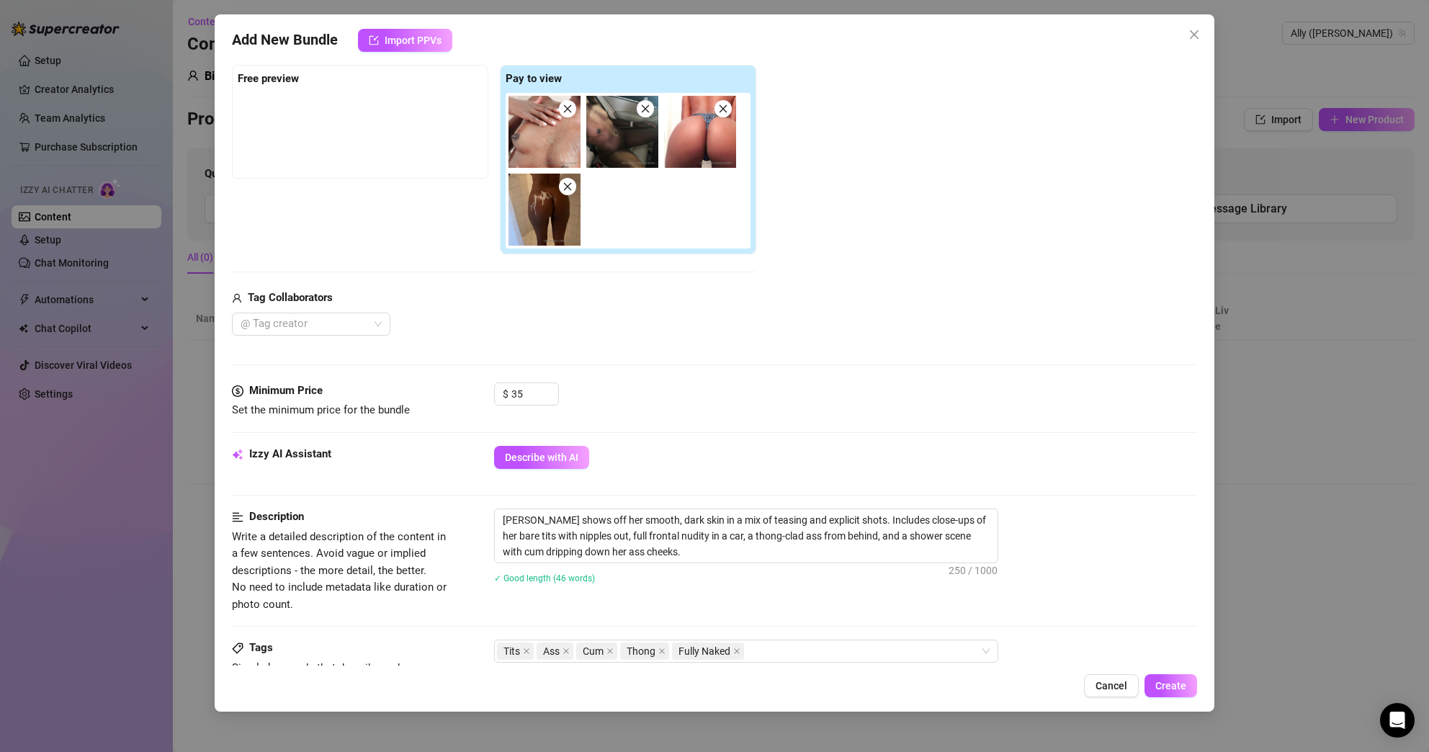
scroll to position [0, 0]
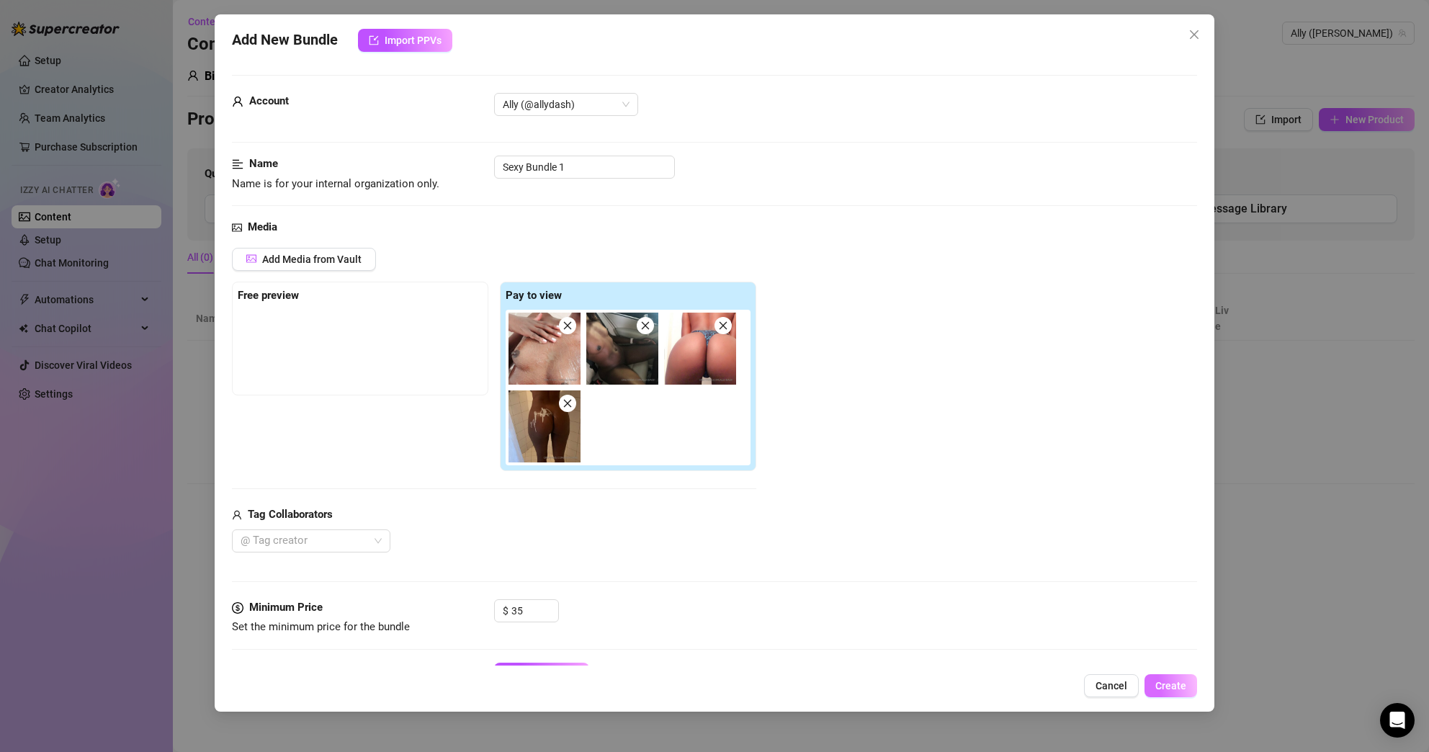
click at [1179, 679] on button "Create" at bounding box center [1170, 685] width 53 height 23
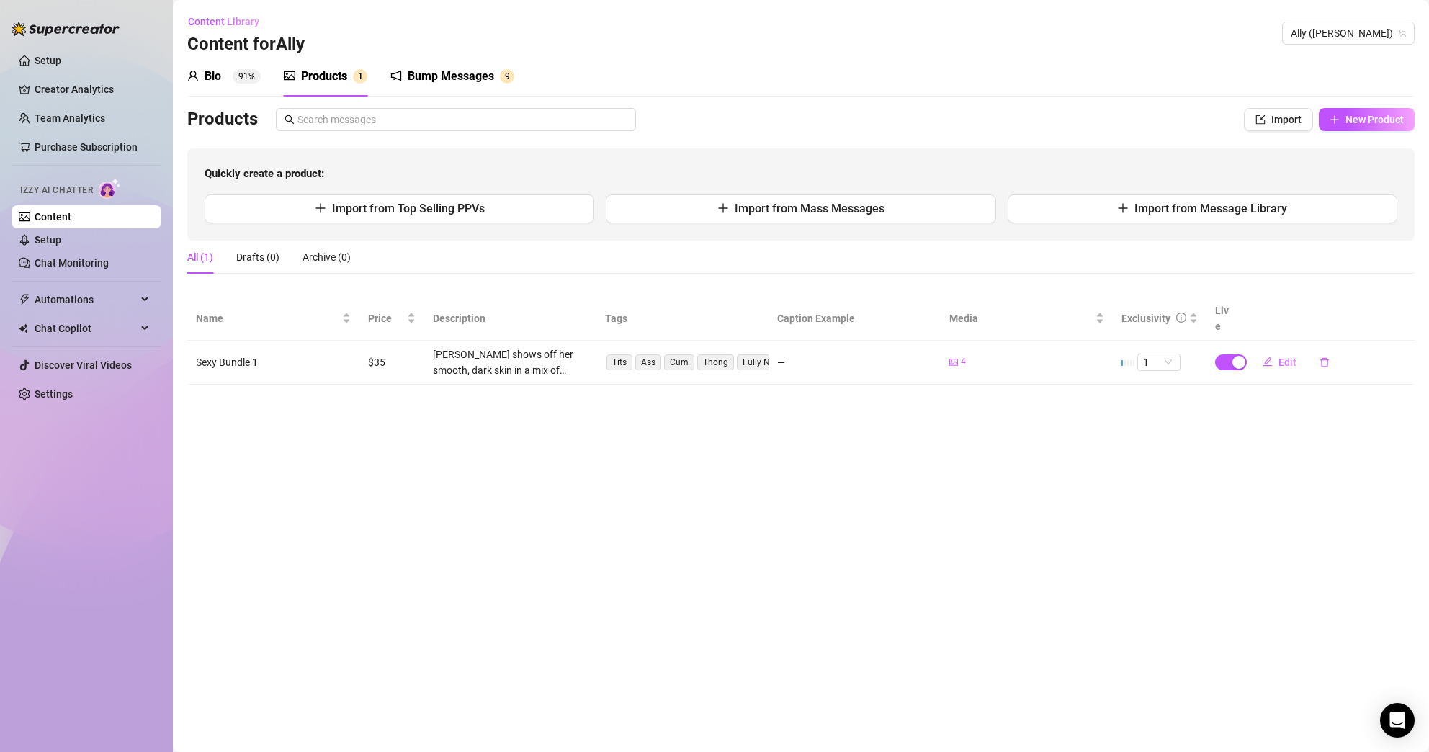
click at [472, 81] on div "Bump Messages" at bounding box center [451, 76] width 86 height 17
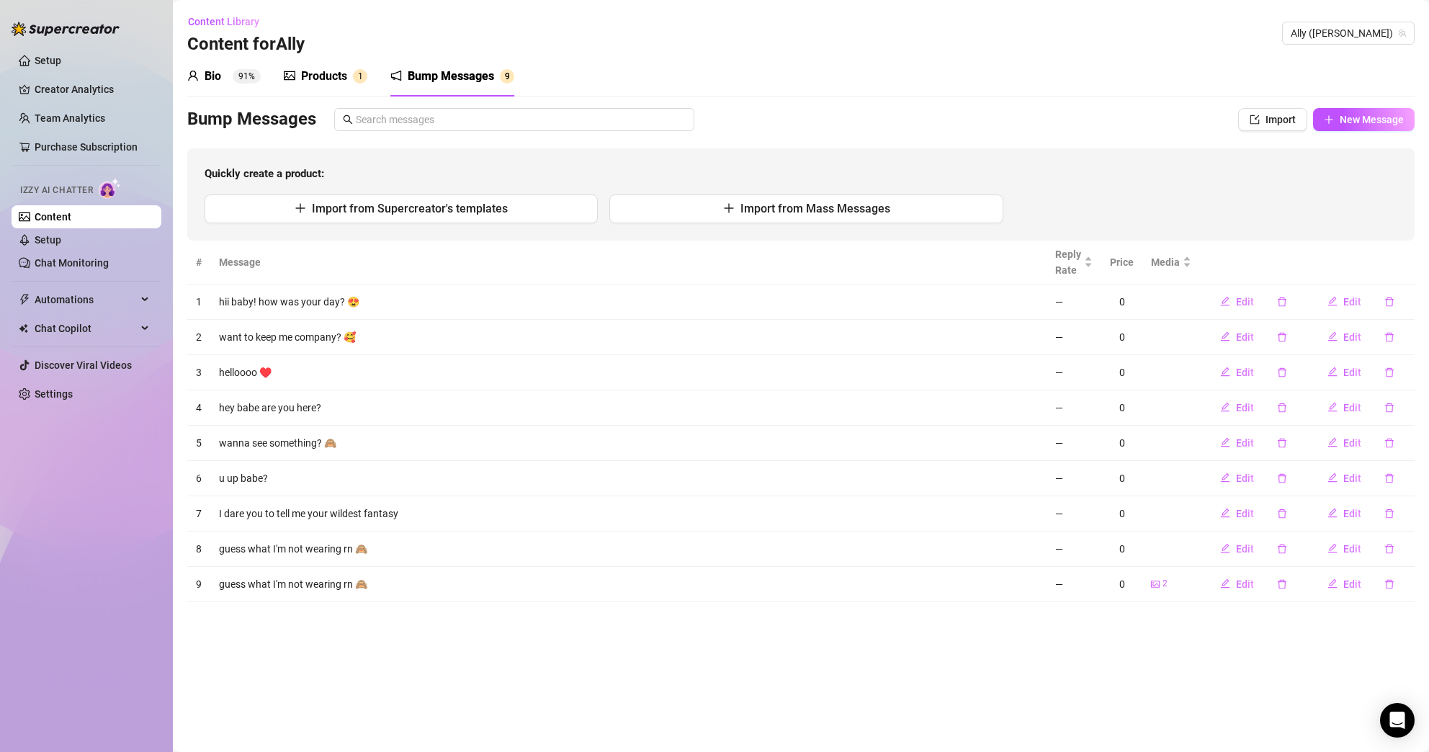
click at [339, 77] on div "Products" at bounding box center [324, 76] width 46 height 17
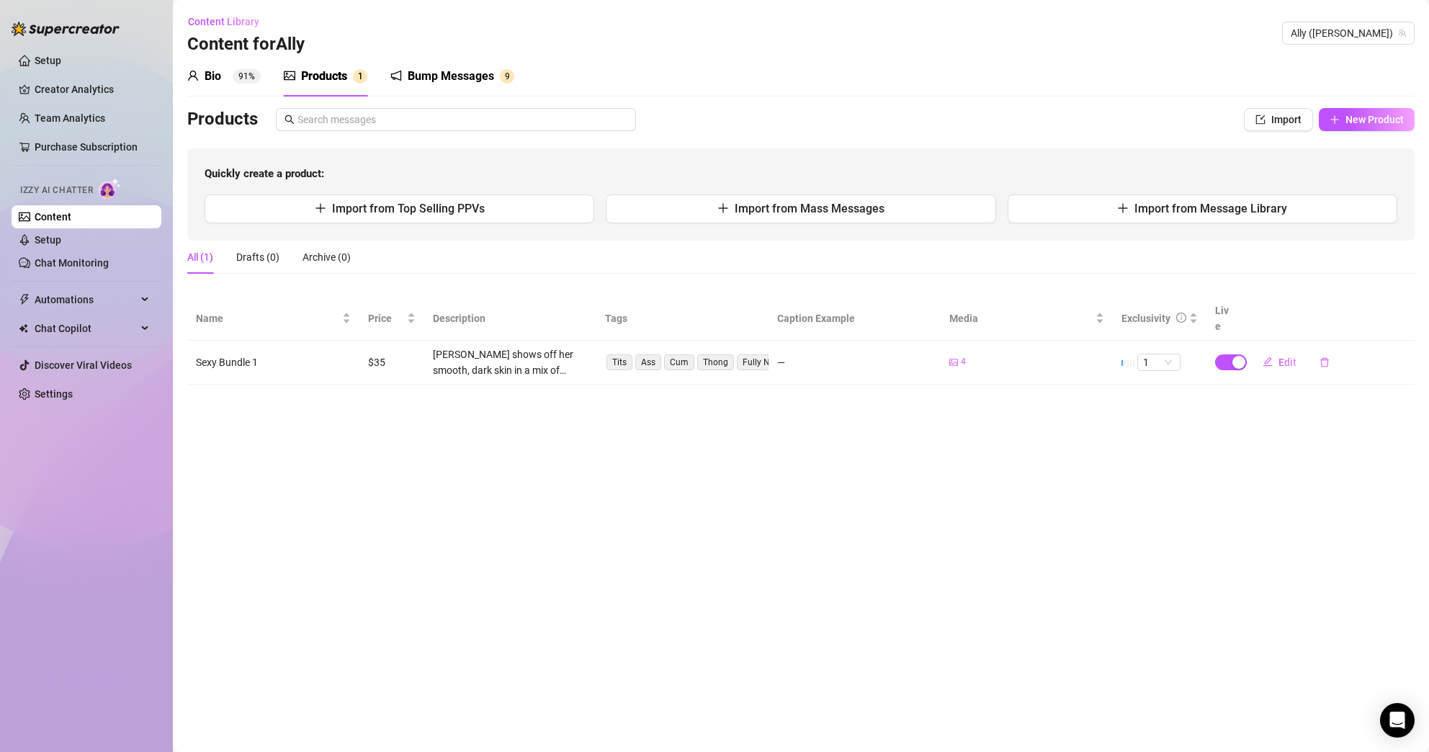
click at [251, 80] on sup "91%" at bounding box center [247, 76] width 28 height 14
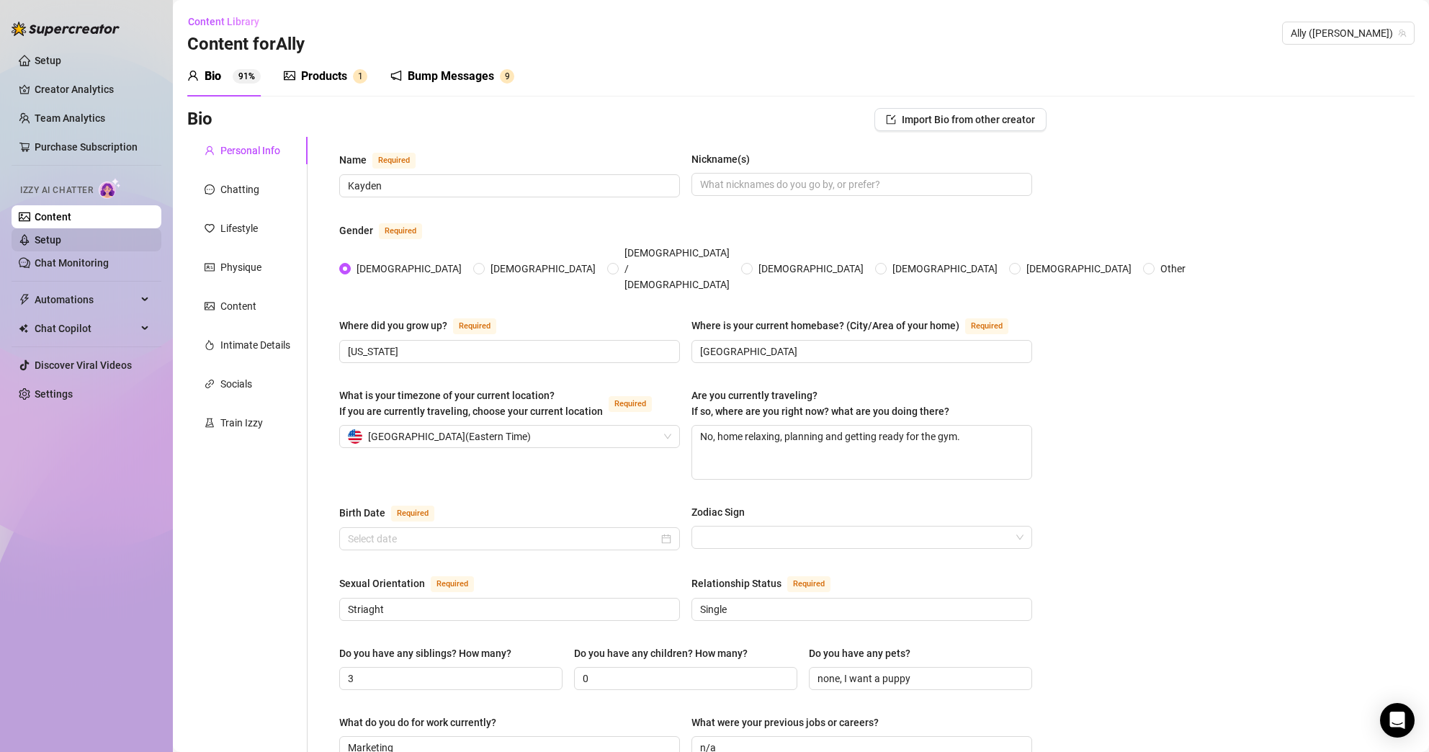
click at [61, 246] on link "Setup" at bounding box center [48, 240] width 27 height 12
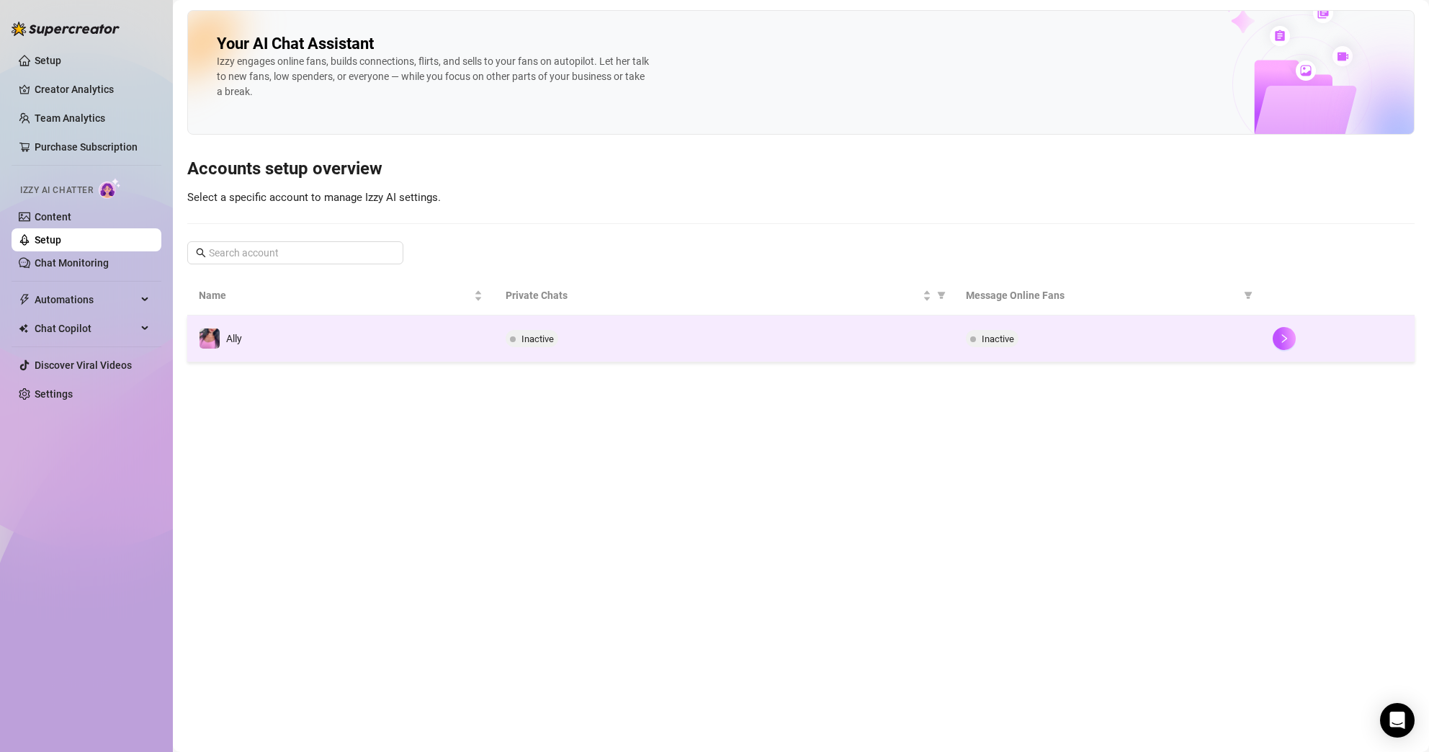
click at [996, 345] on span "Inactive" at bounding box center [992, 338] width 53 height 17
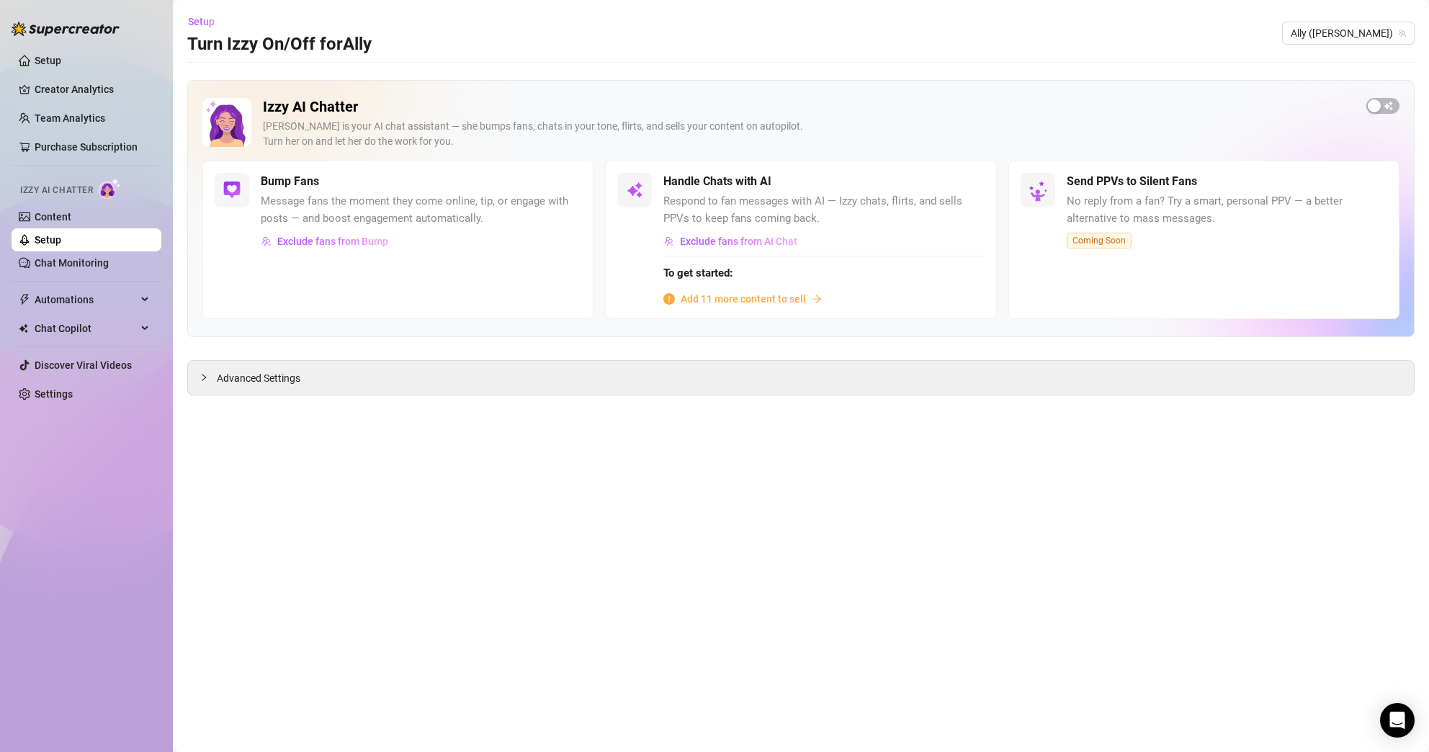
click at [51, 246] on link "Setup" at bounding box center [48, 240] width 27 height 12
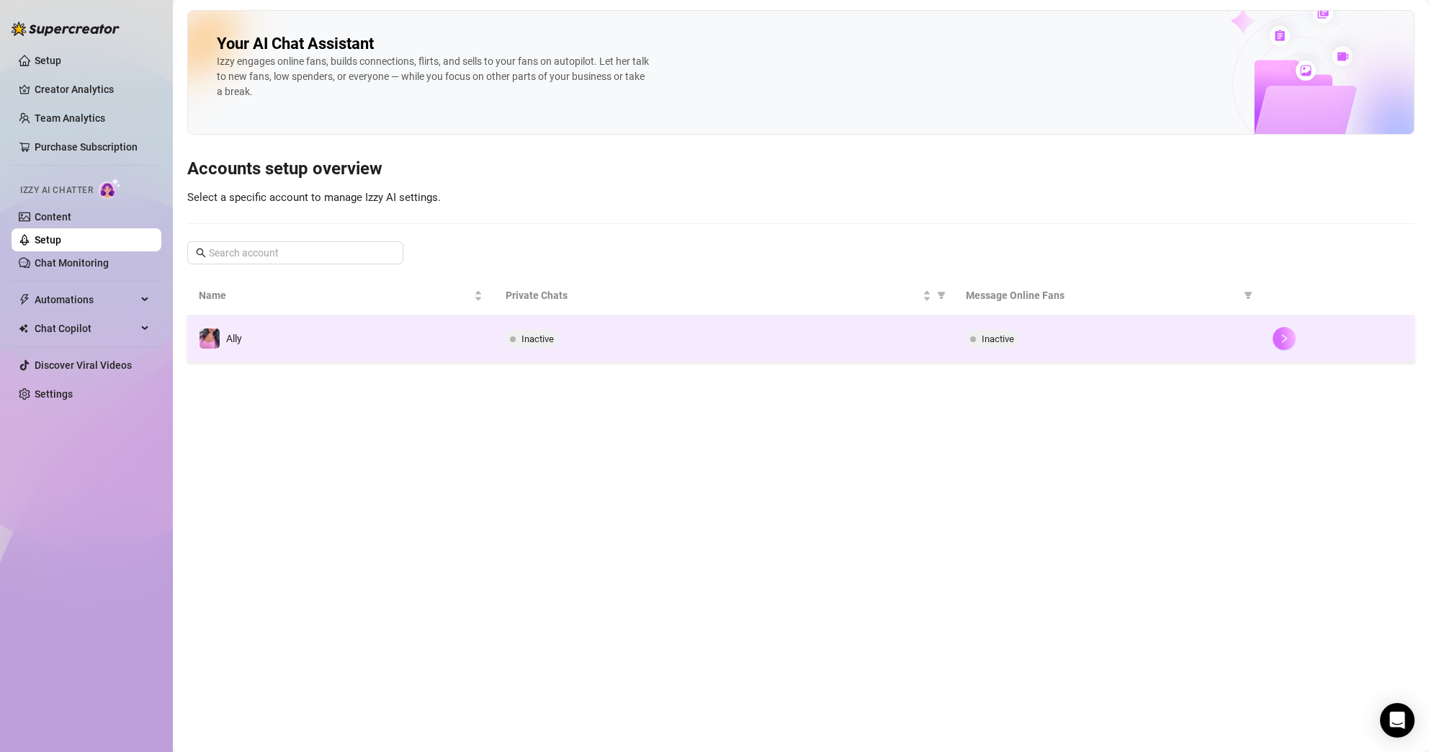
click at [1288, 337] on icon "right" at bounding box center [1284, 338] width 10 height 10
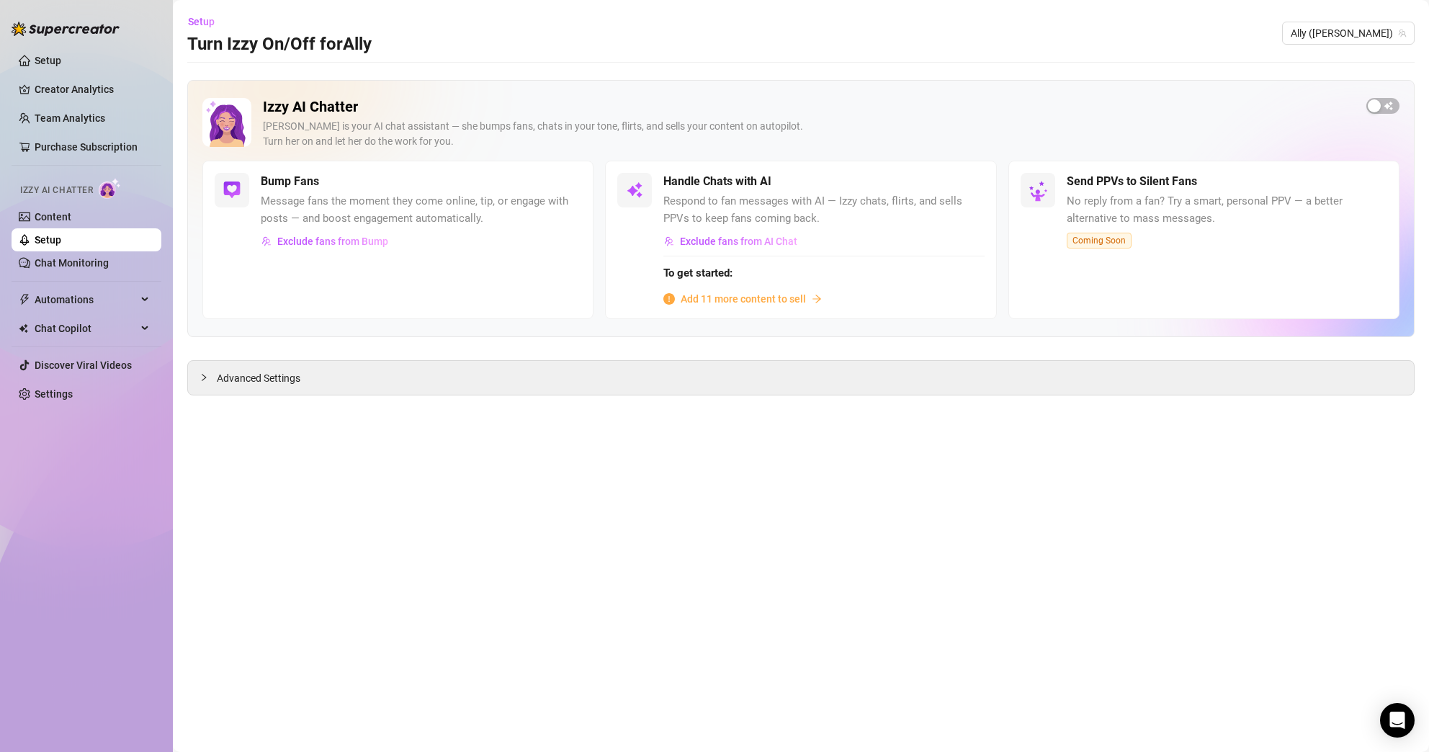
click at [1373, 115] on div "Izzy AI Chatter [PERSON_NAME] is your AI chat assistant — she bumps fans, chats…" at bounding box center [800, 129] width 1197 height 63
click at [1378, 104] on div "button" at bounding box center [1374, 105] width 13 height 13
click at [971, 185] on span "button" at bounding box center [969, 182] width 32 height 16
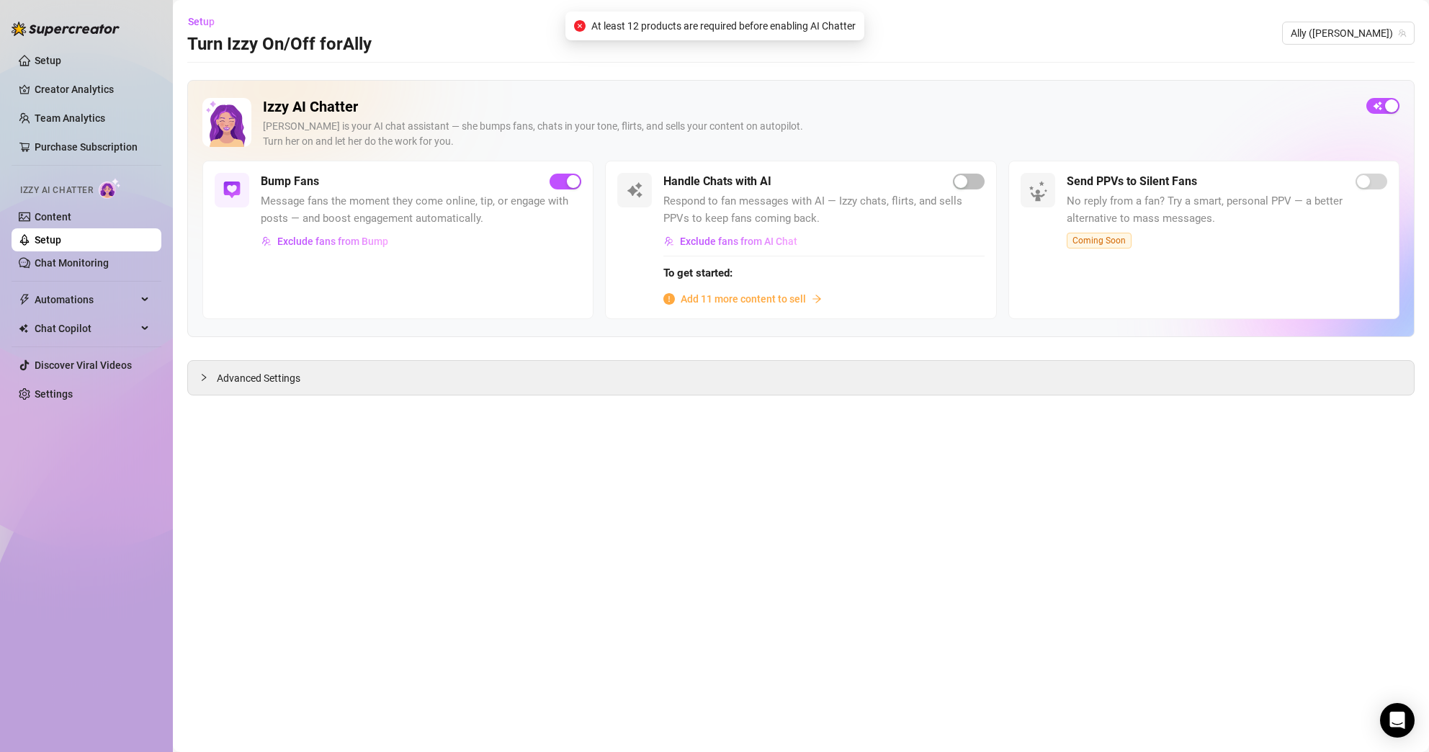
click at [800, 299] on span "Add 11 more content to sell" at bounding box center [743, 299] width 125 height 16
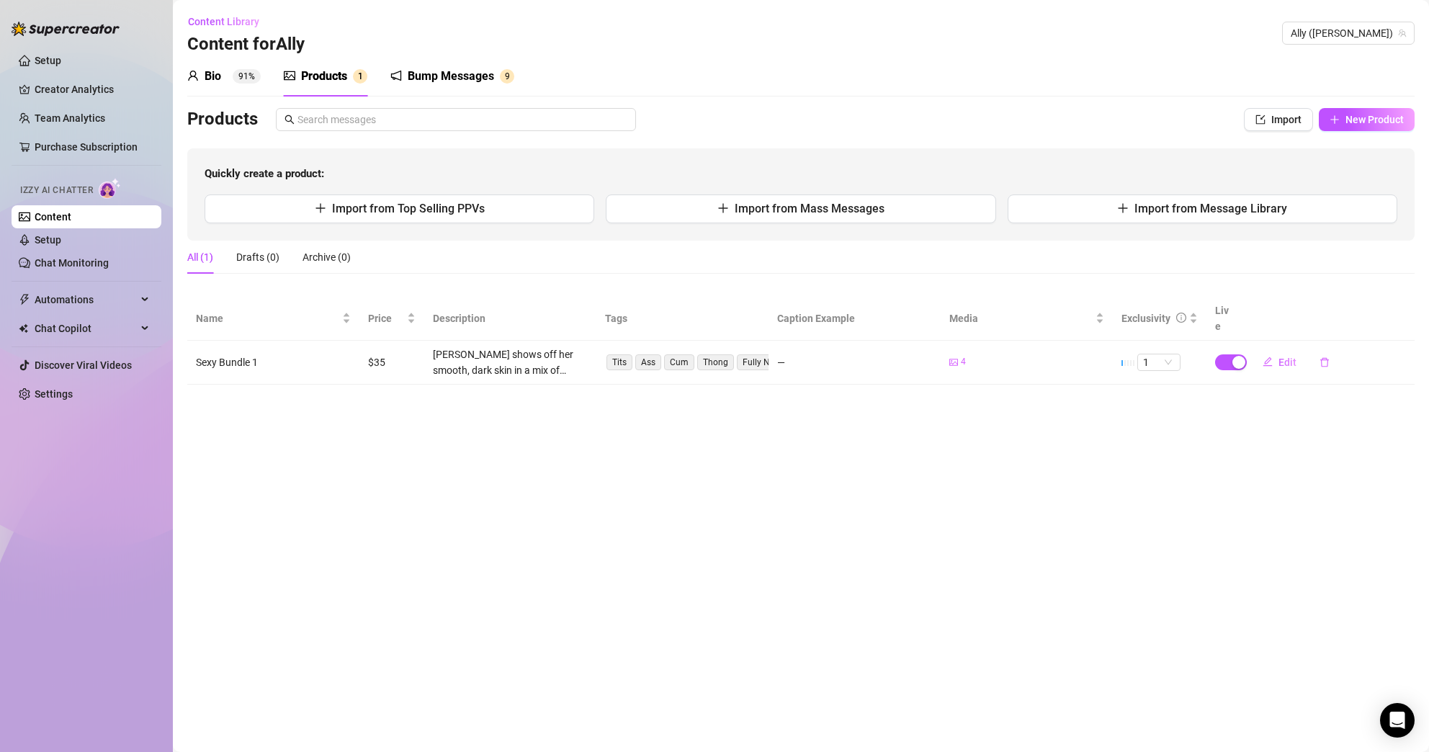
click at [478, 74] on div "Bump Messages" at bounding box center [451, 76] width 86 height 17
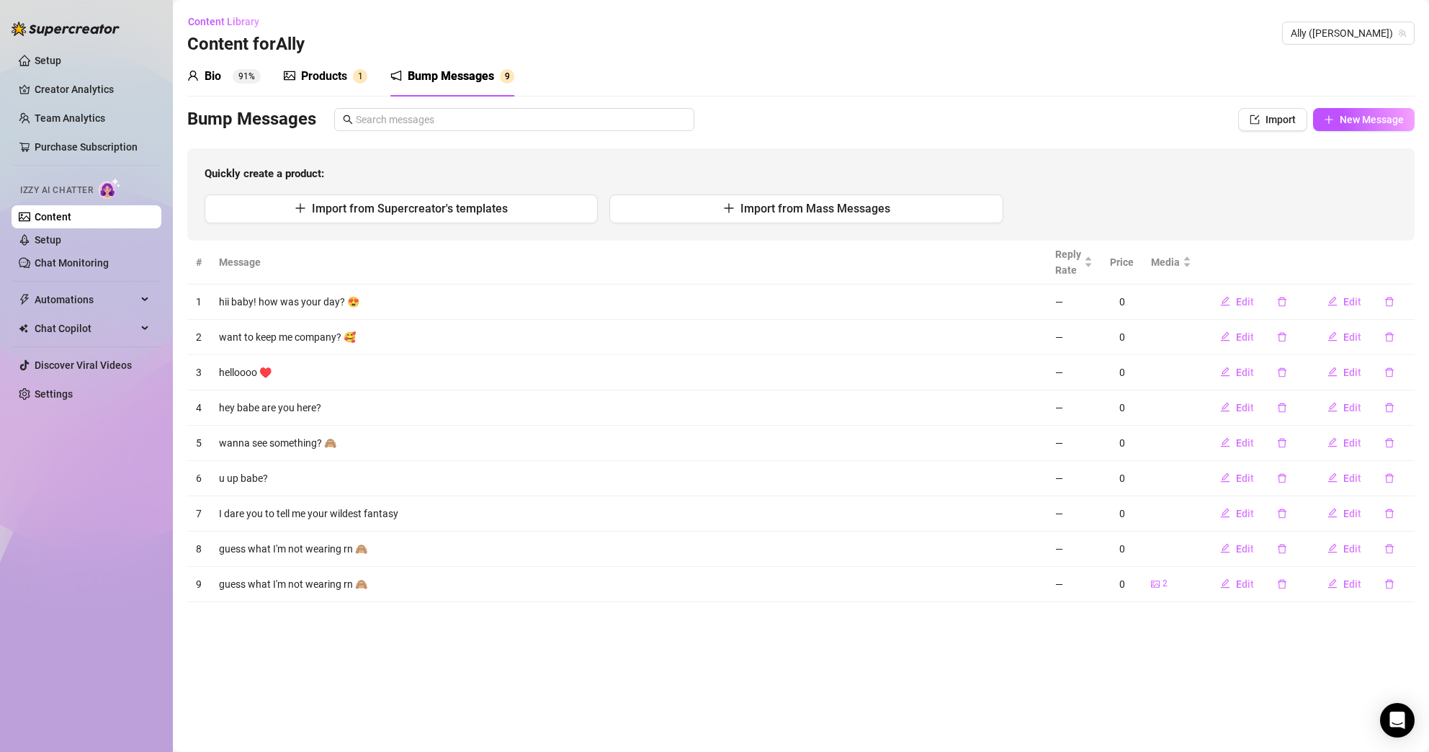
click at [349, 73] on div "Products 1" at bounding box center [326, 76] width 84 height 17
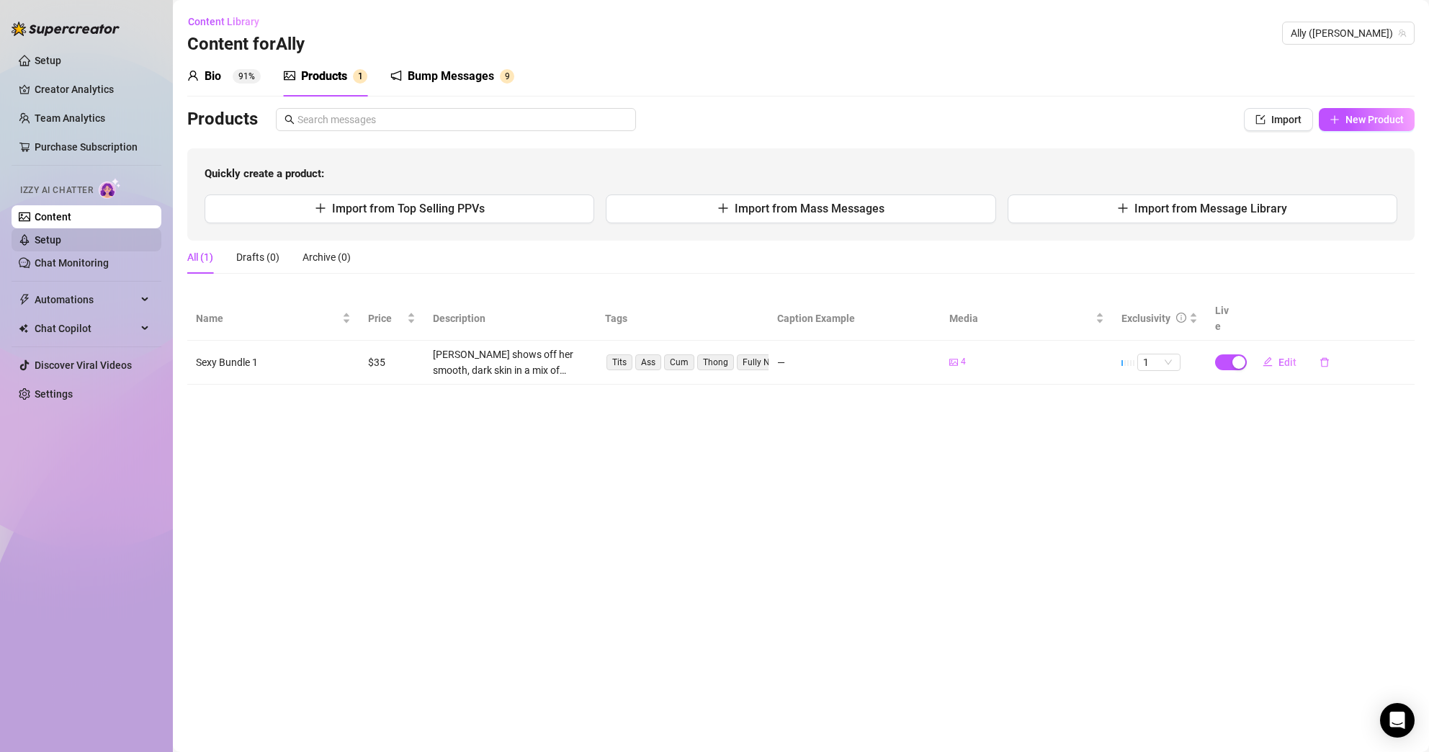
click at [61, 237] on link "Setup" at bounding box center [48, 240] width 27 height 12
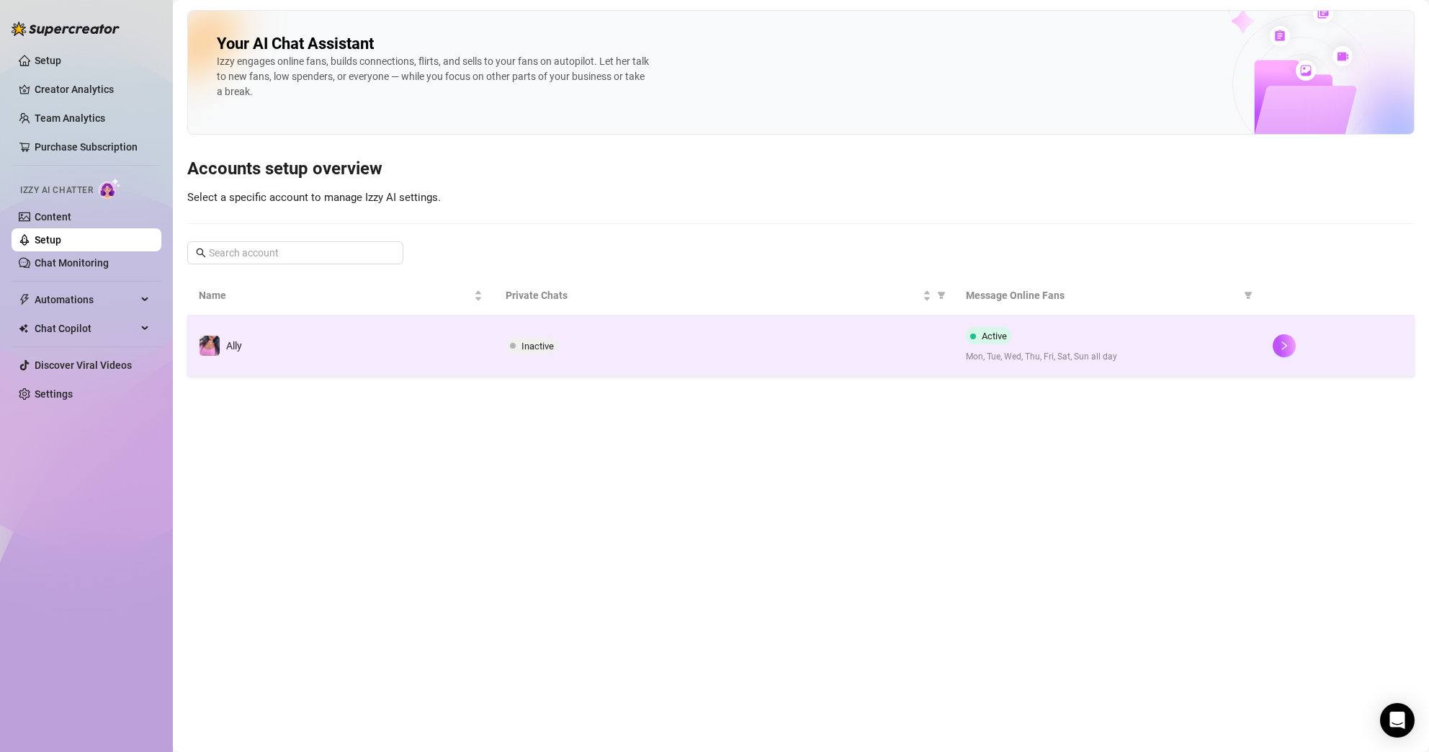
click at [523, 346] on span "Inactive" at bounding box center [537, 346] width 32 height 11
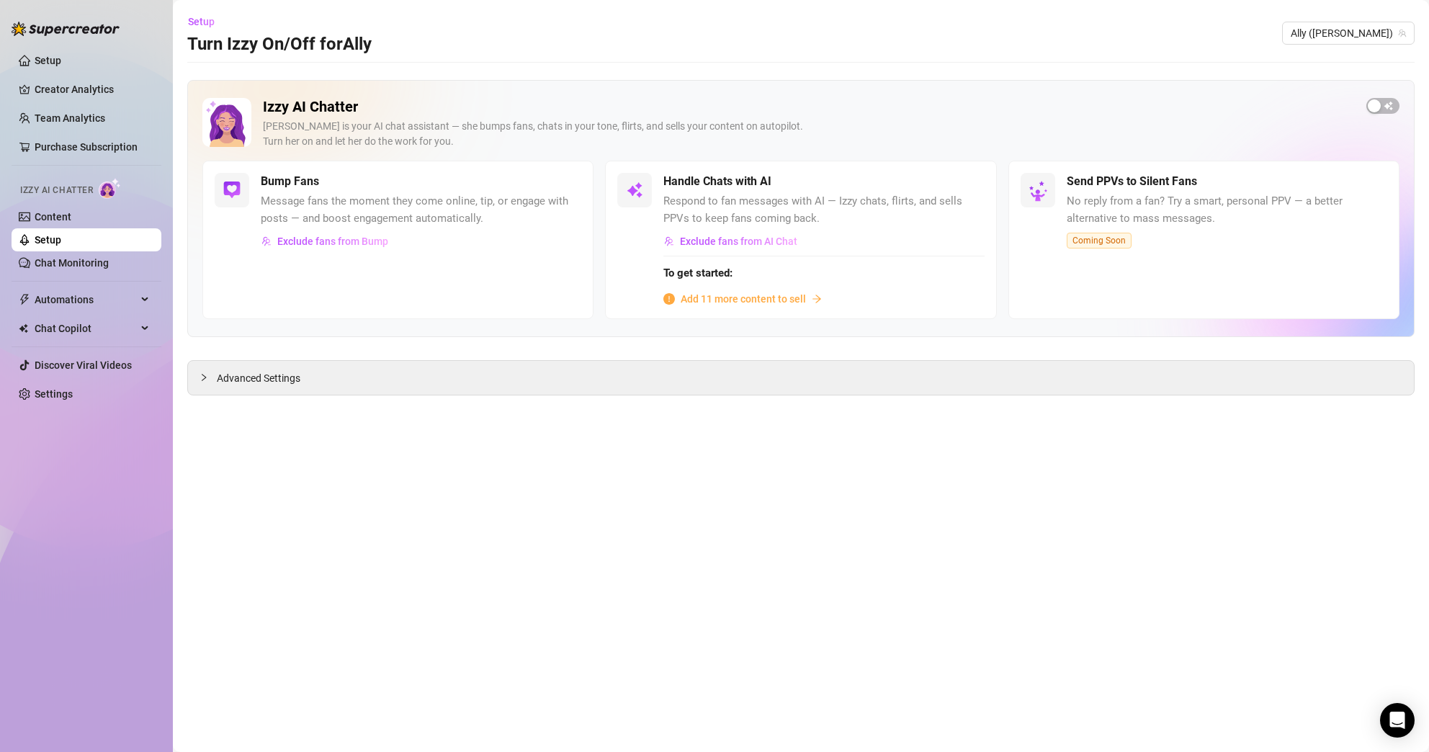
click at [788, 298] on span "Add 11 more content to sell" at bounding box center [743, 299] width 125 height 16
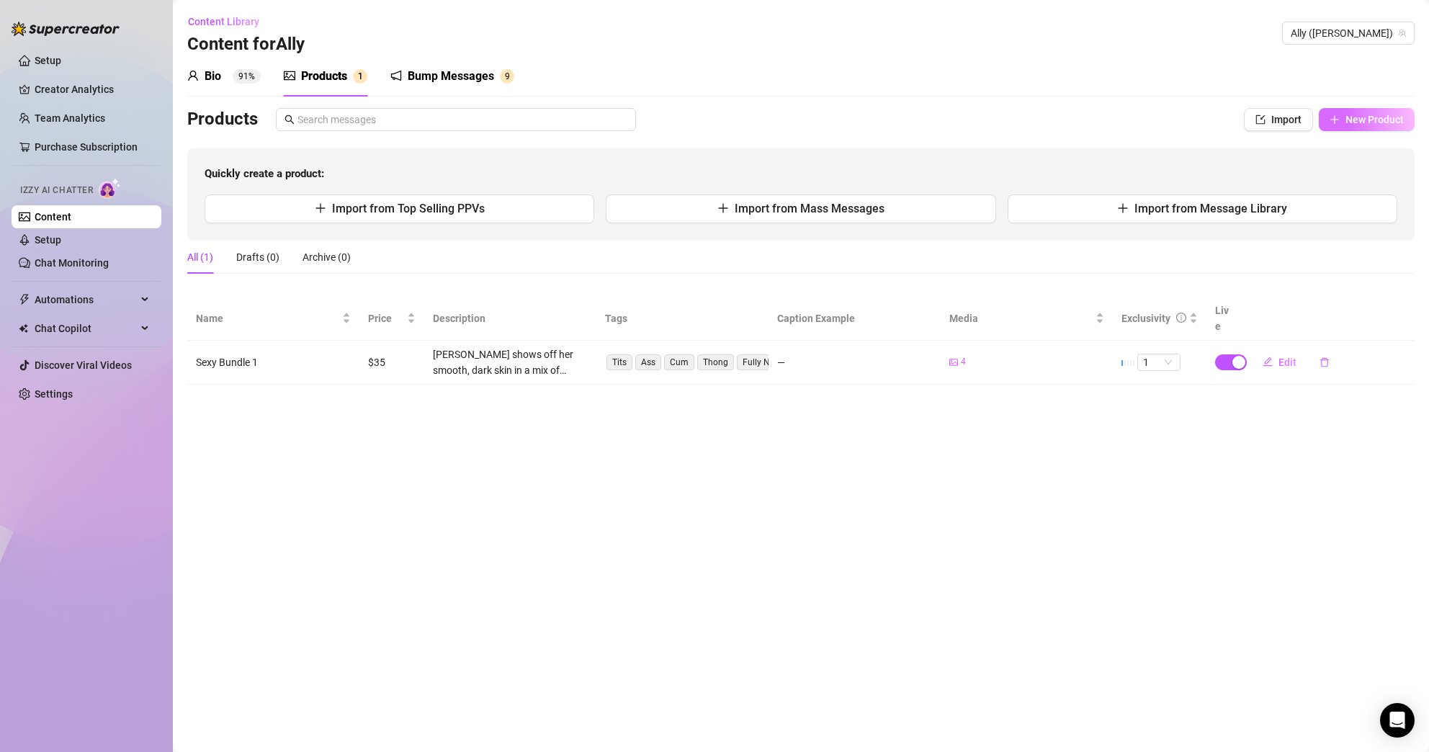
click at [1389, 123] on span "New Product" at bounding box center [1374, 120] width 58 height 12
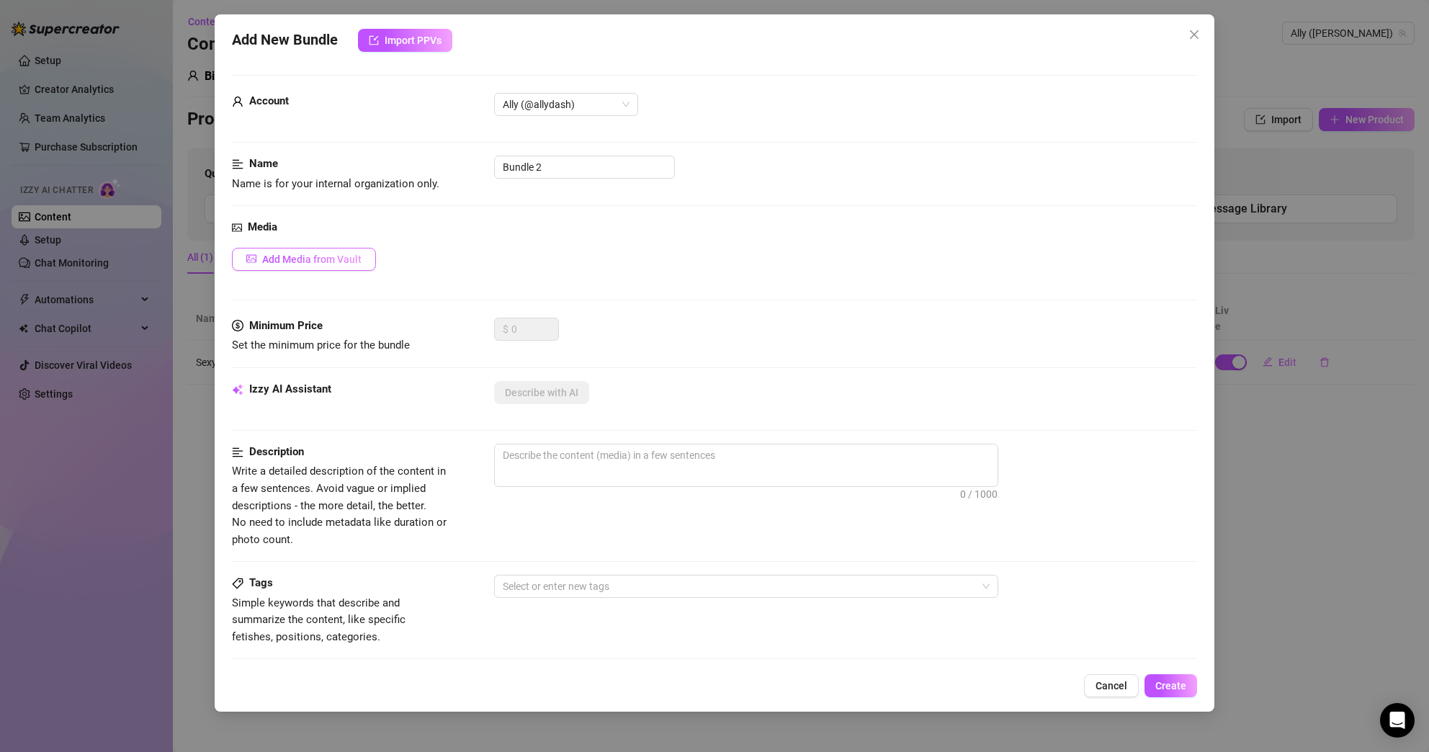
click at [330, 264] on span "Add Media from Vault" at bounding box center [311, 260] width 99 height 12
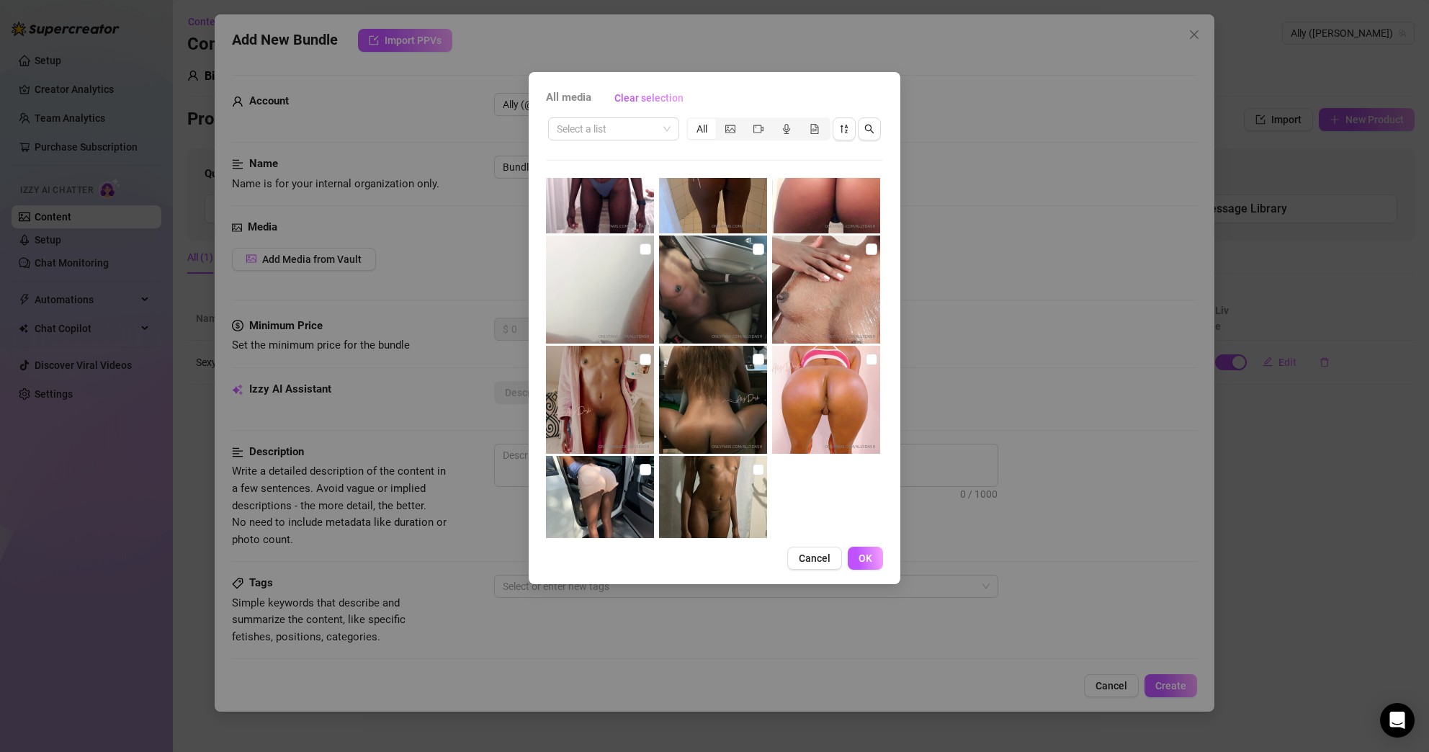
scroll to position [653, 0]
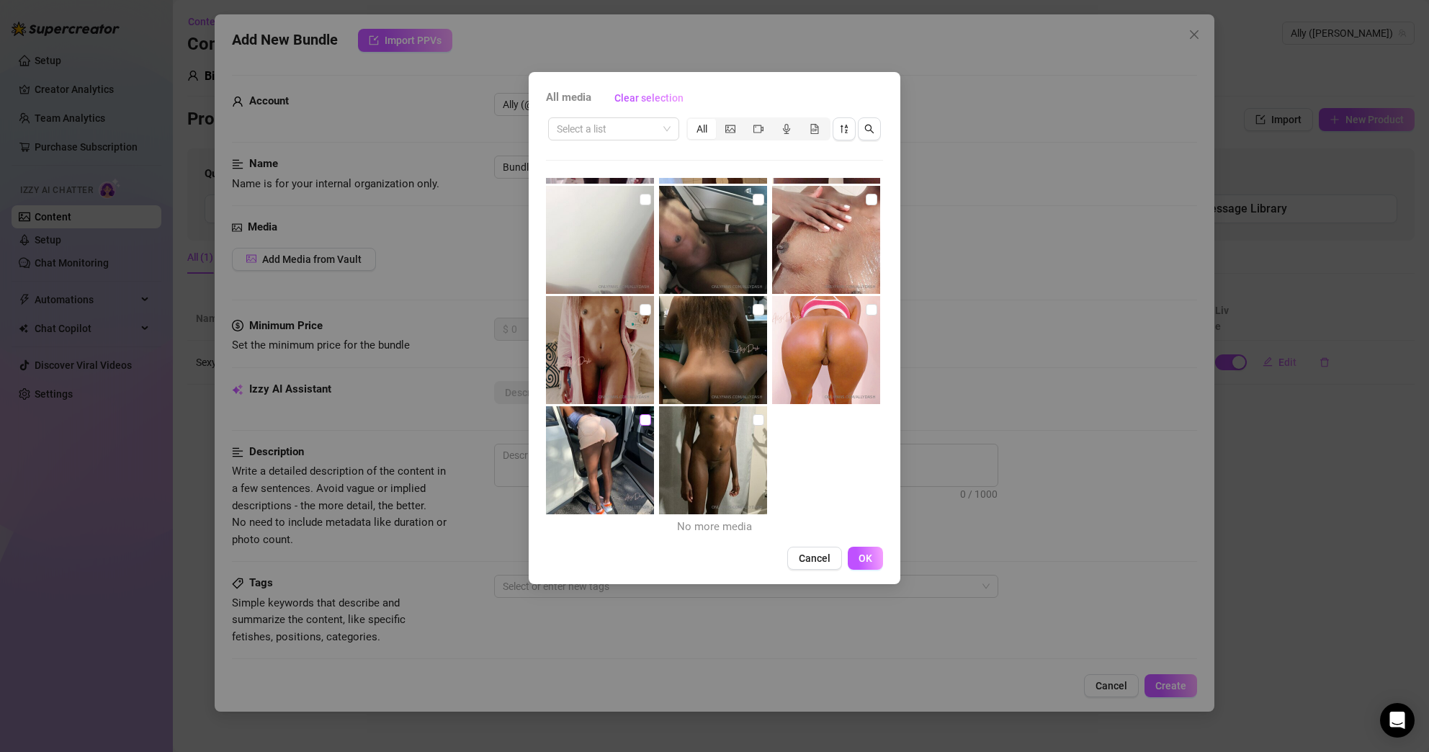
click at [640, 421] on input "checkbox" at bounding box center [646, 420] width 12 height 12
click at [754, 421] on input "checkbox" at bounding box center [759, 420] width 12 height 12
click at [867, 566] on button "OK" at bounding box center [865, 558] width 35 height 23
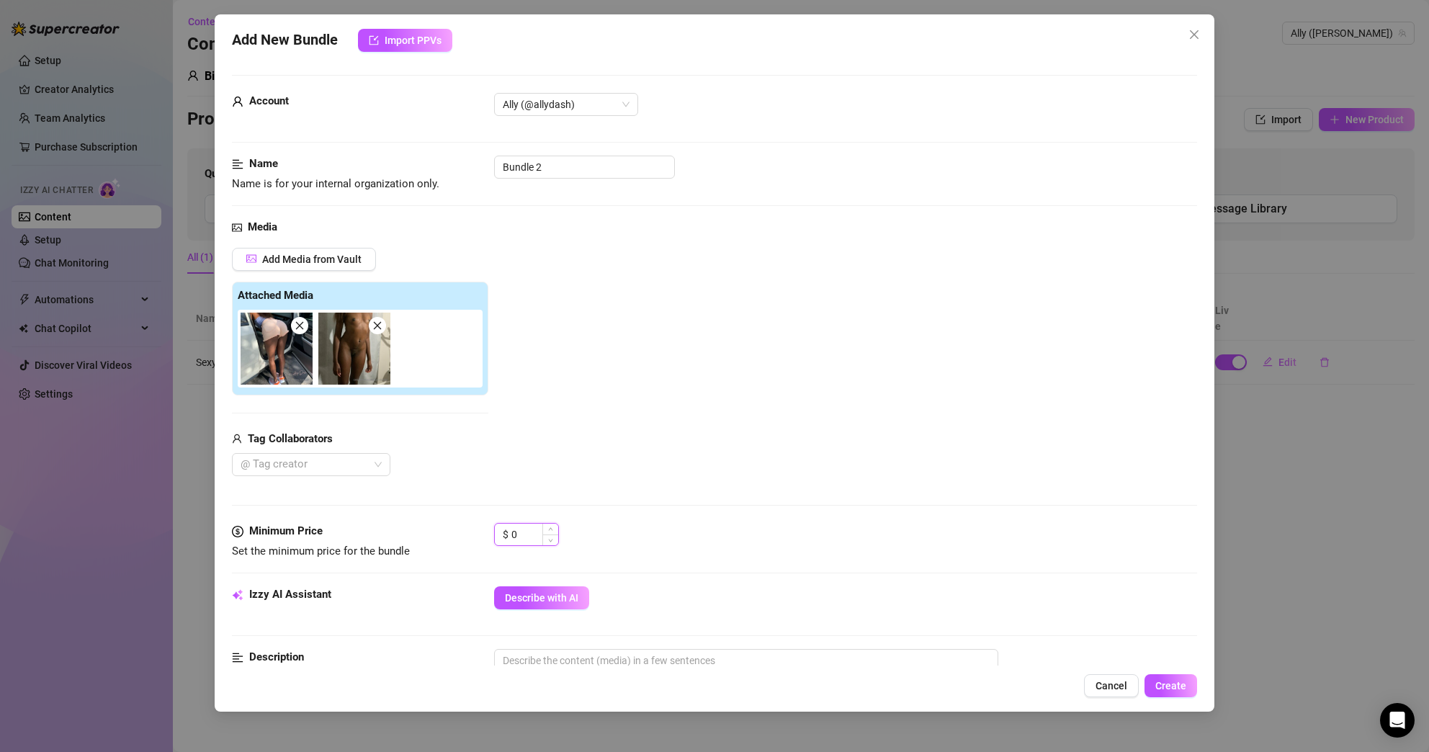
drag, startPoint x: 527, startPoint y: 526, endPoint x: 507, endPoint y: 531, distance: 20.8
click at [507, 531] on div "$ 0" at bounding box center [526, 534] width 65 height 23
drag, startPoint x: 537, startPoint y: 536, endPoint x: 508, endPoint y: 537, distance: 29.5
click at [508, 537] on div "$ 0" at bounding box center [526, 534] width 65 height 23
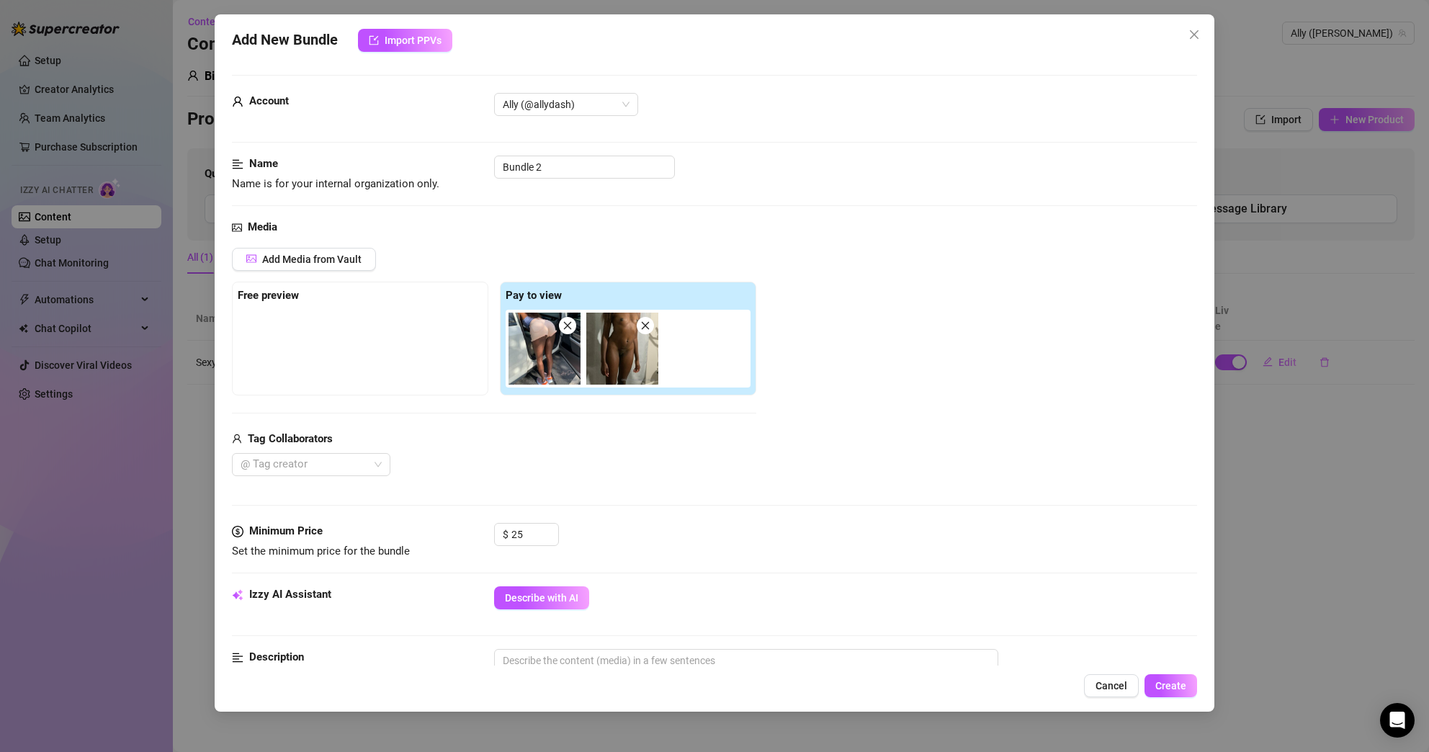
click at [621, 498] on div "Media Add Media from Vault Free preview Pay to view Tag Collaborators @ Tag cre…" at bounding box center [715, 371] width 966 height 304
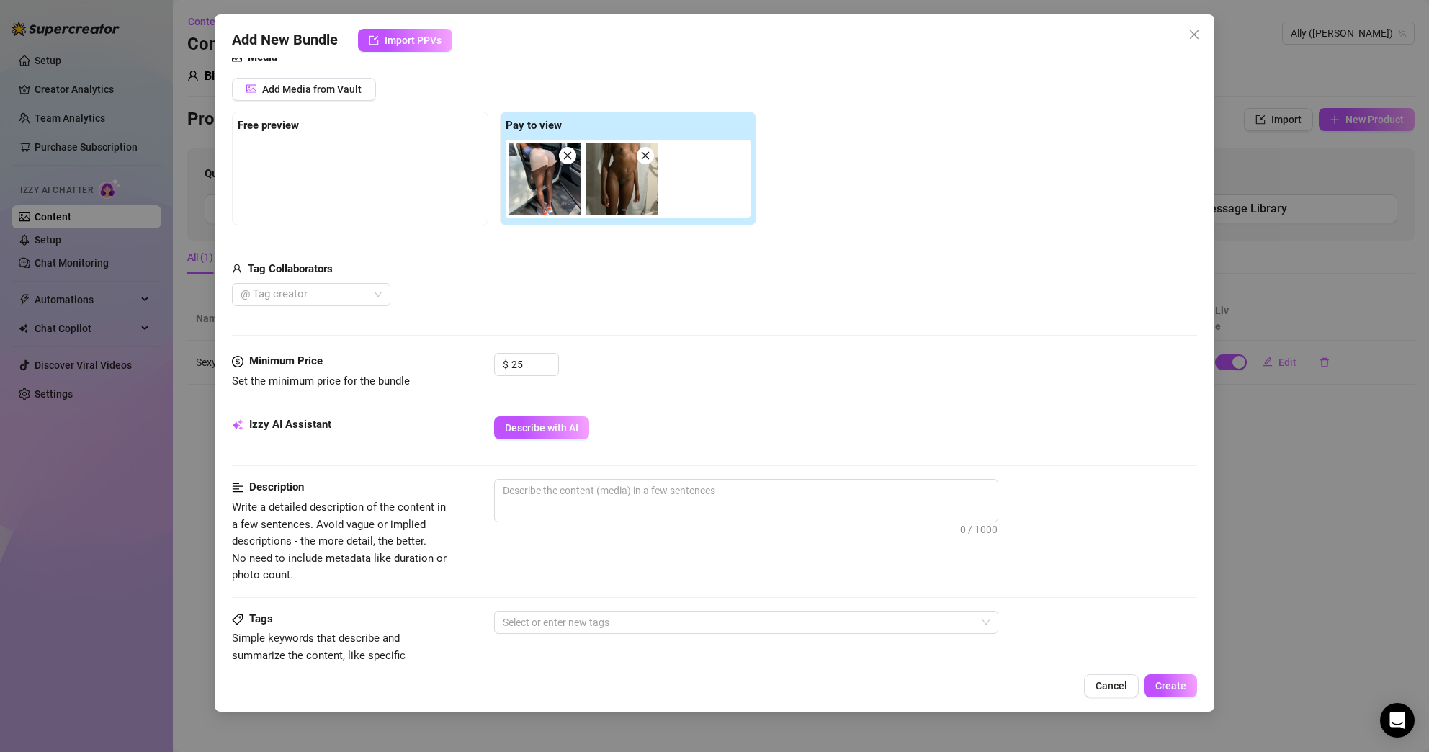
scroll to position [171, 0]
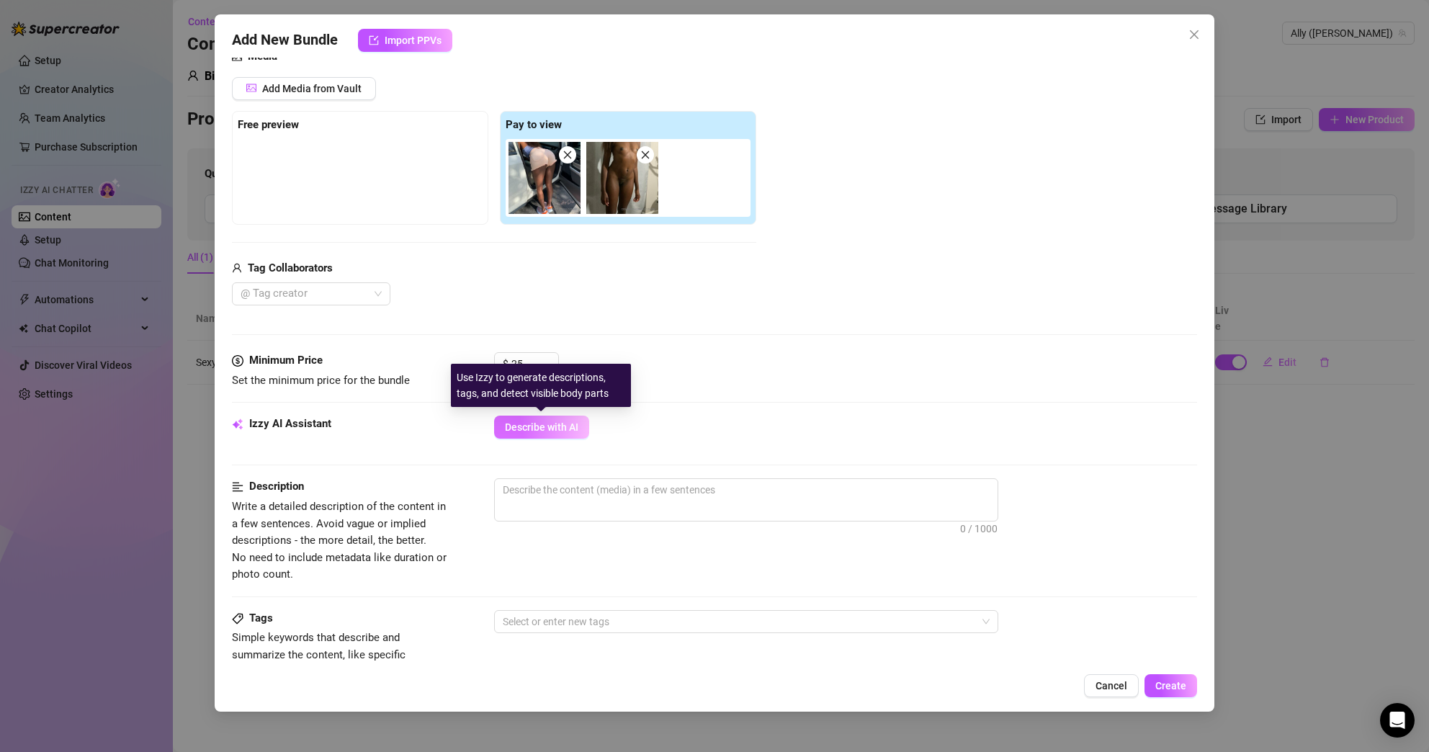
click at [565, 427] on span "Describe with AI" at bounding box center [541, 427] width 73 height 12
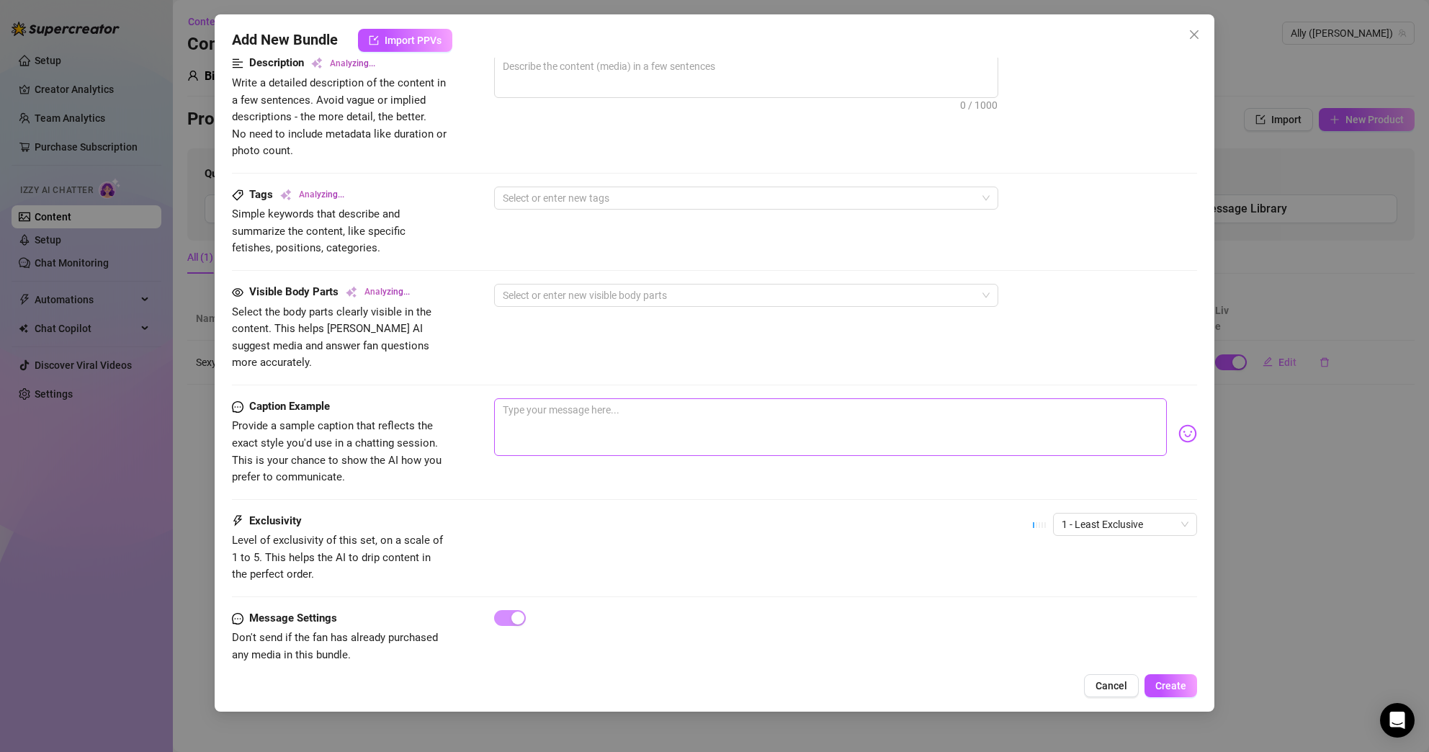
scroll to position [602, 0]
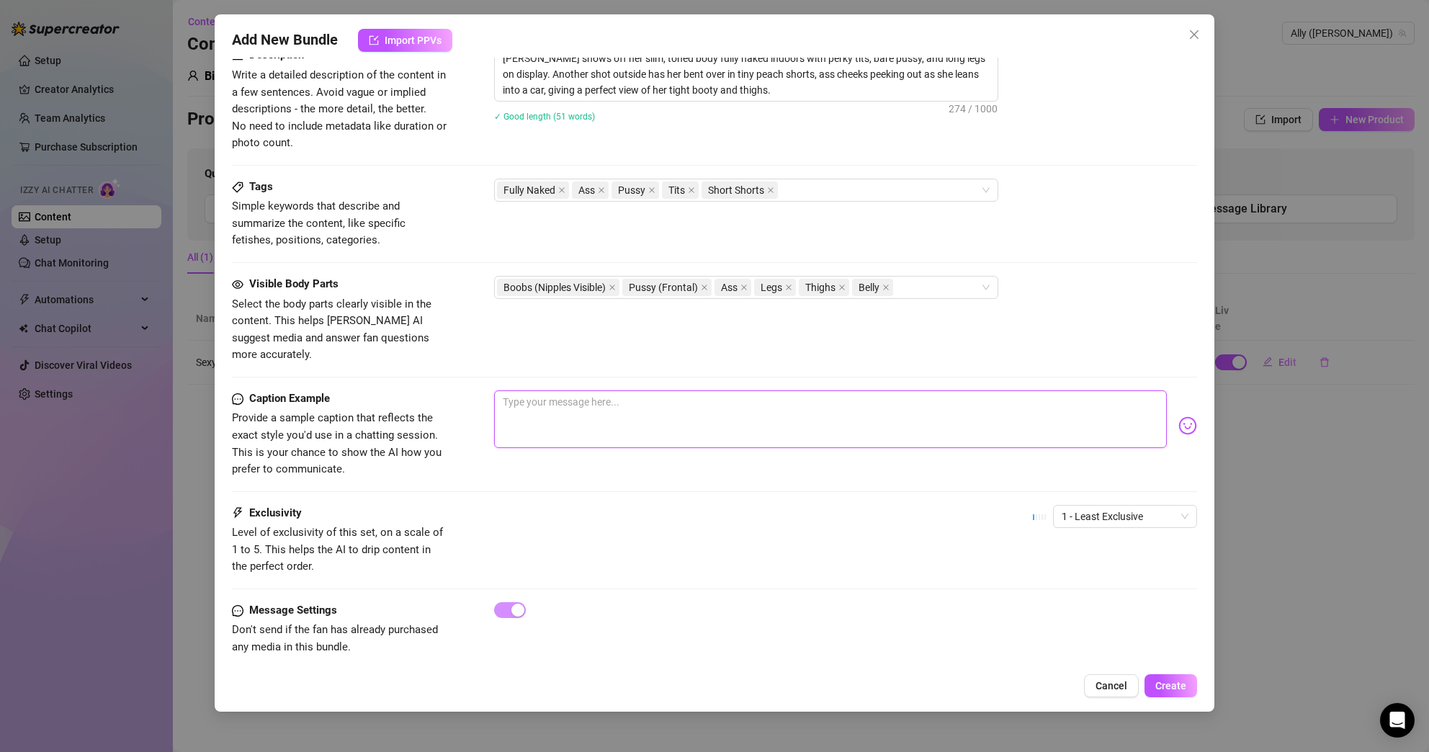
click at [763, 400] on textarea at bounding box center [830, 419] width 673 height 58
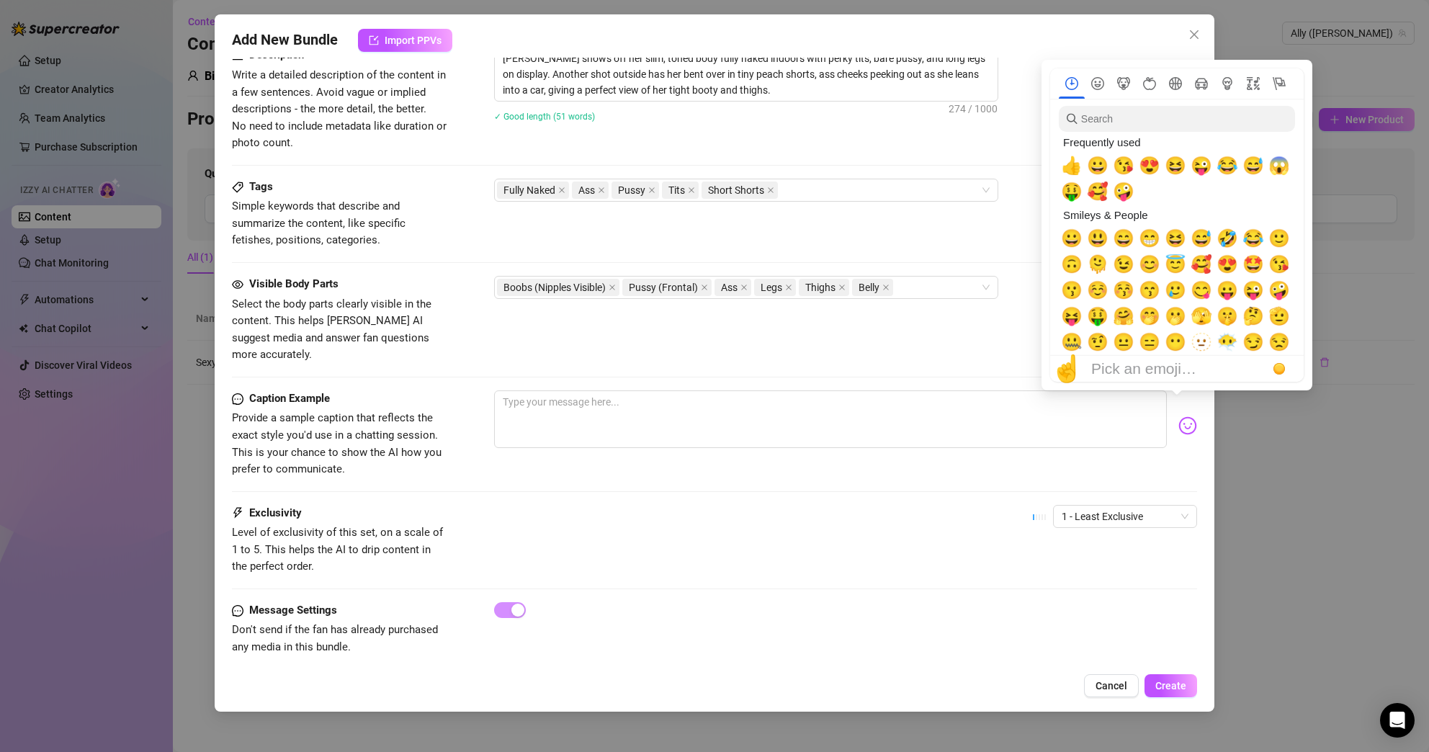
click at [1178, 416] on img at bounding box center [1187, 425] width 19 height 19
click at [1202, 317] on span "🫣" at bounding box center [1201, 316] width 22 height 20
click at [1224, 261] on span "😍" at bounding box center [1227, 264] width 22 height 20
click at [1255, 261] on span "🤩" at bounding box center [1253, 264] width 22 height 20
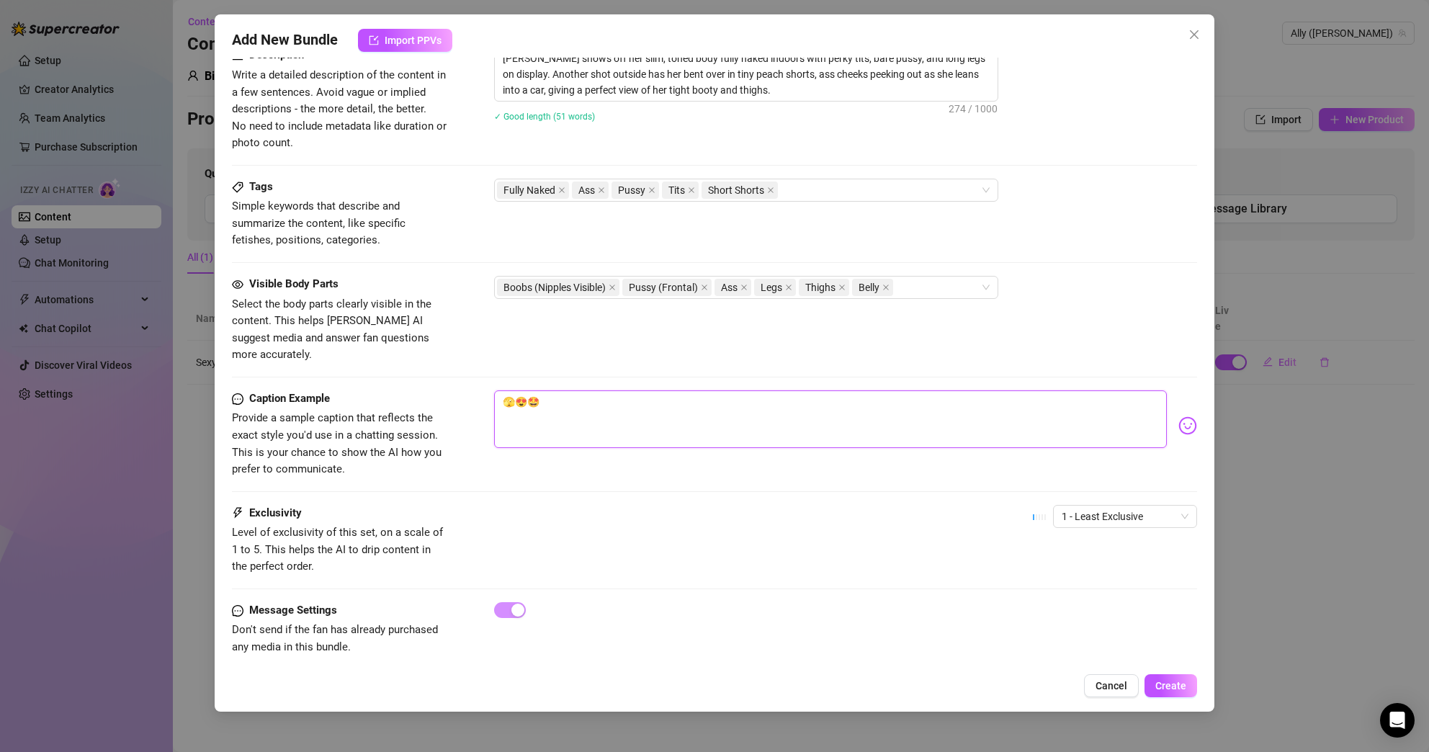
click at [923, 398] on textarea "🫣😍🤩" at bounding box center [830, 419] width 673 height 58
click at [905, 392] on textarea "🫣😍🤩" at bounding box center [830, 419] width 673 height 58
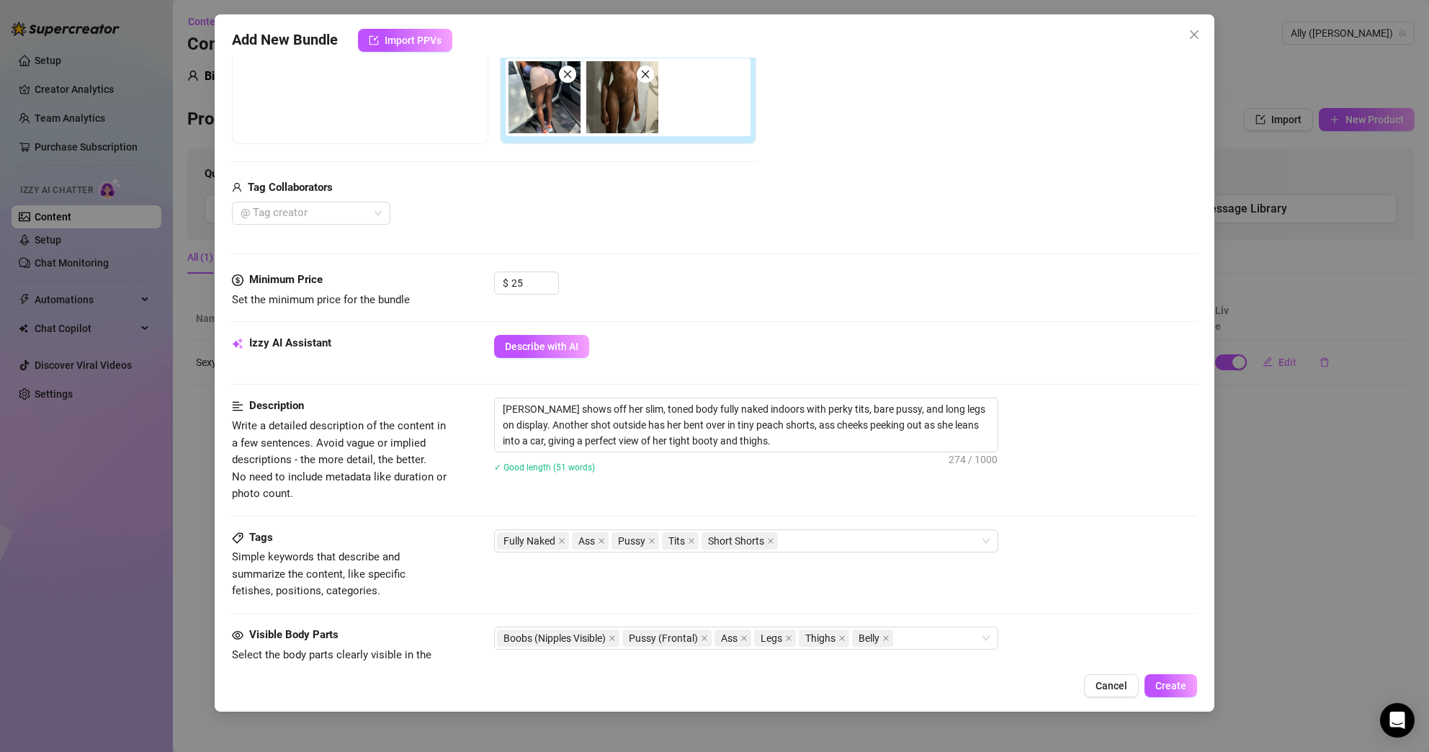
scroll to position [300, 0]
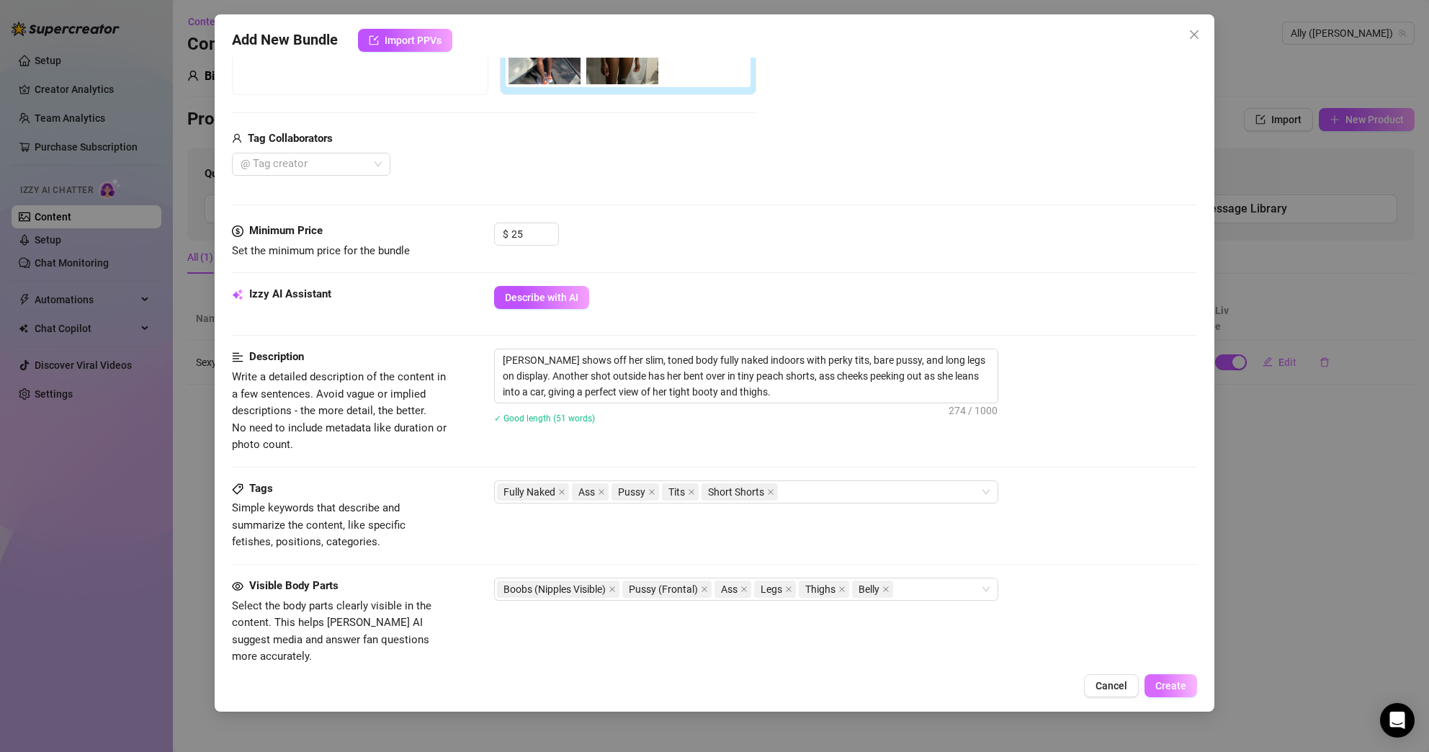
click at [1172, 692] on button "Create" at bounding box center [1170, 685] width 53 height 23
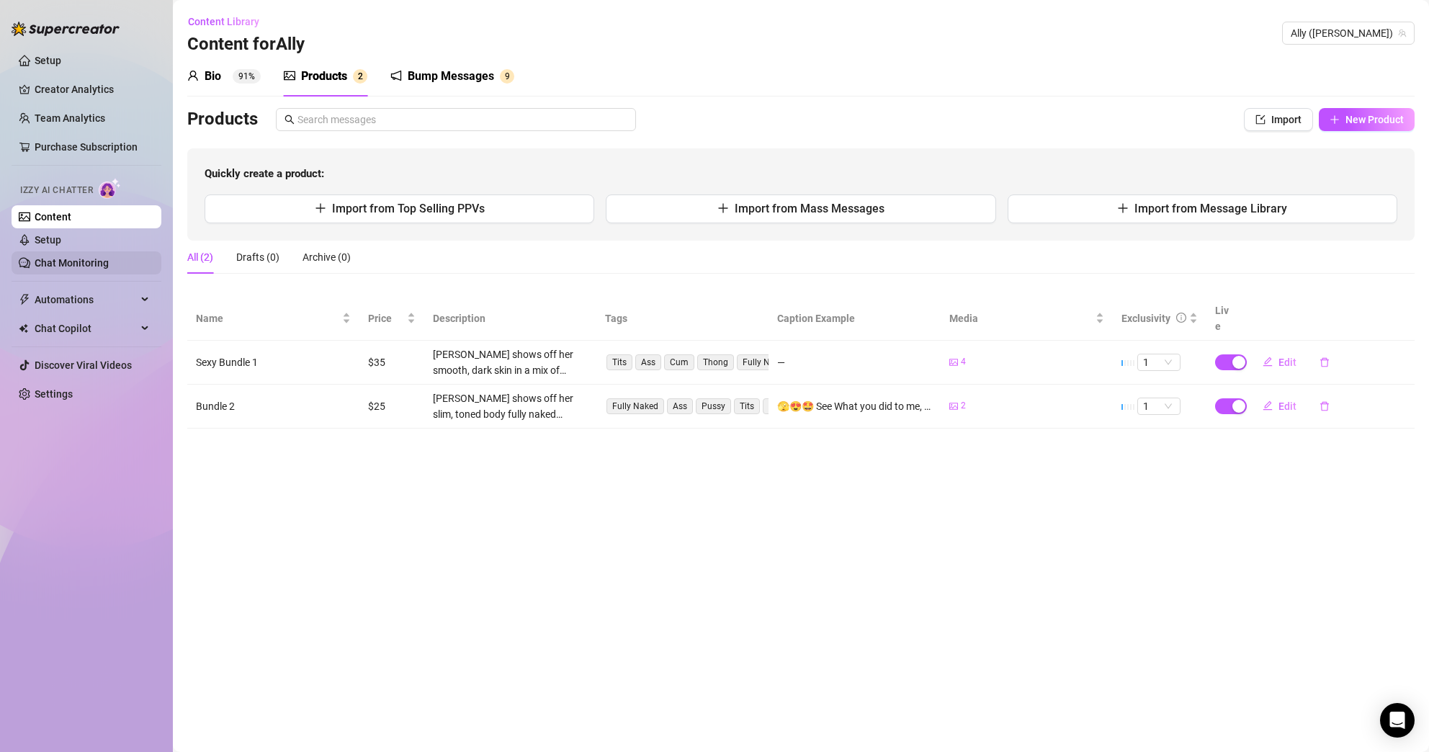
click at [84, 269] on link "Chat Monitoring" at bounding box center [72, 263] width 74 height 12
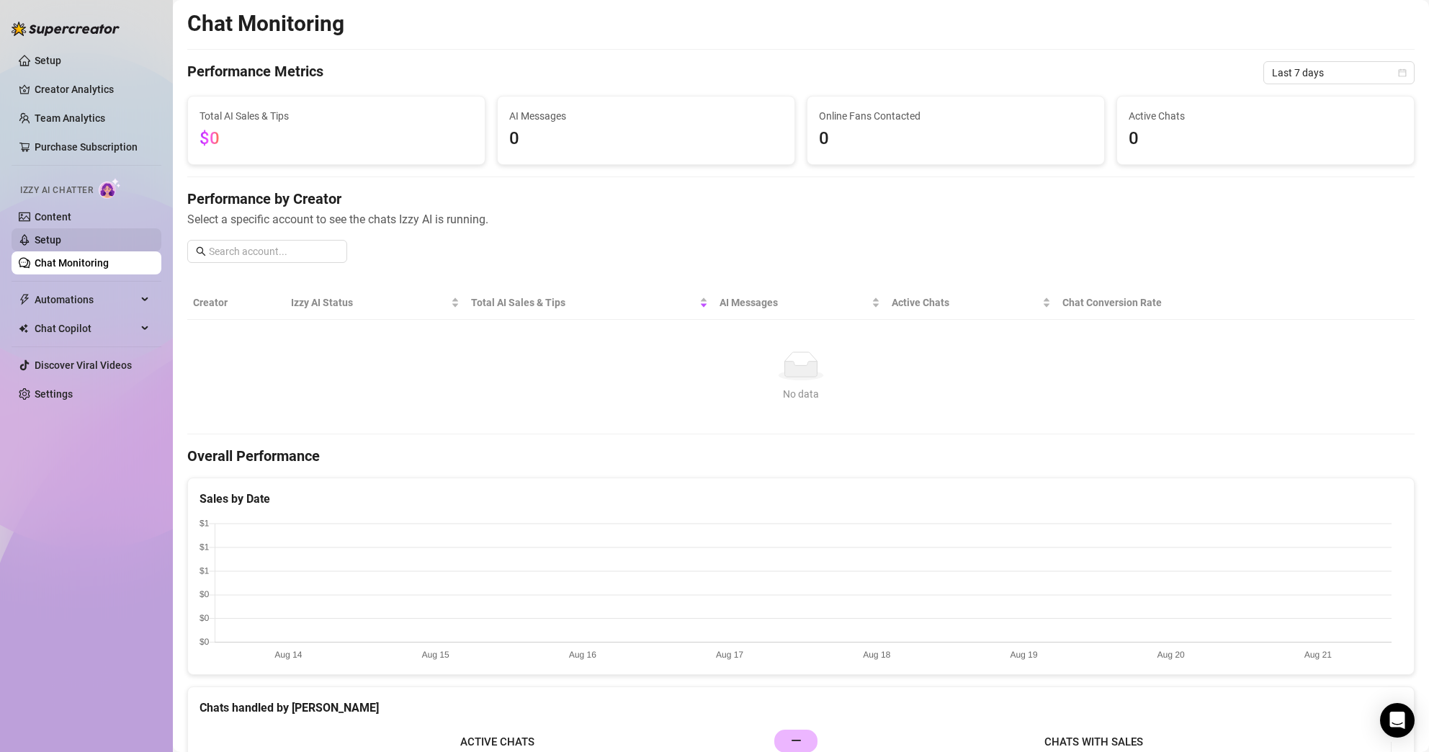
click at [61, 243] on link "Setup" at bounding box center [48, 240] width 27 height 12
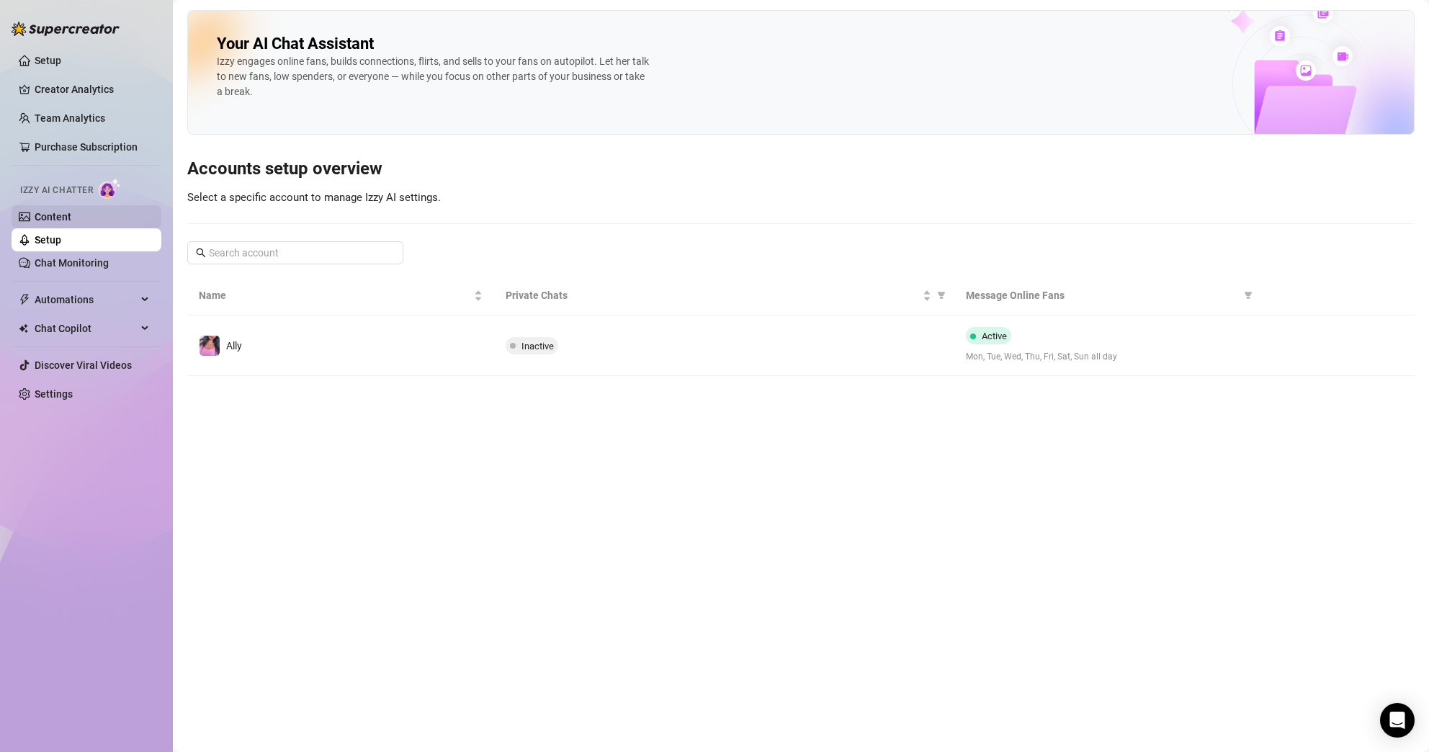
click at [71, 219] on link "Content" at bounding box center [53, 217] width 37 height 12
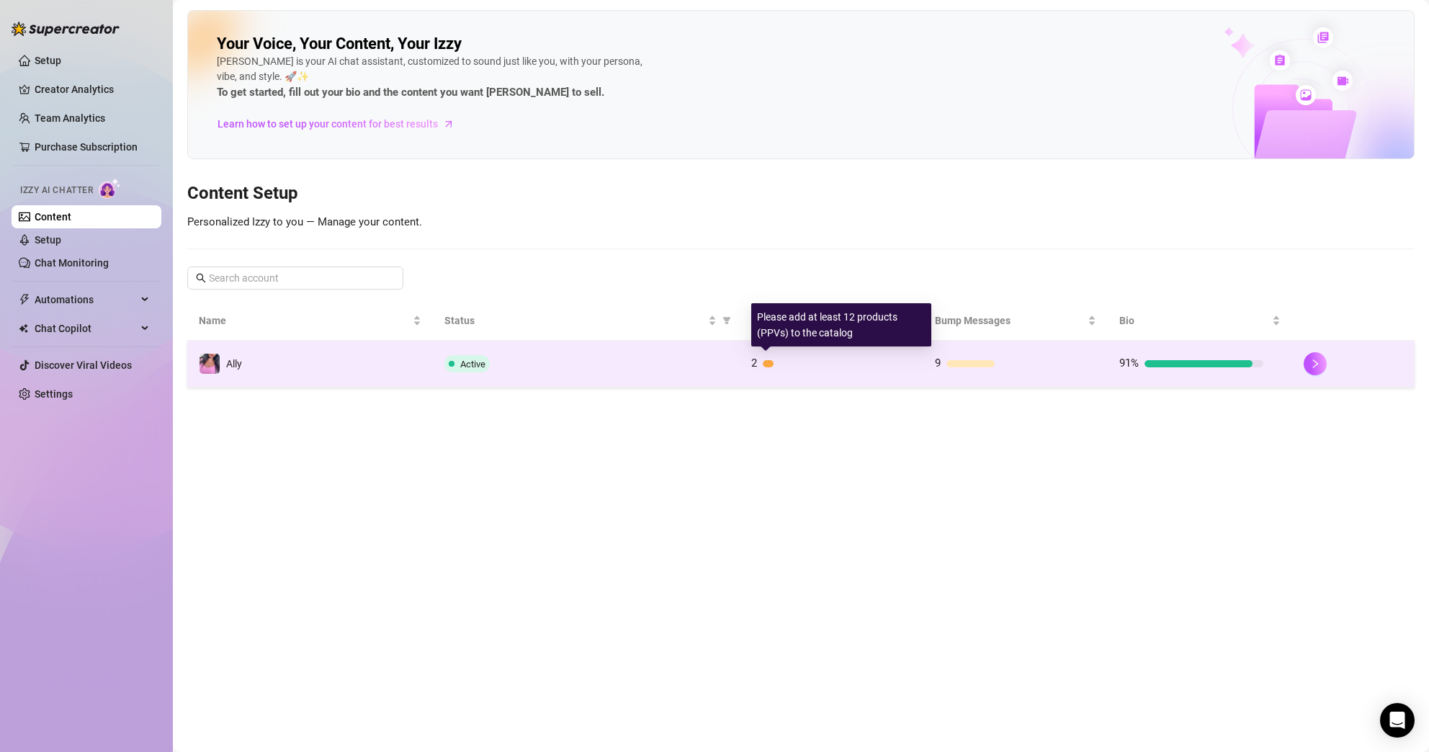
click at [761, 363] on div "2" at bounding box center [823, 363] width 144 height 17
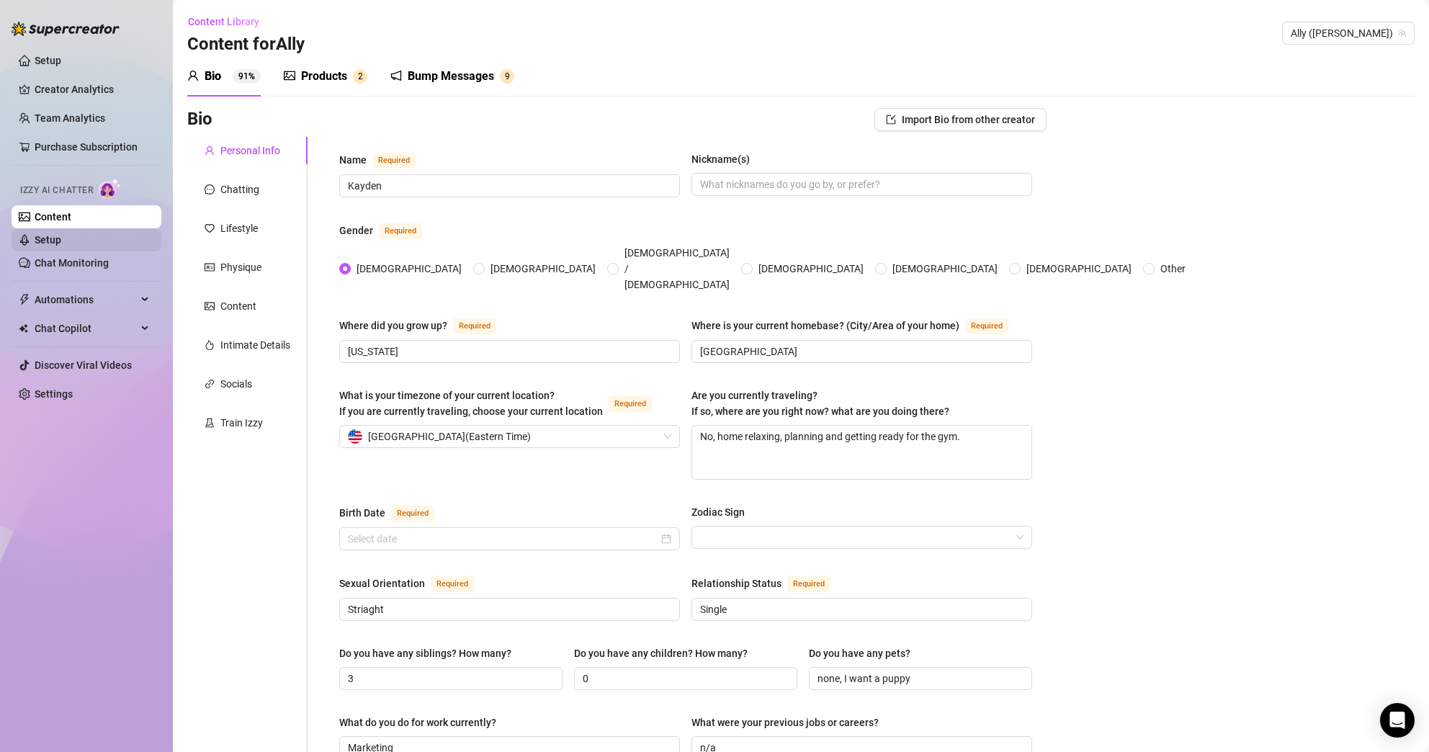
click at [61, 238] on link "Setup" at bounding box center [48, 240] width 27 height 12
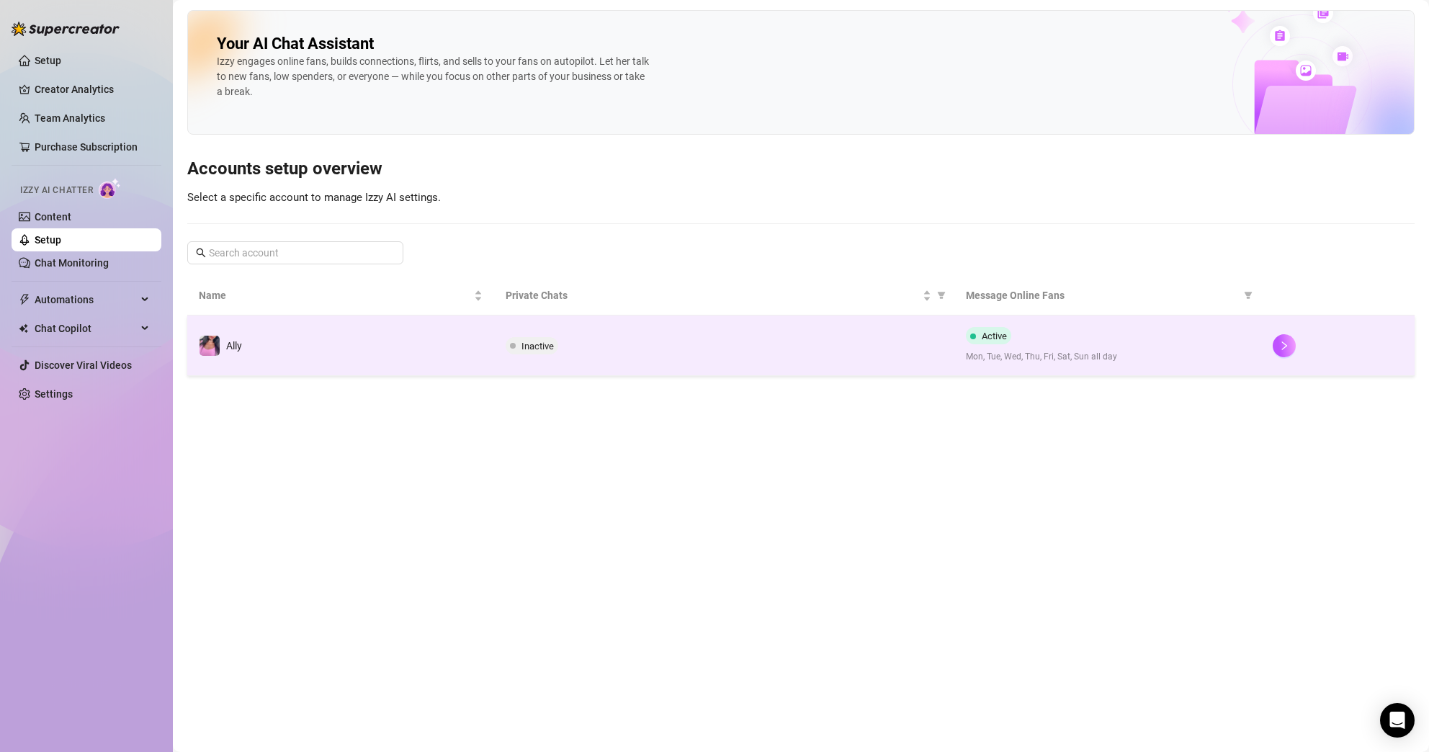
click at [543, 339] on span "Inactive" at bounding box center [532, 345] width 53 height 17
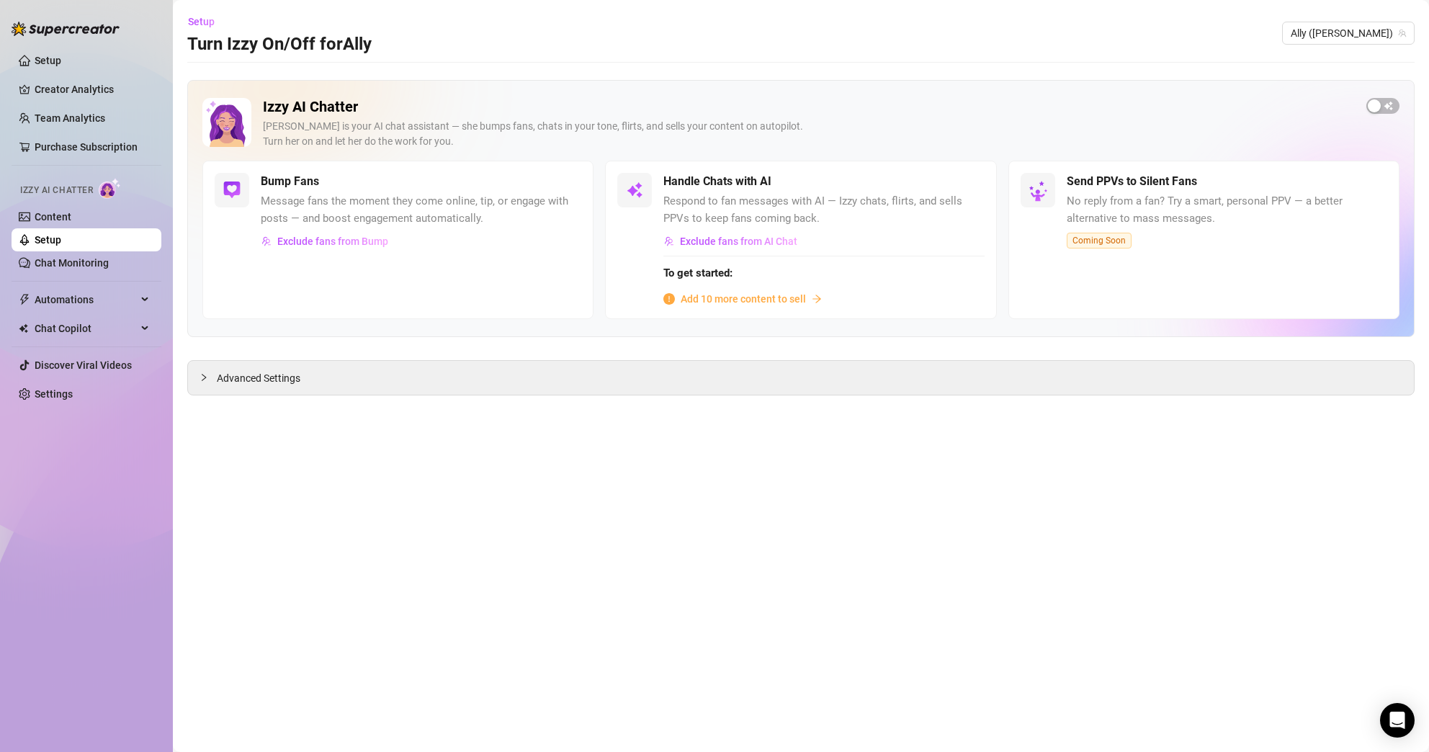
click at [807, 297] on div "Add 10 more content to sell" at bounding box center [823, 299] width 320 height 16
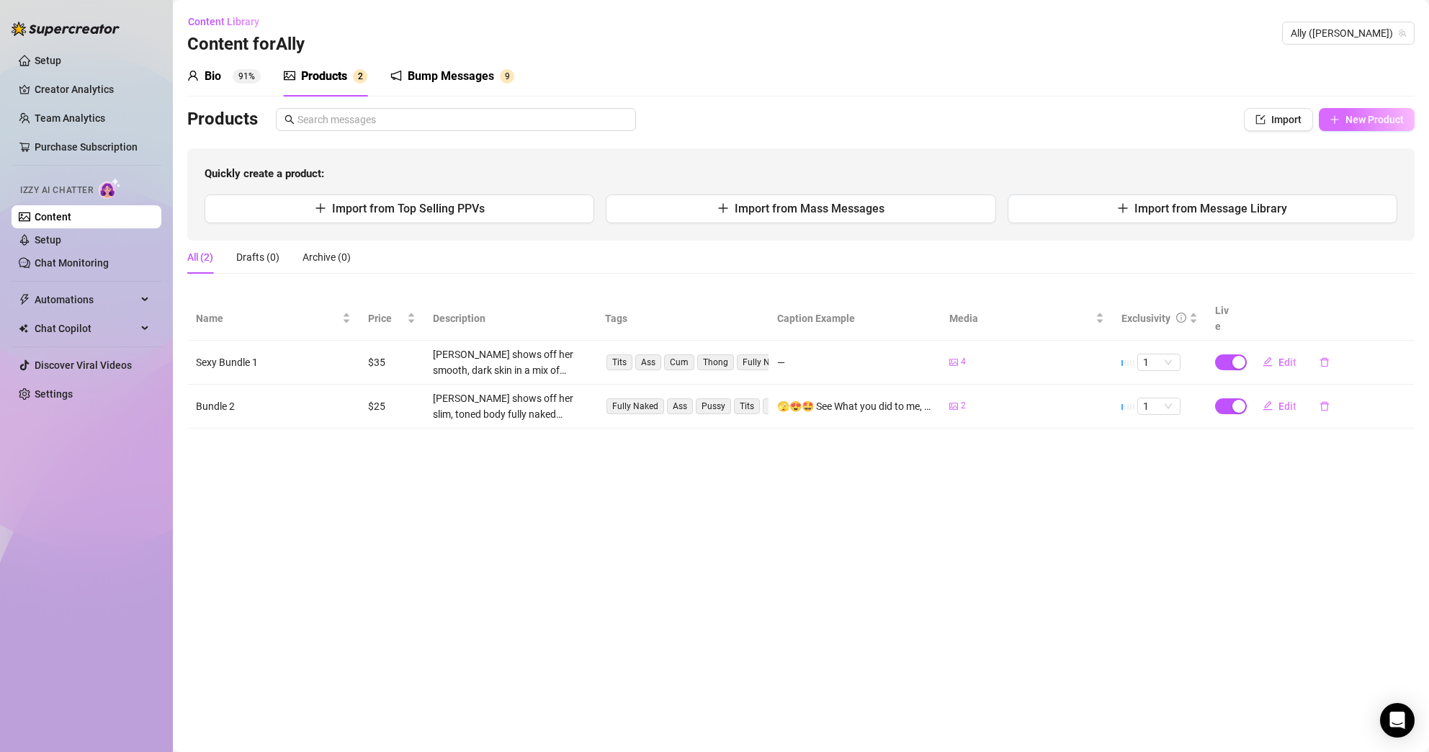
click at [1346, 117] on span "New Product" at bounding box center [1374, 120] width 58 height 12
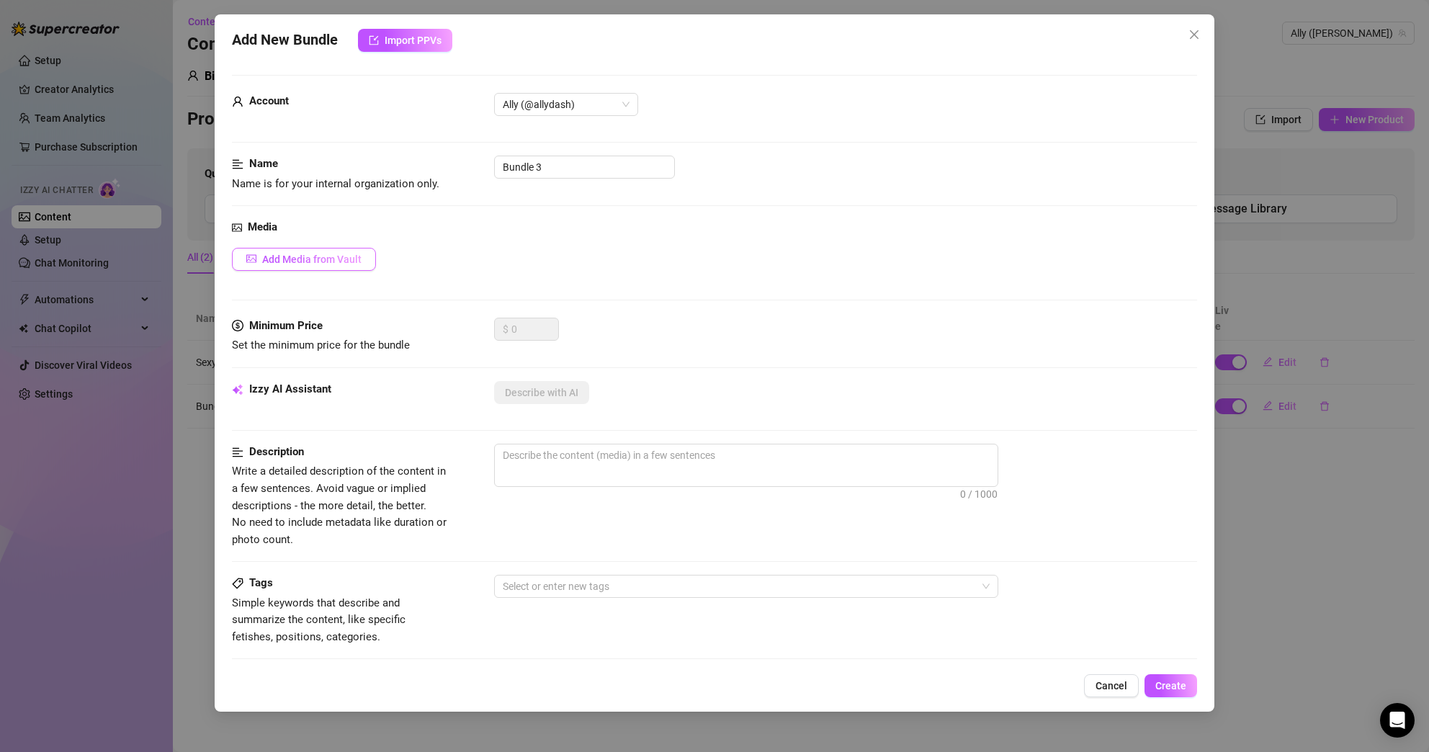
click at [362, 256] on button "Add Media from Vault" at bounding box center [304, 259] width 144 height 23
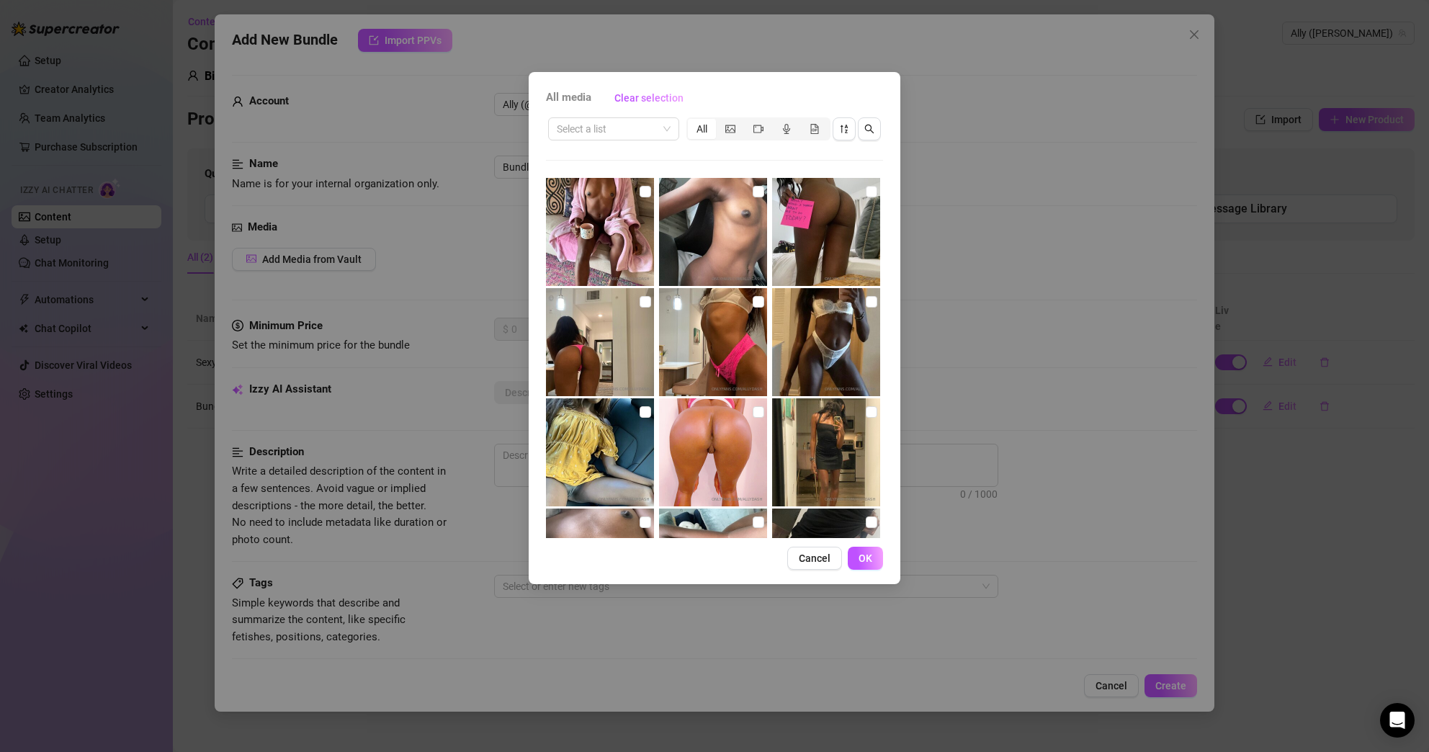
scroll to position [3, 0]
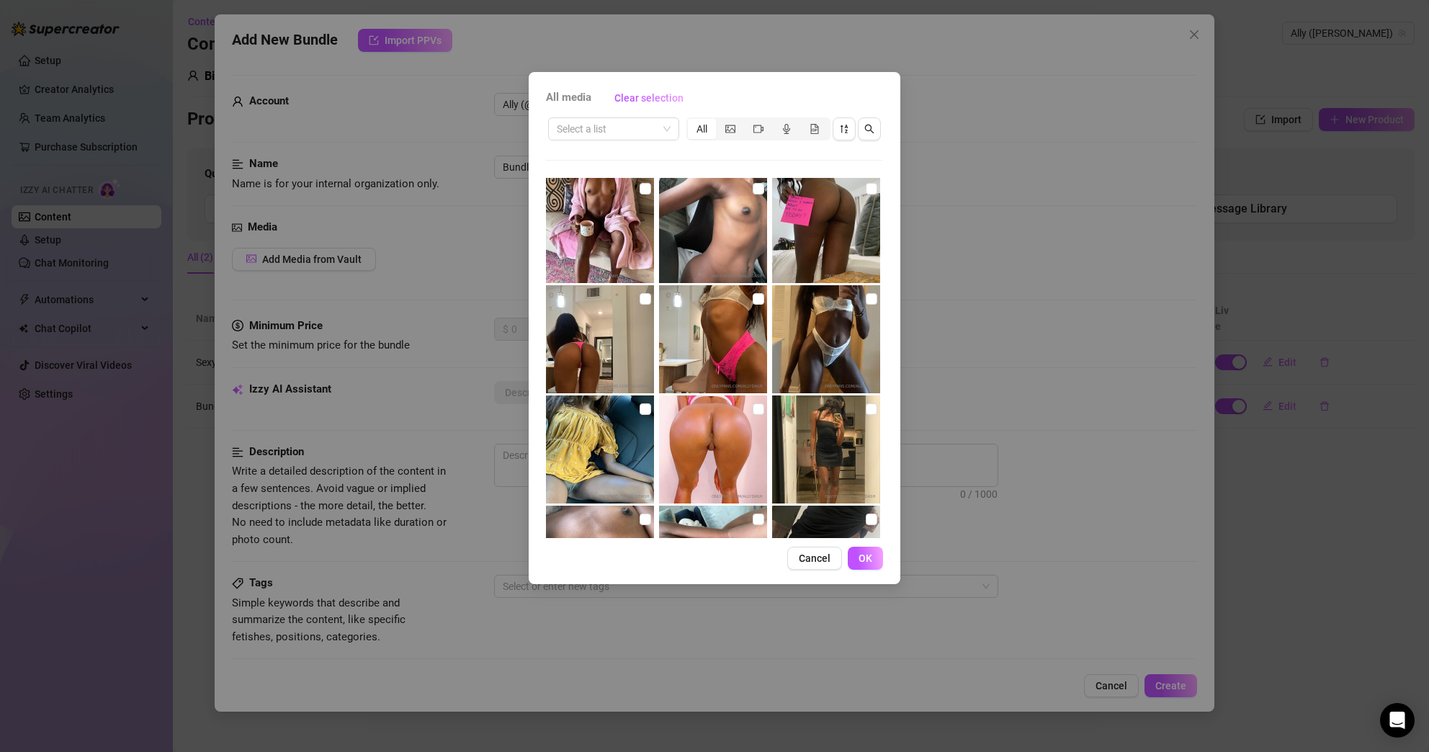
click at [628, 220] on img at bounding box center [600, 229] width 108 height 108
click at [644, 194] on input "checkbox" at bounding box center [646, 189] width 12 height 12
click at [865, 555] on span "OK" at bounding box center [865, 558] width 14 height 12
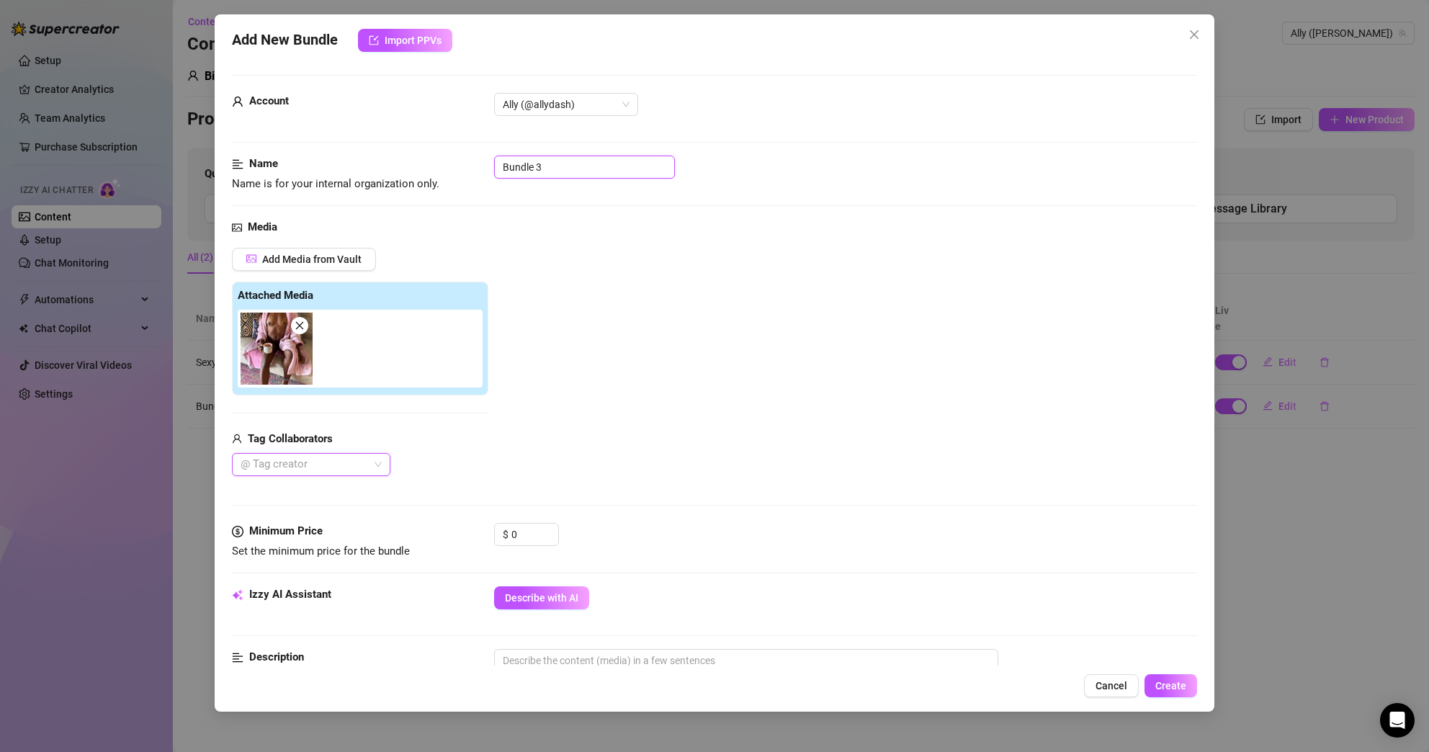
click at [501, 165] on input "Bundle 3" at bounding box center [584, 167] width 181 height 23
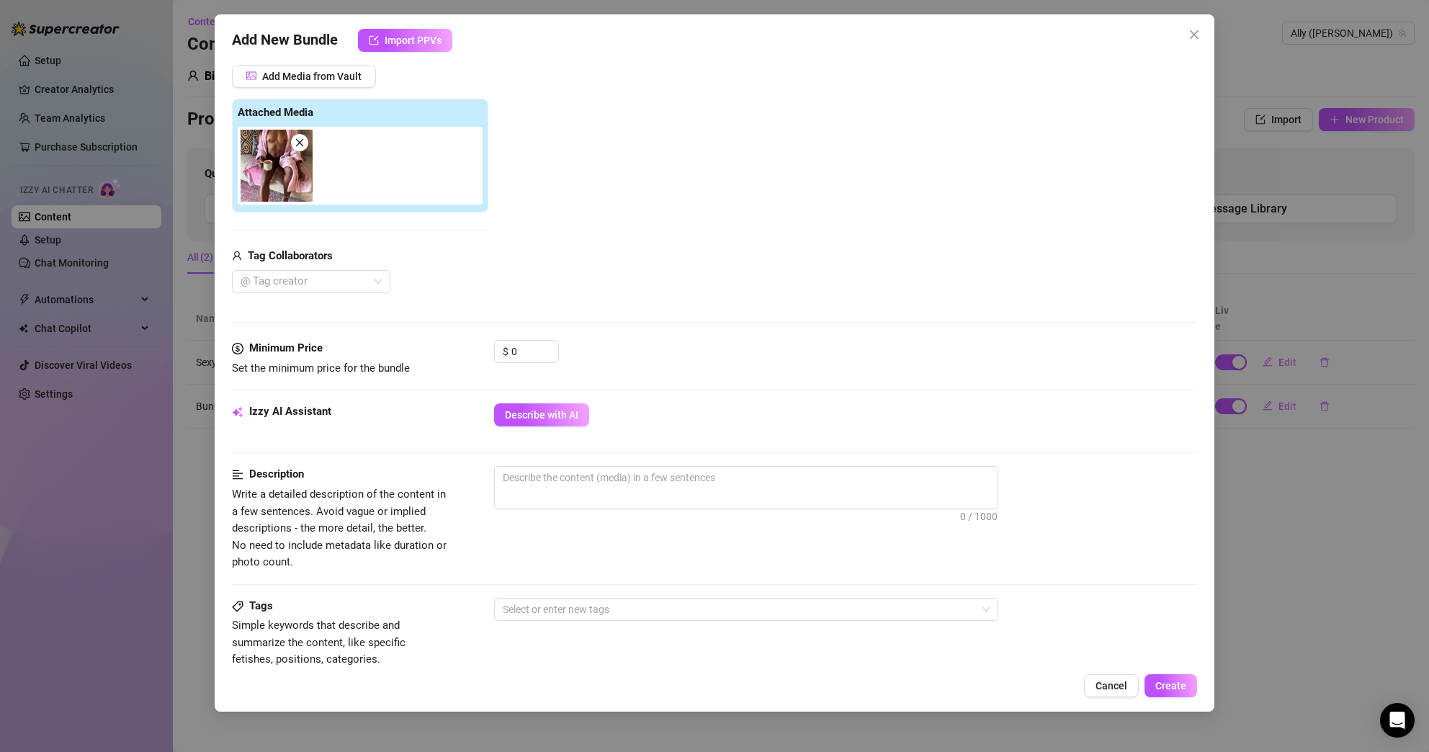
scroll to position [213, 0]
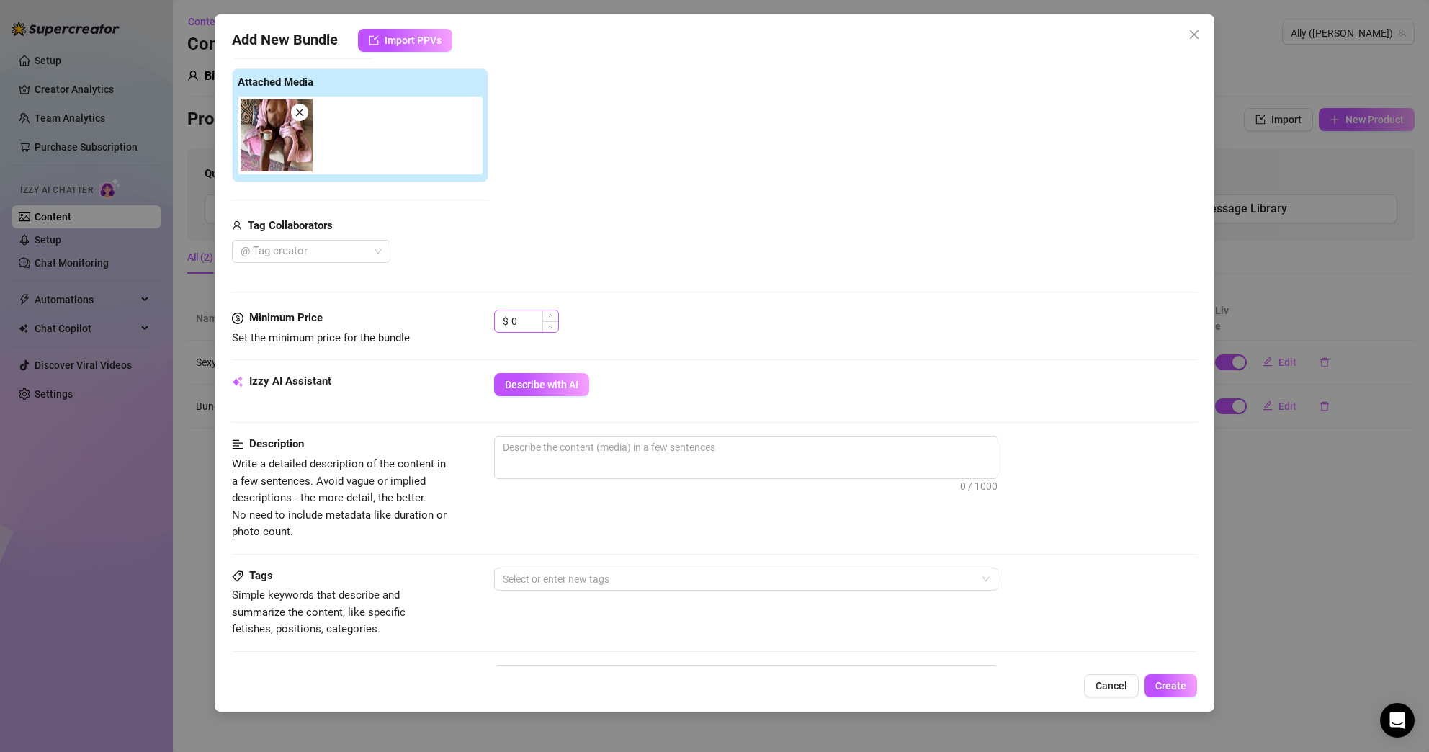
drag, startPoint x: 543, startPoint y: 325, endPoint x: 498, endPoint y: 322, distance: 44.7
click at [498, 322] on div "$ 0" at bounding box center [526, 321] width 65 height 23
drag, startPoint x: 521, startPoint y: 318, endPoint x: 509, endPoint y: 318, distance: 11.5
click at [509, 318] on div "$ 0" at bounding box center [526, 321] width 65 height 23
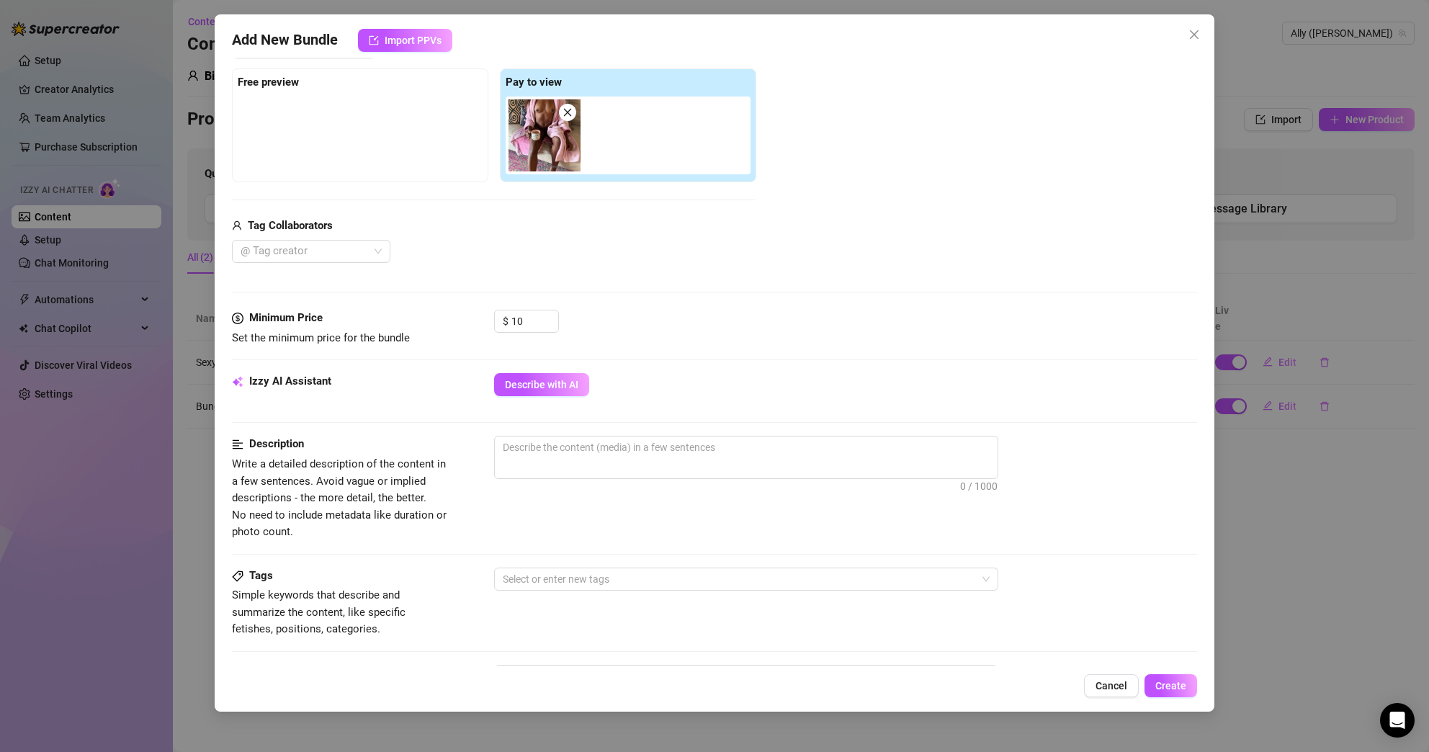
click at [776, 341] on div "$ 10" at bounding box center [846, 328] width 704 height 36
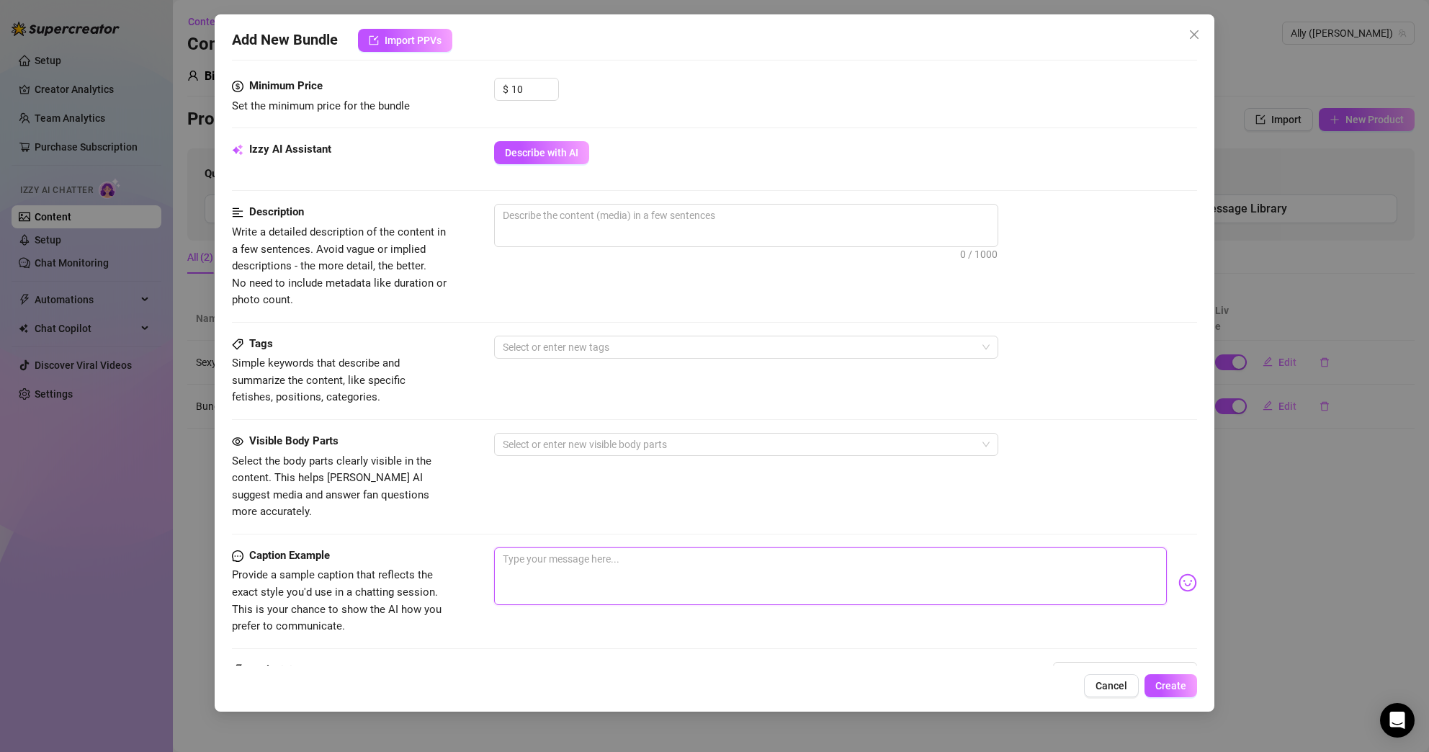
click at [570, 573] on textarea at bounding box center [830, 576] width 673 height 58
click at [601, 498] on div "Visible Body Parts Select the body parts clearly visible in the content. This h…" at bounding box center [715, 477] width 966 height 88
click at [638, 498] on div "Visible Body Parts Select the body parts clearly visible in the content. This h…" at bounding box center [715, 477] width 966 height 88
click at [501, 547] on textarea "Good Morning!" at bounding box center [830, 576] width 673 height 58
click at [544, 158] on span "Describe with AI" at bounding box center [541, 153] width 73 height 12
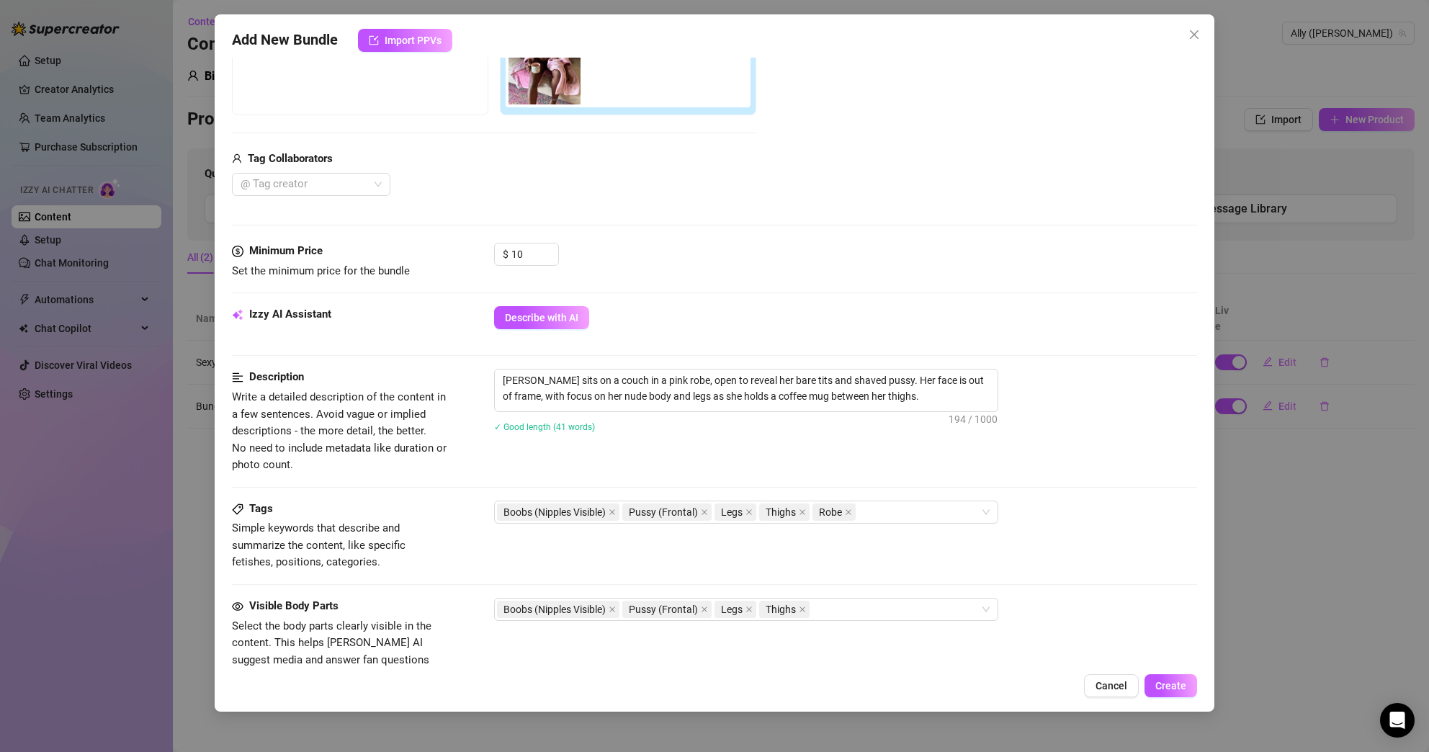
scroll to position [398, 0]
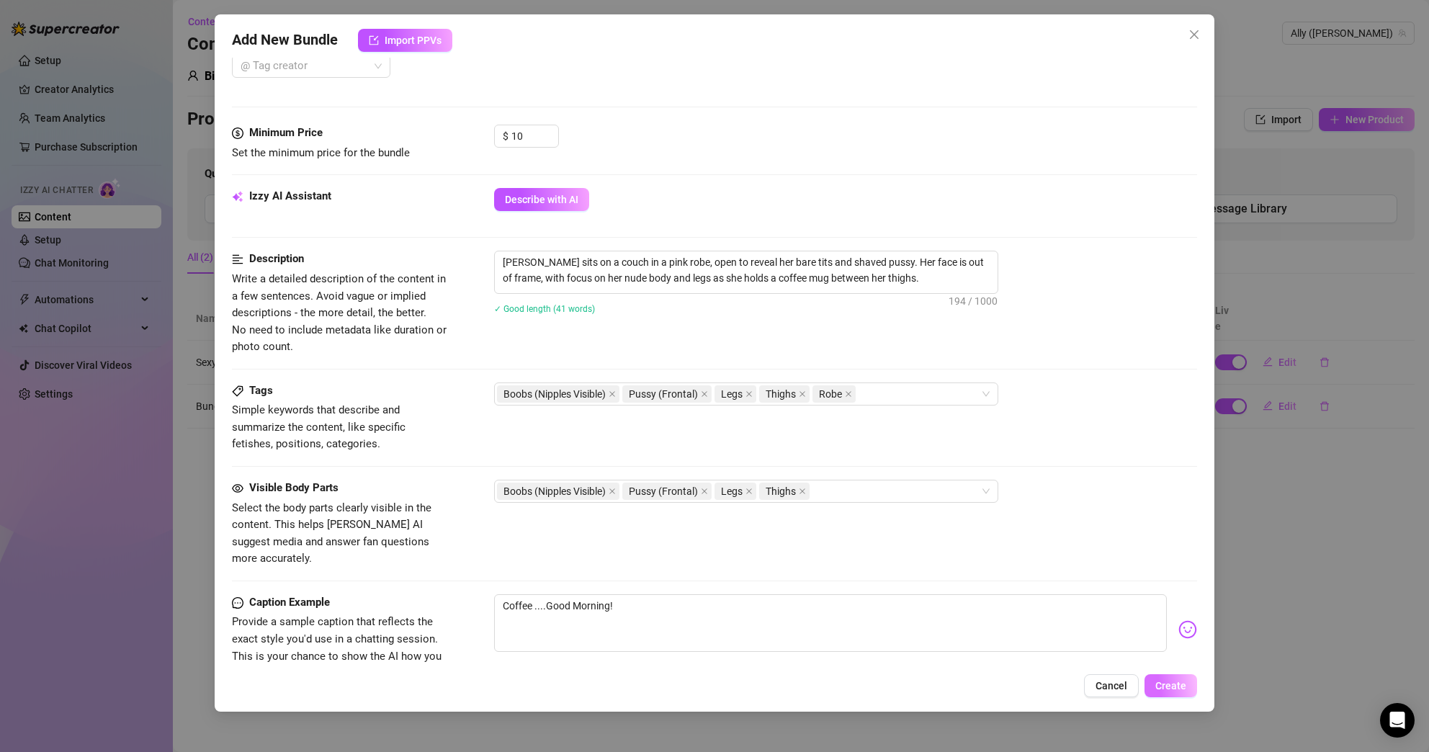
click at [1170, 681] on span "Create" at bounding box center [1170, 686] width 31 height 12
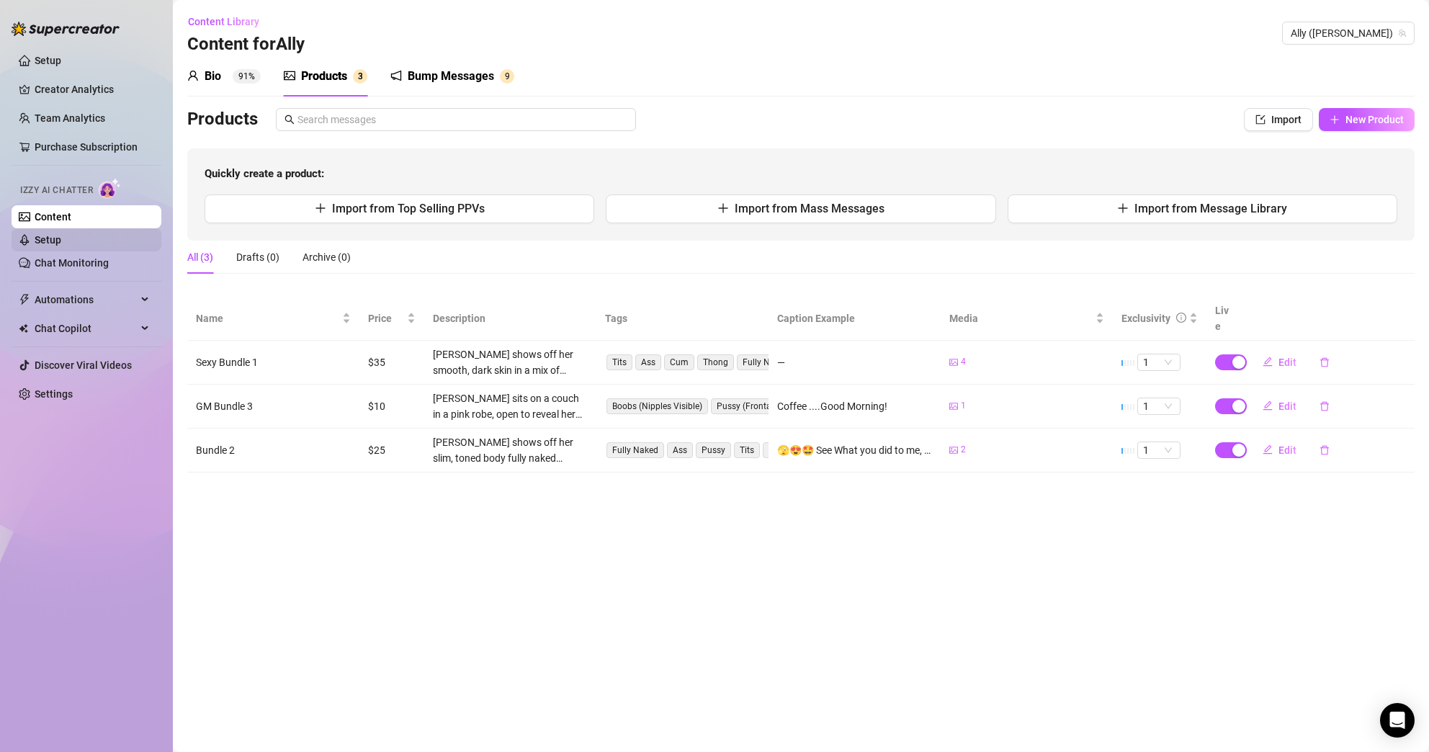
click at [61, 235] on link "Setup" at bounding box center [48, 240] width 27 height 12
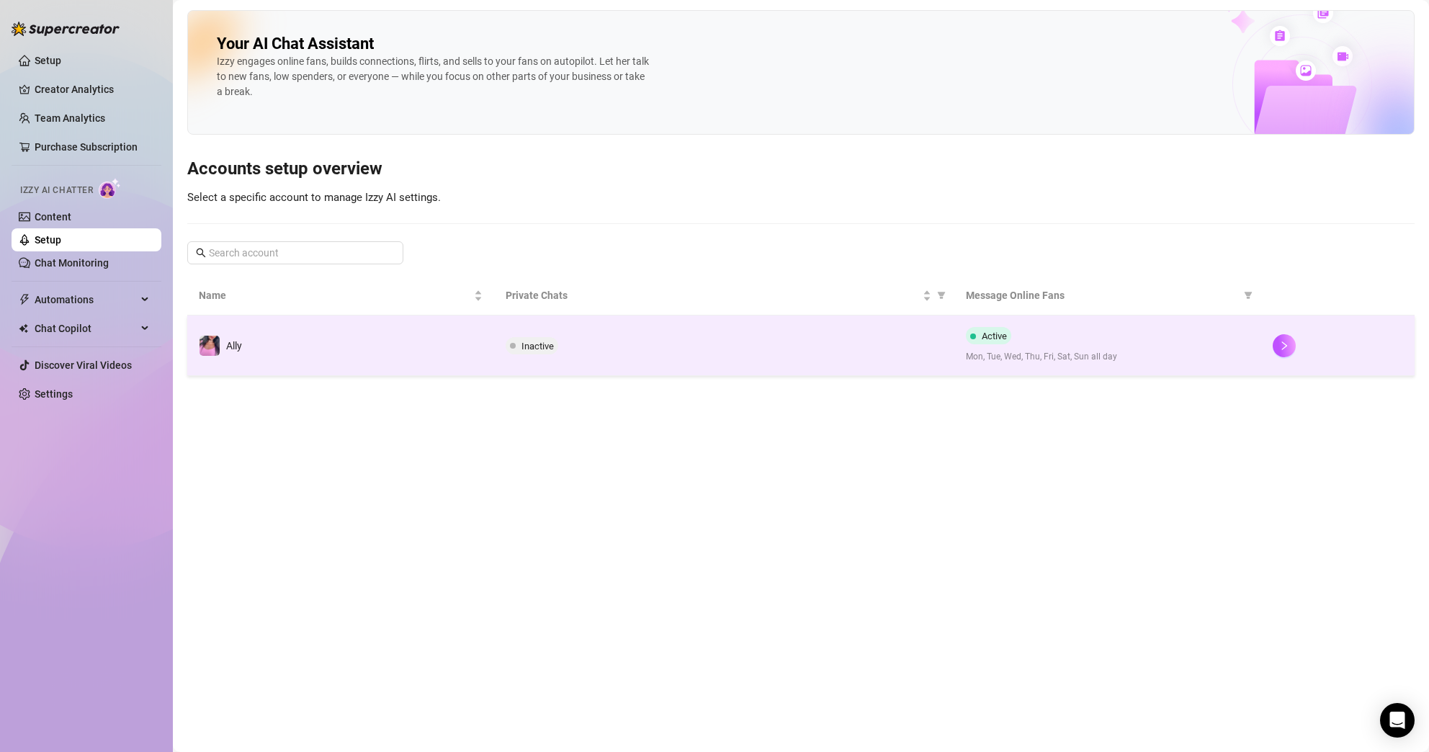
click at [526, 350] on span "Inactive" at bounding box center [537, 346] width 32 height 11
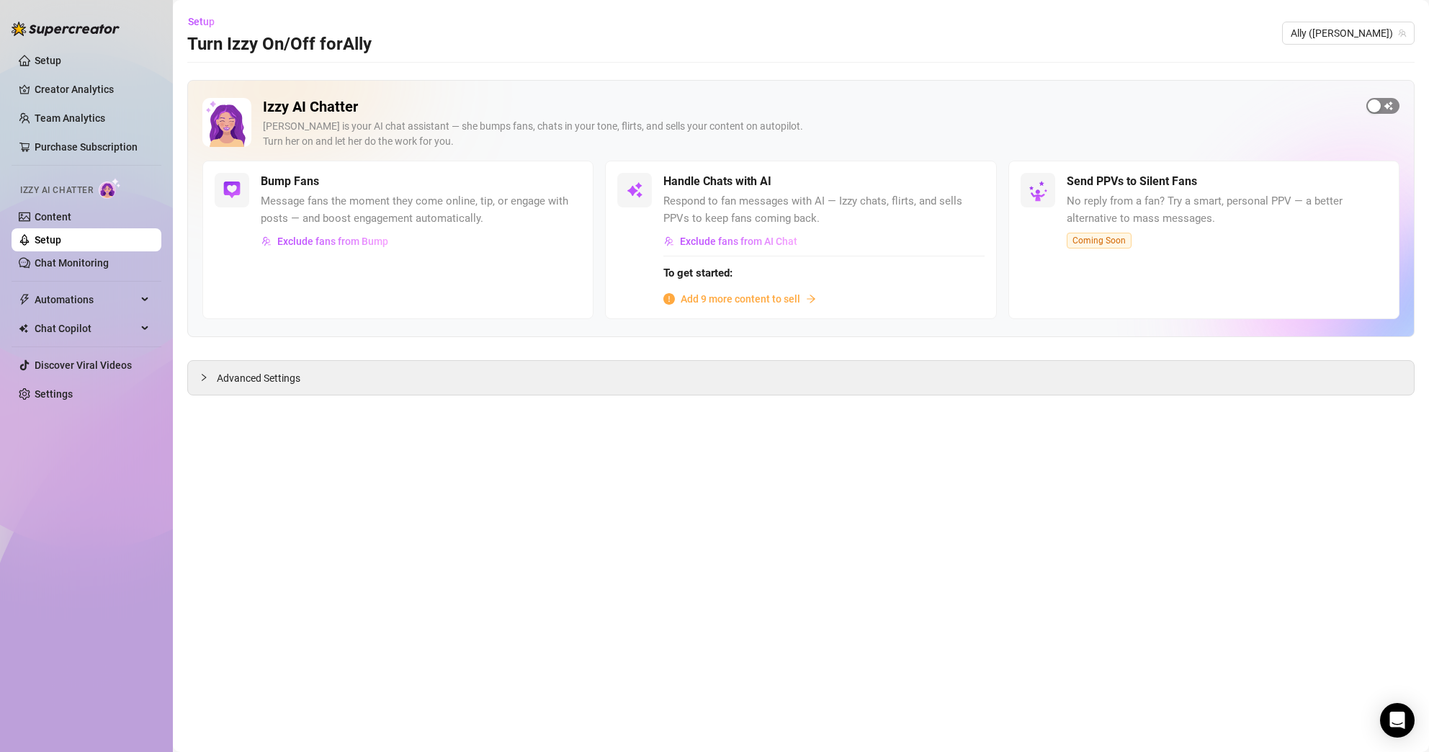
click at [1384, 106] on span "button" at bounding box center [1382, 106] width 33 height 16
click at [962, 184] on div "button" at bounding box center [960, 181] width 13 height 13
click at [71, 217] on link "Content" at bounding box center [53, 217] width 37 height 12
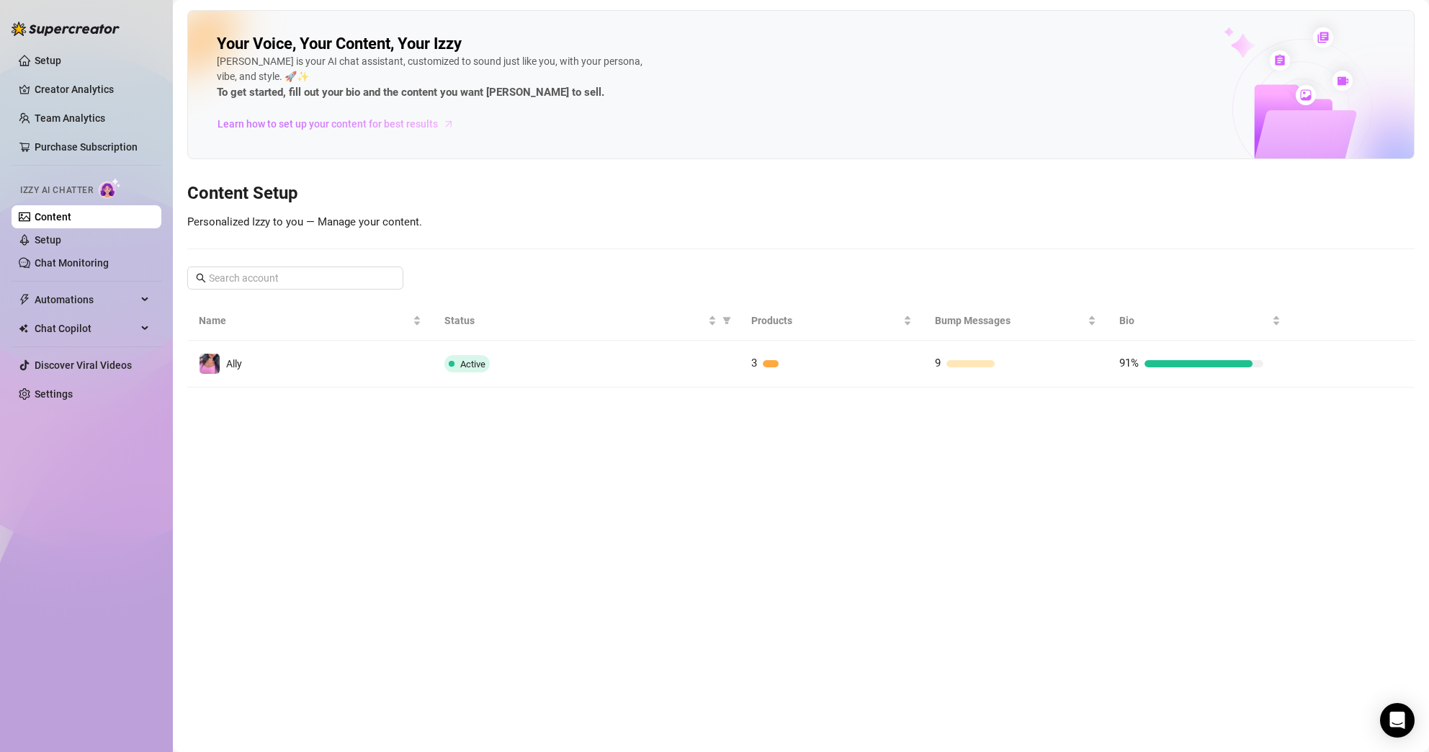
click at [385, 126] on span "Learn how to set up your content for best results" at bounding box center [327, 124] width 220 height 16
click at [66, 393] on link "Settings" at bounding box center [54, 394] width 38 height 12
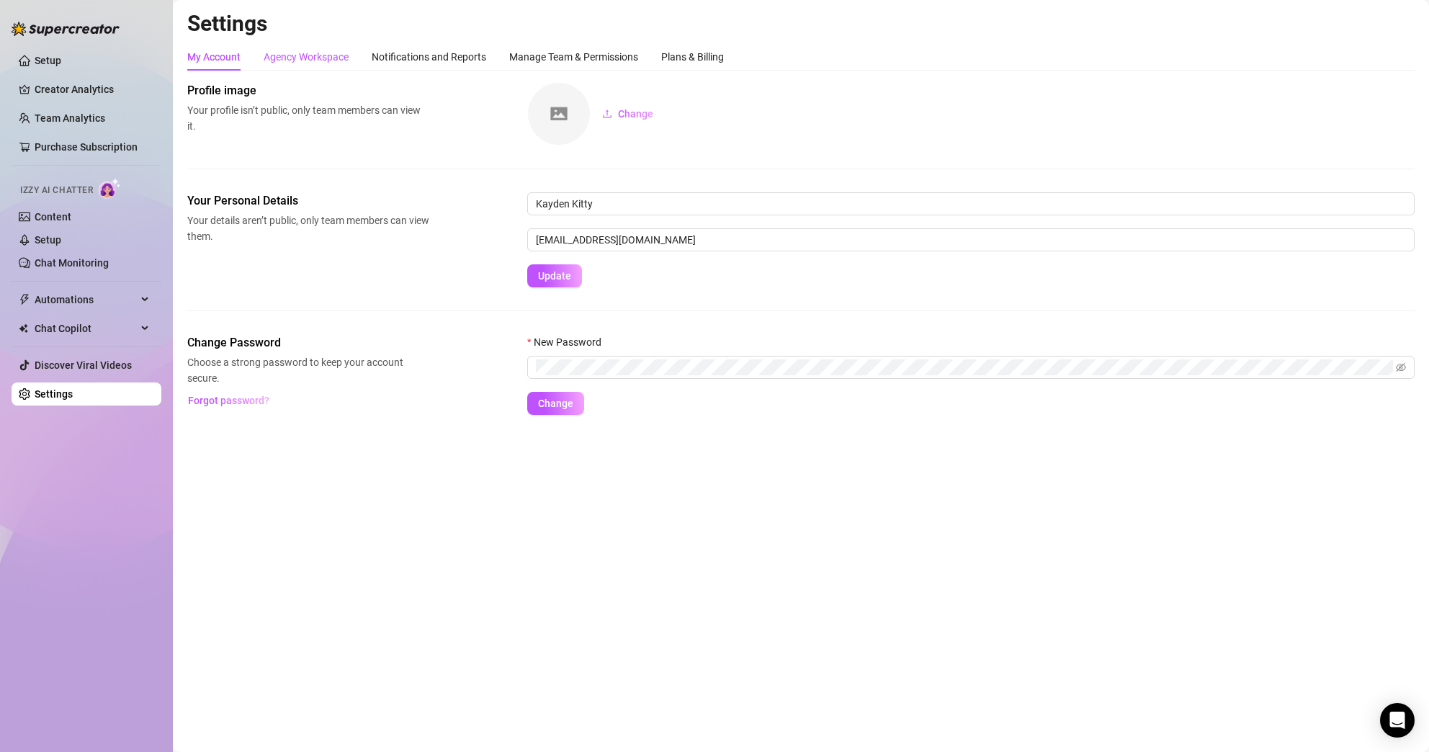
click at [346, 58] on div "Agency Workspace" at bounding box center [306, 57] width 85 height 16
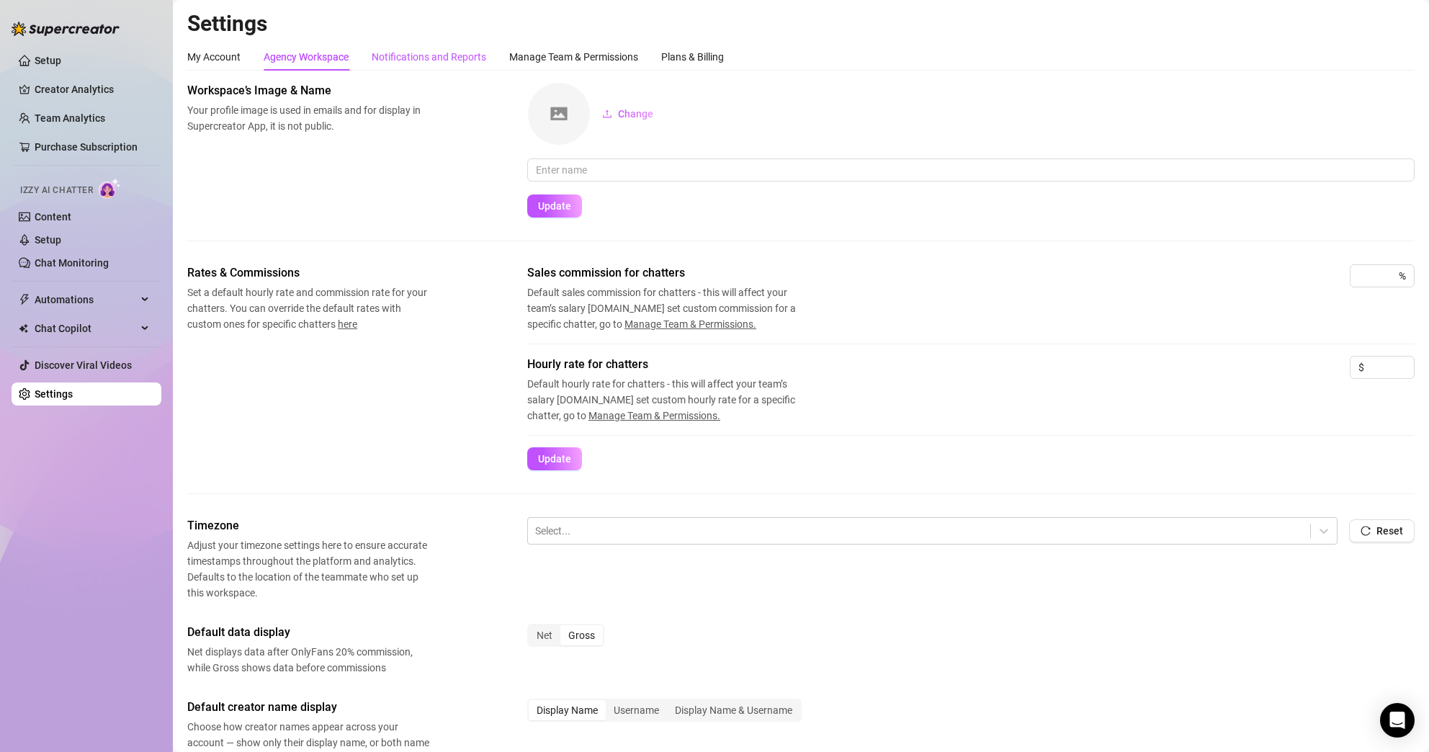
click at [442, 58] on div "Notifications and Reports" at bounding box center [429, 57] width 115 height 16
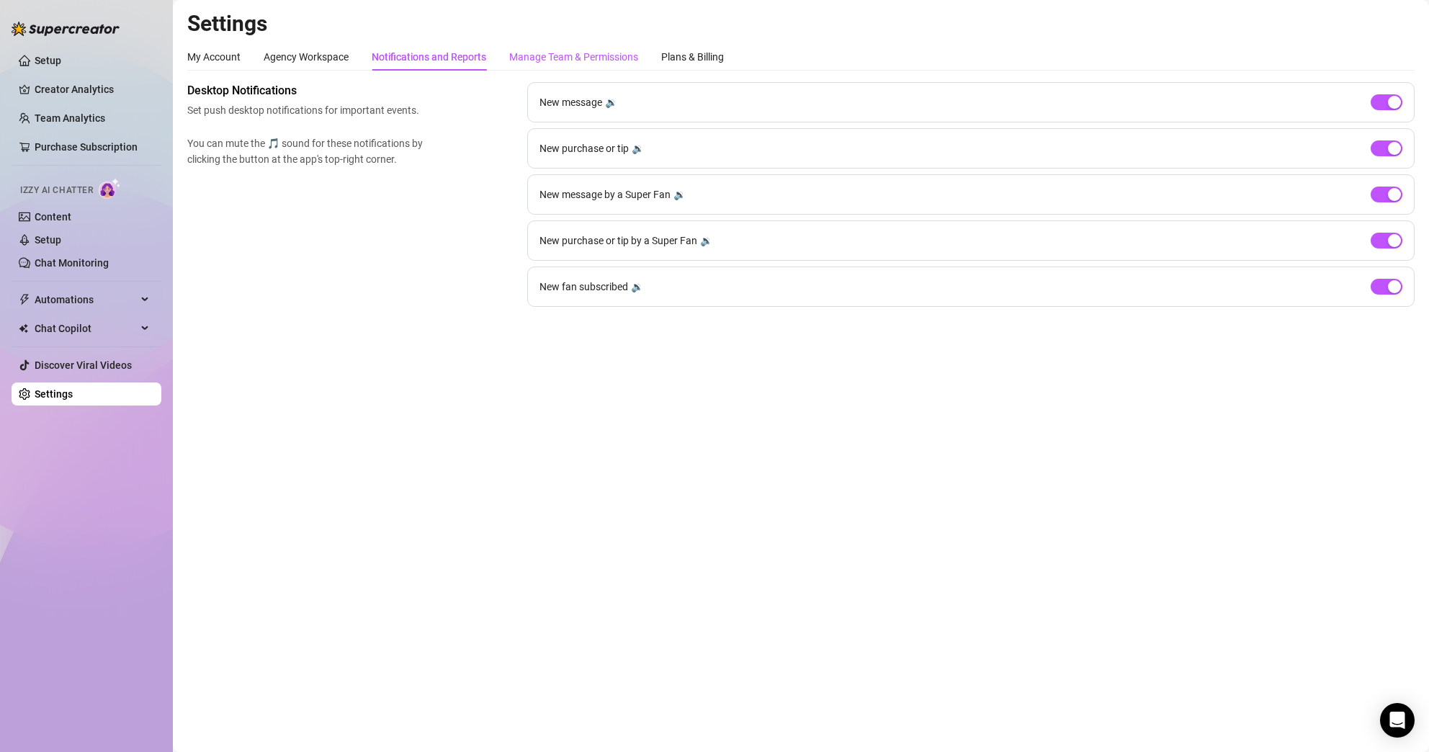
click at [567, 58] on div "Manage Team & Permissions" at bounding box center [573, 57] width 129 height 16
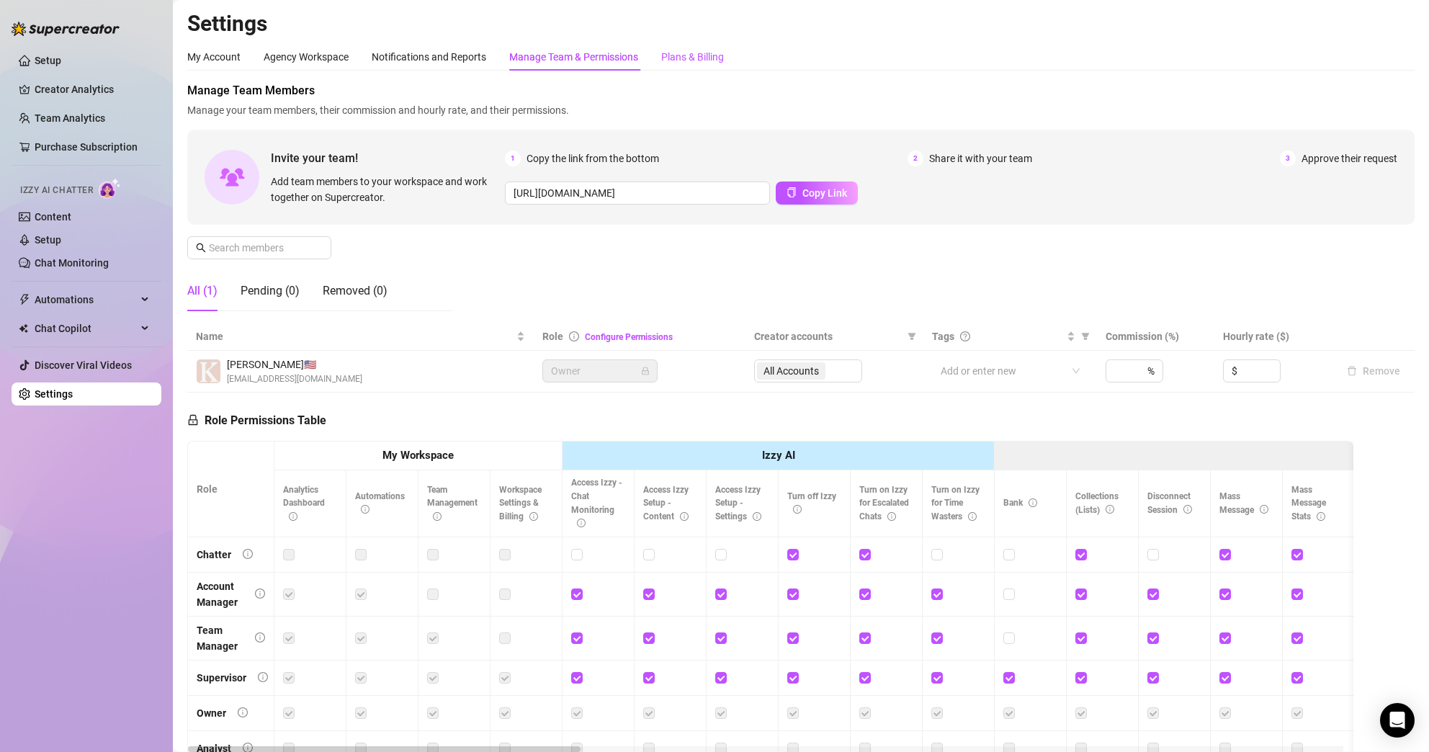
click at [706, 63] on div "Plans & Billing" at bounding box center [692, 57] width 63 height 16
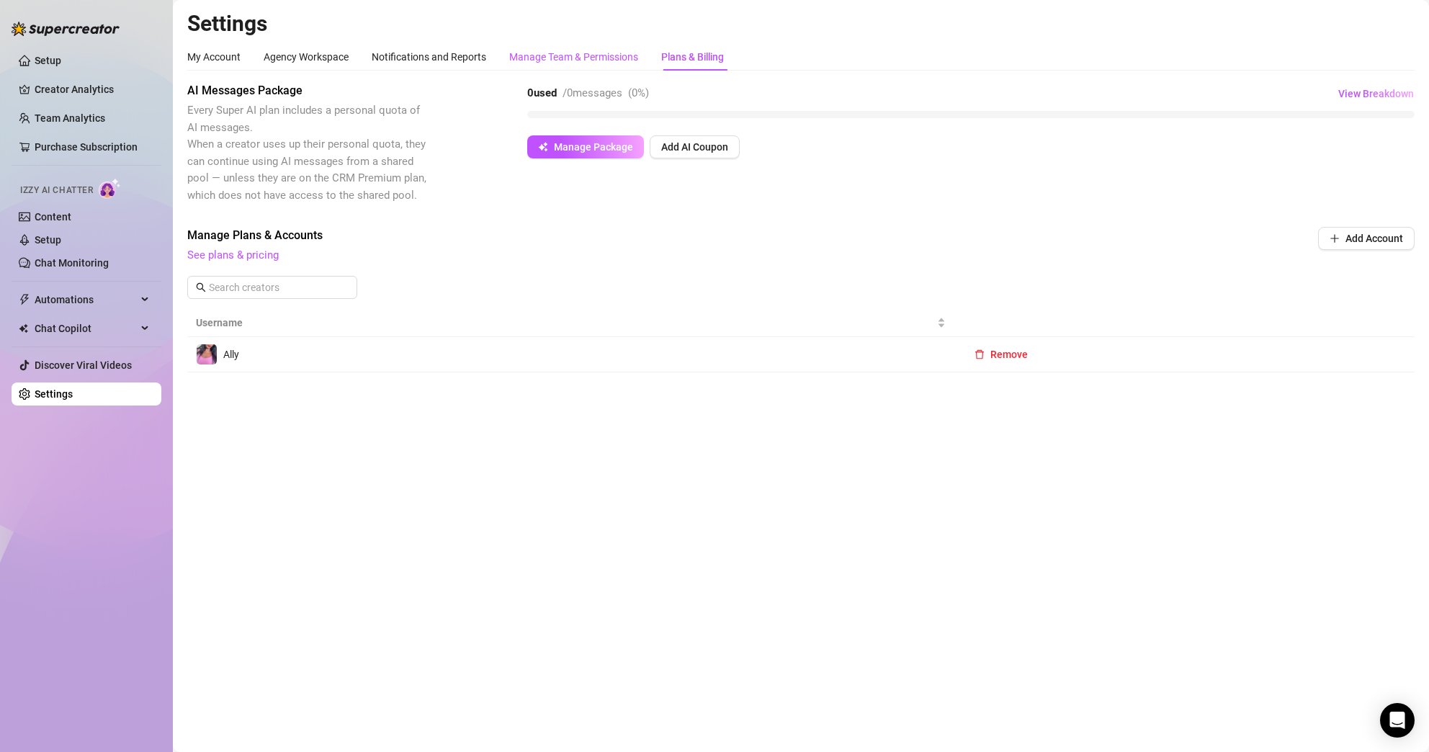
click at [613, 59] on div "Manage Team & Permissions" at bounding box center [573, 57] width 129 height 16
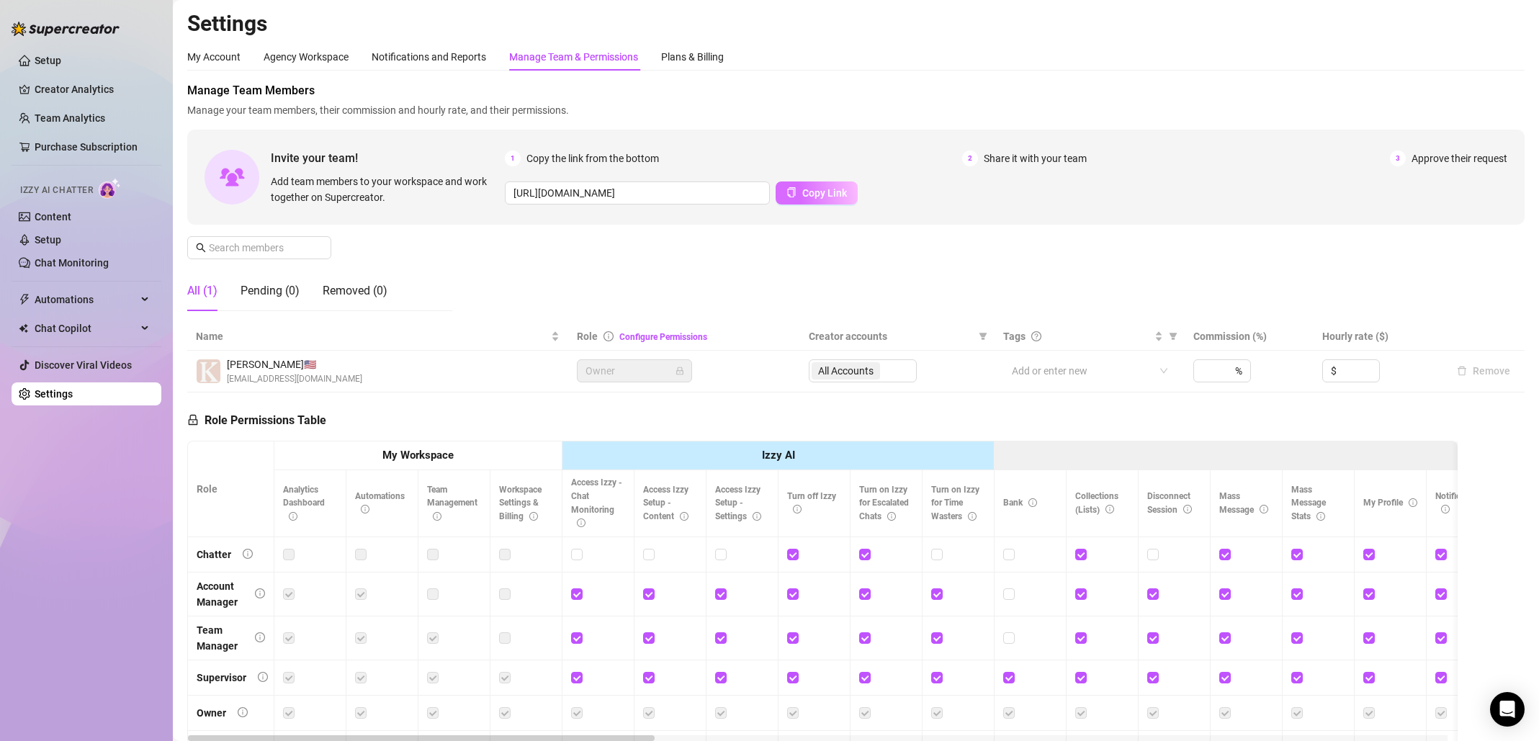
click at [816, 194] on span "Copy Link" at bounding box center [824, 193] width 45 height 12
click at [688, 63] on div "Plans & Billing" at bounding box center [692, 57] width 63 height 16
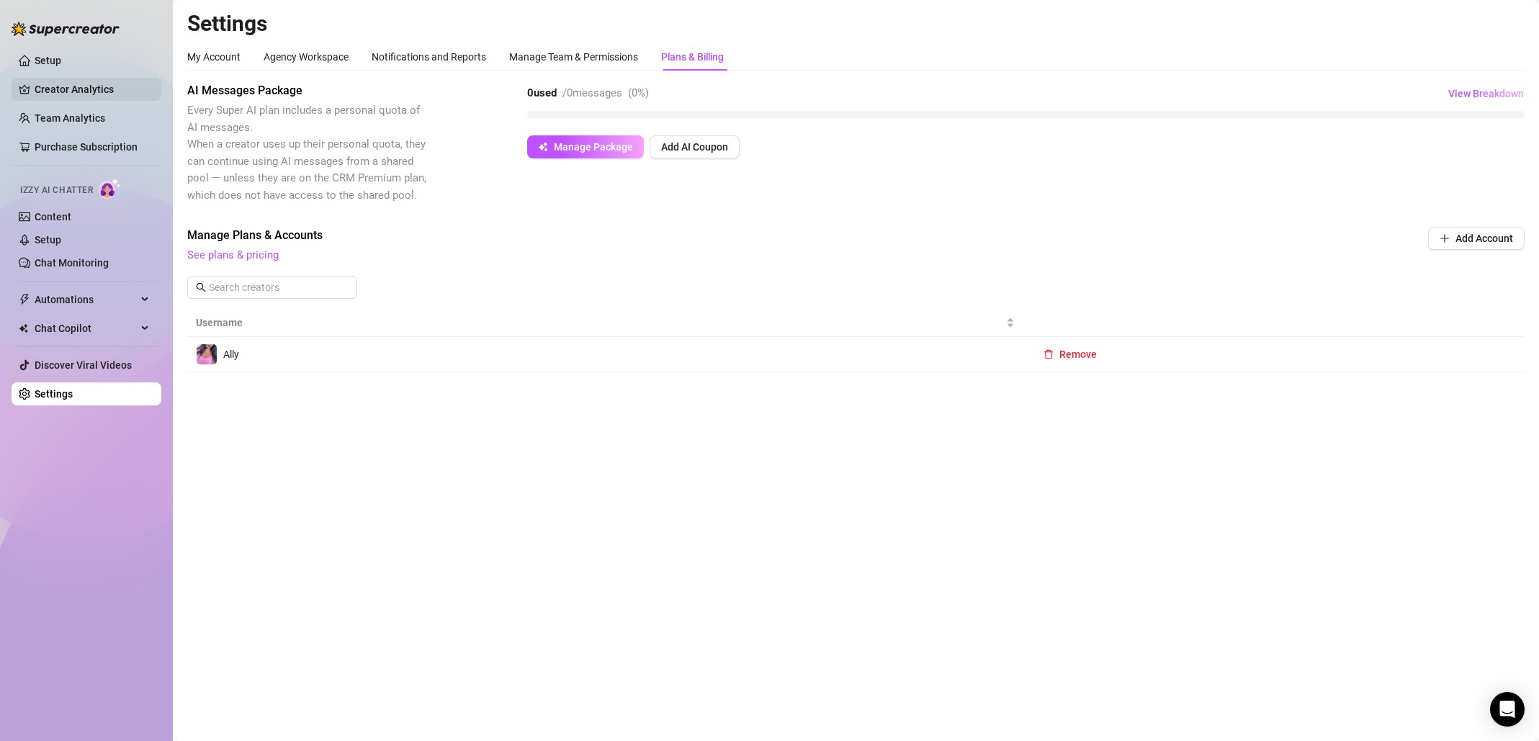
click at [128, 95] on link "Creator Analytics" at bounding box center [92, 89] width 115 height 23
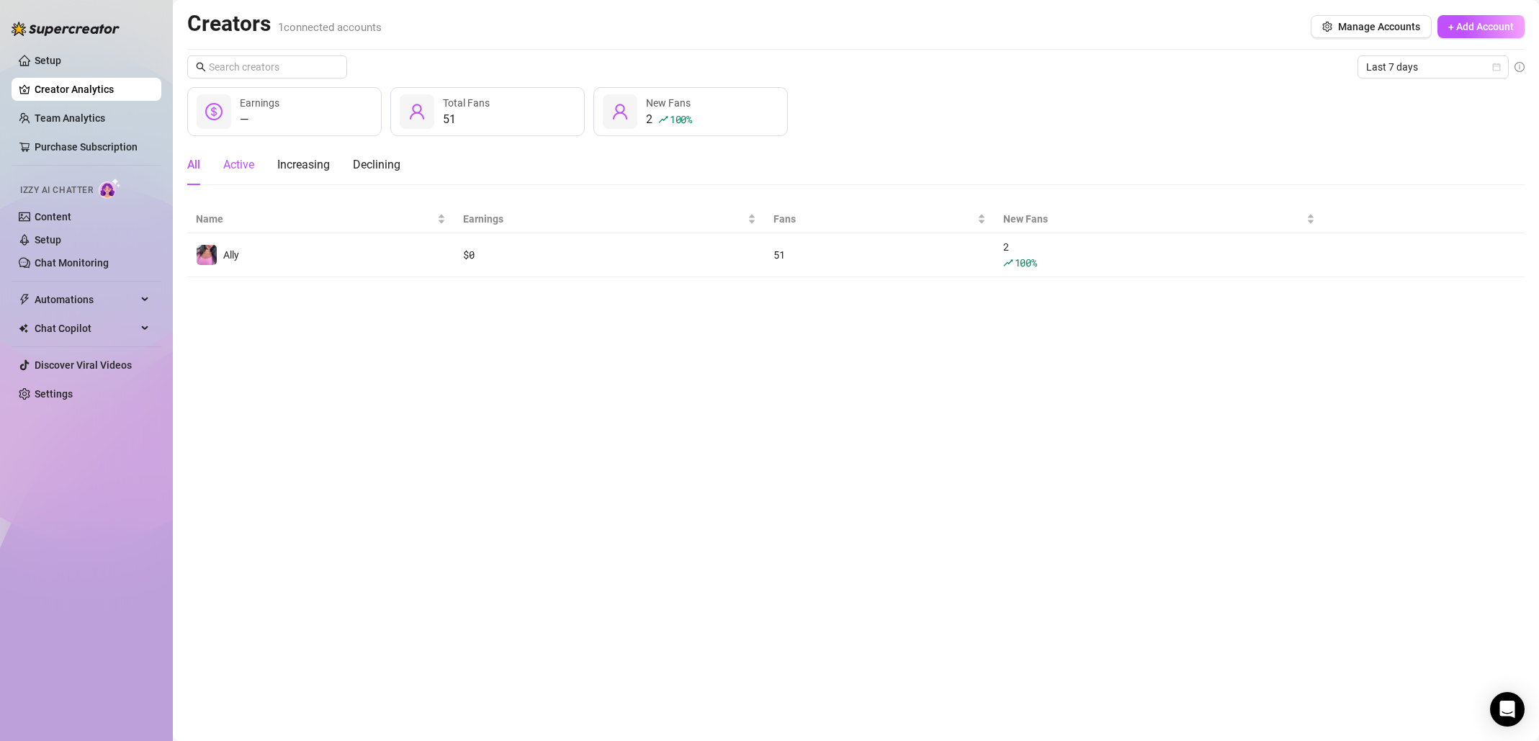
click at [241, 171] on div "Active" at bounding box center [238, 164] width 31 height 17
click at [192, 170] on div "All" at bounding box center [193, 164] width 13 height 17
click at [140, 300] on div "Automations" at bounding box center [87, 299] width 150 height 23
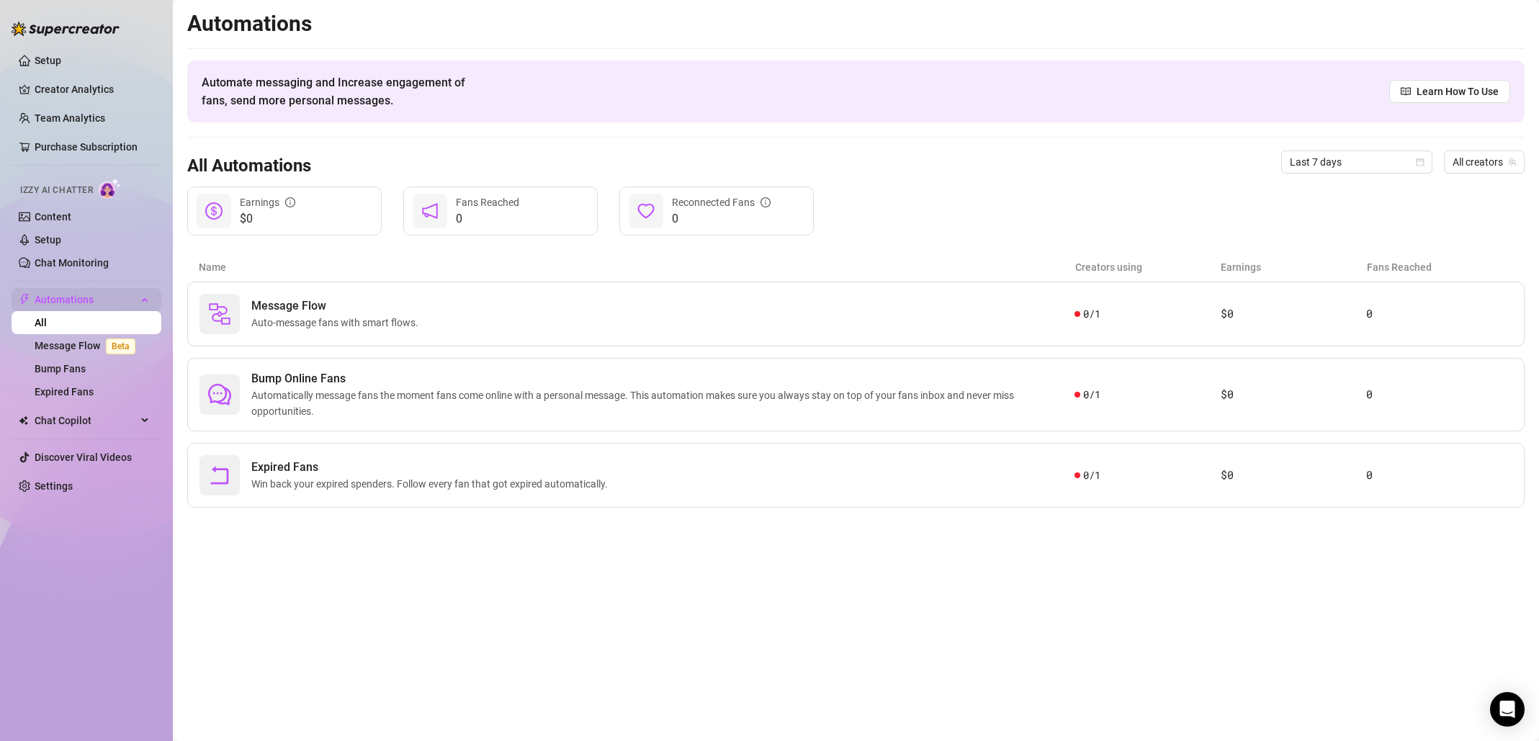
click at [140, 300] on div "Automations" at bounding box center [87, 299] width 150 height 23
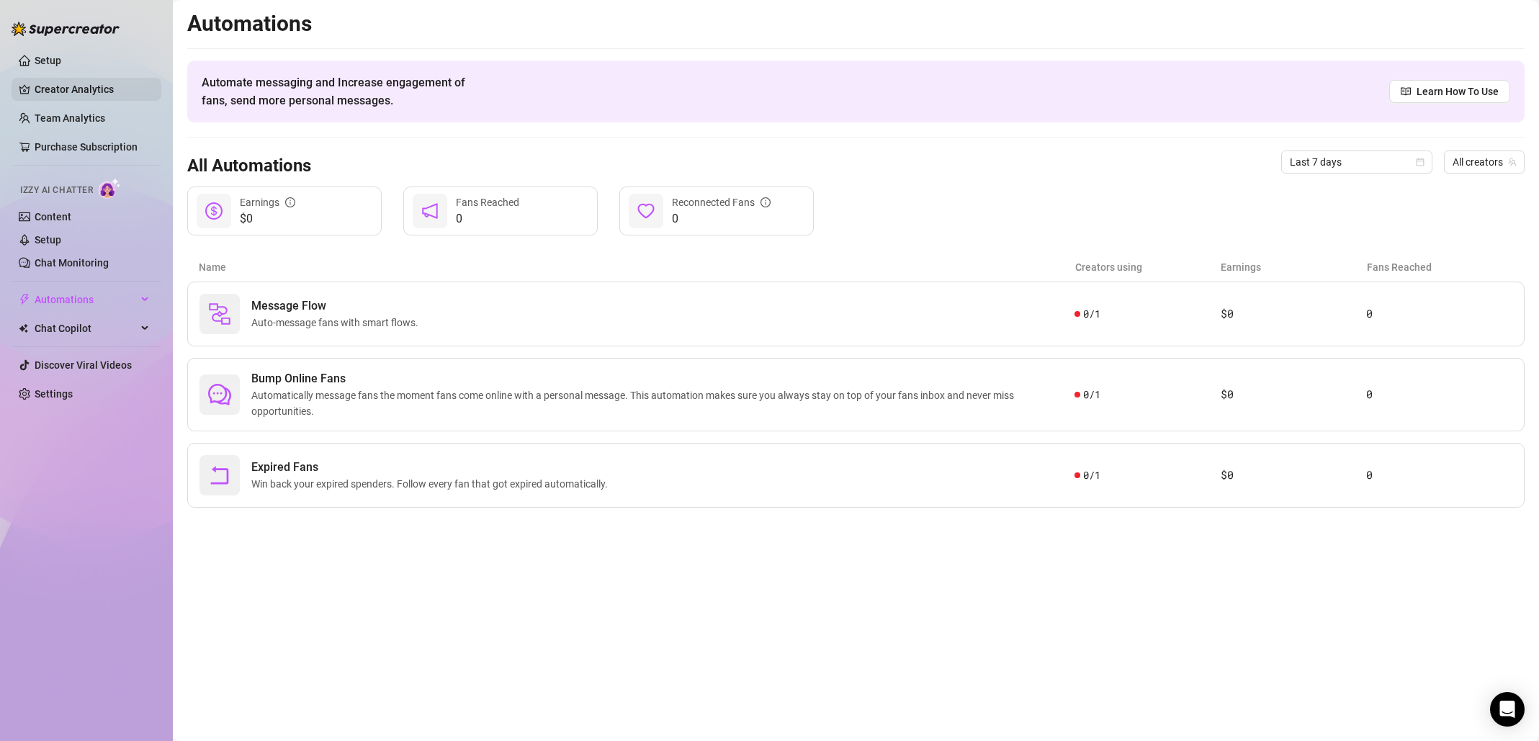
click at [88, 86] on link "Creator Analytics" at bounding box center [92, 89] width 115 height 23
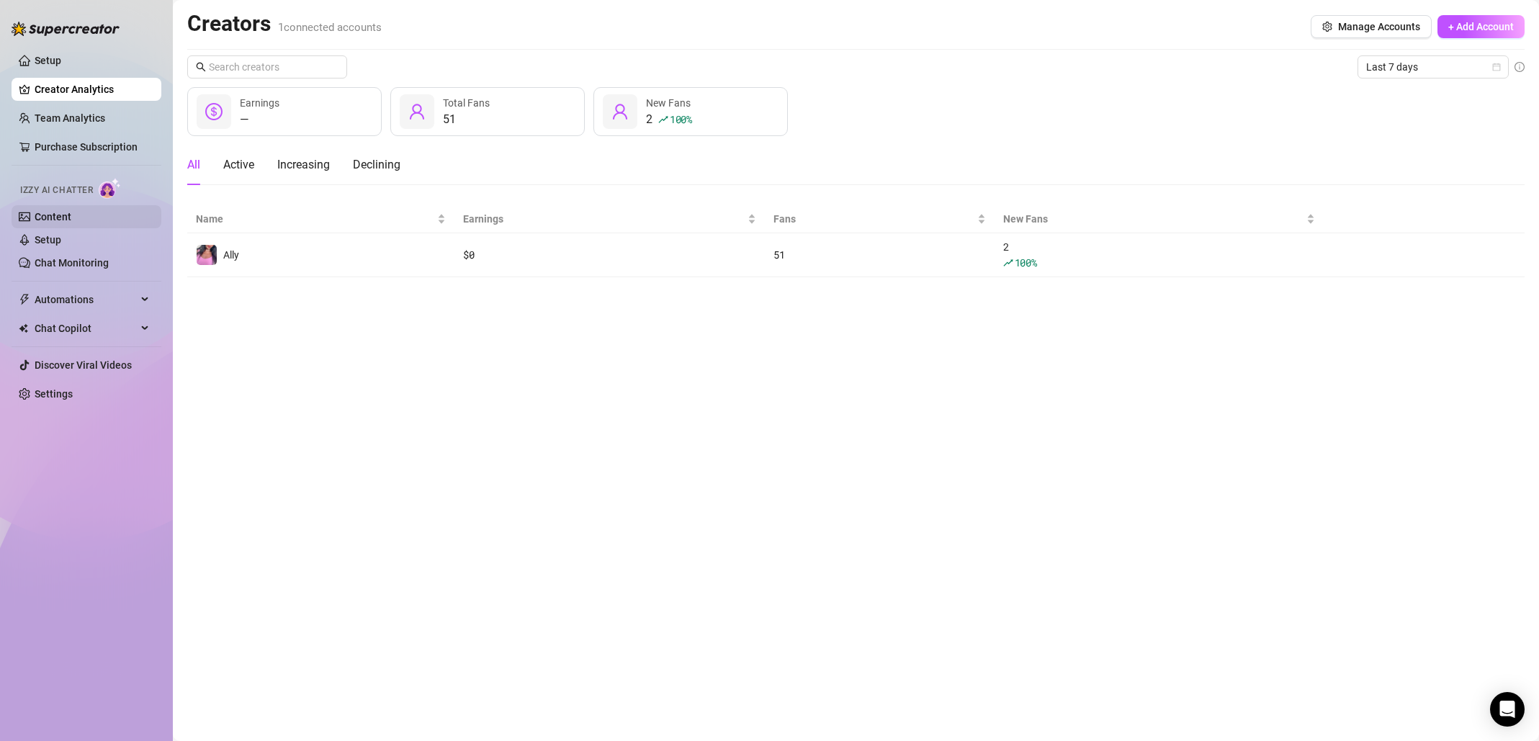
click at [71, 223] on link "Content" at bounding box center [53, 217] width 37 height 12
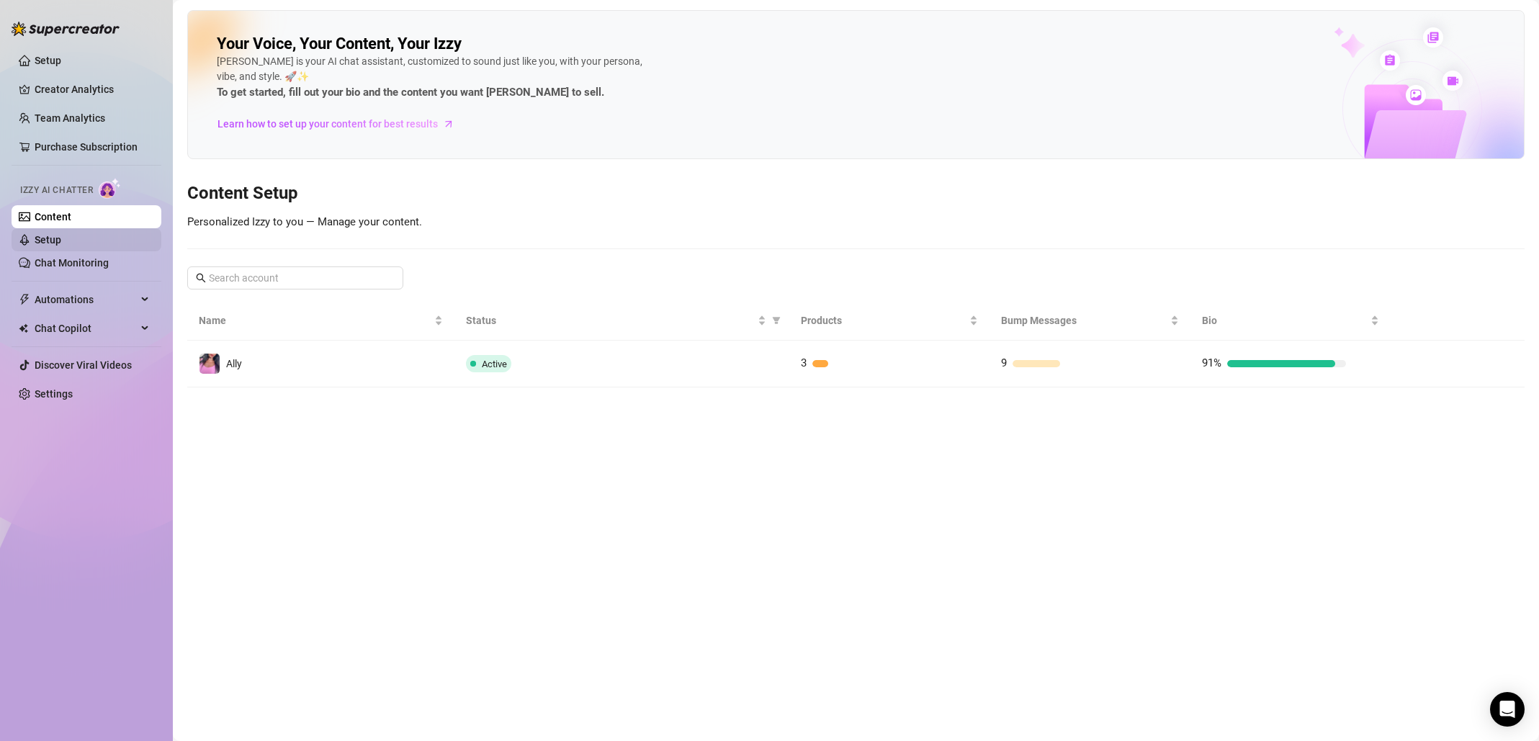
click at [61, 241] on link "Setup" at bounding box center [48, 240] width 27 height 12
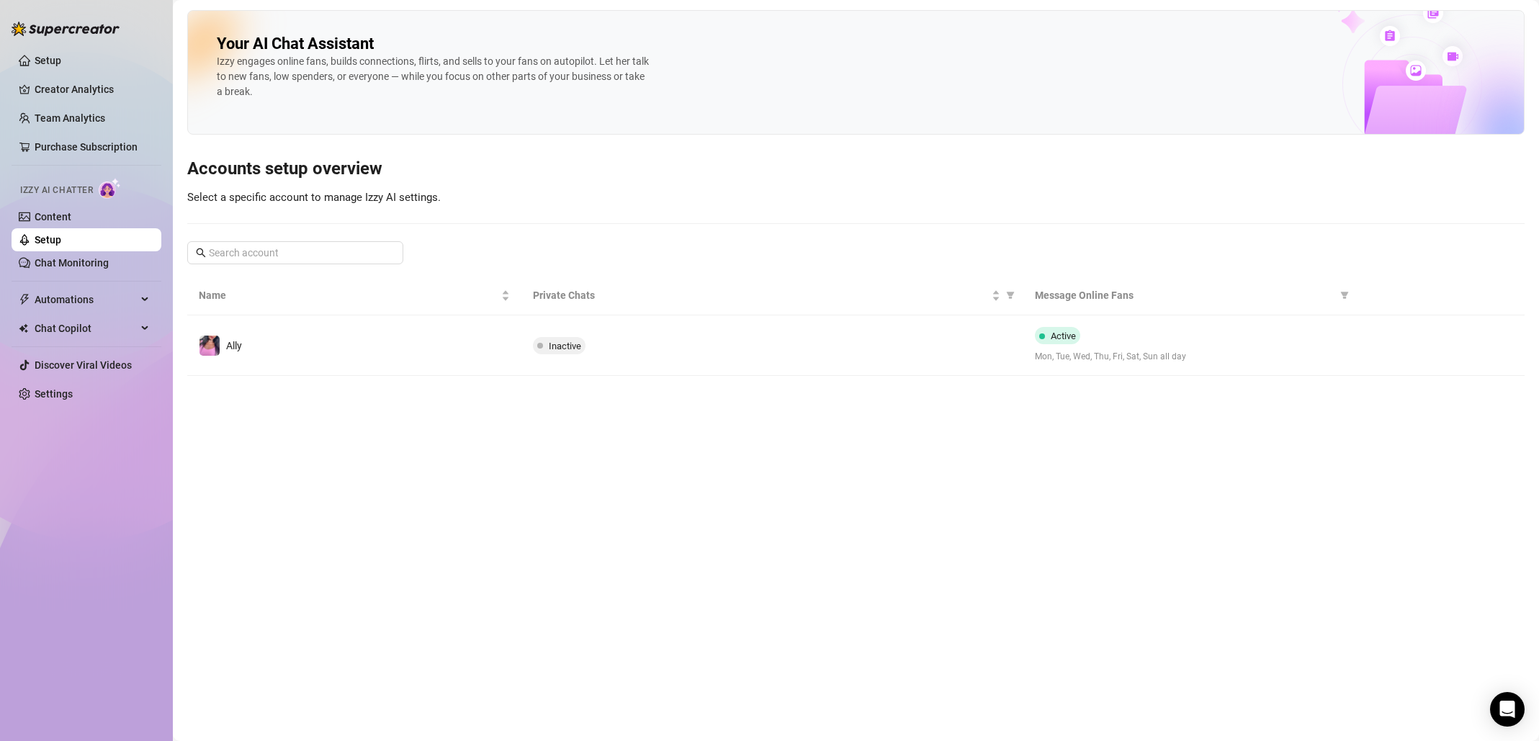
click at [574, 444] on main "Your AI Chat Assistant [PERSON_NAME] engages online fans, builds connections, f…" at bounding box center [856, 370] width 1366 height 741
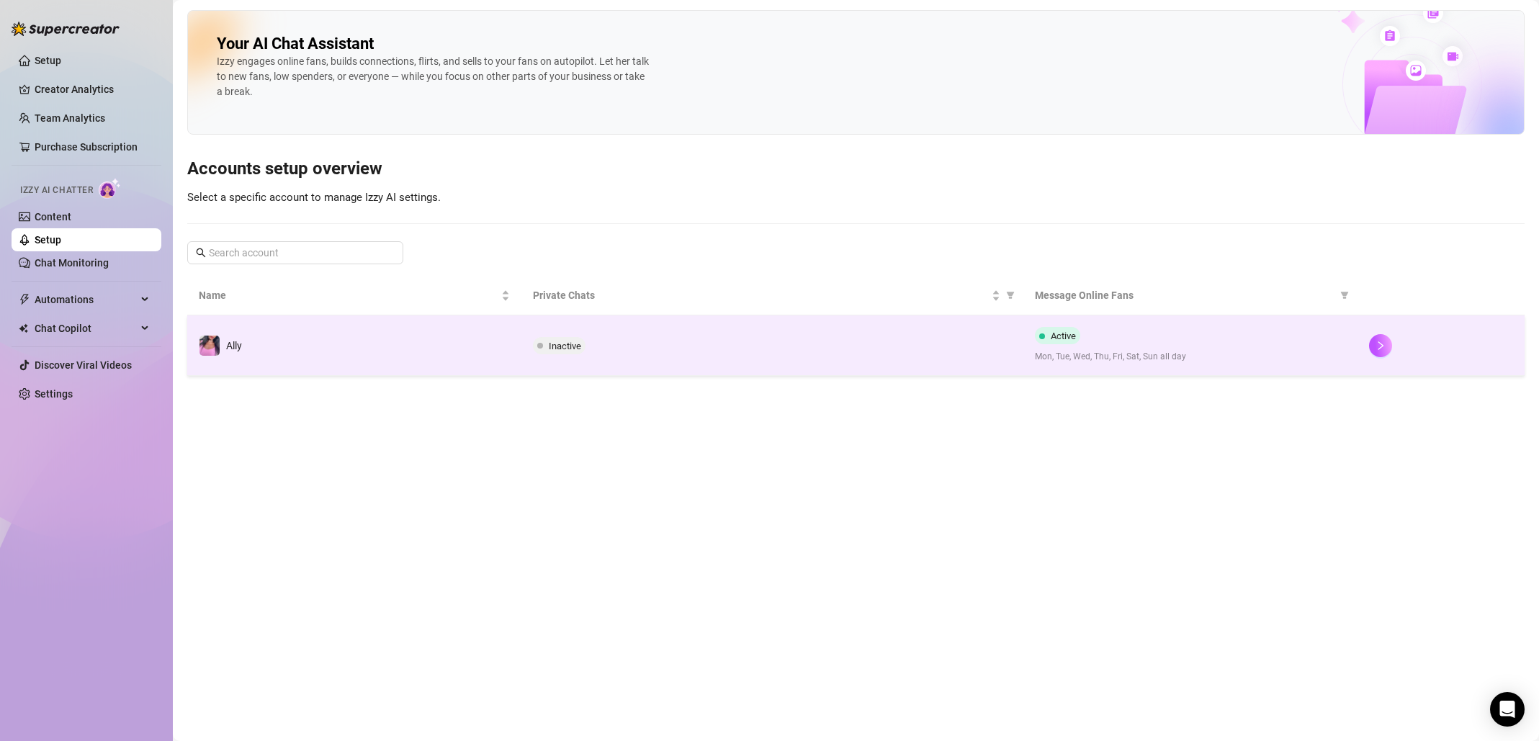
click at [570, 347] on span "Inactive" at bounding box center [565, 346] width 32 height 11
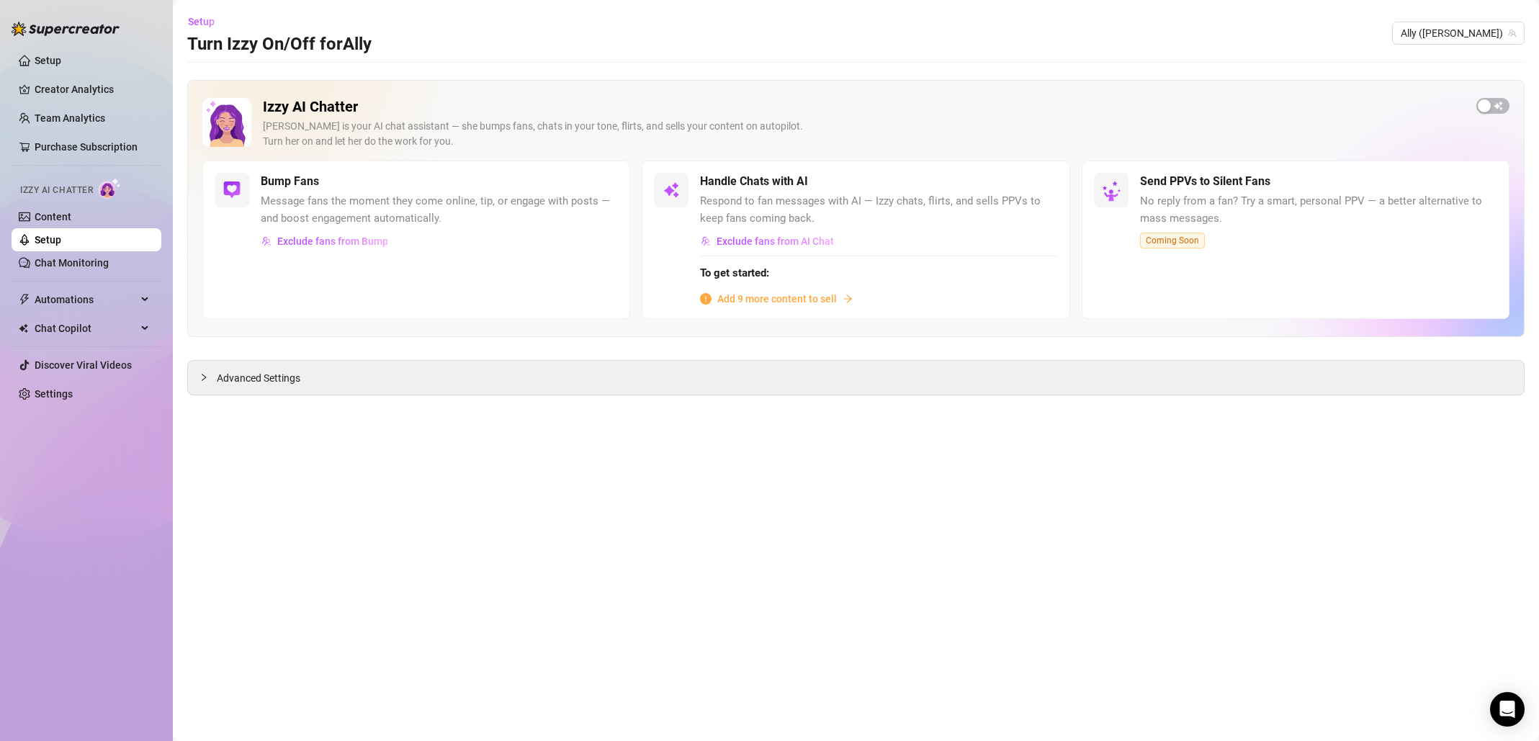
click at [832, 298] on span "Add 9 more content to sell" at bounding box center [777, 299] width 120 height 16
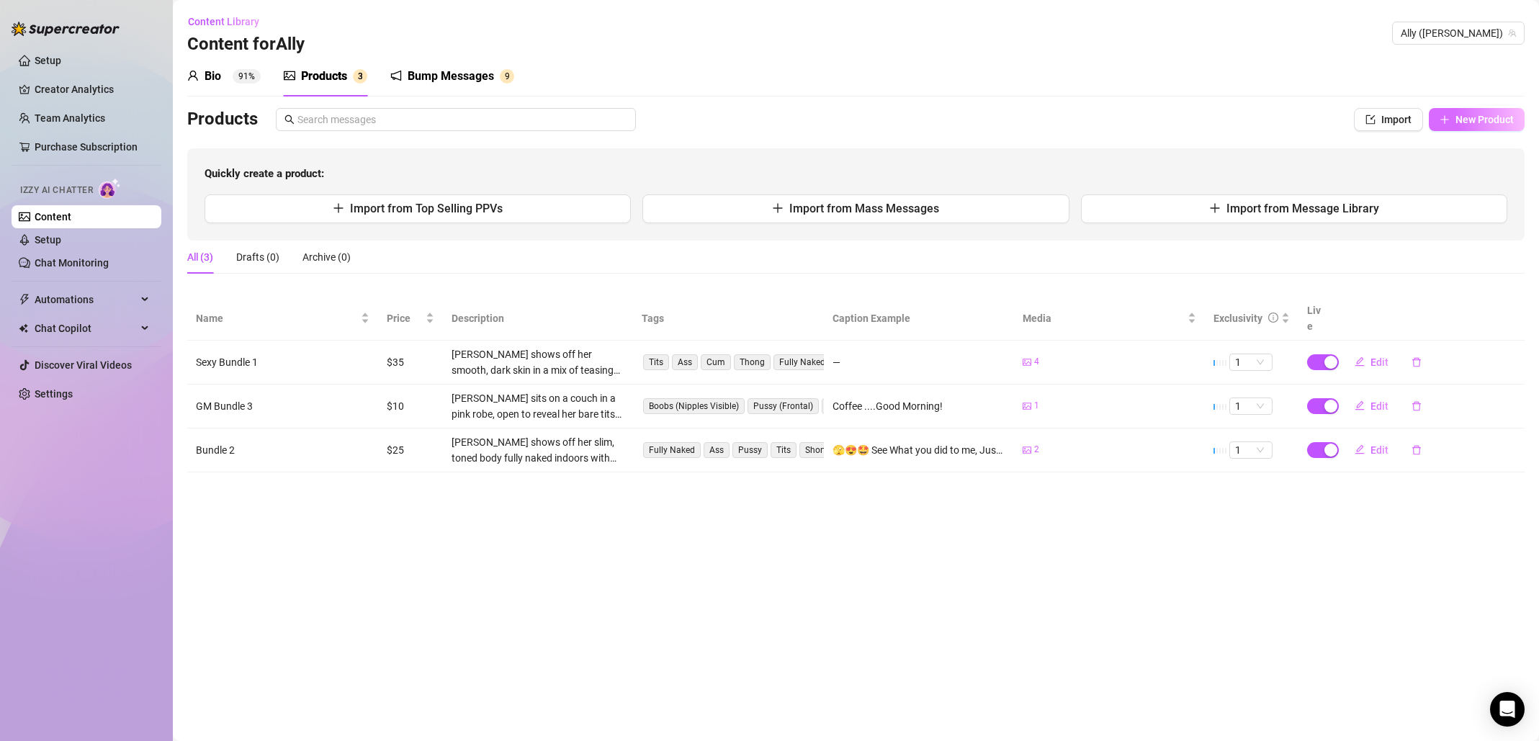
click at [1512, 120] on span "New Product" at bounding box center [1485, 120] width 58 height 12
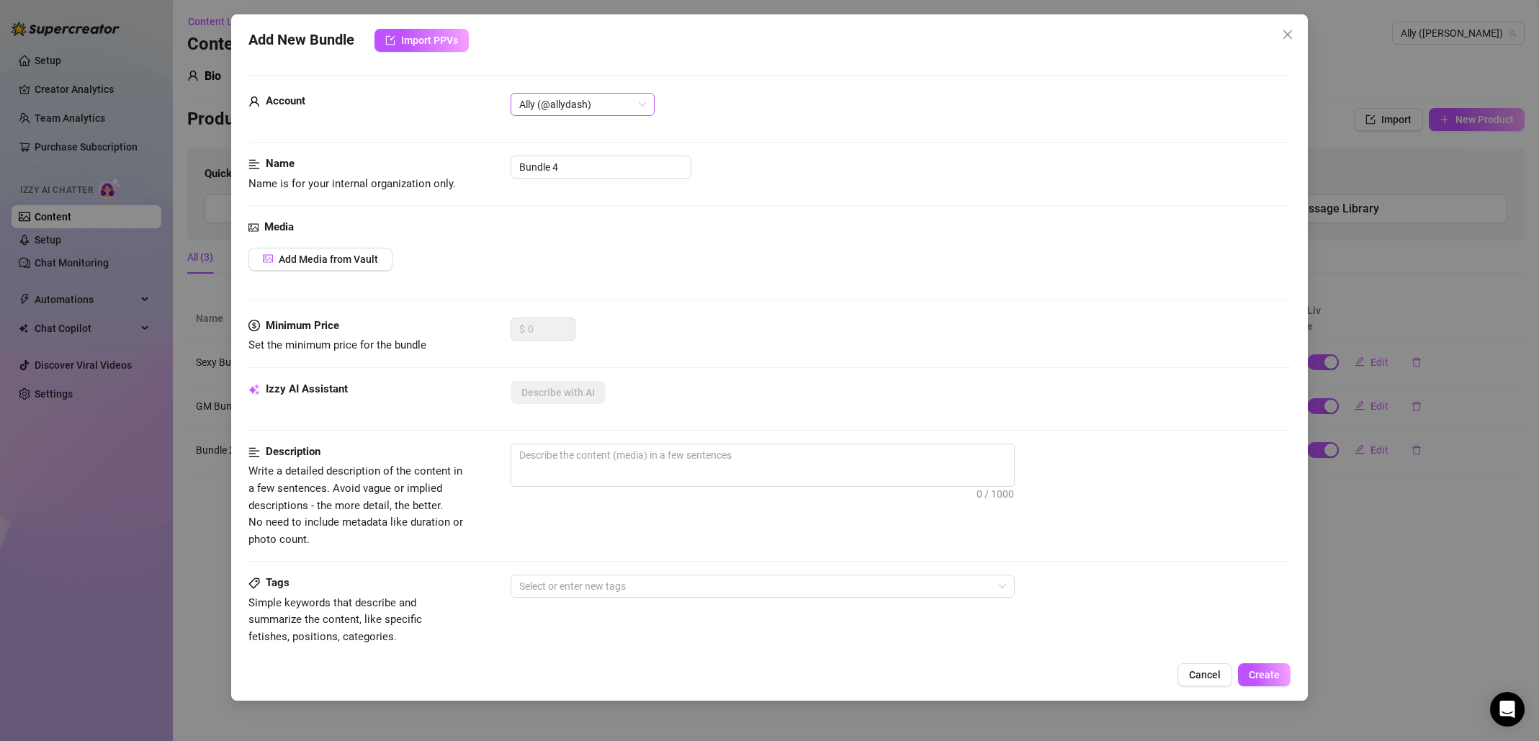
click at [640, 108] on span "Ally (@allydash)" at bounding box center [582, 105] width 127 height 22
click at [740, 106] on div "Ally (@allydash)" at bounding box center [901, 104] width 781 height 23
click at [676, 171] on input "Bundle 4" at bounding box center [601, 167] width 181 height 23
click at [787, 163] on div "Bundle 4" at bounding box center [901, 167] width 781 height 23
click at [421, 40] on span "Import PPVs" at bounding box center [429, 41] width 57 height 12
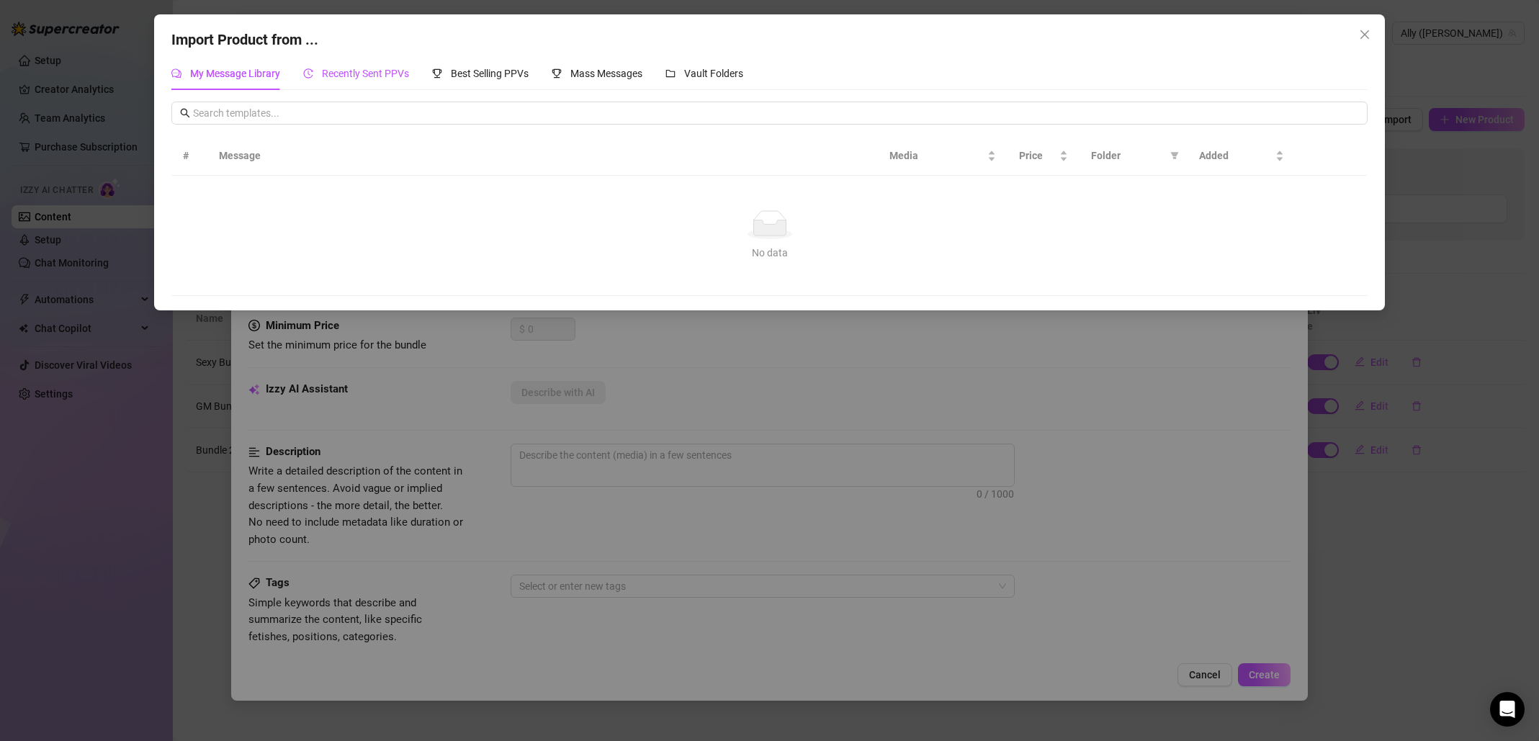
click at [393, 79] on span "Recently Sent PPVs" at bounding box center [365, 74] width 87 height 12
click at [496, 76] on span "Best Selling PPVs" at bounding box center [490, 74] width 78 height 12
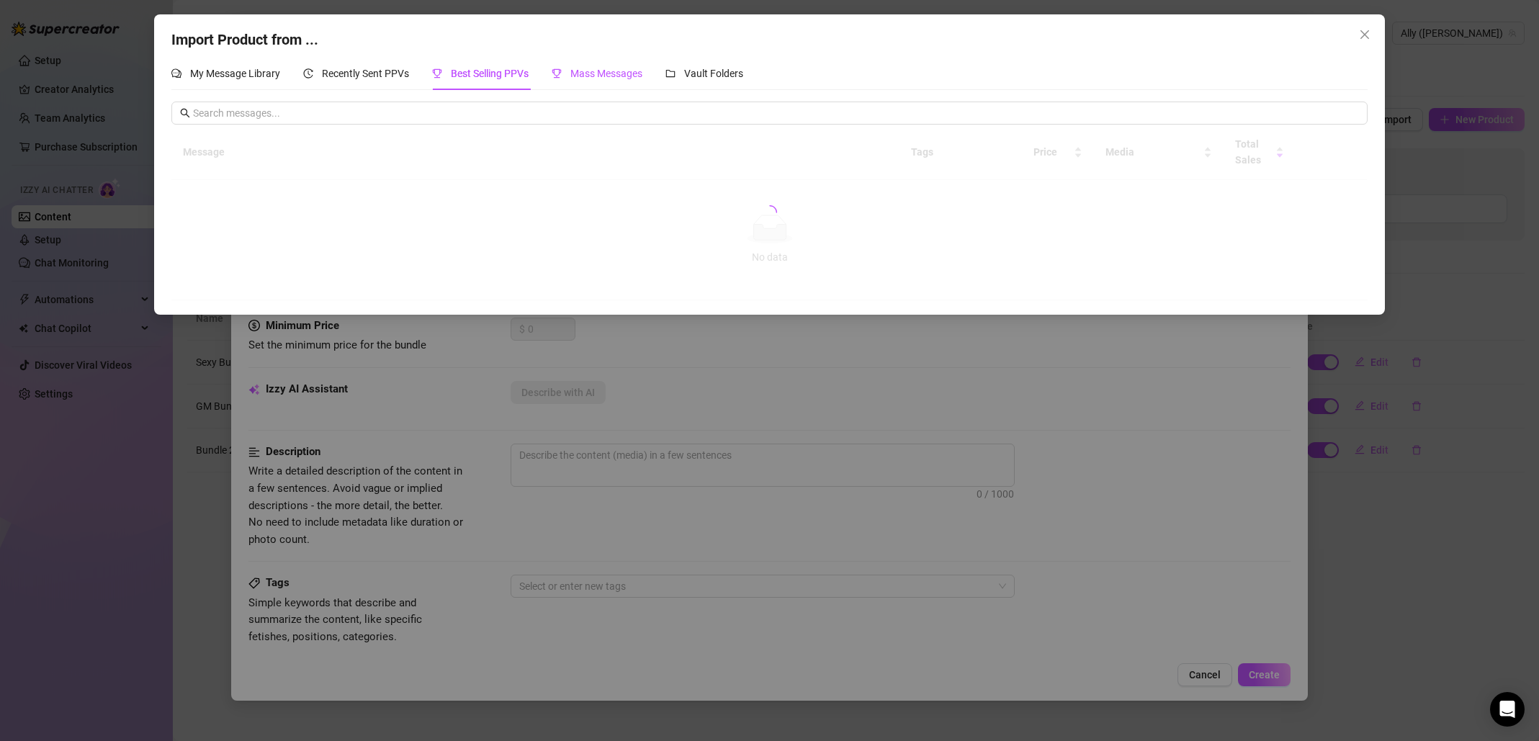
click at [605, 76] on span "Mass Messages" at bounding box center [606, 74] width 72 height 12
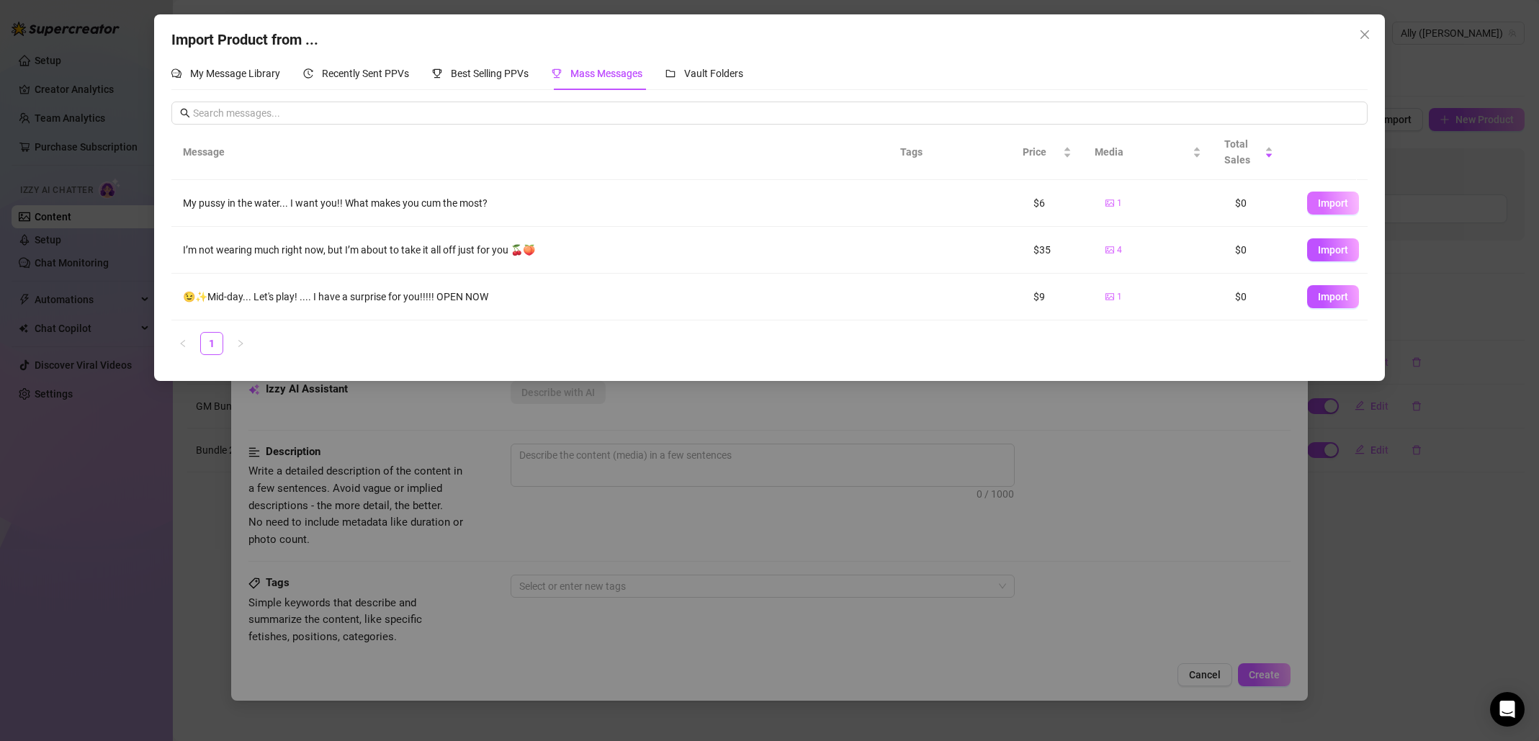
click at [1329, 205] on span "Import" at bounding box center [1333, 203] width 30 height 12
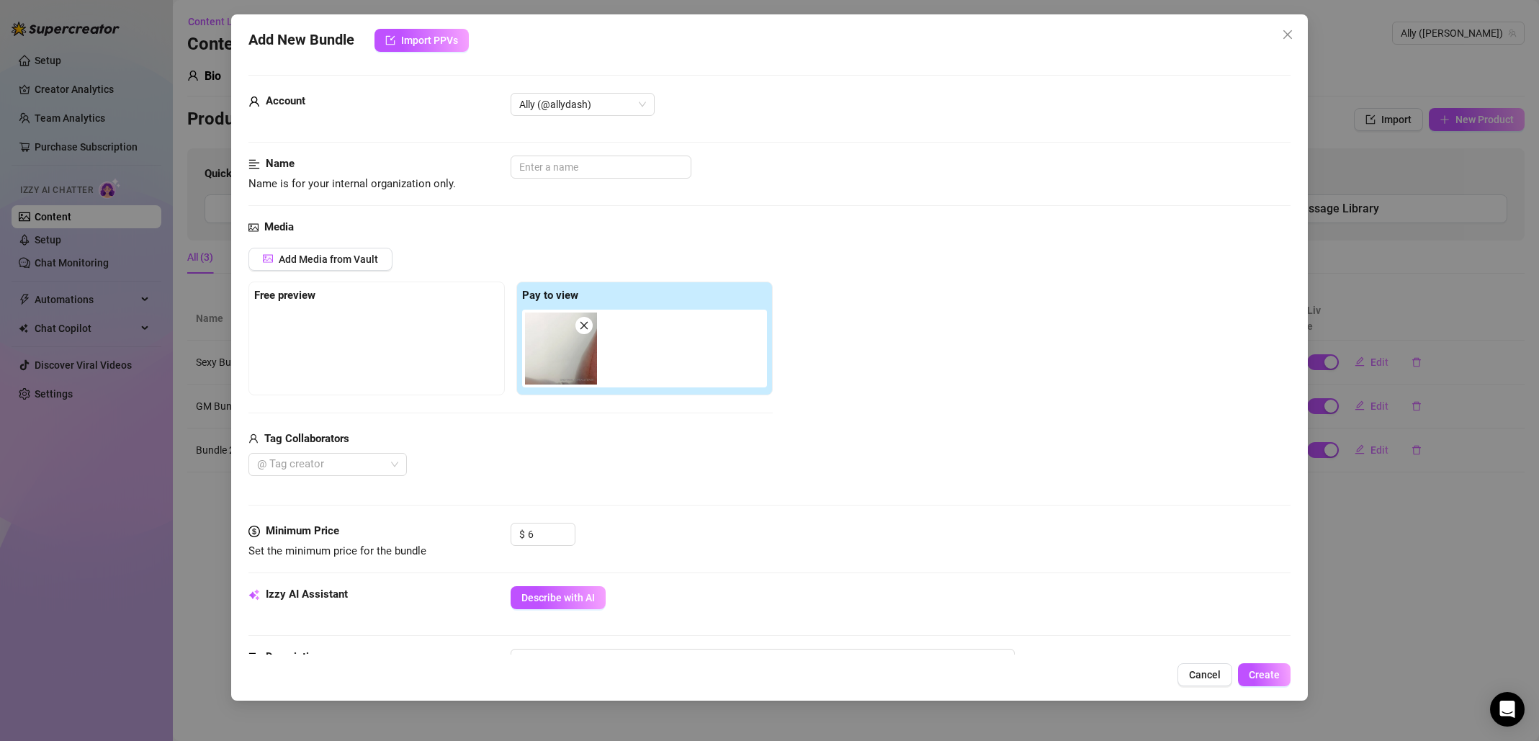
scroll to position [240, 0]
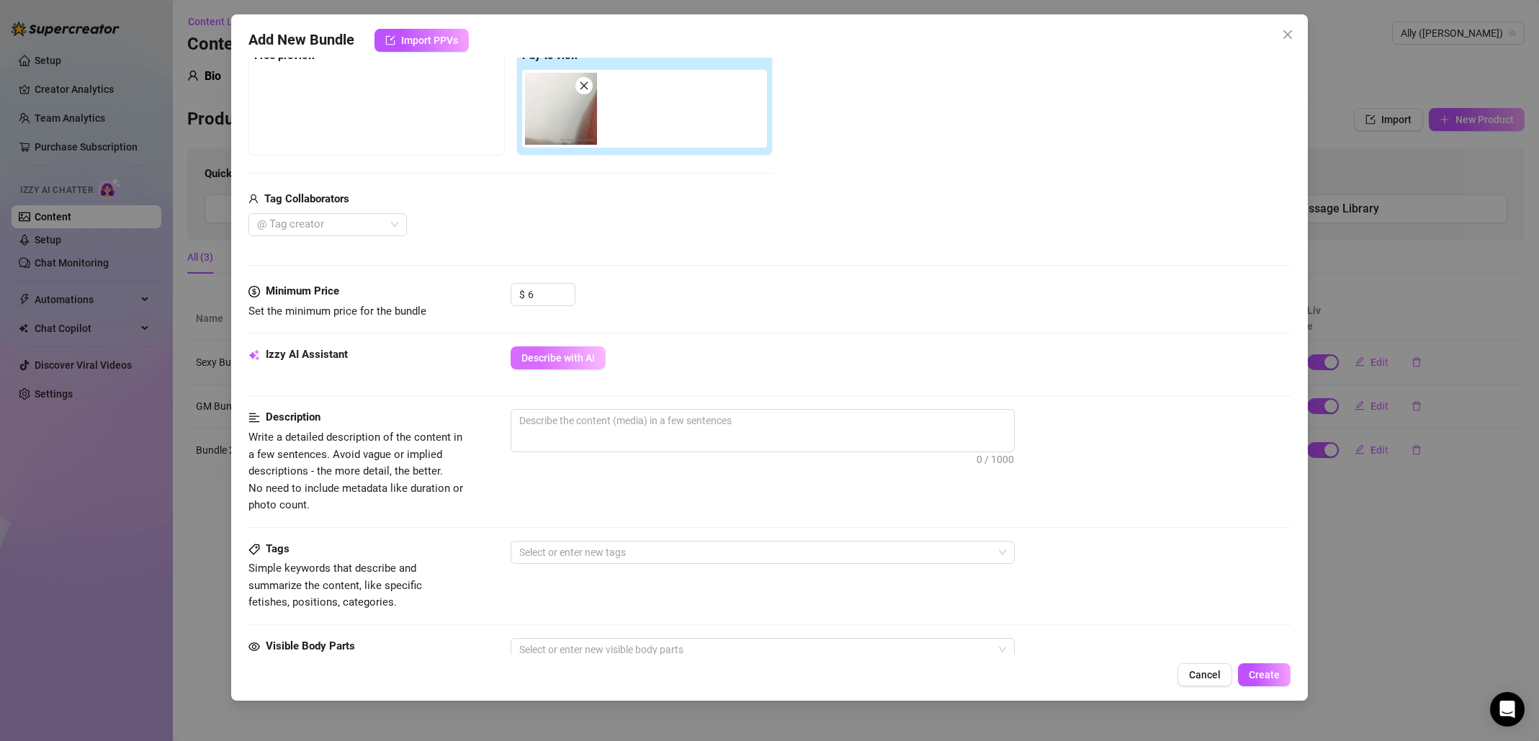
click at [573, 363] on span "Describe with AI" at bounding box center [557, 358] width 73 height 12
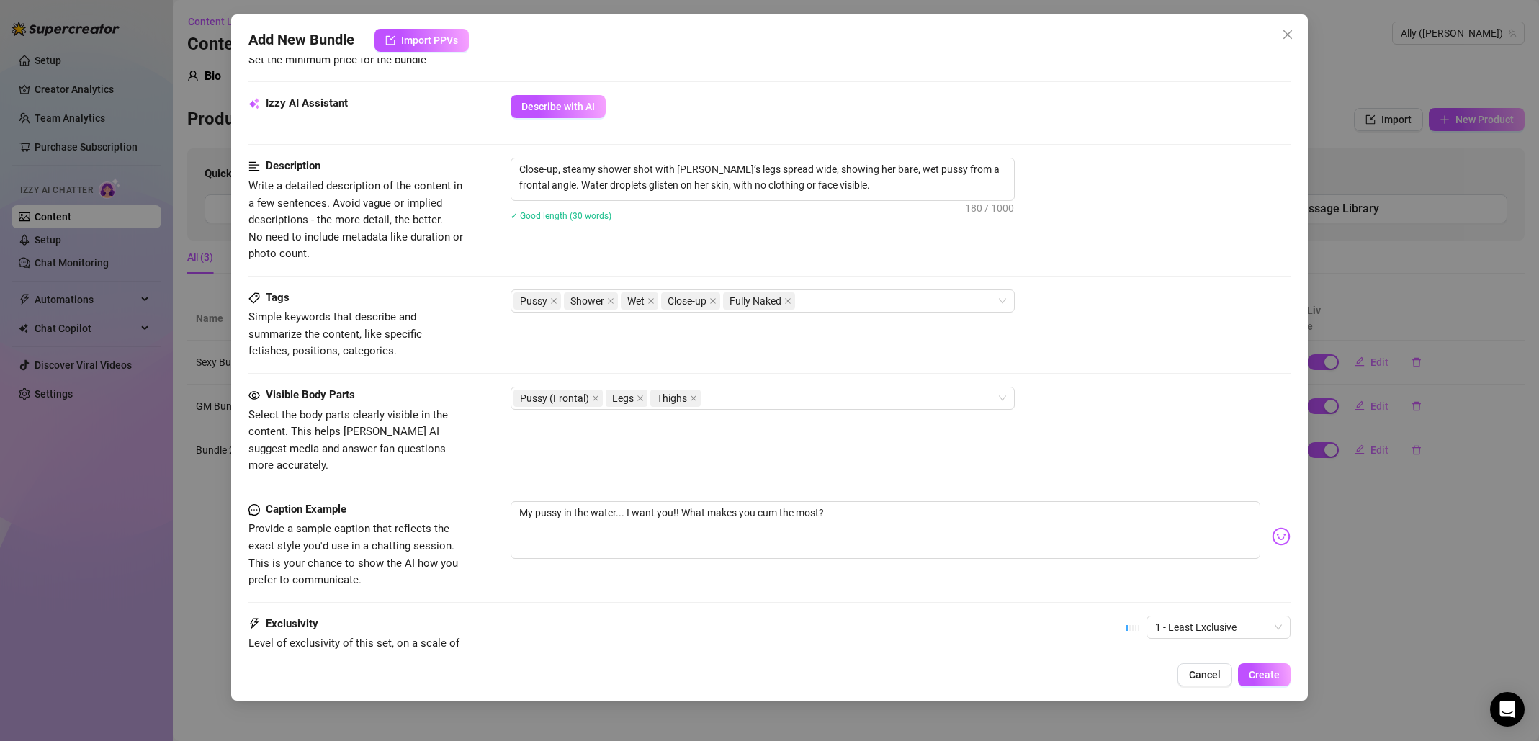
scroll to position [606, 0]
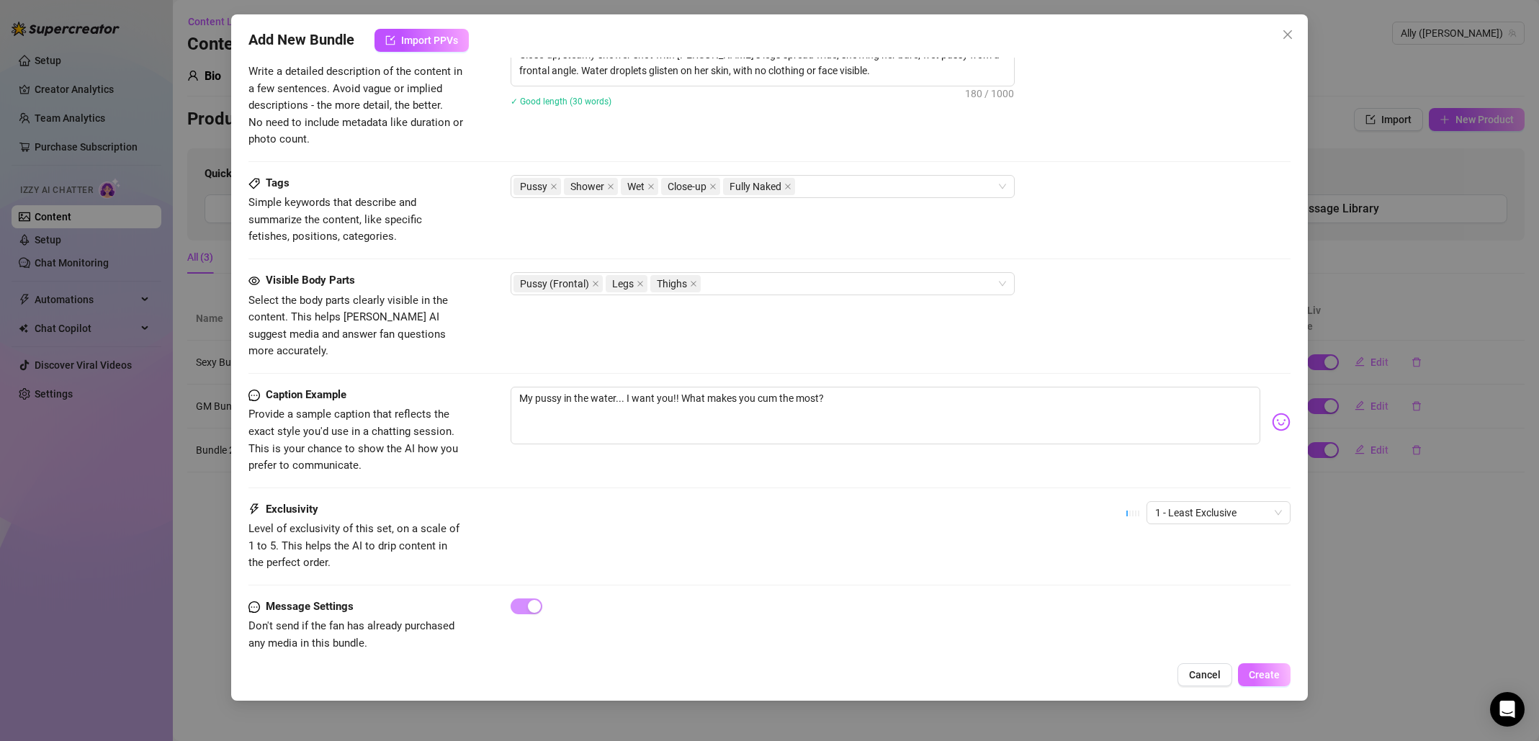
click at [1279, 676] on span "Create" at bounding box center [1264, 675] width 31 height 12
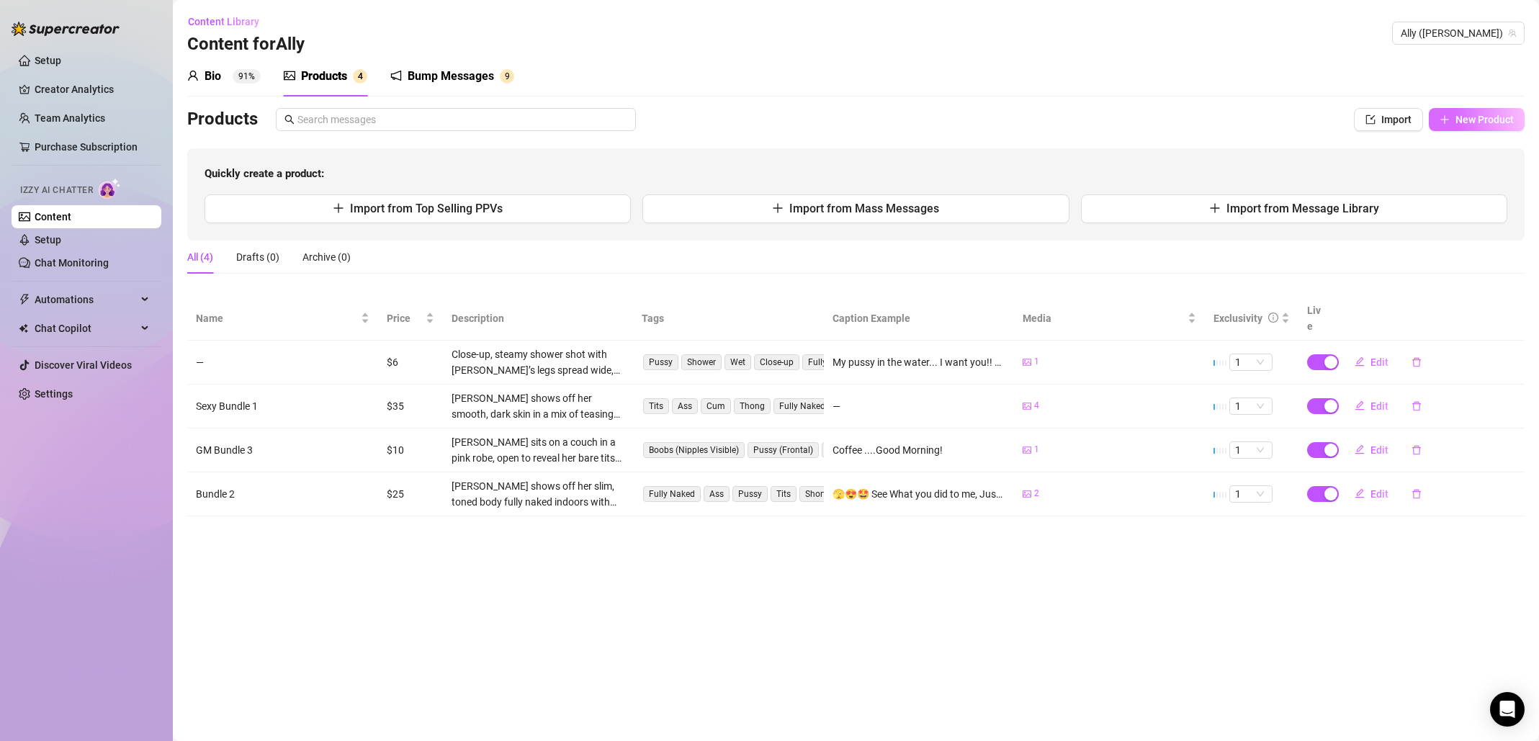
click at [1472, 122] on span "New Product" at bounding box center [1485, 120] width 58 height 12
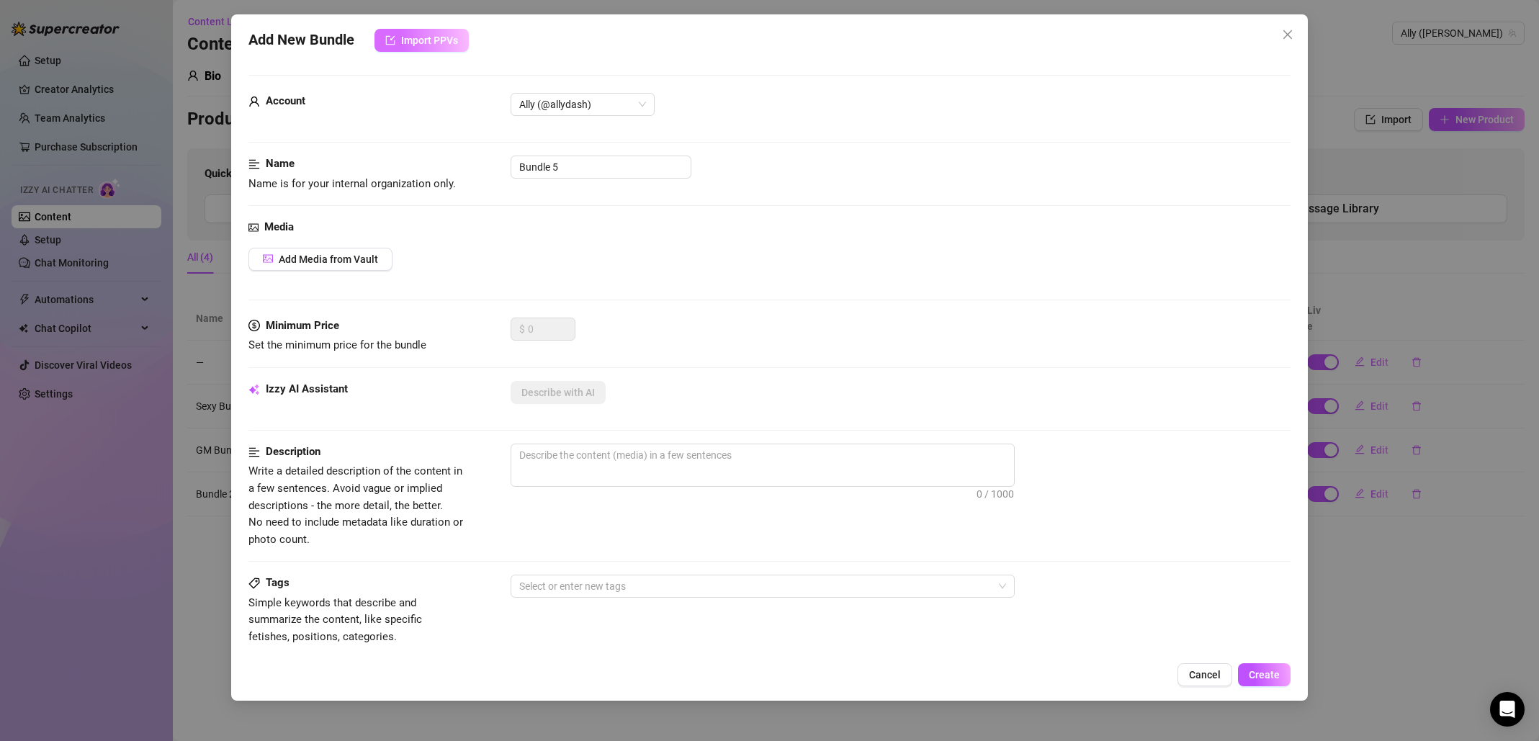
click at [445, 42] on span "Import PPVs" at bounding box center [429, 41] width 57 height 12
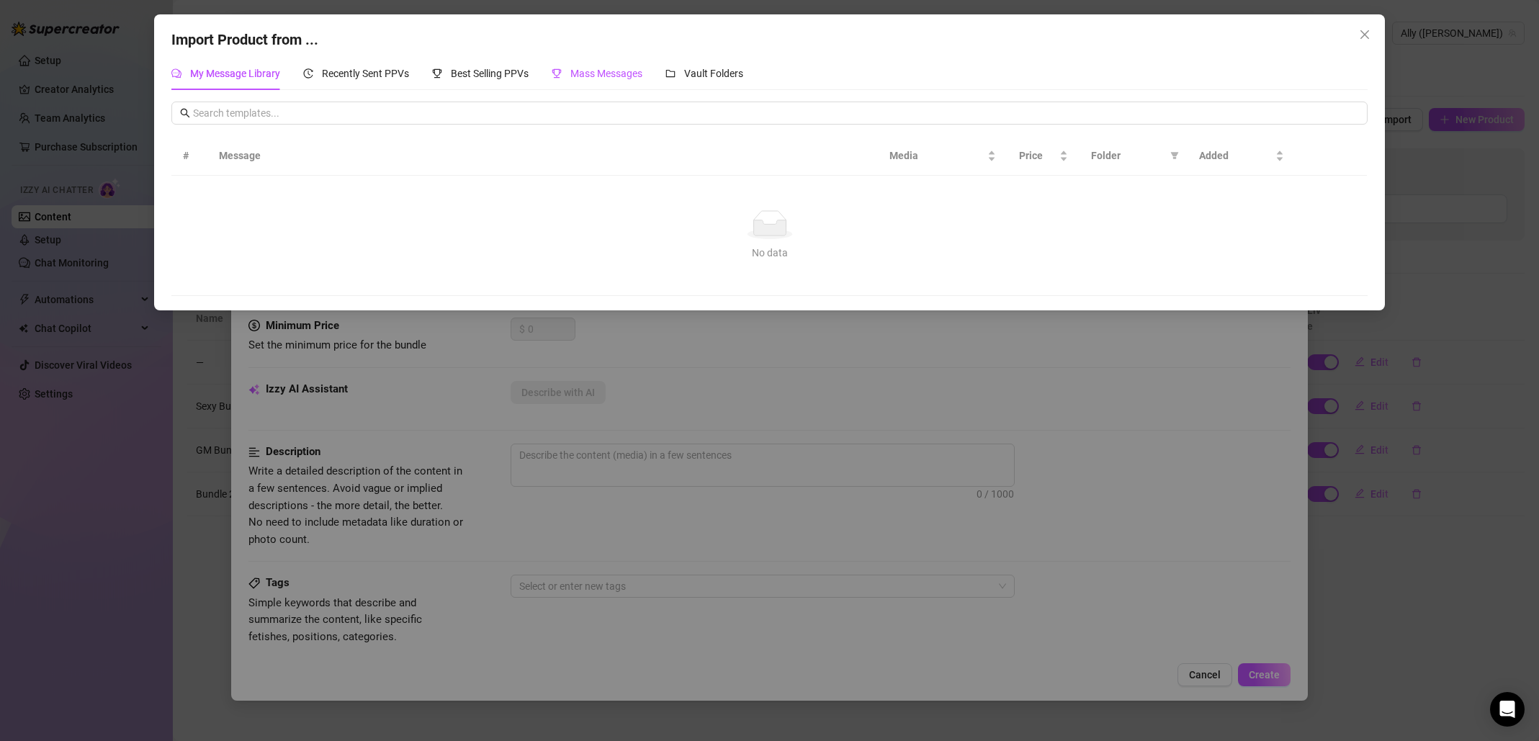
click at [595, 79] on span "Mass Messages" at bounding box center [606, 74] width 72 height 12
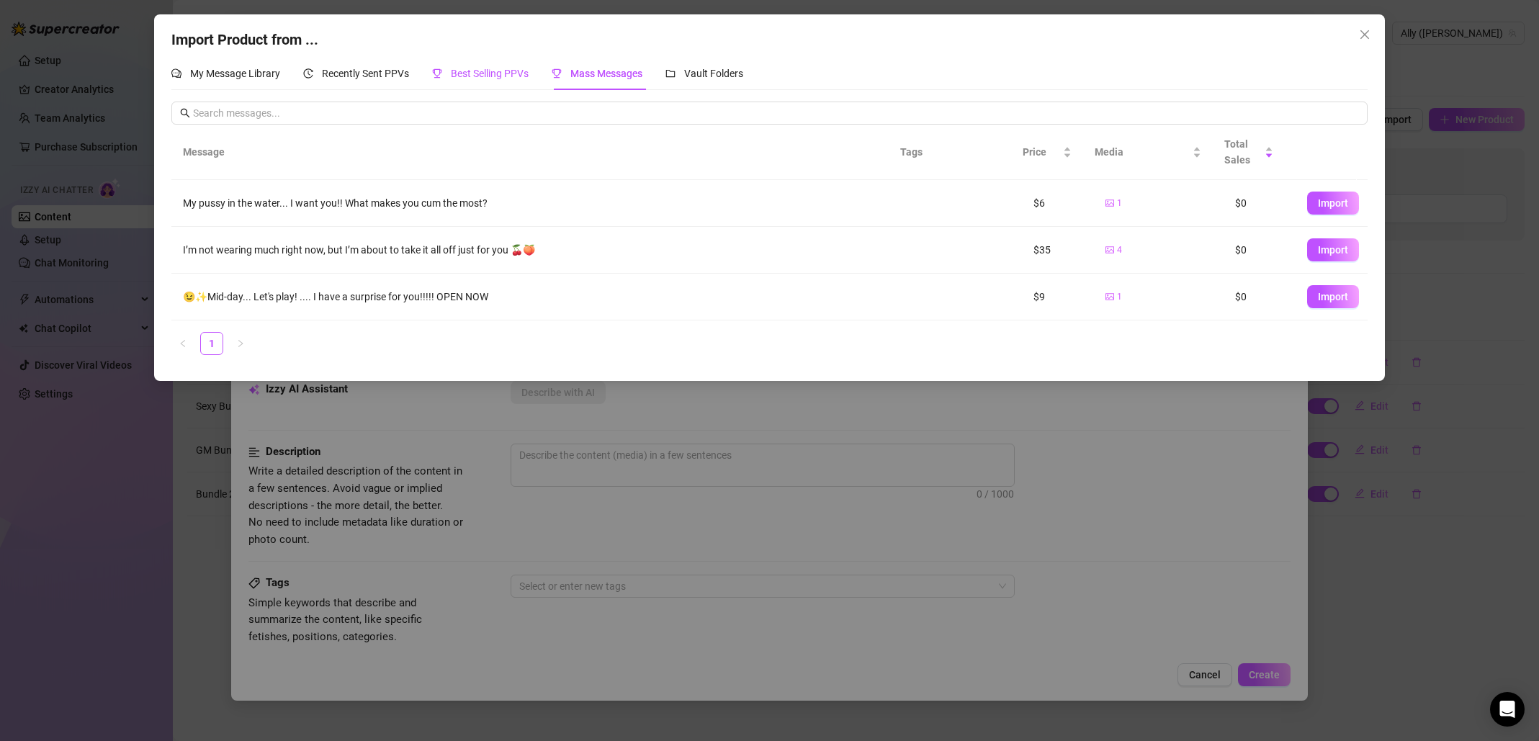
click at [486, 75] on span "Best Selling PPVs" at bounding box center [490, 74] width 78 height 12
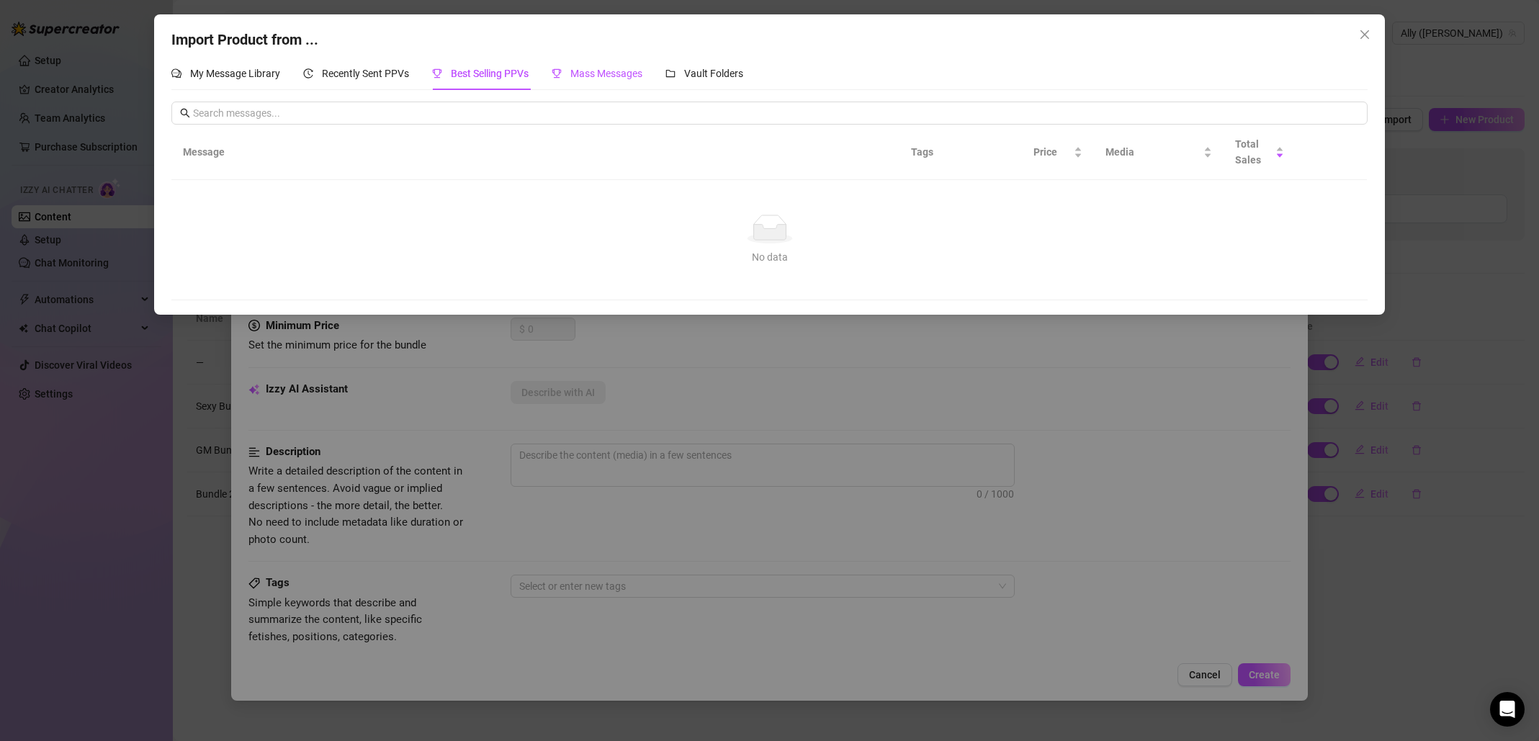
click at [619, 79] on span "Mass Messages" at bounding box center [606, 74] width 72 height 12
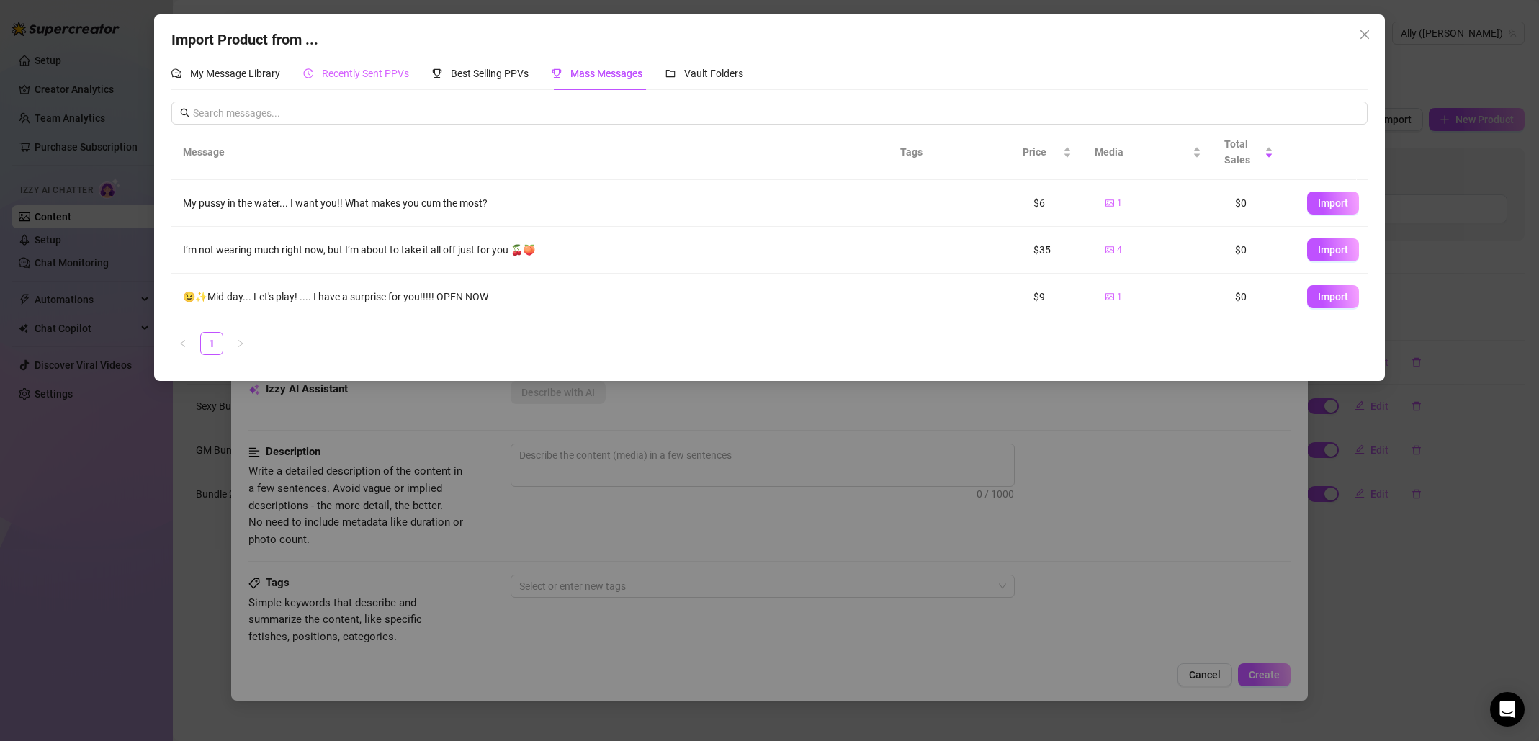
click at [372, 62] on div "Recently Sent PPVs" at bounding box center [356, 73] width 106 height 33
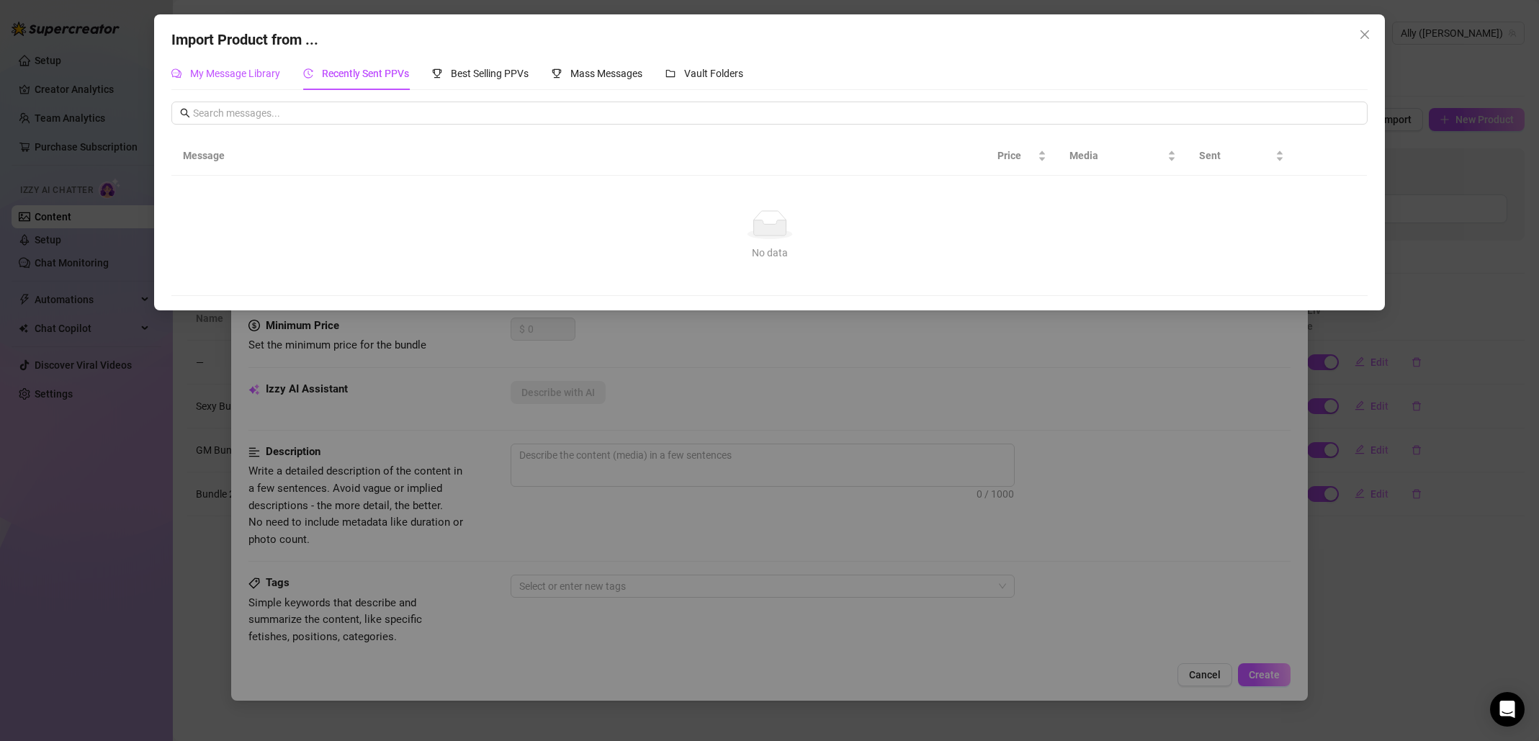
click at [269, 73] on span "My Message Library" at bounding box center [235, 74] width 90 height 12
click at [498, 79] on span "Best Selling PPVs" at bounding box center [490, 74] width 78 height 12
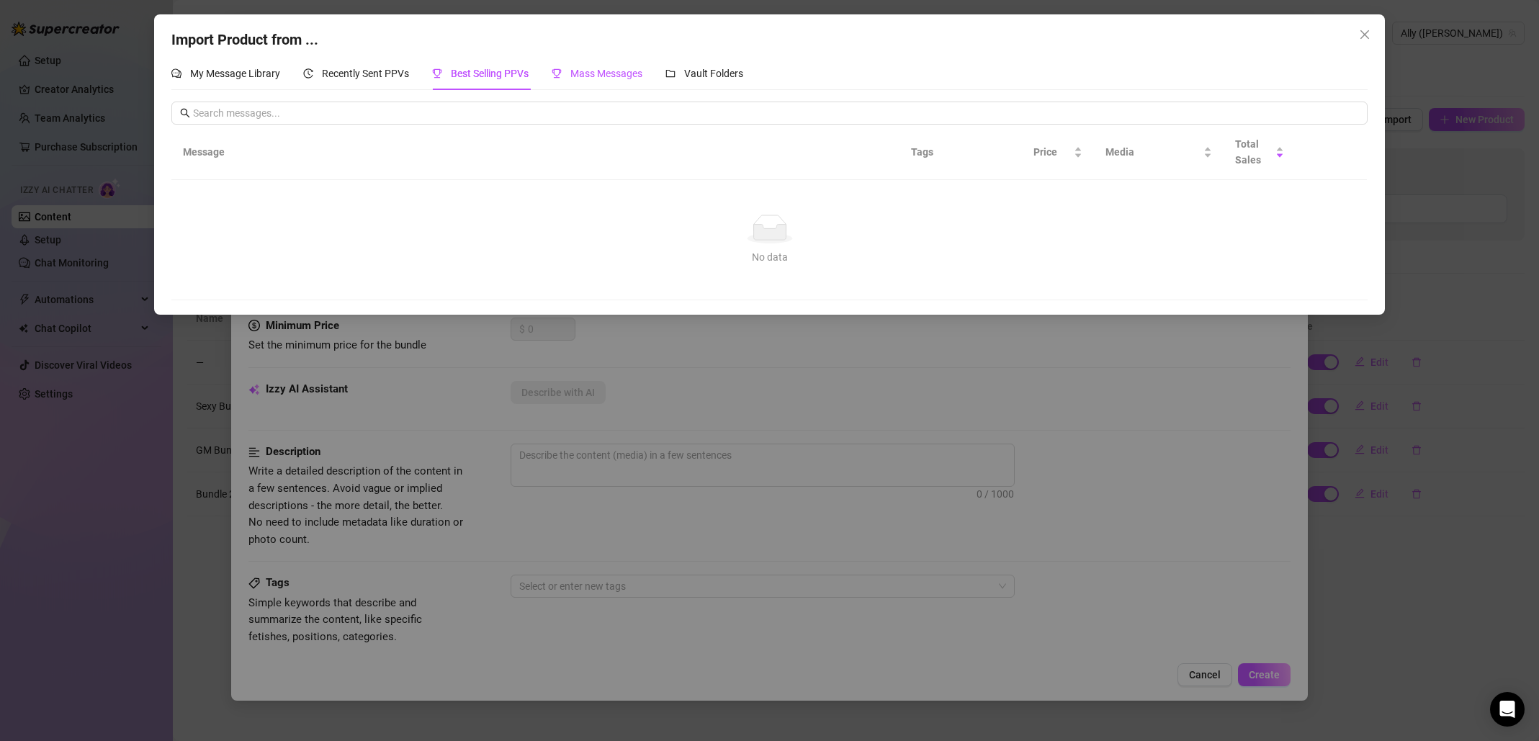
click at [600, 79] on div "Mass Messages" at bounding box center [597, 74] width 91 height 16
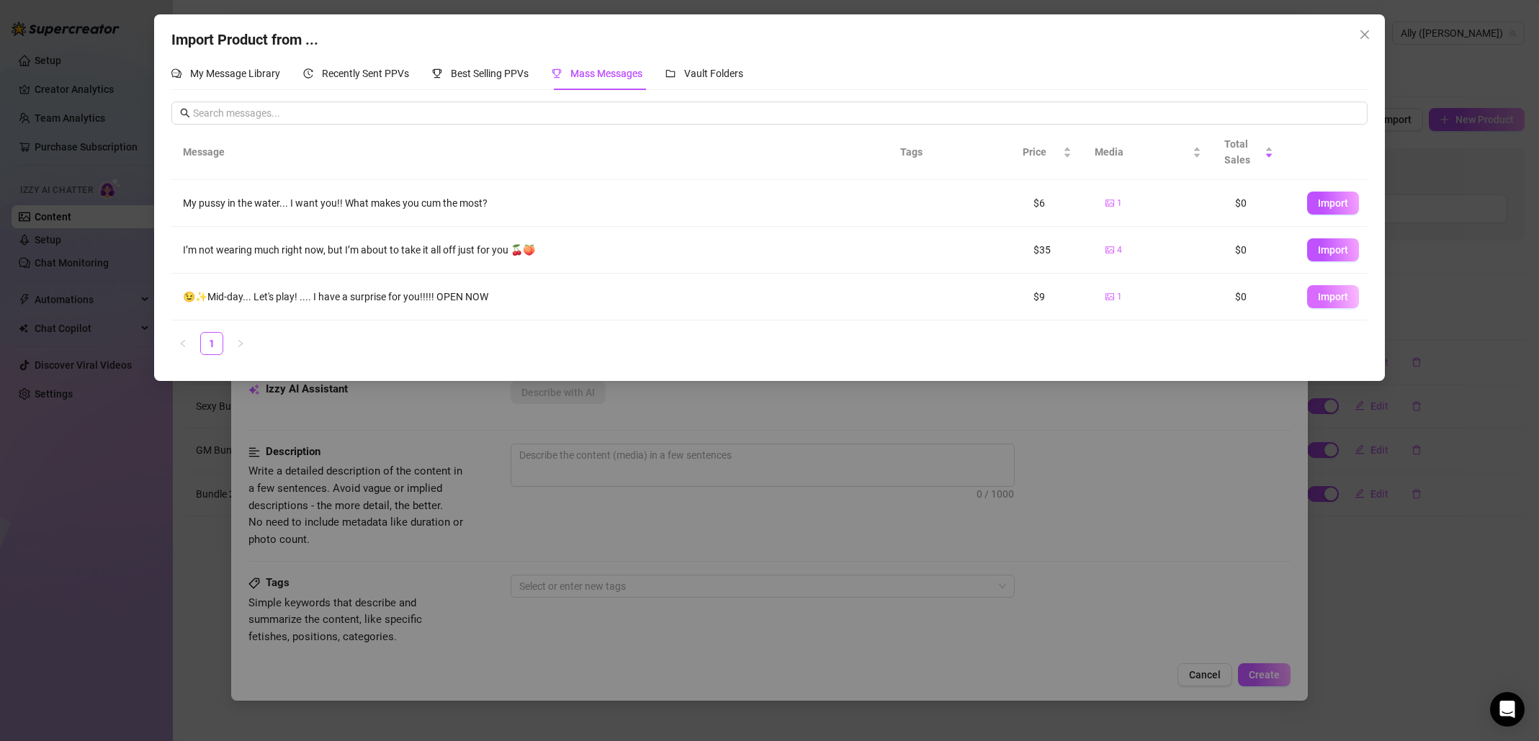
click at [1331, 299] on span "Import" at bounding box center [1333, 297] width 30 height 12
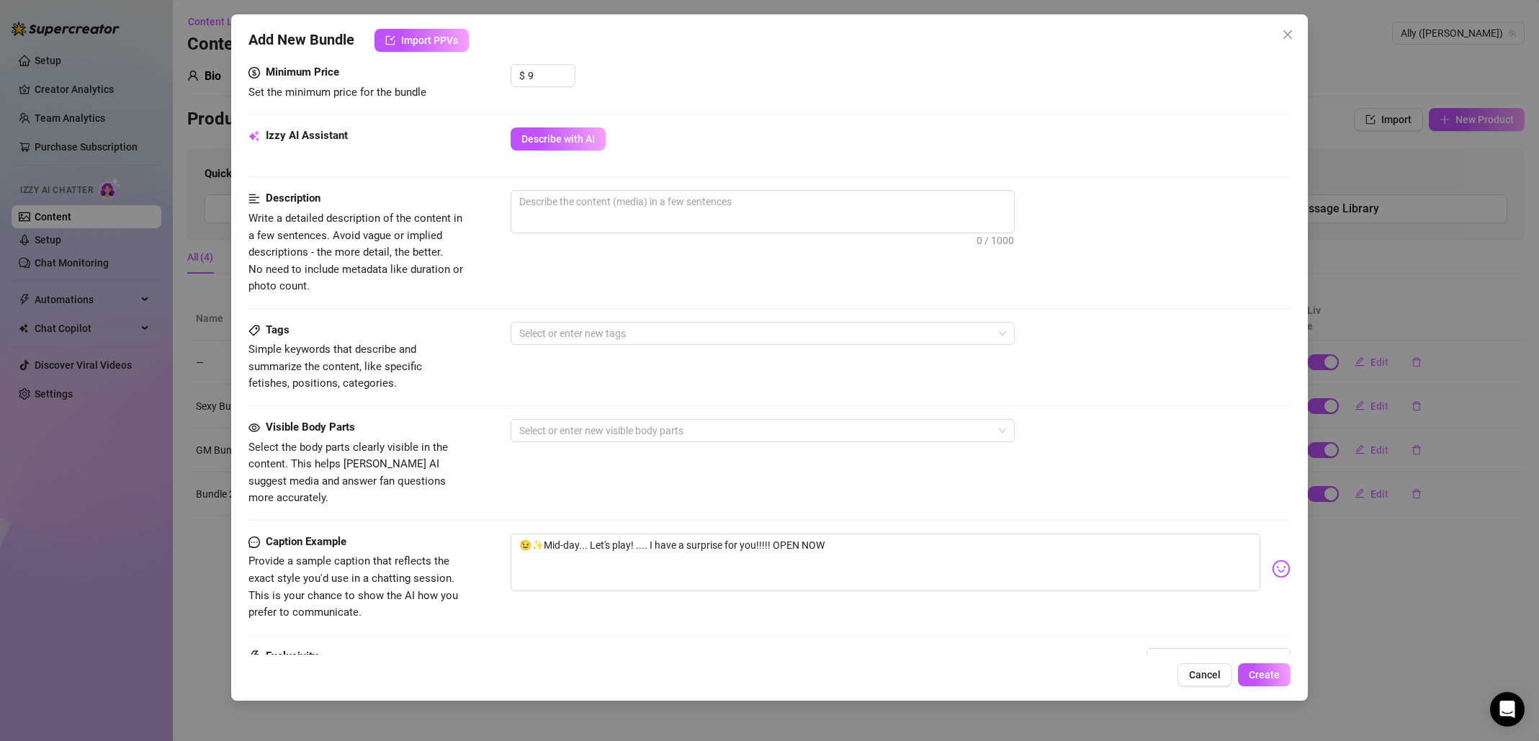
scroll to position [613, 0]
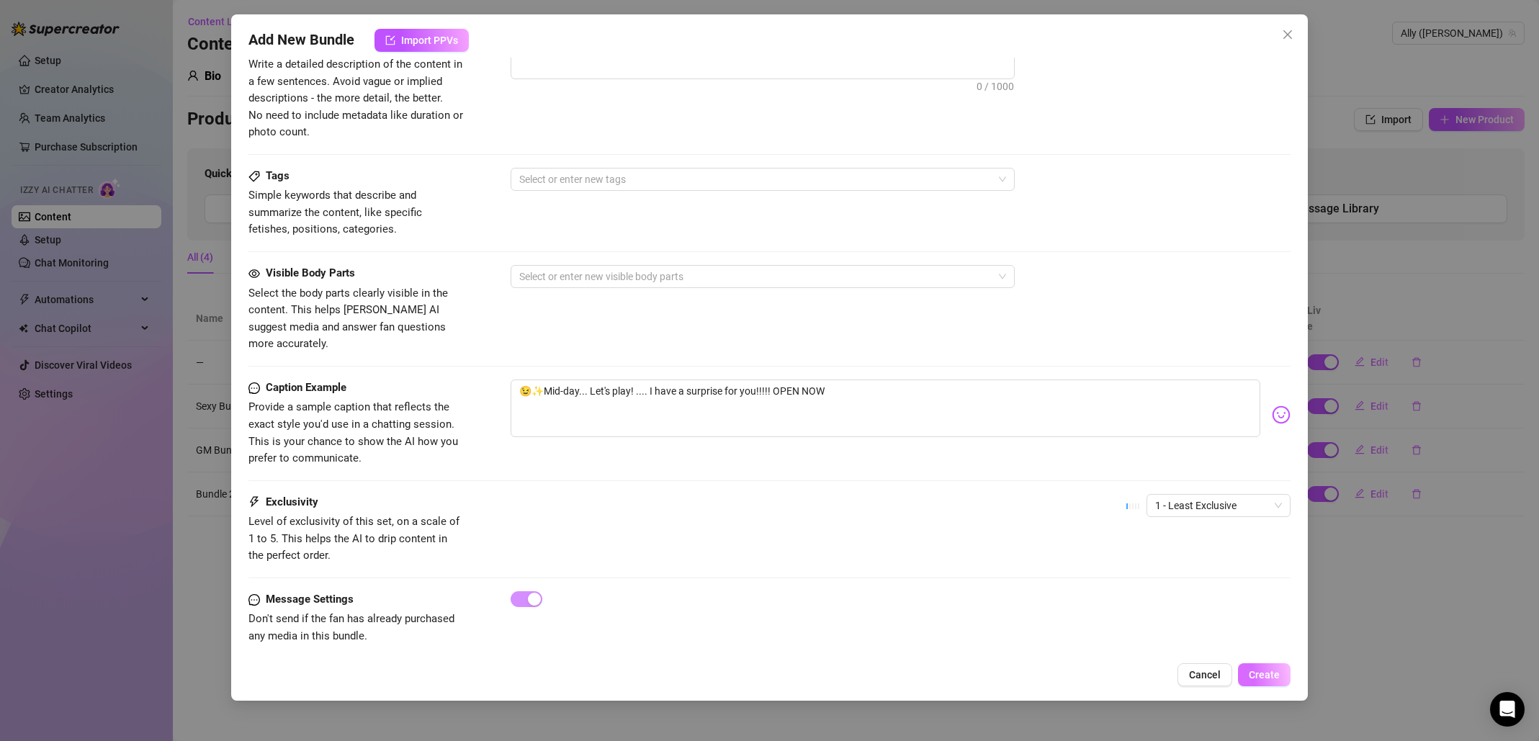
click at [1260, 672] on span "Create" at bounding box center [1264, 675] width 31 height 12
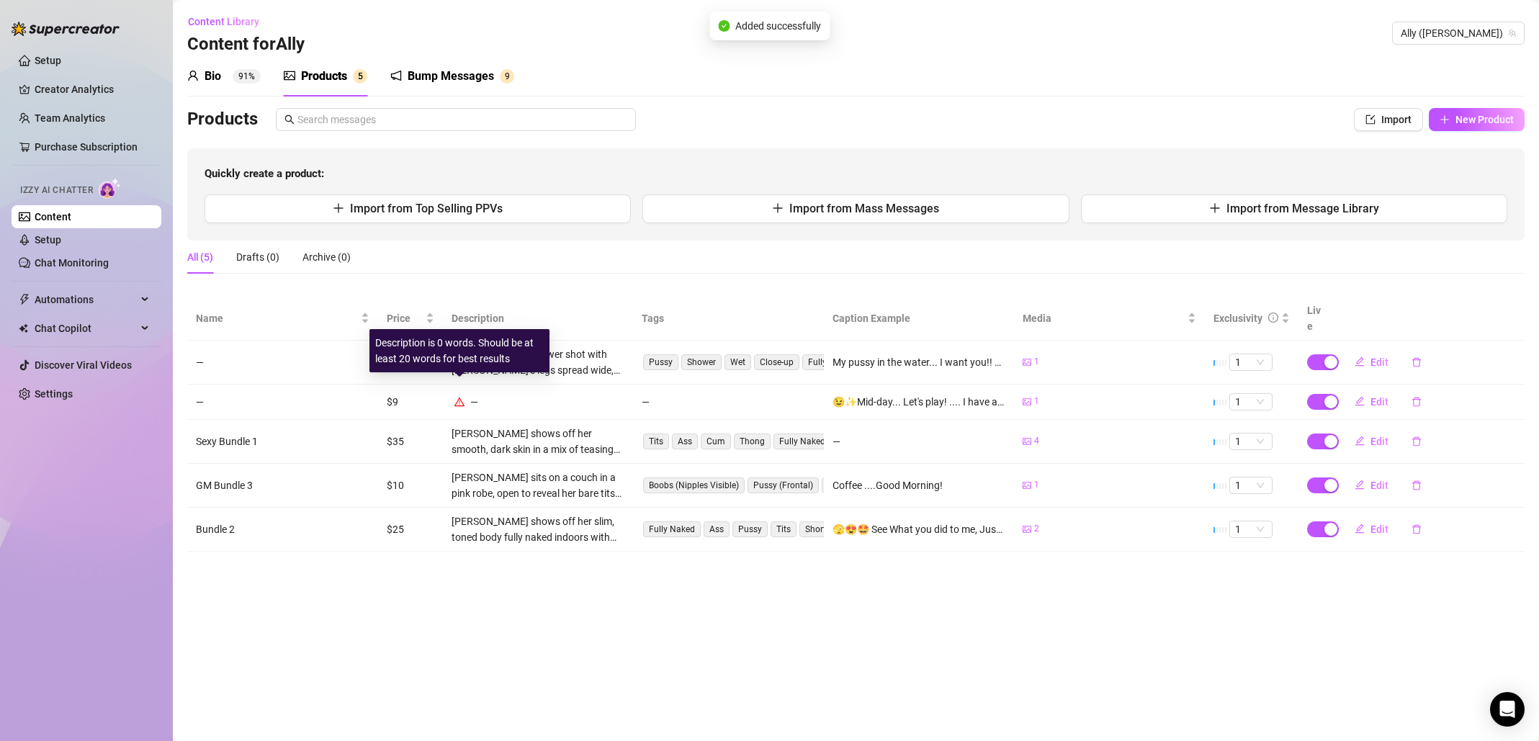
click at [460, 397] on icon "warning" at bounding box center [459, 402] width 10 height 10
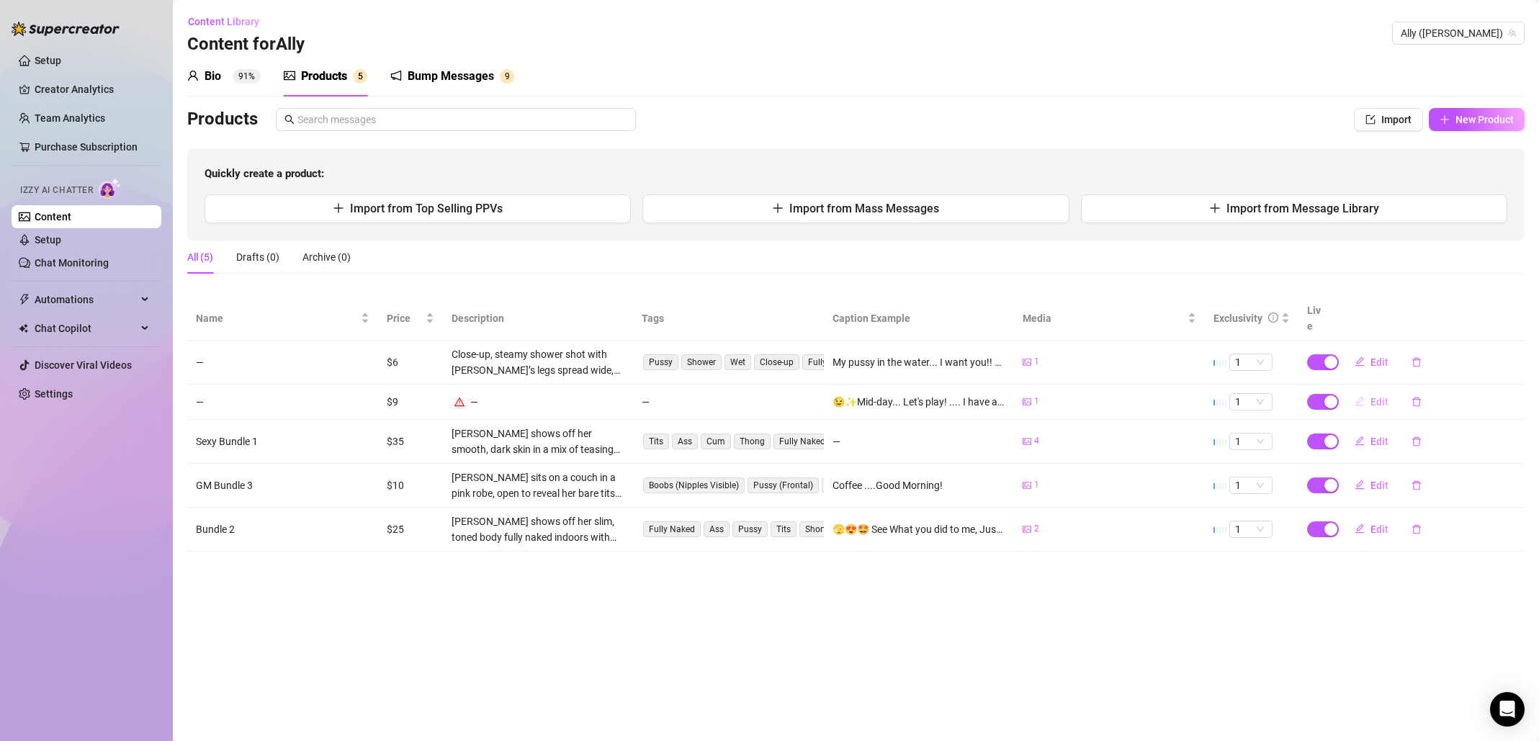
click at [1376, 396] on span "Edit" at bounding box center [1380, 402] width 18 height 12
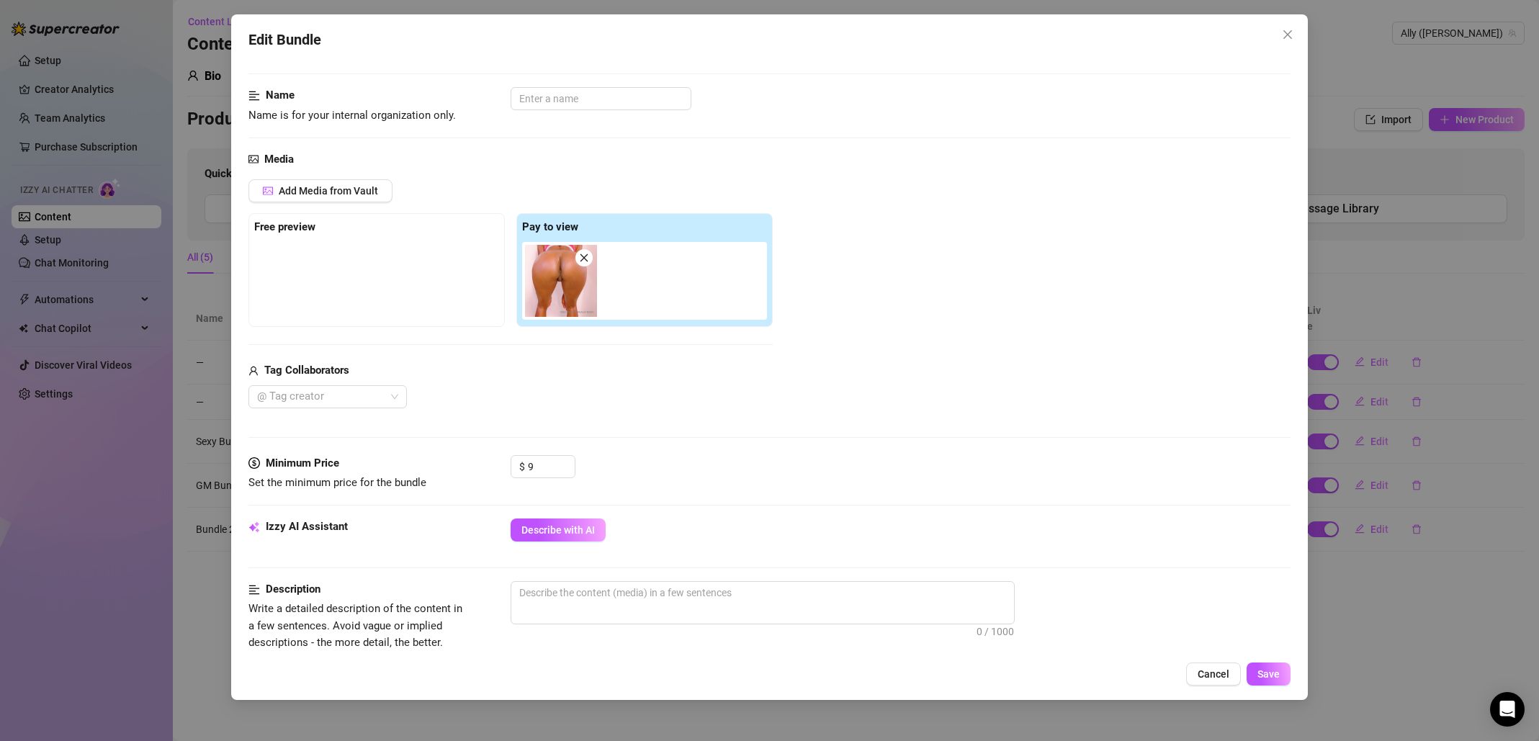
scroll to position [362, 0]
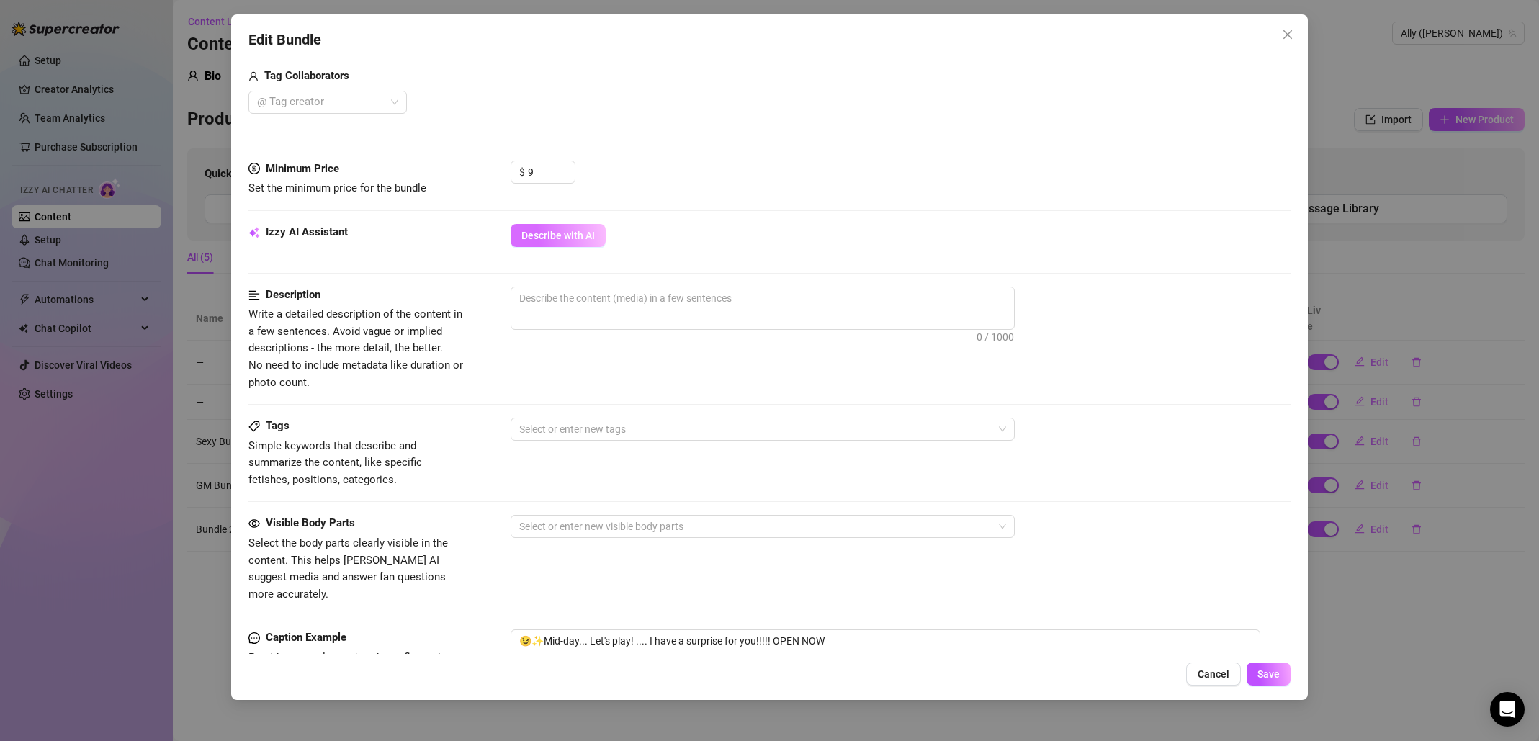
click at [580, 238] on span "Describe with AI" at bounding box center [557, 236] width 73 height 12
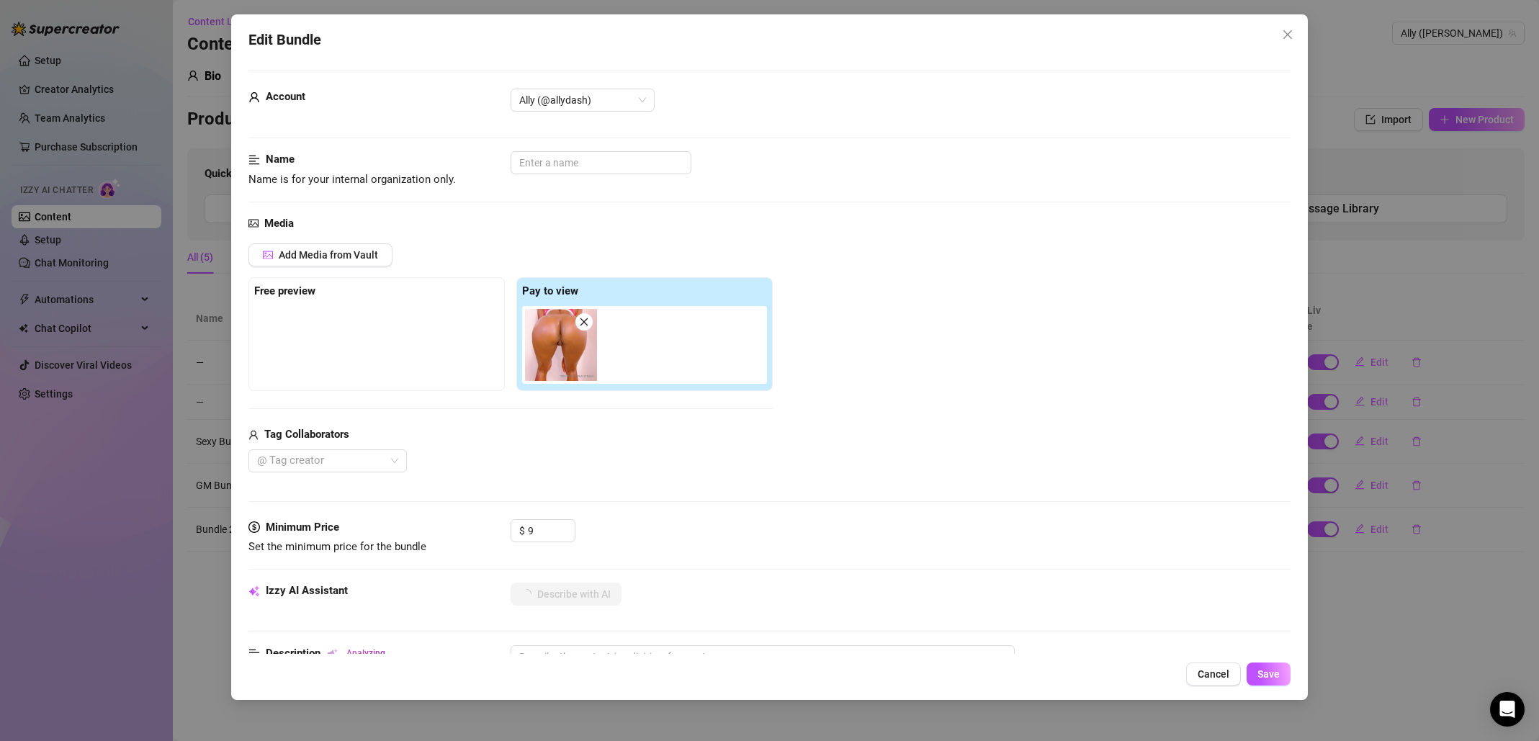
scroll to position [0, 0]
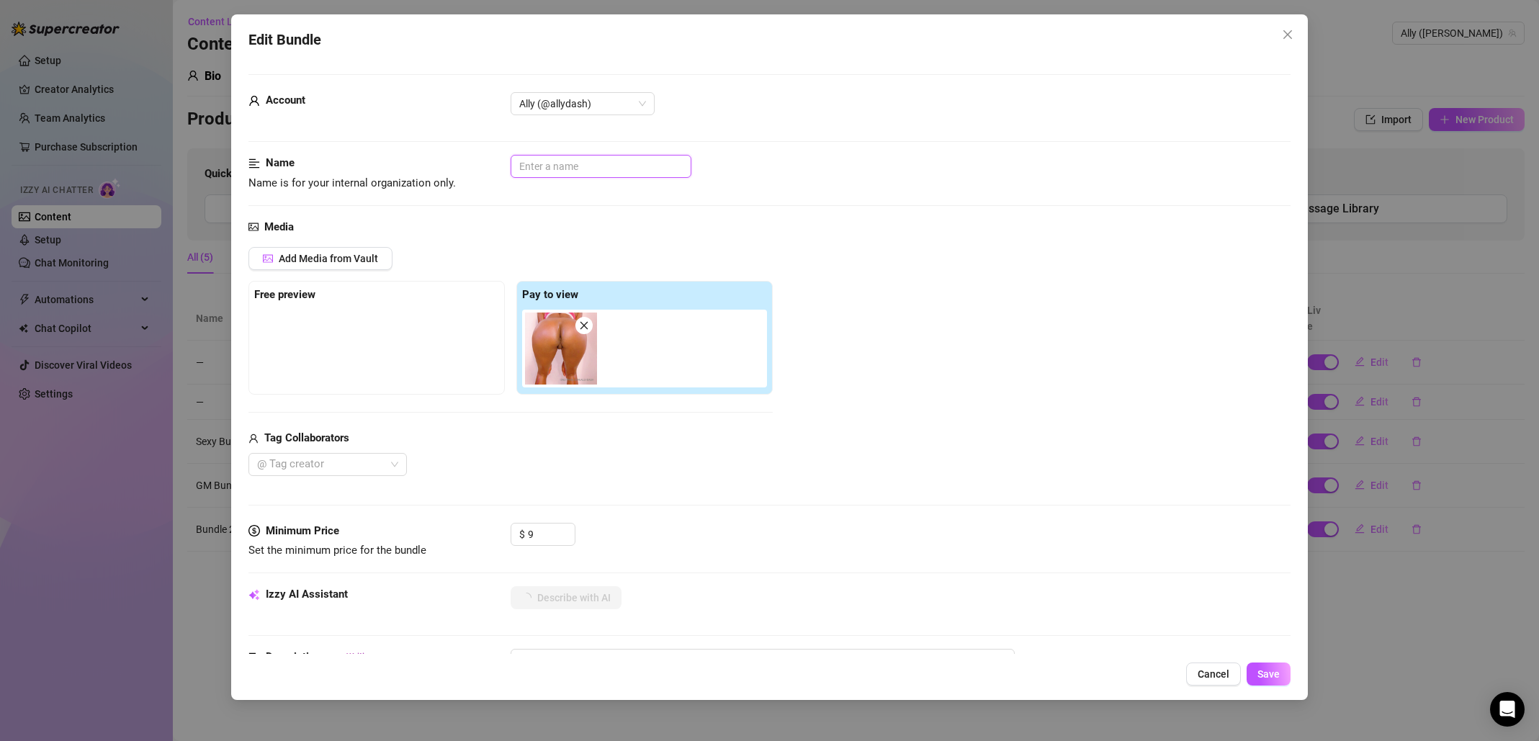
click at [652, 168] on input "text" at bounding box center [601, 166] width 181 height 23
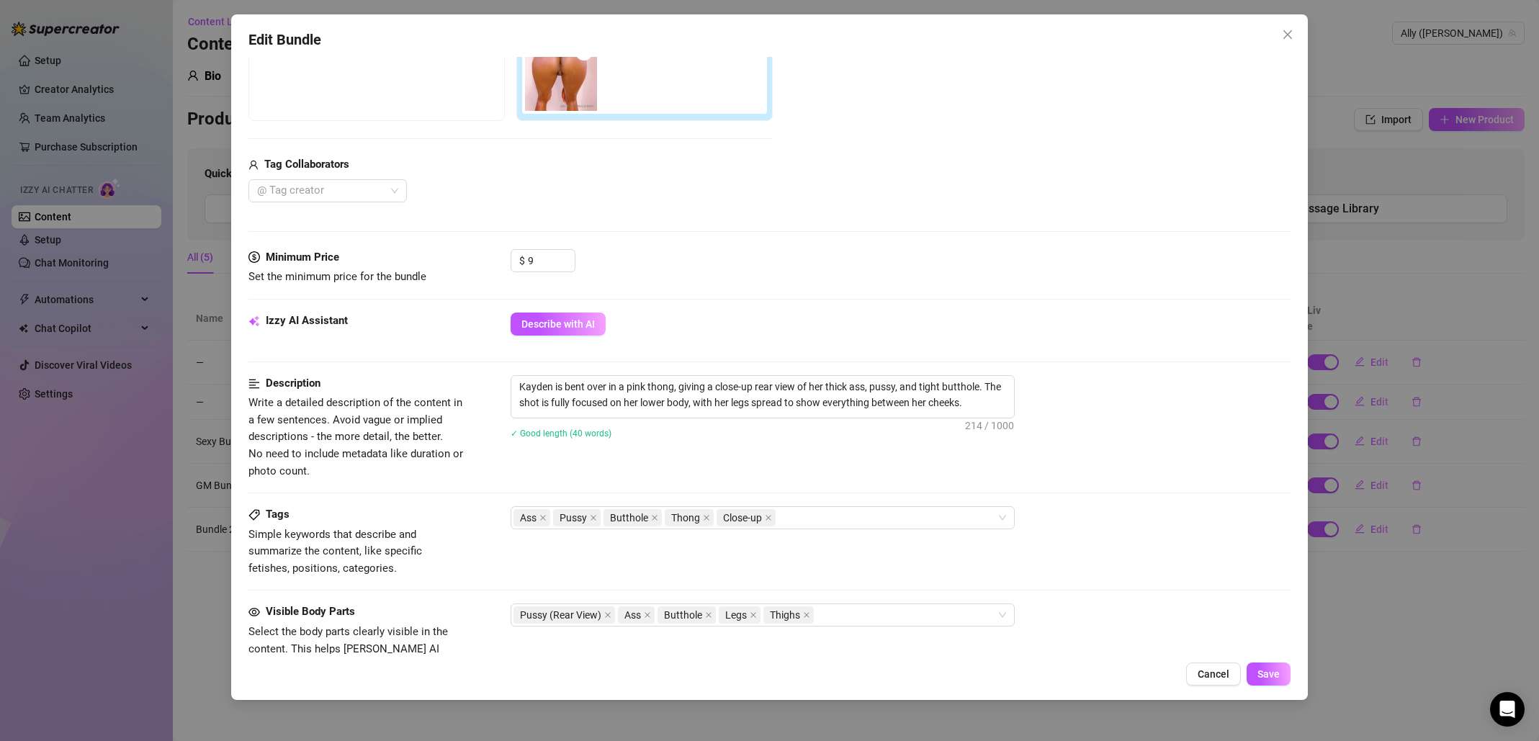
scroll to position [431, 0]
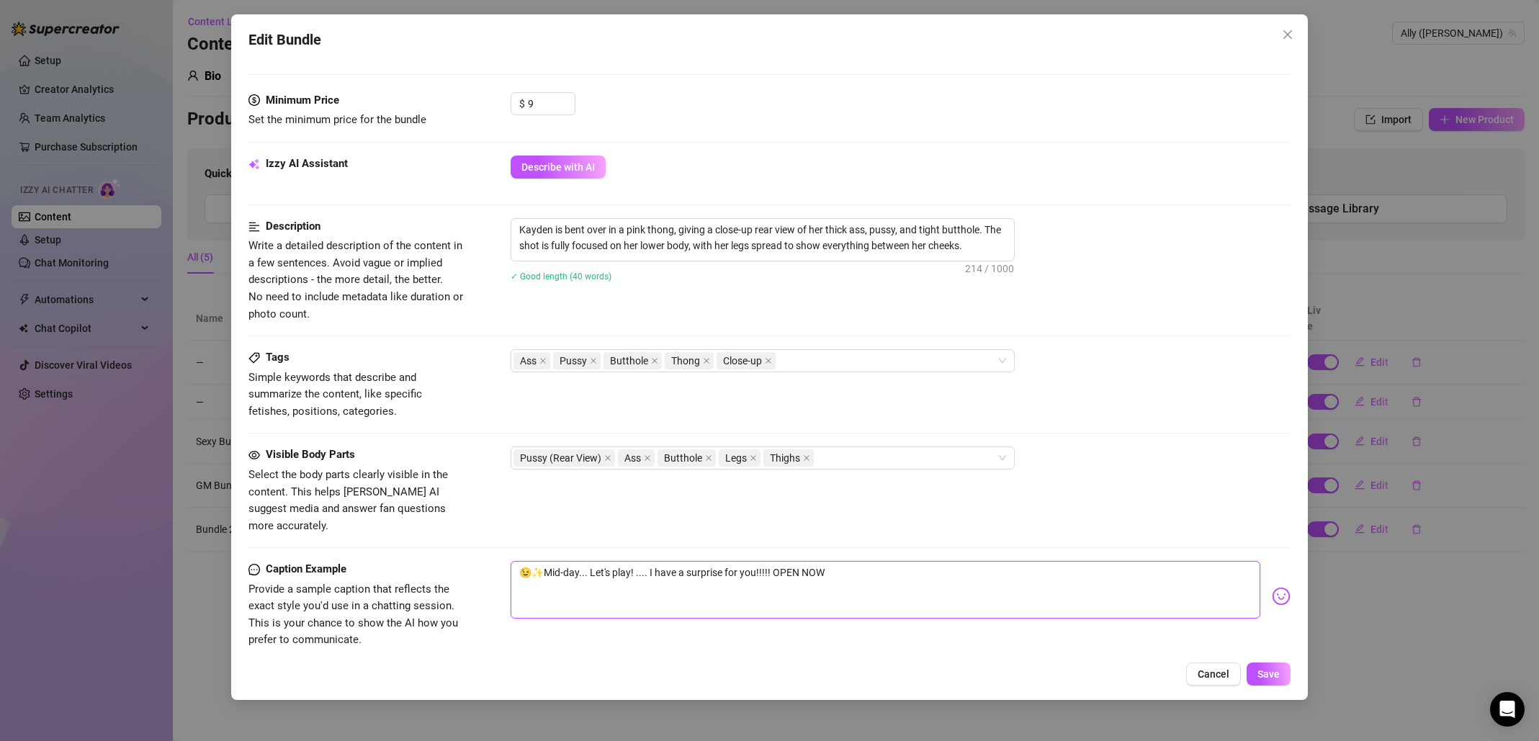
drag, startPoint x: 629, startPoint y: 555, endPoint x: 539, endPoint y: 557, distance: 90.1
click at [539, 561] on textarea "😉✨Mid-day... Let's play! .... I have a surprise for you!!!!! OPEN NOW" at bounding box center [886, 590] width 750 height 58
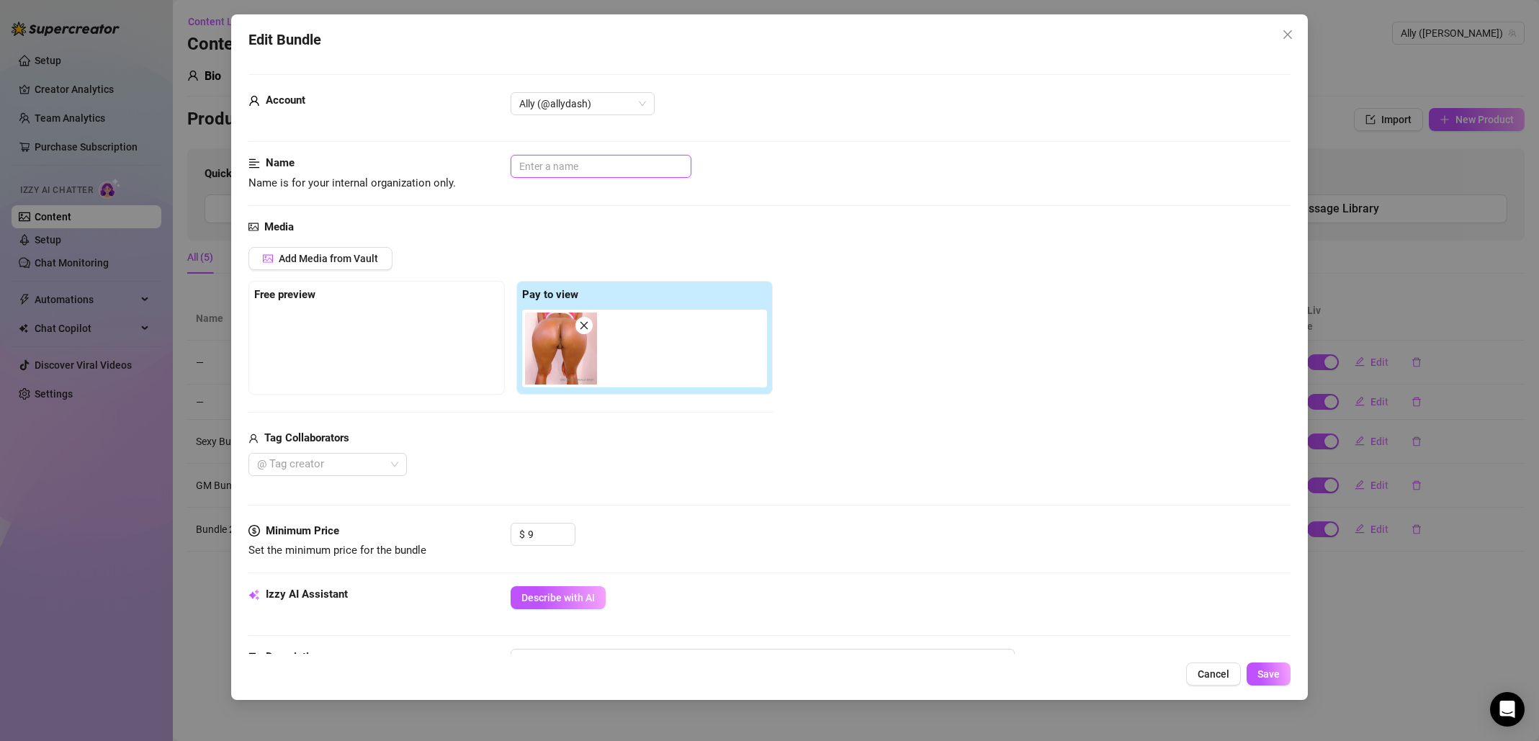
click at [554, 168] on input "text" at bounding box center [601, 166] width 181 height 23
paste input "Mid-day... Let's play!"
click at [1263, 667] on button "Save" at bounding box center [1269, 674] width 44 height 23
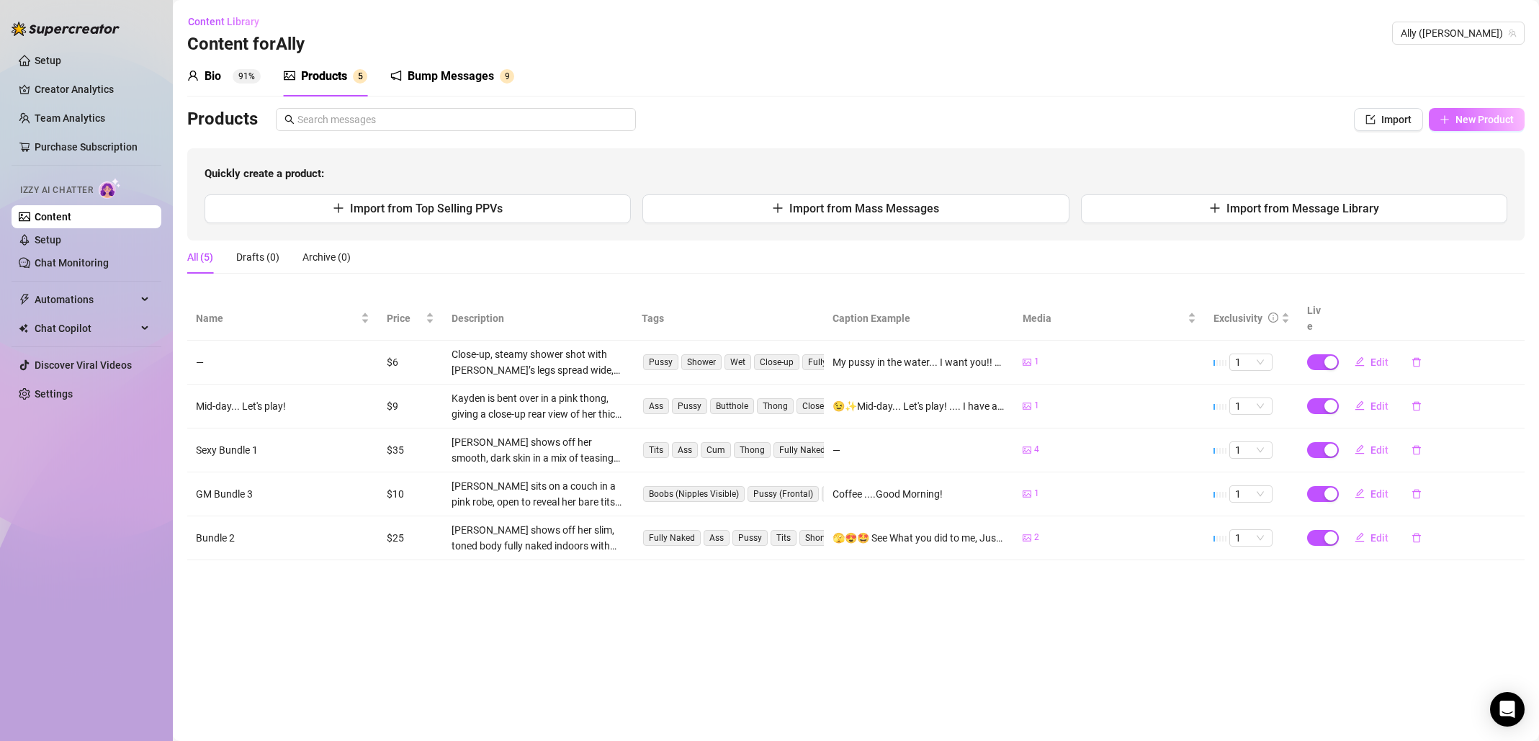
click at [1477, 114] on span "New Product" at bounding box center [1485, 120] width 58 height 12
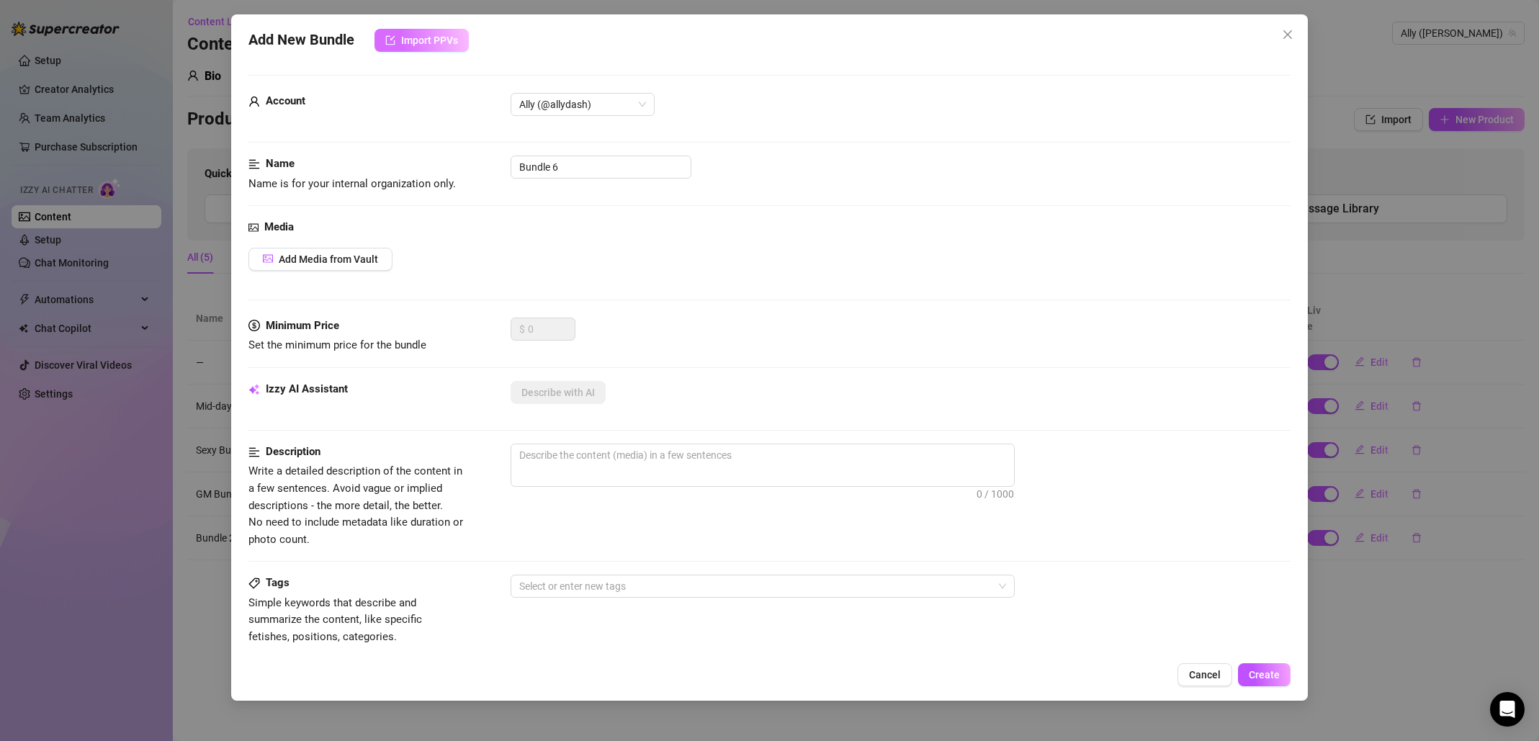
click at [441, 45] on span "Import PPVs" at bounding box center [429, 41] width 57 height 12
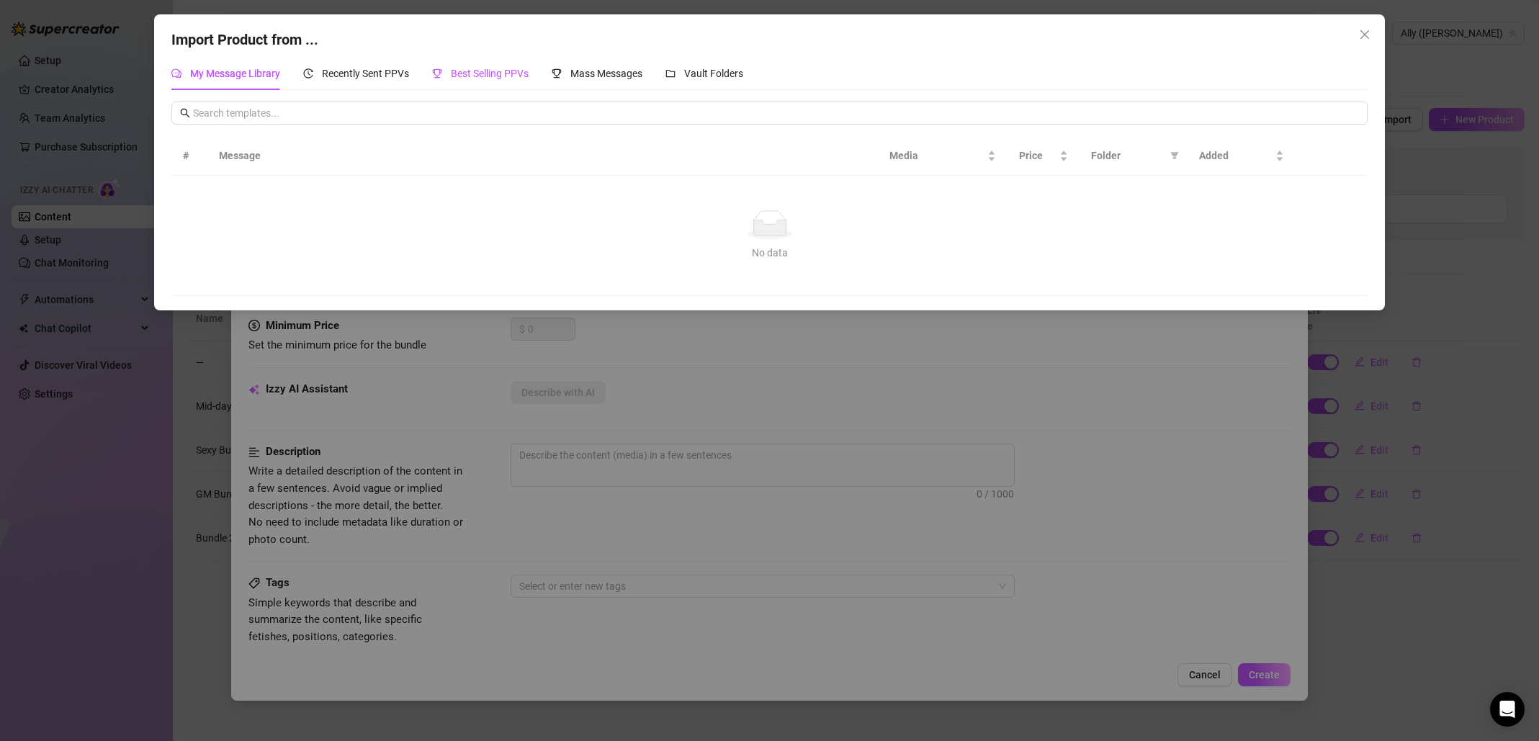
click at [485, 72] on span "Best Selling PPVs" at bounding box center [490, 74] width 78 height 12
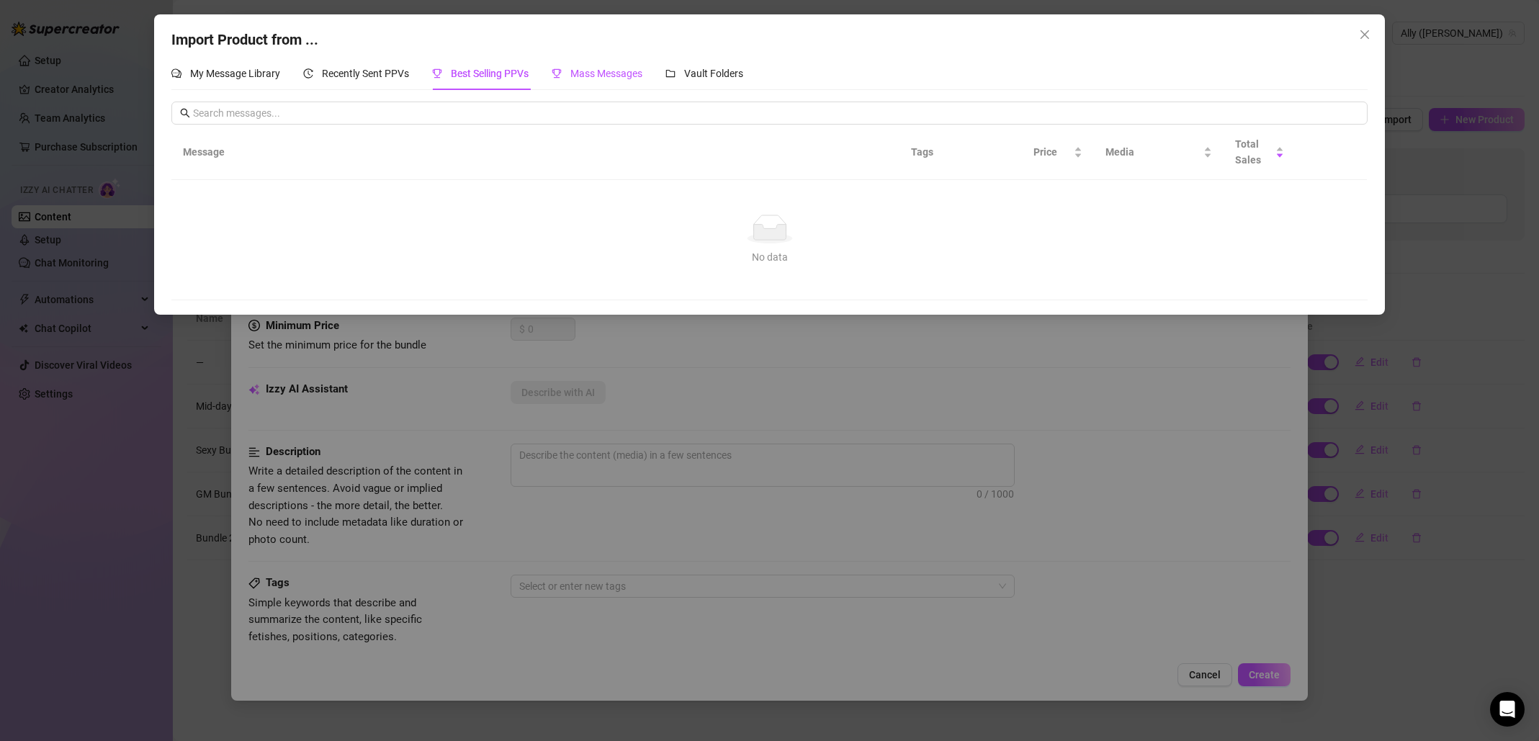
click at [598, 76] on span "Mass Messages" at bounding box center [606, 74] width 72 height 12
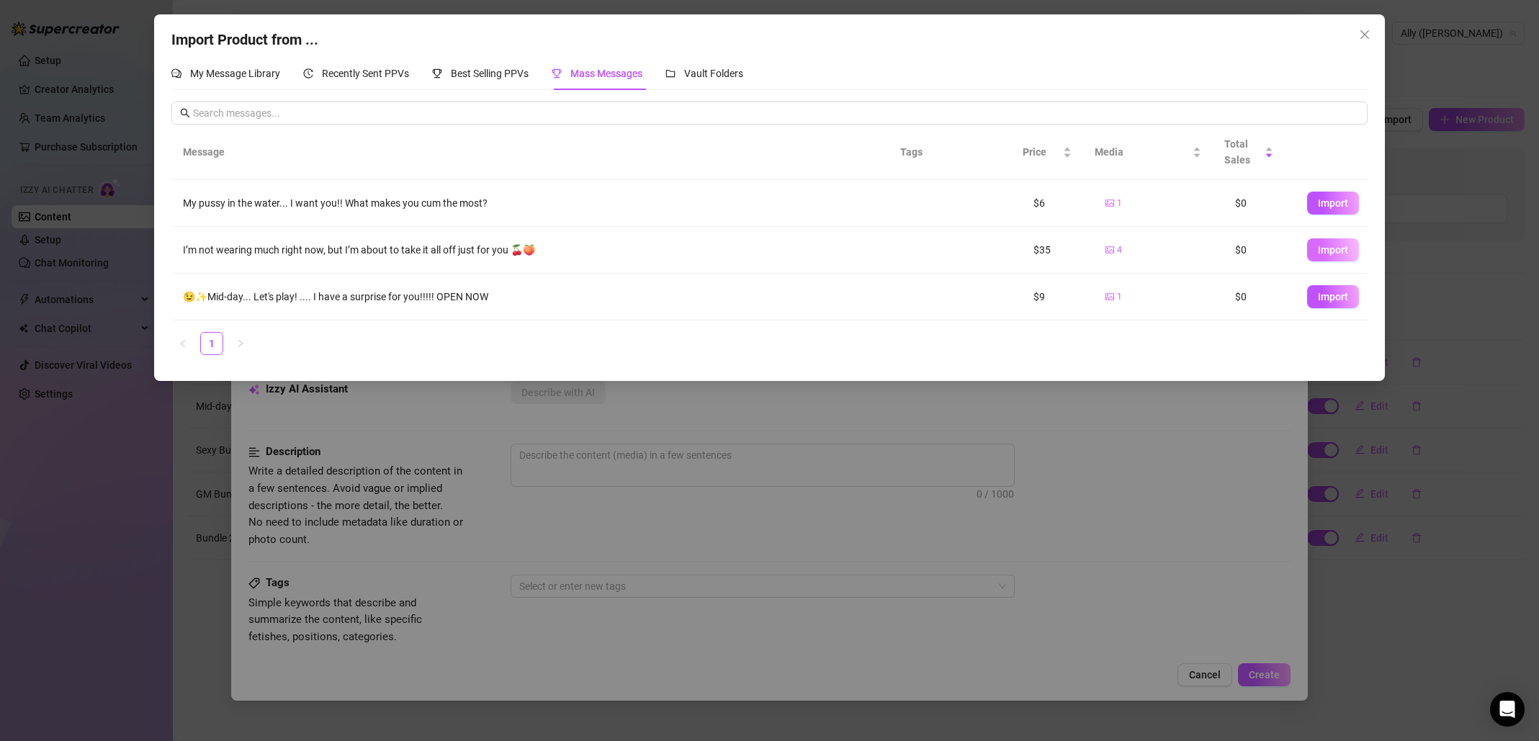
click at [1326, 251] on span "Import" at bounding box center [1333, 250] width 30 height 12
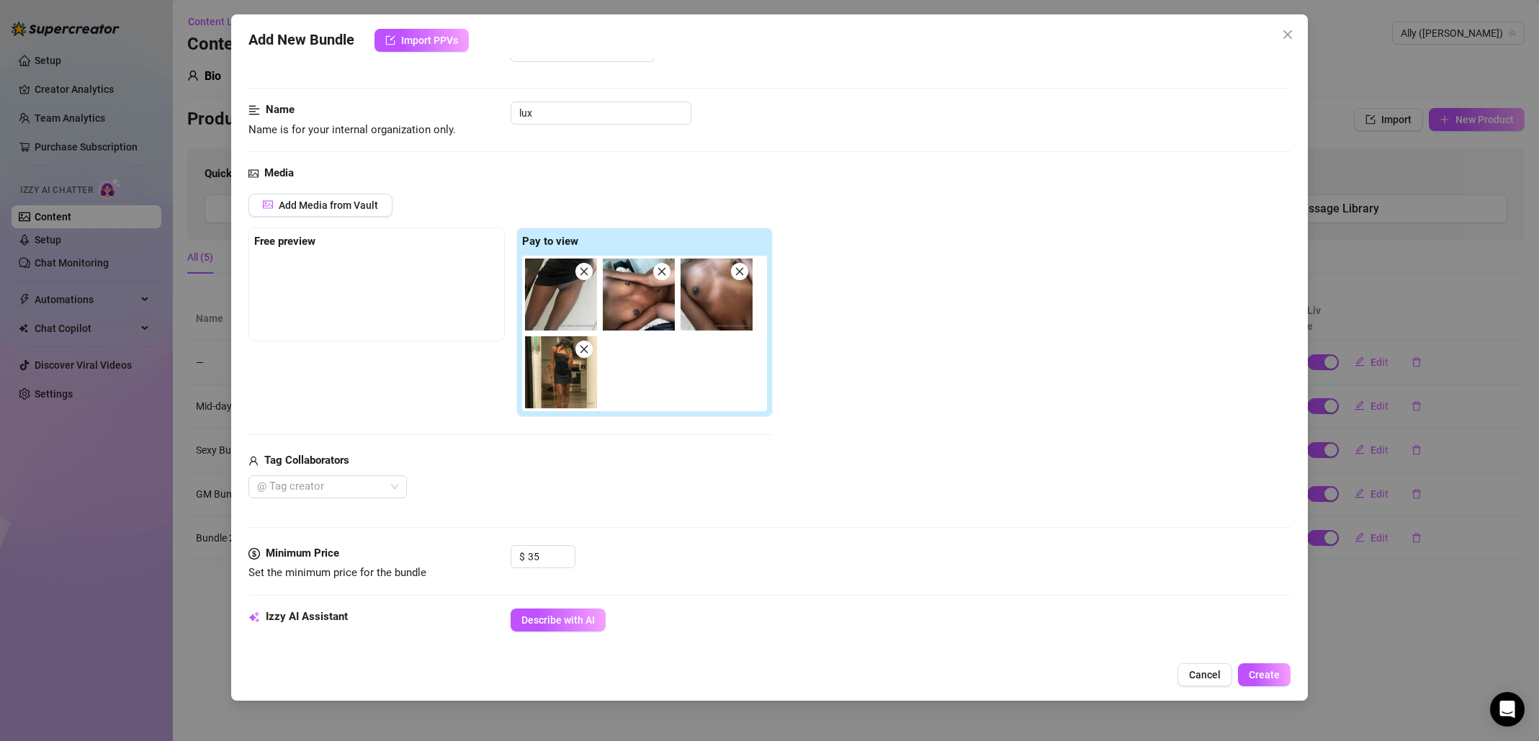
scroll to position [236, 0]
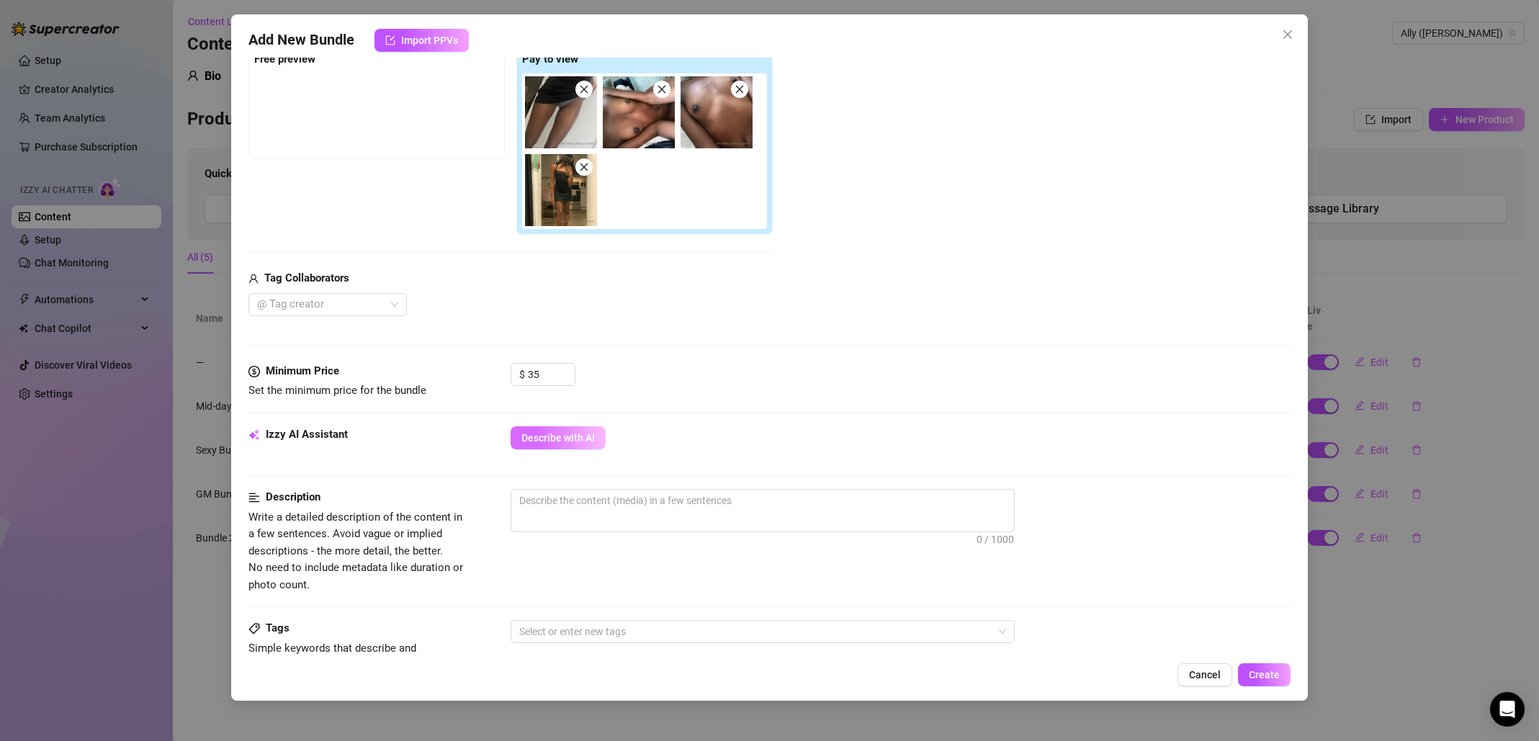
type input "lux"
click at [554, 434] on span "Describe with AI" at bounding box center [557, 438] width 73 height 12
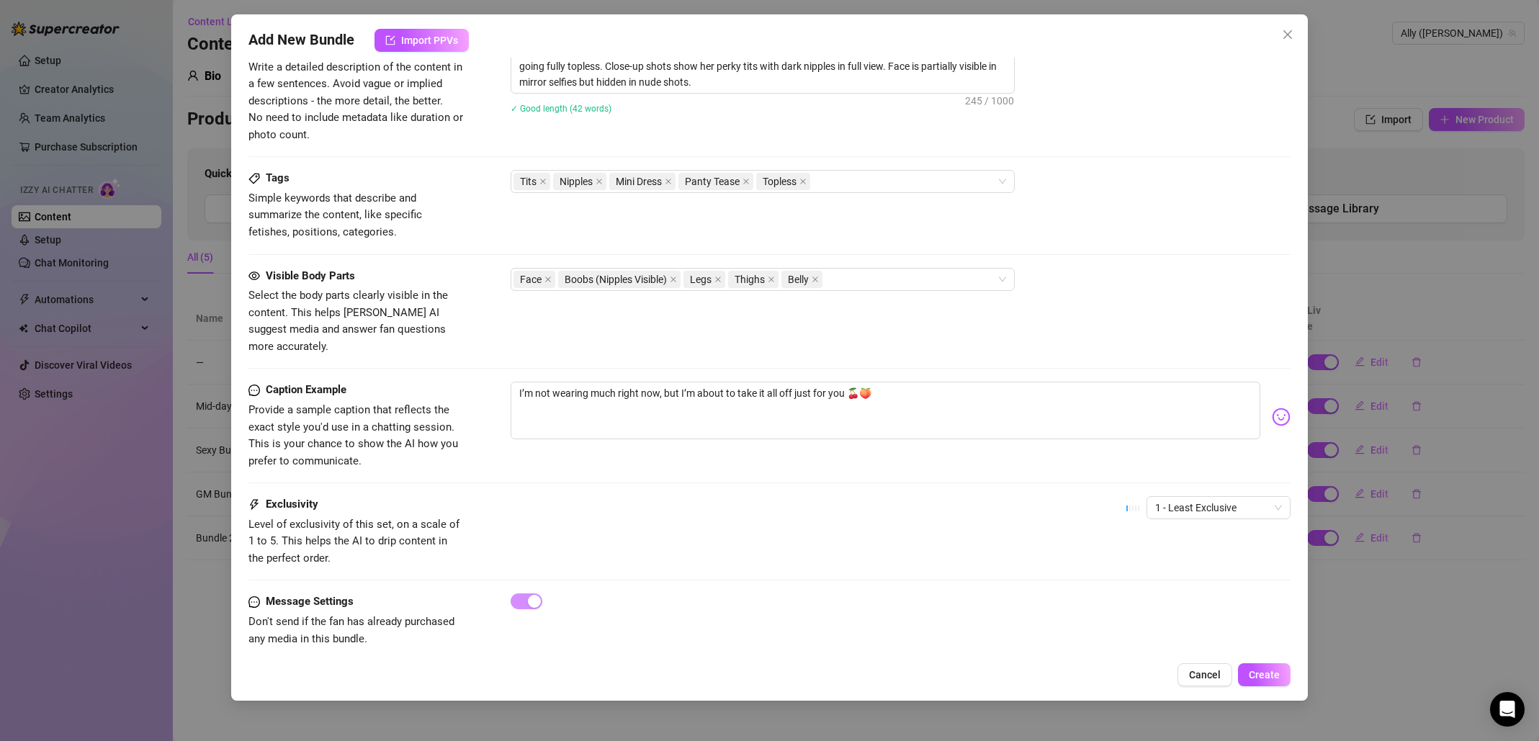
scroll to position [689, 0]
click at [1259, 674] on span "Create" at bounding box center [1264, 675] width 31 height 12
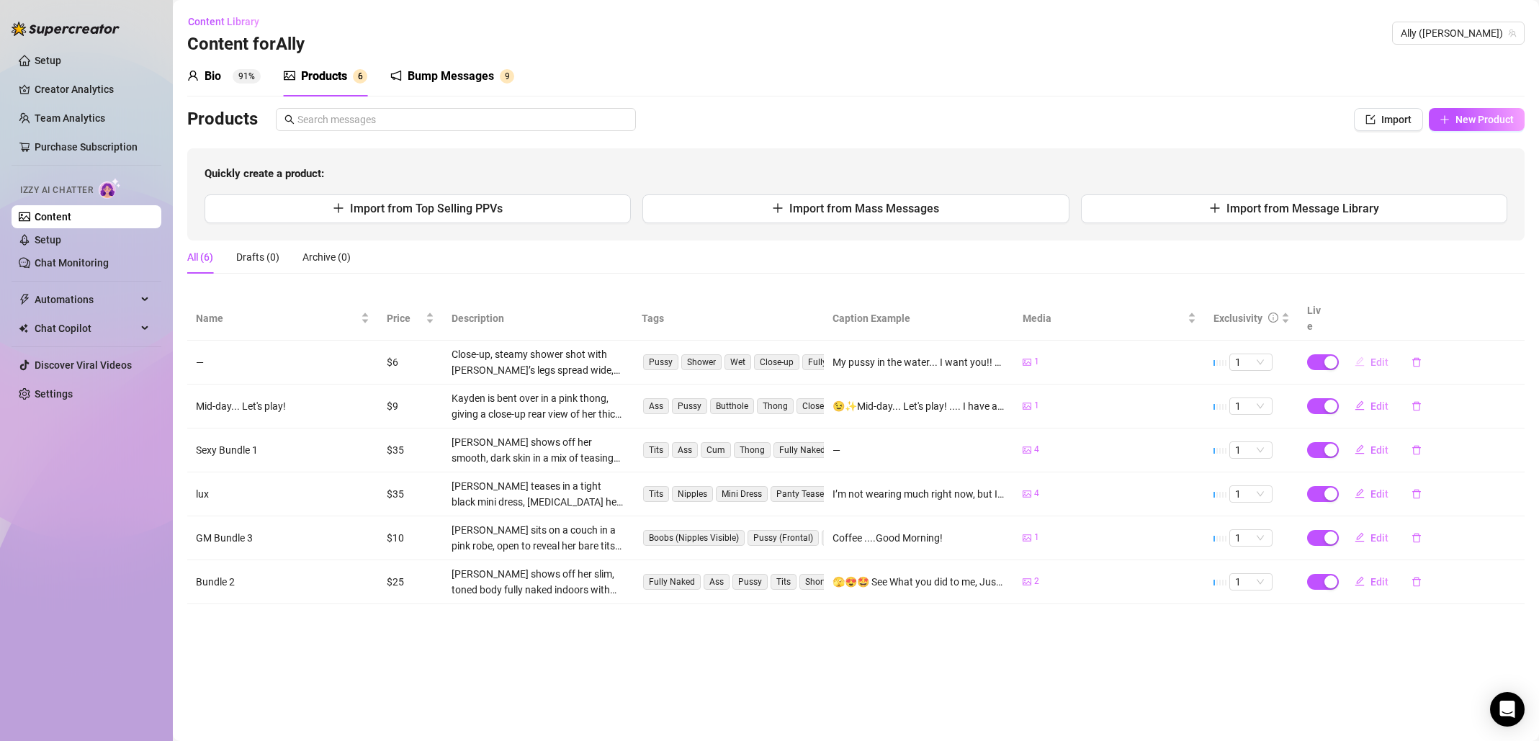
click at [1372, 356] on span "Edit" at bounding box center [1380, 362] width 18 height 12
type textarea "My pussy in the water... I want you!! What makes you cum the most?"
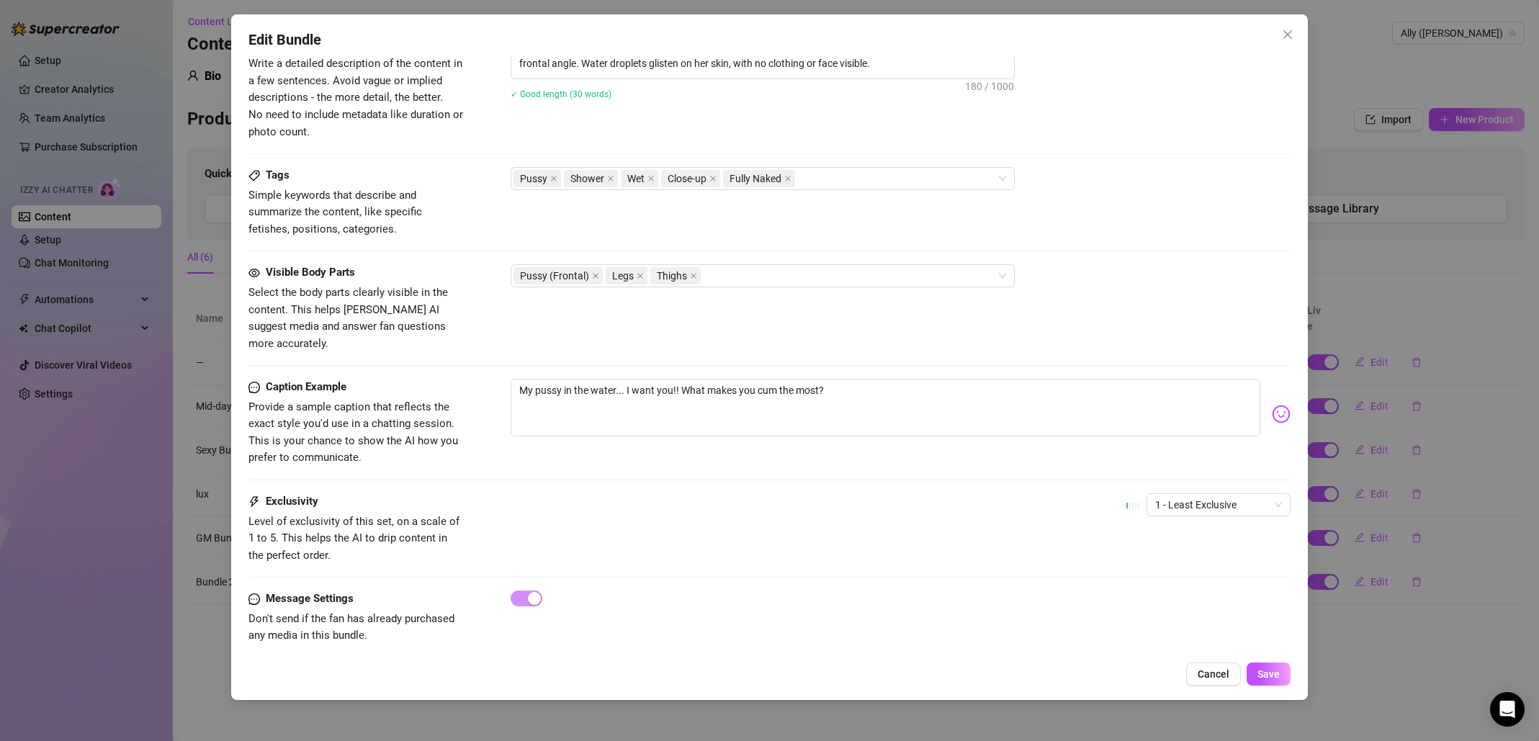
scroll to position [0, 0]
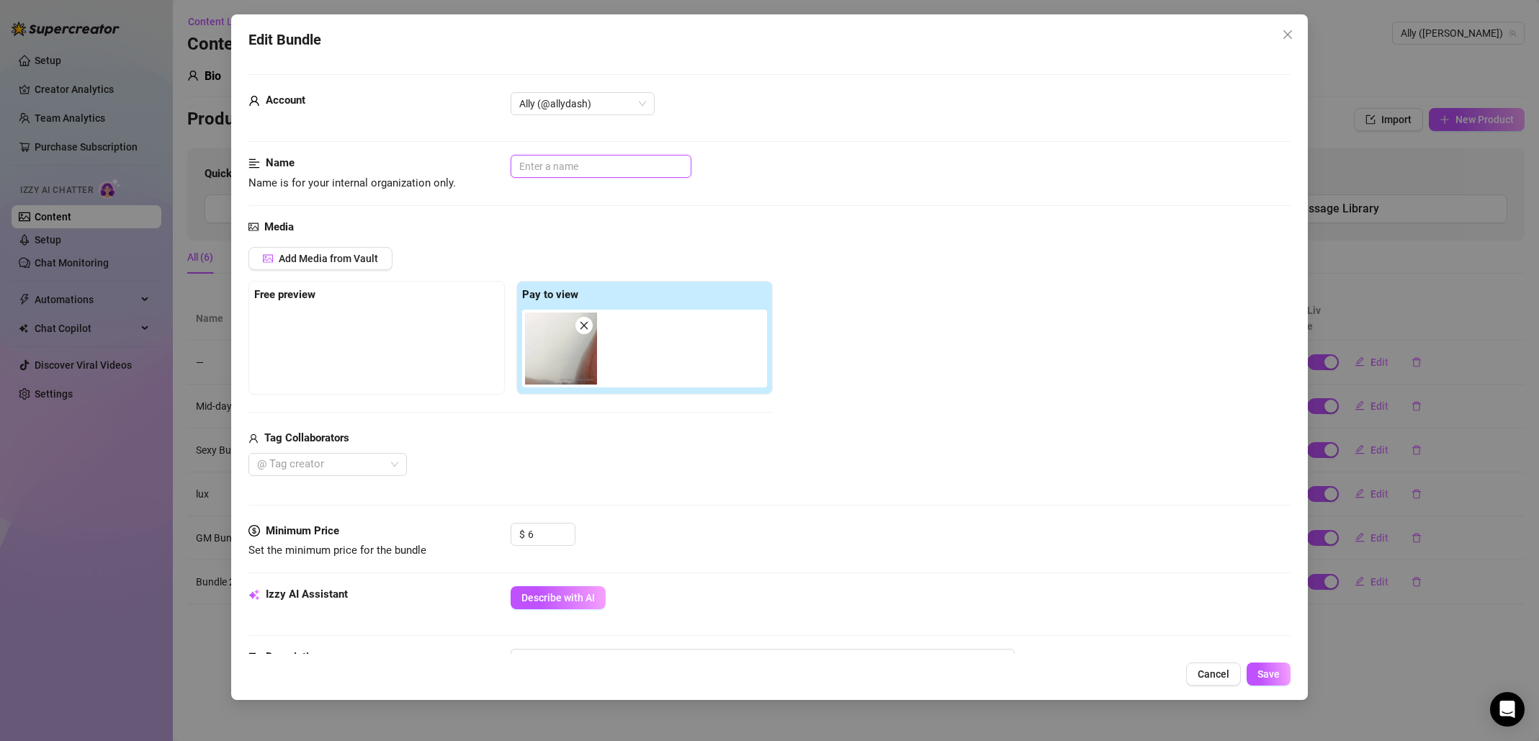
click at [637, 170] on input "text" at bounding box center [601, 166] width 181 height 23
type input "water play"
click at [1269, 681] on button "Save" at bounding box center [1269, 674] width 44 height 23
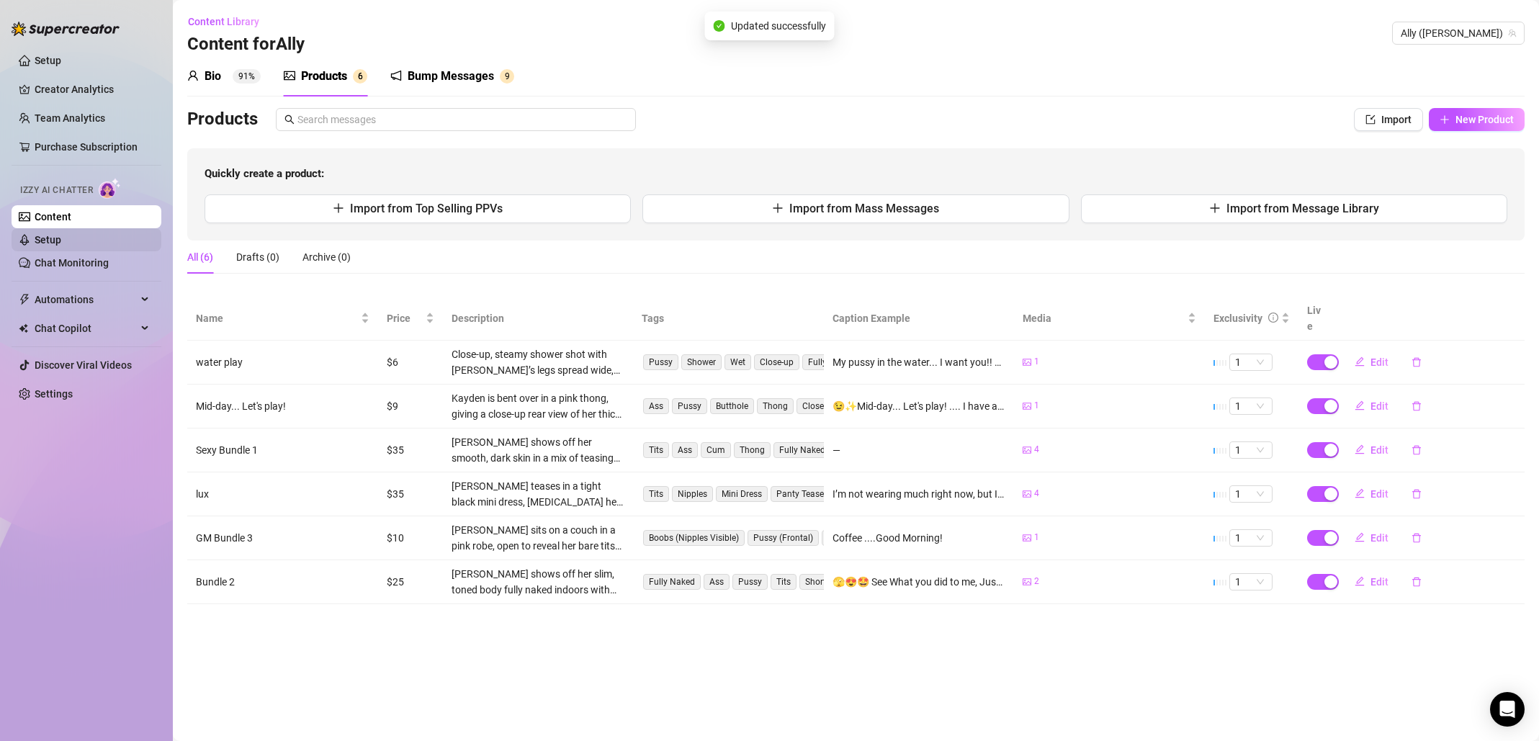
click at [61, 238] on link "Setup" at bounding box center [48, 240] width 27 height 12
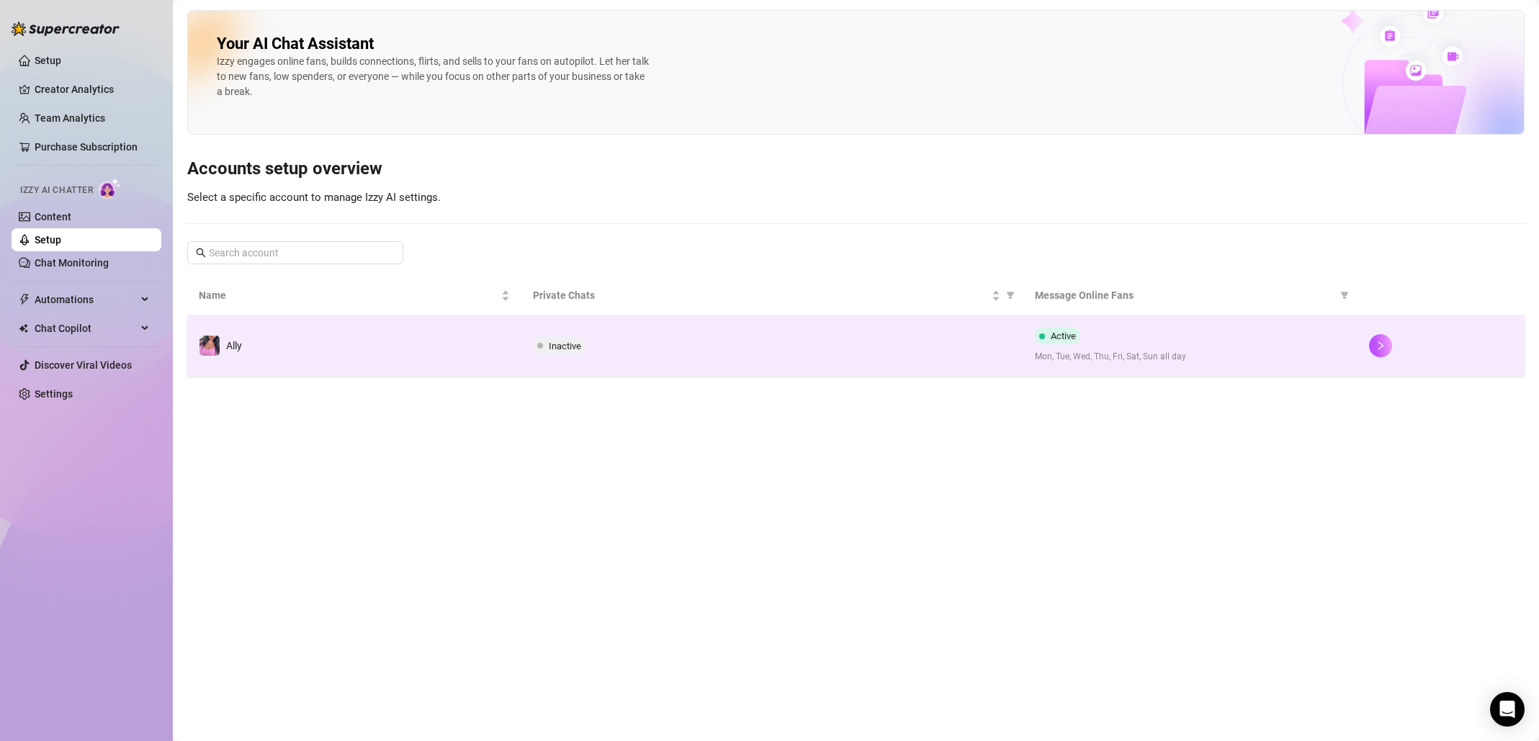
click at [583, 349] on span "Inactive" at bounding box center [559, 345] width 53 height 17
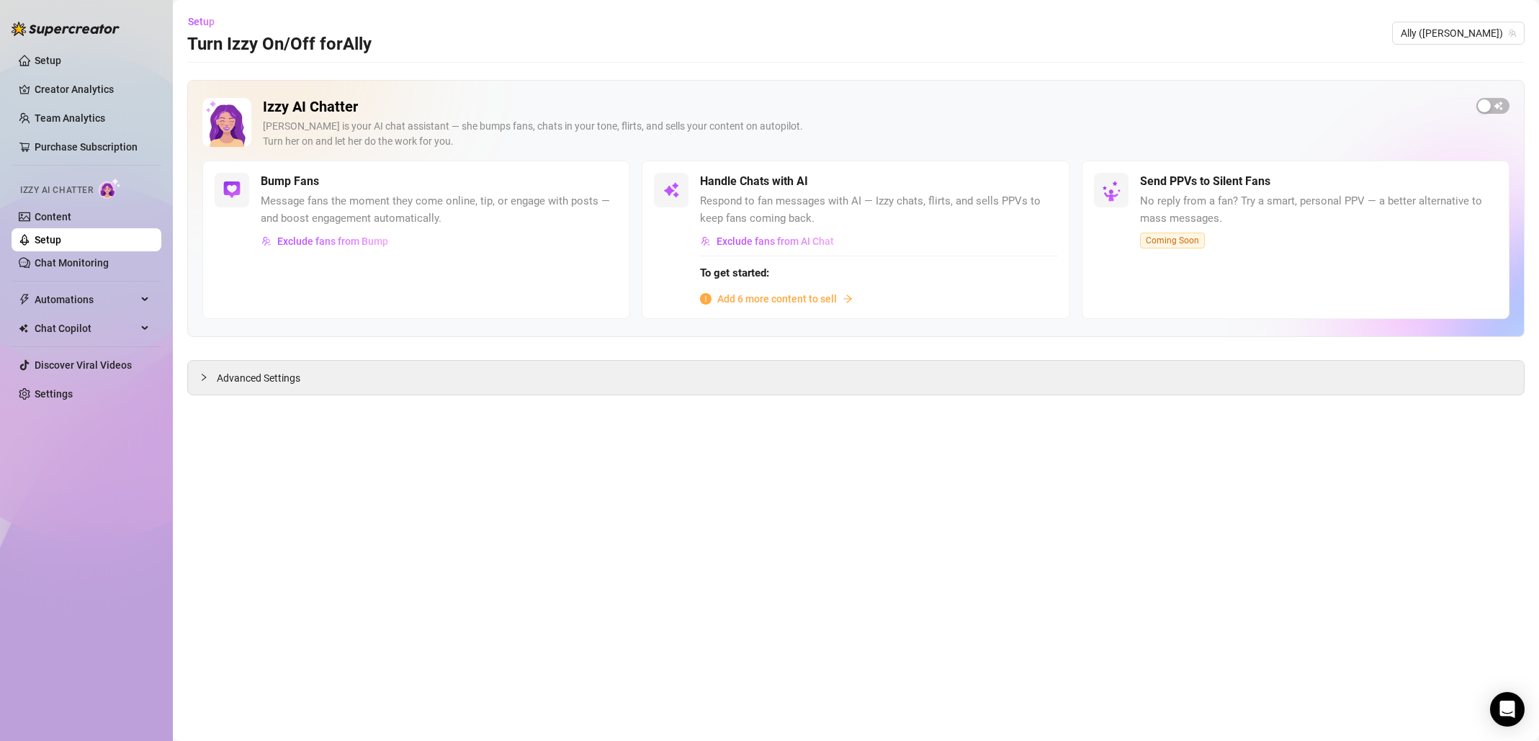
click at [833, 300] on span "Add 6 more content to sell" at bounding box center [777, 299] width 120 height 16
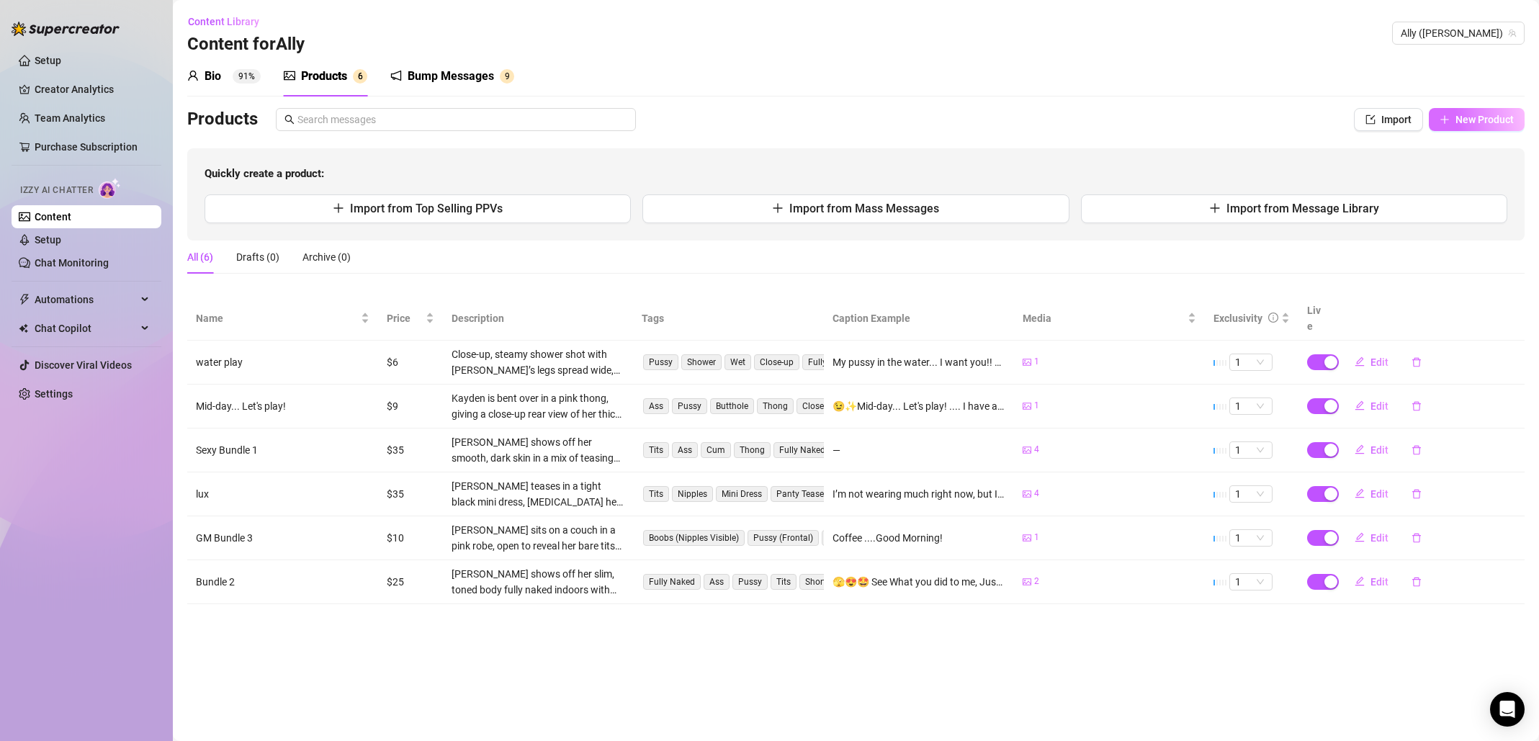
click at [1484, 115] on span "New Product" at bounding box center [1485, 120] width 58 height 12
type textarea "Type your message here..."
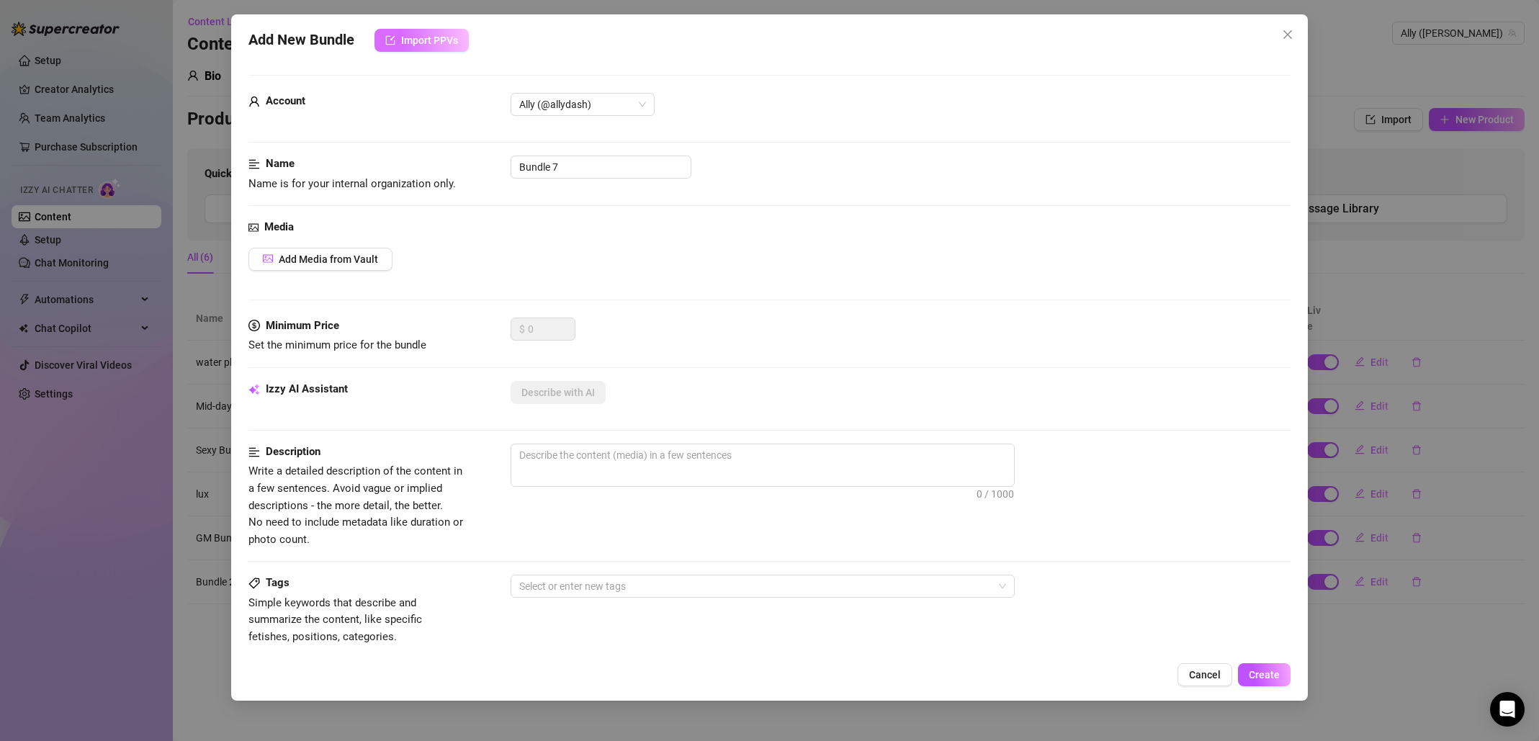
click at [454, 40] on span "Import PPVs" at bounding box center [429, 41] width 57 height 12
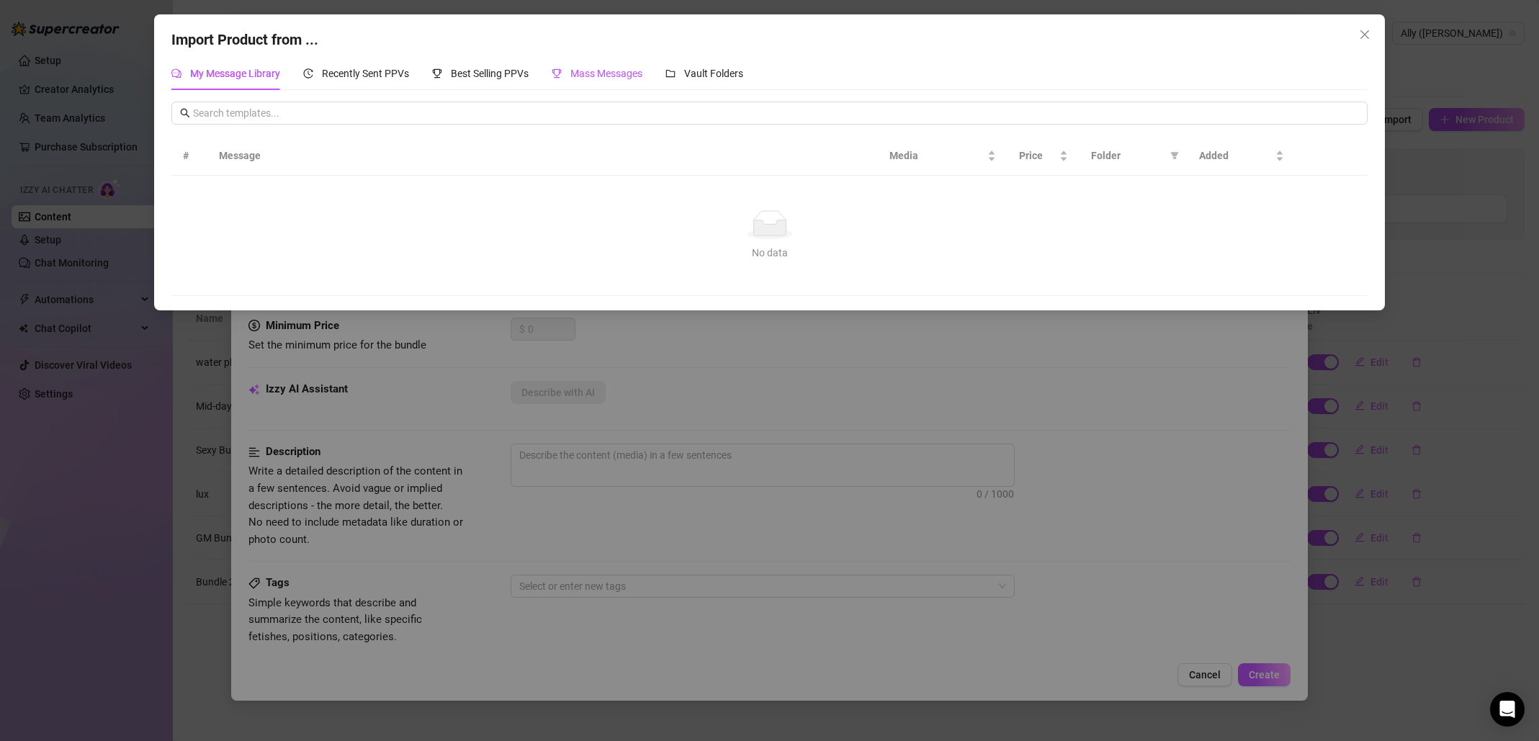
click at [593, 68] on span "Mass Messages" at bounding box center [606, 74] width 72 height 12
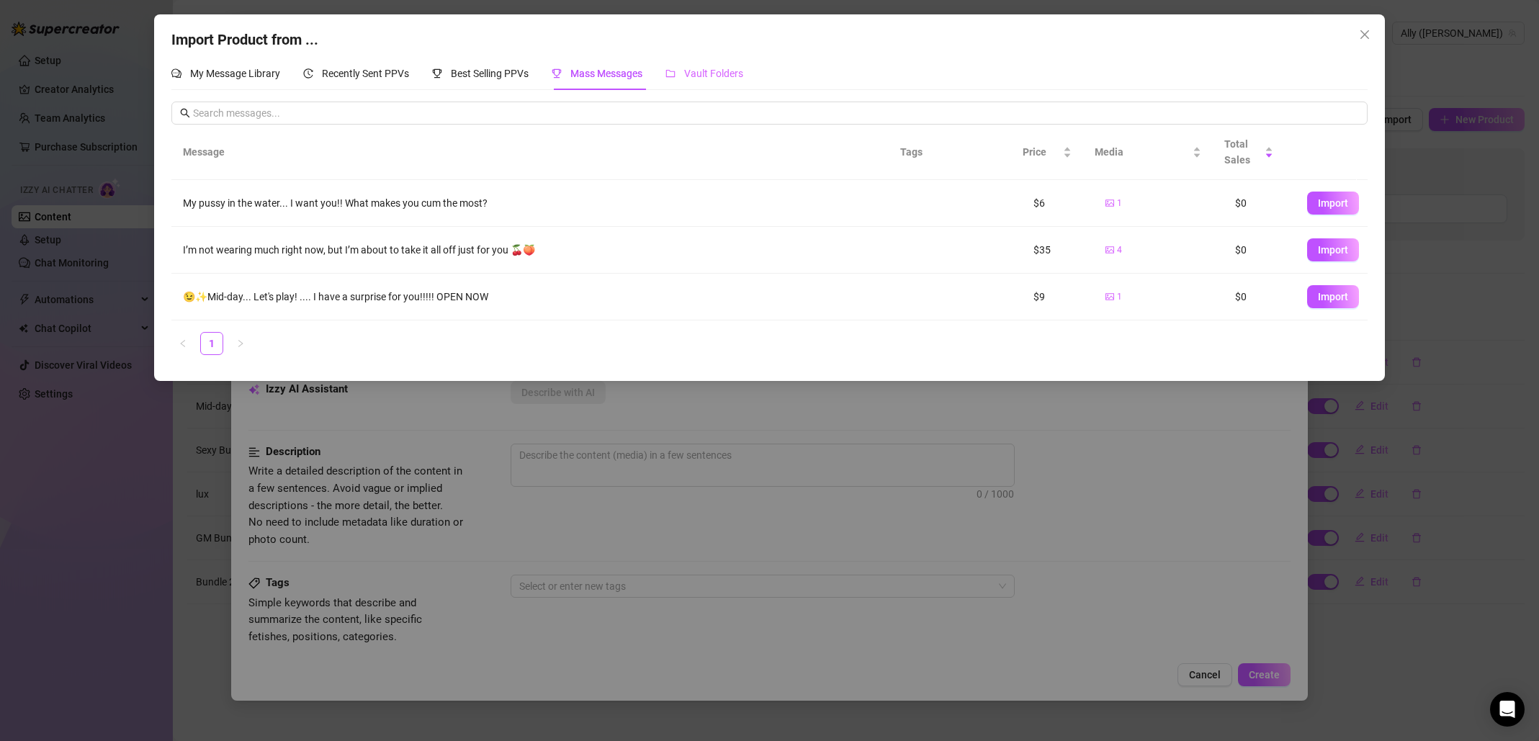
click at [721, 58] on div "Vault Folders" at bounding box center [704, 73] width 78 height 33
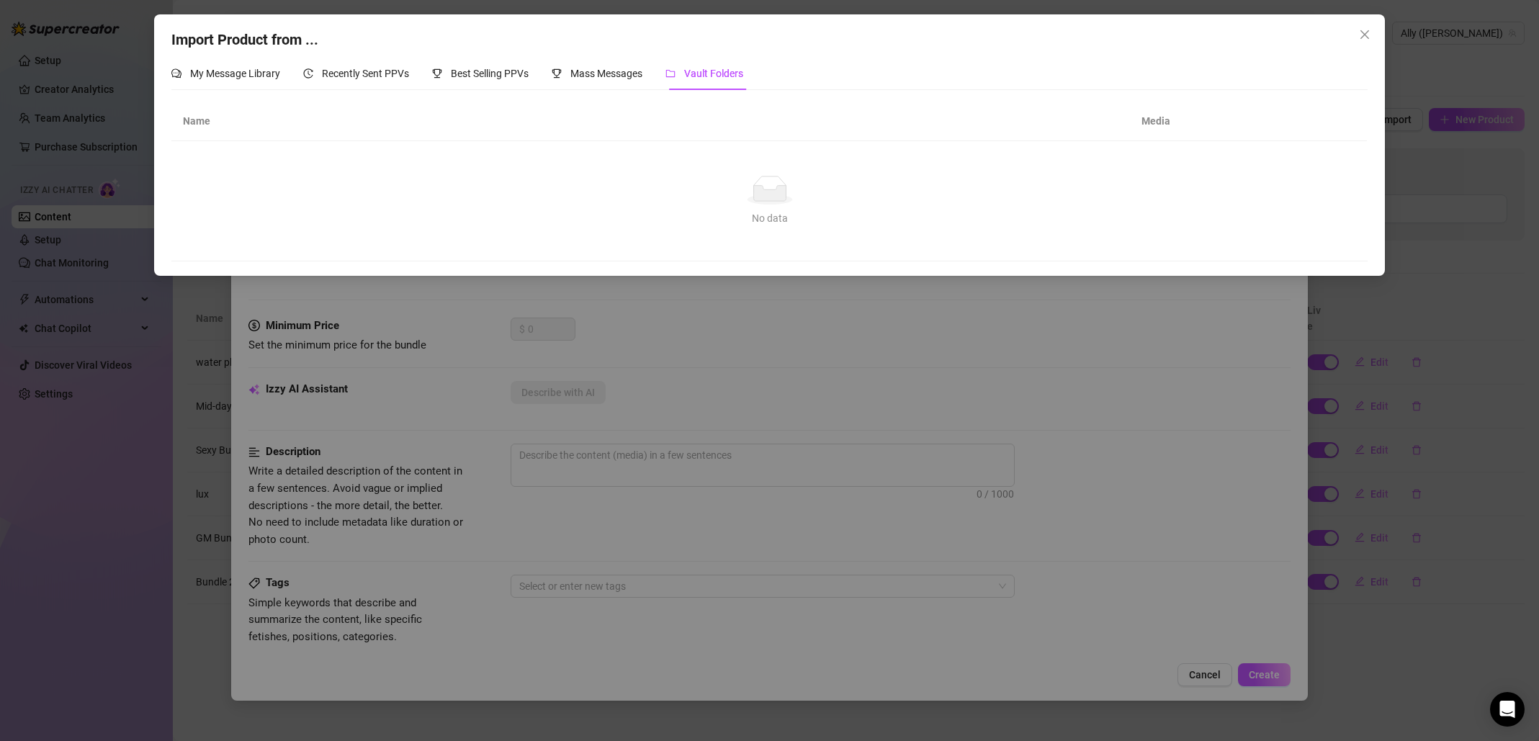
click at [727, 89] on div "Vault Folders" at bounding box center [704, 73] width 78 height 33
click at [629, 73] on span "Mass Messages" at bounding box center [606, 74] width 72 height 12
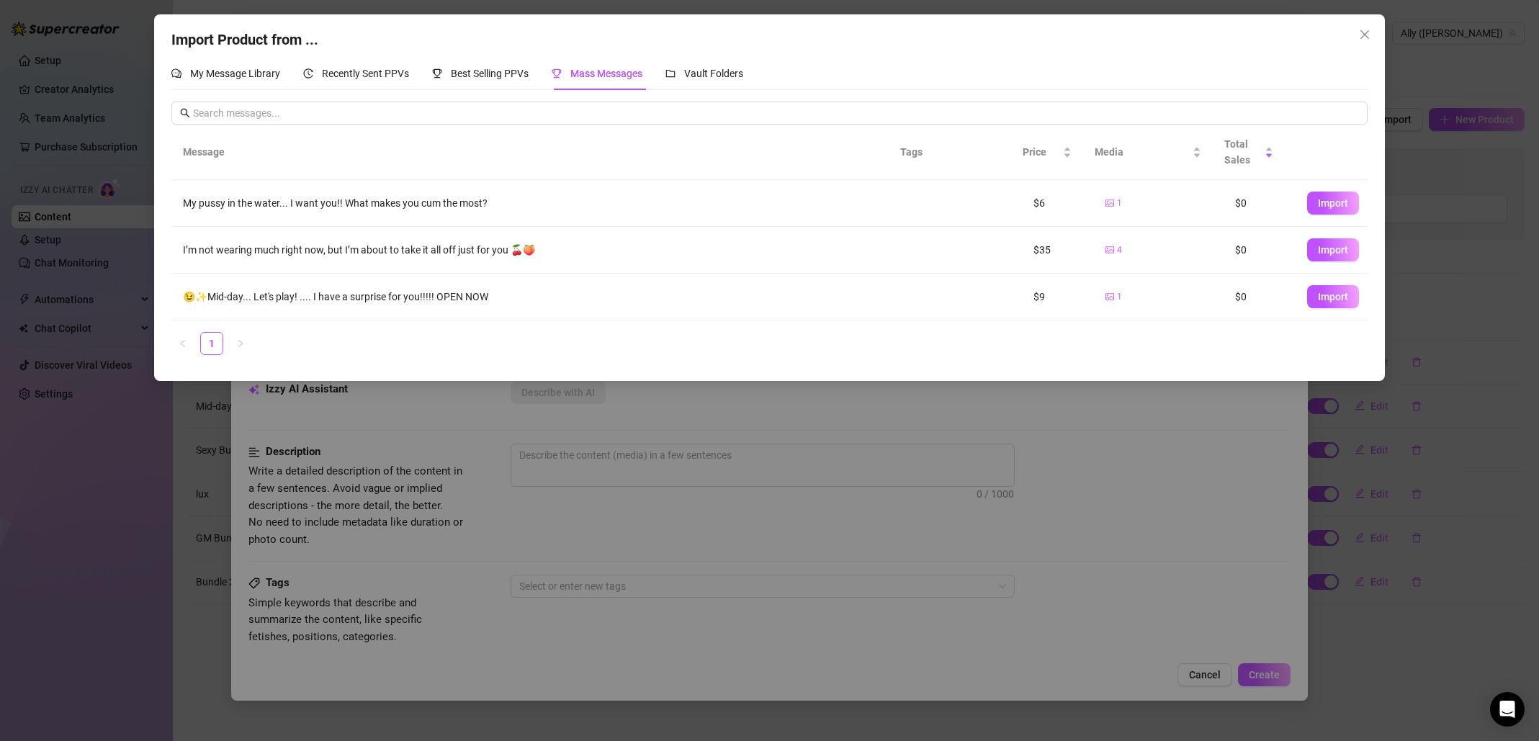
click at [1419, 611] on div "Import Product from ... My Message Library Recently Sent PPVs Best Selling PPVs…" at bounding box center [769, 370] width 1539 height 741
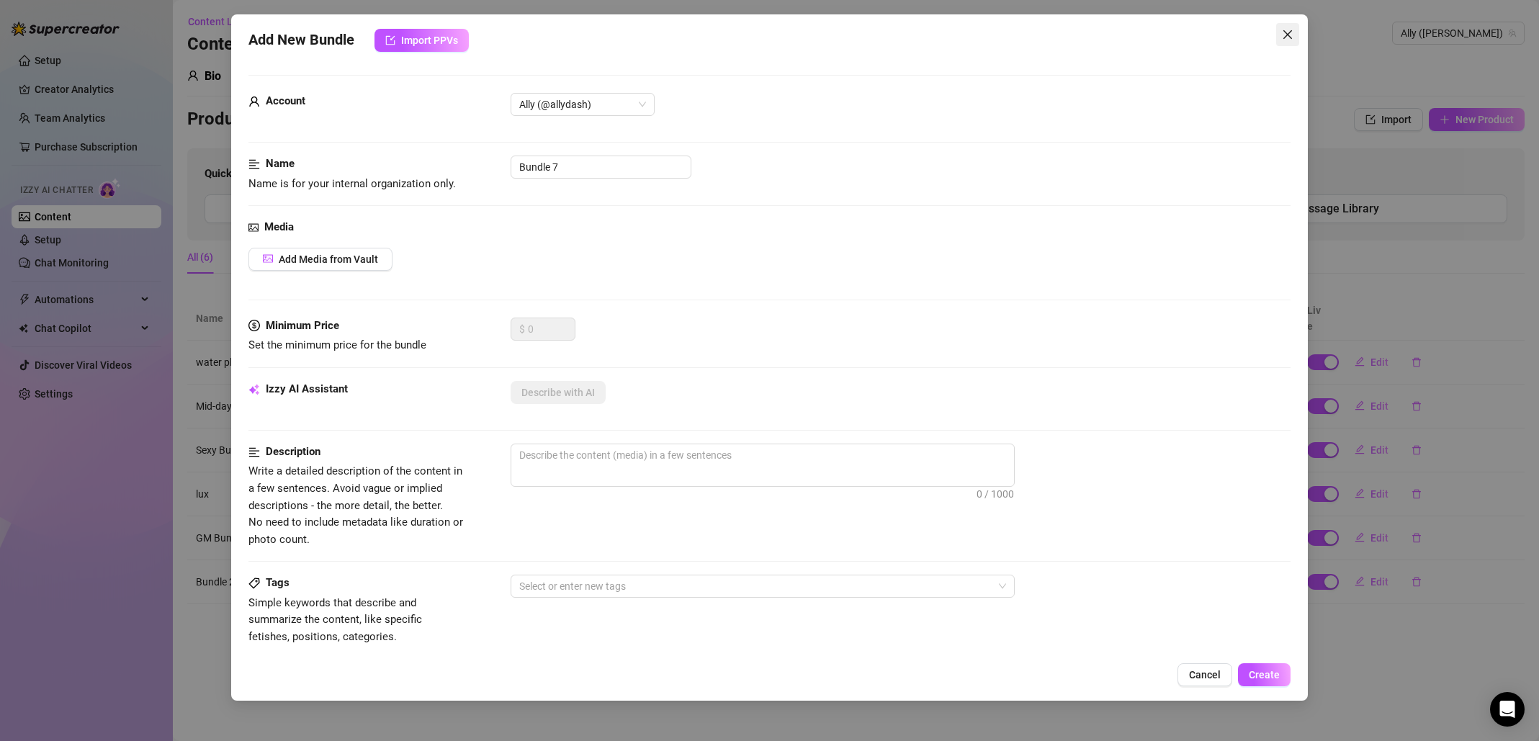
click at [1290, 35] on icon "close" at bounding box center [1288, 35] width 12 height 12
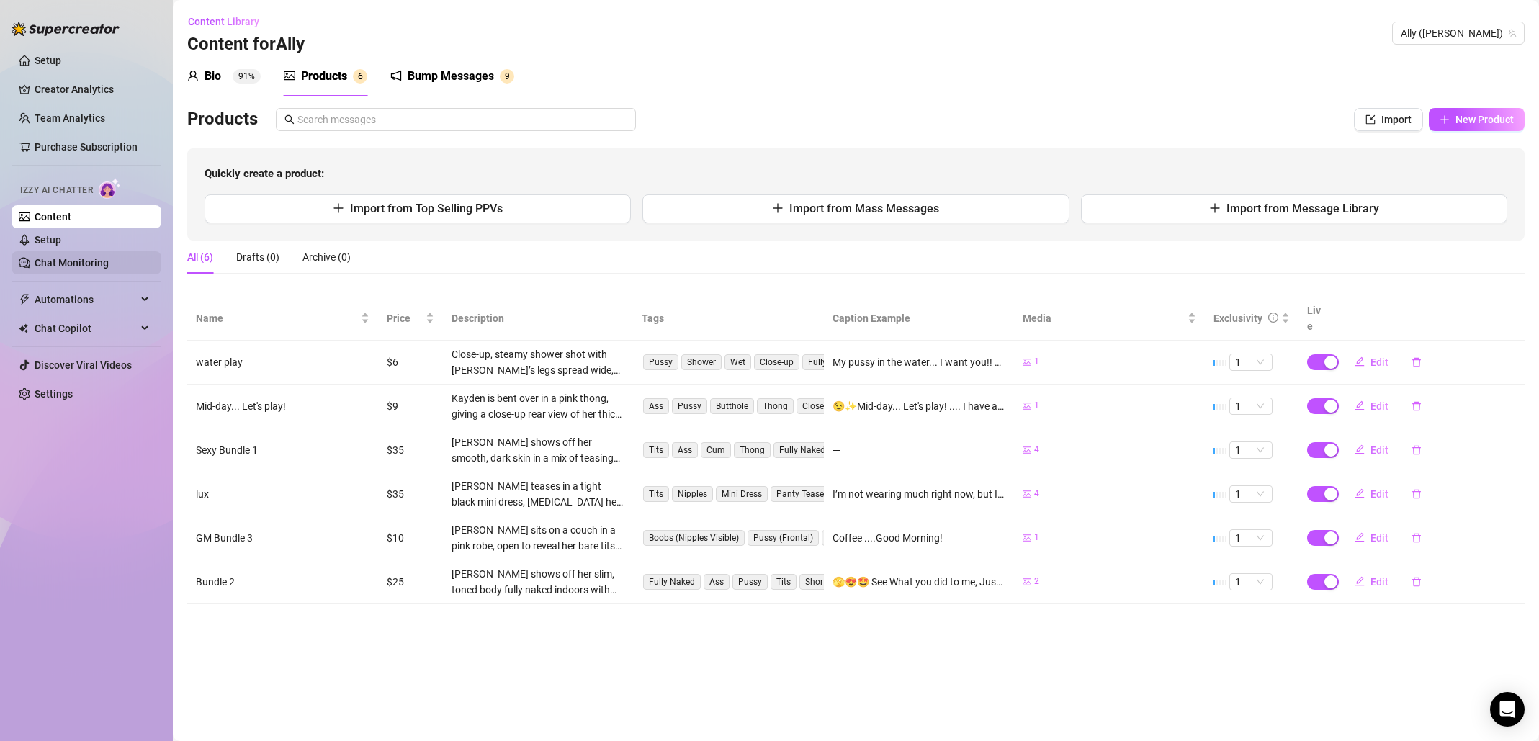
click at [109, 262] on link "Chat Monitoring" at bounding box center [72, 263] width 74 height 12
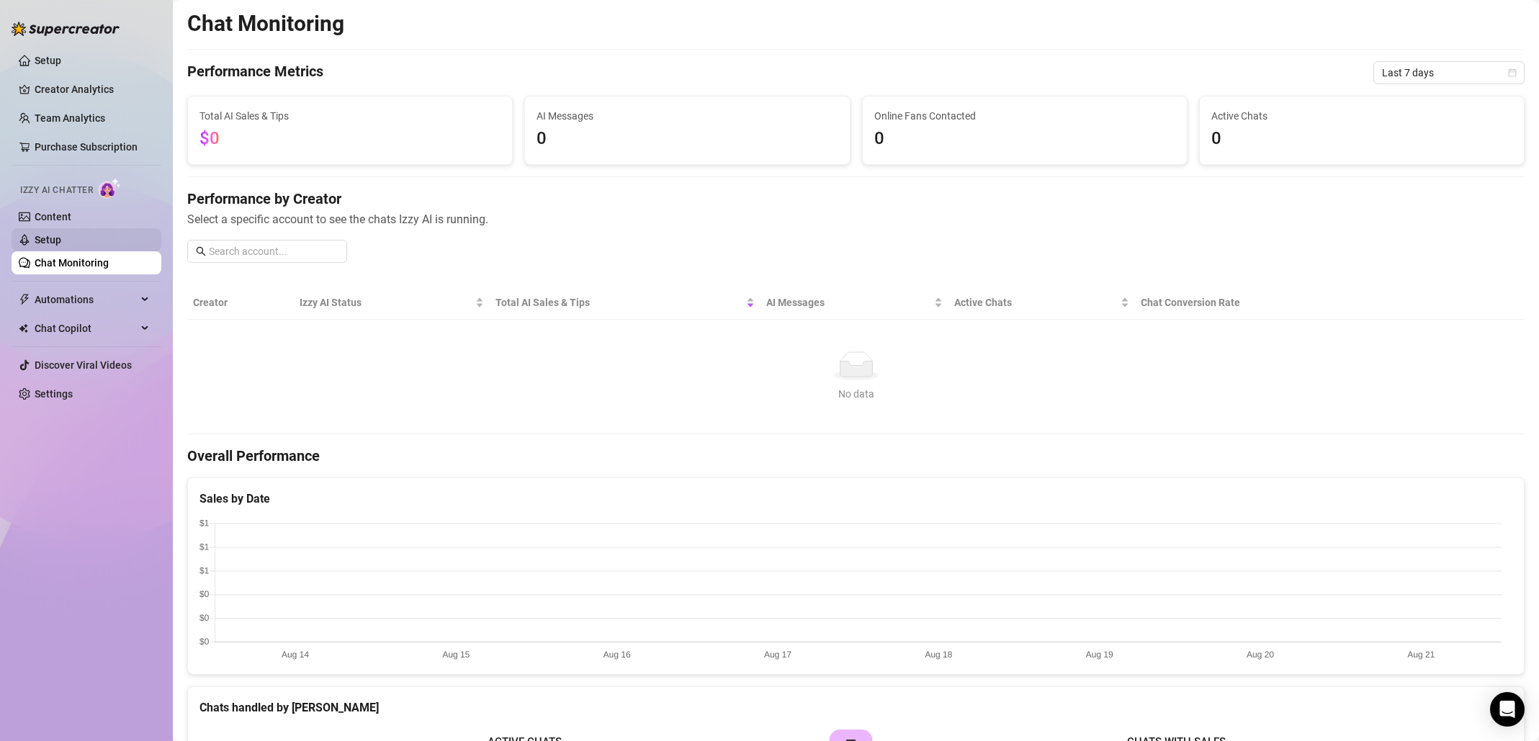
click at [61, 243] on link "Setup" at bounding box center [48, 240] width 27 height 12
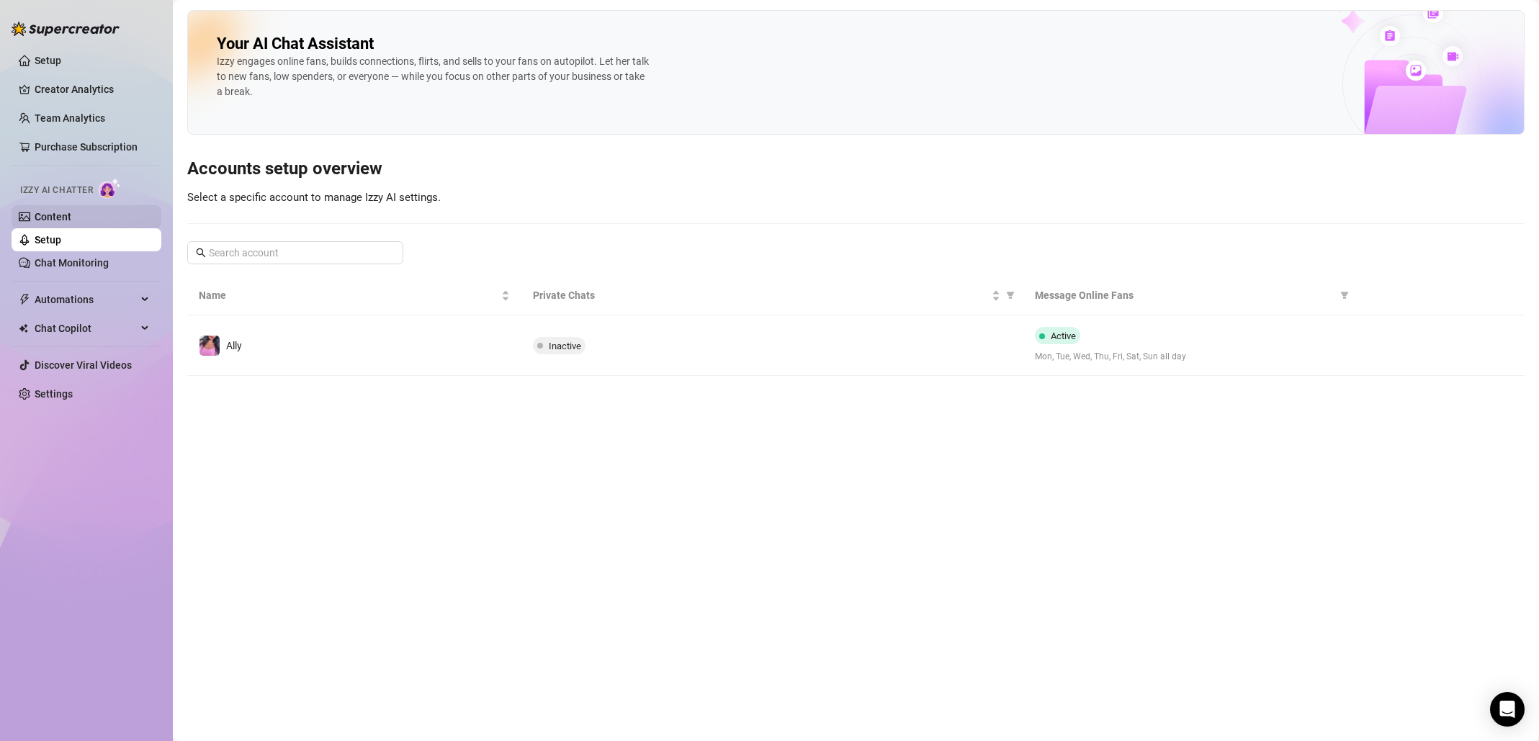
click at [71, 215] on link "Content" at bounding box center [53, 217] width 37 height 12
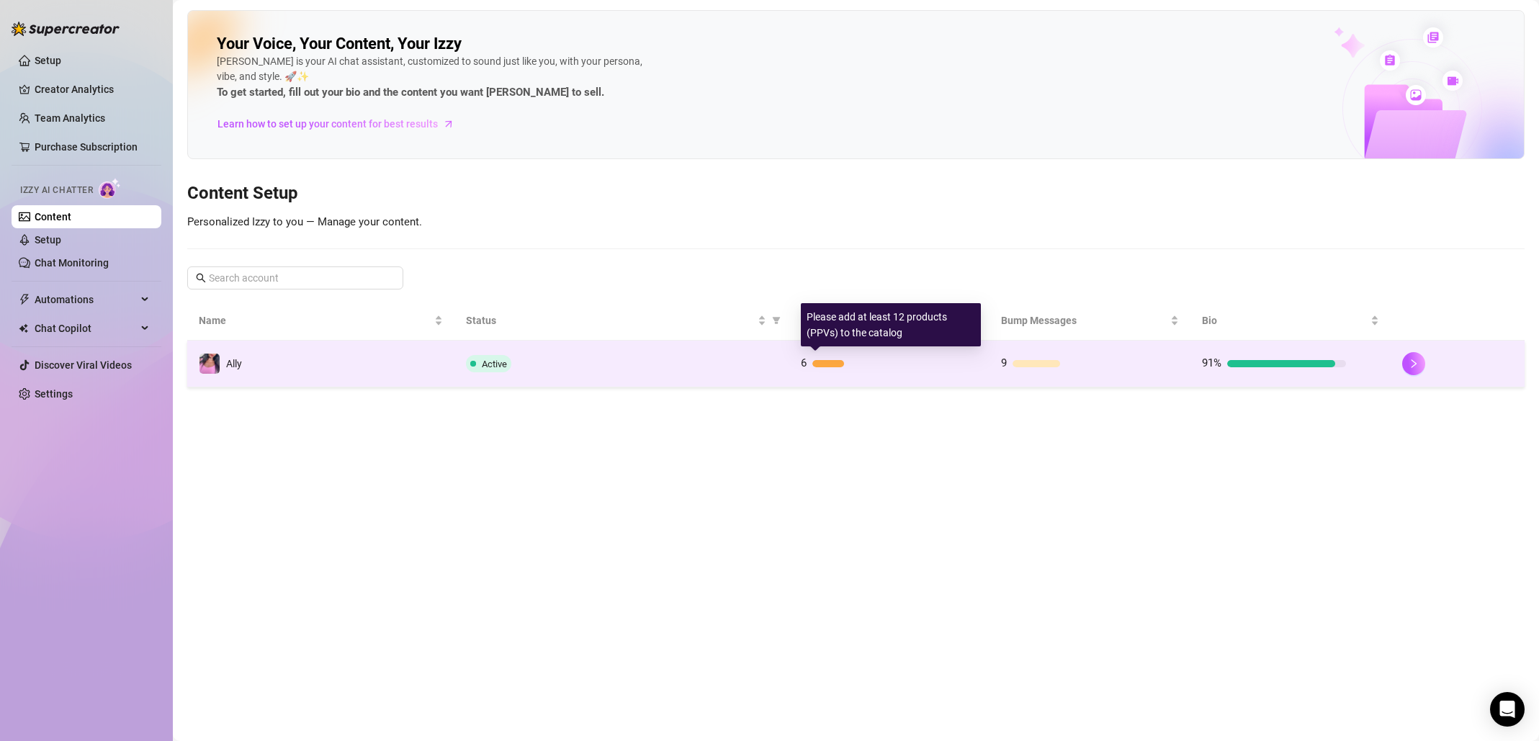
click at [833, 369] on div "6" at bounding box center [873, 363] width 144 height 17
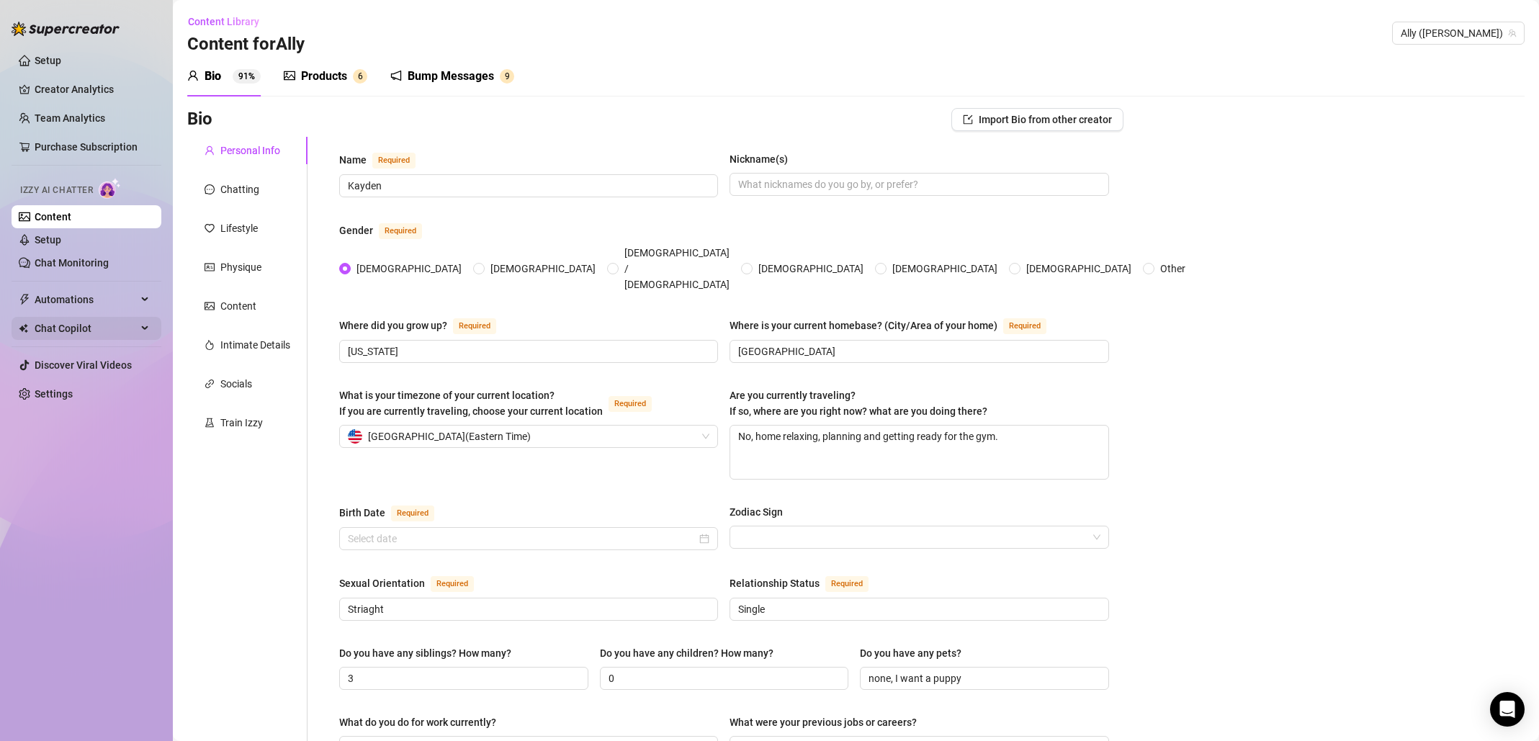
click at [105, 327] on span "Chat Copilot" at bounding box center [86, 328] width 102 height 23
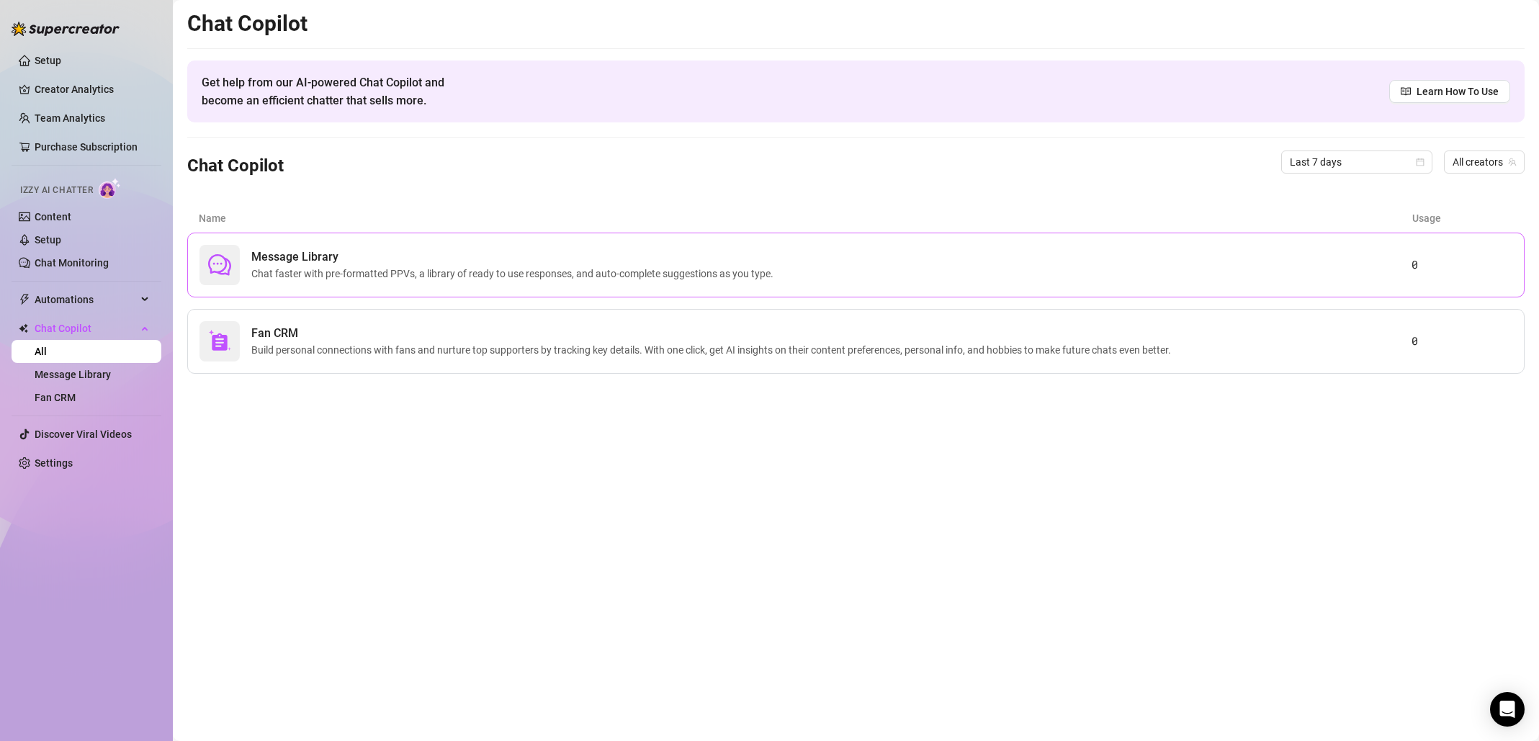
click at [464, 270] on span "Chat faster with pre-formatted PPVs, a library of ready to use responses, and a…" at bounding box center [515, 274] width 528 height 16
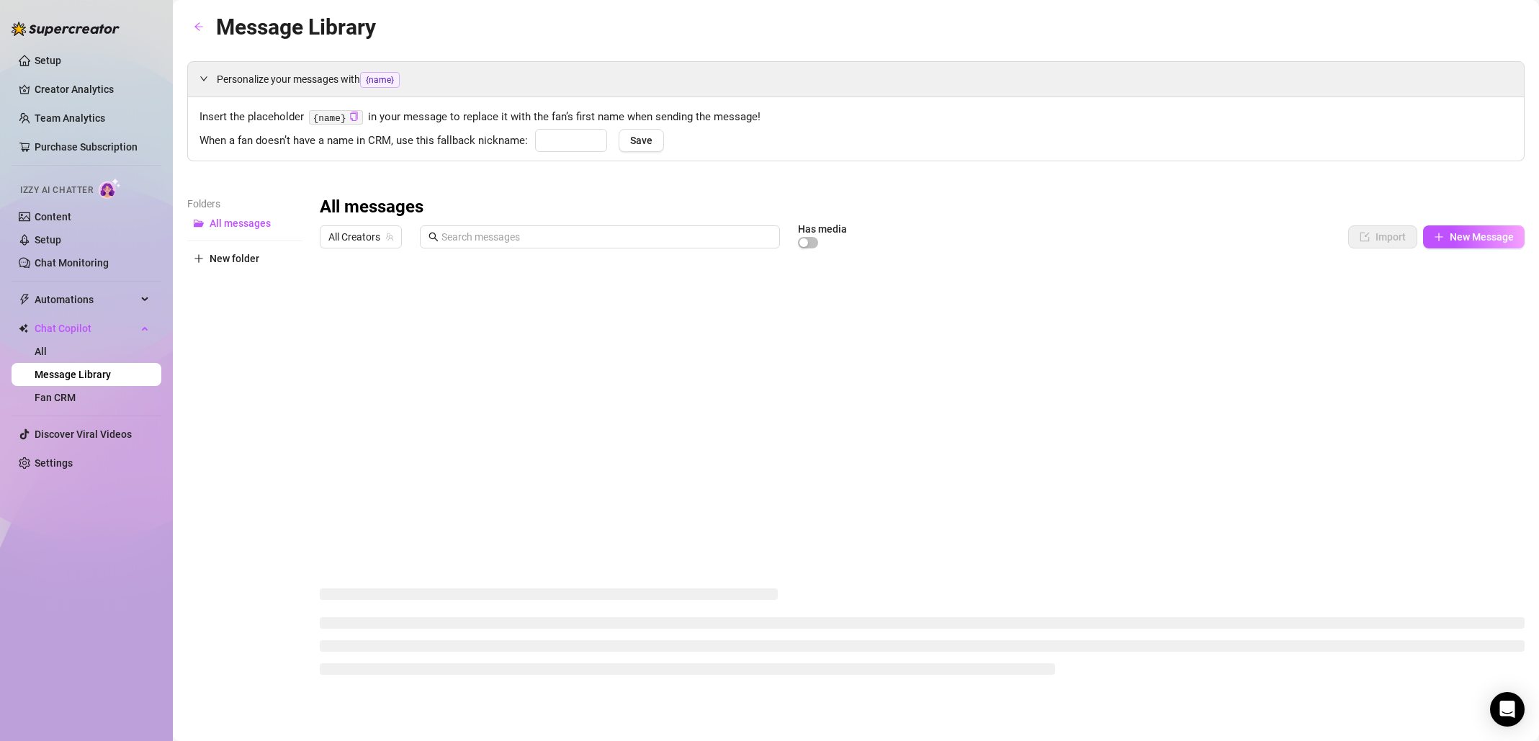
type input "babe"
click at [202, 27] on icon "arrow-left" at bounding box center [199, 27] width 10 height 10
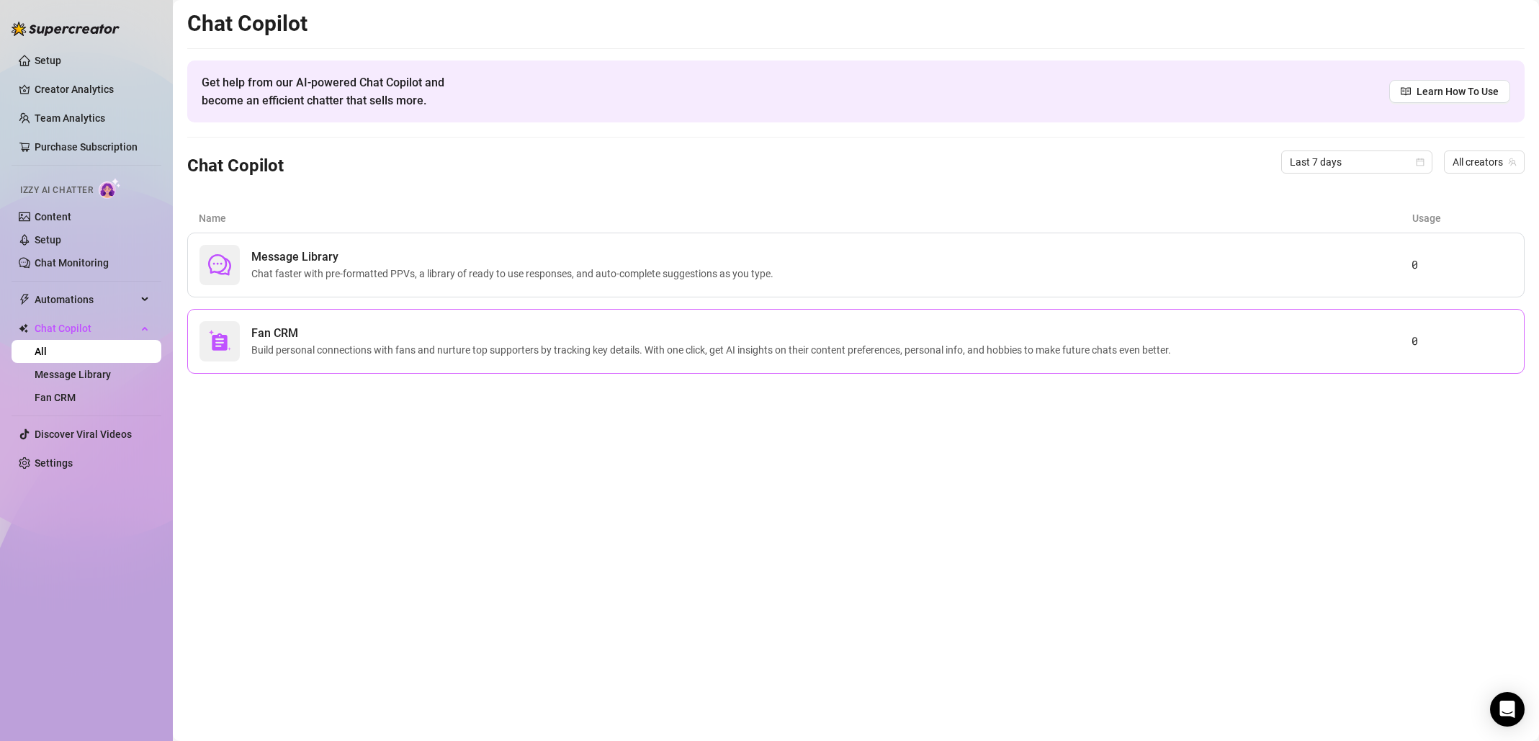
click at [359, 335] on span "Fan CRM" at bounding box center [713, 333] width 925 height 17
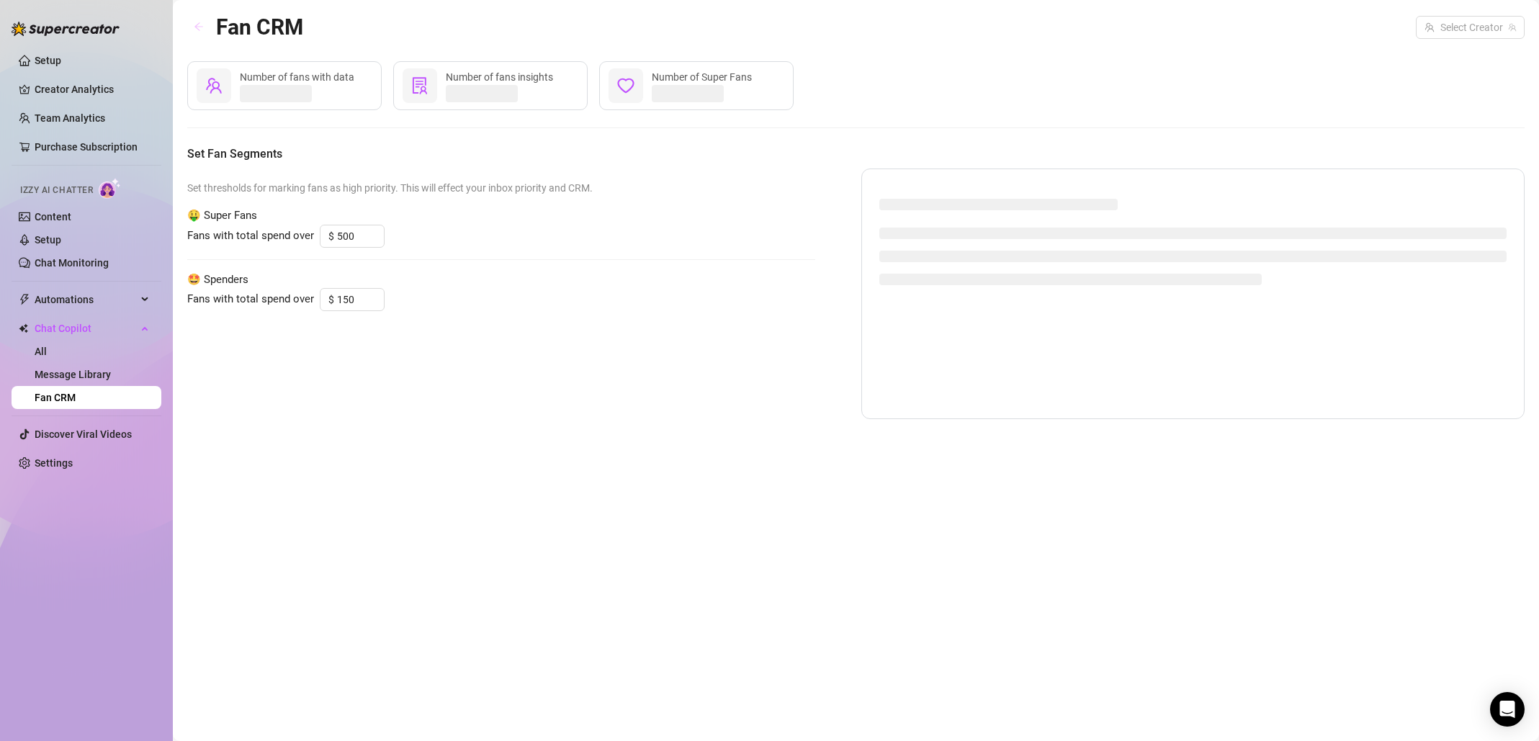
click at [197, 30] on icon "arrow-left" at bounding box center [199, 27] width 10 height 10
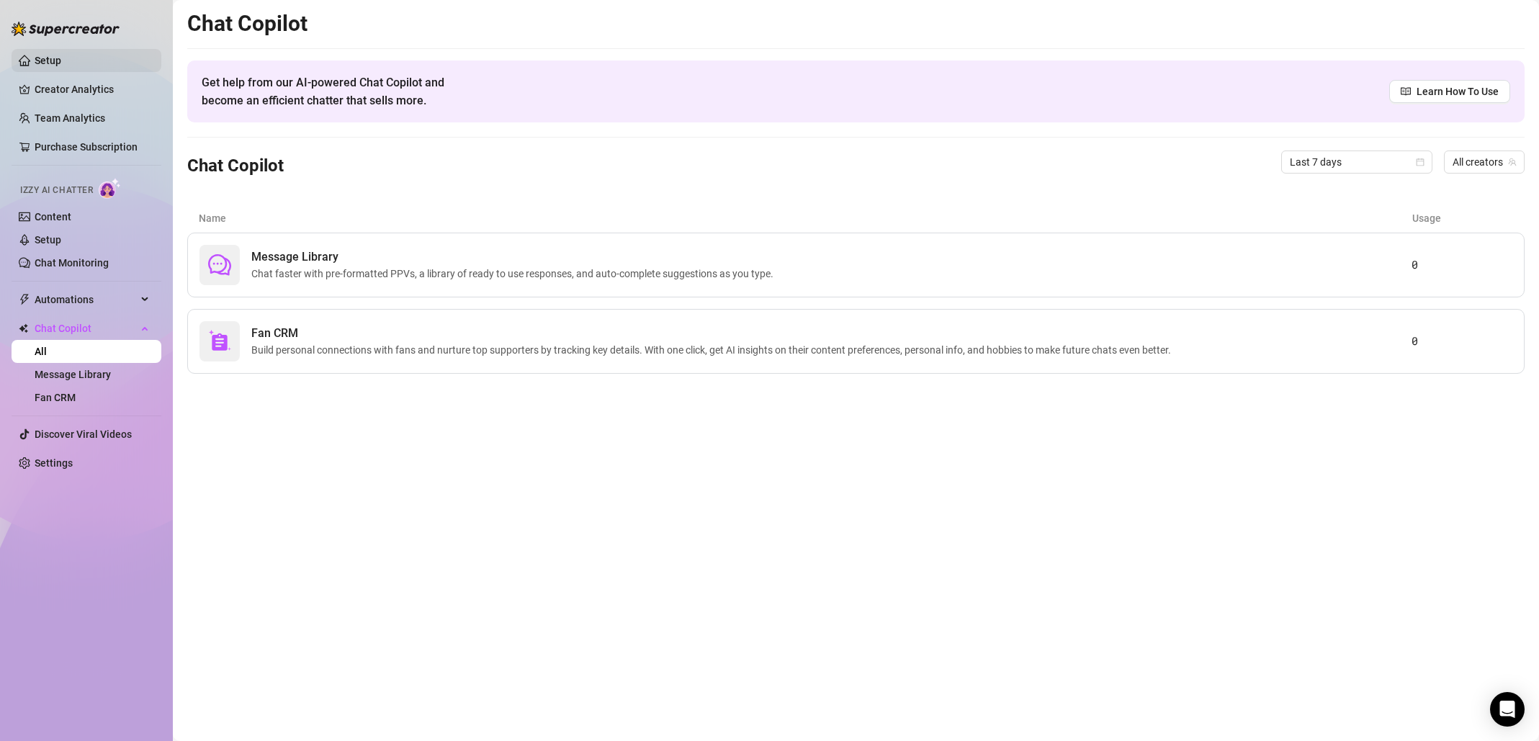
click at [61, 62] on link "Setup" at bounding box center [48, 61] width 27 height 12
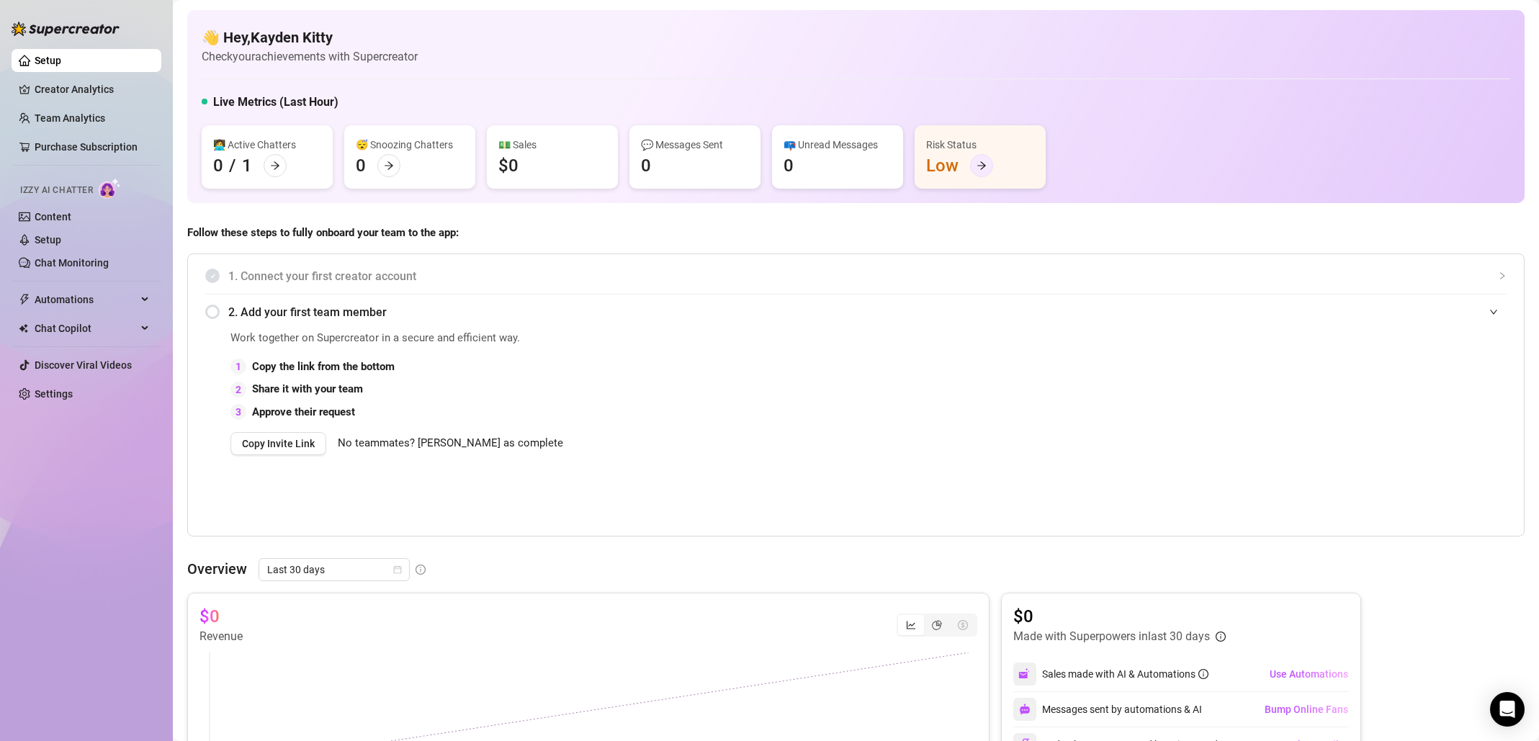
click at [984, 172] on div at bounding box center [981, 165] width 23 height 23
click at [272, 160] on div at bounding box center [275, 165] width 23 height 23
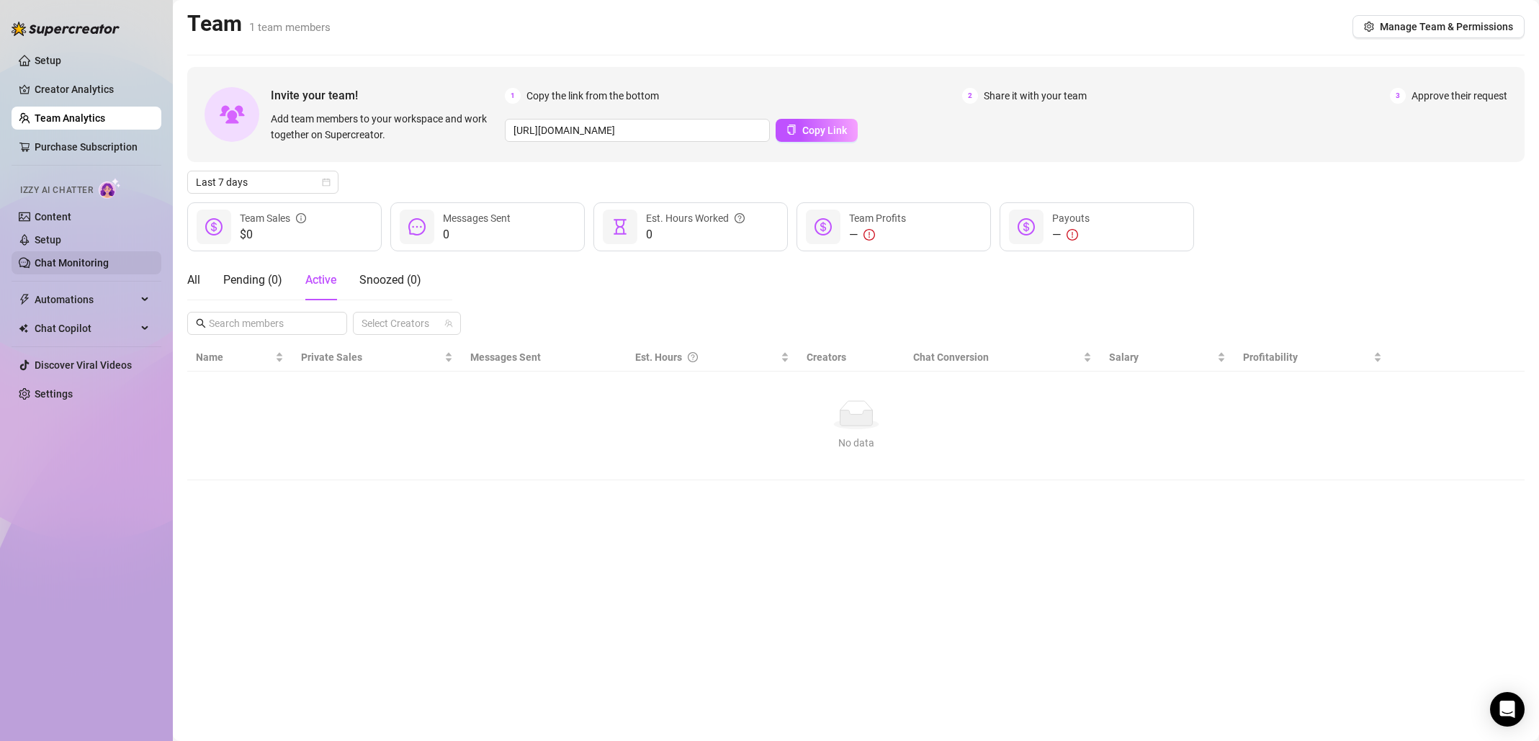
click at [99, 260] on link "Chat Monitoring" at bounding box center [72, 263] width 74 height 12
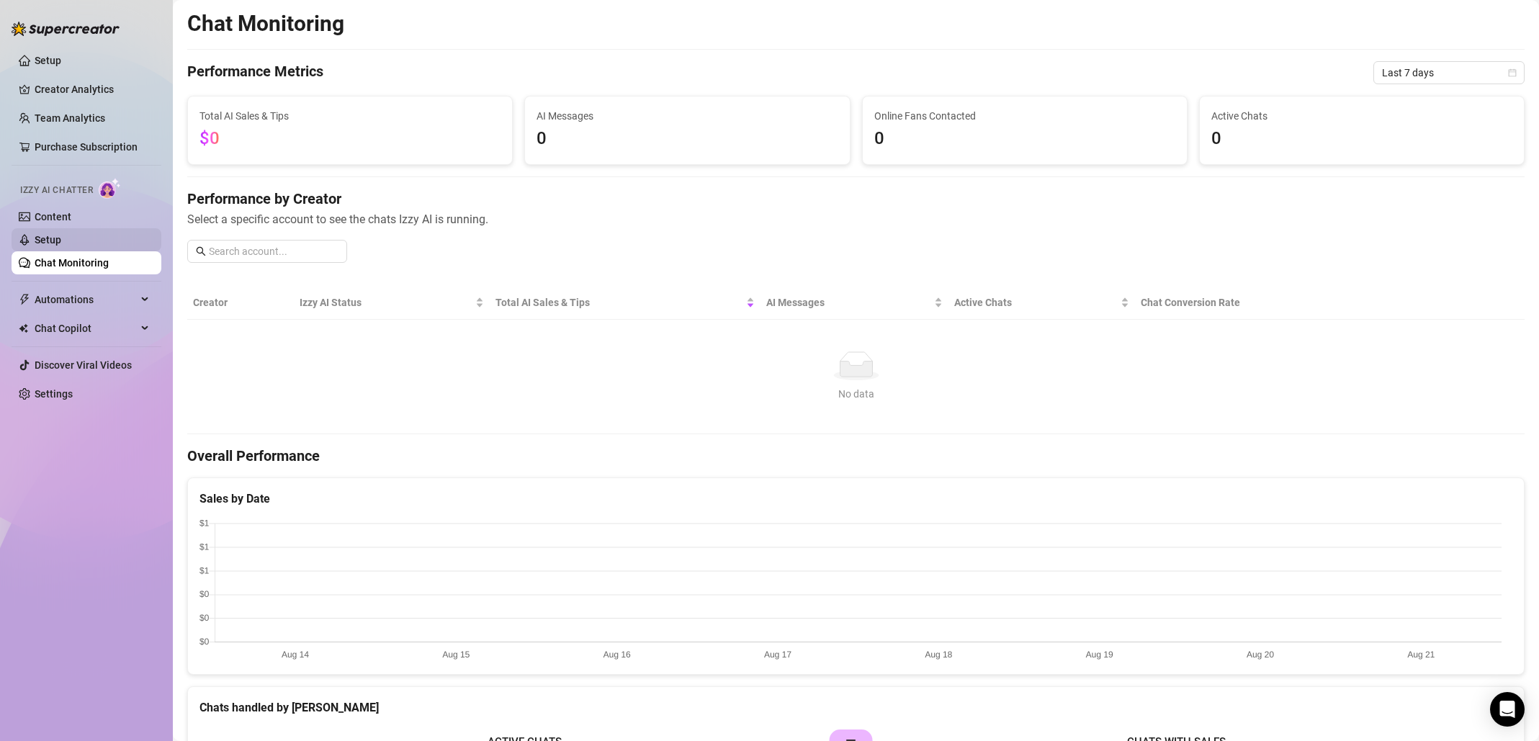
click at [61, 241] on link "Setup" at bounding box center [48, 240] width 27 height 12
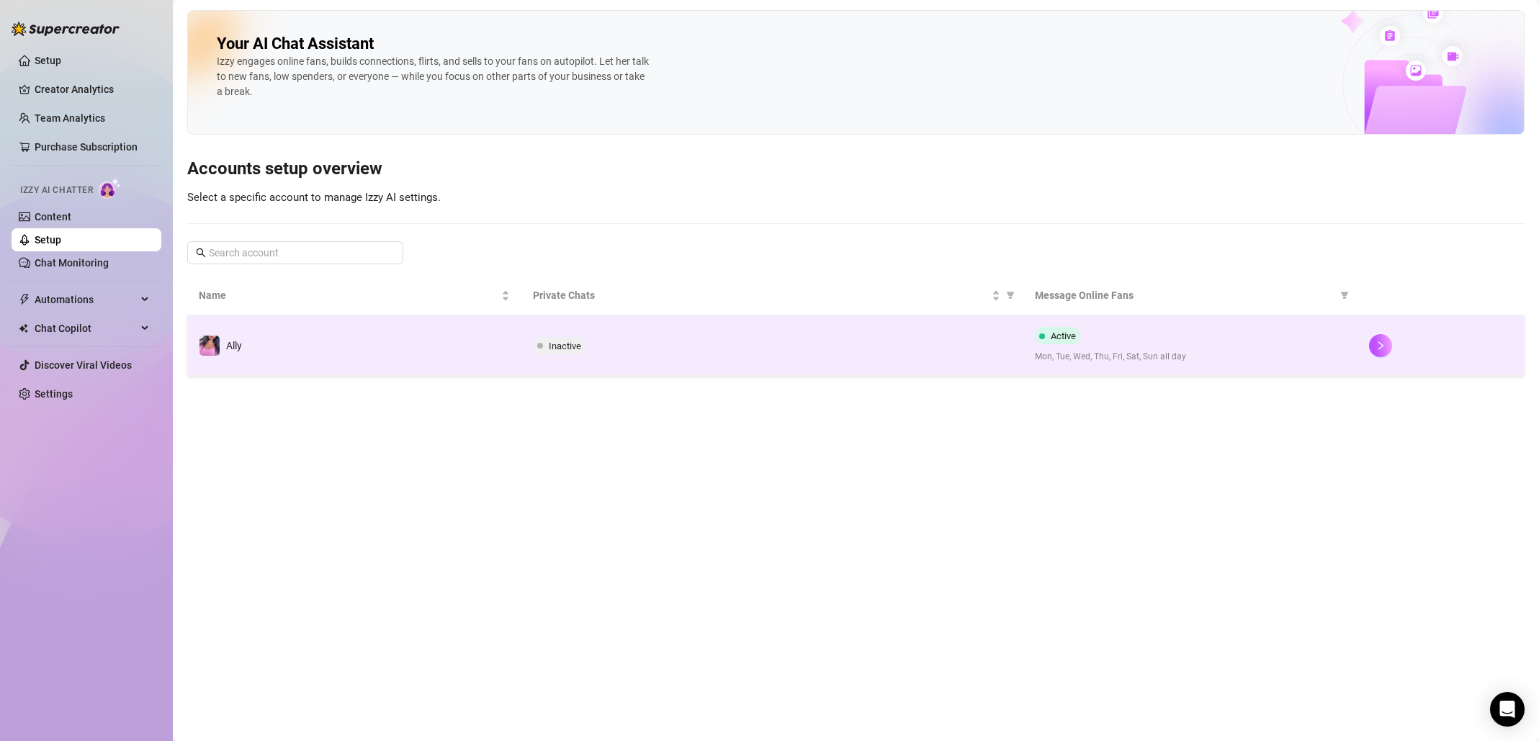
click at [566, 349] on span "Inactive" at bounding box center [565, 346] width 32 height 11
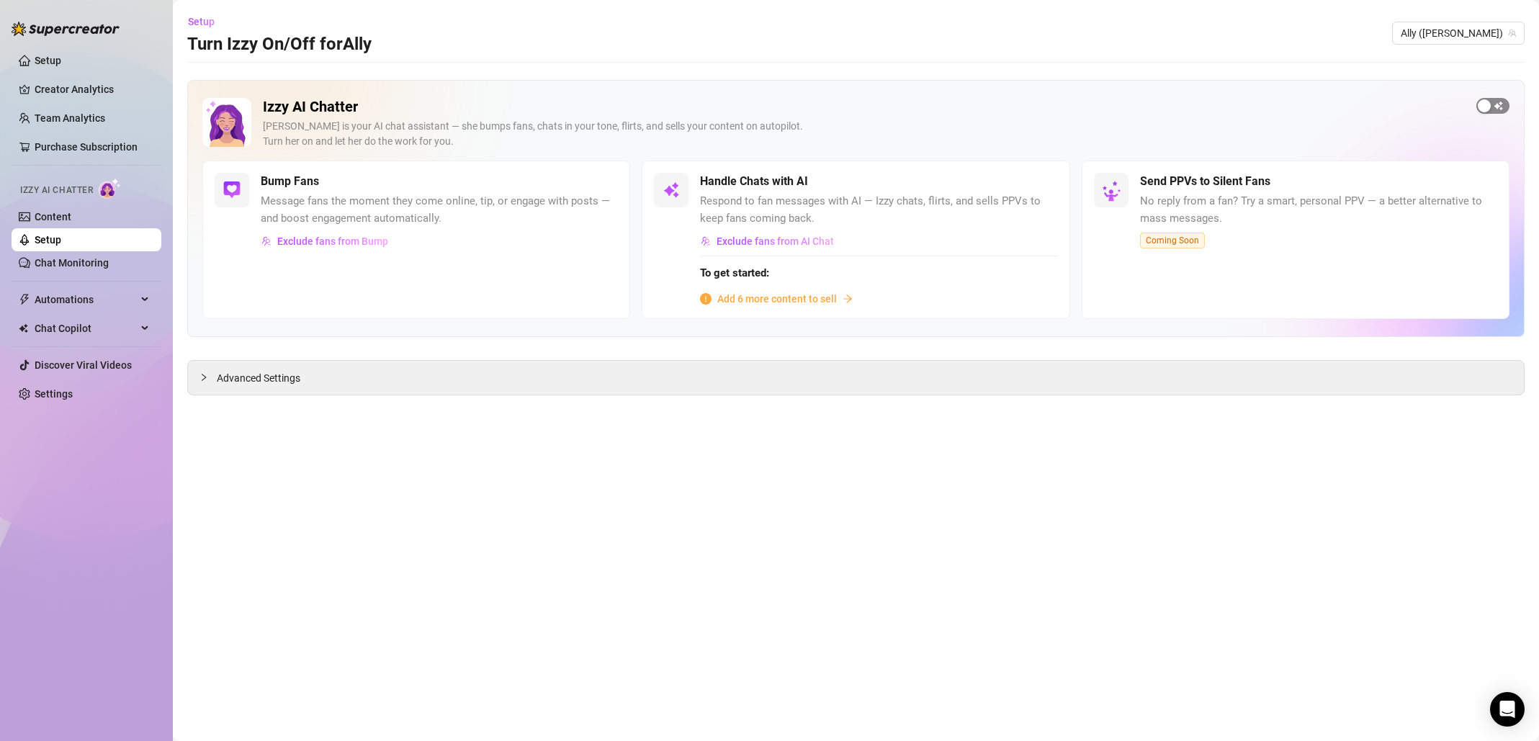
click at [1489, 102] on div "button" at bounding box center [1484, 105] width 13 height 13
click at [1030, 179] on div "button" at bounding box center [1034, 181] width 13 height 13
click at [974, 426] on main "Setup Turn Izzy On/Off for Ally Ally (allydash) Izzy AI Chatter Izzy is your AI…" at bounding box center [856, 370] width 1366 height 741
click at [825, 300] on span "Add 6 more content to sell" at bounding box center [777, 299] width 120 height 16
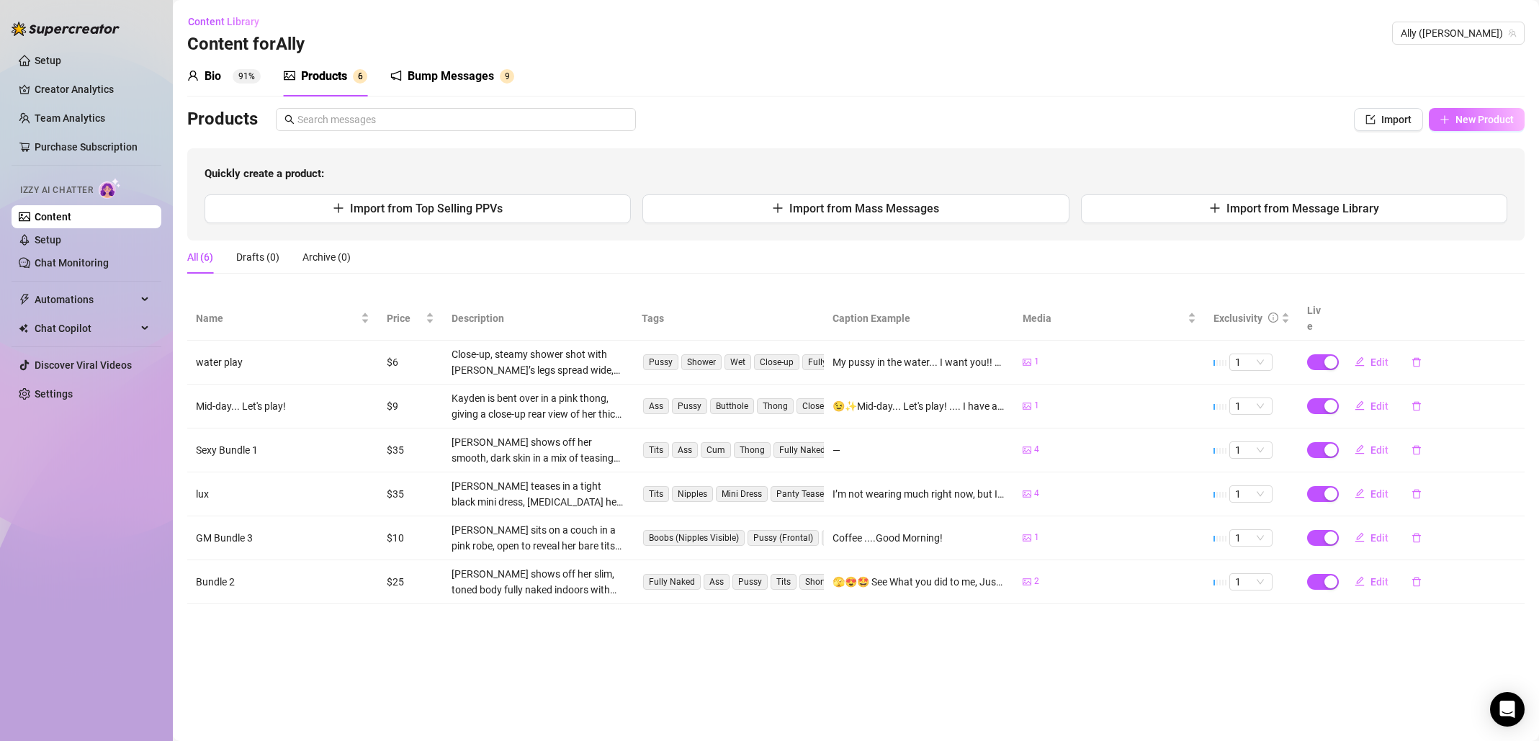
click at [1463, 115] on span "New Product" at bounding box center [1485, 120] width 58 height 12
type textarea "Type your message here..."
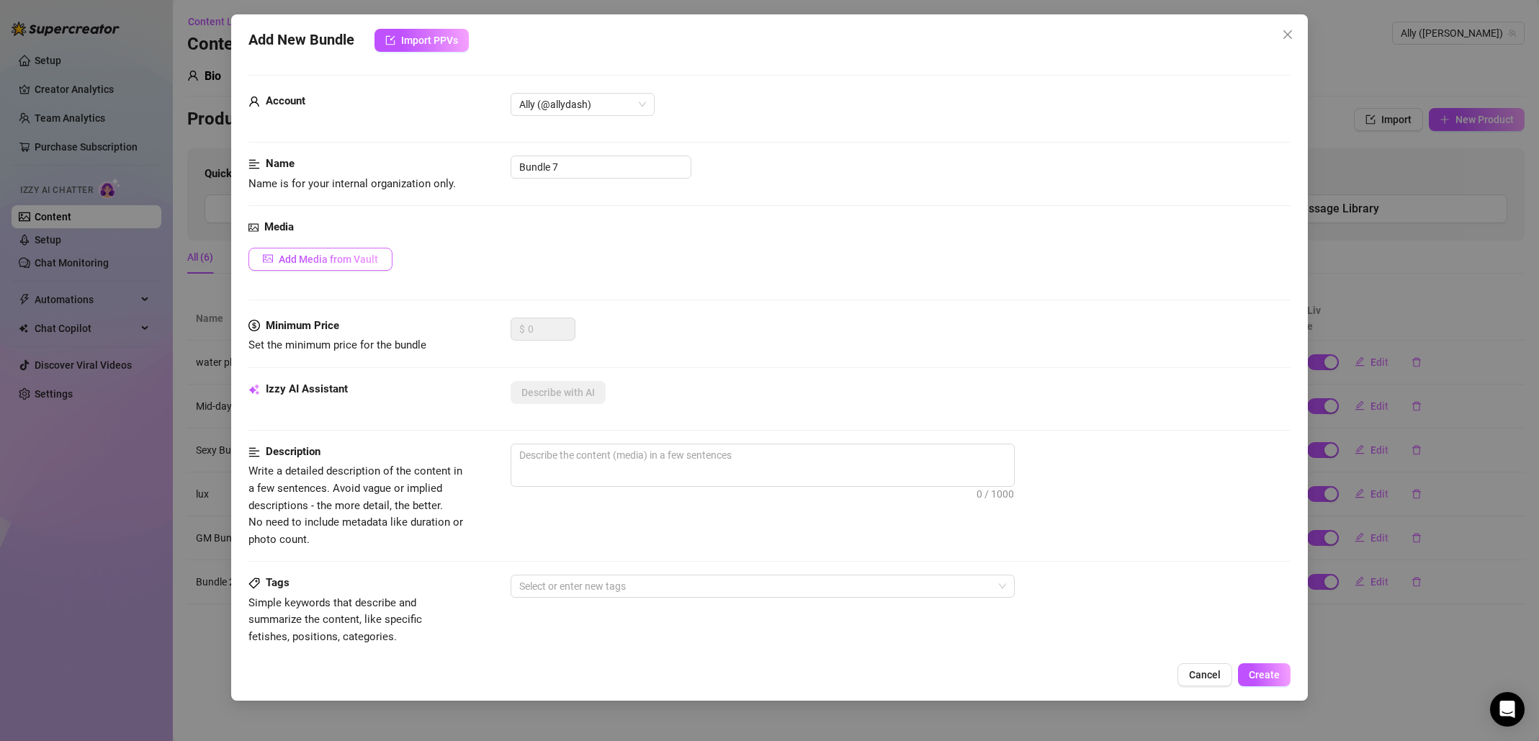
click at [374, 259] on span "Add Media from Vault" at bounding box center [328, 260] width 99 height 12
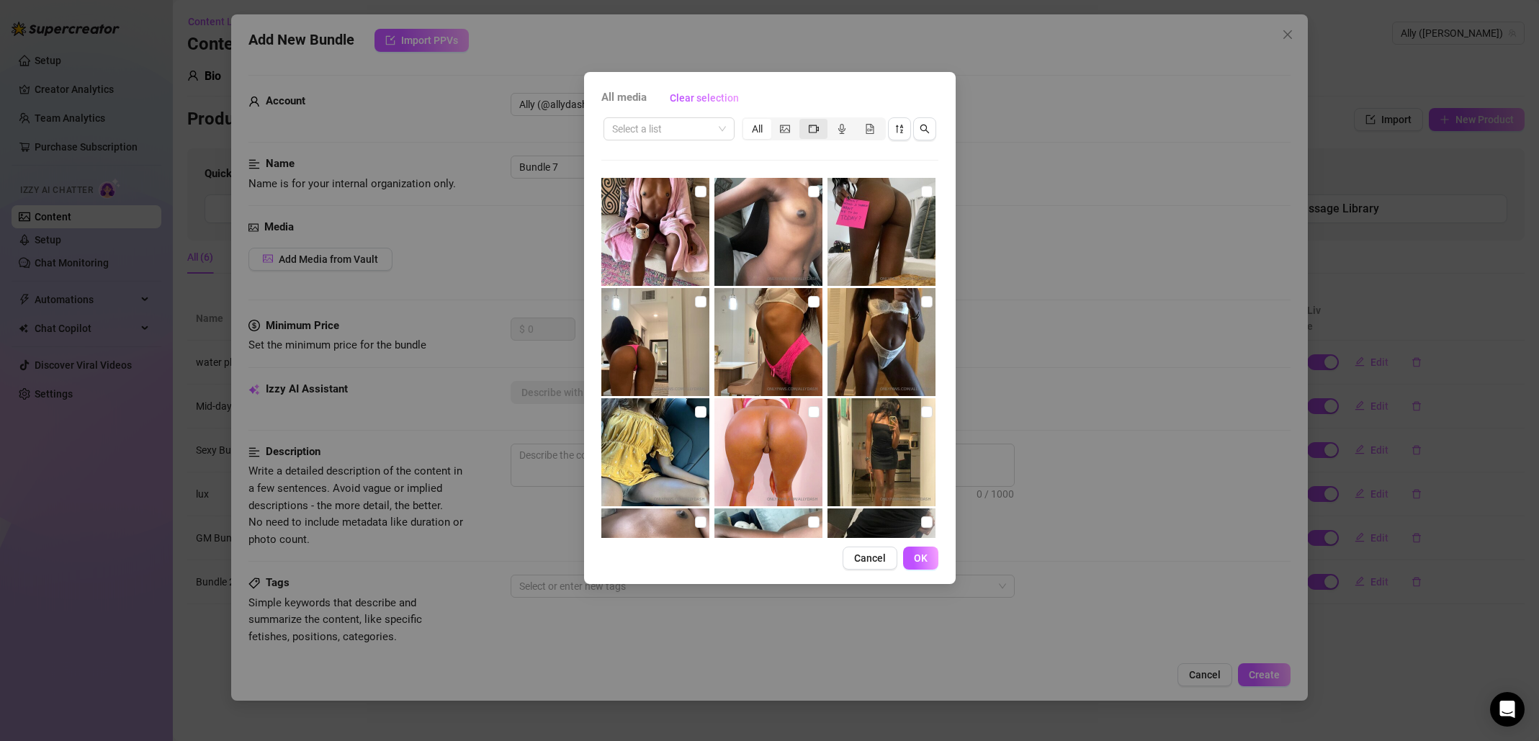
click at [815, 130] on icon "video-camera" at bounding box center [814, 129] width 10 height 10
click at [803, 121] on input "segmented control" at bounding box center [803, 121] width 0 height 0
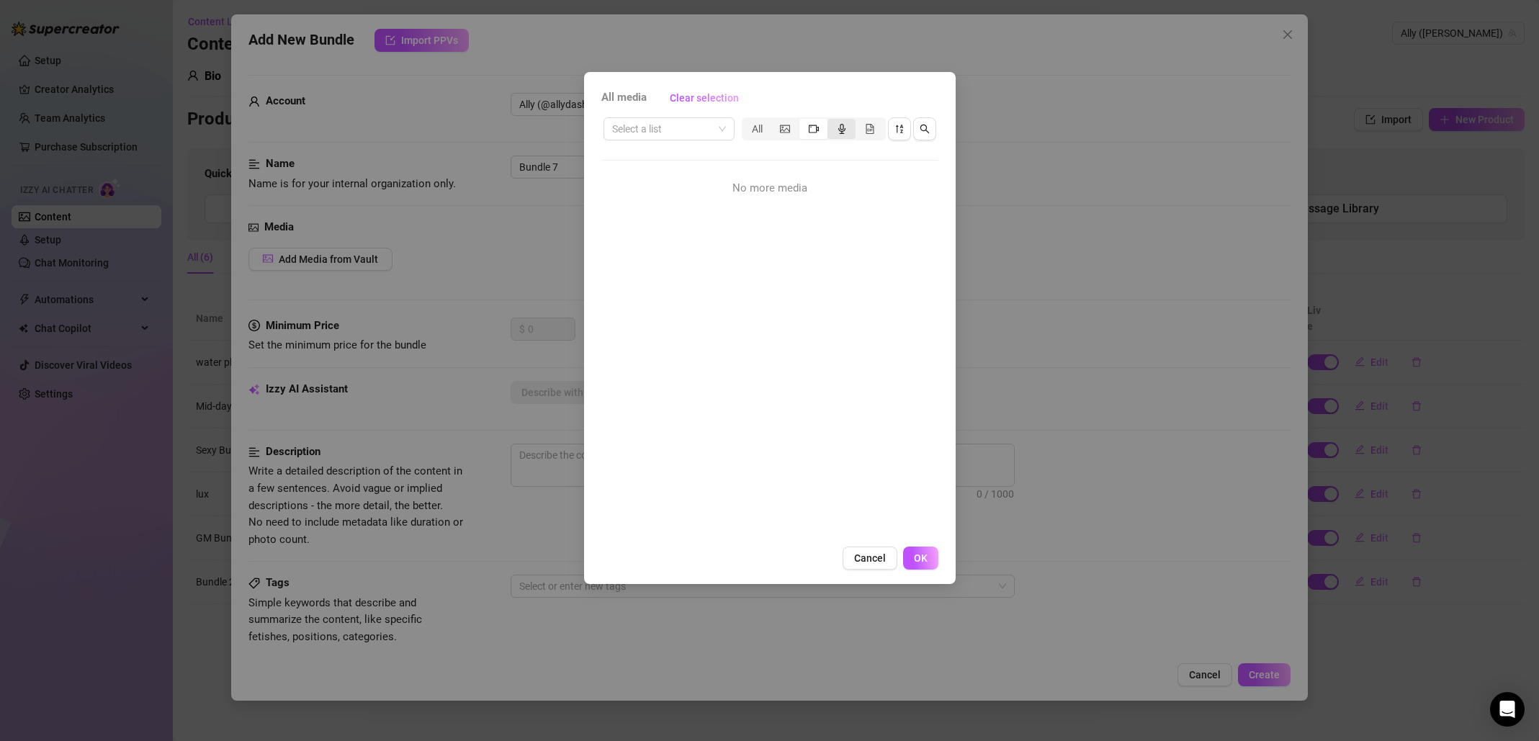
click at [841, 129] on icon "audio" at bounding box center [841, 129] width 7 height 10
click at [831, 121] on input "segmented control" at bounding box center [831, 121] width 0 height 0
click at [753, 130] on div "All" at bounding box center [757, 129] width 28 height 20
click at [747, 121] on input "All" at bounding box center [747, 121] width 0 height 0
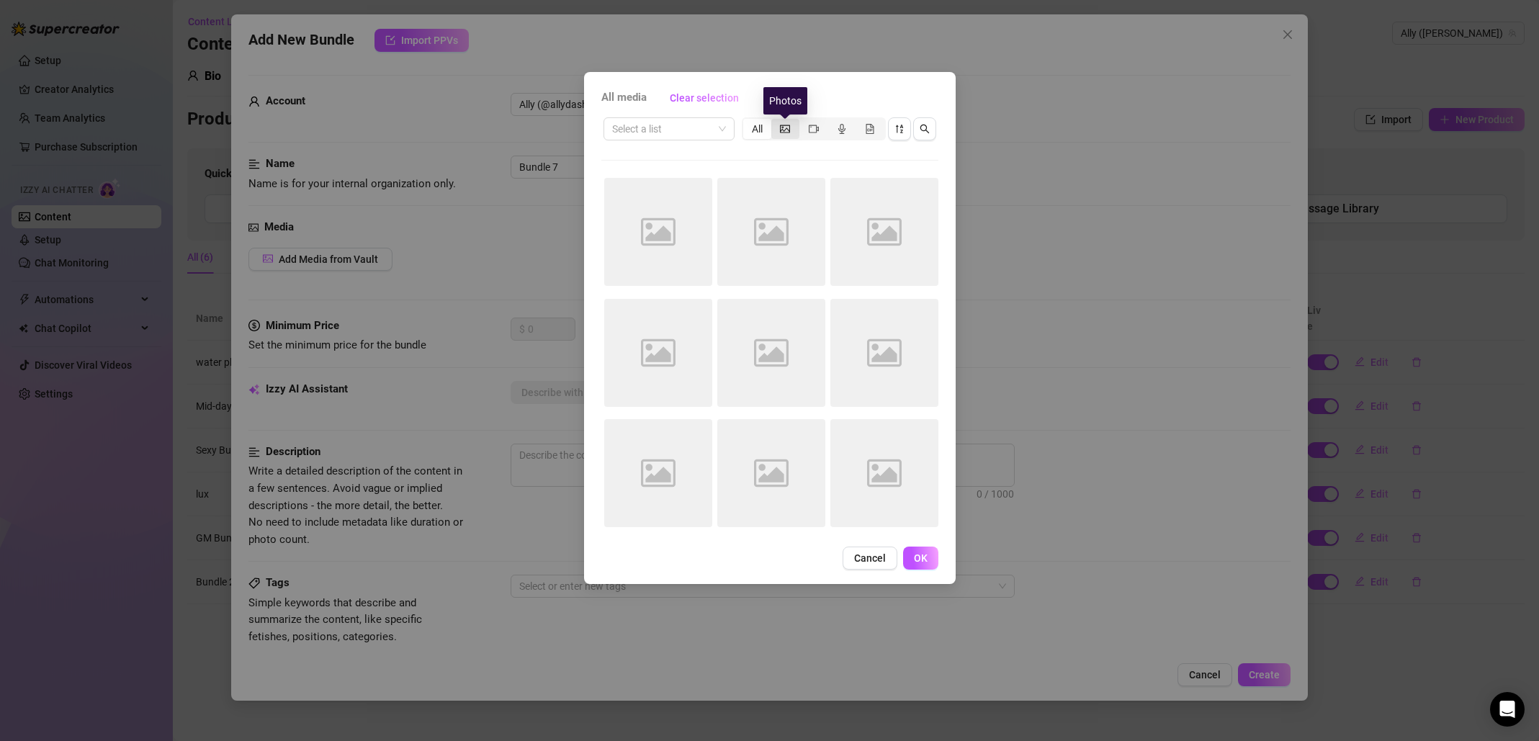
click at [785, 130] on icon "picture" at bounding box center [785, 129] width 10 height 8
click at [775, 121] on input "segmented control" at bounding box center [775, 121] width 0 height 0
click at [872, 133] on span "segmented control" at bounding box center [870, 129] width 10 height 12
click at [859, 121] on input "segmented control" at bounding box center [859, 121] width 0 height 0
click at [847, 133] on div "segmented control" at bounding box center [842, 129] width 28 height 20
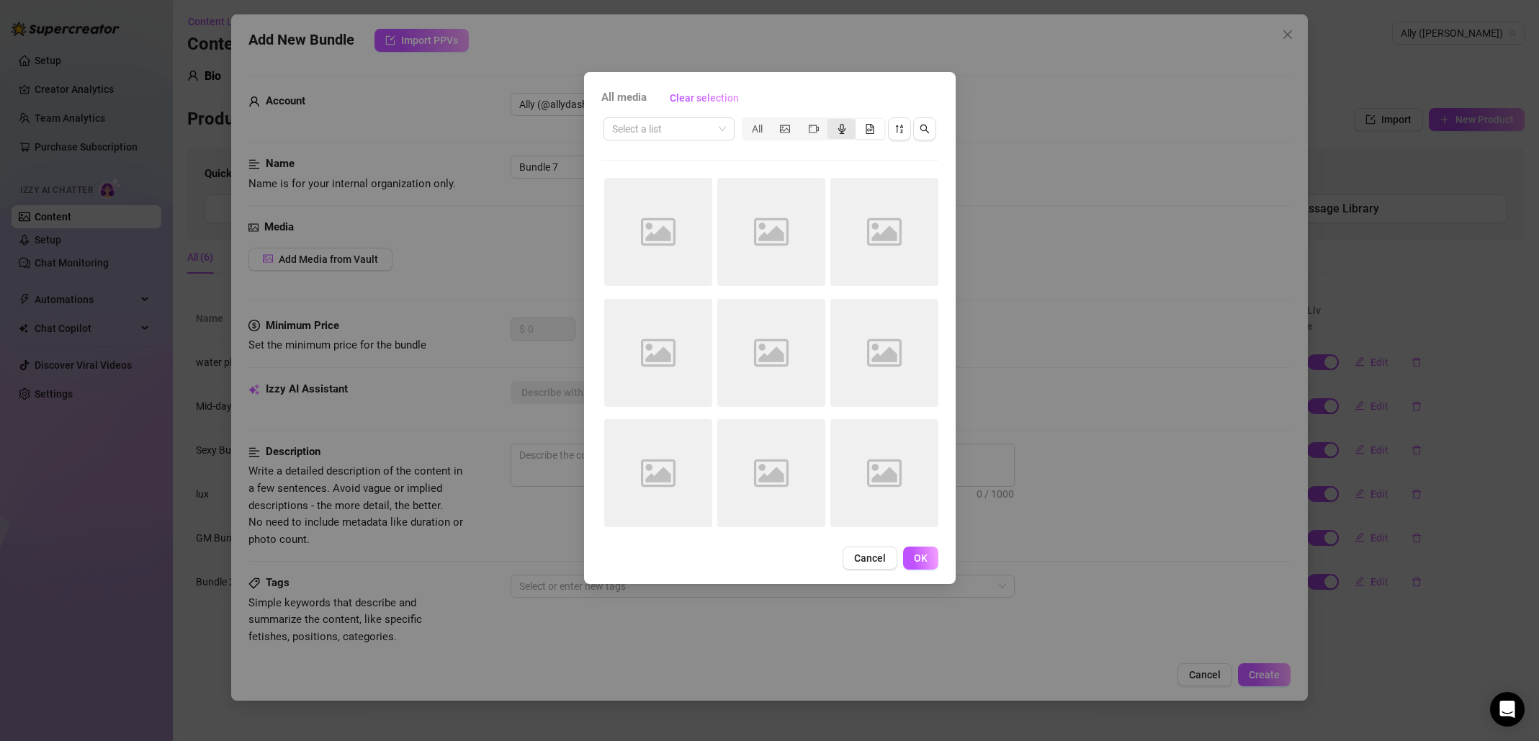
click at [831, 121] on input "segmented control" at bounding box center [831, 121] width 0 height 0
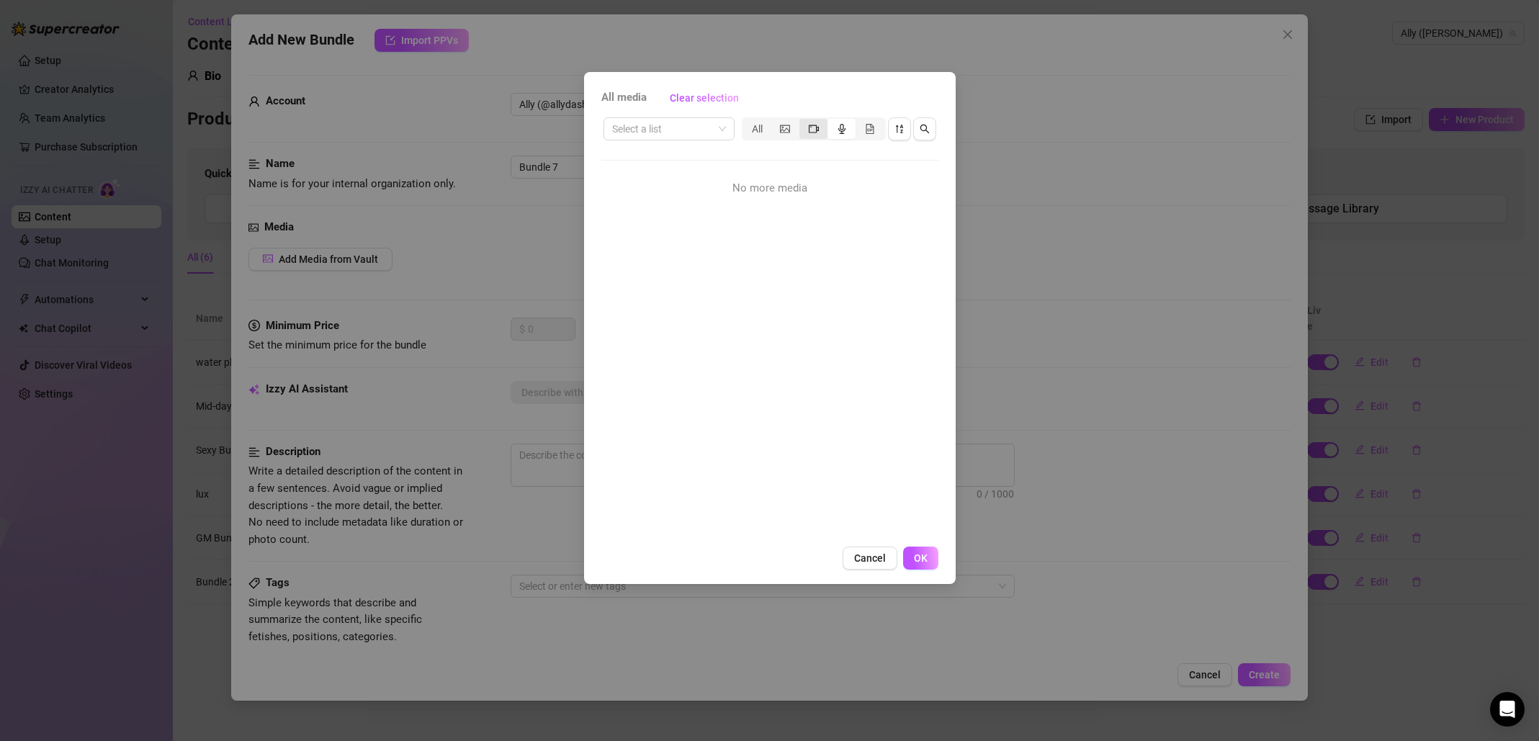
click at [816, 131] on icon "video-camera" at bounding box center [814, 129] width 10 height 10
click at [803, 121] on input "segmented control" at bounding box center [803, 121] width 0 height 0
click at [786, 131] on icon "picture" at bounding box center [785, 129] width 10 height 10
click at [775, 121] on input "segmented control" at bounding box center [775, 121] width 0 height 0
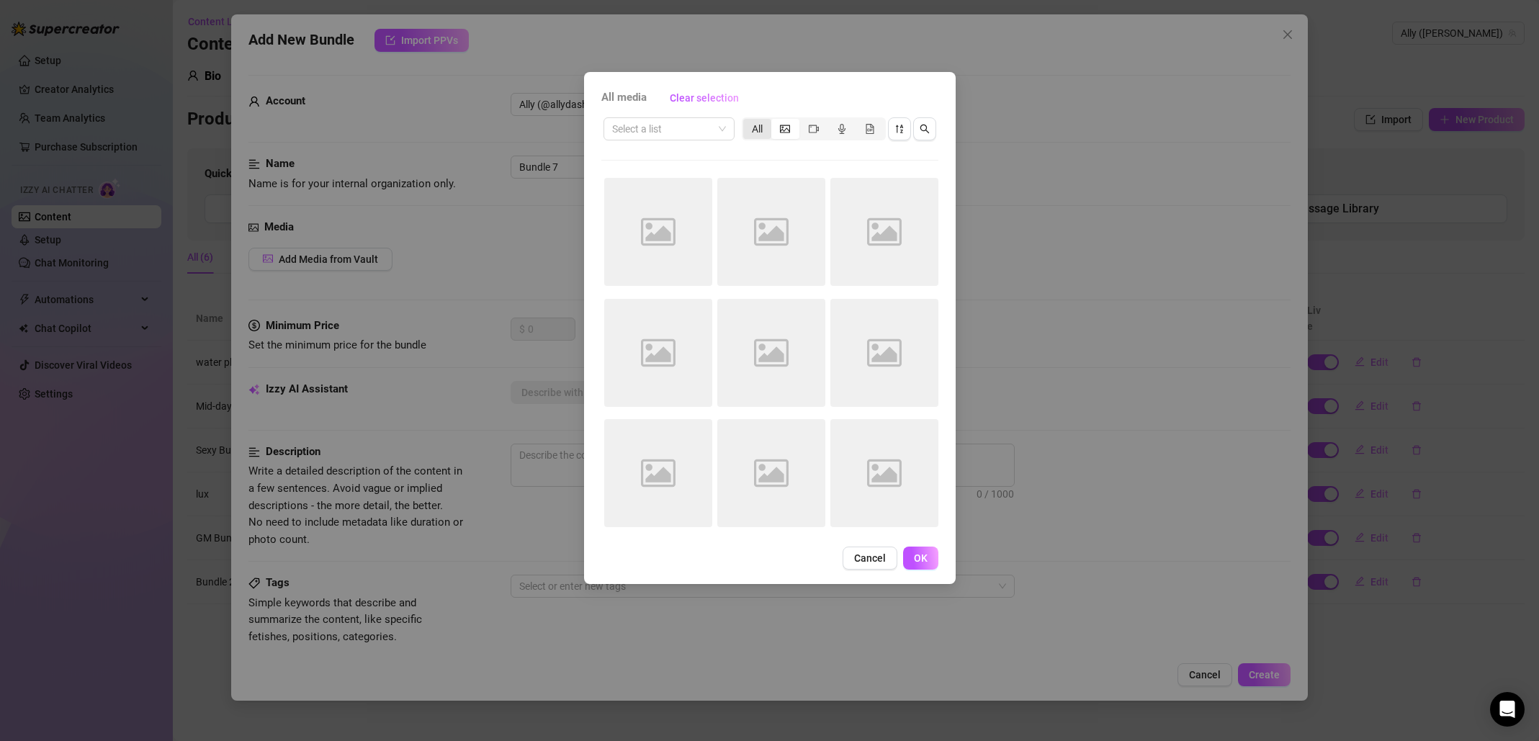
click at [767, 127] on div "All" at bounding box center [757, 129] width 28 height 20
click at [747, 121] on input "All" at bounding box center [747, 121] width 0 height 0
click at [858, 556] on span "Cancel" at bounding box center [870, 558] width 32 height 12
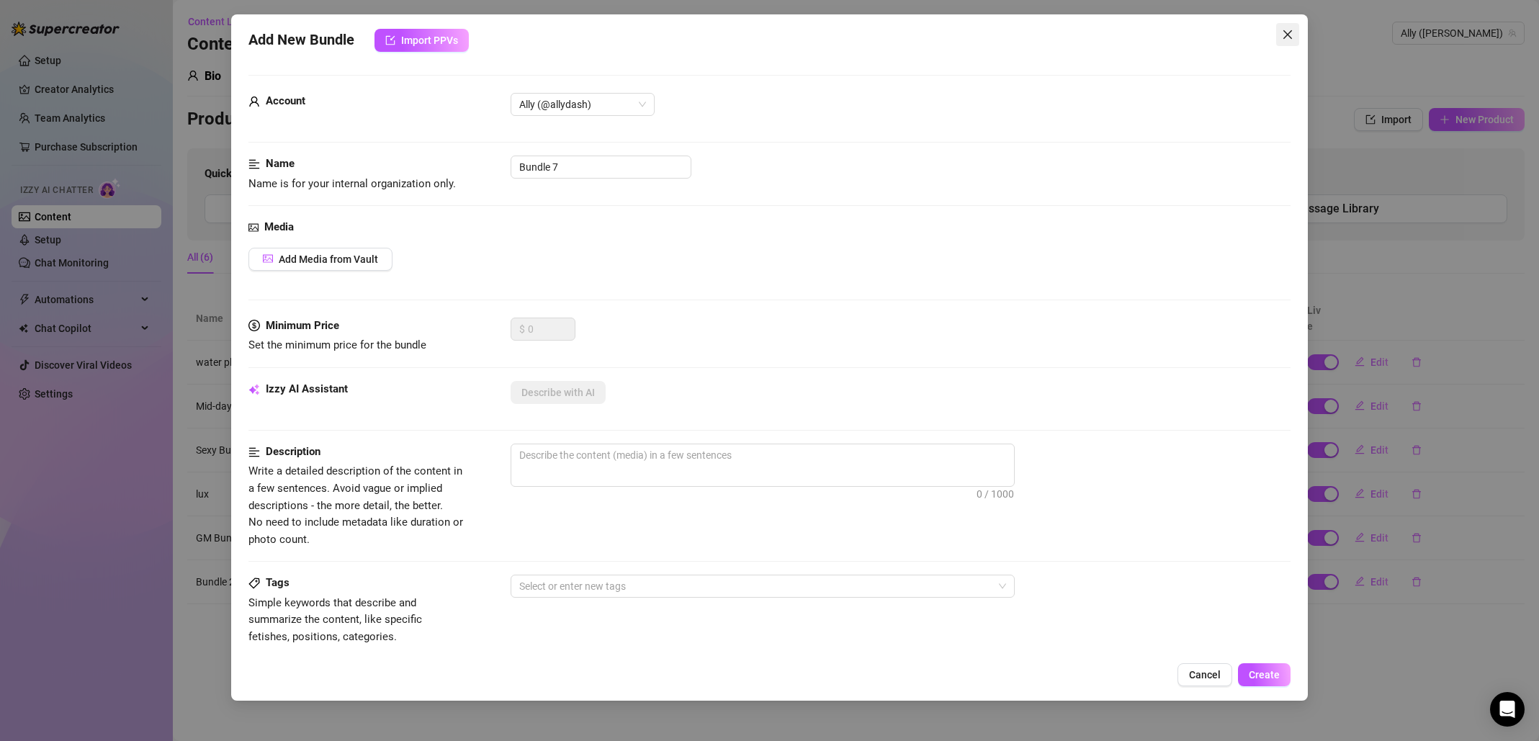
click at [1286, 32] on icon "close" at bounding box center [1287, 34] width 9 height 9
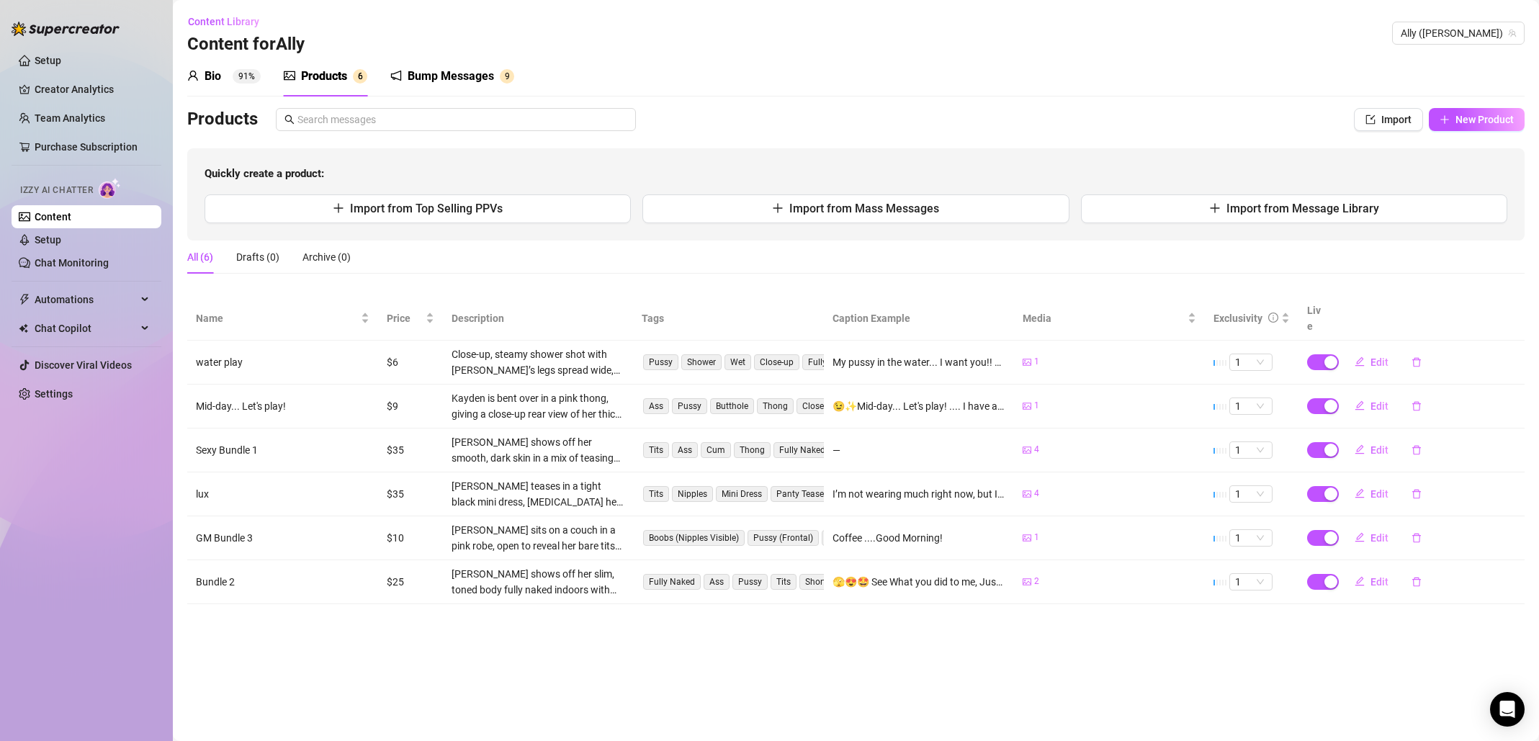
click at [220, 85] on div "Bio 91%" at bounding box center [223, 76] width 73 height 40
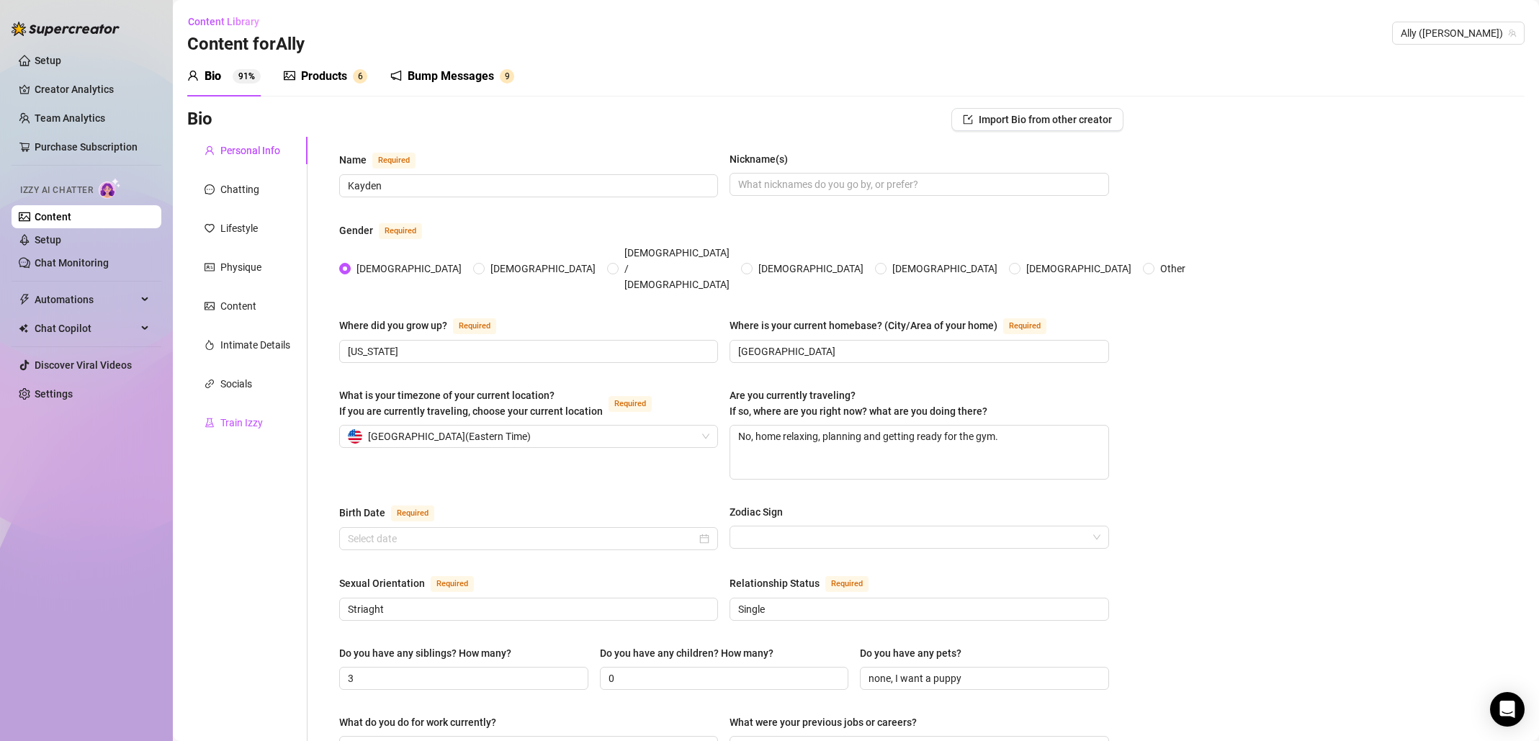
click at [233, 421] on div "Train Izzy" at bounding box center [241, 423] width 42 height 16
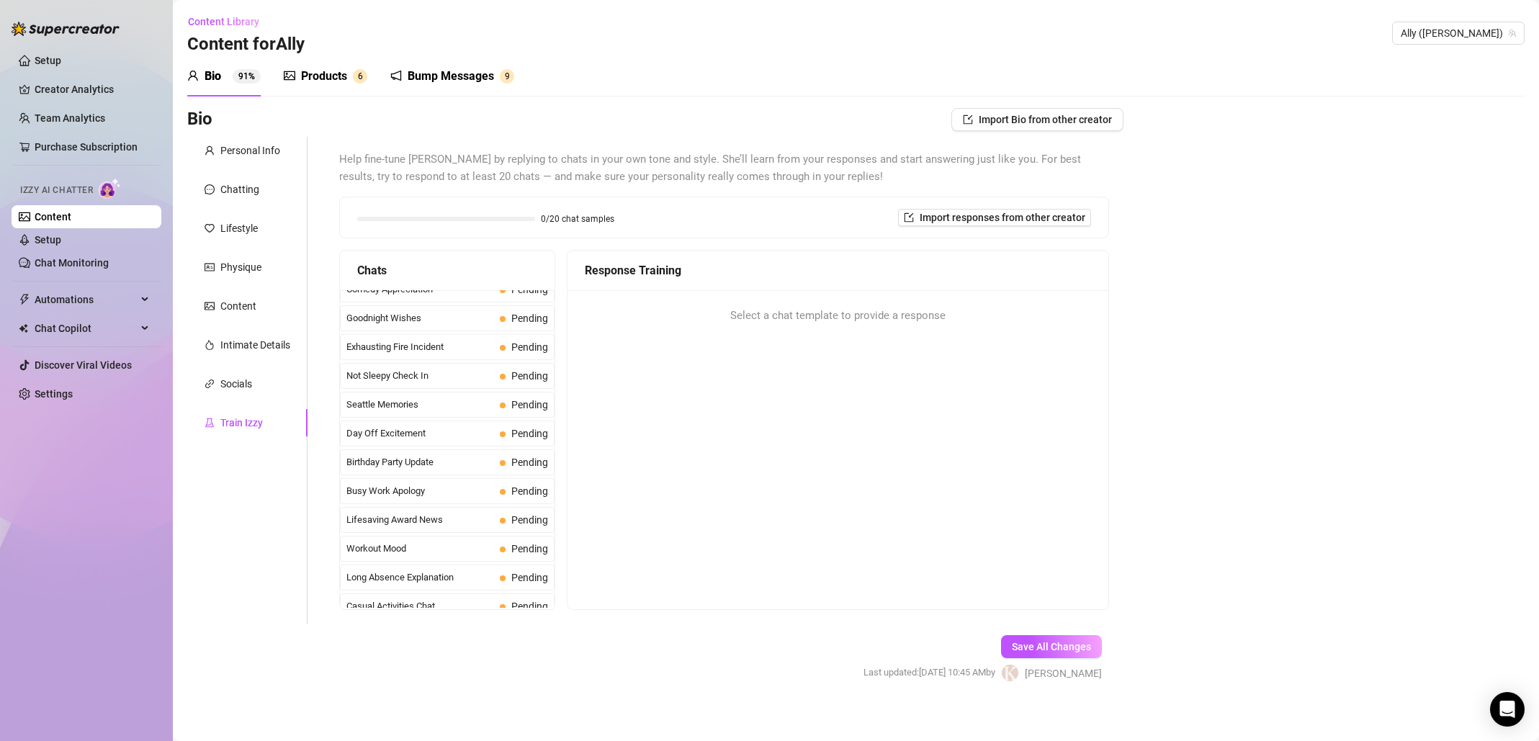
scroll to position [1293, 0]
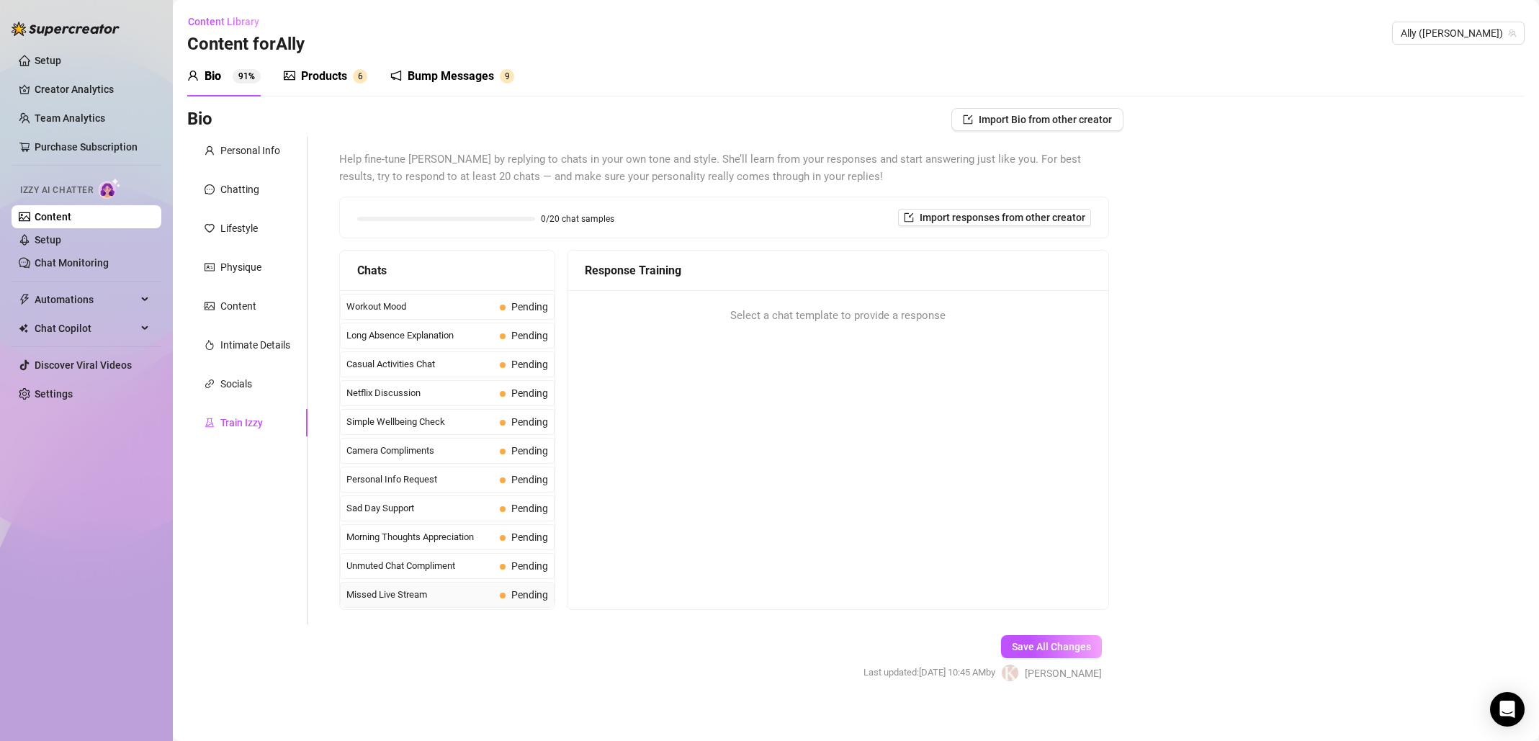
click at [439, 596] on span "Missed Live Stream" at bounding box center [420, 595] width 148 height 14
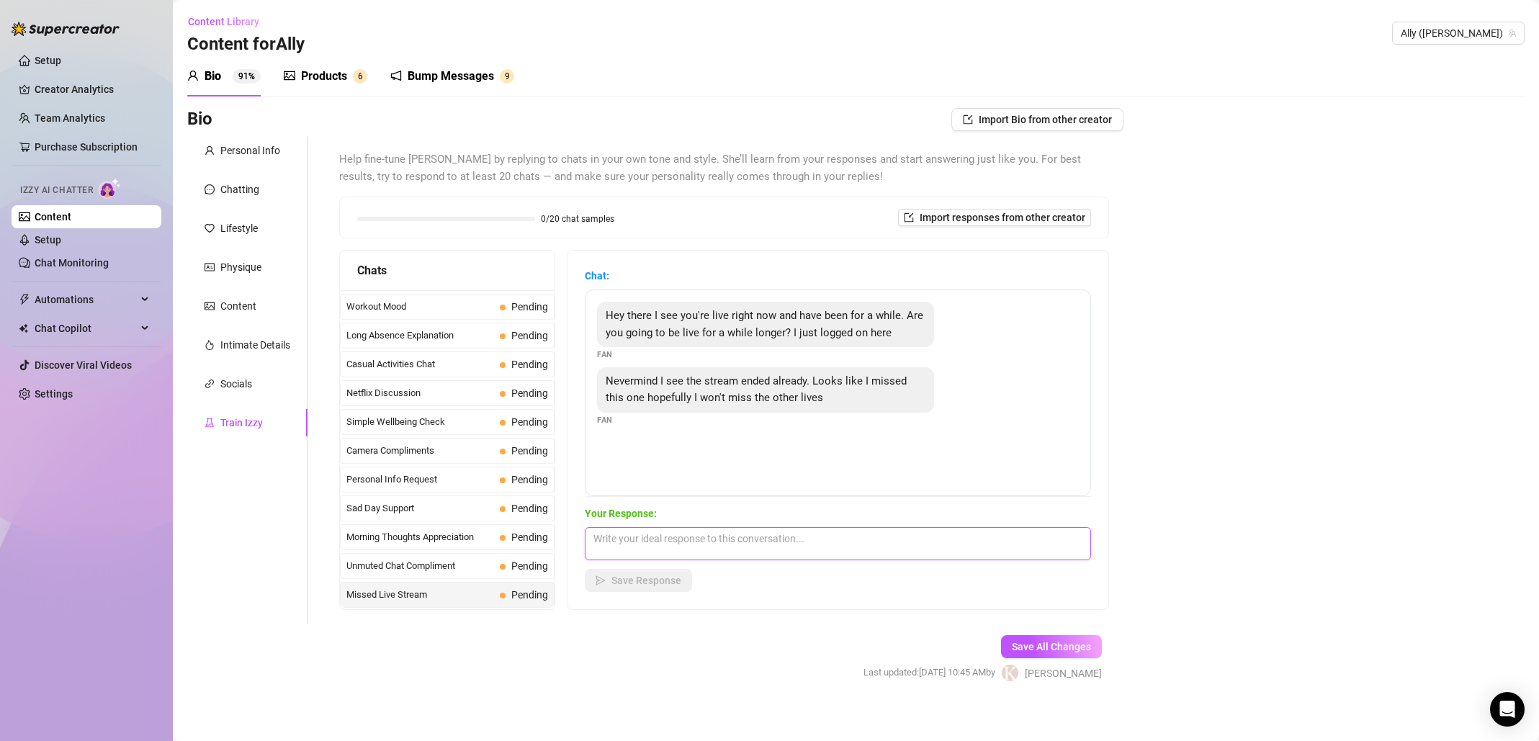
click at [834, 551] on textarea at bounding box center [838, 543] width 506 height 33
click at [831, 546] on textarea at bounding box center [838, 543] width 506 height 33
type textarea "y"
type textarea "You don't want to miss the next one for sure babe xo"
click at [671, 576] on span "Save Response" at bounding box center [646, 581] width 70 height 12
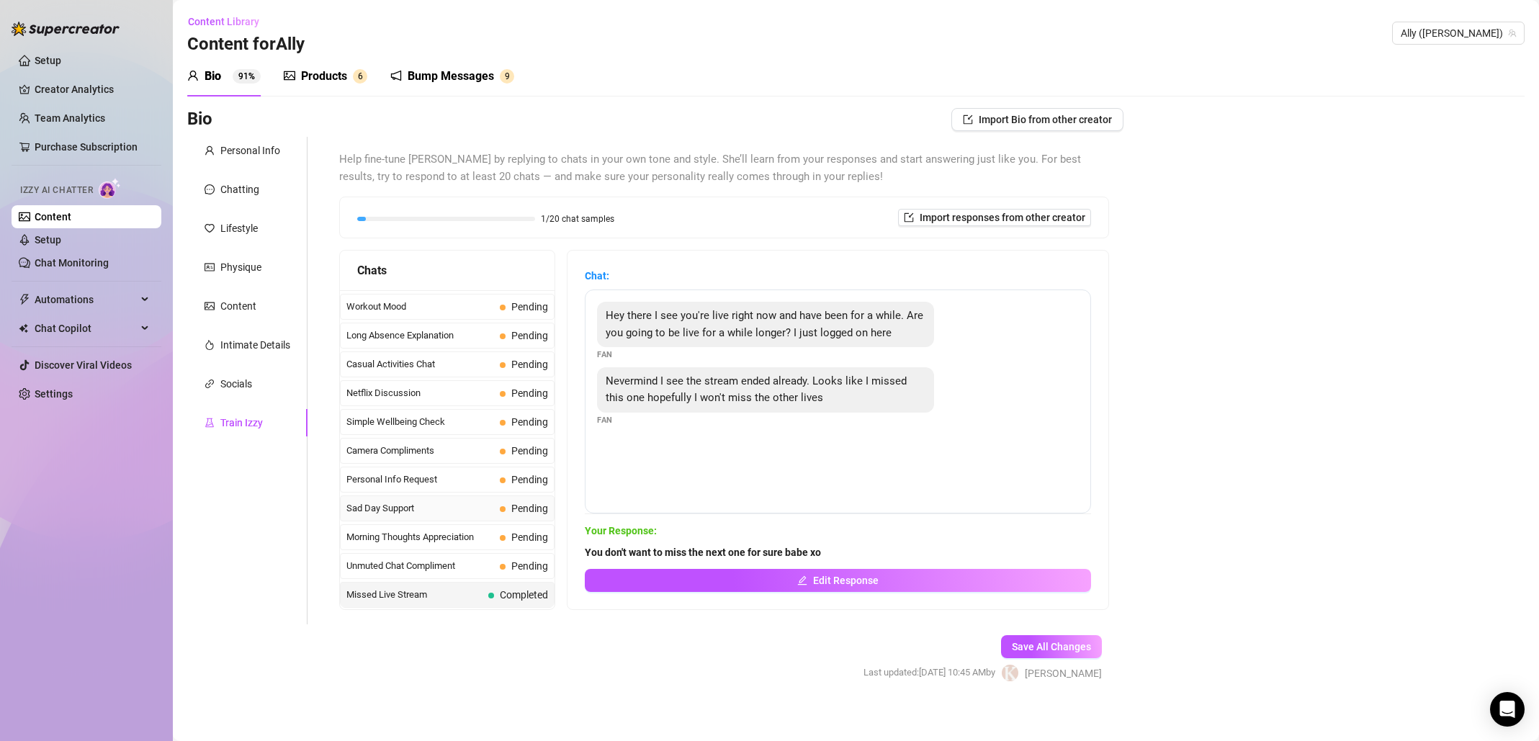
click at [445, 511] on span "Sad Day Support" at bounding box center [420, 508] width 148 height 14
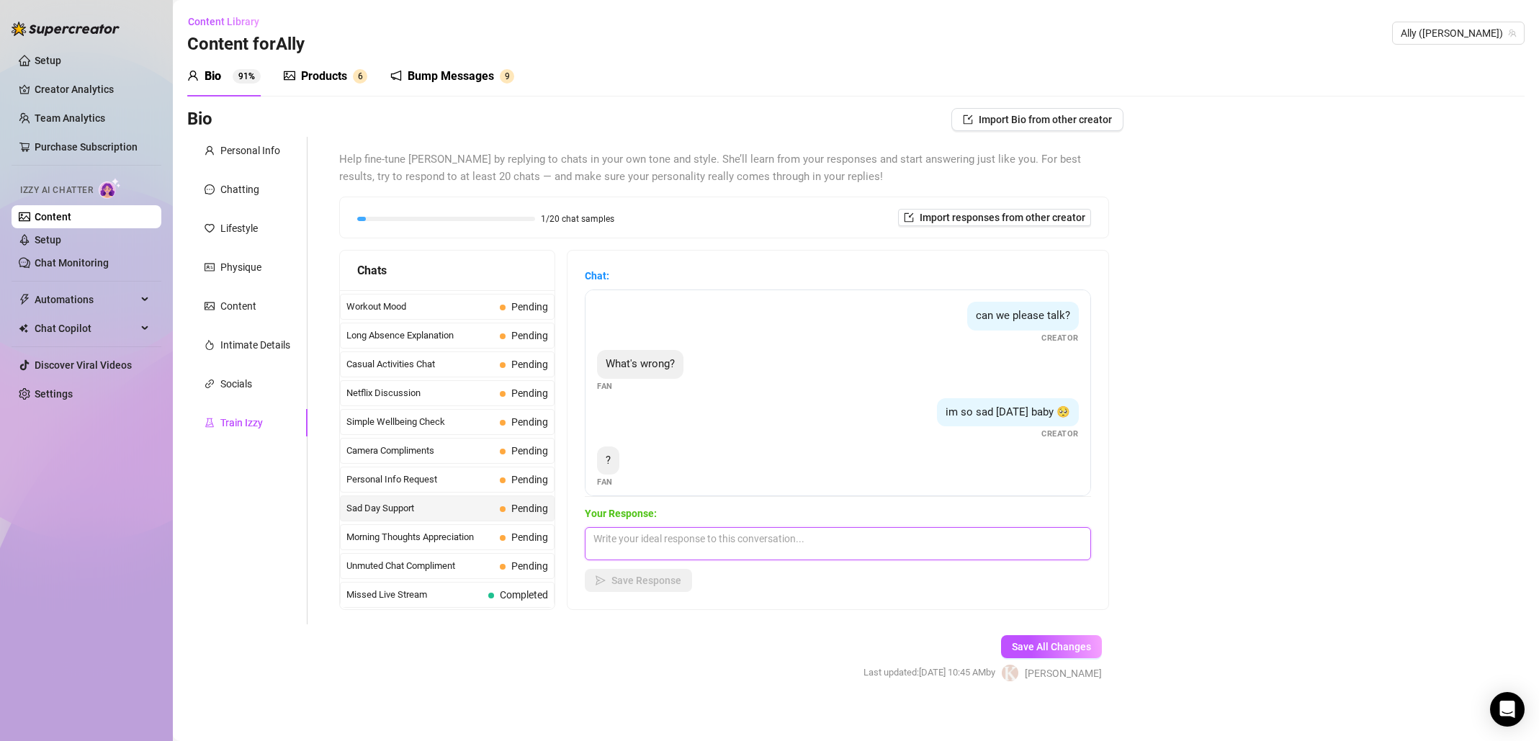
click at [667, 546] on textarea at bounding box center [838, 543] width 506 height 33
type textarea "w"
type textarea "Wish you were here to give me a little kiss and hug"
click at [601, 578] on icon "send" at bounding box center [601, 580] width 10 height 10
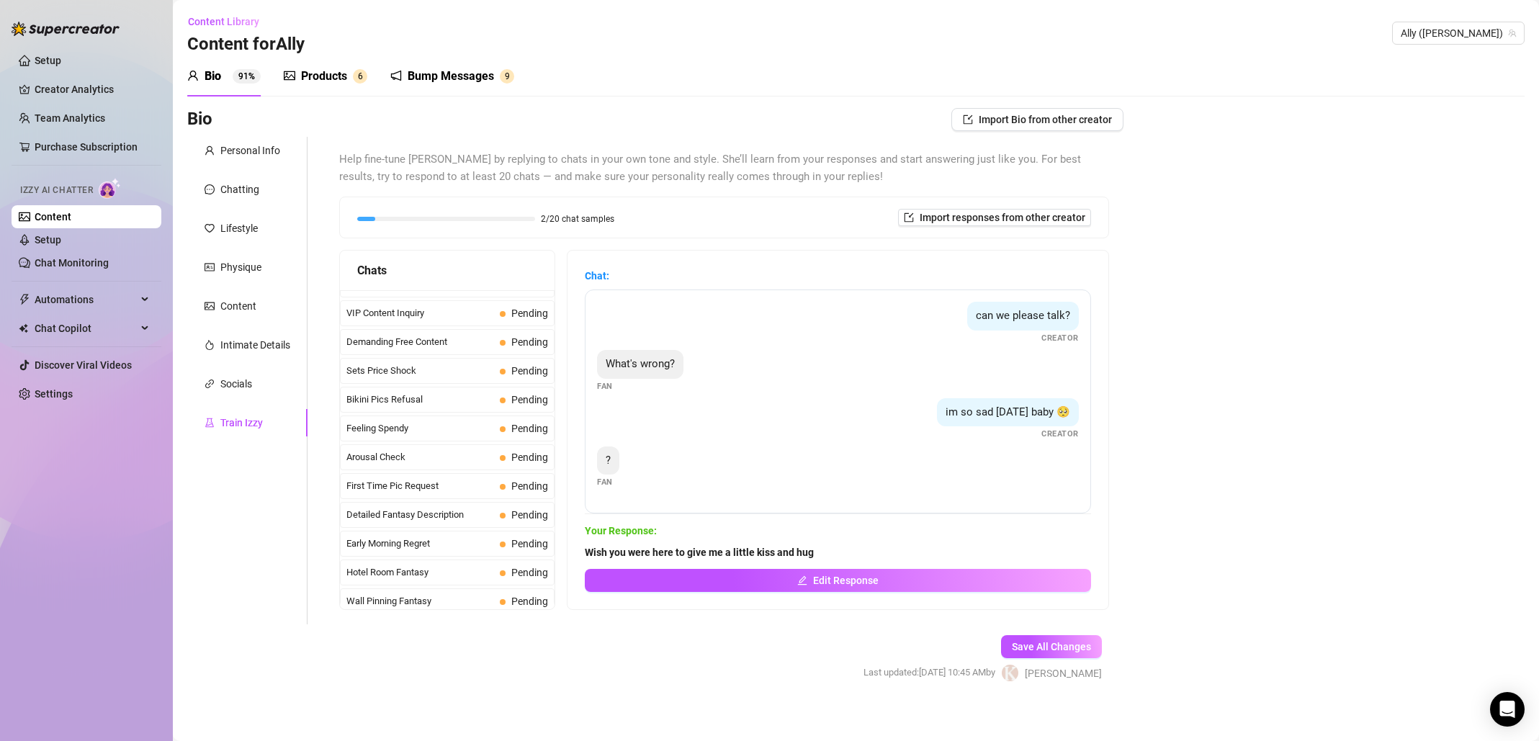
scroll to position [0, 0]
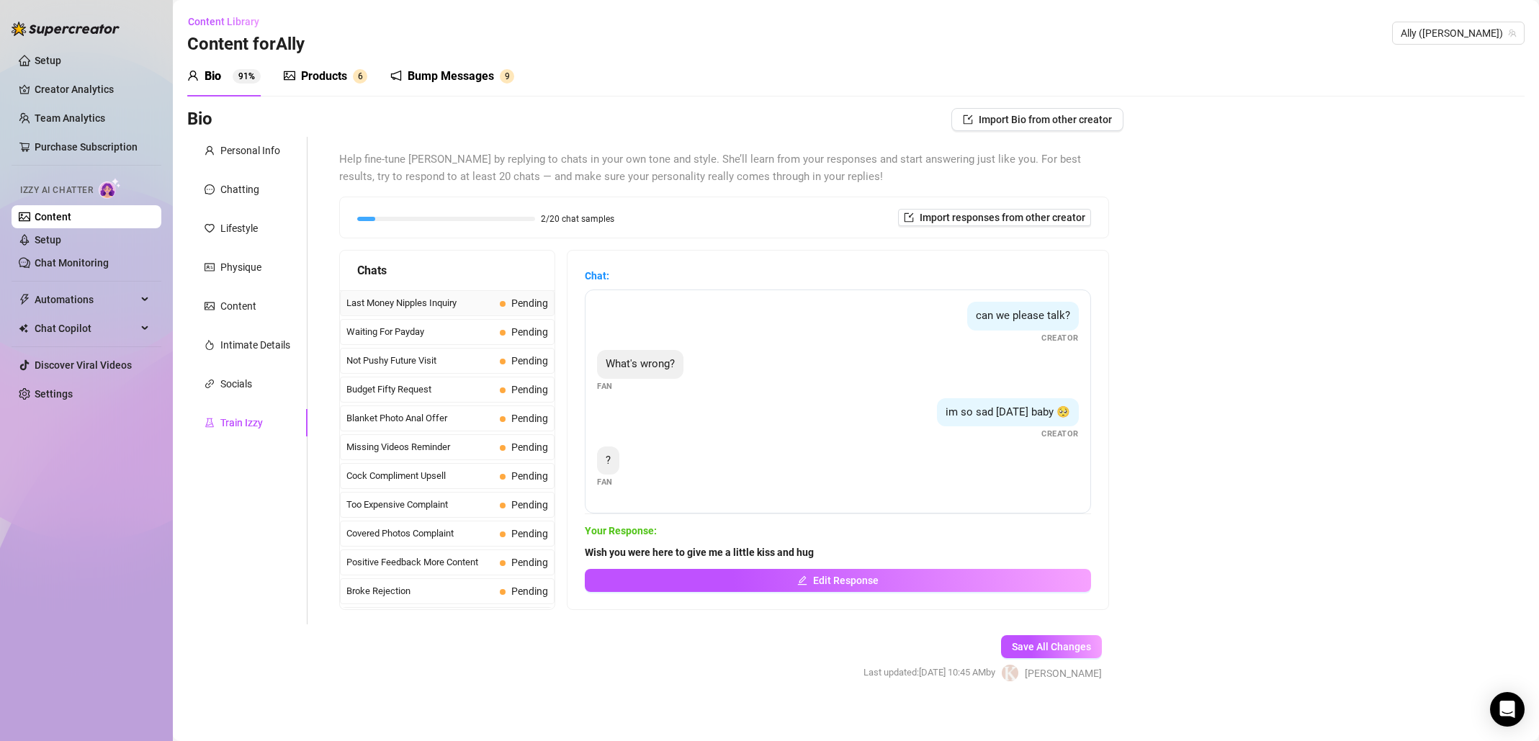
click at [434, 303] on span "Last Money Nipples Inquiry" at bounding box center [420, 303] width 148 height 14
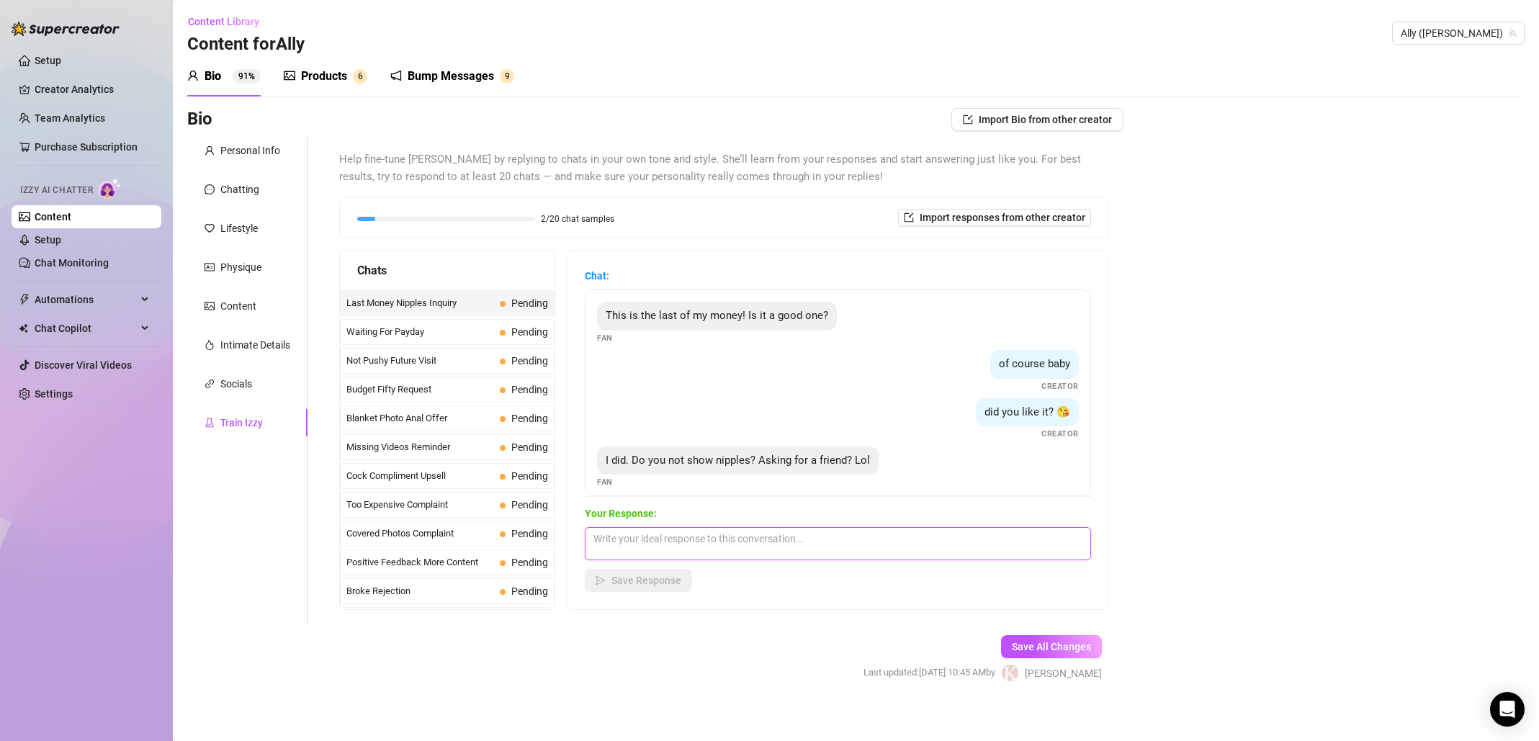
click at [844, 544] on textarea at bounding box center [838, 543] width 506 height 33
click at [932, 535] on textarea "Yes, I do show my sexy nips. ;). Your eyes only! Your freind is going to havev …" at bounding box center [838, 543] width 506 height 33
click at [833, 554] on textarea "Yes, I do show my sexy nips. ;). Your eyes only! Your friend is going to have t…" at bounding box center [838, 543] width 506 height 33
type textarea "Yes, I do show my sexy nips. ;). Your eyes only! Your friend is going to have t…"
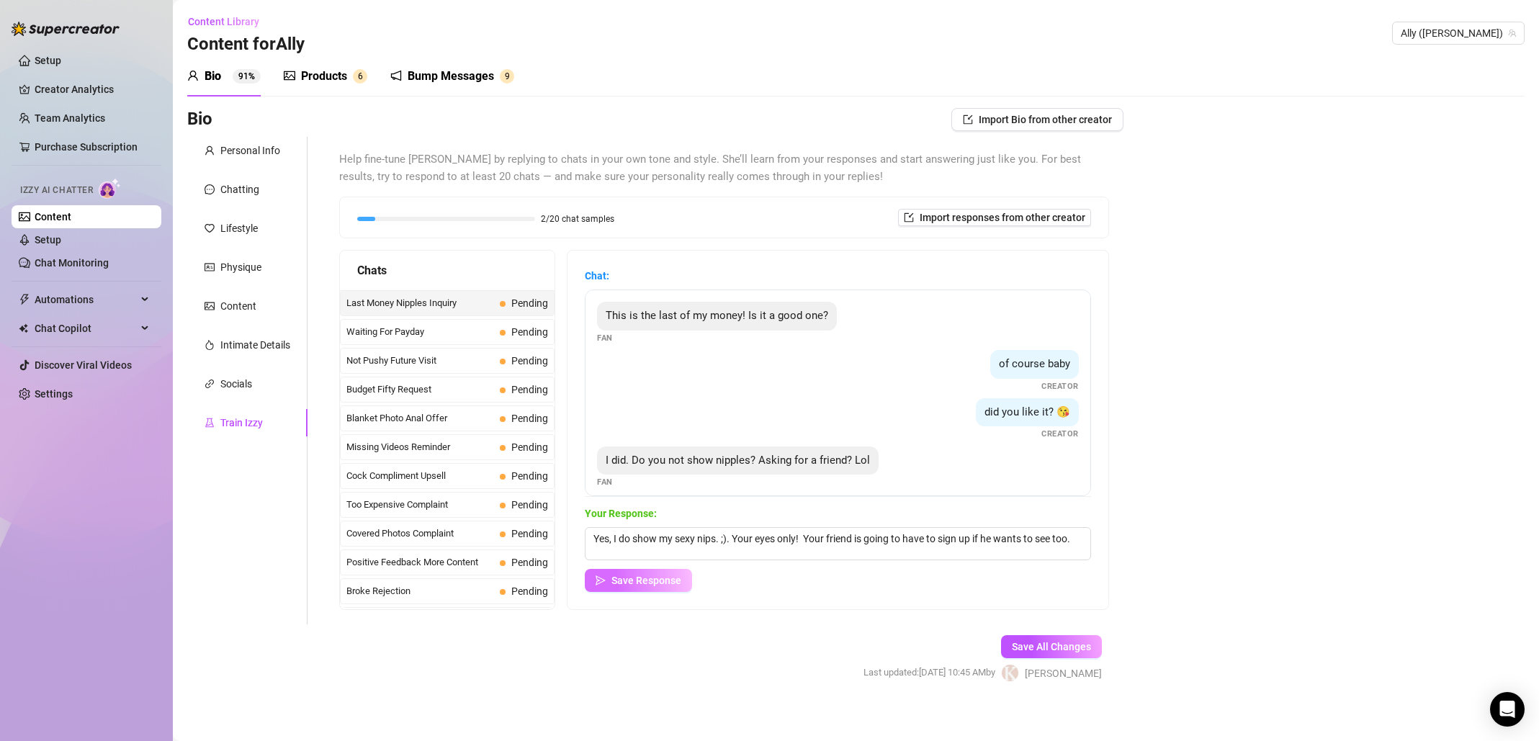
click at [685, 588] on button "Save Response" at bounding box center [638, 580] width 107 height 23
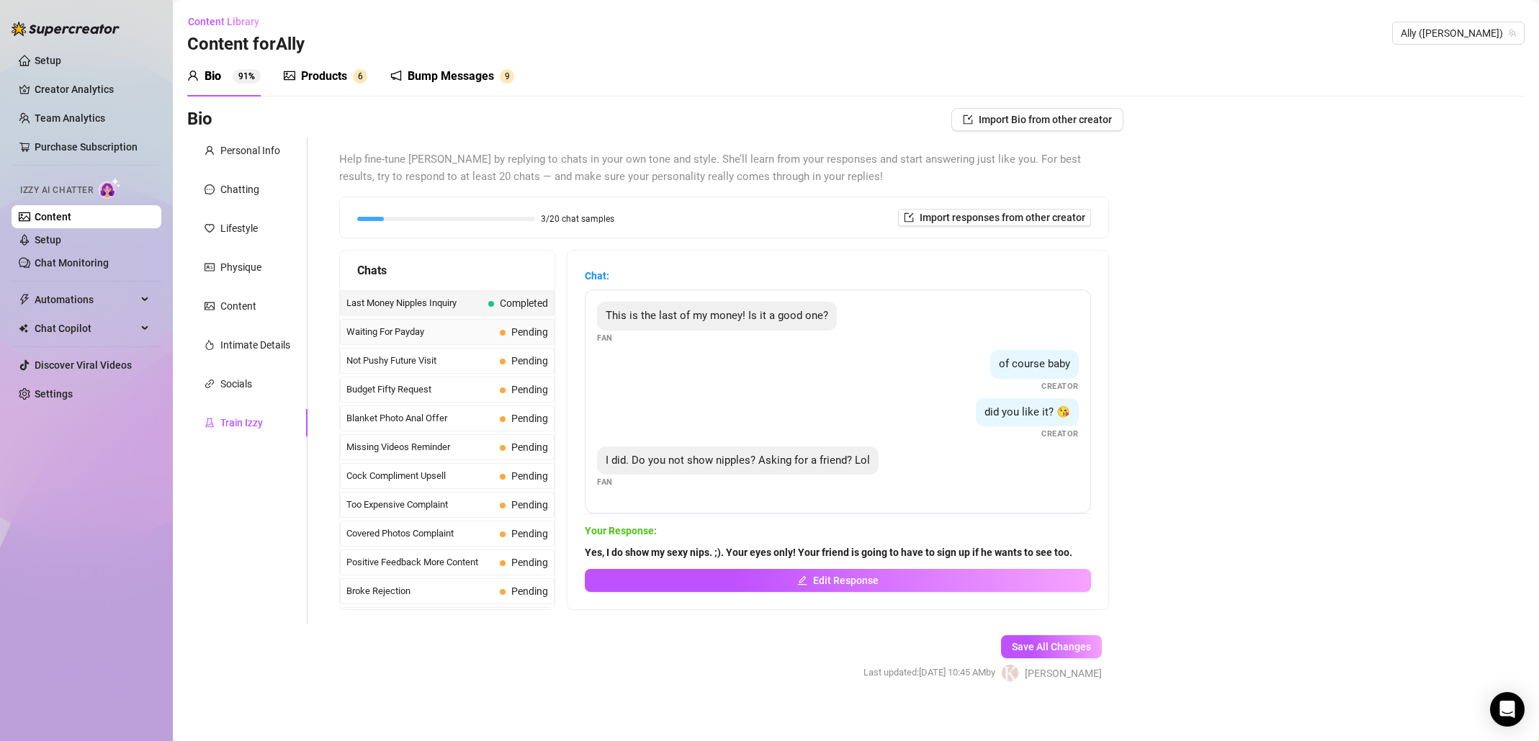
click at [446, 337] on span "Waiting For Payday" at bounding box center [420, 332] width 148 height 14
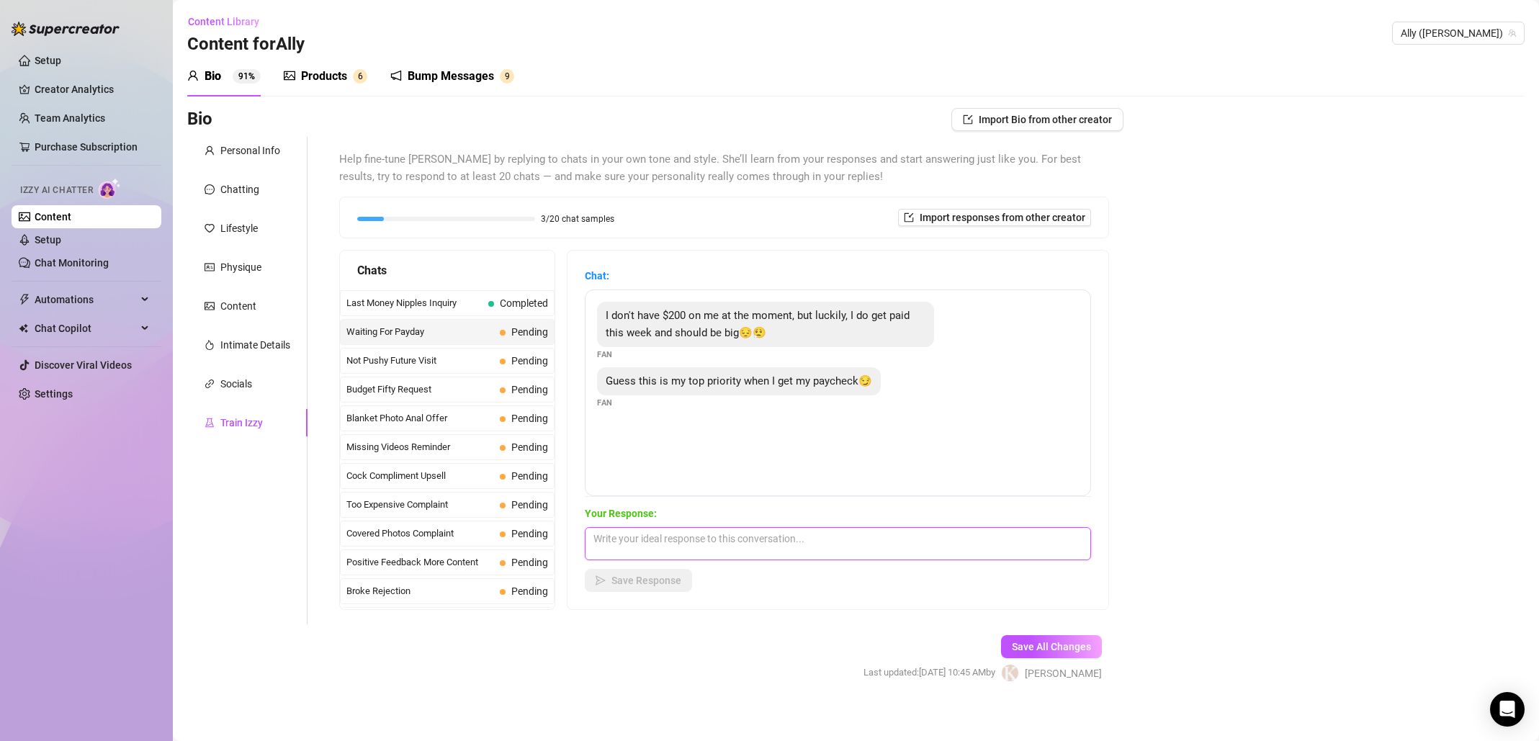
click at [808, 553] on textarea at bounding box center [838, 543] width 506 height 33
click at [807, 545] on textarea at bounding box center [838, 543] width 506 height 33
click at [812, 542] on textarea at bounding box center [838, 543] width 506 height 33
click at [738, 542] on textarea "Excalty! Take care of me and I wil take care of you. I got your back babe." at bounding box center [838, 543] width 506 height 33
type textarea "Exactly! Take care of me and I will take care of you. I got your back babe."
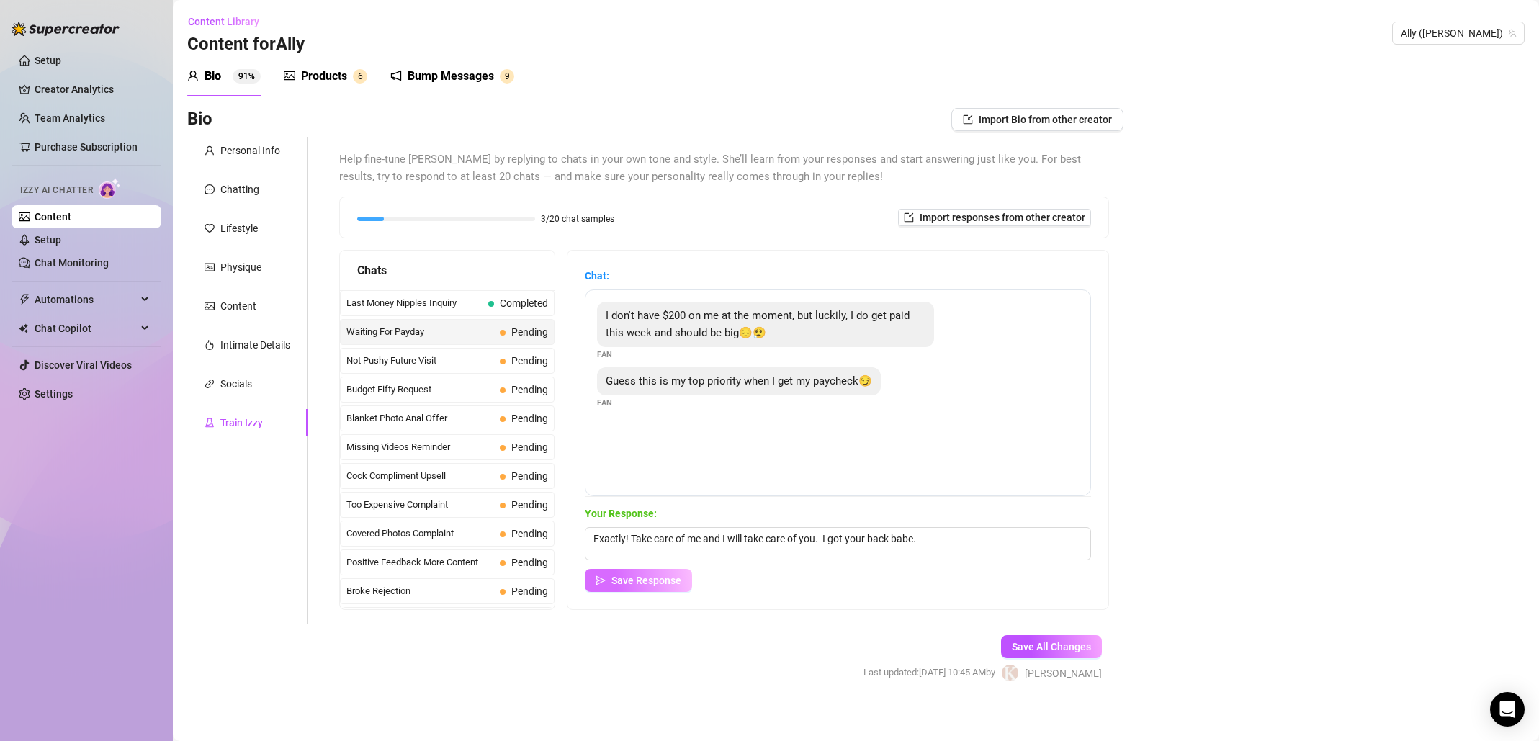
click at [665, 583] on span "Save Response" at bounding box center [646, 581] width 70 height 12
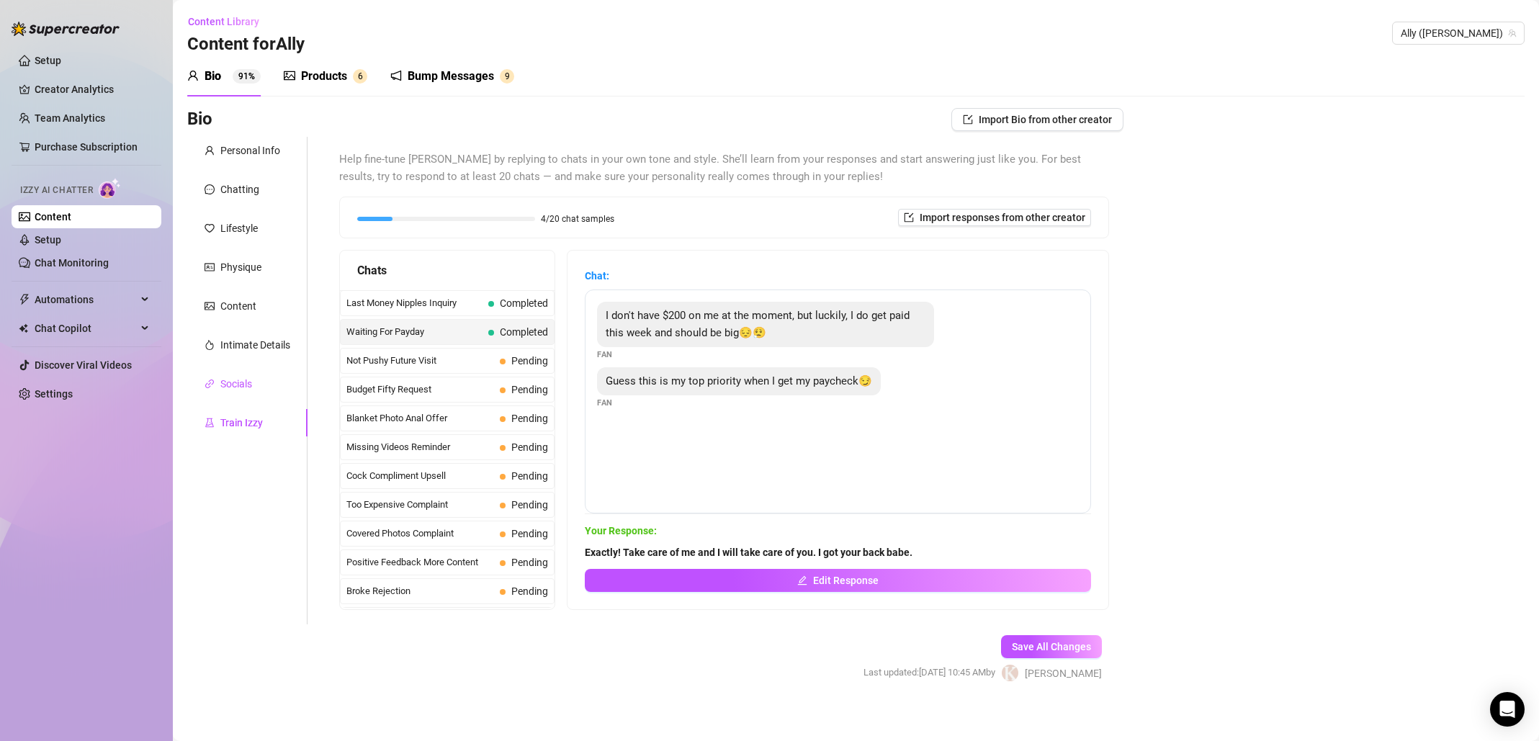
click at [240, 390] on div "Socials" at bounding box center [236, 384] width 32 height 16
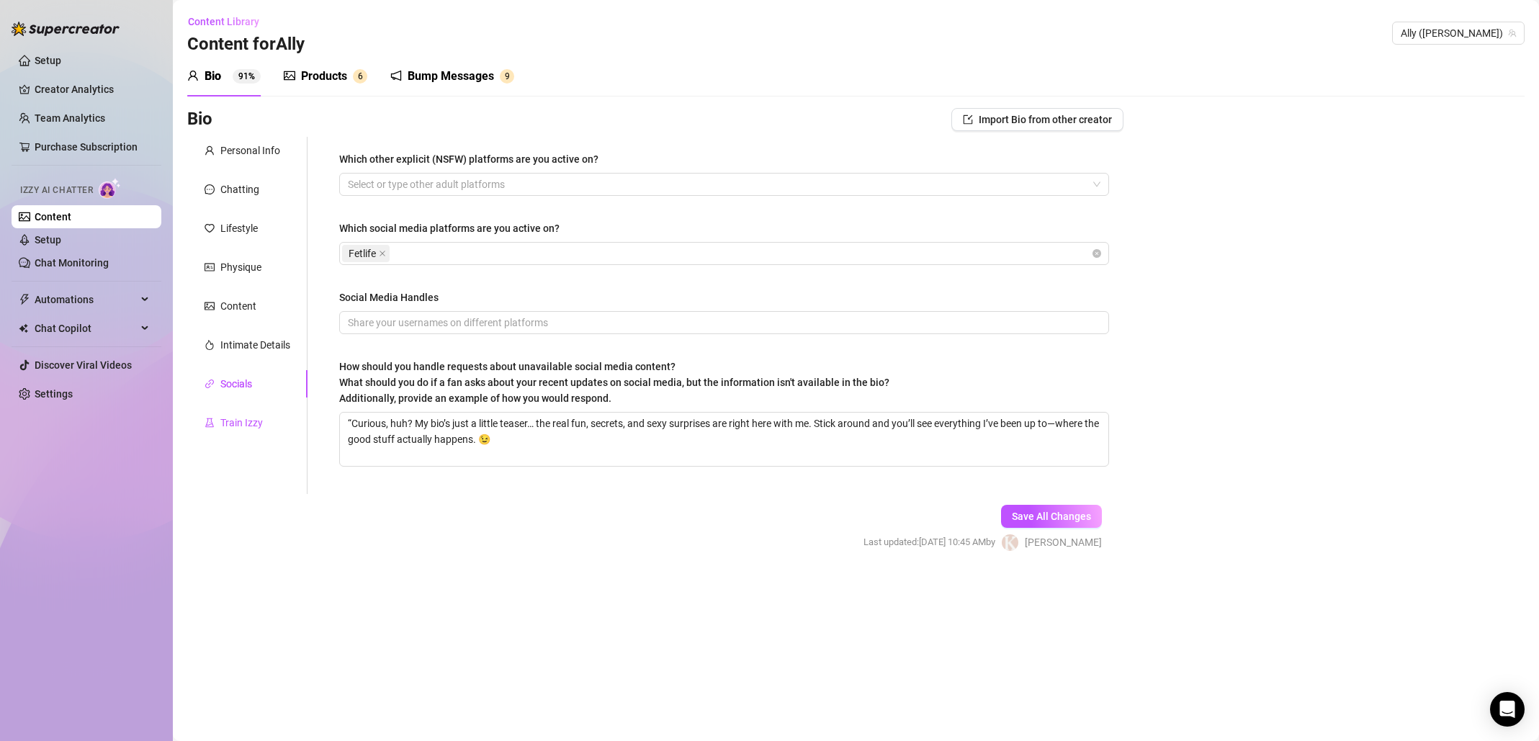
click at [238, 419] on div "Train Izzy" at bounding box center [241, 423] width 42 height 16
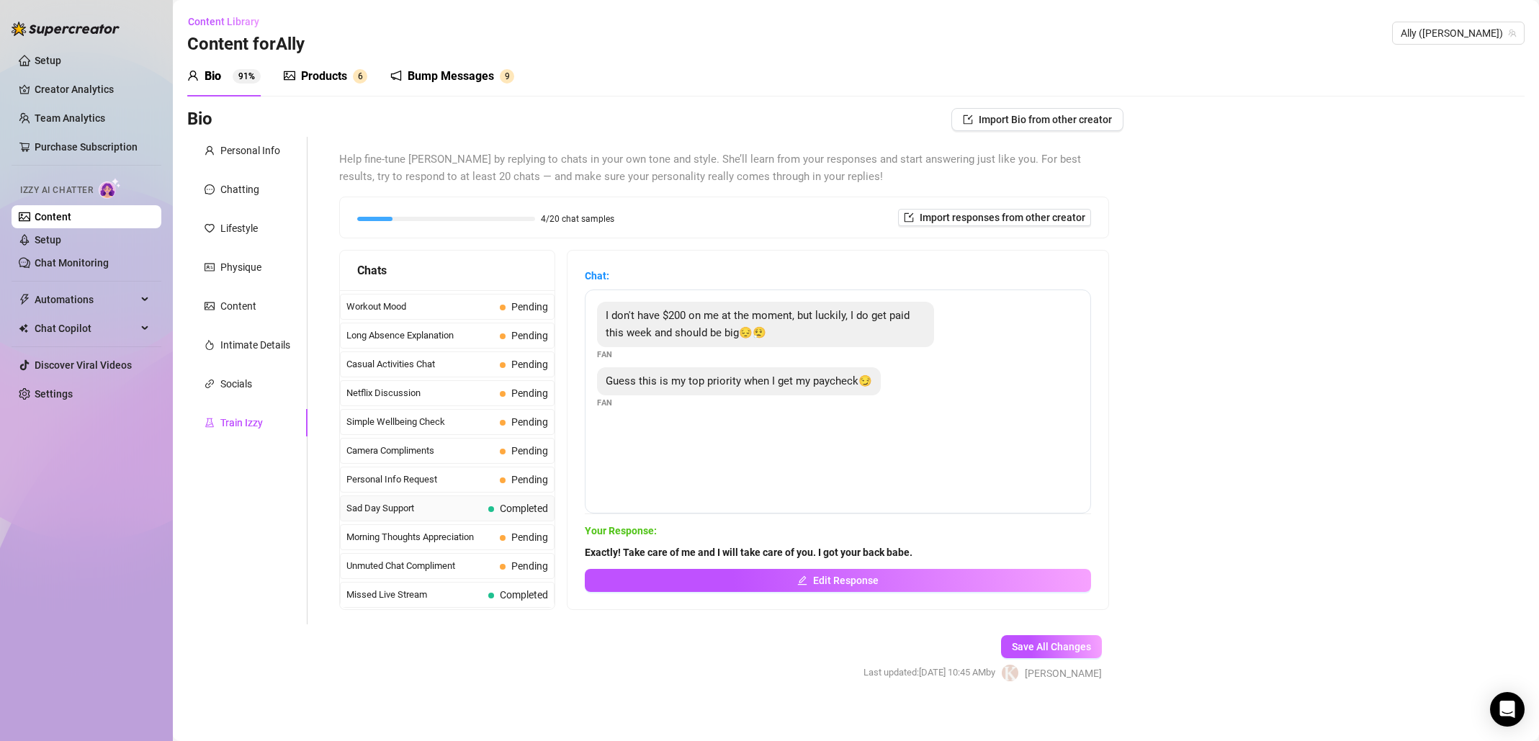
scroll to position [9, 0]
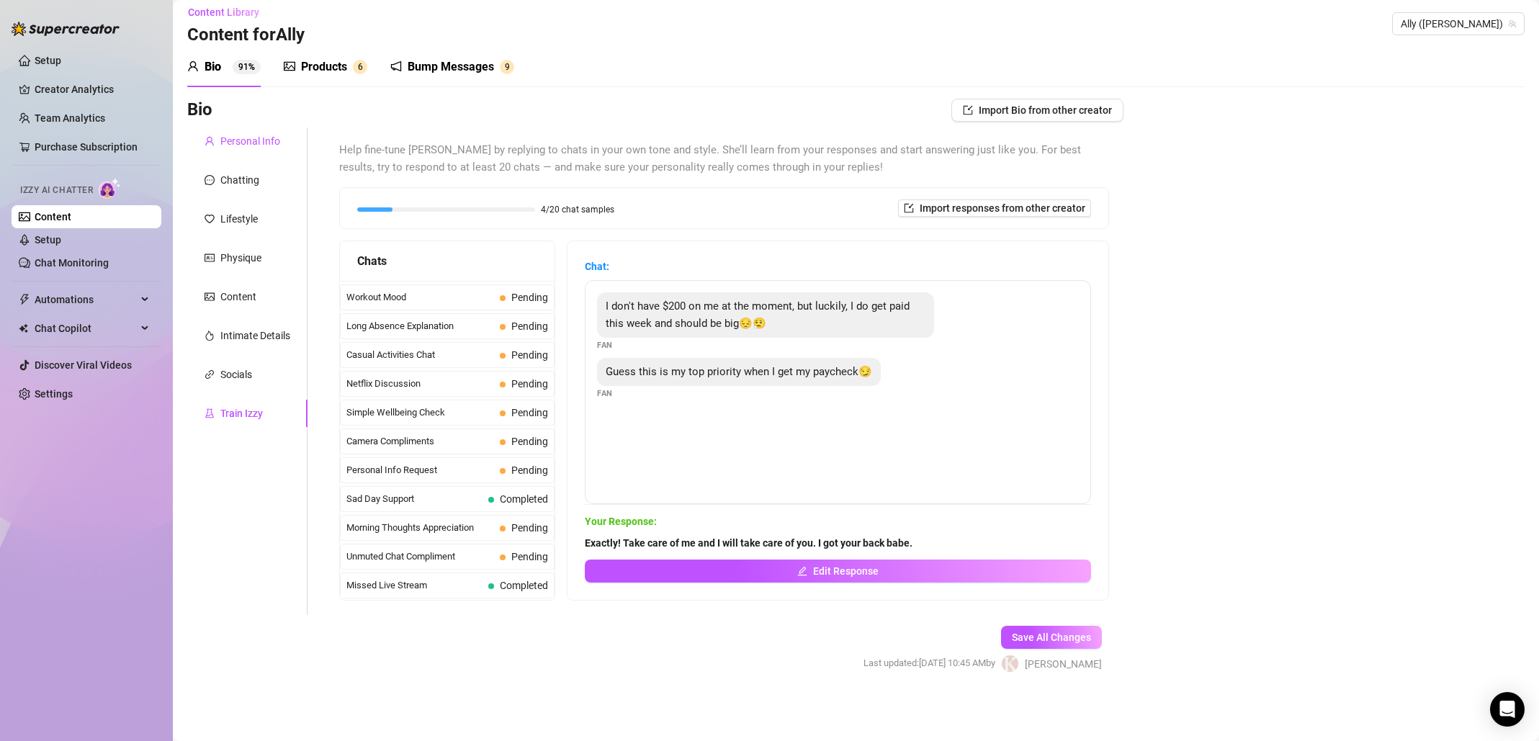
click at [243, 137] on div "Personal Info" at bounding box center [250, 141] width 60 height 16
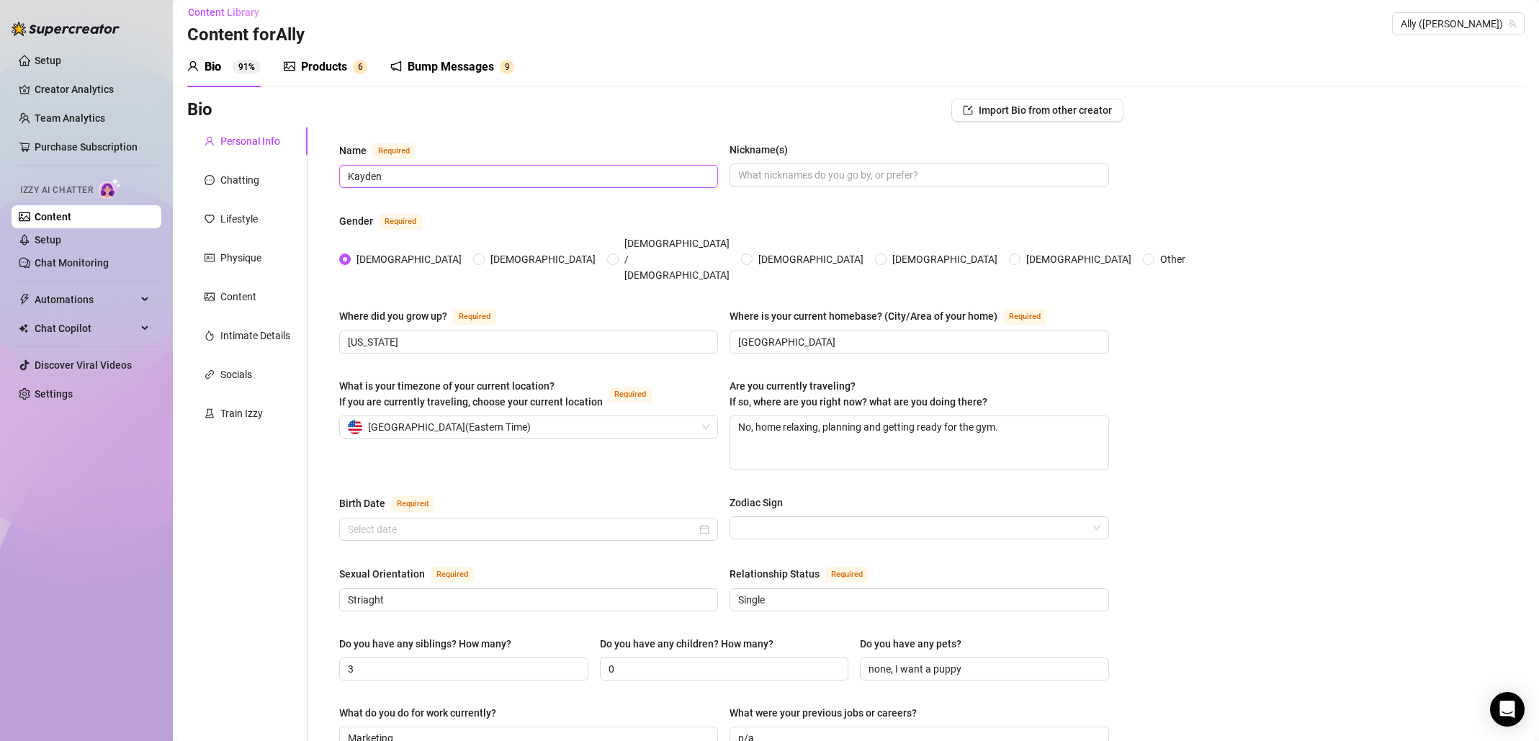
drag, startPoint x: 434, startPoint y: 171, endPoint x: 326, endPoint y: 171, distance: 108.0
click at [326, 171] on div "Name Required [PERSON_NAME](s) Gender Required [DEMOGRAPHIC_DATA] [DEMOGRAPHIC_…" at bounding box center [724, 723] width 799 height 1193
type input "a"
type input "Ally Dash"
click at [972, 180] on input "Nickname(s)" at bounding box center [917, 175] width 359 height 16
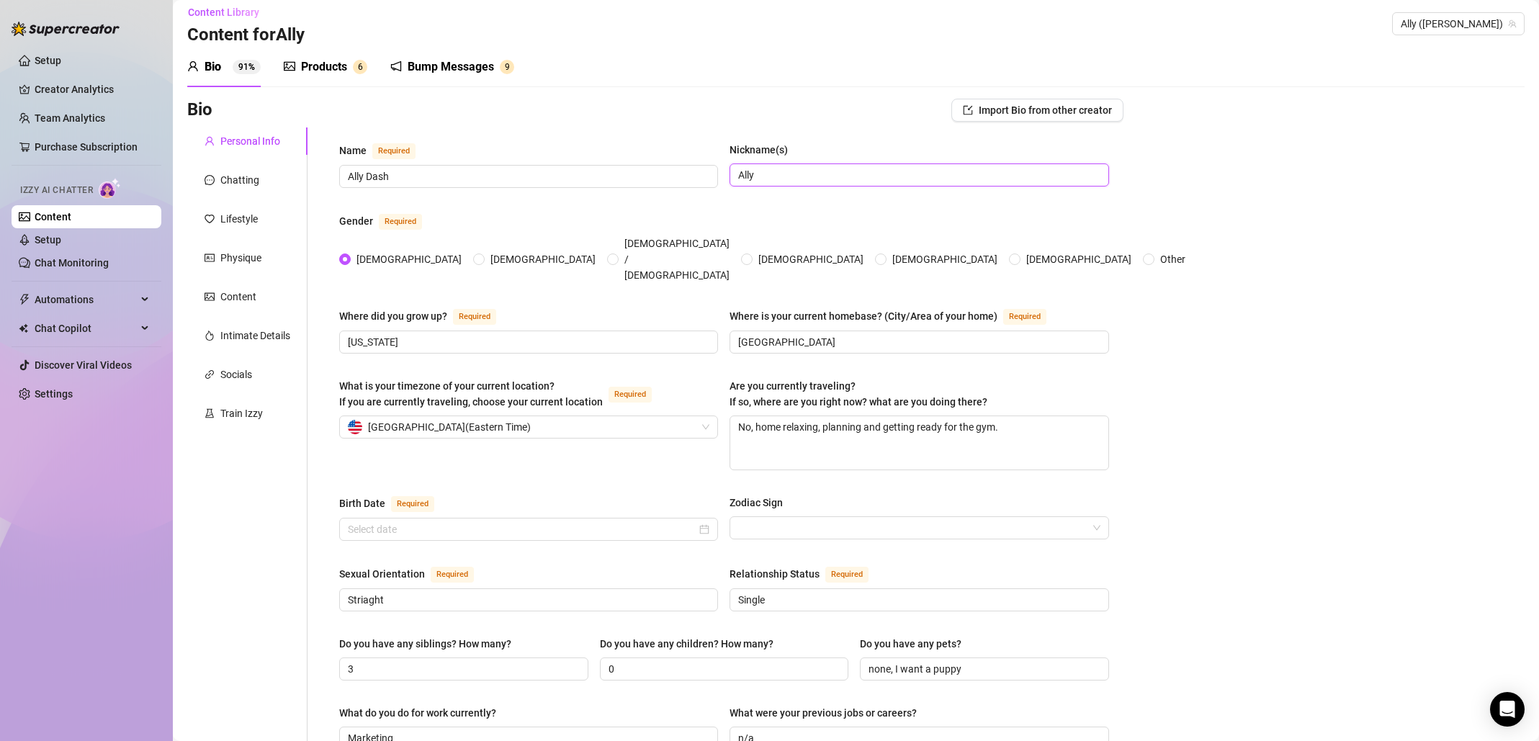
type input "Ally"
click at [1260, 237] on div "Bio Import Bio from other creator Personal Info Chatting Lifestyle Physique Con…" at bounding box center [855, 751] width 1337 height 1304
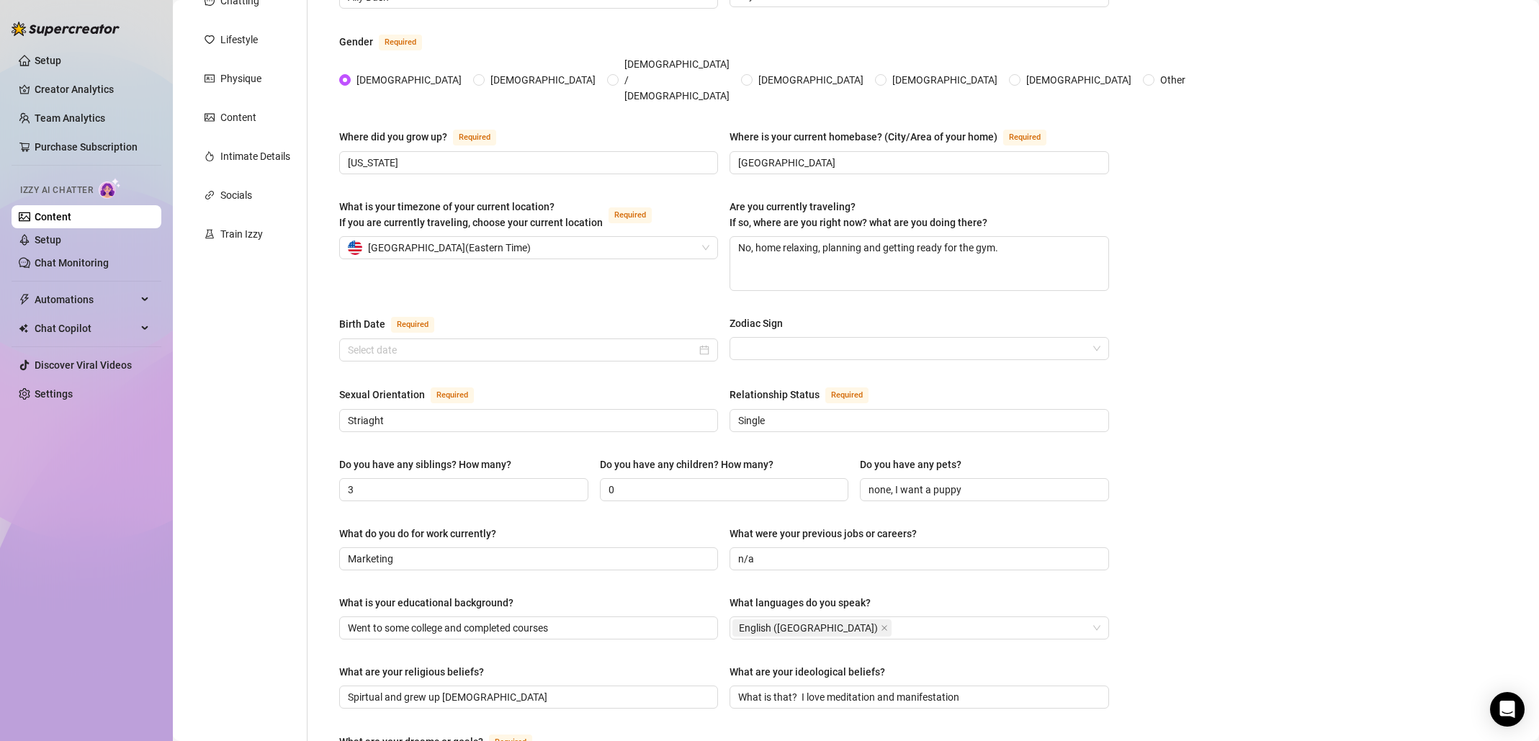
scroll to position [681, 0]
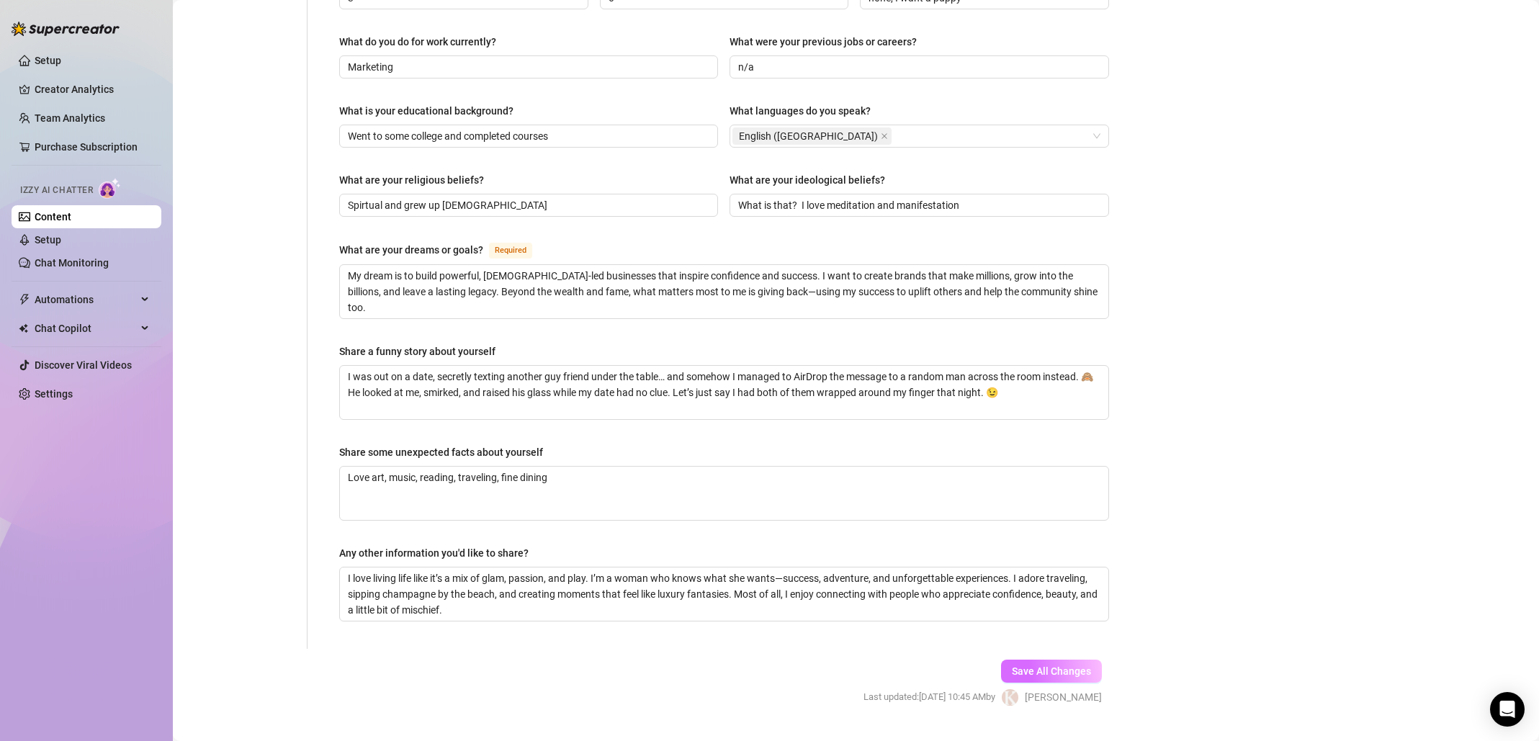
click at [1065, 665] on span "Save All Changes" at bounding box center [1051, 671] width 79 height 12
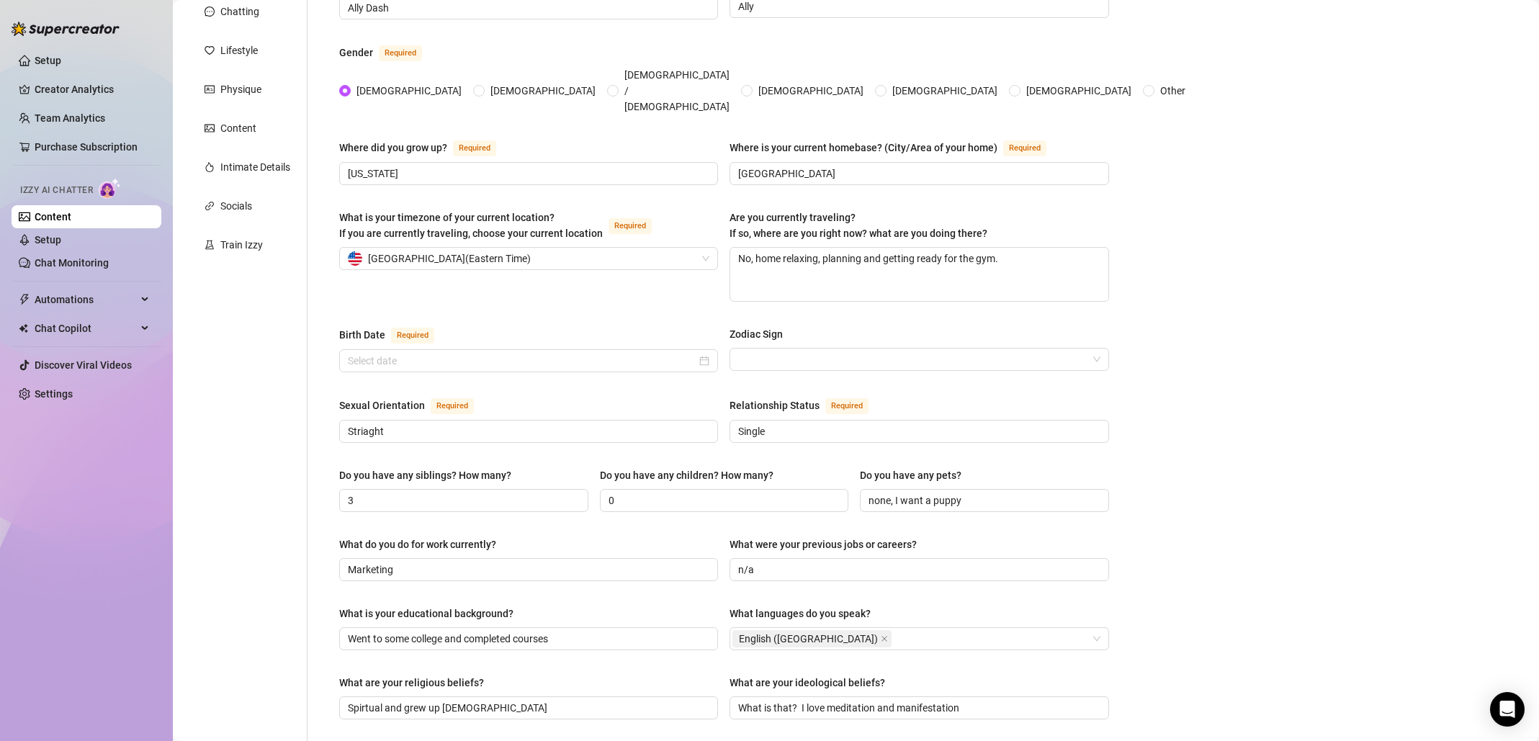
scroll to position [0, 0]
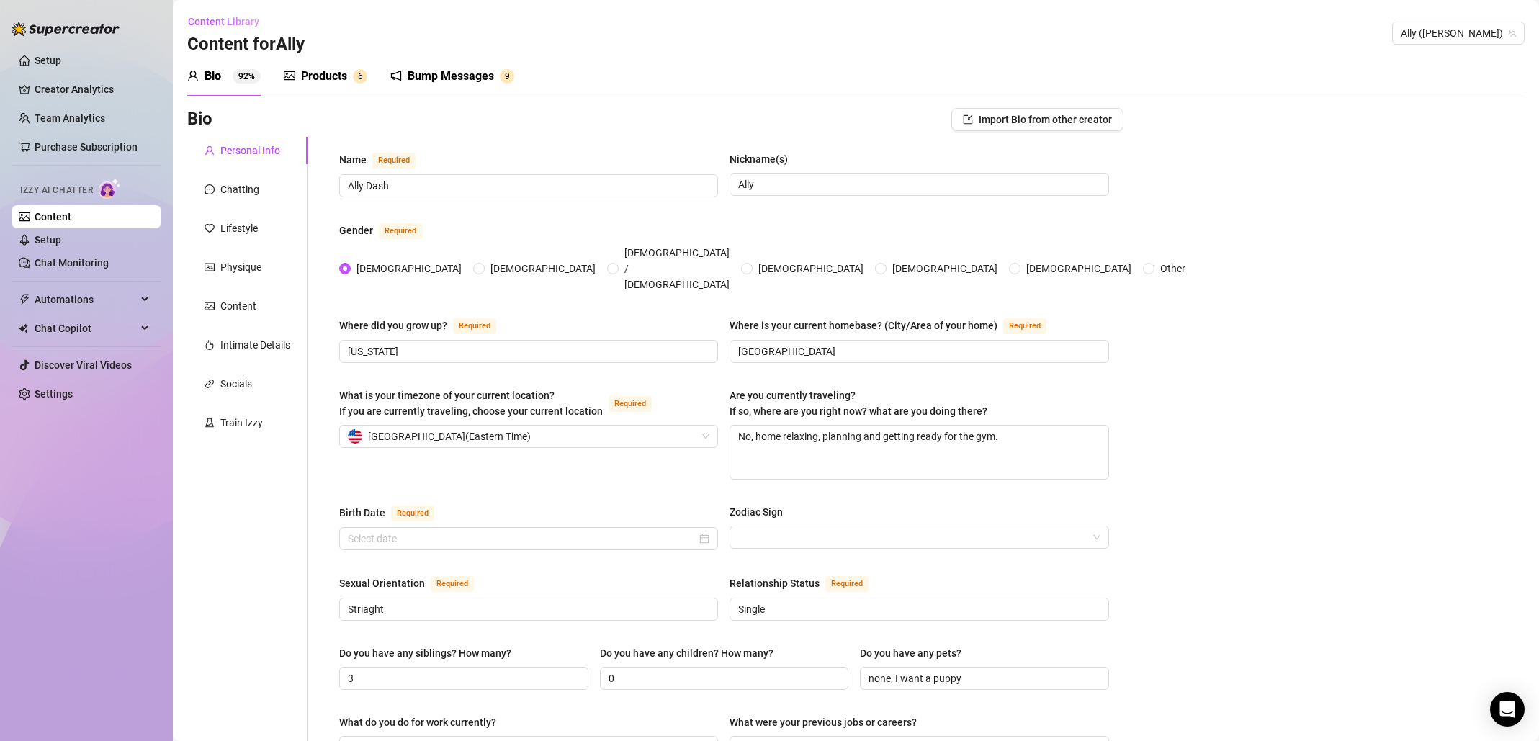
click at [220, 76] on div "Bio" at bounding box center [213, 76] width 17 height 17
click at [230, 197] on div "Chatting" at bounding box center [239, 189] width 39 height 16
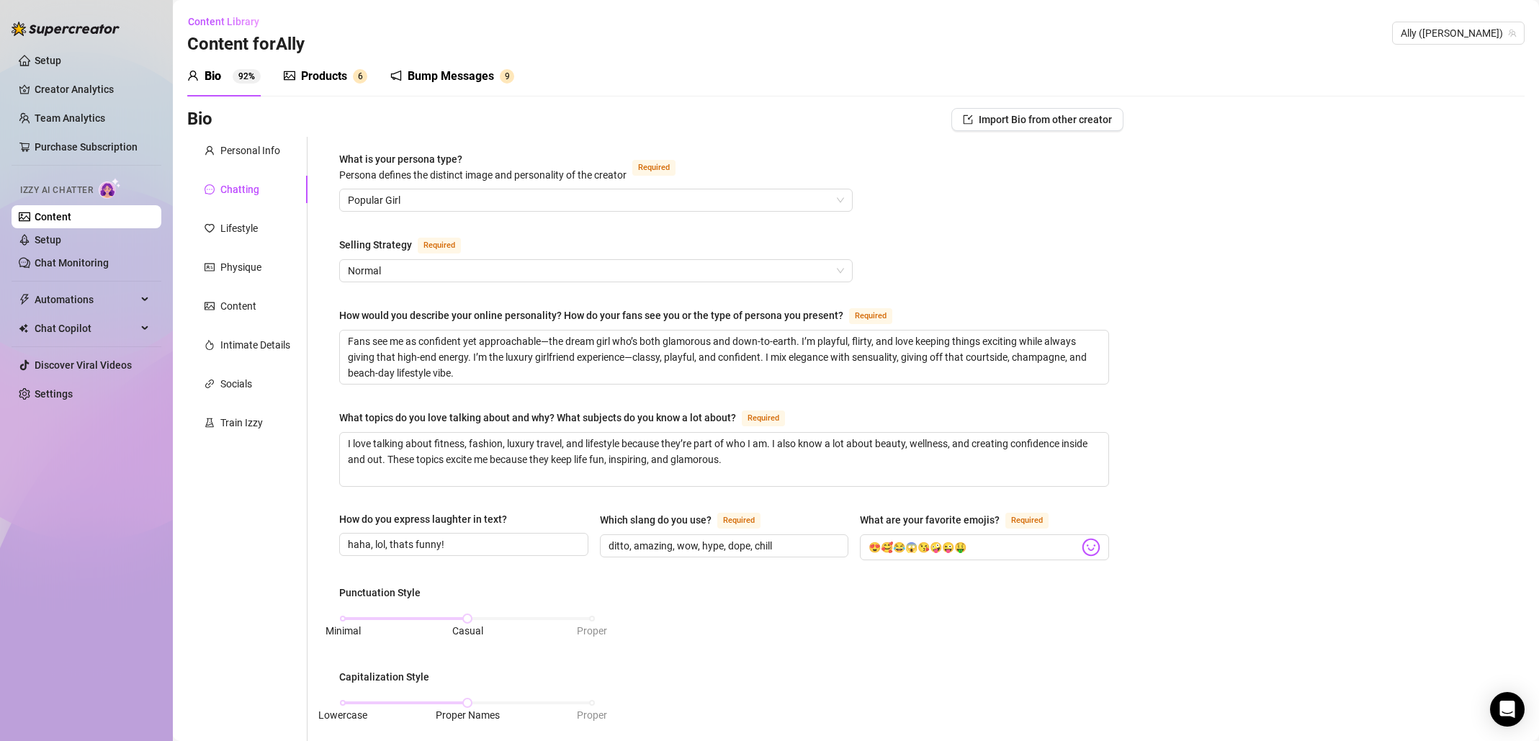
click at [320, 91] on div "Products 6" at bounding box center [326, 76] width 84 height 40
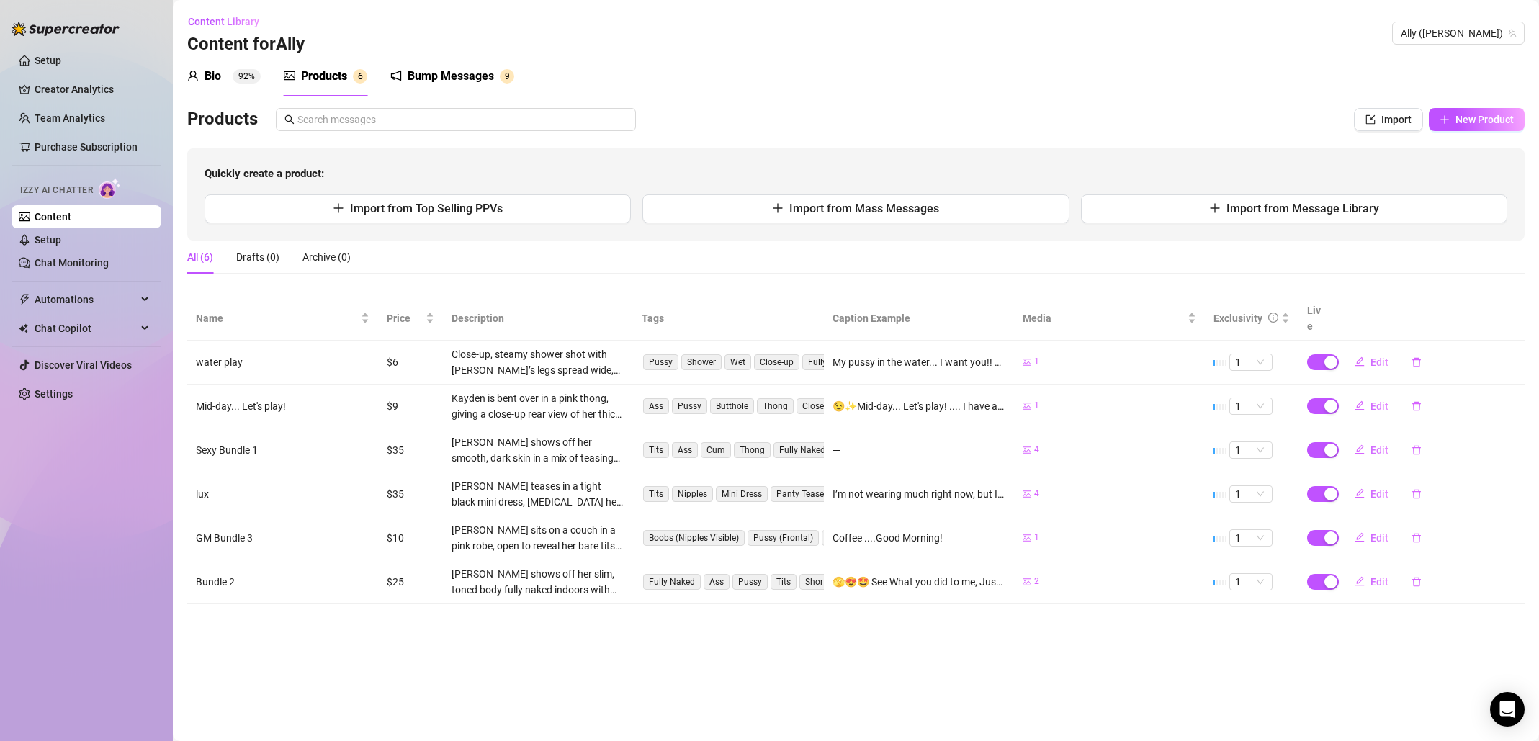
click at [212, 77] on div "Bio" at bounding box center [213, 76] width 17 height 17
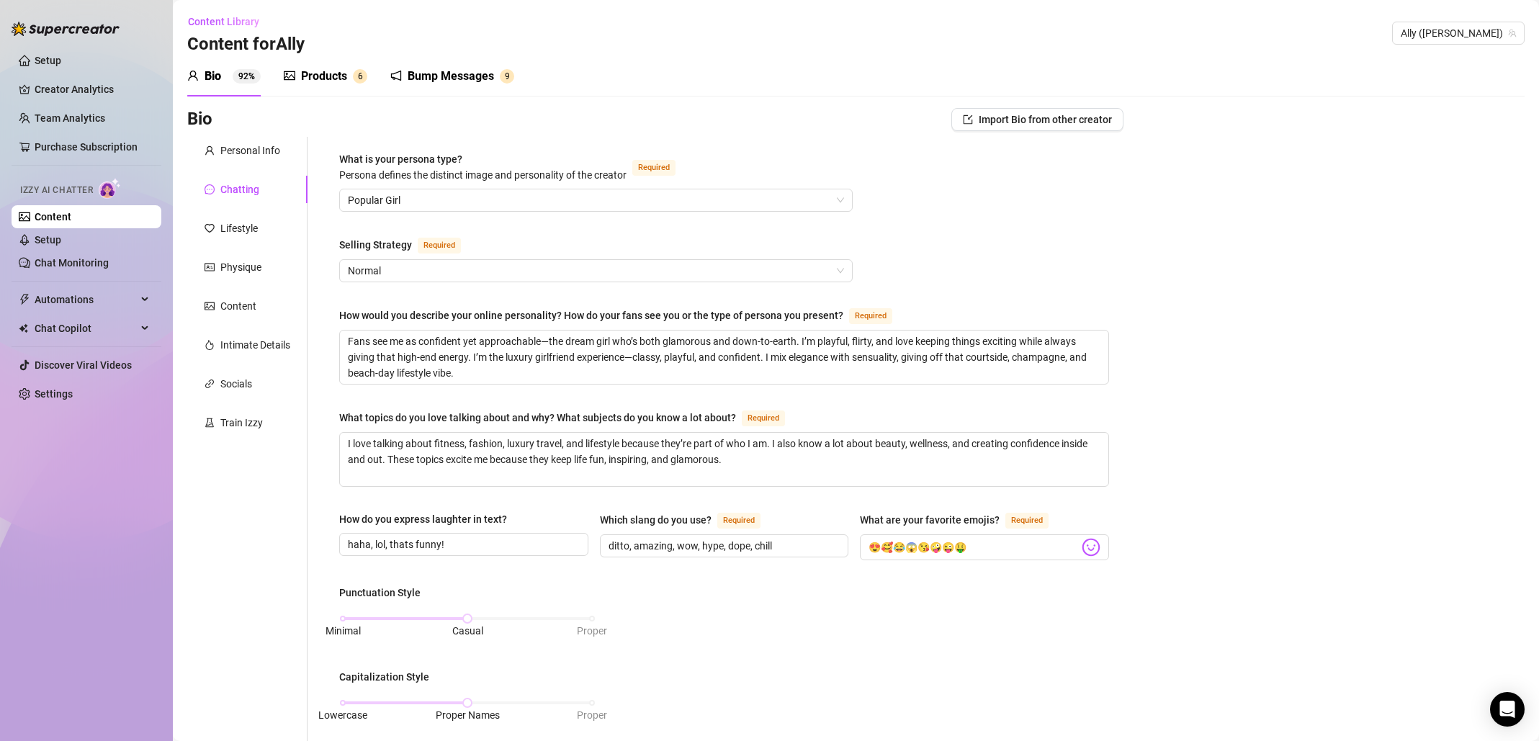
click at [457, 81] on div "Bump Messages" at bounding box center [451, 76] width 86 height 17
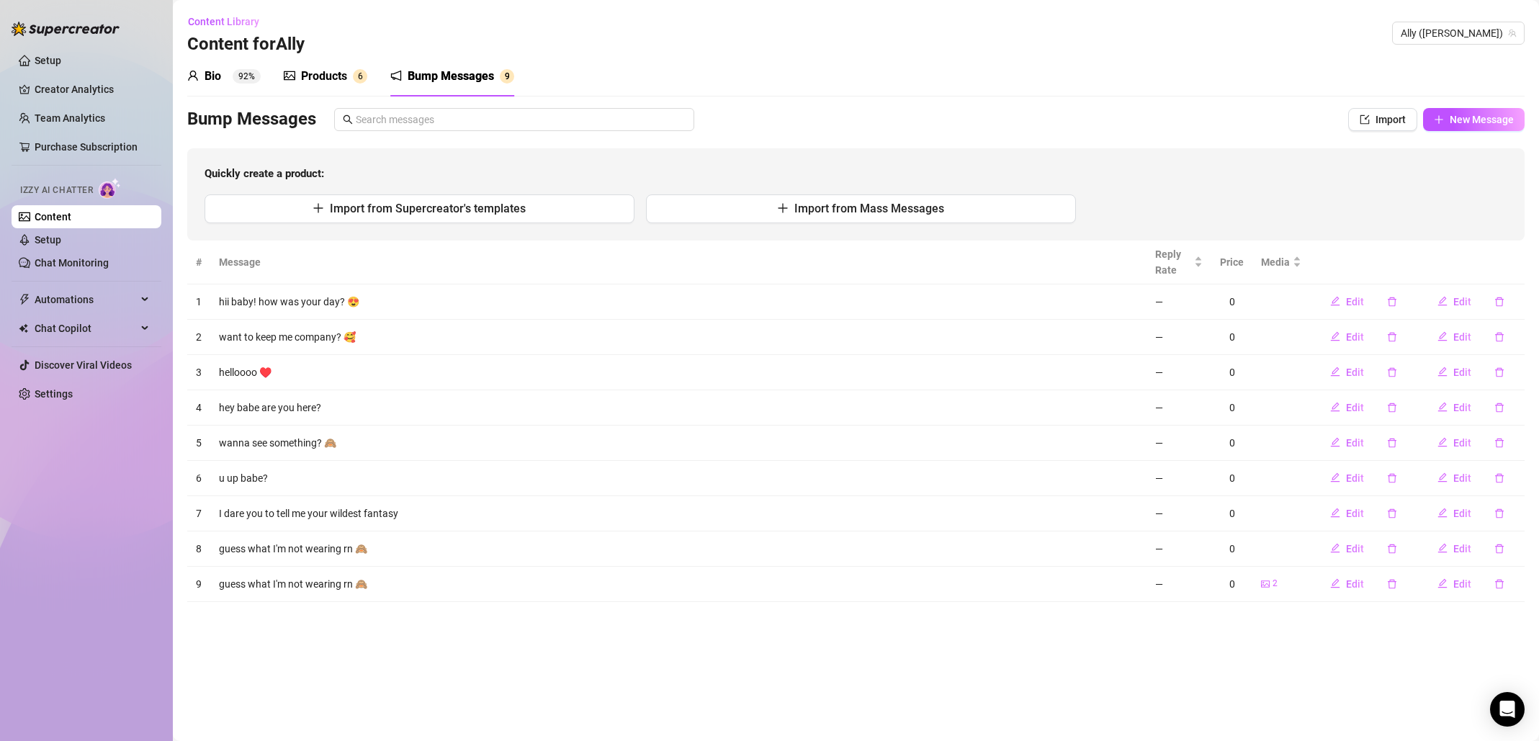
click at [217, 76] on div "Bio" at bounding box center [213, 76] width 17 height 17
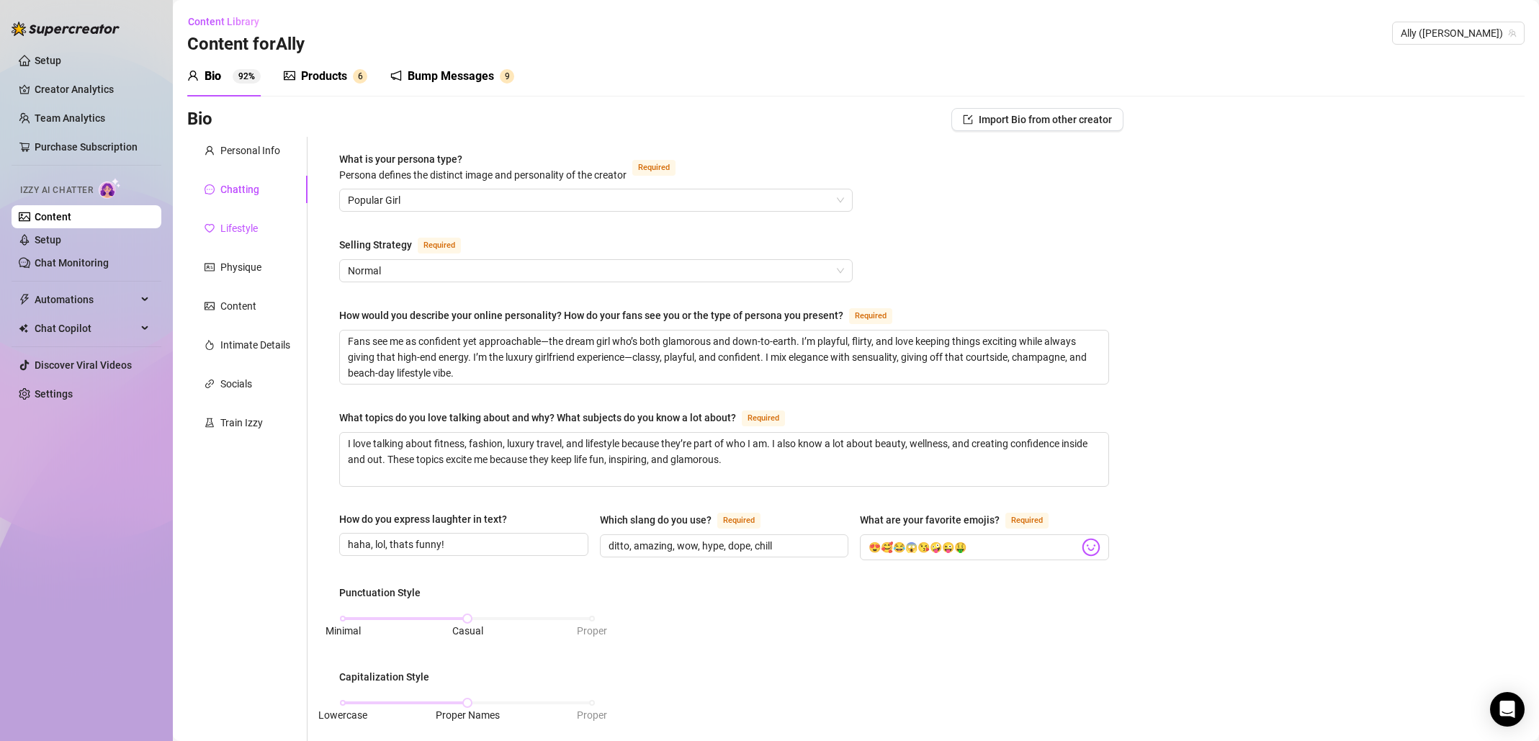
click at [237, 225] on div "Lifestyle" at bounding box center [238, 228] width 37 height 16
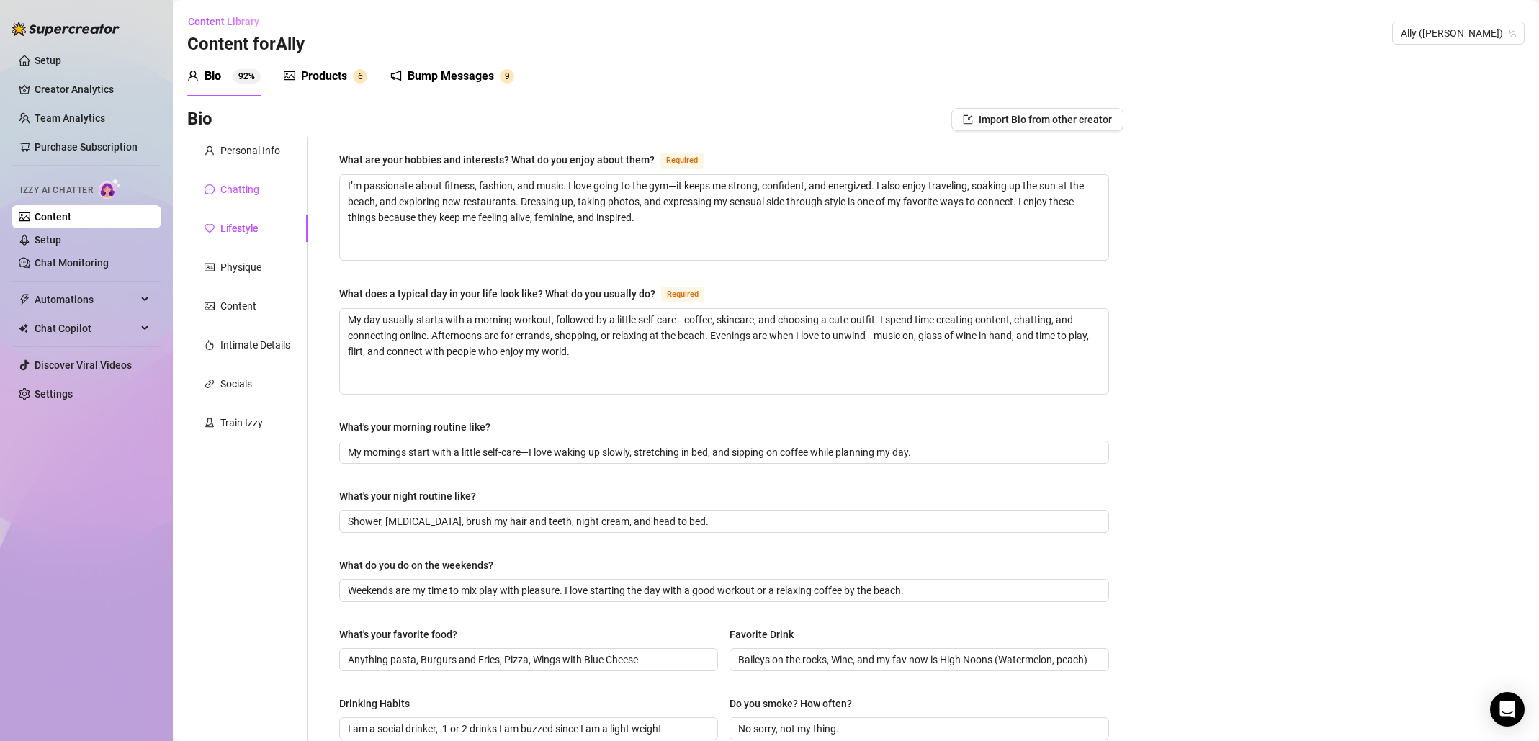
click at [244, 189] on div "Chatting" at bounding box center [239, 189] width 39 height 16
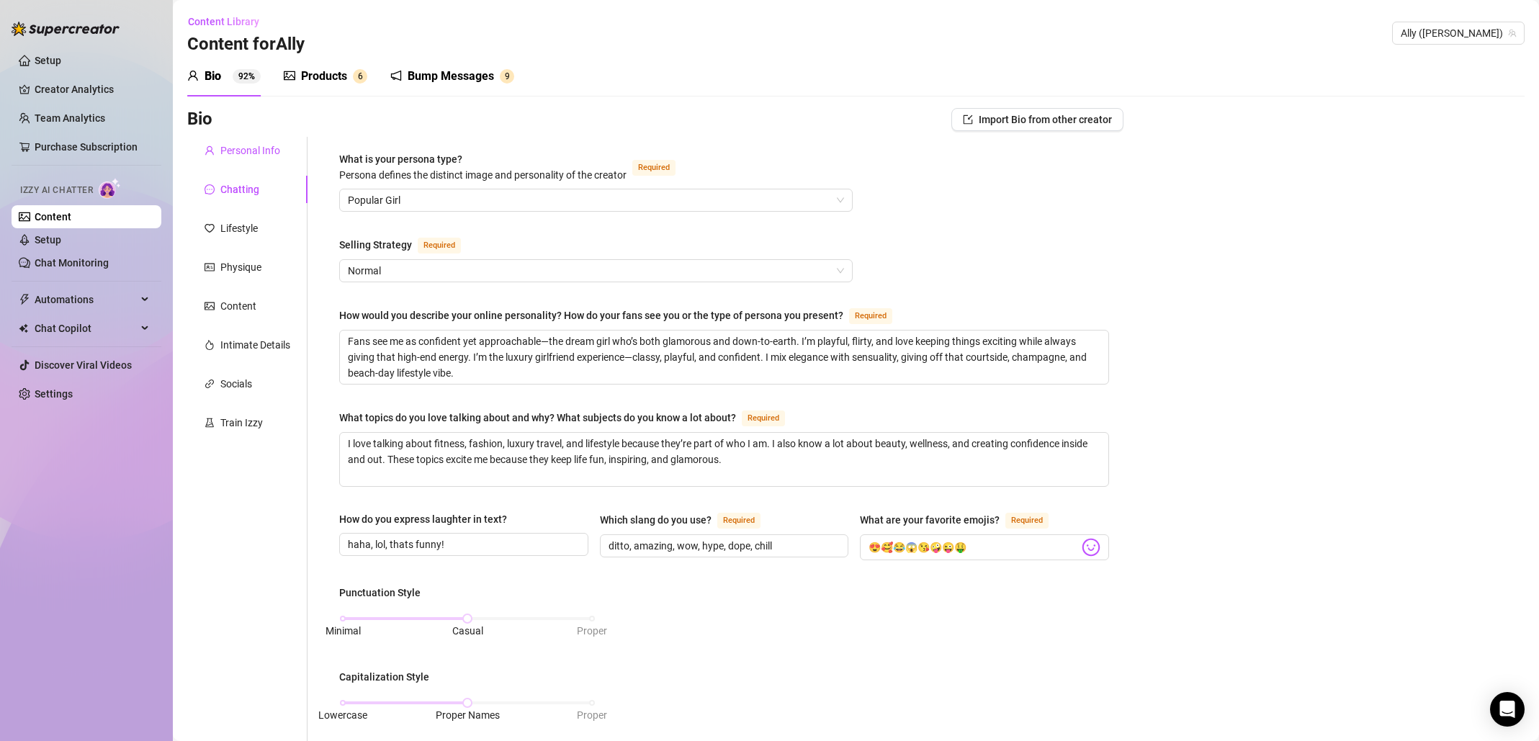
click at [250, 150] on div "Personal Info" at bounding box center [250, 151] width 60 height 16
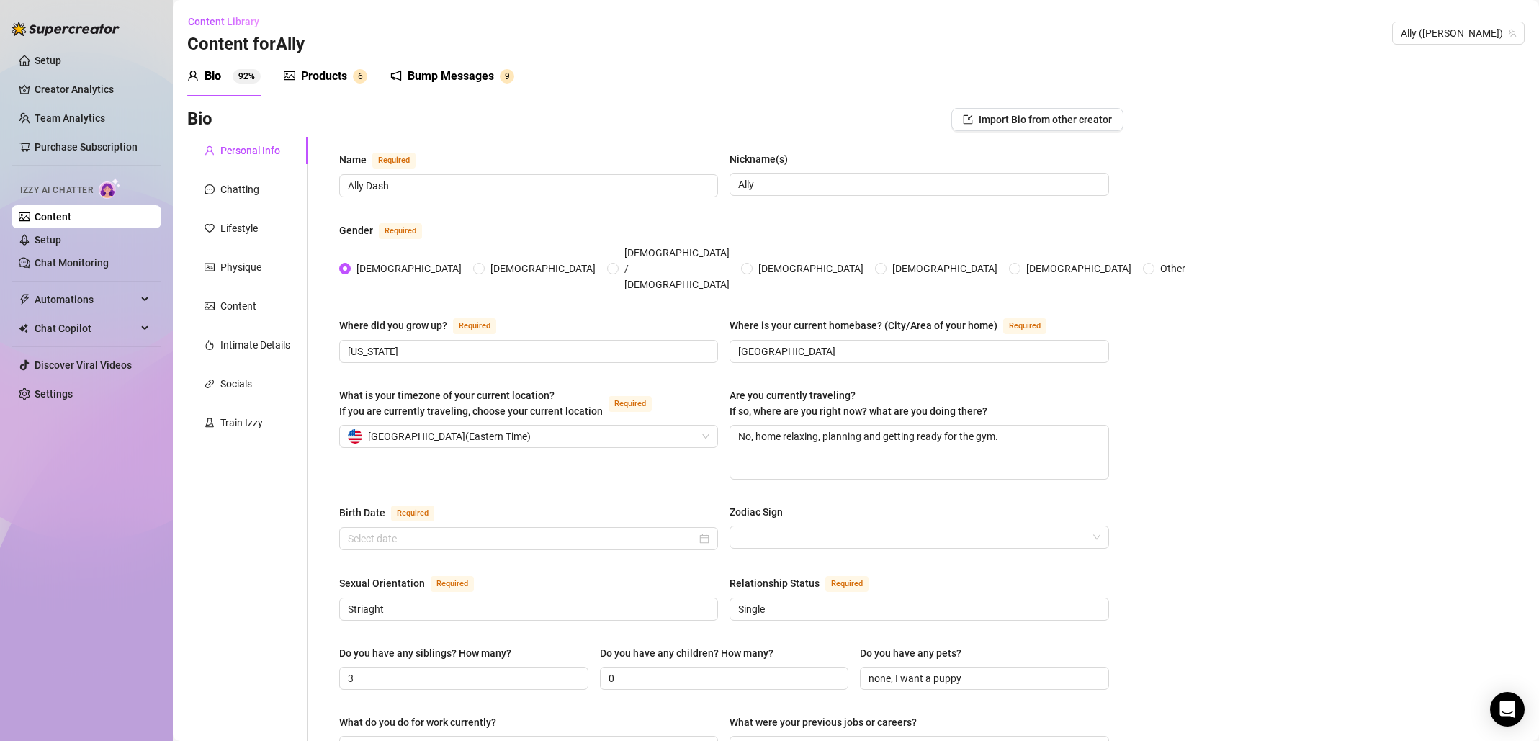
click at [248, 80] on sup "92%" at bounding box center [247, 76] width 28 height 14
click at [61, 243] on link "Setup" at bounding box center [48, 240] width 27 height 12
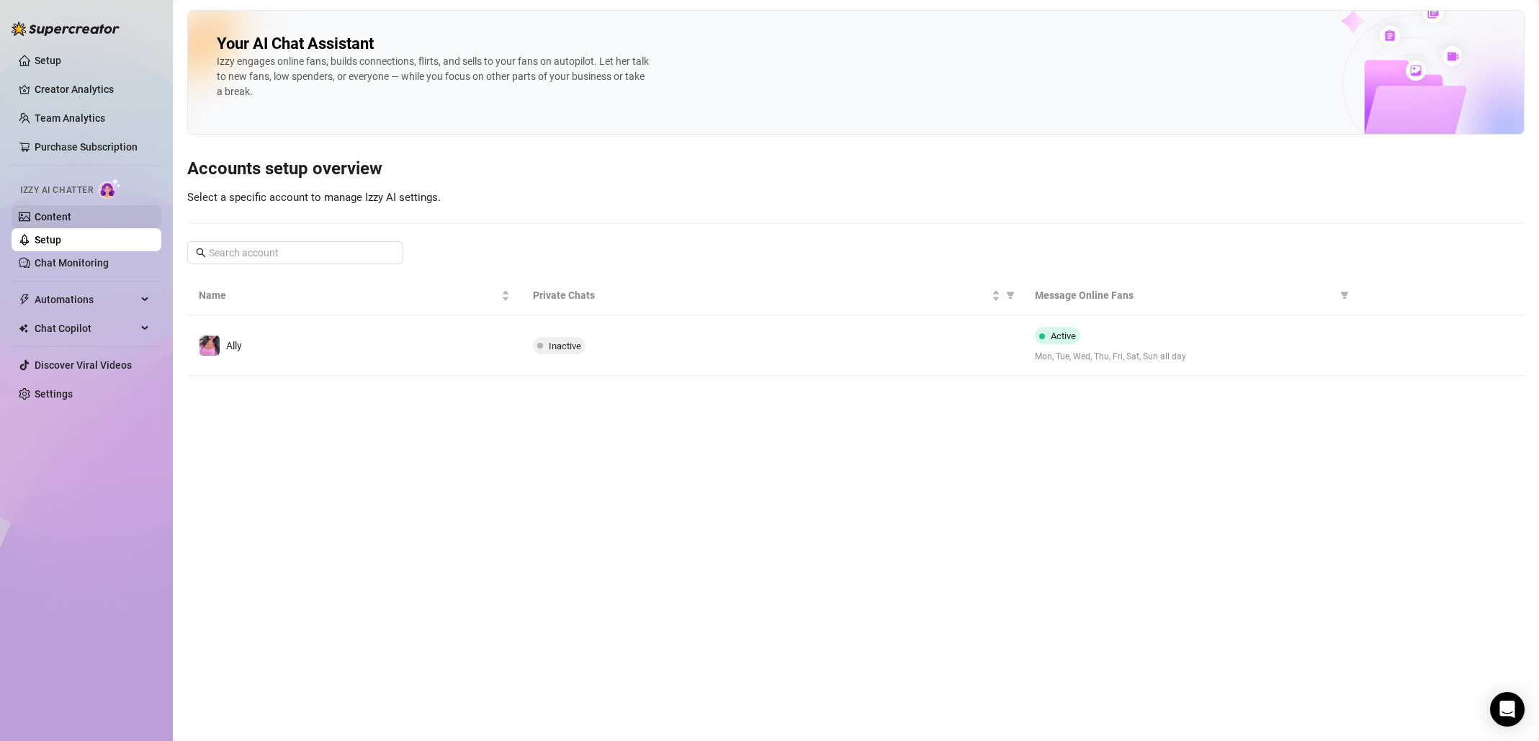
click at [71, 216] on link "Content" at bounding box center [53, 217] width 37 height 12
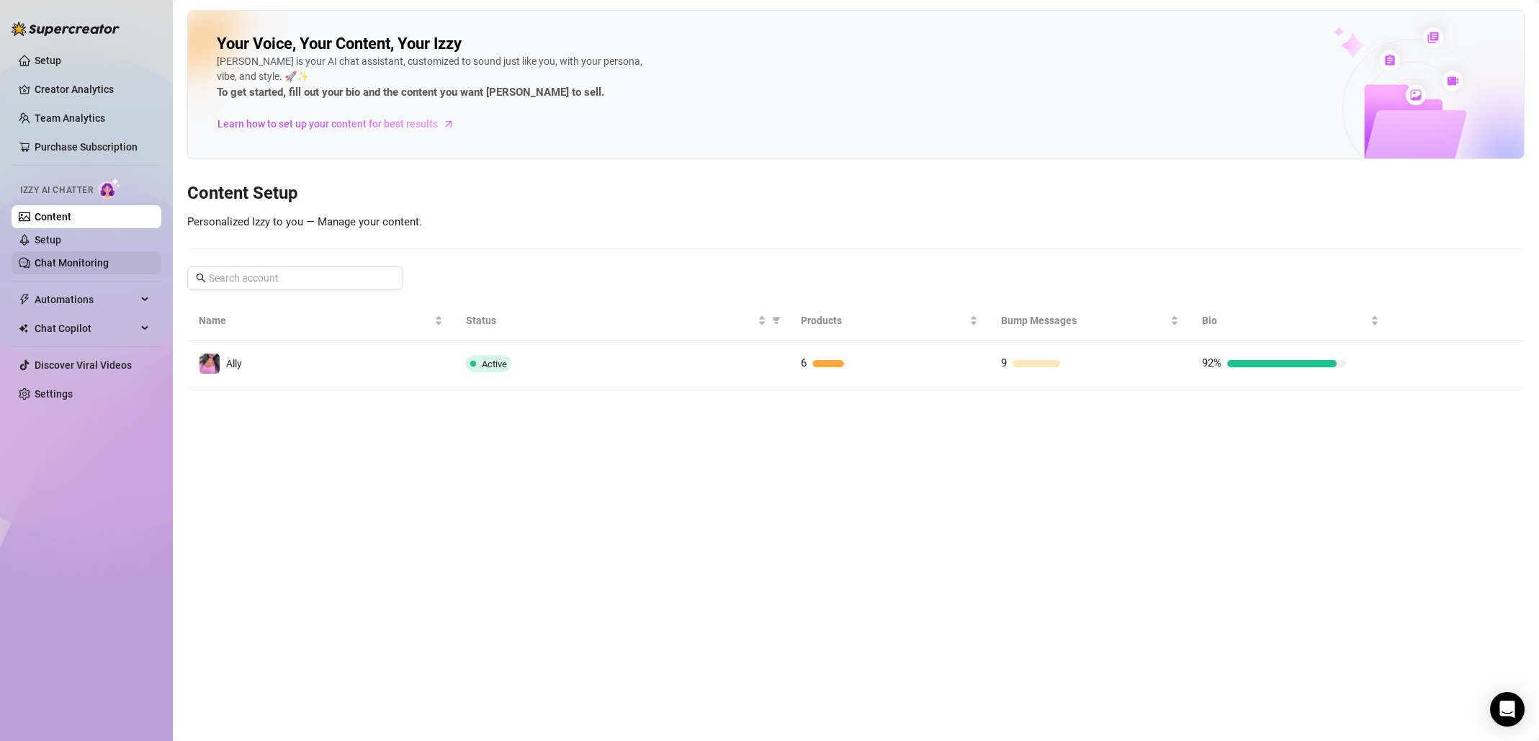
click at [109, 261] on link "Chat Monitoring" at bounding box center [72, 263] width 74 height 12
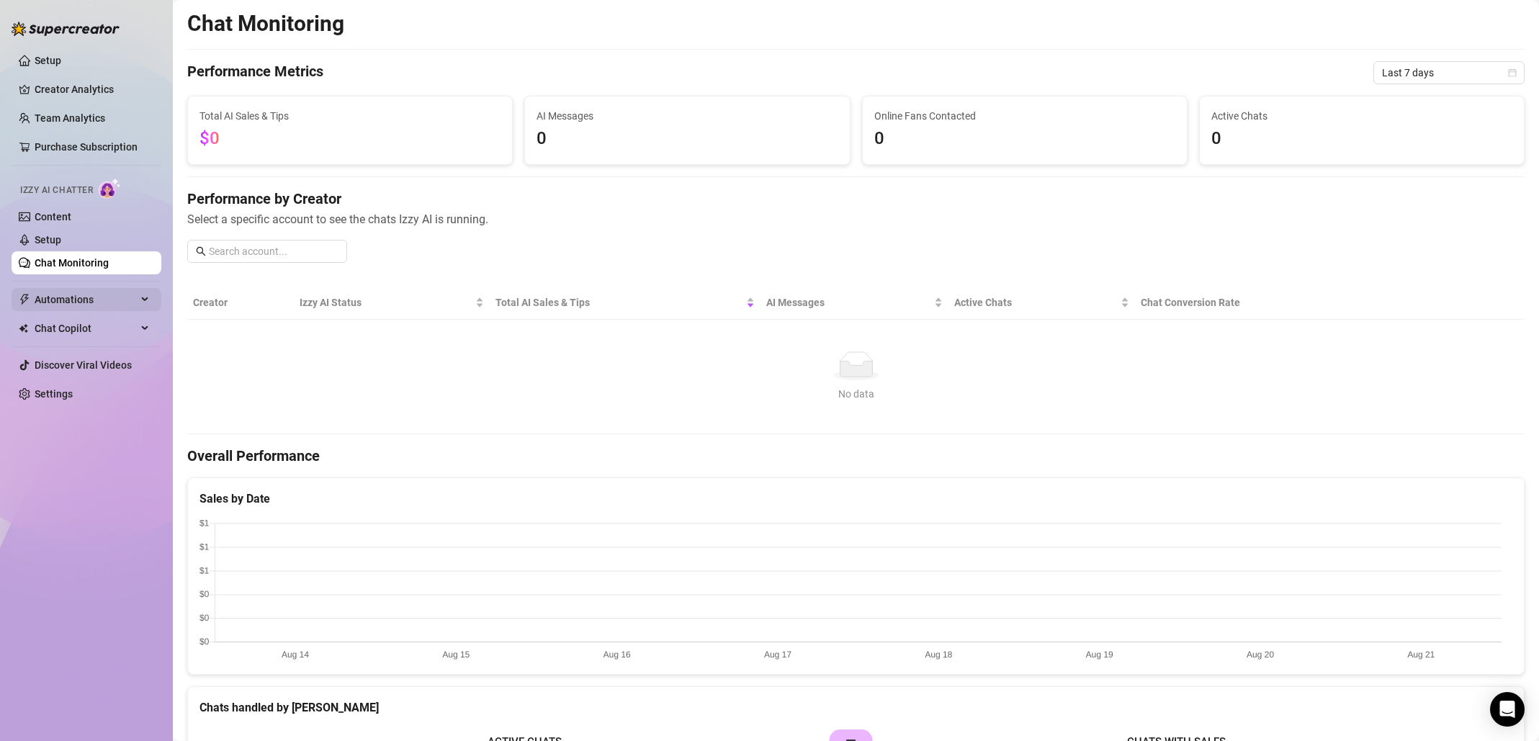
click at [111, 304] on span "Automations" at bounding box center [86, 299] width 102 height 23
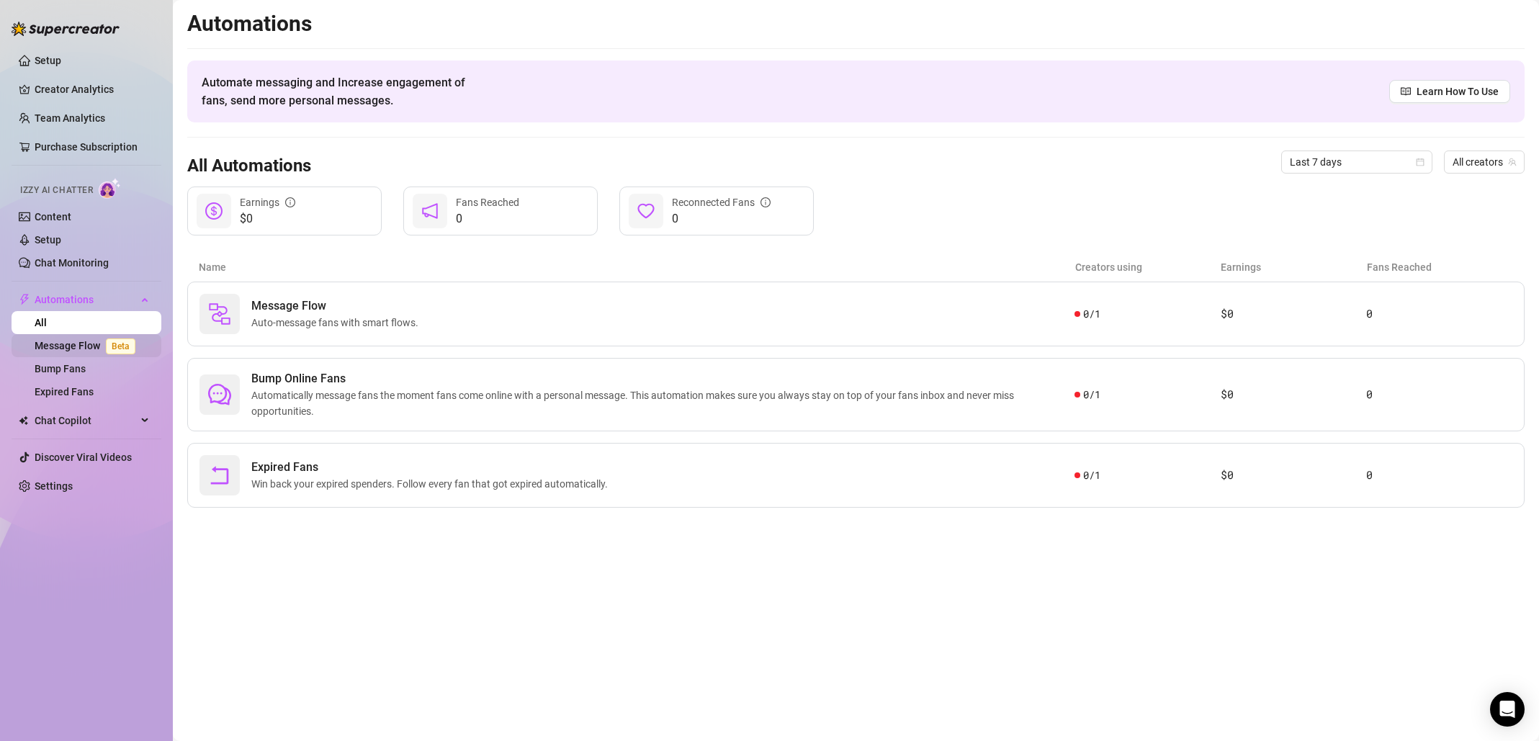
click at [88, 340] on link "Message Flow Beta" at bounding box center [88, 346] width 107 height 12
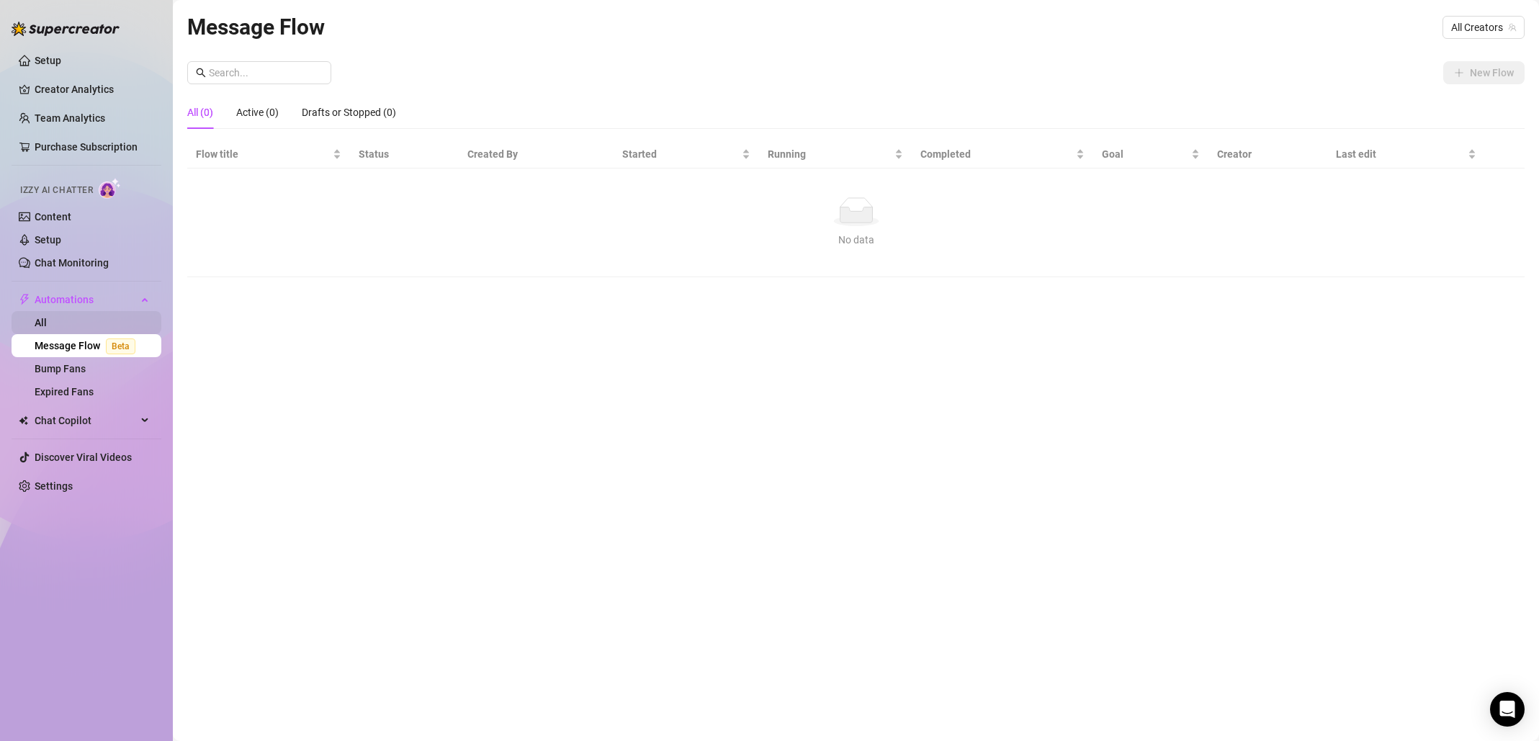
click at [47, 317] on link "All" at bounding box center [41, 323] width 12 height 12
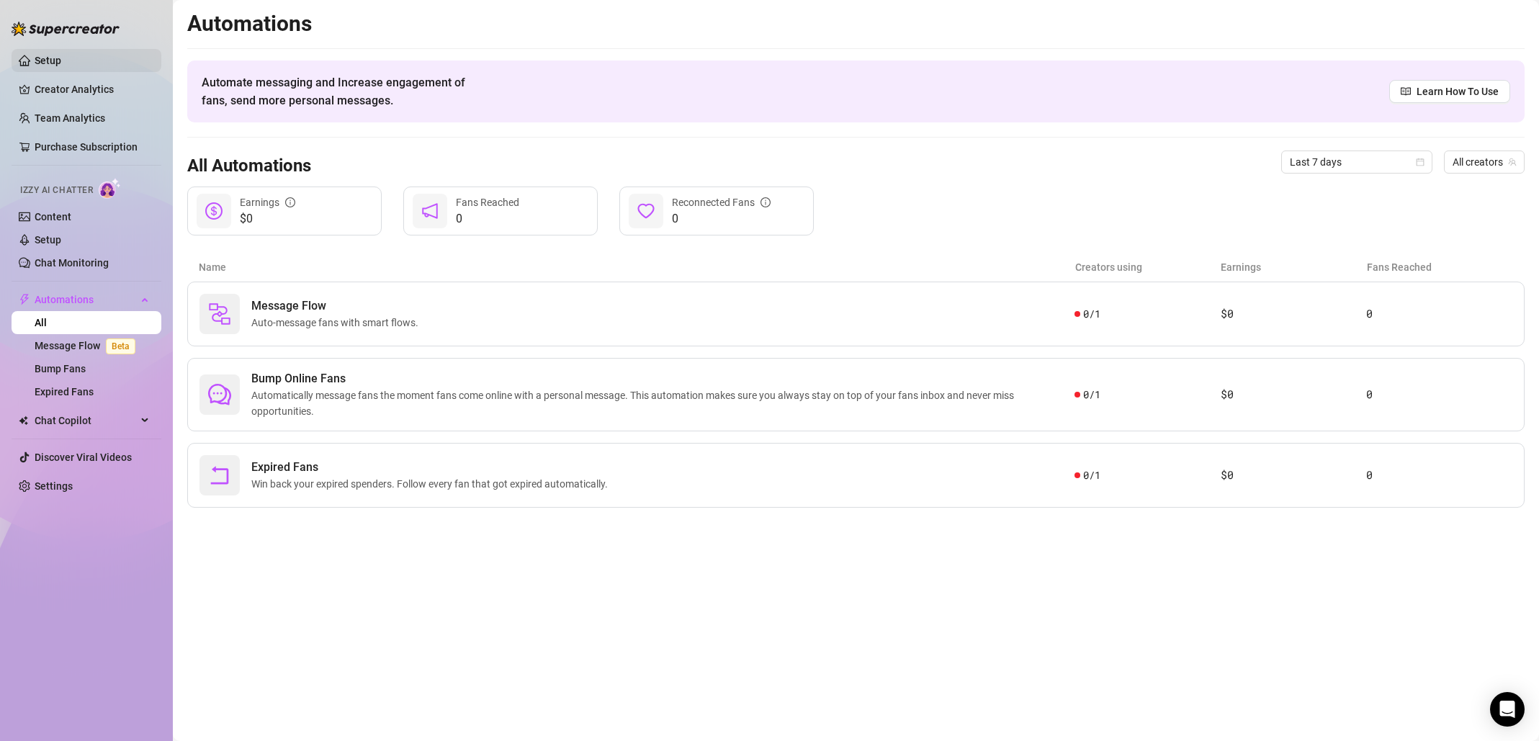
click at [61, 58] on link "Setup" at bounding box center [48, 61] width 27 height 12
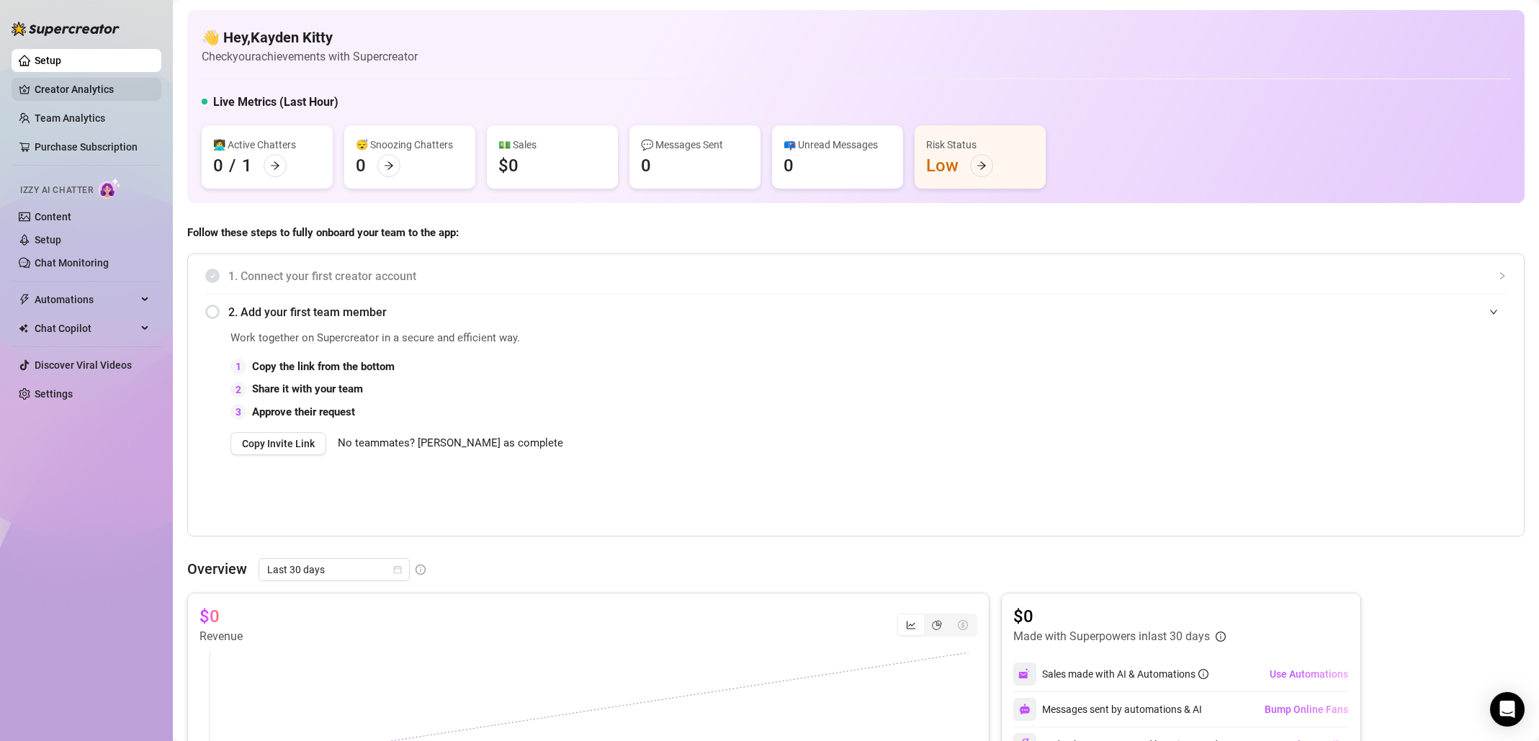
click at [85, 87] on link "Creator Analytics" at bounding box center [92, 89] width 115 height 23
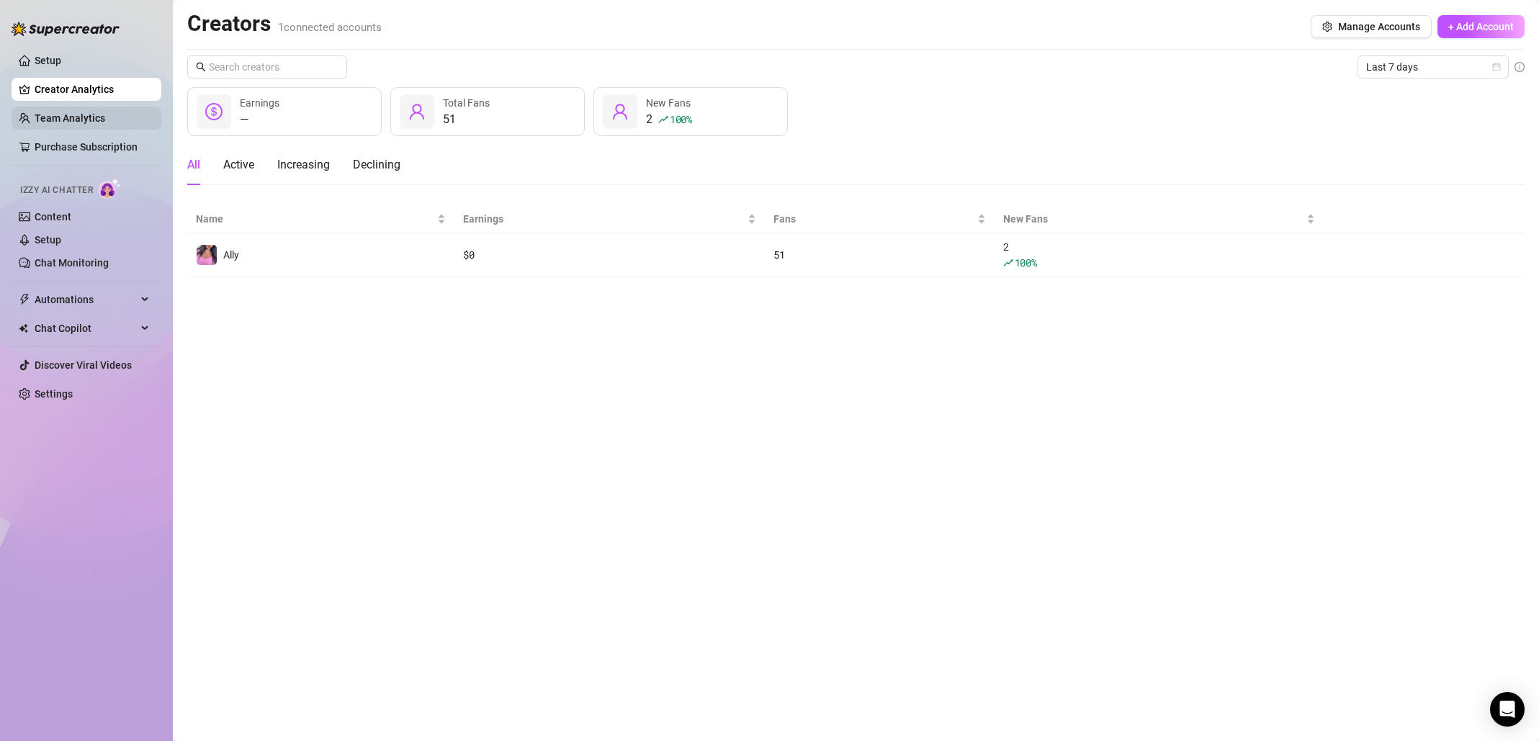
click at [89, 119] on link "Team Analytics" at bounding box center [70, 118] width 71 height 12
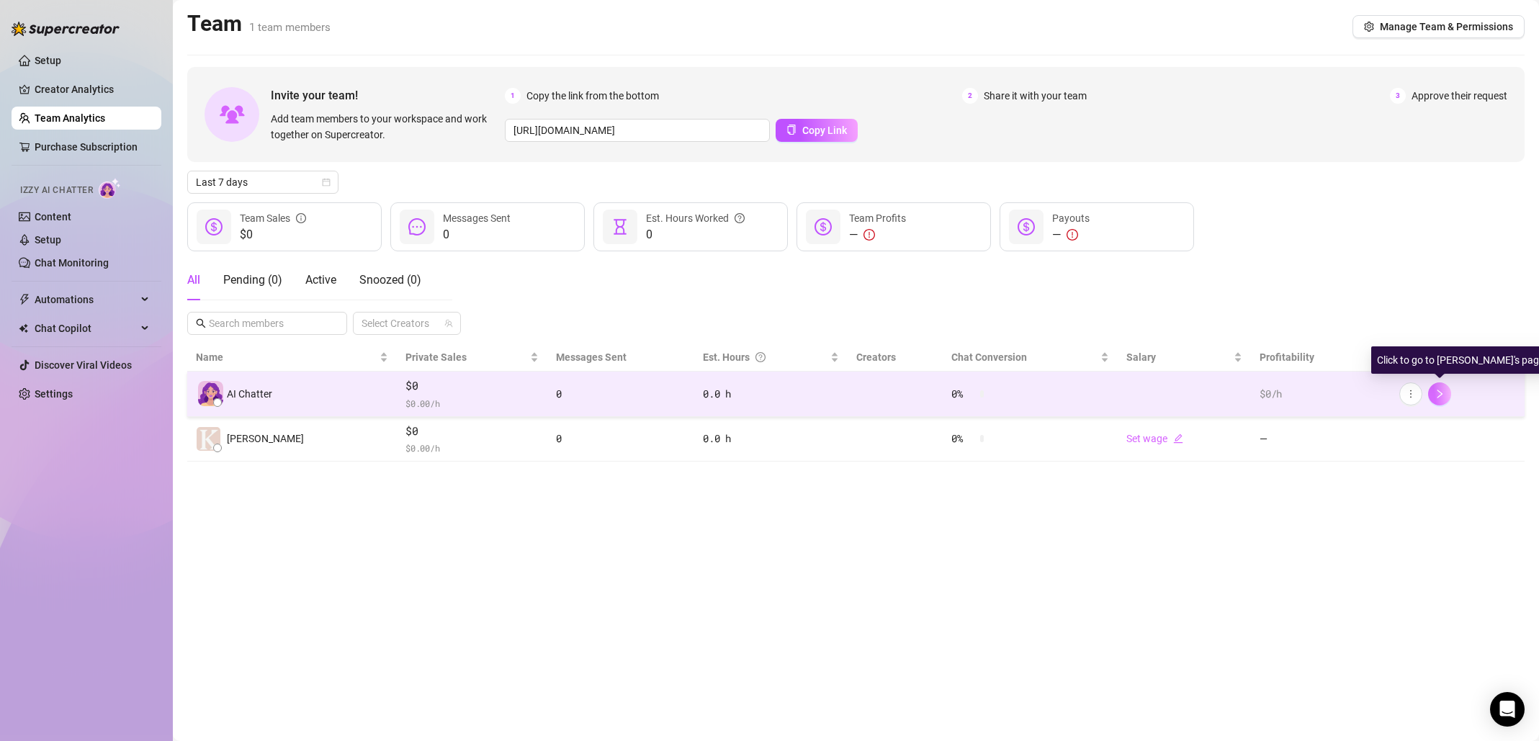
click at [1442, 386] on button "button" at bounding box center [1439, 393] width 23 height 23
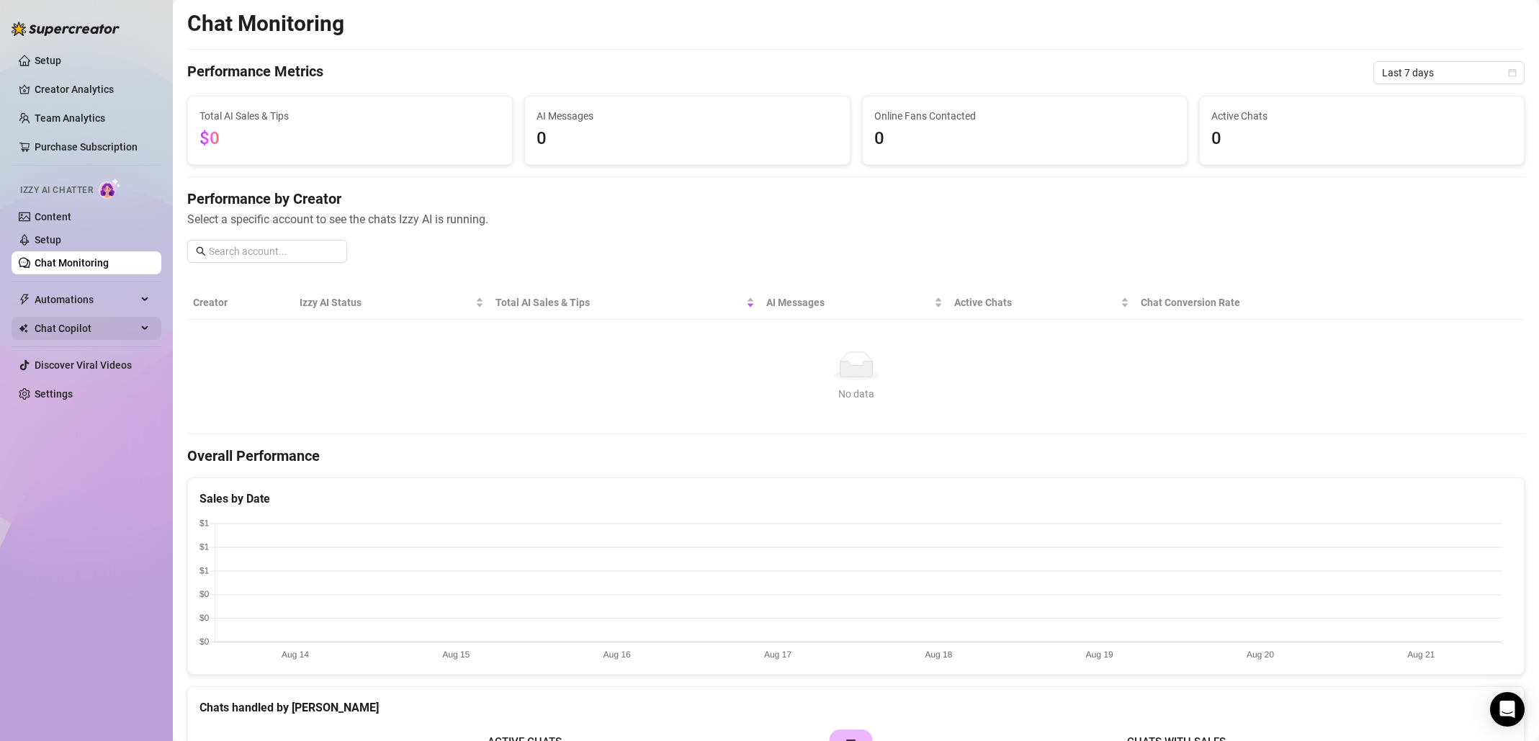
click at [115, 331] on span "Chat Copilot" at bounding box center [86, 328] width 102 height 23
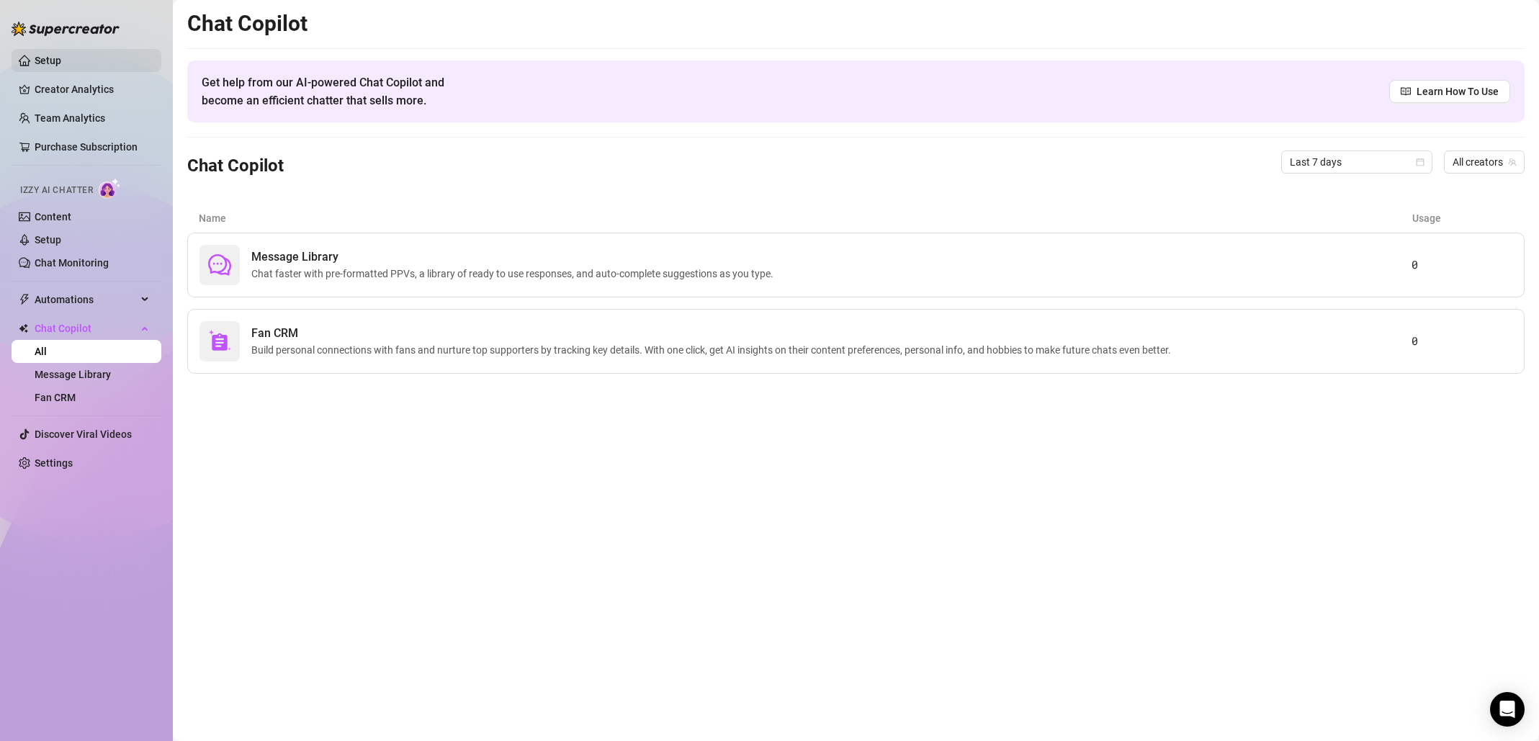
click at [61, 61] on link "Setup" at bounding box center [48, 61] width 27 height 12
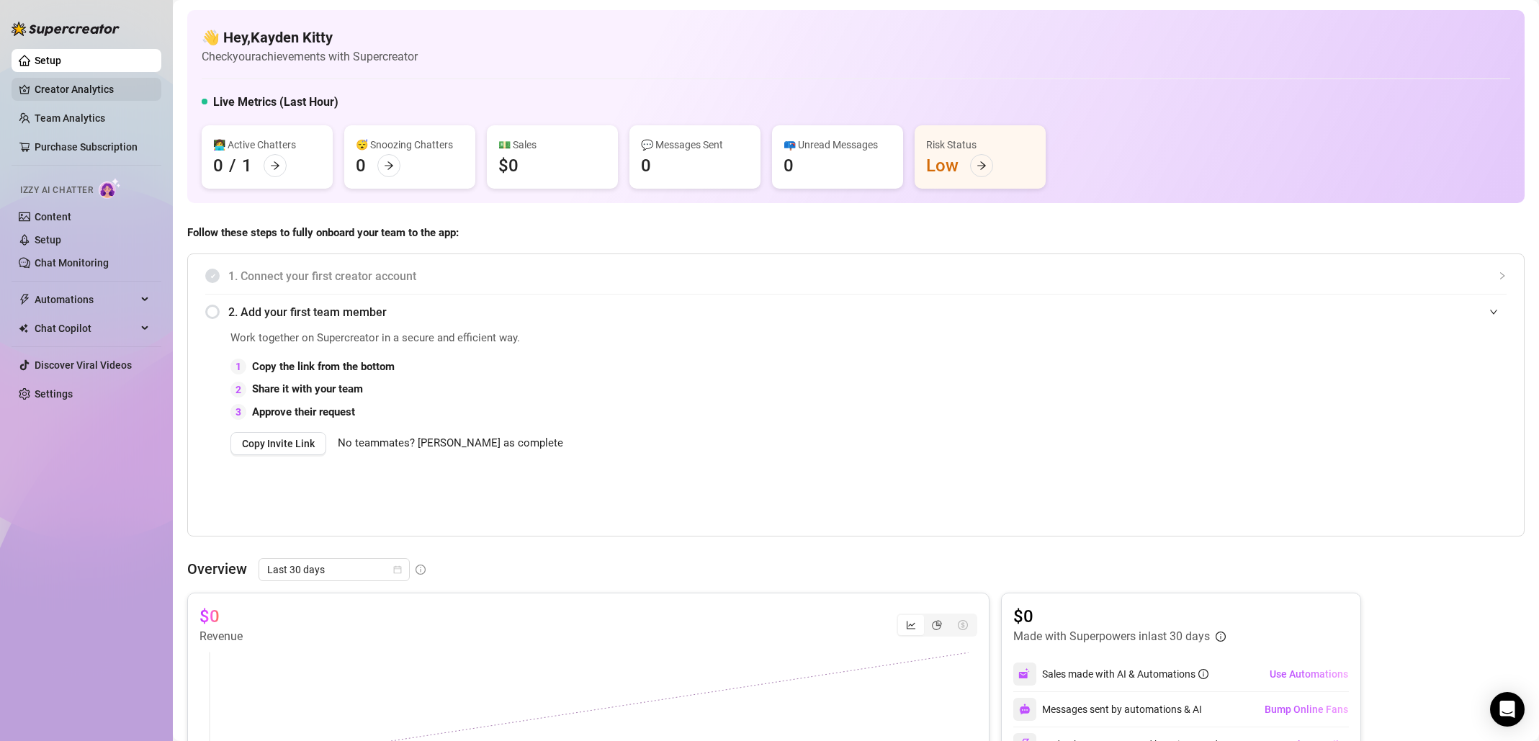
click at [108, 85] on link "Creator Analytics" at bounding box center [92, 89] width 115 height 23
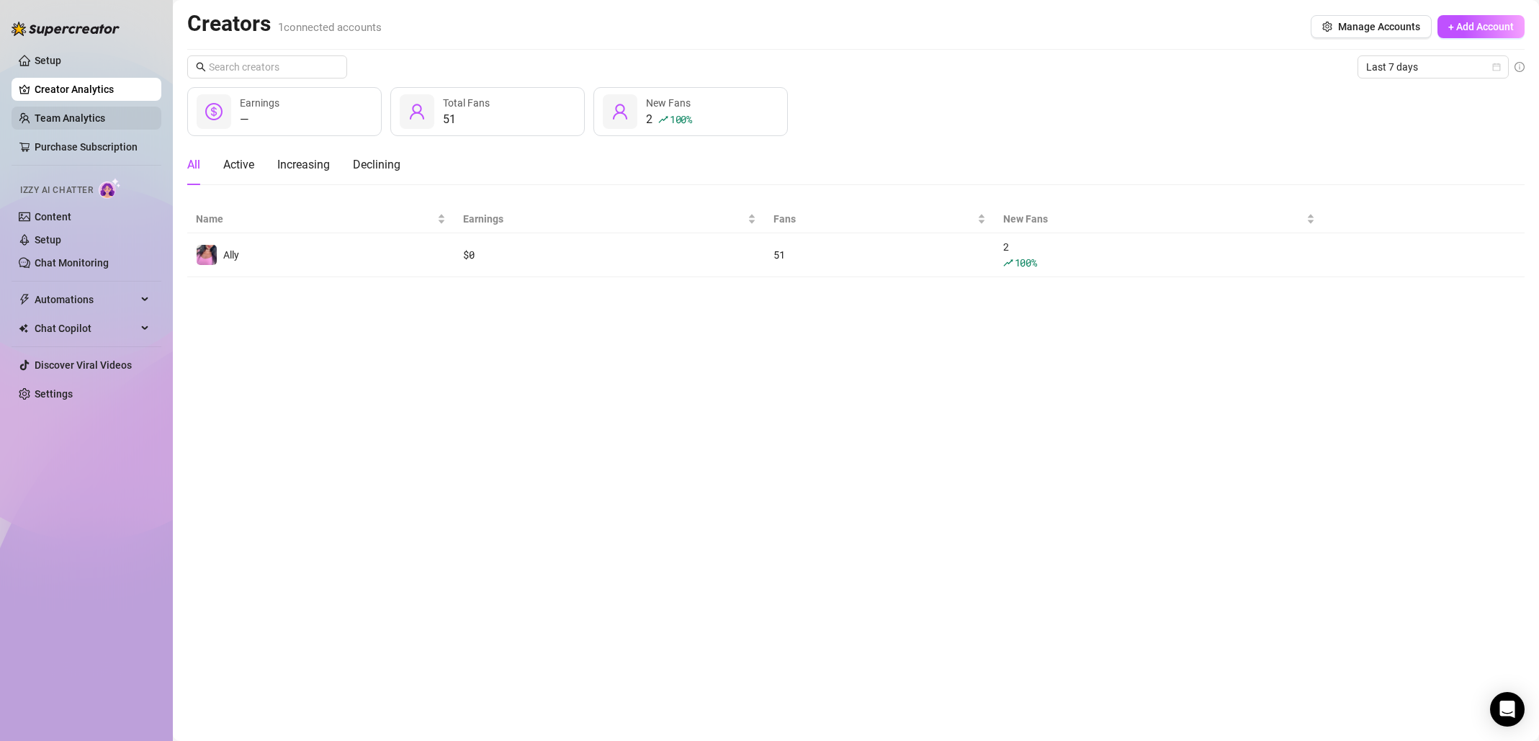
click at [105, 116] on link "Team Analytics" at bounding box center [70, 118] width 71 height 12
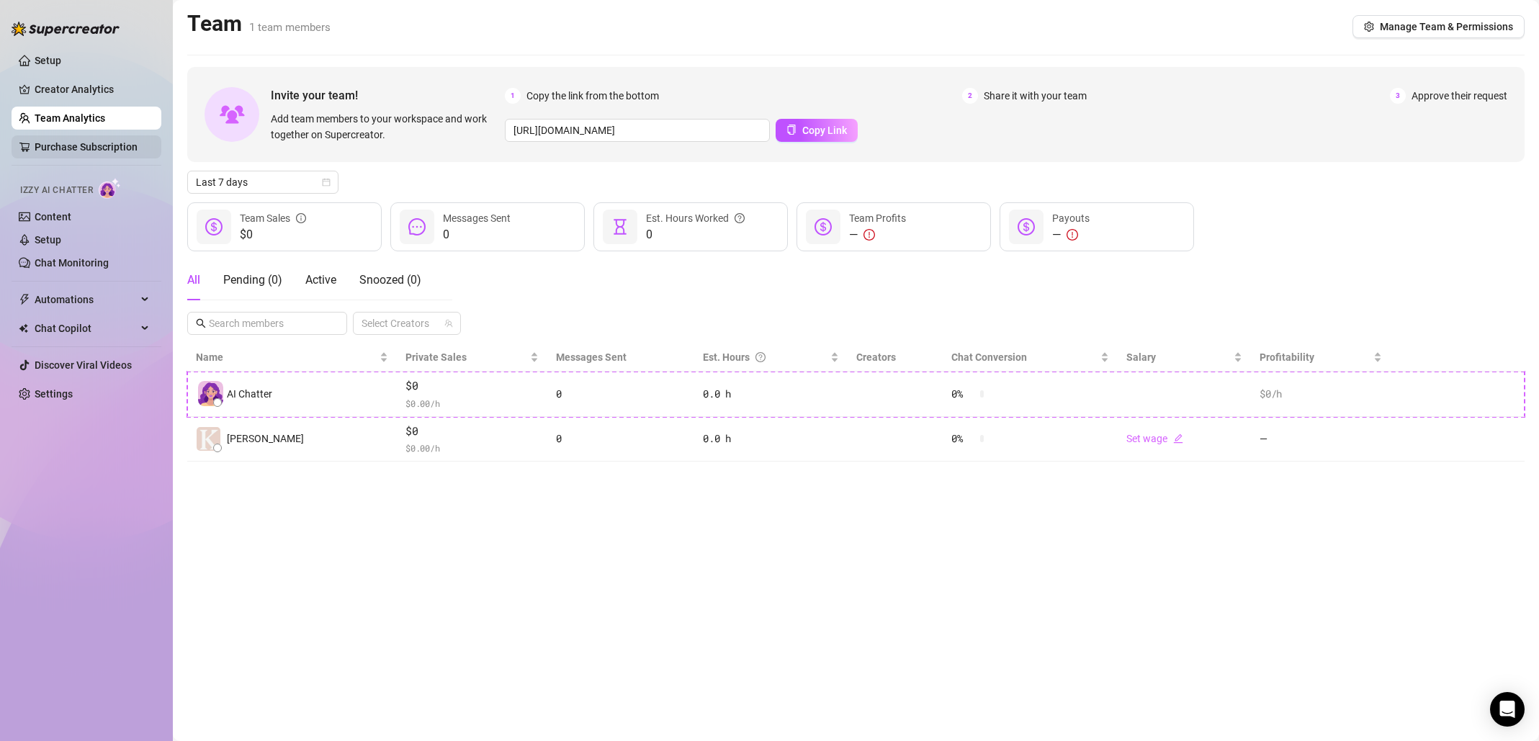
click at [115, 141] on link "Purchase Subscription" at bounding box center [86, 147] width 103 height 12
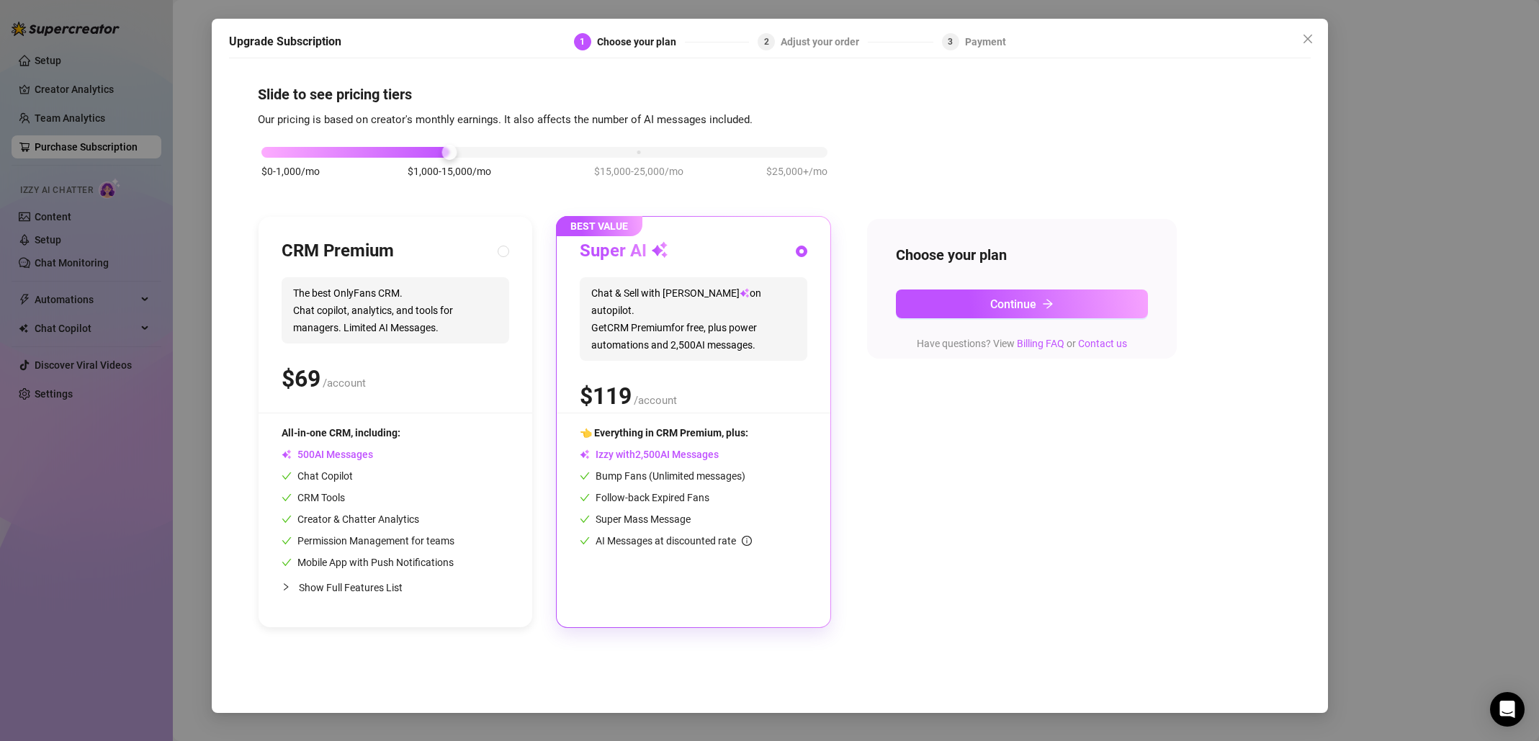
click at [495, 393] on div "$ /account" at bounding box center [396, 379] width 228 height 36
radio input "true"
radio input "false"
click at [797, 378] on div "$ /account" at bounding box center [694, 396] width 228 height 36
radio input "false"
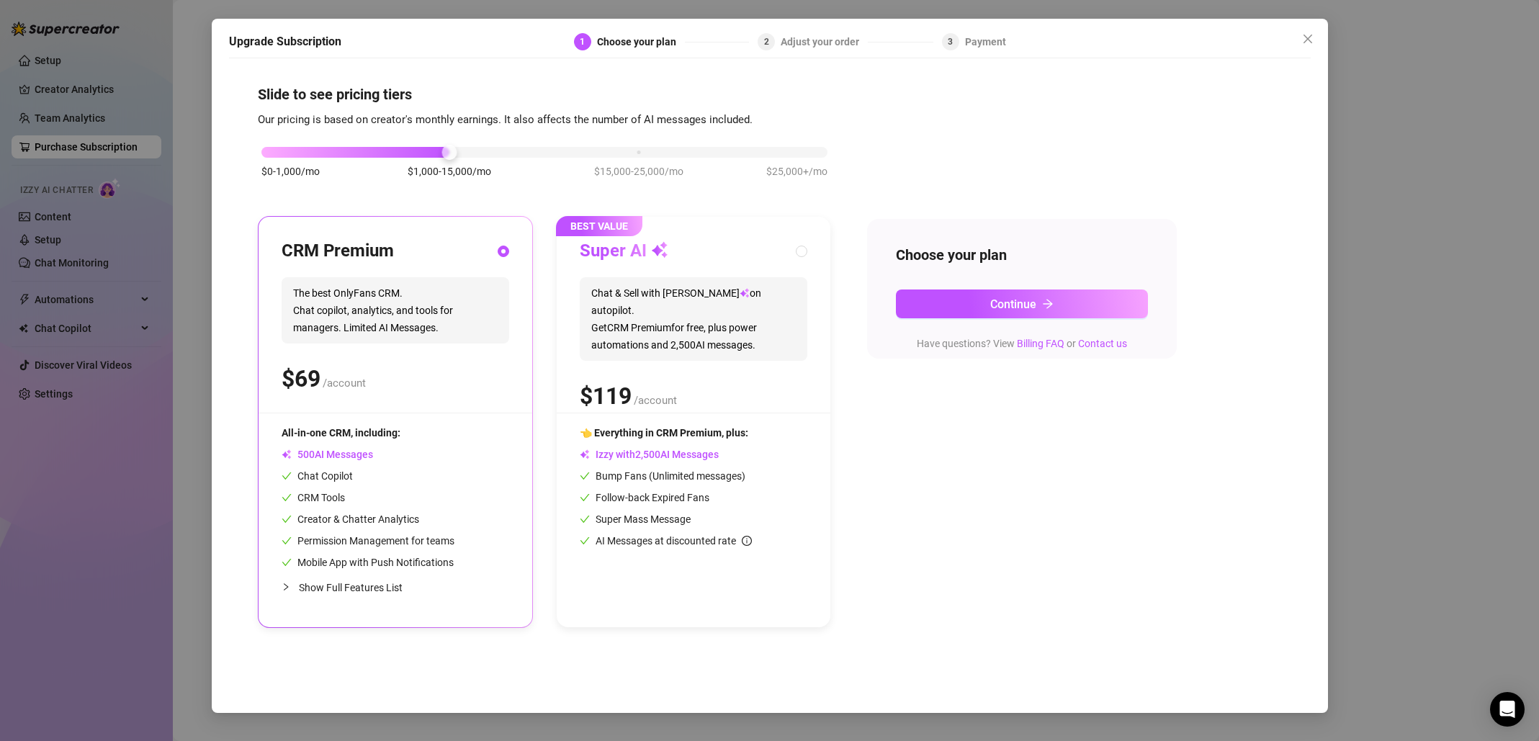
radio input "true"
click at [756, 378] on div "$ /account" at bounding box center [694, 396] width 228 height 36
click at [494, 377] on div "$ /account" at bounding box center [396, 379] width 228 height 36
radio input "true"
radio input "false"
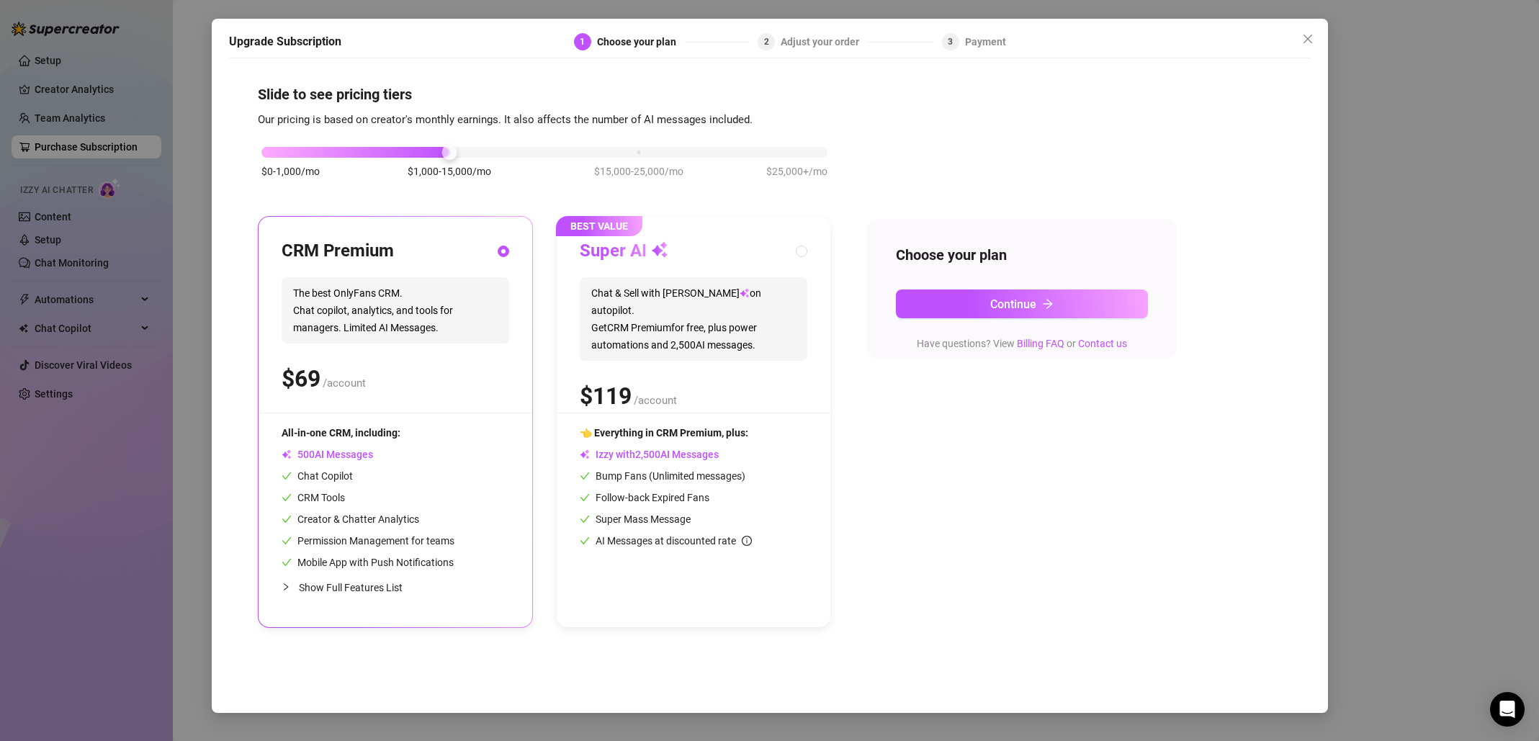
click at [760, 380] on div "$ /account" at bounding box center [694, 396] width 228 height 36
radio input "false"
radio input "true"
click at [413, 370] on div "$ /account" at bounding box center [396, 379] width 228 height 36
radio input "true"
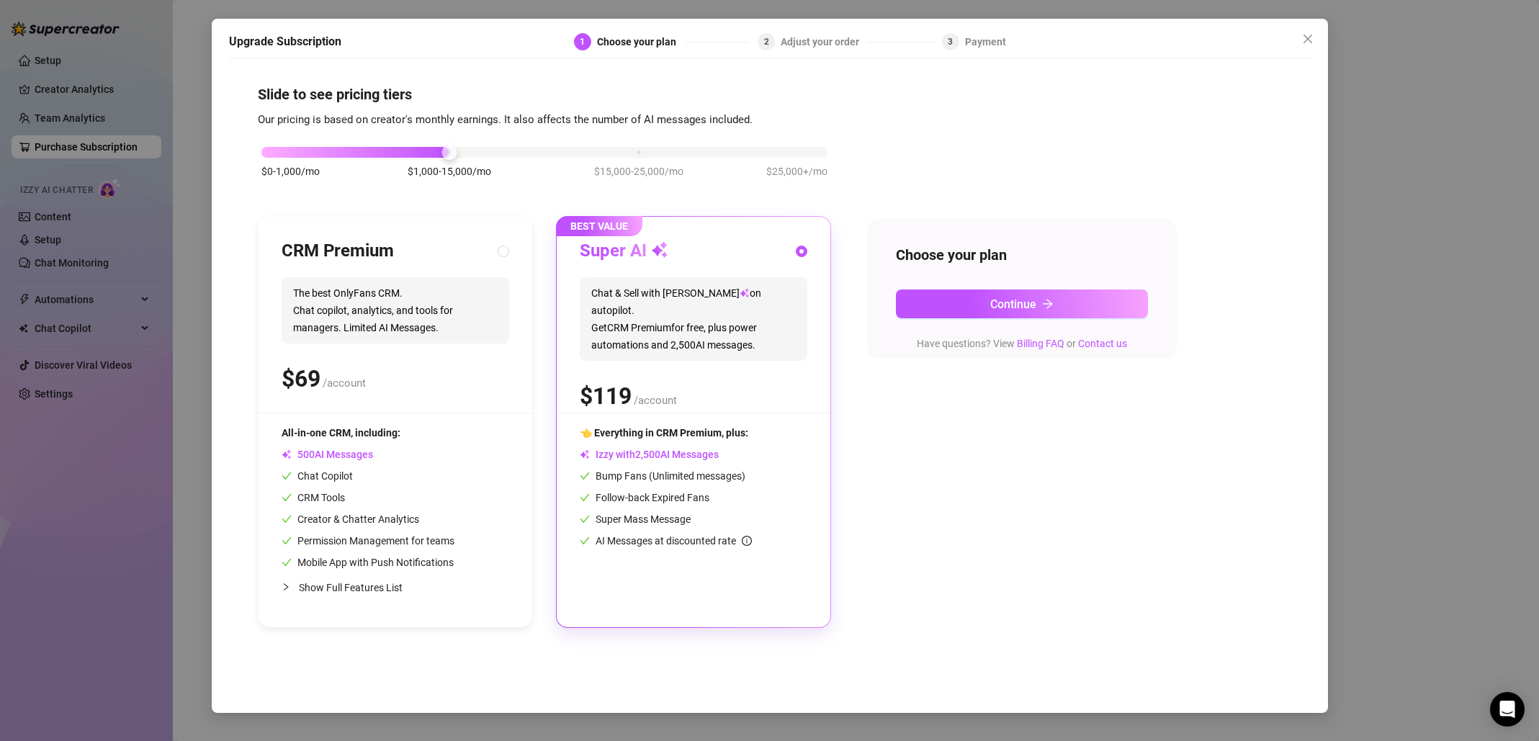
radio input "false"
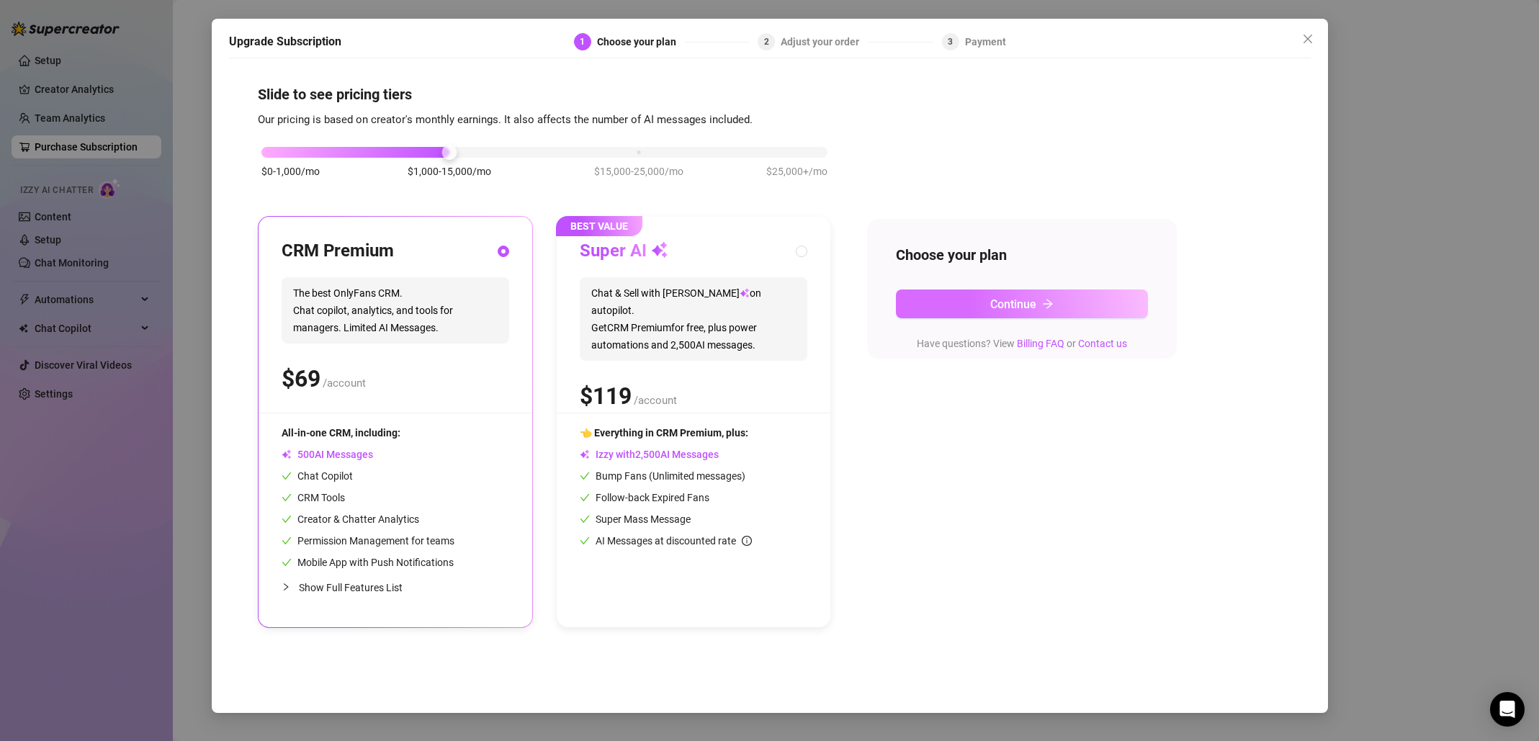
click at [1050, 308] on icon "arrow-right" at bounding box center [1048, 304] width 12 height 12
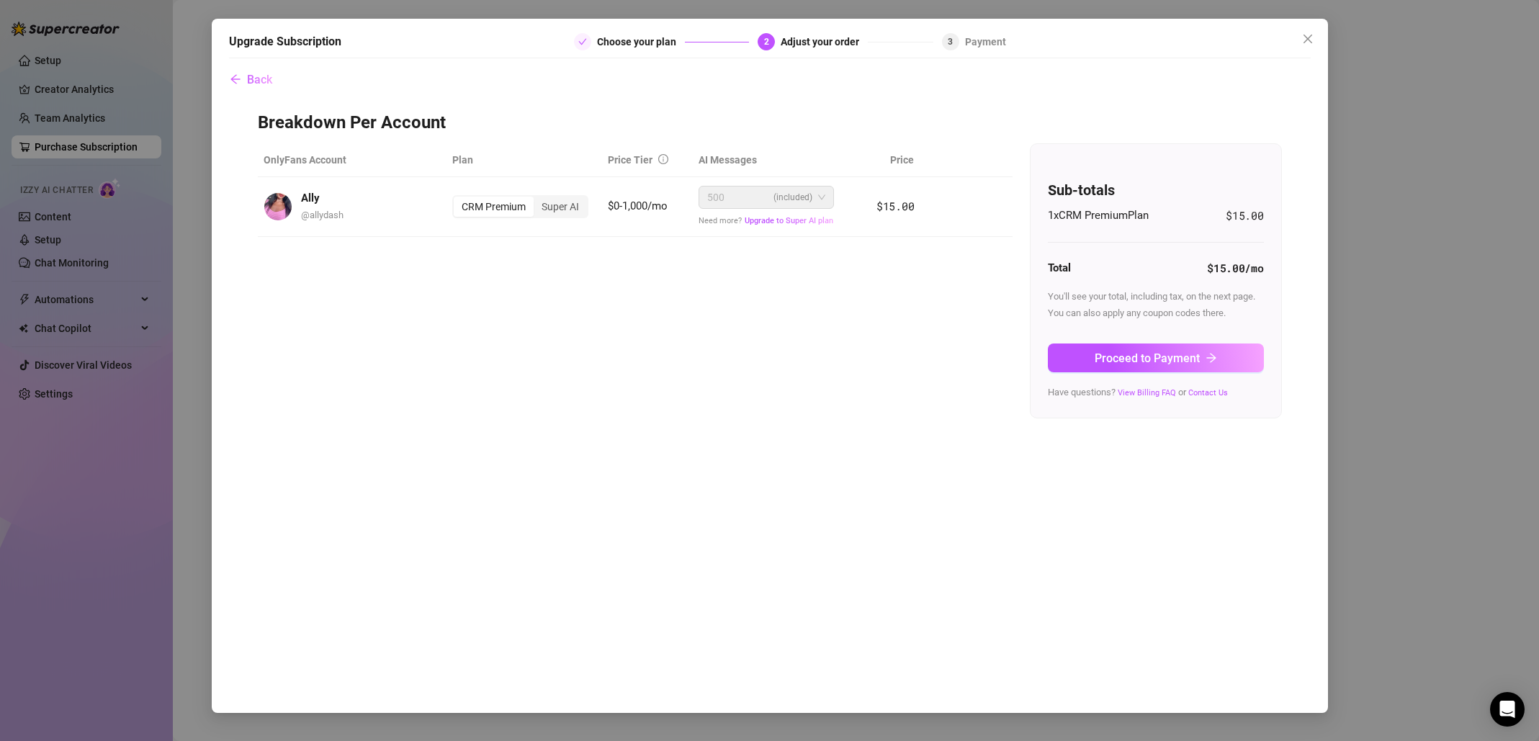
click at [921, 318] on div "OnlyFans Account Plan Price Tier AI Messages Price Ally @ allydash CRM Premium …" at bounding box center [770, 280] width 1024 height 275
click at [553, 201] on div "Super AI" at bounding box center [560, 207] width 53 height 20
click at [537, 199] on input "Super AI" at bounding box center [537, 199] width 0 height 0
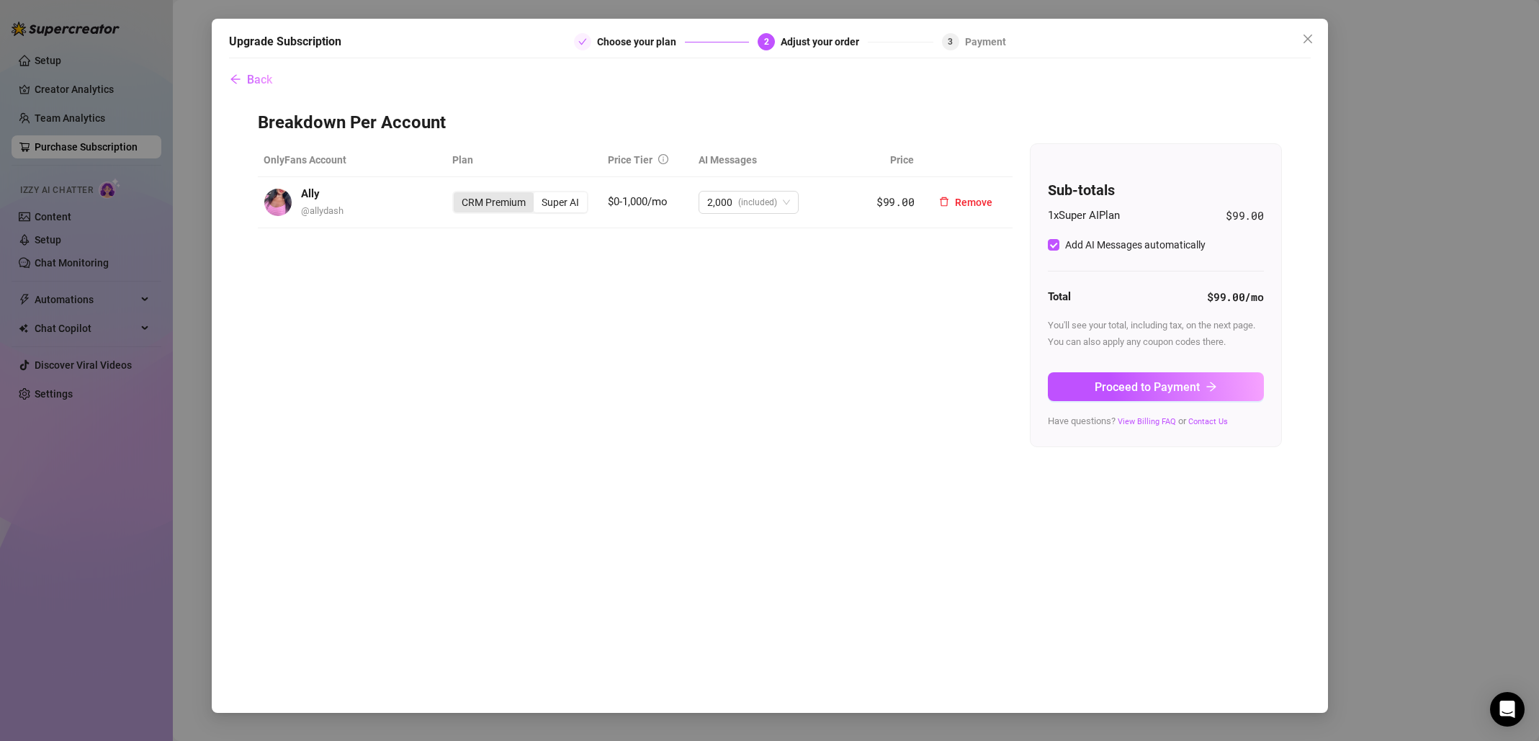
click at [490, 201] on div "CRM Premium" at bounding box center [494, 202] width 80 height 20
click at [457, 194] on input "CRM Premium" at bounding box center [457, 194] width 0 height 0
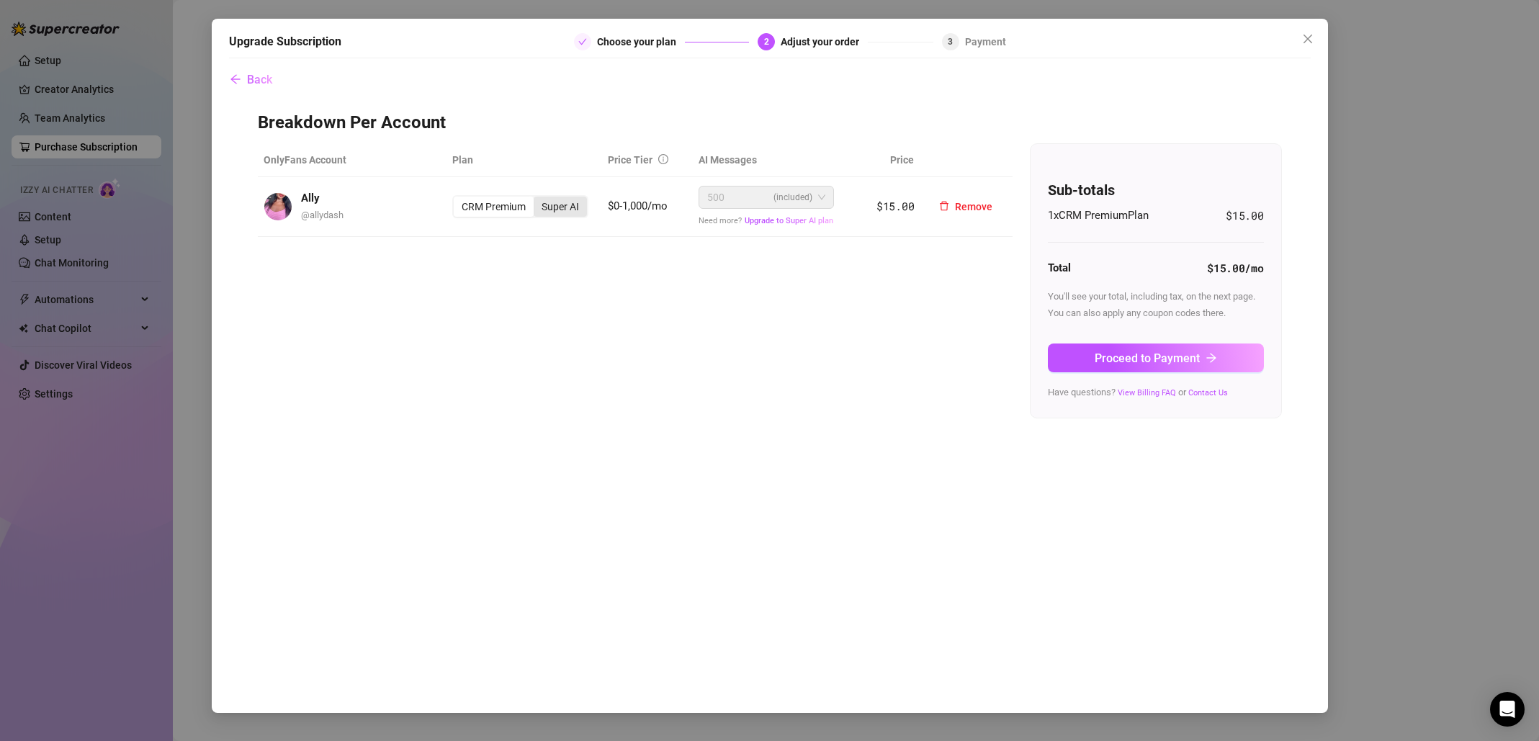
click at [557, 208] on div "Super AI" at bounding box center [560, 207] width 53 height 20
click at [537, 199] on input "Super AI" at bounding box center [537, 199] width 0 height 0
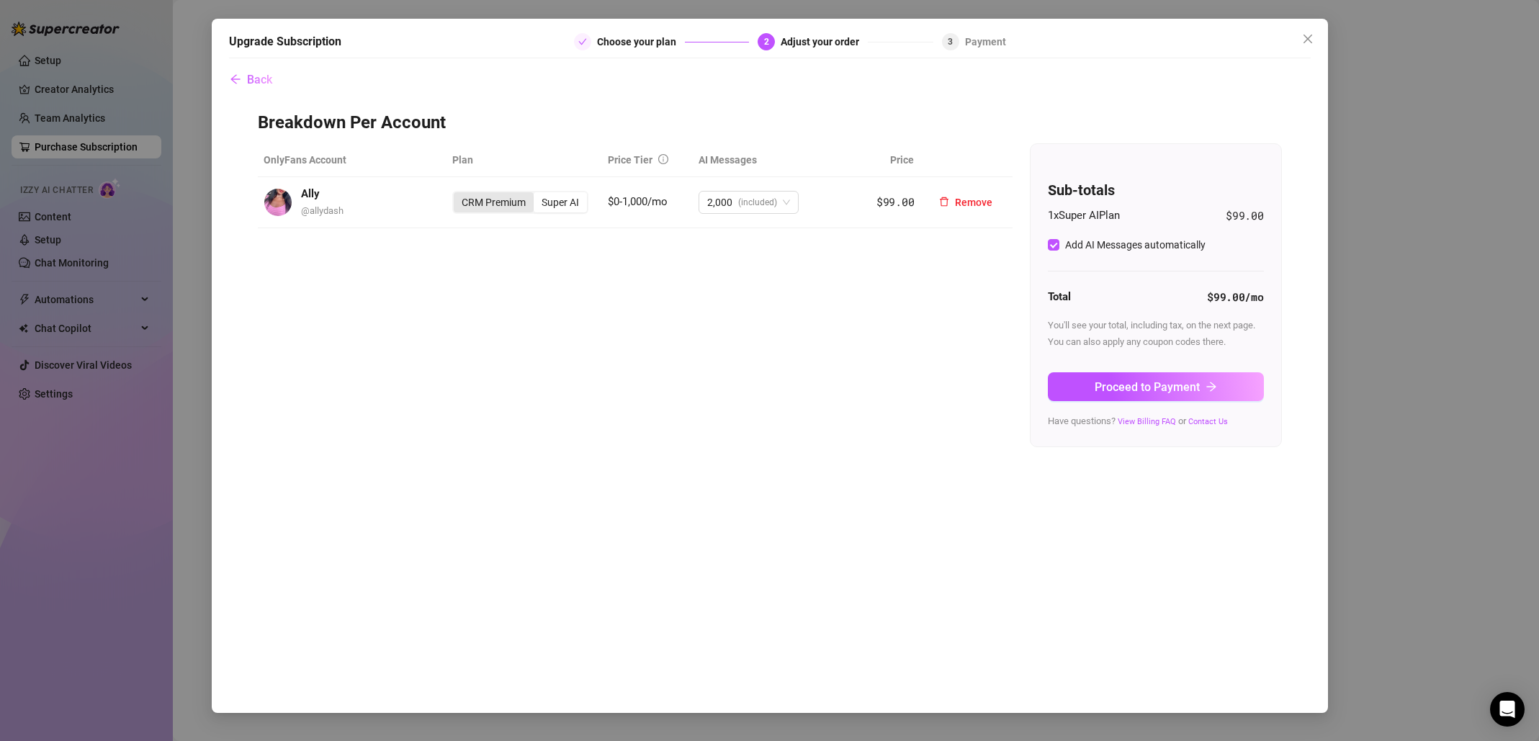
click at [495, 211] on div "CRM Premium" at bounding box center [494, 202] width 80 height 20
click at [457, 194] on input "CRM Premium" at bounding box center [457, 194] width 0 height 0
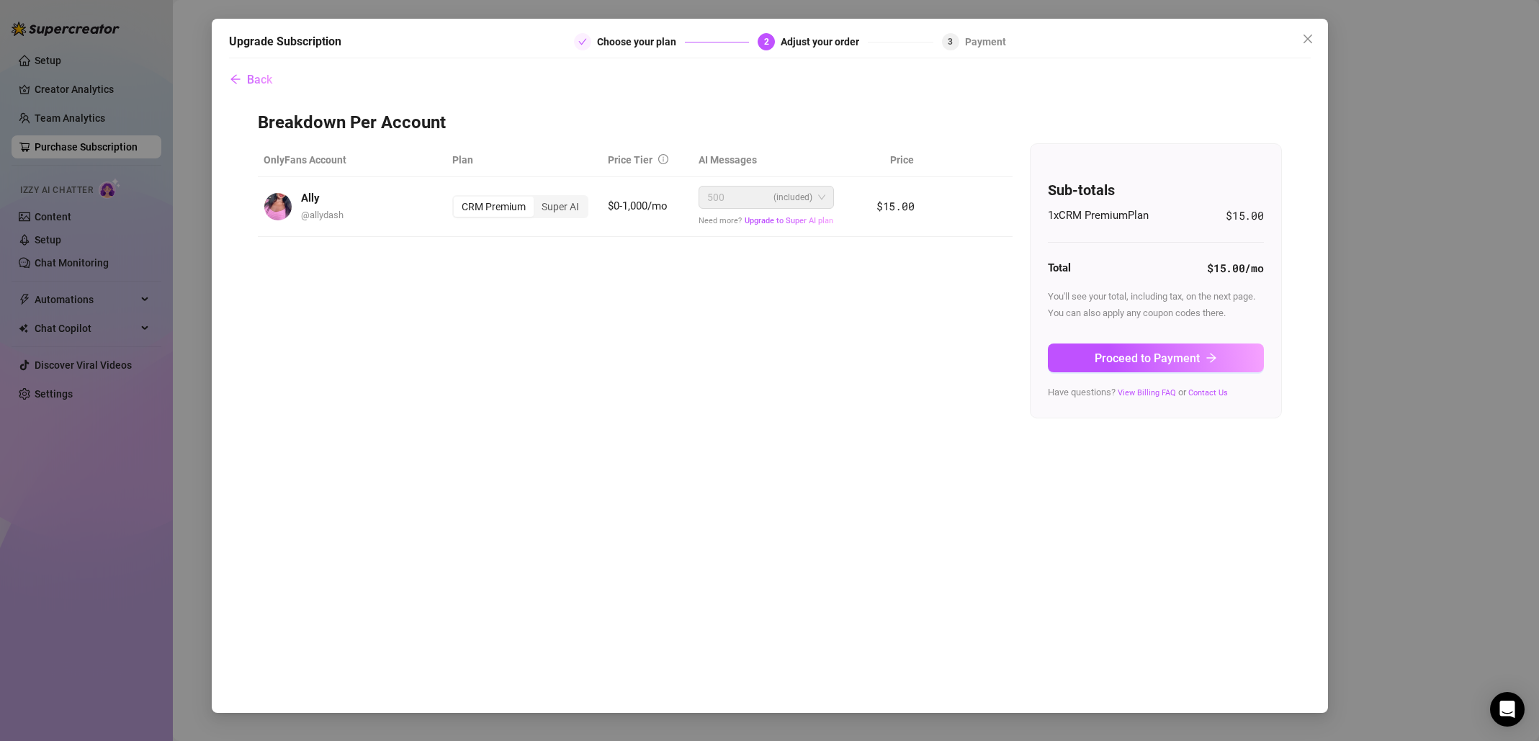
click at [605, 313] on div "OnlyFans Account Plan Price Tier AI Messages Price Ally @ allydash CRM Premium …" at bounding box center [770, 280] width 1024 height 275
click at [1309, 40] on icon "close" at bounding box center [1308, 39] width 12 height 12
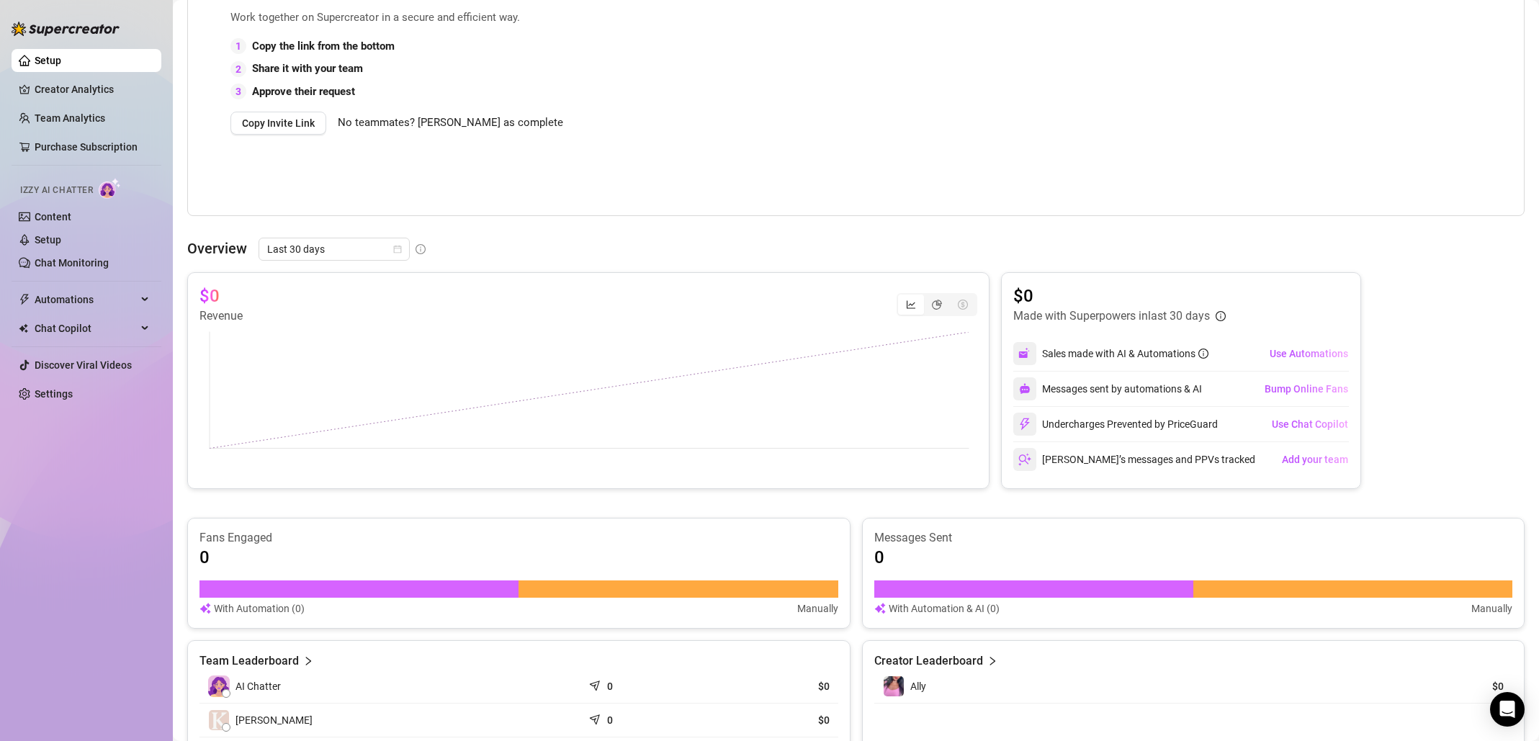
scroll to position [631, 0]
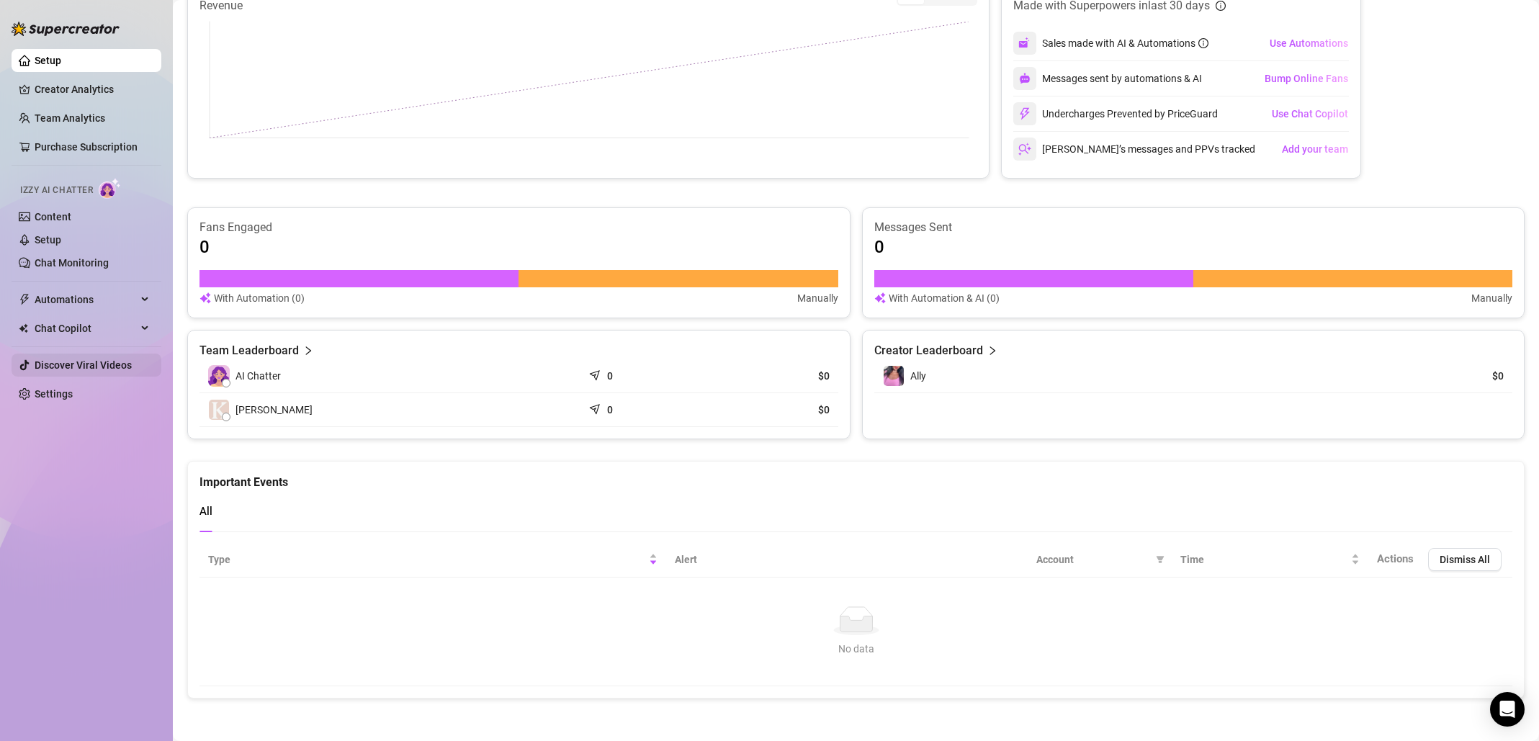
click at [97, 362] on link "Discover Viral Videos" at bounding box center [83, 365] width 97 height 12
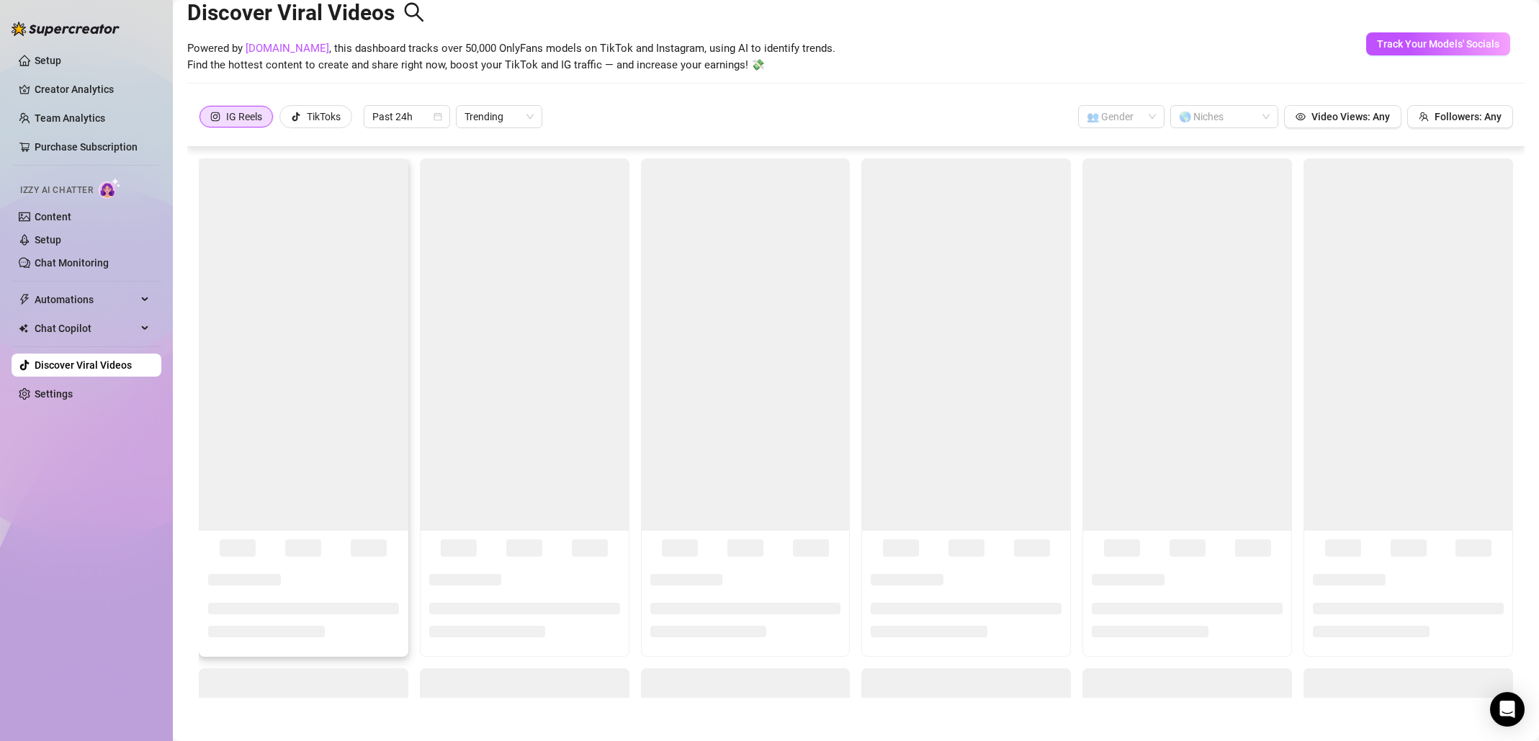
scroll to position [32, 0]
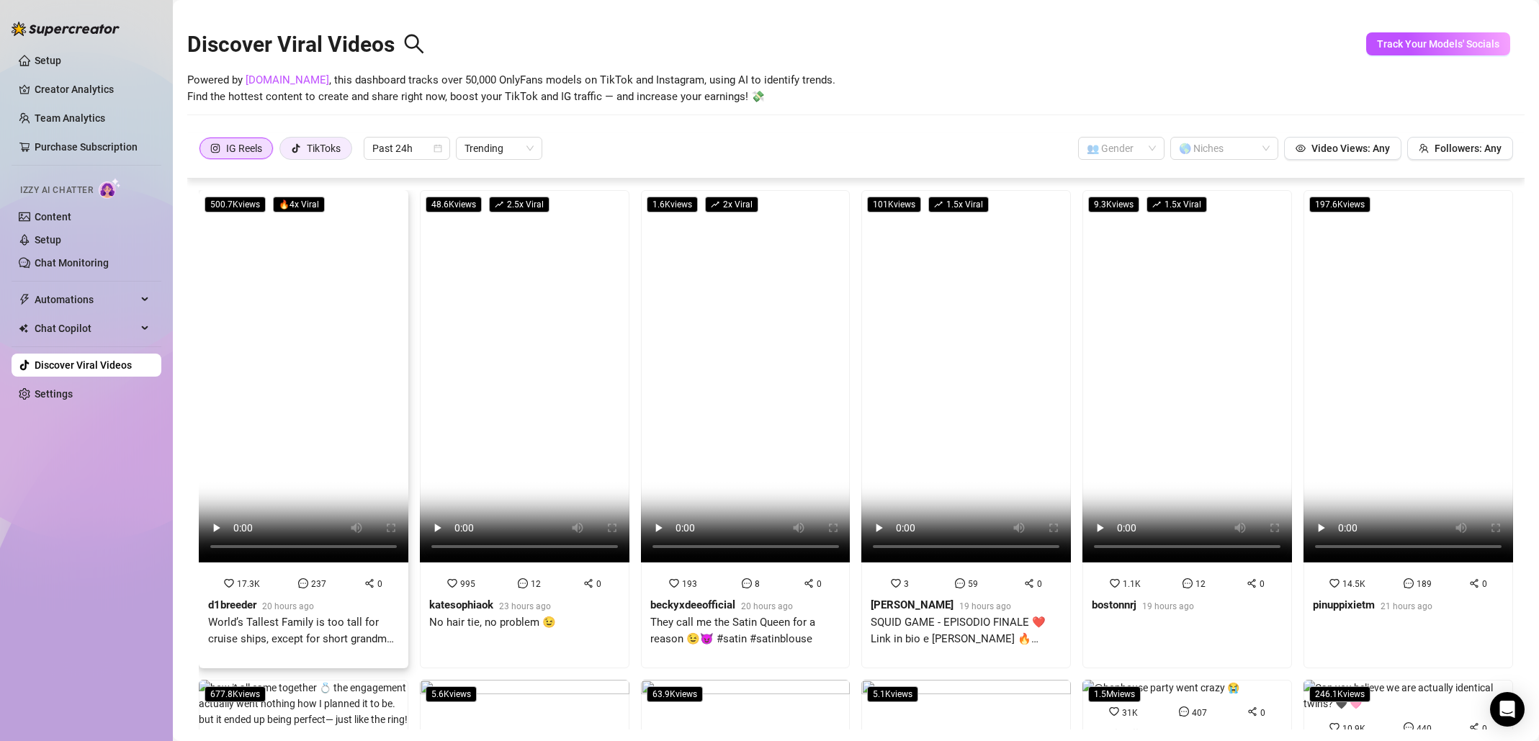
click at [330, 156] on div "TikToks" at bounding box center [324, 149] width 34 height 22
click at [284, 152] on input "TikToks" at bounding box center [284, 152] width 0 height 0
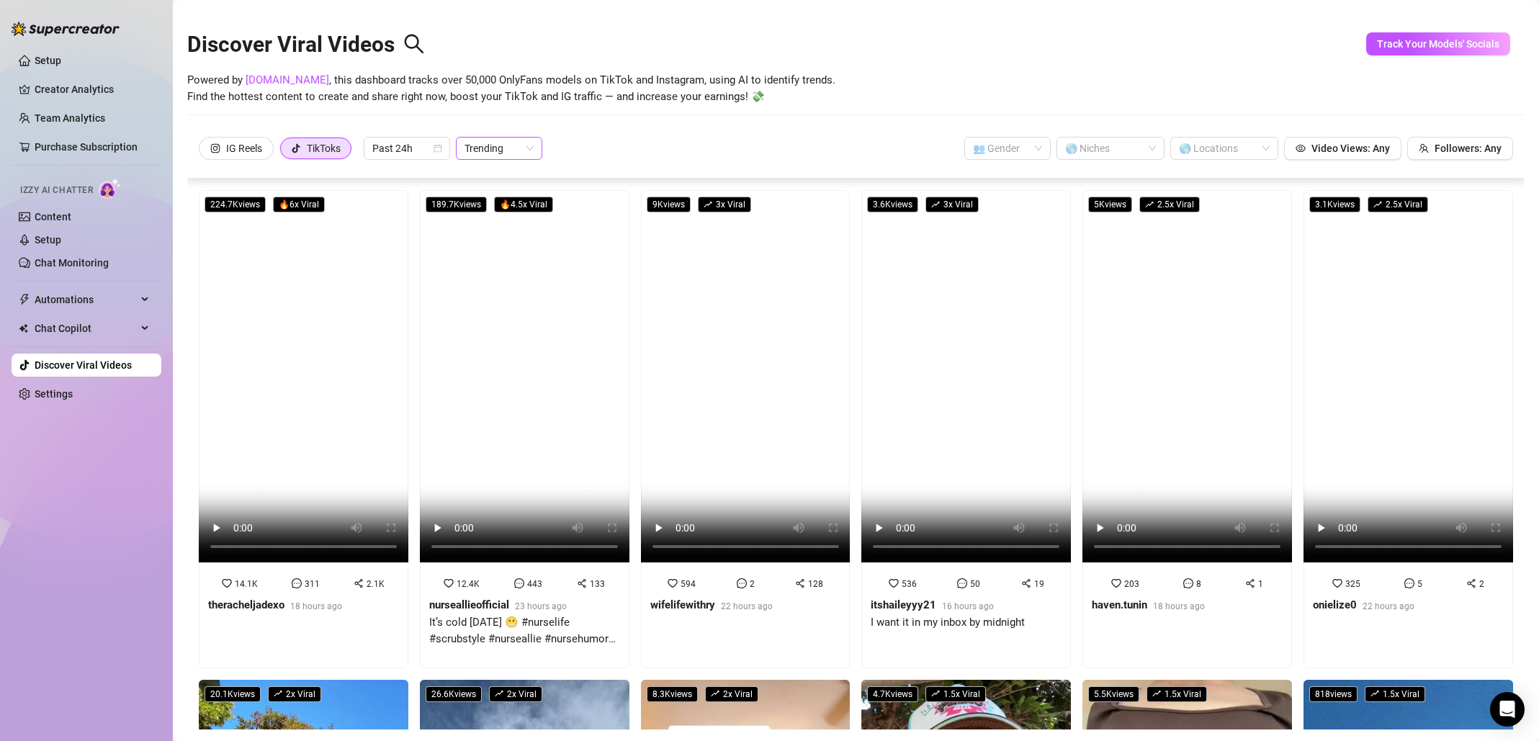
click at [507, 145] on span "Trending" at bounding box center [499, 149] width 69 height 22
click at [609, 138] on div "IG Reels TikToks Past 24h Trending 👥 Gender 🌎 Niches 🌎 Locations Video Views: A…" at bounding box center [856, 148] width 1314 height 23
click at [73, 390] on link "Settings" at bounding box center [54, 394] width 38 height 12
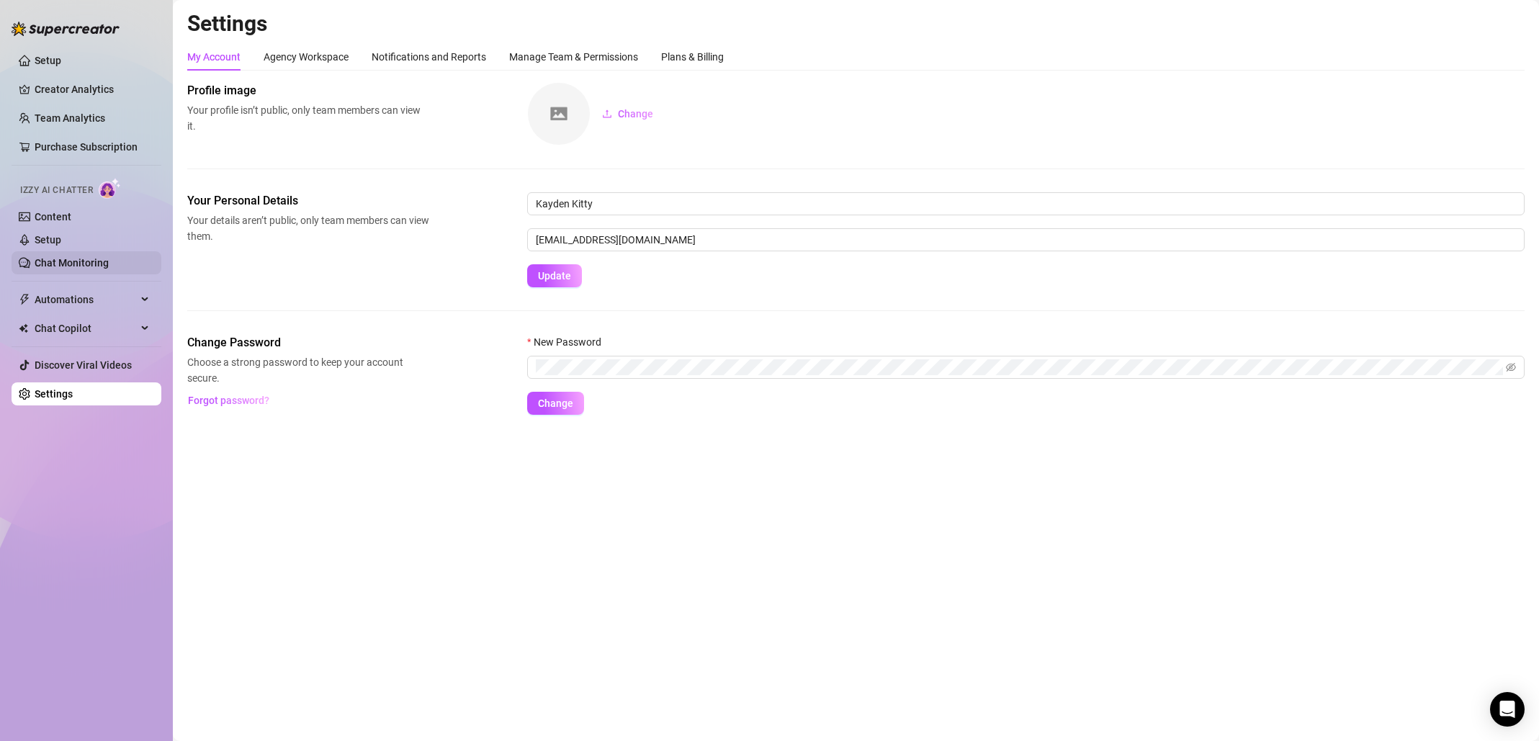
click at [109, 257] on link "Chat Monitoring" at bounding box center [72, 263] width 74 height 12
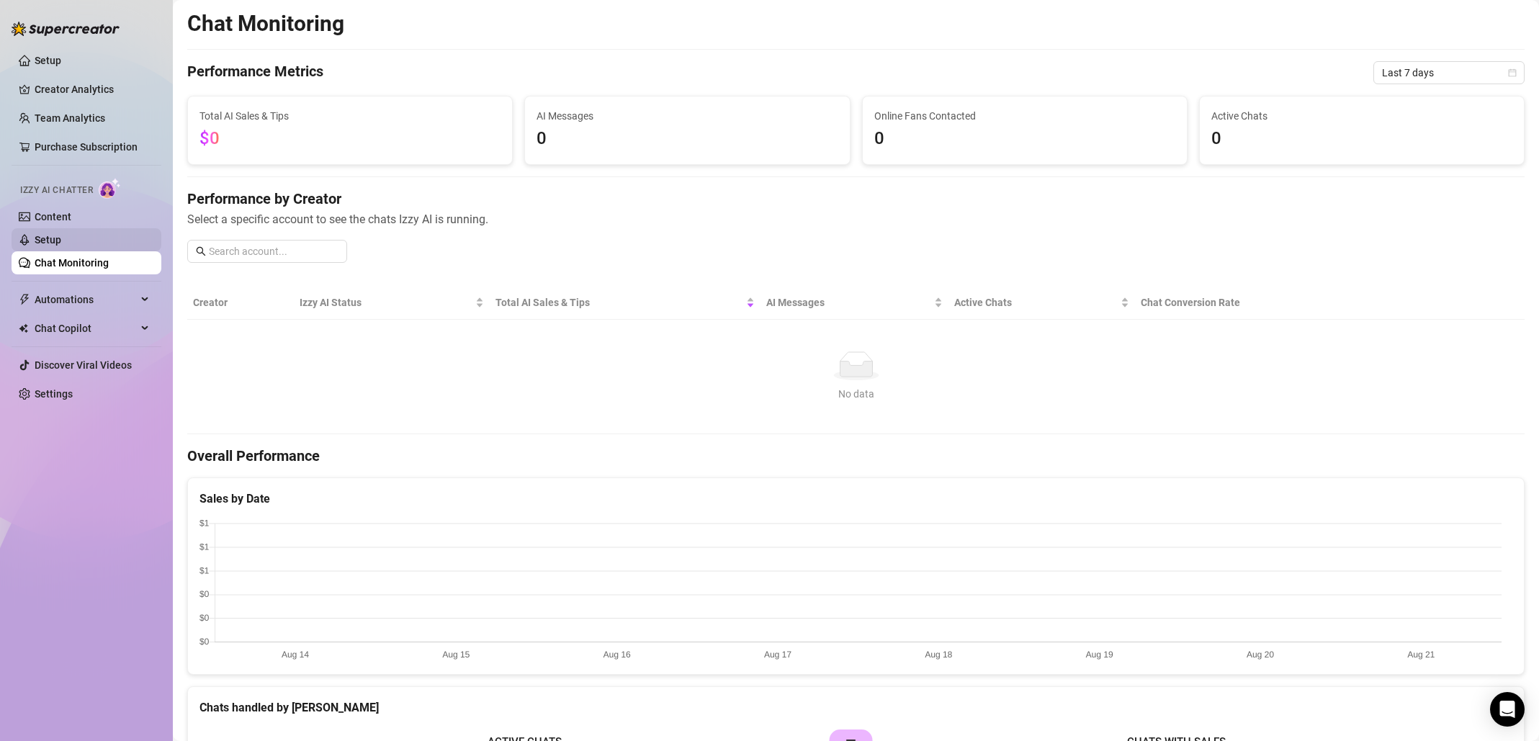
click at [61, 241] on link "Setup" at bounding box center [48, 240] width 27 height 12
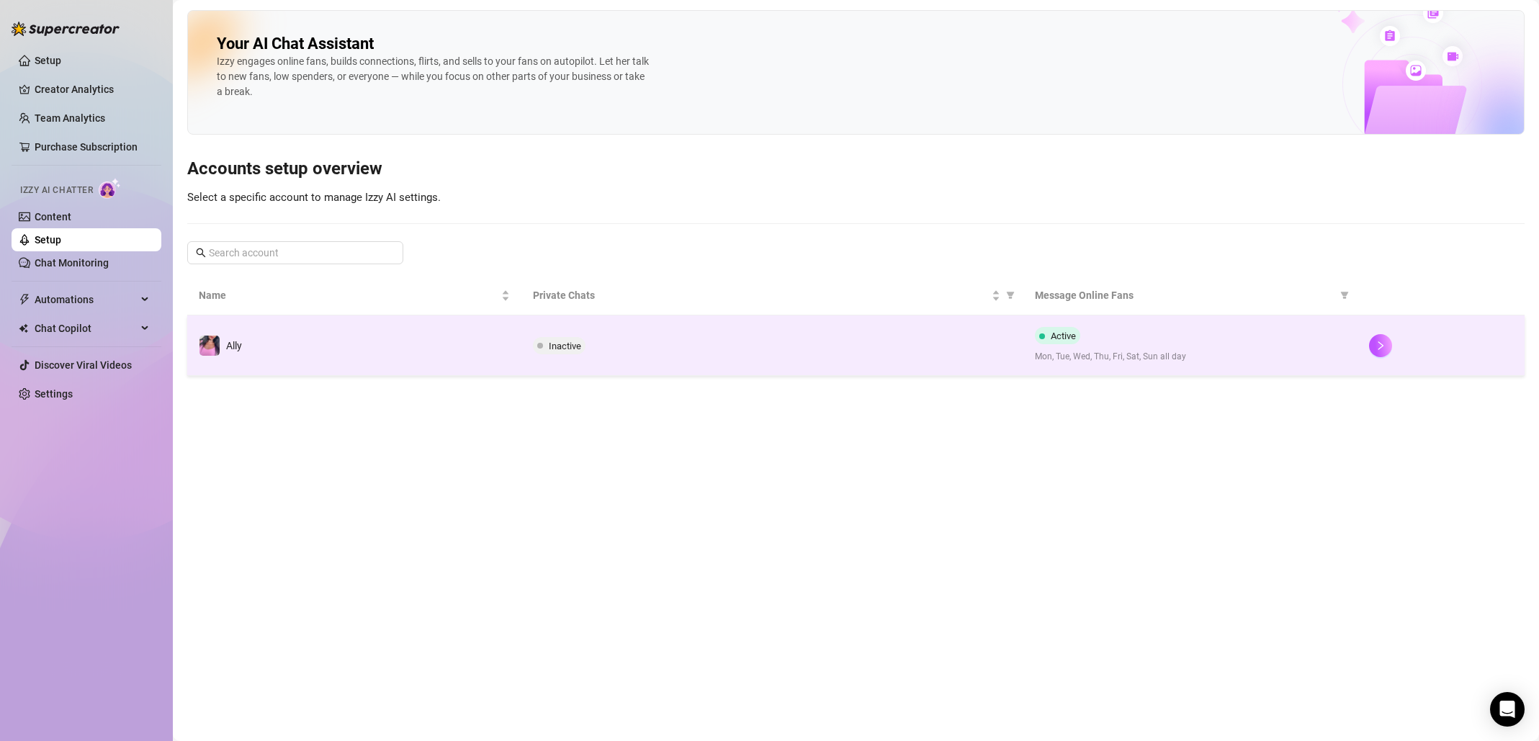
click at [579, 349] on span "Inactive" at bounding box center [565, 346] width 32 height 11
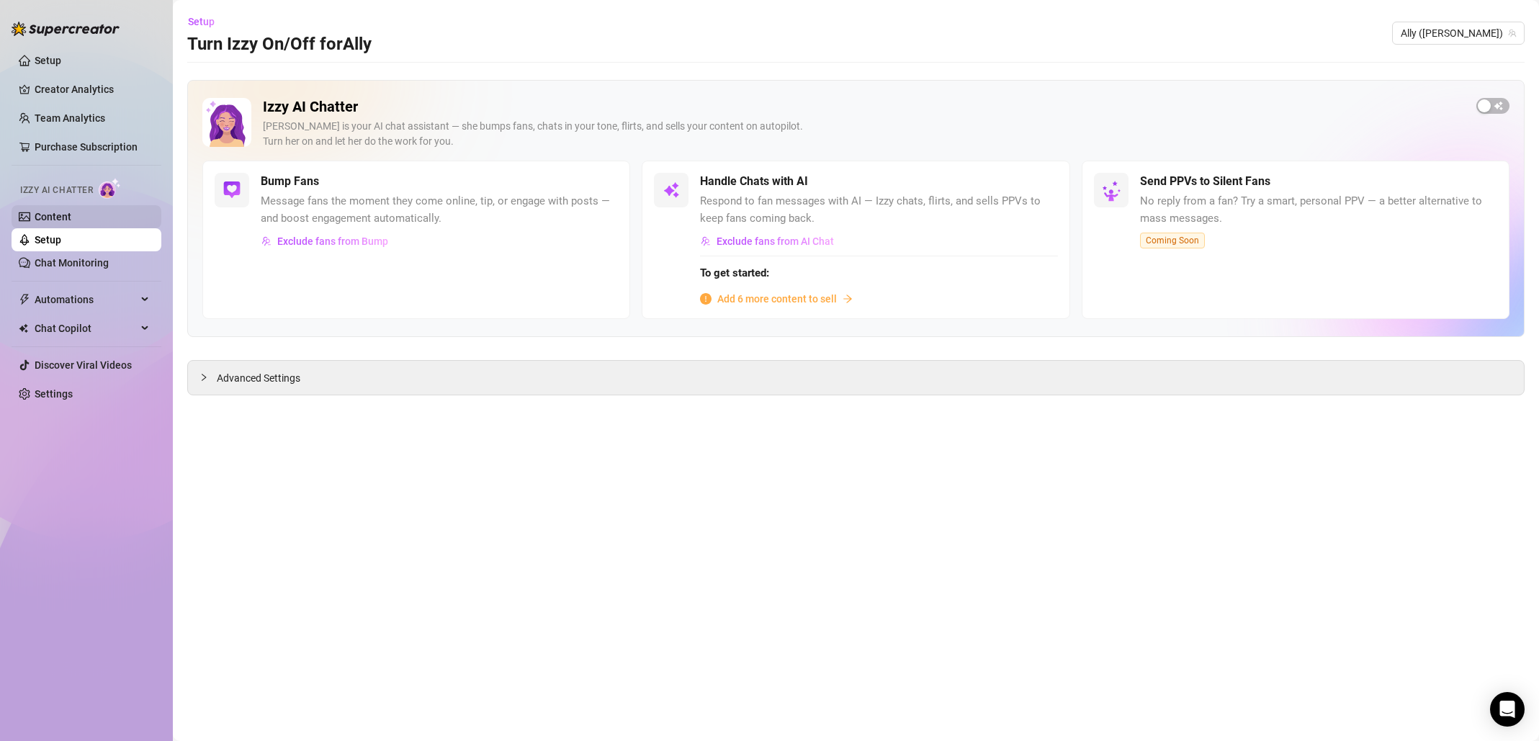
click at [71, 216] on link "Content" at bounding box center [53, 217] width 37 height 12
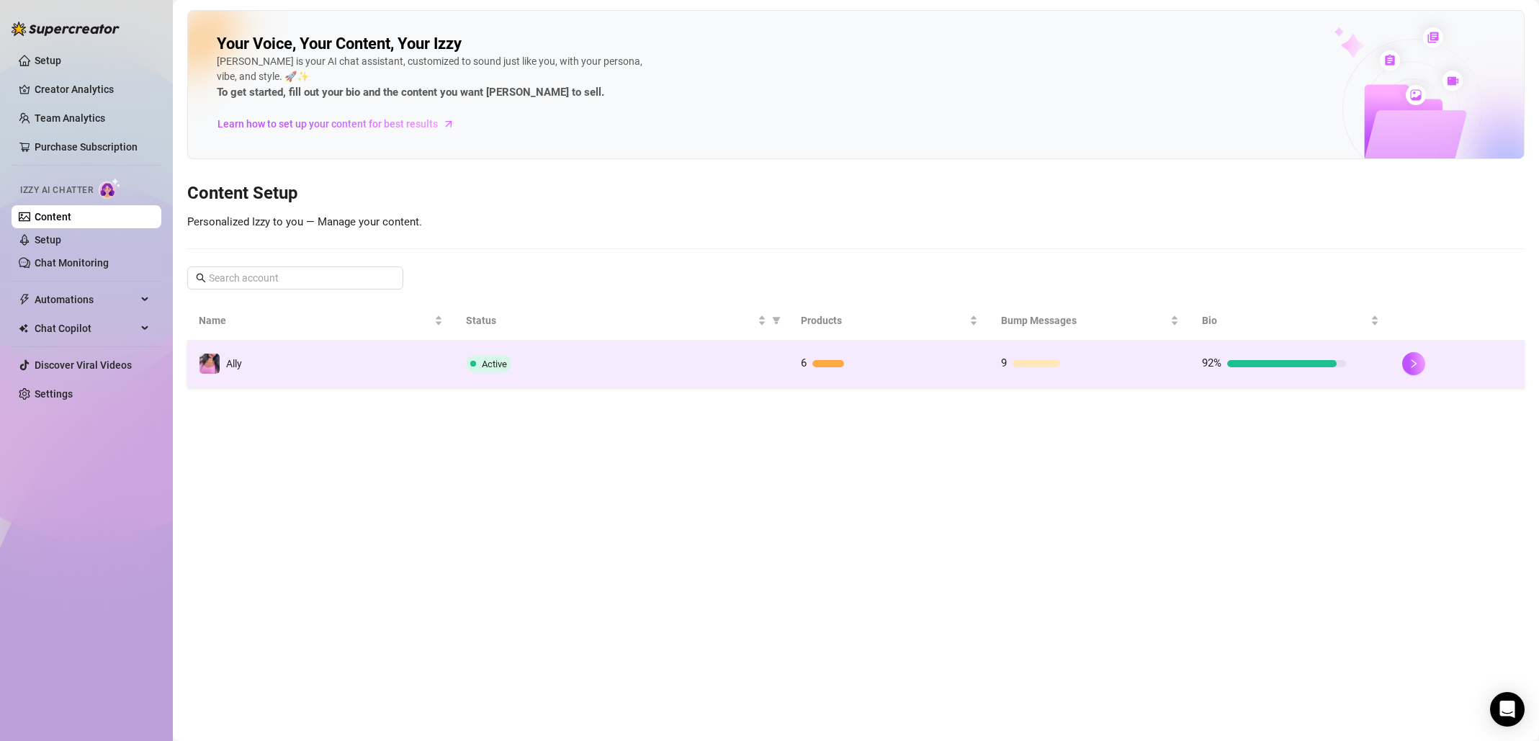
click at [1141, 374] on td "9" at bounding box center [1090, 364] width 201 height 47
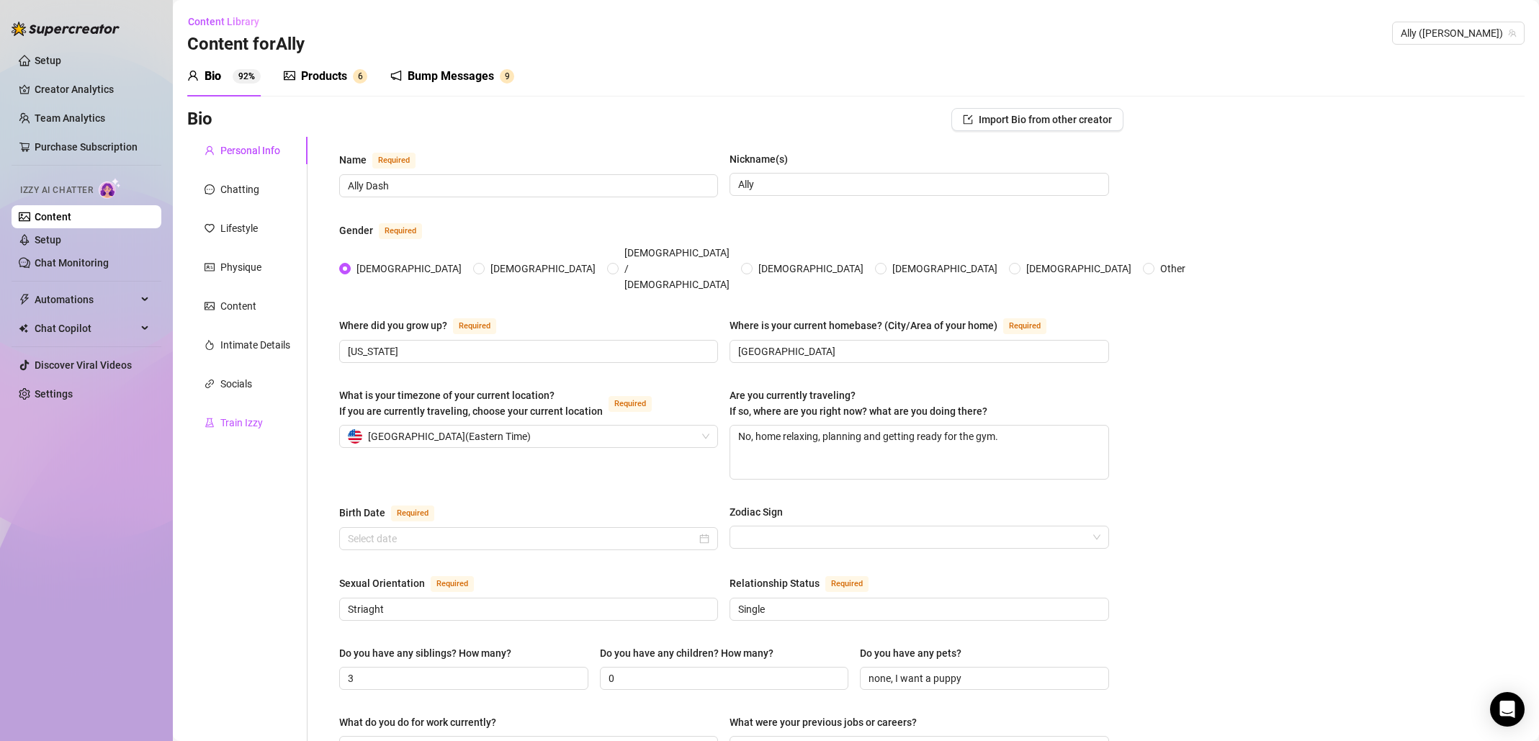
click at [229, 429] on div "Train Izzy" at bounding box center [241, 423] width 42 height 16
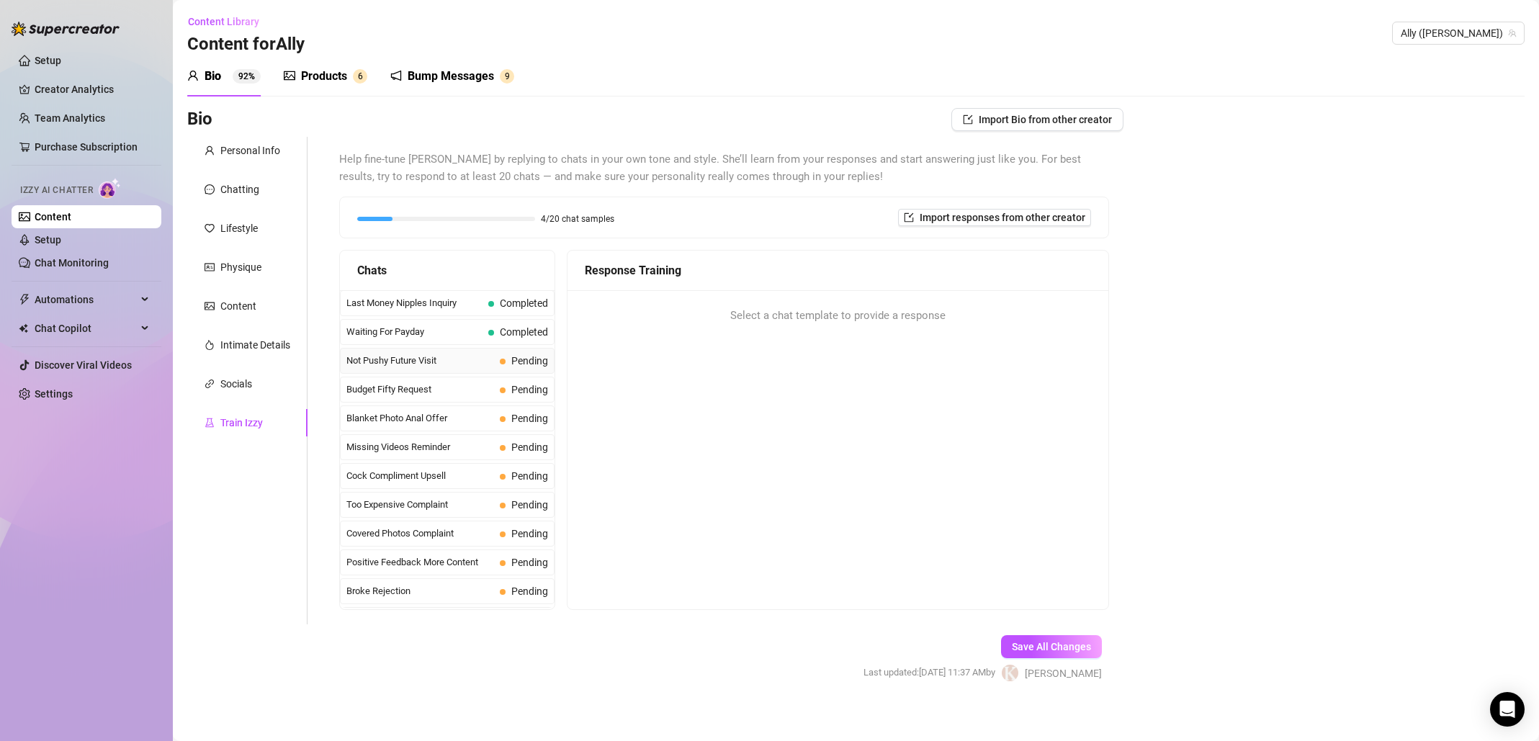
click at [462, 364] on span "Not Pushy Future Visit" at bounding box center [420, 361] width 148 height 14
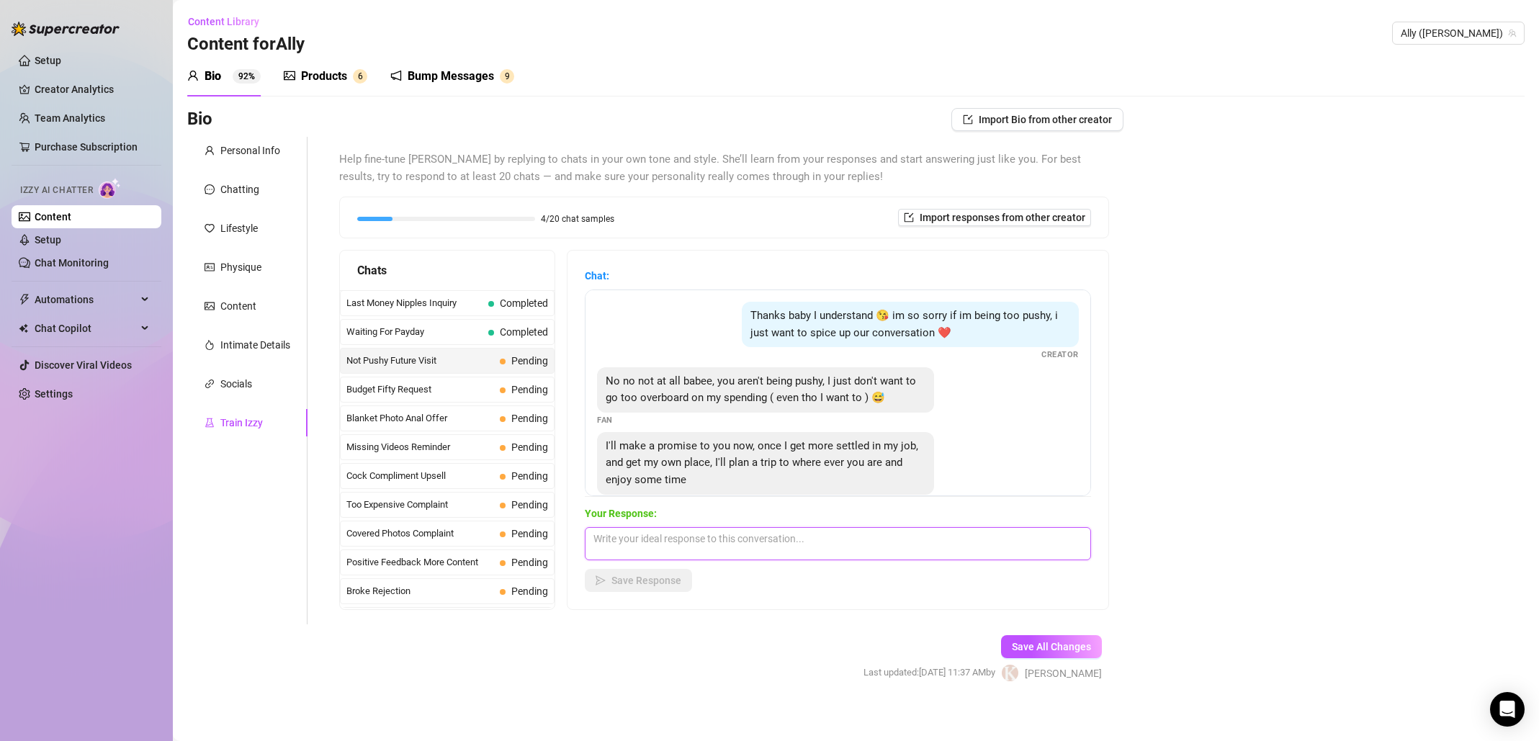
click at [725, 549] on textarea at bounding box center [838, 543] width 506 height 33
type textarea "Oh la la la I like that ;)"
click at [682, 577] on button "Save Response" at bounding box center [638, 580] width 107 height 23
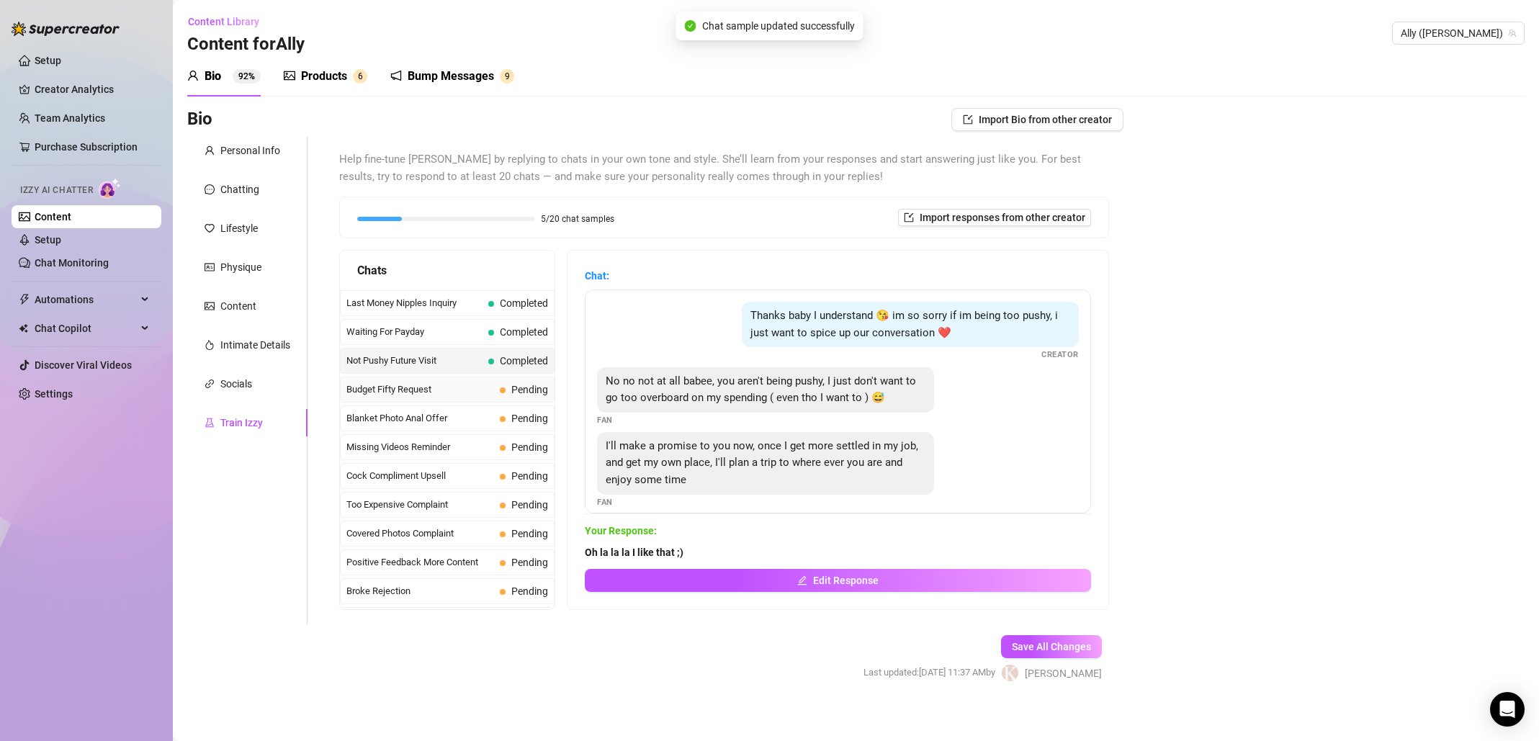
click at [432, 393] on span "Budget Fifty Request" at bounding box center [420, 389] width 148 height 14
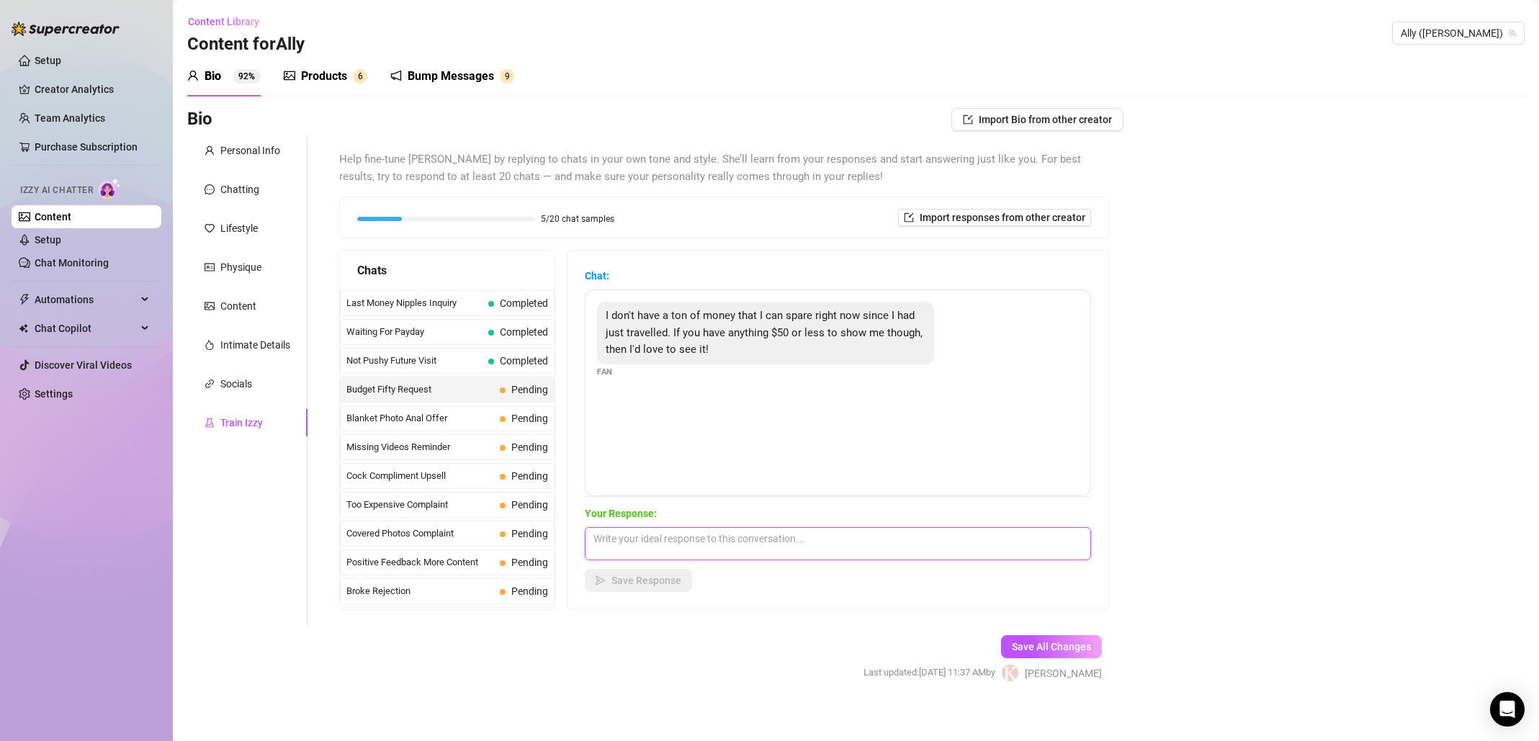
click at [713, 541] on textarea at bounding box center [838, 543] width 506 height 33
type textarea "Of course babe! I got you xo"
click at [639, 580] on span "Save Response" at bounding box center [646, 581] width 70 height 12
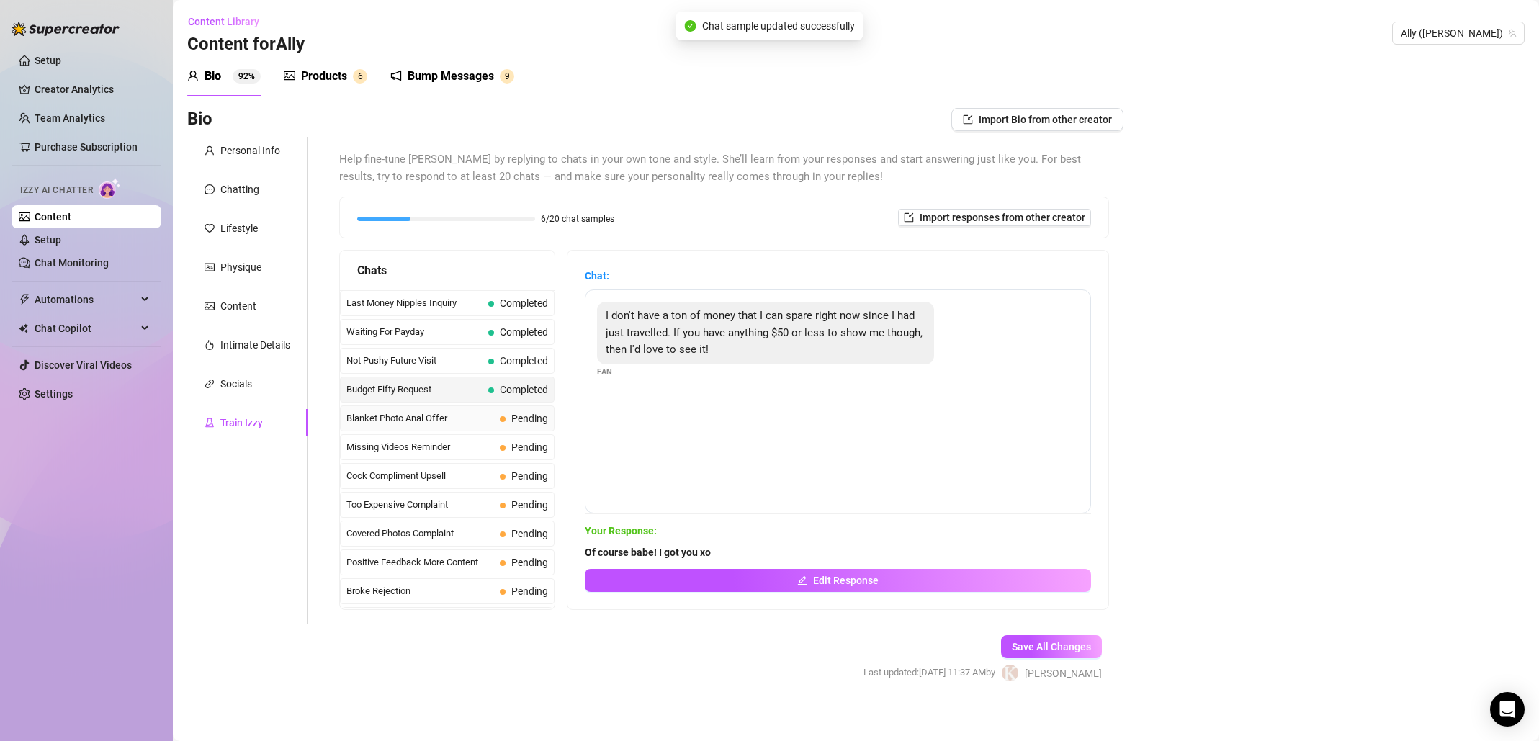
click at [433, 423] on span "Blanket Photo Anal Offer" at bounding box center [420, 418] width 148 height 14
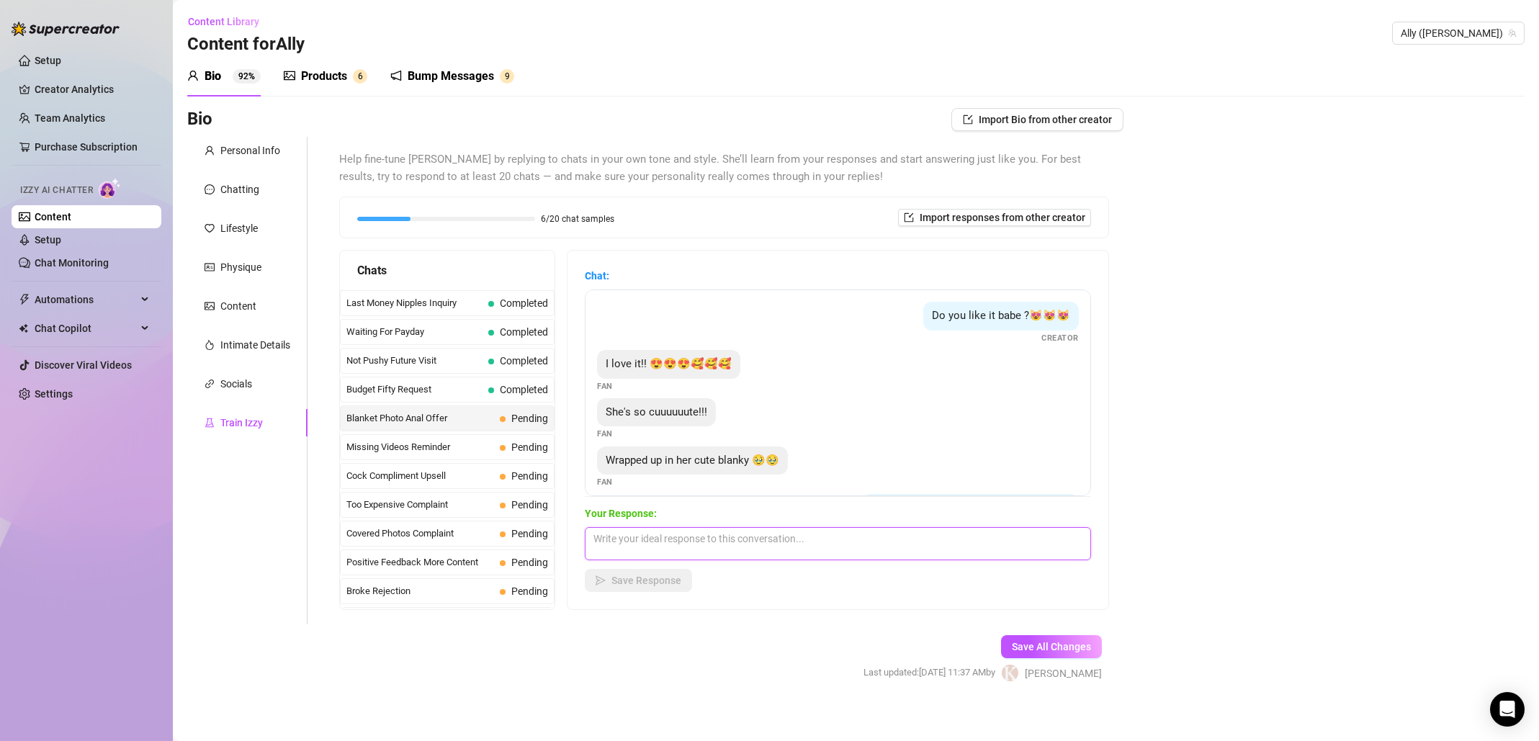
click at [695, 549] on textarea at bounding box center [838, 543] width 506 height 33
type textarea "Thank you daddy!"
click at [666, 585] on span "Save Response" at bounding box center [646, 581] width 70 height 12
